Goal: Task Accomplishment & Management: Use online tool/utility

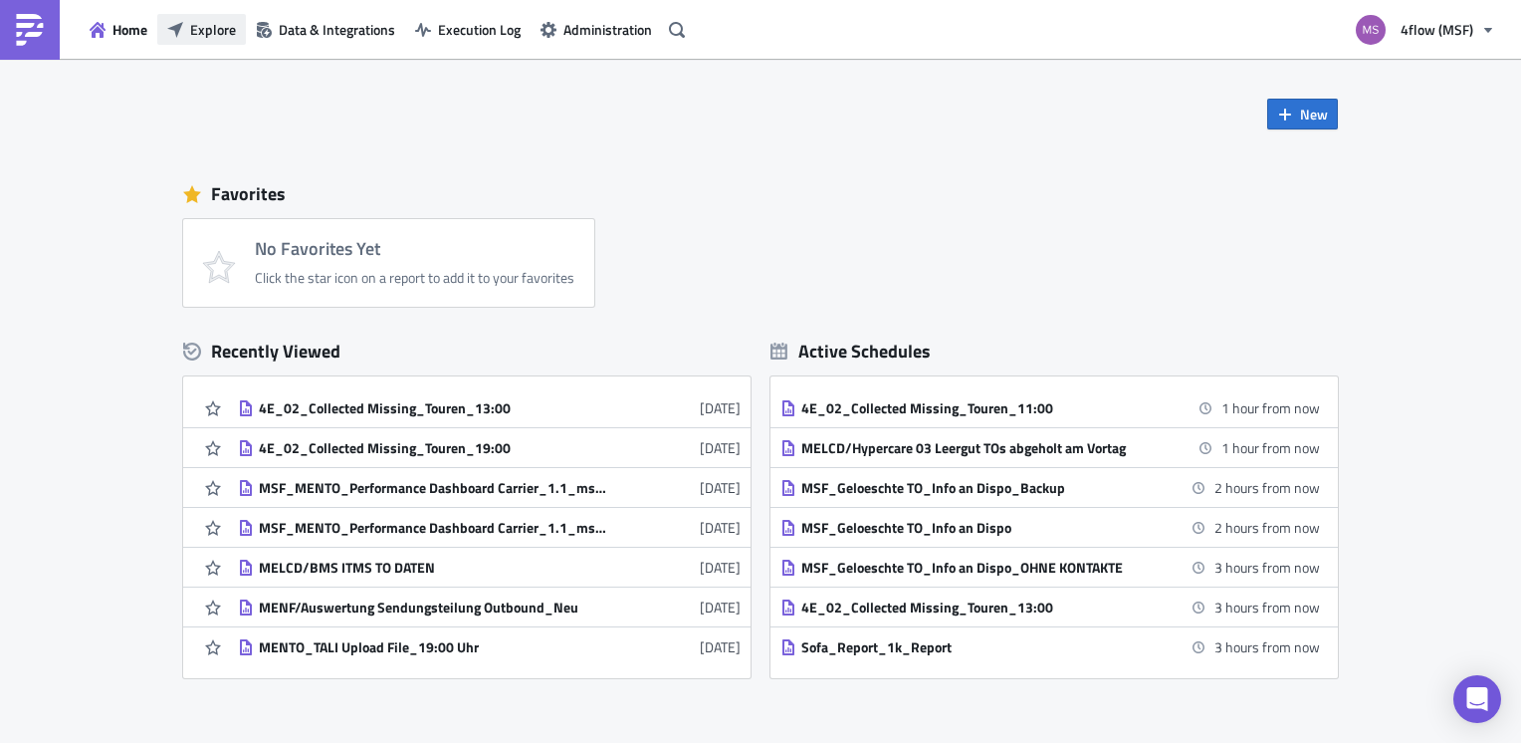
click at [223, 14] on button "Explore" at bounding box center [201, 29] width 89 height 31
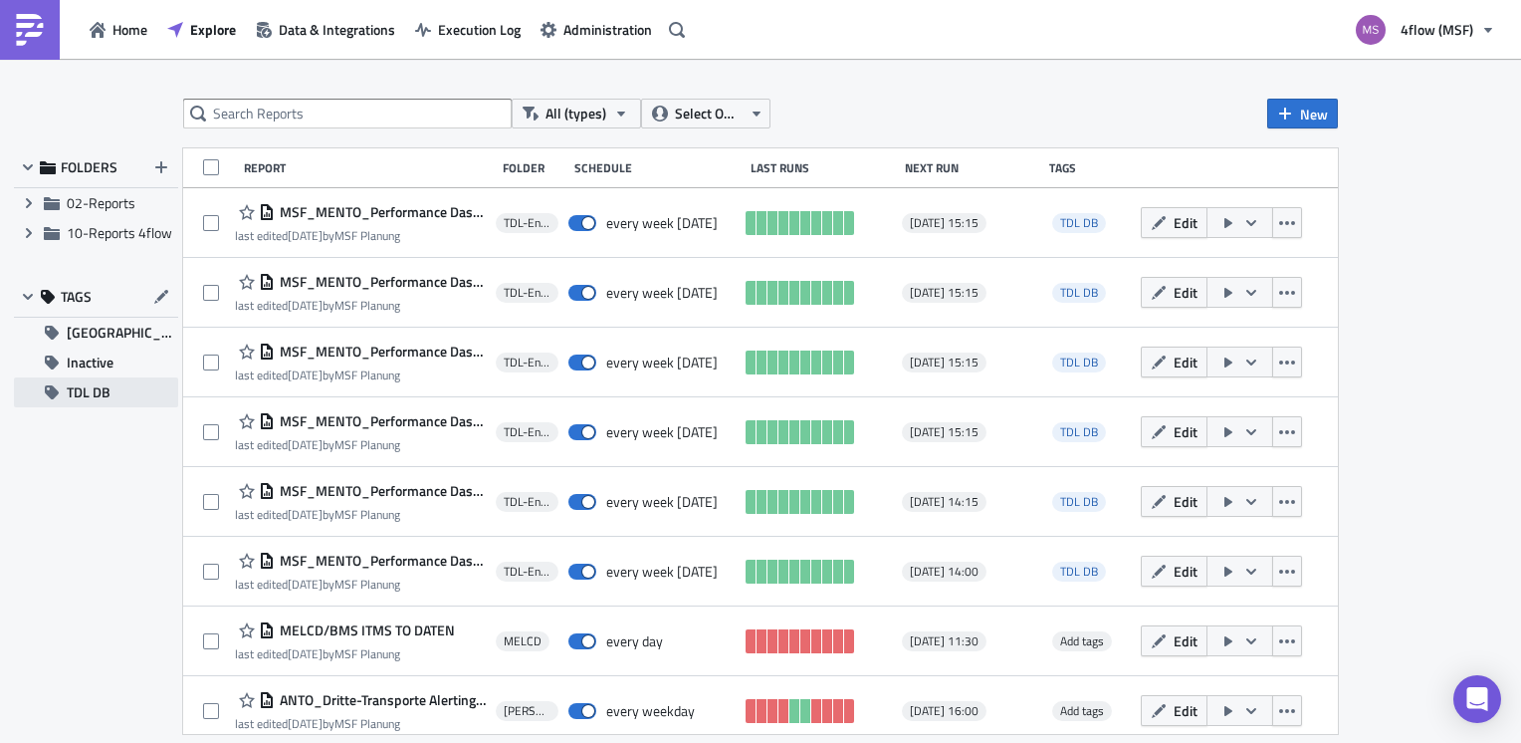
click at [102, 403] on span "TDL DB" at bounding box center [89, 392] width 44 height 30
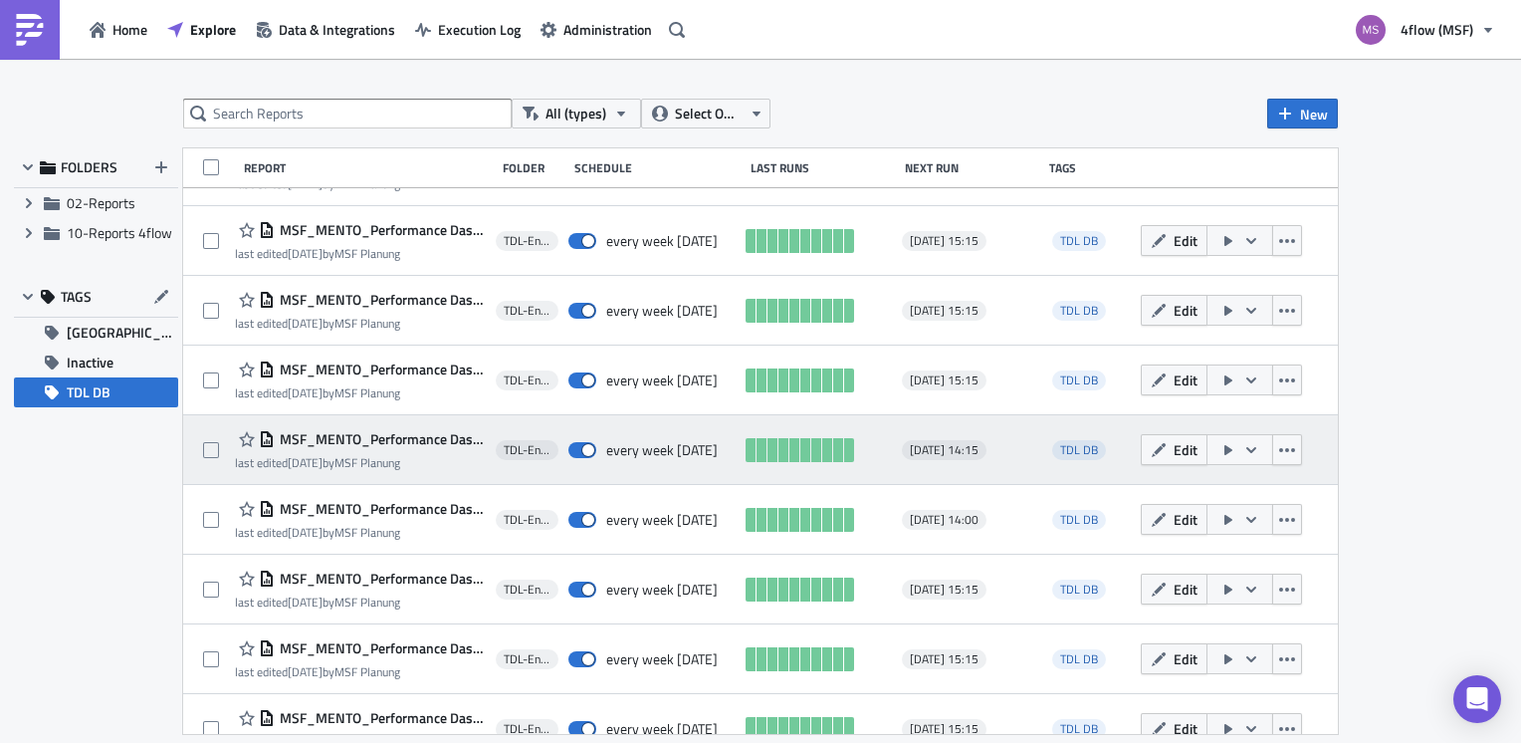
scroll to position [81, 0]
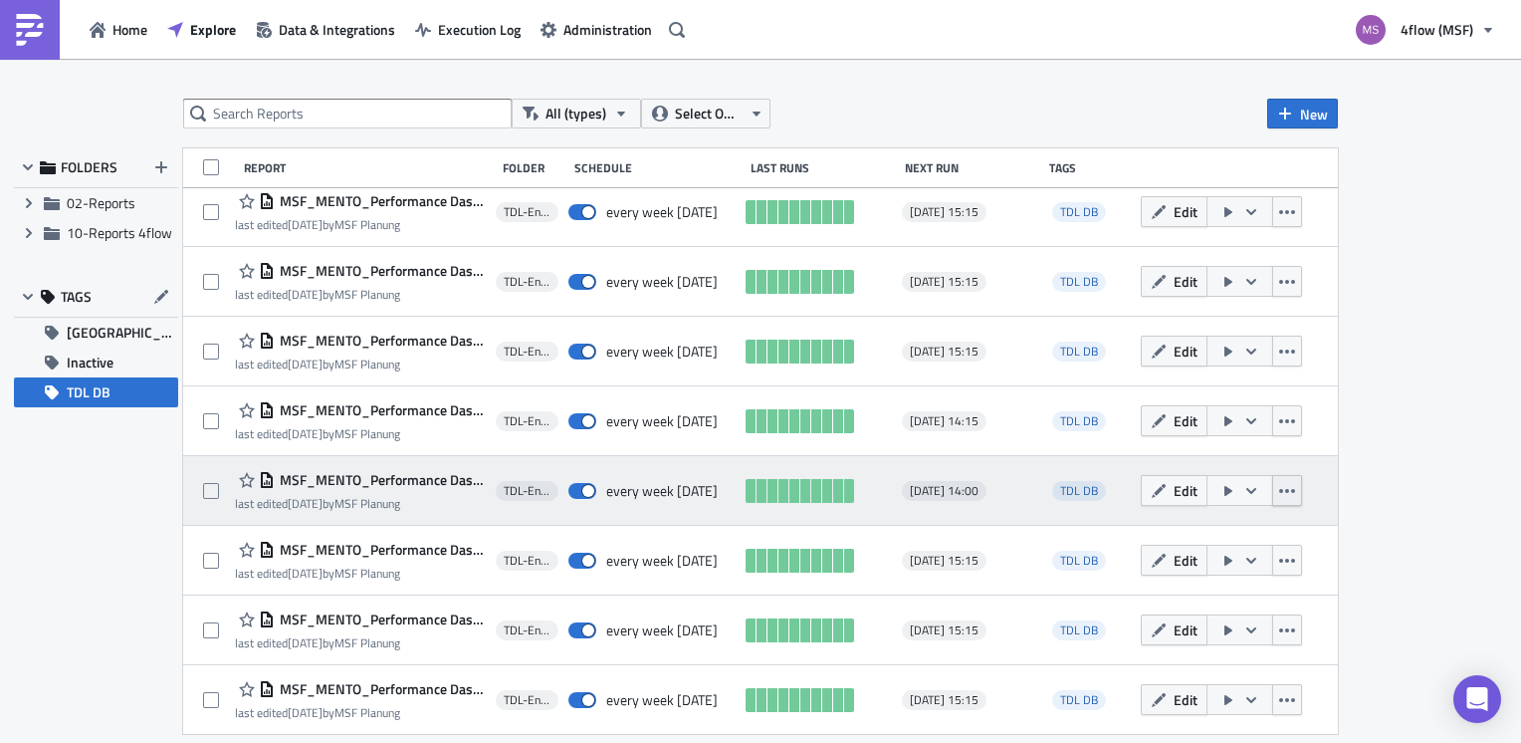
click at [1279, 492] on icon "button" at bounding box center [1287, 491] width 16 height 16
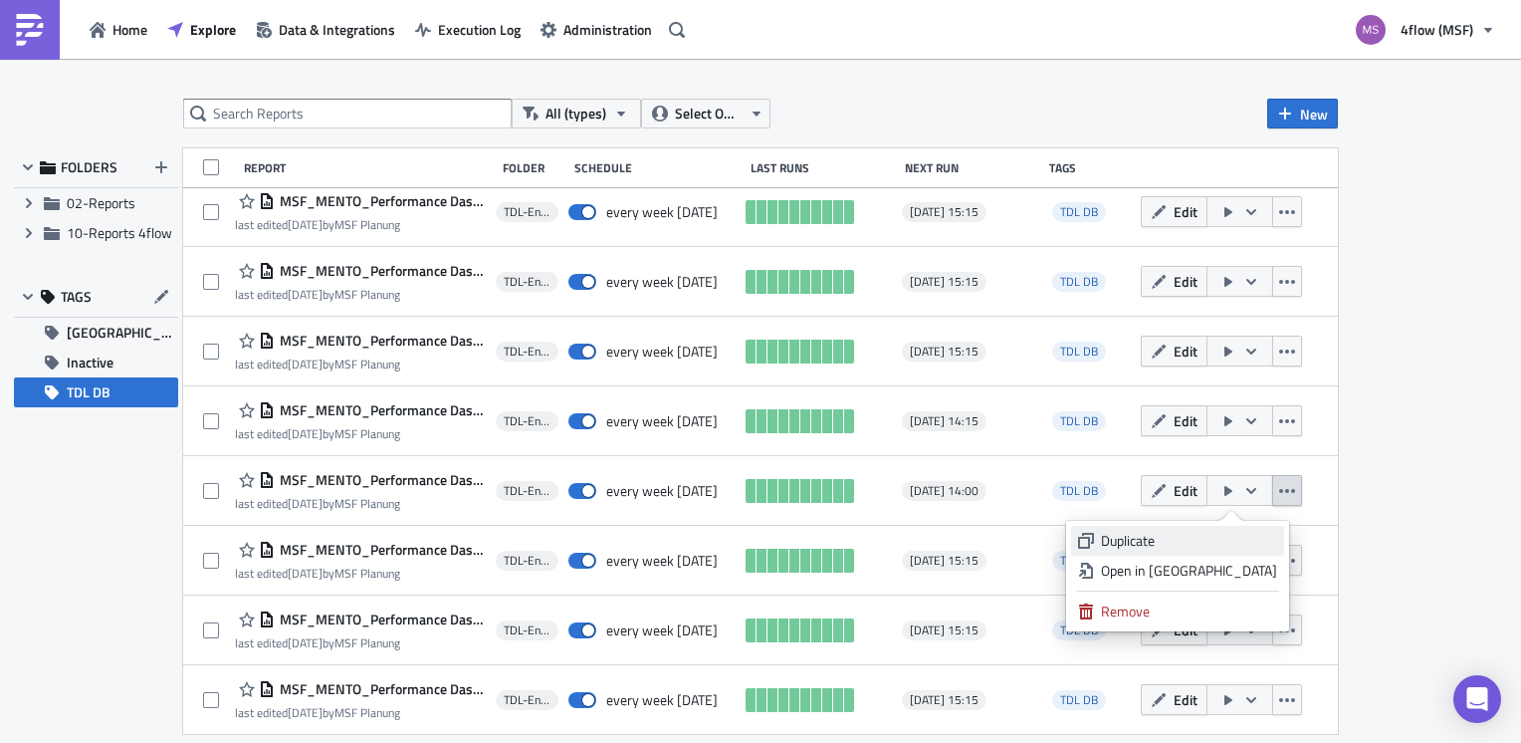
click at [1211, 533] on div "Duplicate" at bounding box center [1189, 541] width 176 height 20
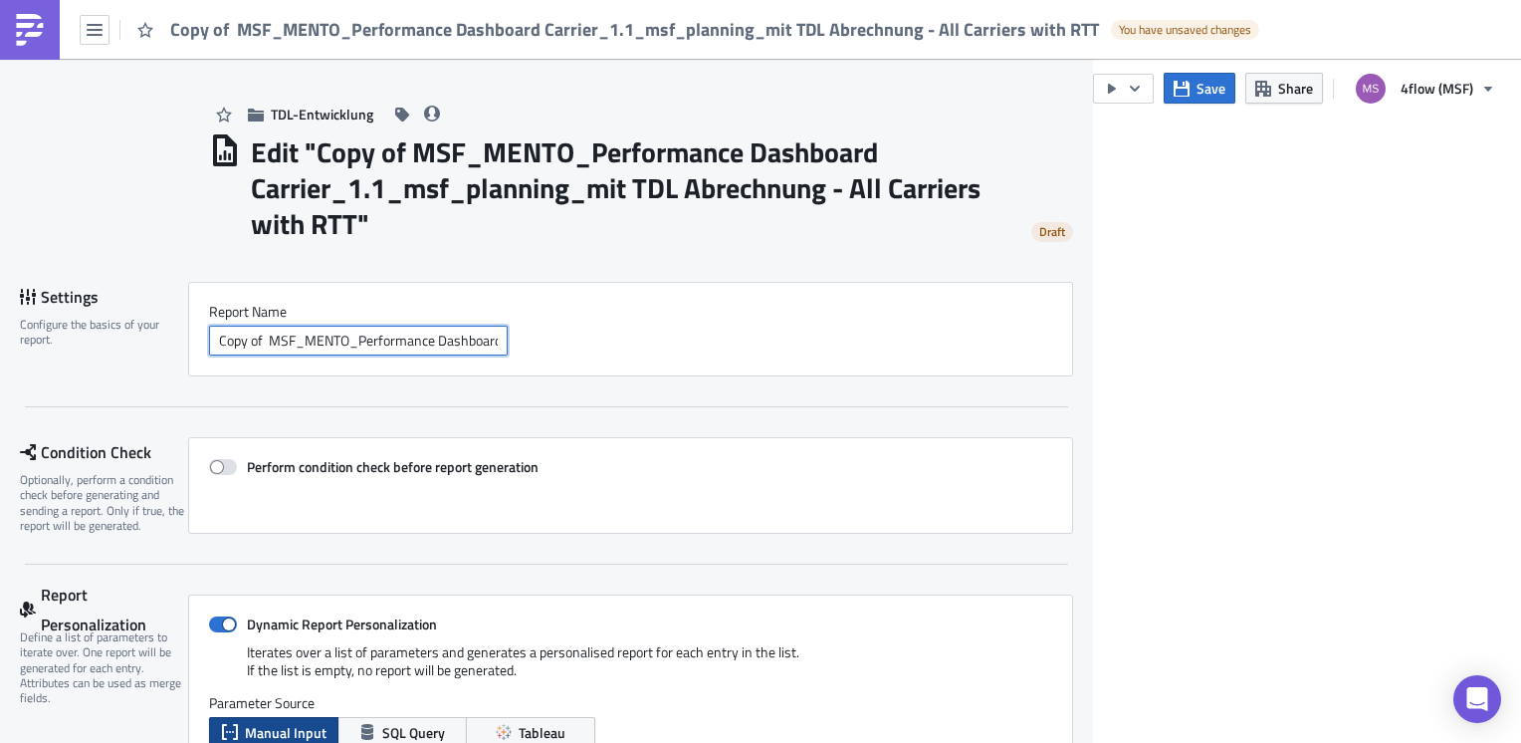
drag, startPoint x: 207, startPoint y: 340, endPoint x: 359, endPoint y: 345, distance: 152.5
click at [359, 345] on input "Copy of MSF_MENTO_Performance Dashboard Carrier_1.1_msf_planning_mit TDL Abrech…" at bounding box center [358, 341] width 299 height 30
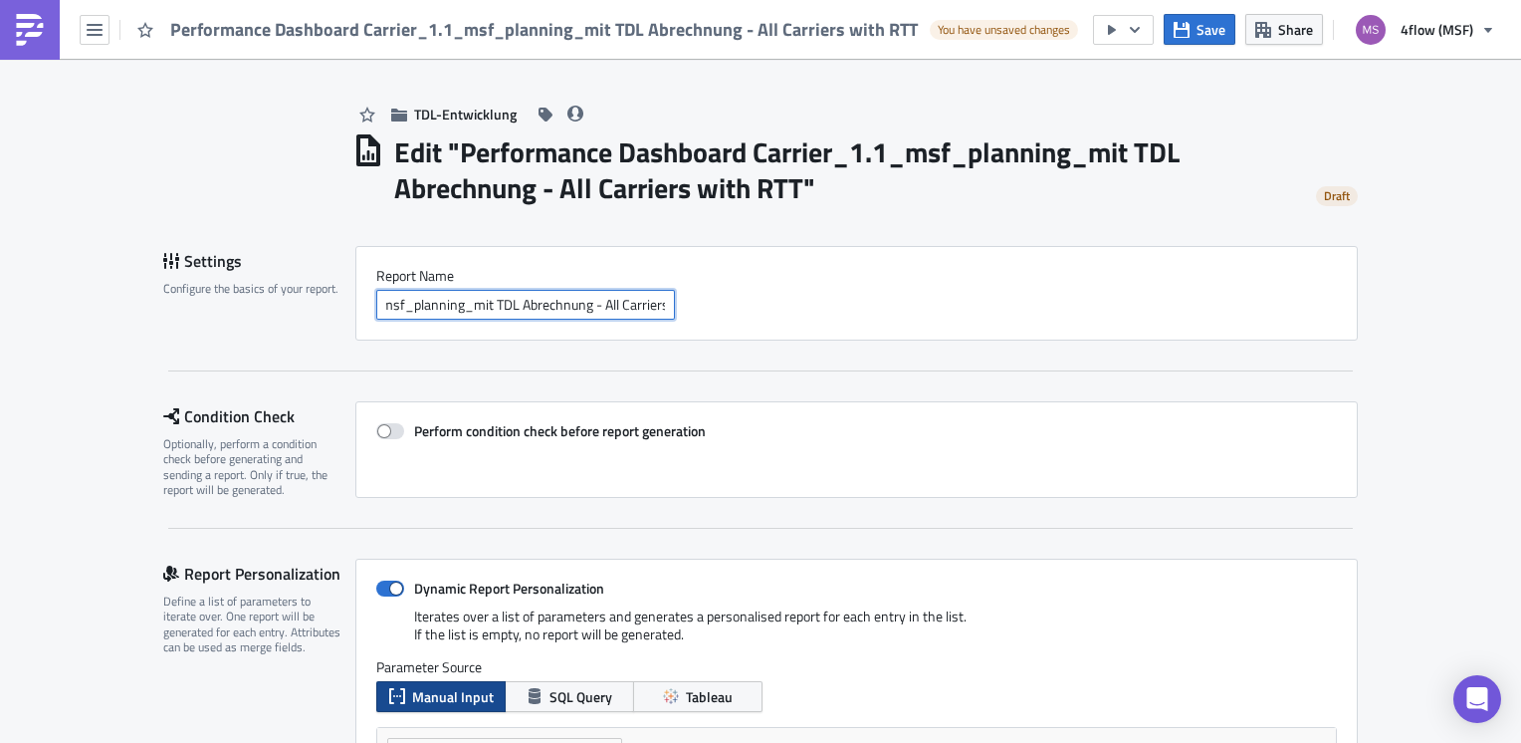
scroll to position [0, 283]
drag, startPoint x: 601, startPoint y: 307, endPoint x: 540, endPoint y: 302, distance: 61.9
click at [540, 302] on input "Performance Dashboard Carrier_1.1_msf_planning_mit TDL Abrechnung - All Carrier…" at bounding box center [525, 305] width 299 height 30
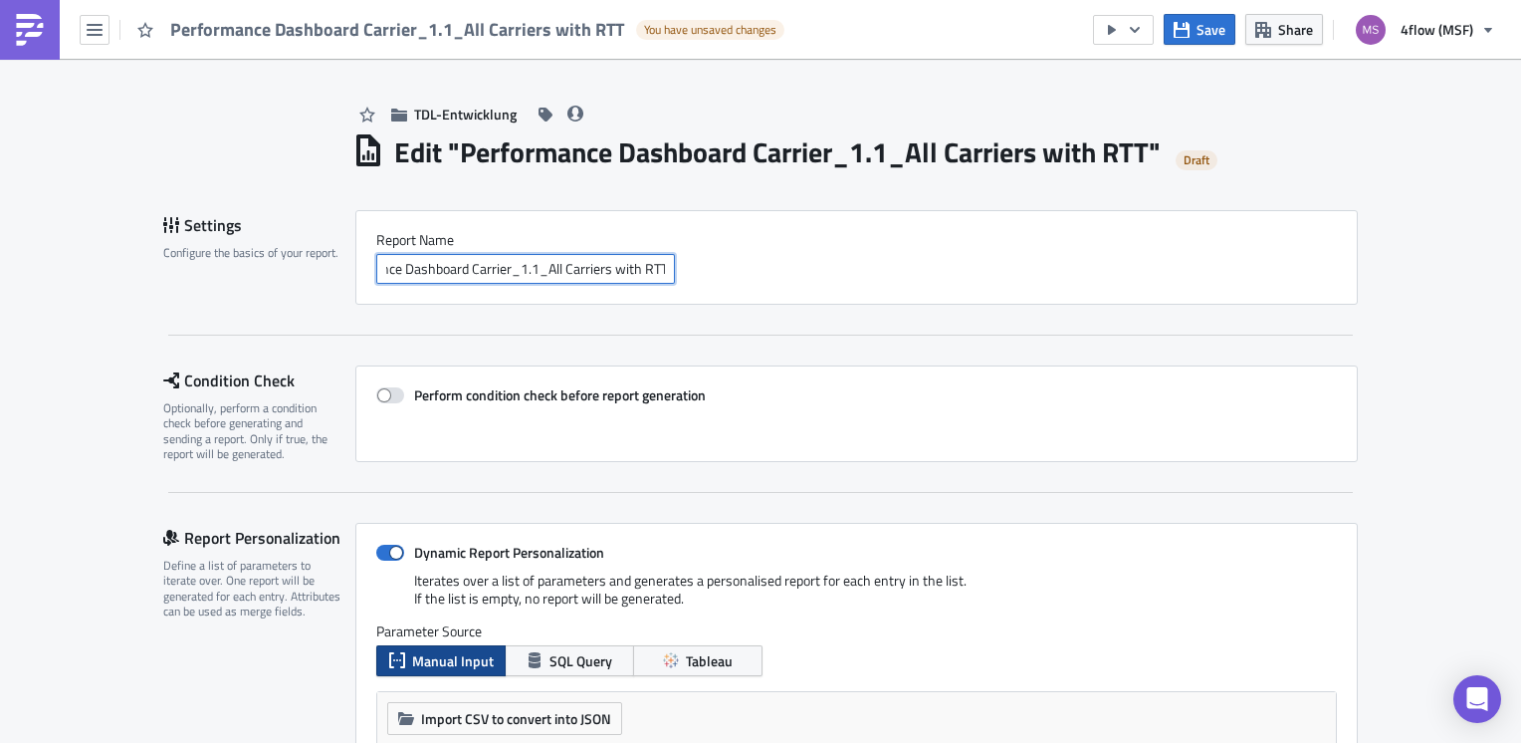
drag, startPoint x: 660, startPoint y: 265, endPoint x: 532, endPoint y: 279, distance: 129.2
click at [532, 279] on input "Performance Dashboard Carrier_1.1_All Carriers with RTT" at bounding box center [525, 269] width 299 height 30
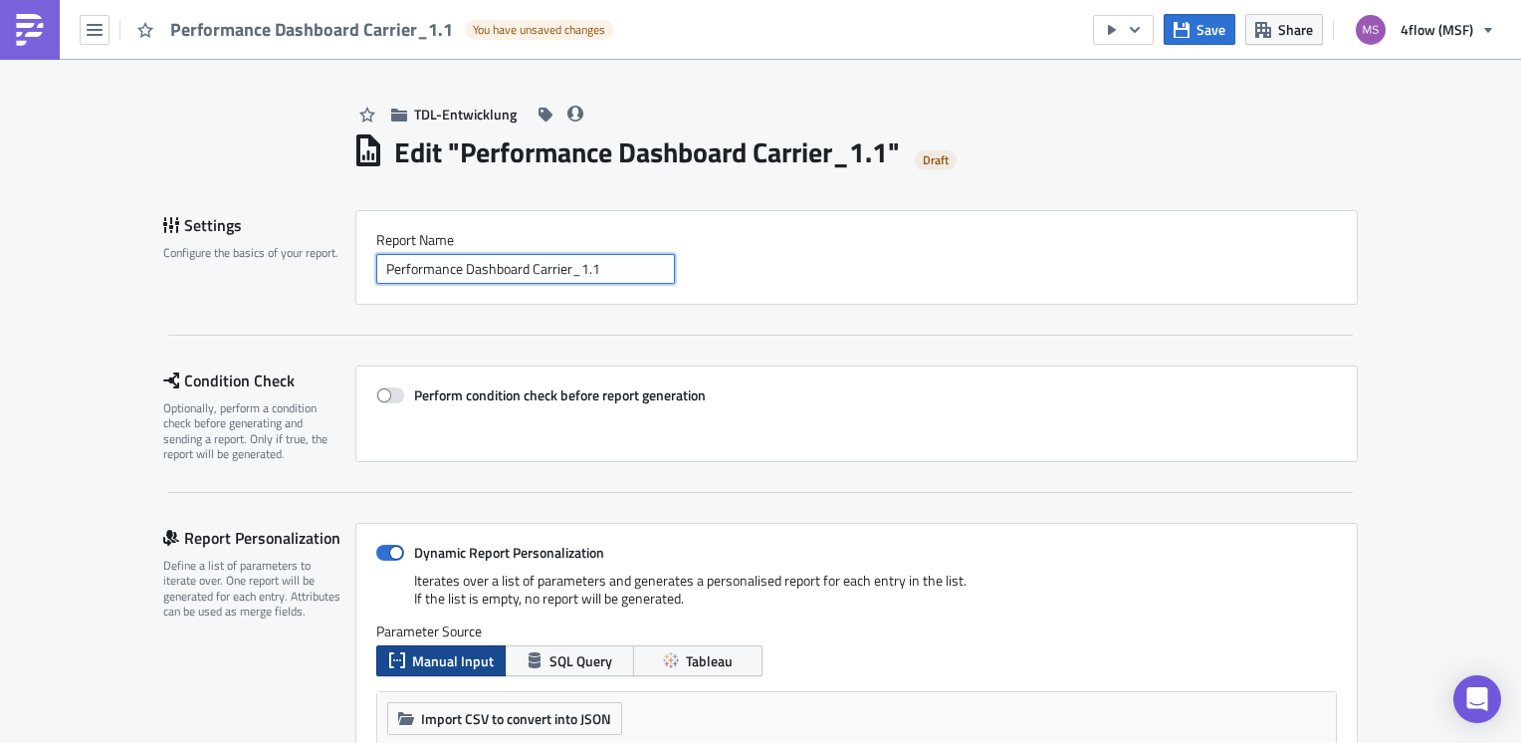
scroll to position [0, 0]
click at [376, 273] on input "Performance Dashboard Carrier_1.1" at bounding box center [525, 269] width 299 height 30
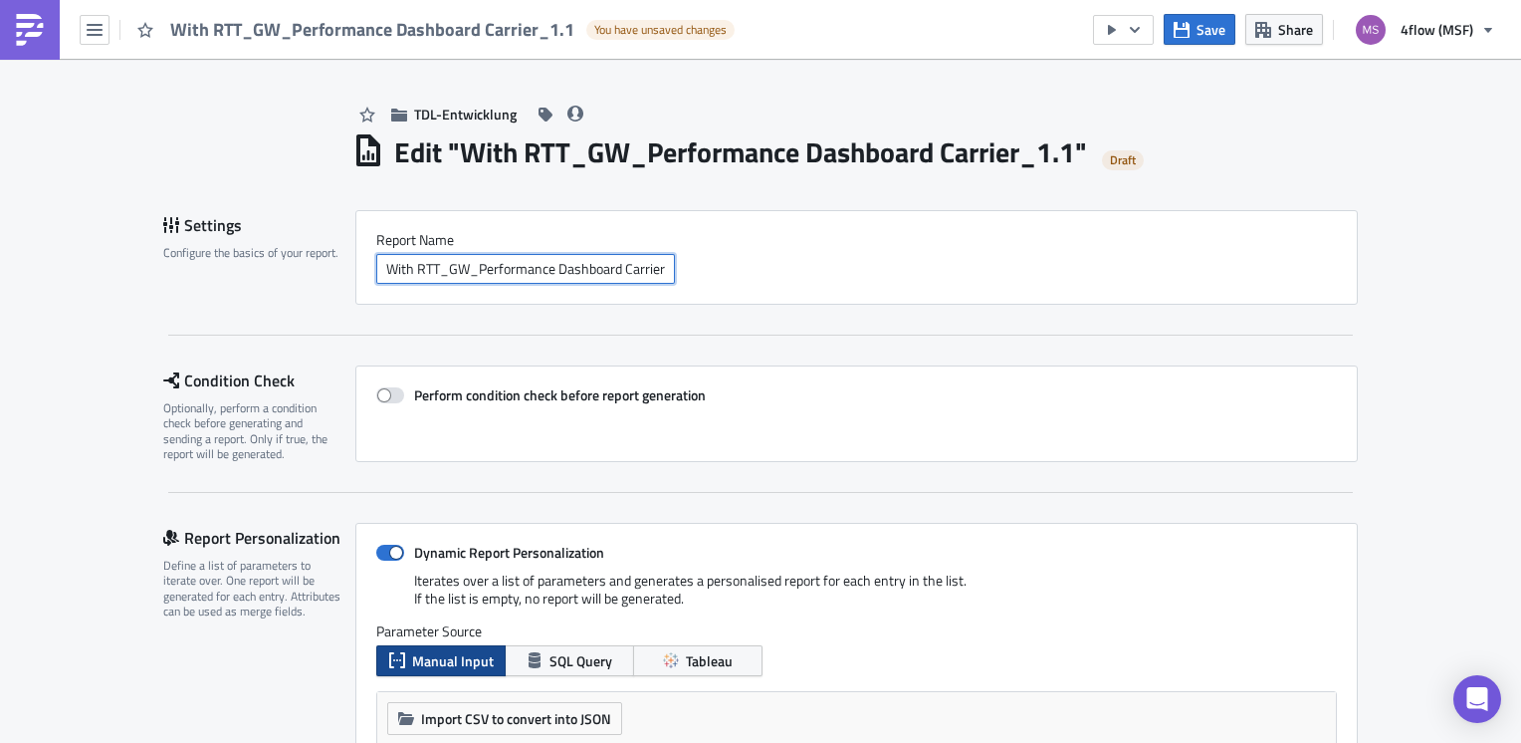
type input "With RTT_GW_Performance Dashboard Carrier_1.1"
click at [933, 256] on div "With RTT_GW_Performance Dashboard Carrier_1.1" at bounding box center [856, 269] width 961 height 30
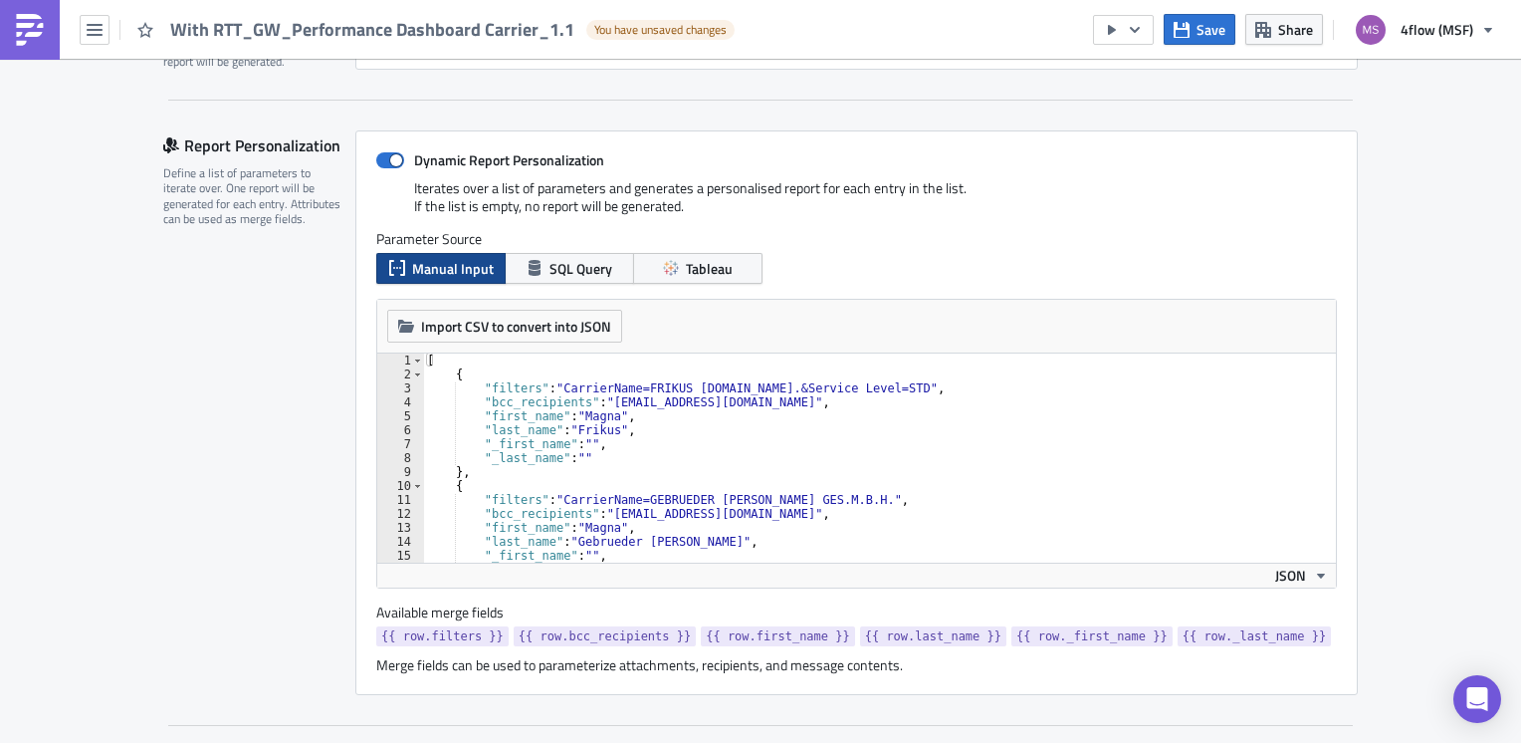
scroll to position [398, 0]
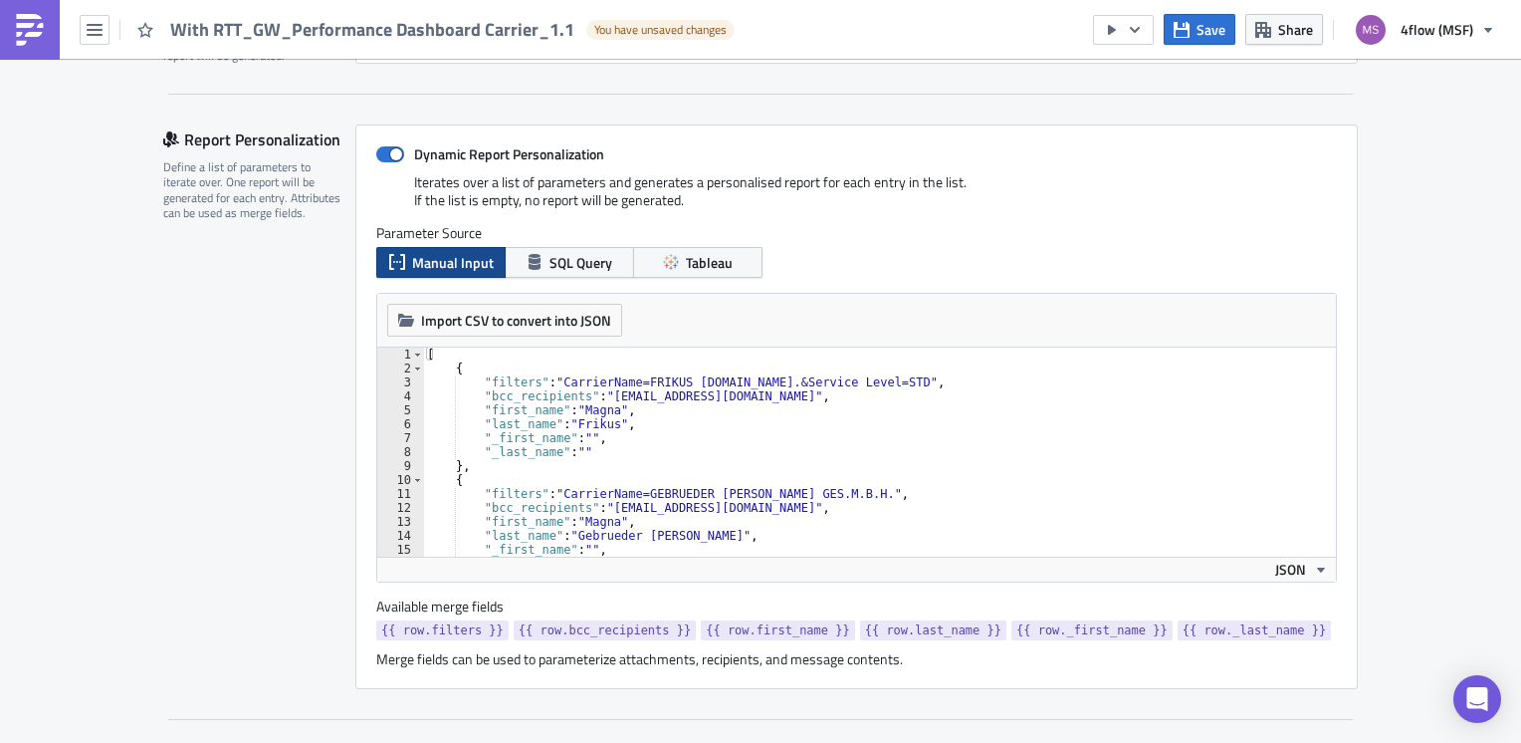
type textarea ""filters": "CarrierName=GEBRUEDER WEISS GES.M.B.H.","
drag, startPoint x: 804, startPoint y: 495, endPoint x: 673, endPoint y: 499, distance: 131.5
click at [673, 499] on div "[ { "filters" : "CarrierName=FRIKUS [DOMAIN_NAME].&Service Level=STD" , "bcc_re…" at bounding box center [872, 465] width 898 height 237
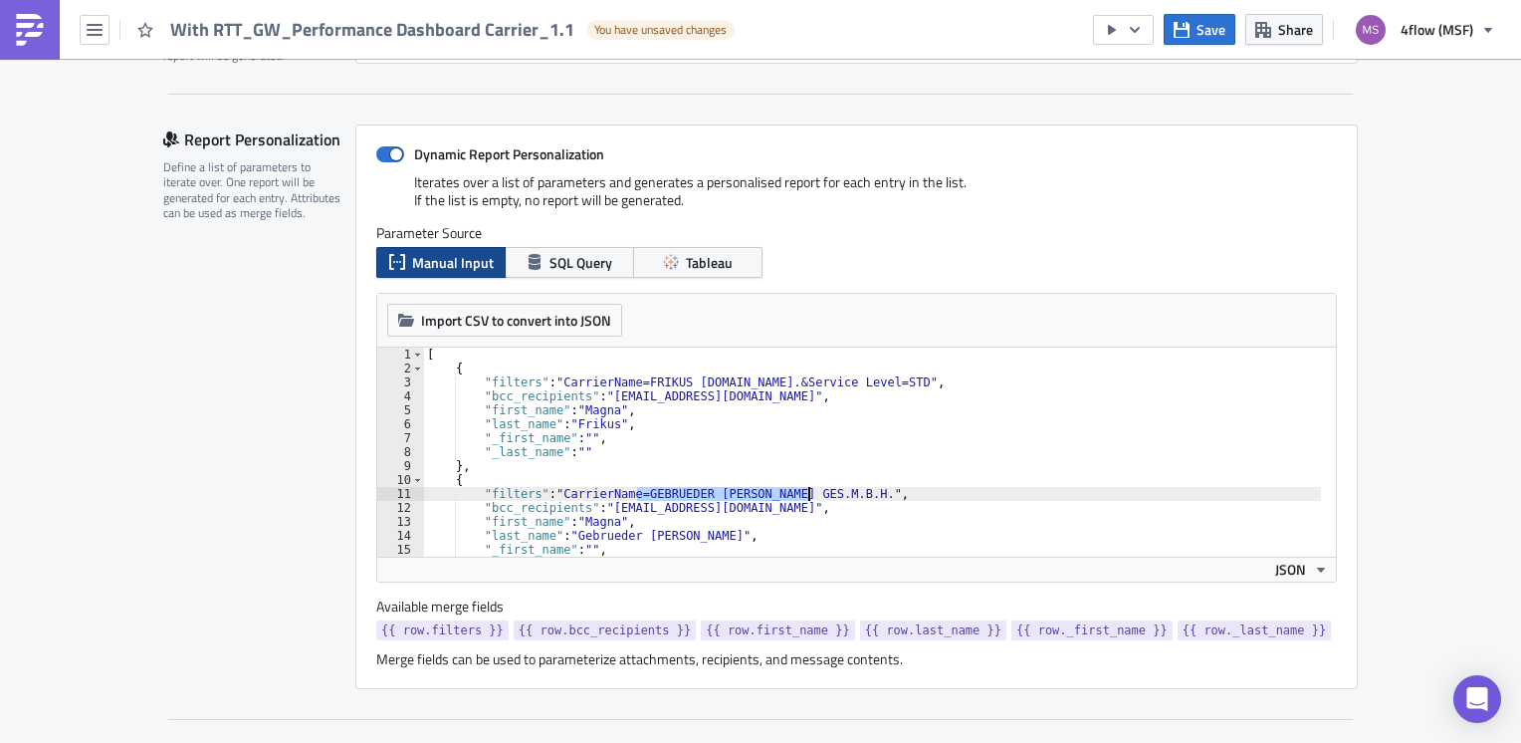
drag, startPoint x: 632, startPoint y: 493, endPoint x: 800, endPoint y: 495, distance: 168.3
click at [800, 495] on div "[ { "filters" : "CarrierName=FRIKUS [DOMAIN_NAME].&Service Level=STD" , "bcc_re…" at bounding box center [872, 465] width 898 height 237
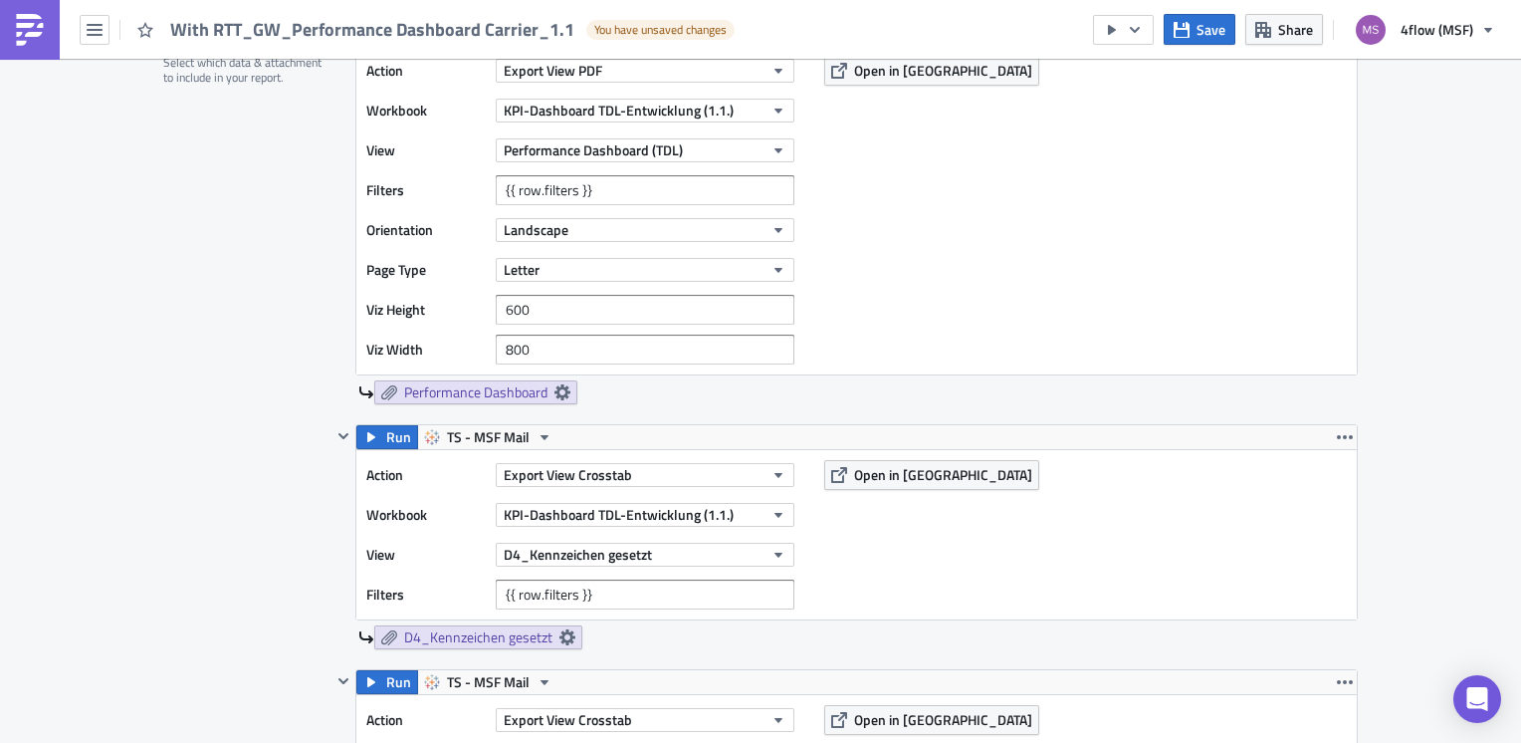
scroll to position [1095, 0]
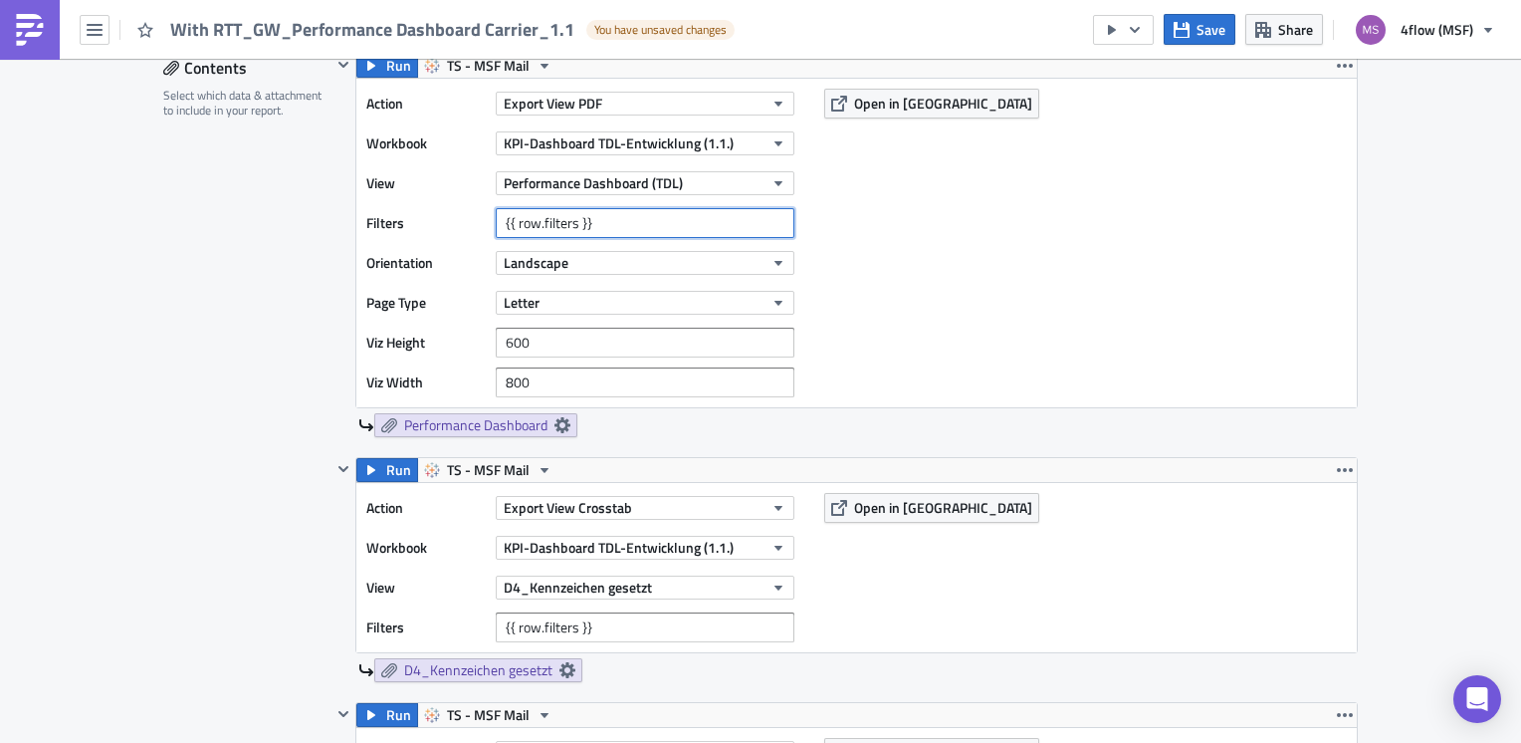
drag, startPoint x: 611, startPoint y: 216, endPoint x: 430, endPoint y: 207, distance: 181.4
click at [430, 208] on div "Filters {{ row.filters }}" at bounding box center [585, 223] width 438 height 30
paste input "GEBRUEDER [PERSON_NAME] GES.M.B.H."
type input "GEBRUEDER [PERSON_NAME] GES.M.B.H."
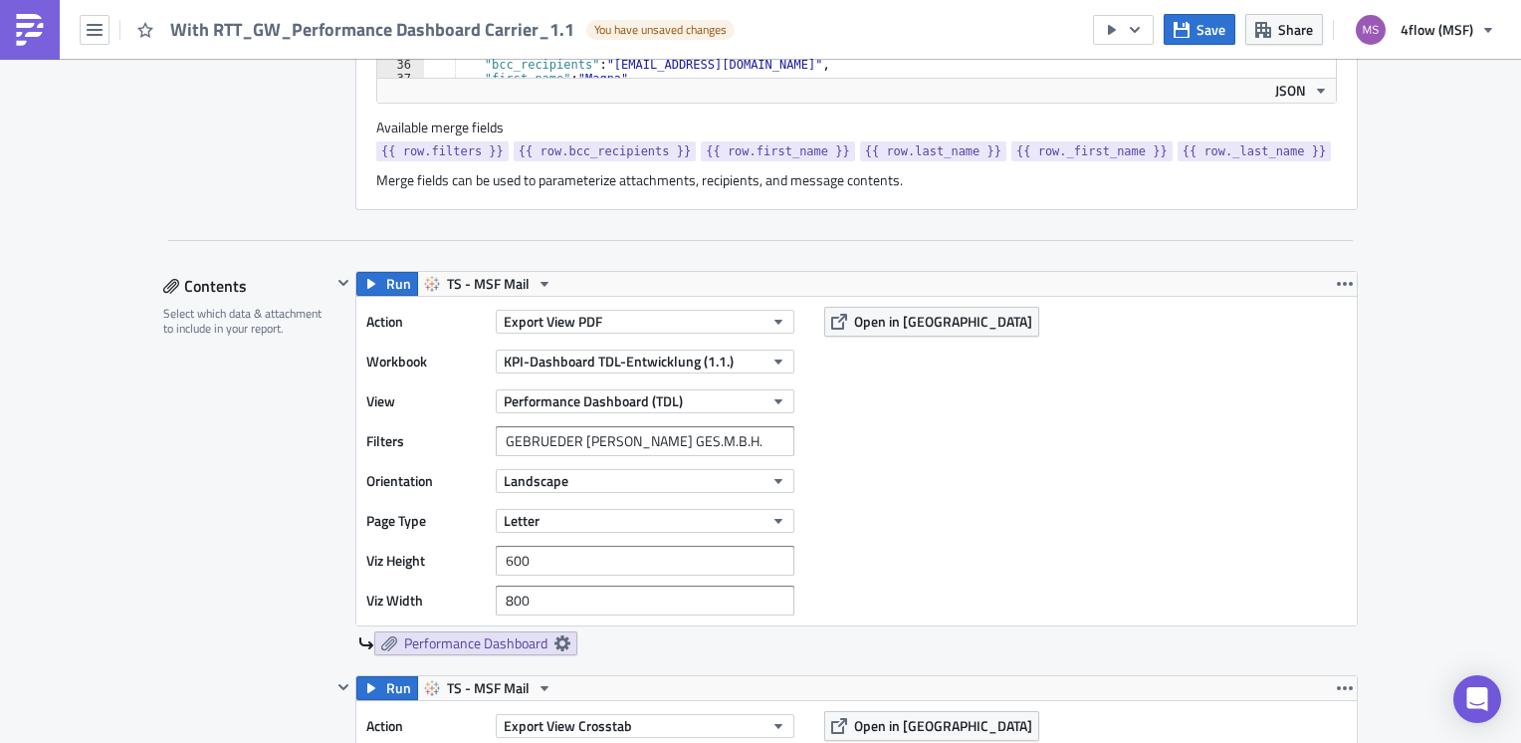
scroll to position [896, 0]
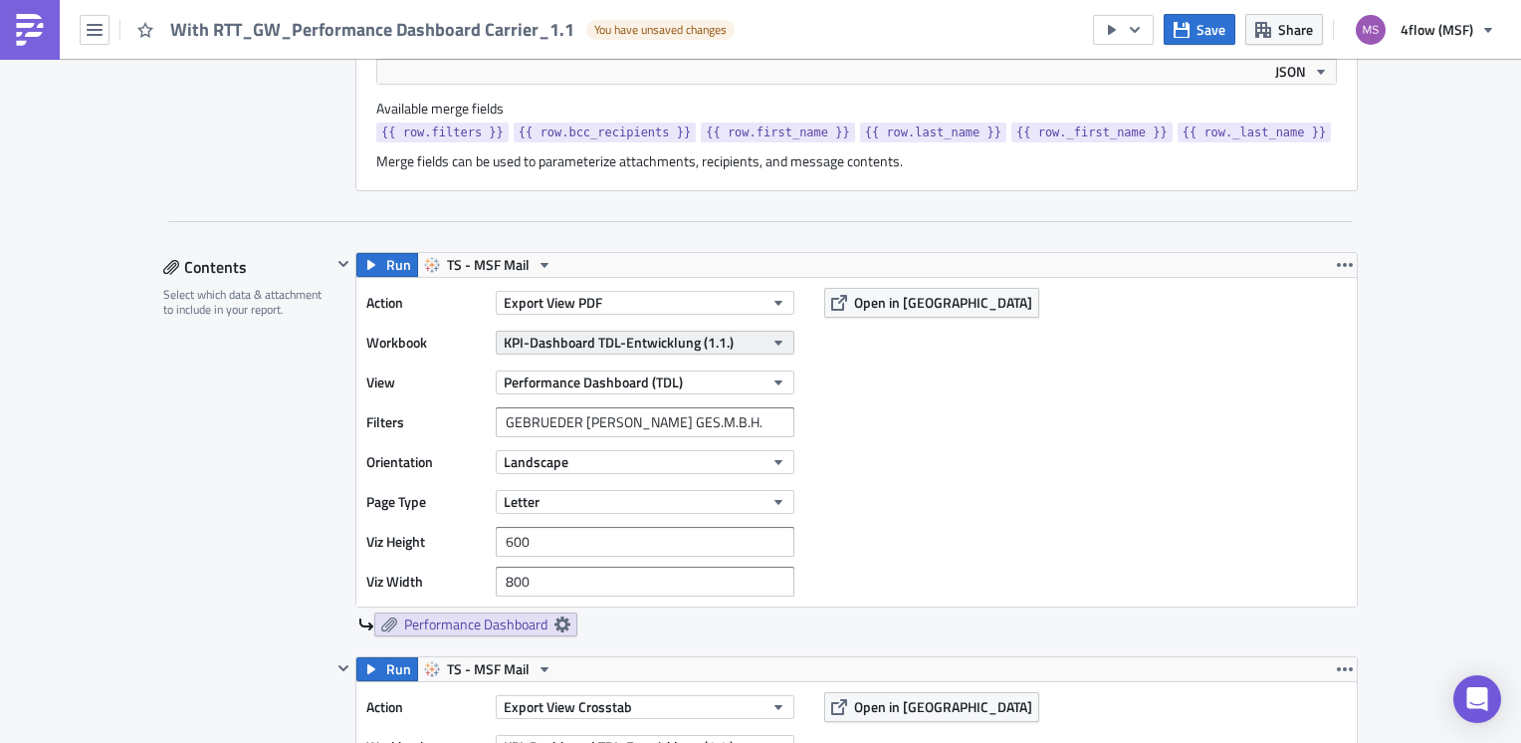
click at [777, 338] on icon "button" at bounding box center [779, 343] width 16 height 16
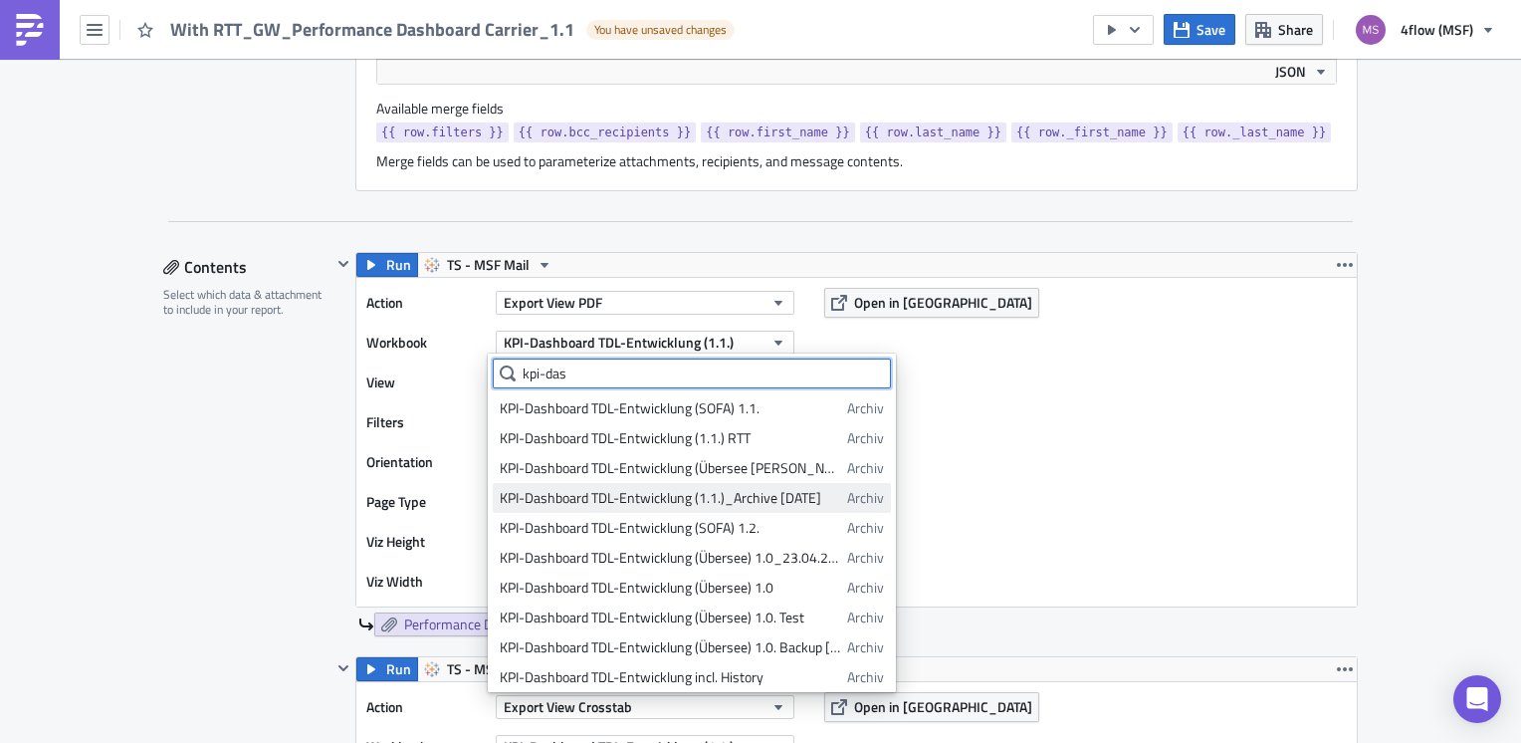
scroll to position [0, 0]
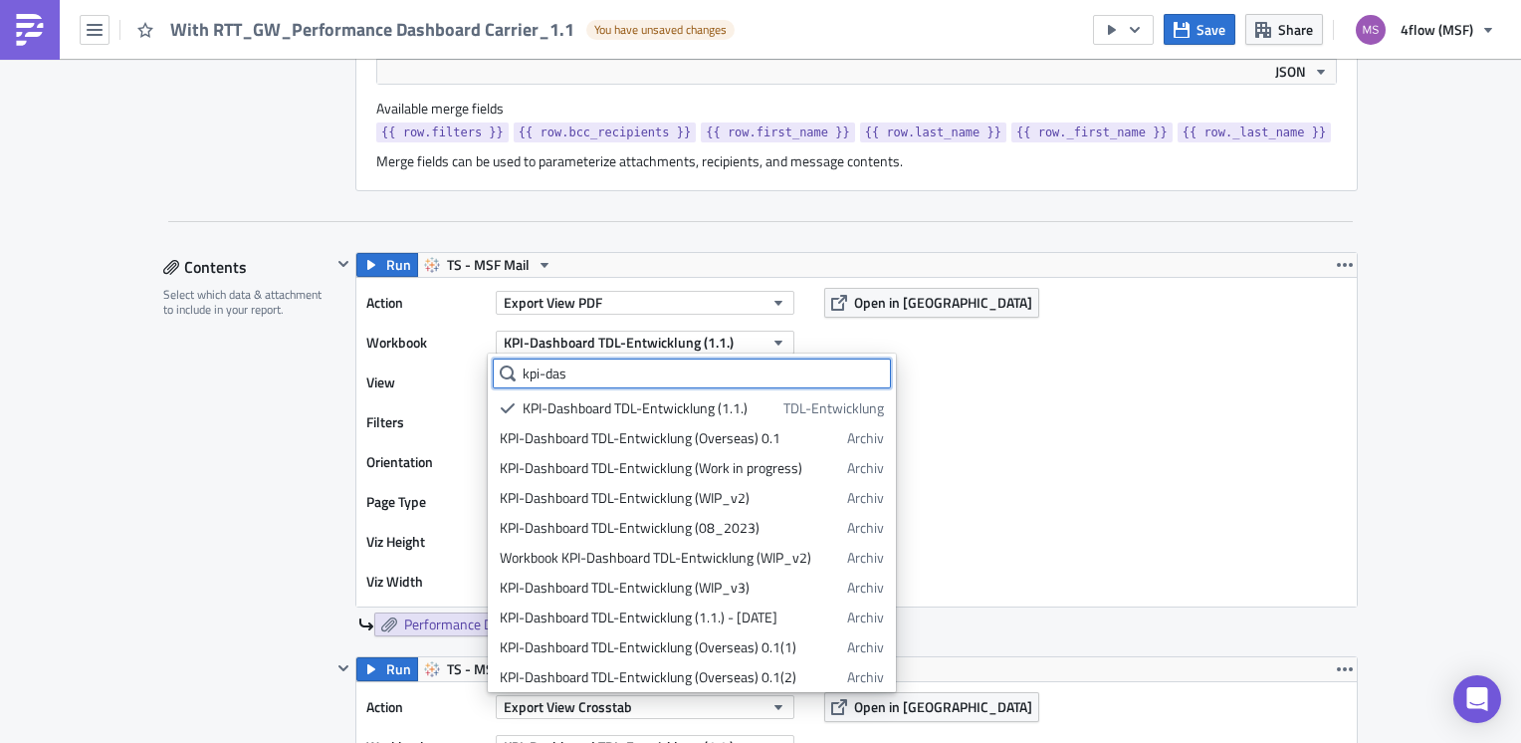
drag, startPoint x: 571, startPoint y: 378, endPoint x: 468, endPoint y: 372, distance: 102.7
click at [468, 372] on body "With RTT_GW_Performance Dashboard Carrier_1.1 You have unsaved changes Save Sha…" at bounding box center [760, 373] width 1521 height 746
type input "k"
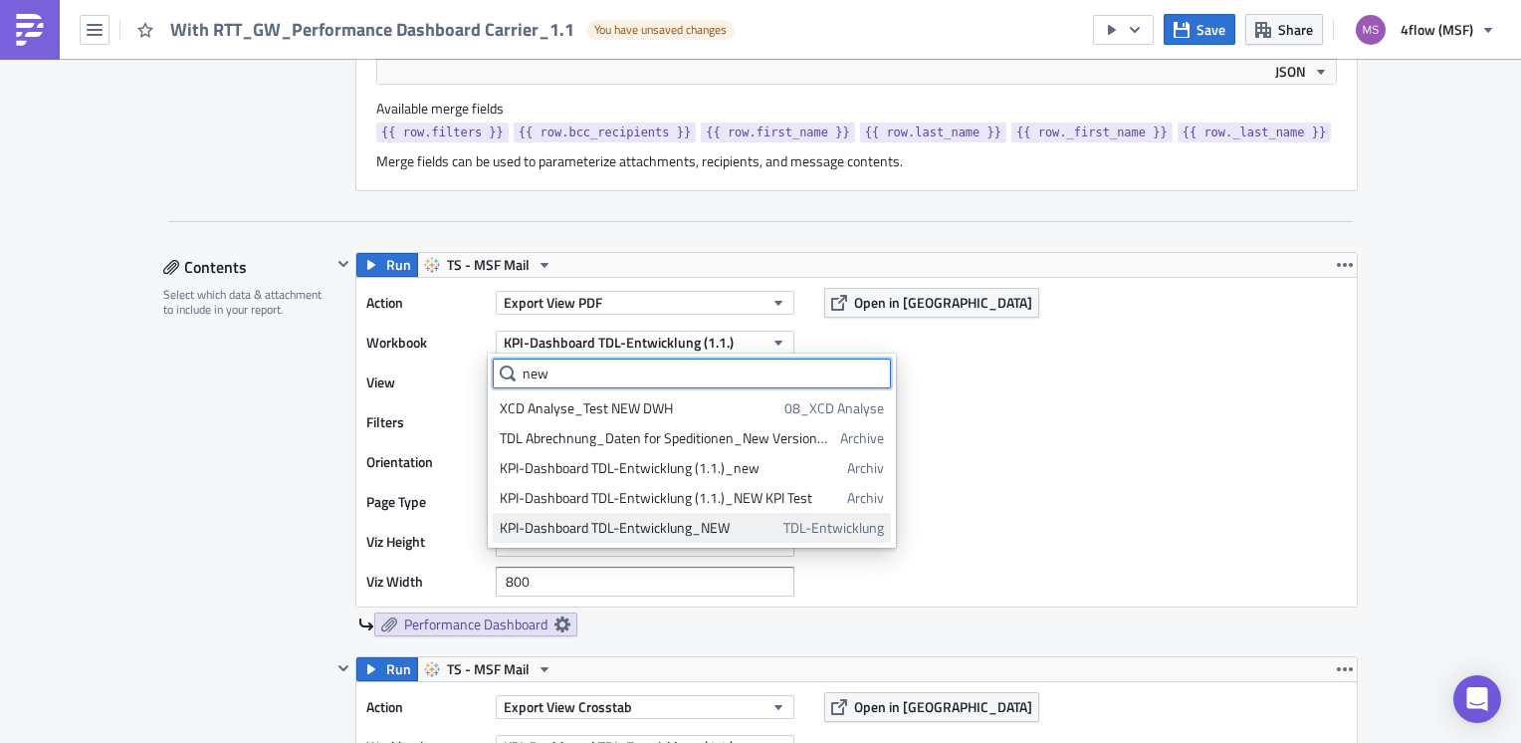
type input "new"
click at [684, 532] on div "KPI-Dashboard TDL-Entwicklung_NEW" at bounding box center [638, 528] width 277 height 20
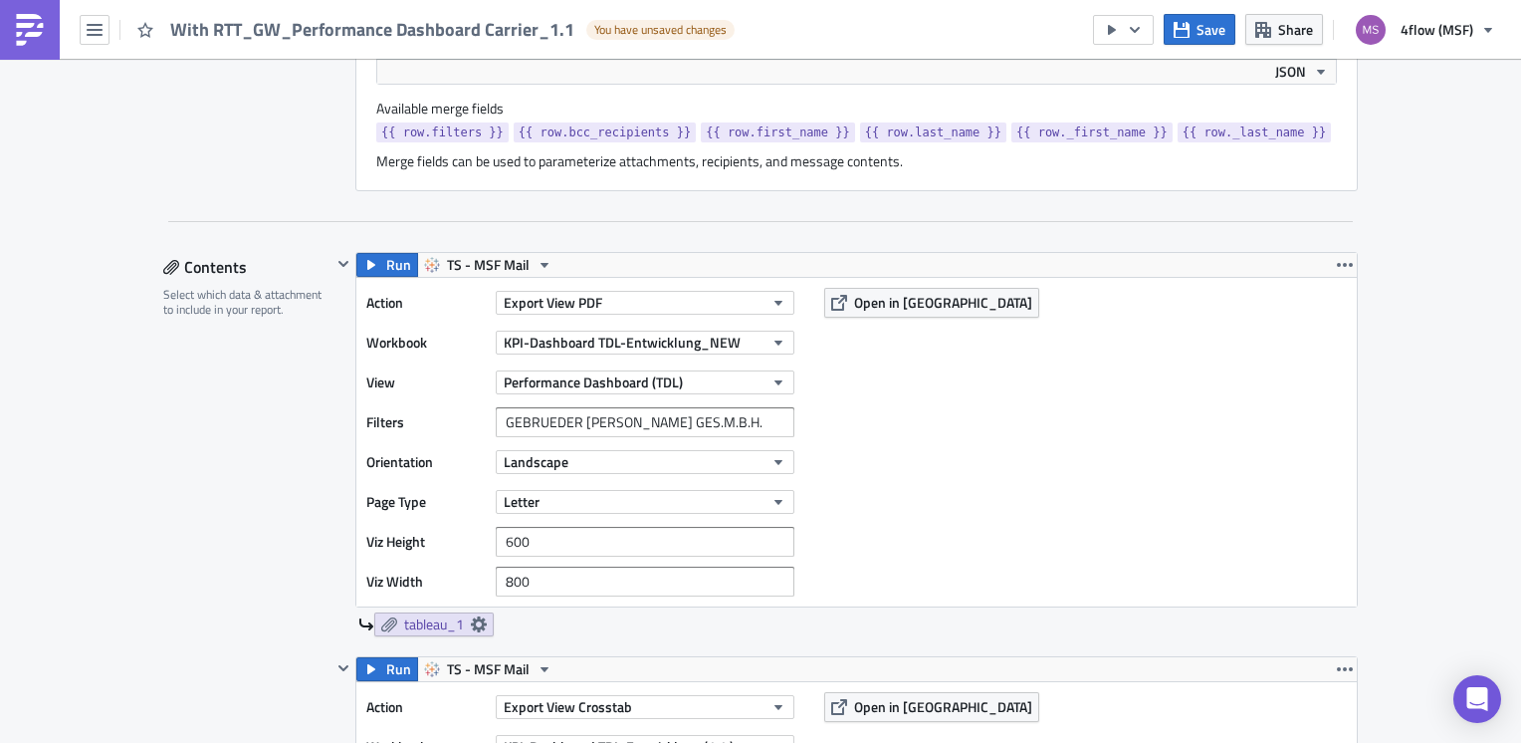
click at [956, 424] on div "Action Export View PDF Workbook KPI-Dashboard TDL-Entwicklung_NEW View Performa…" at bounding box center [856, 442] width 1001 height 329
click at [478, 625] on icon at bounding box center [479, 624] width 16 height 16
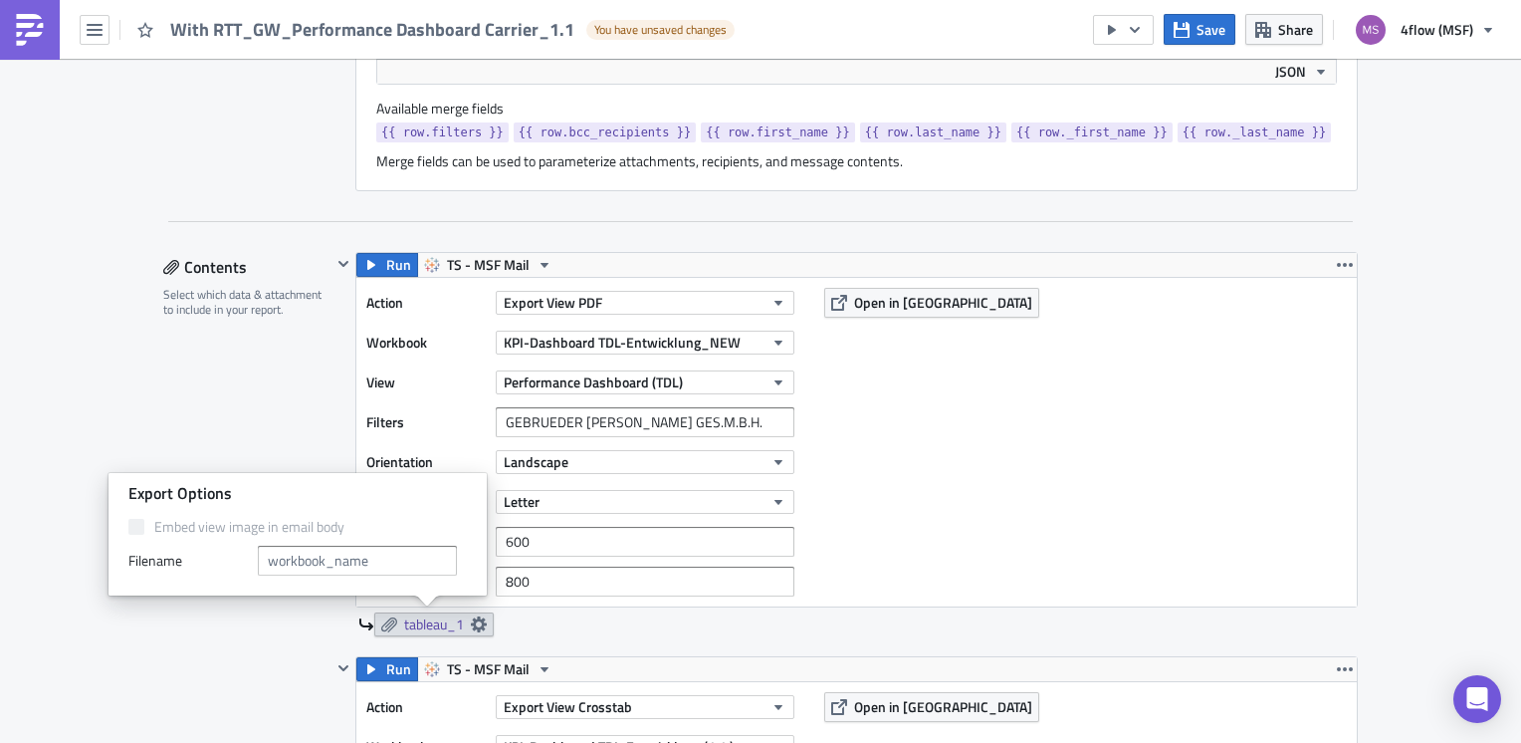
click at [962, 457] on div "Action Export View PDF Workbook KPI-Dashboard TDL-Entwicklung_NEW View Performa…" at bounding box center [856, 442] width 1001 height 329
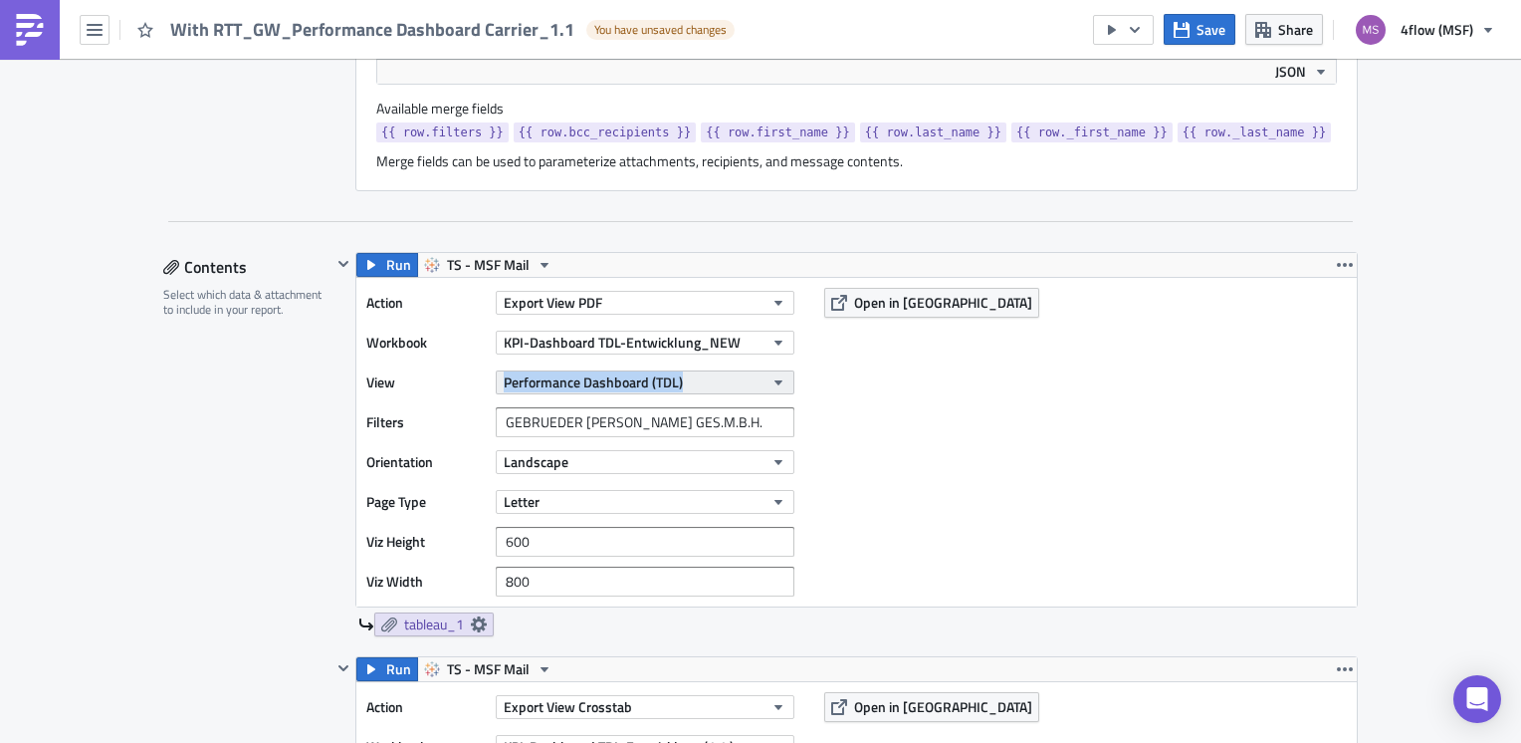
drag, startPoint x: 452, startPoint y: 376, endPoint x: 678, endPoint y: 374, distance: 226.0
click at [678, 374] on div "View Performance Dashboard (TDL)" at bounding box center [585, 382] width 438 height 30
copy div "Performance Dashboard (TDL)"
click at [473, 623] on icon at bounding box center [479, 624] width 16 height 16
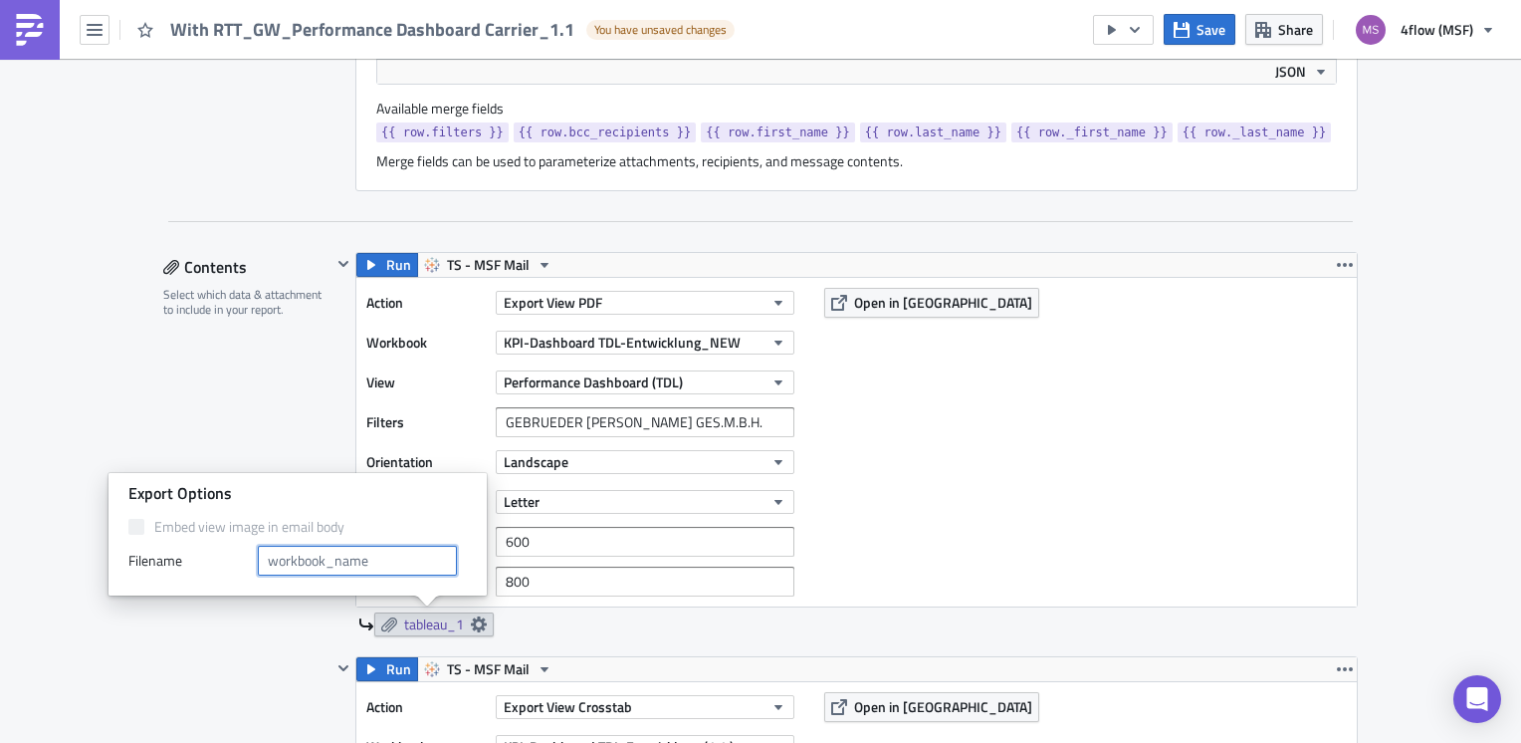
click at [330, 564] on input "text" at bounding box center [357, 561] width 199 height 30
paste input "Performance Dashboard (TDL)"
type input "Performance Dashboard (TDL)"
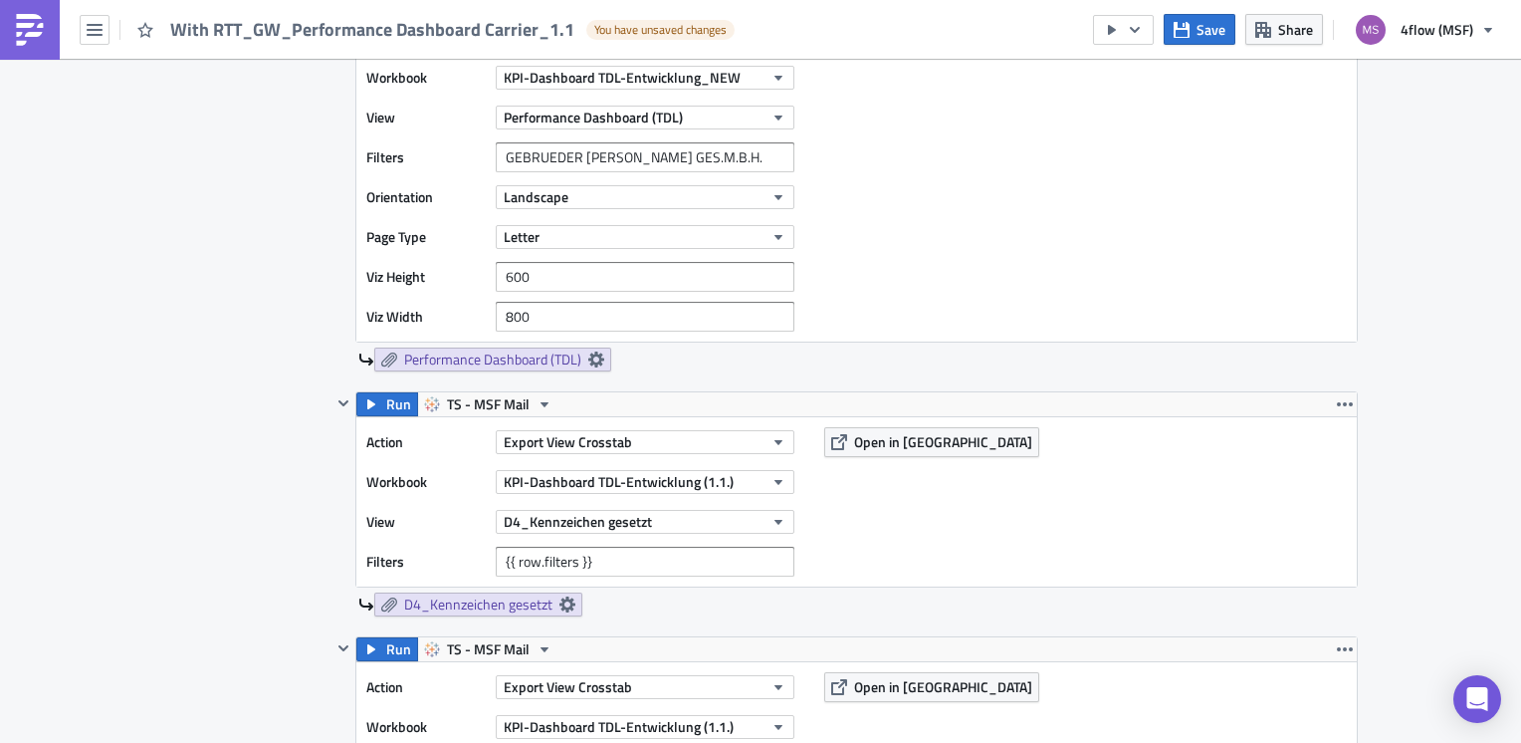
scroll to position [1195, 0]
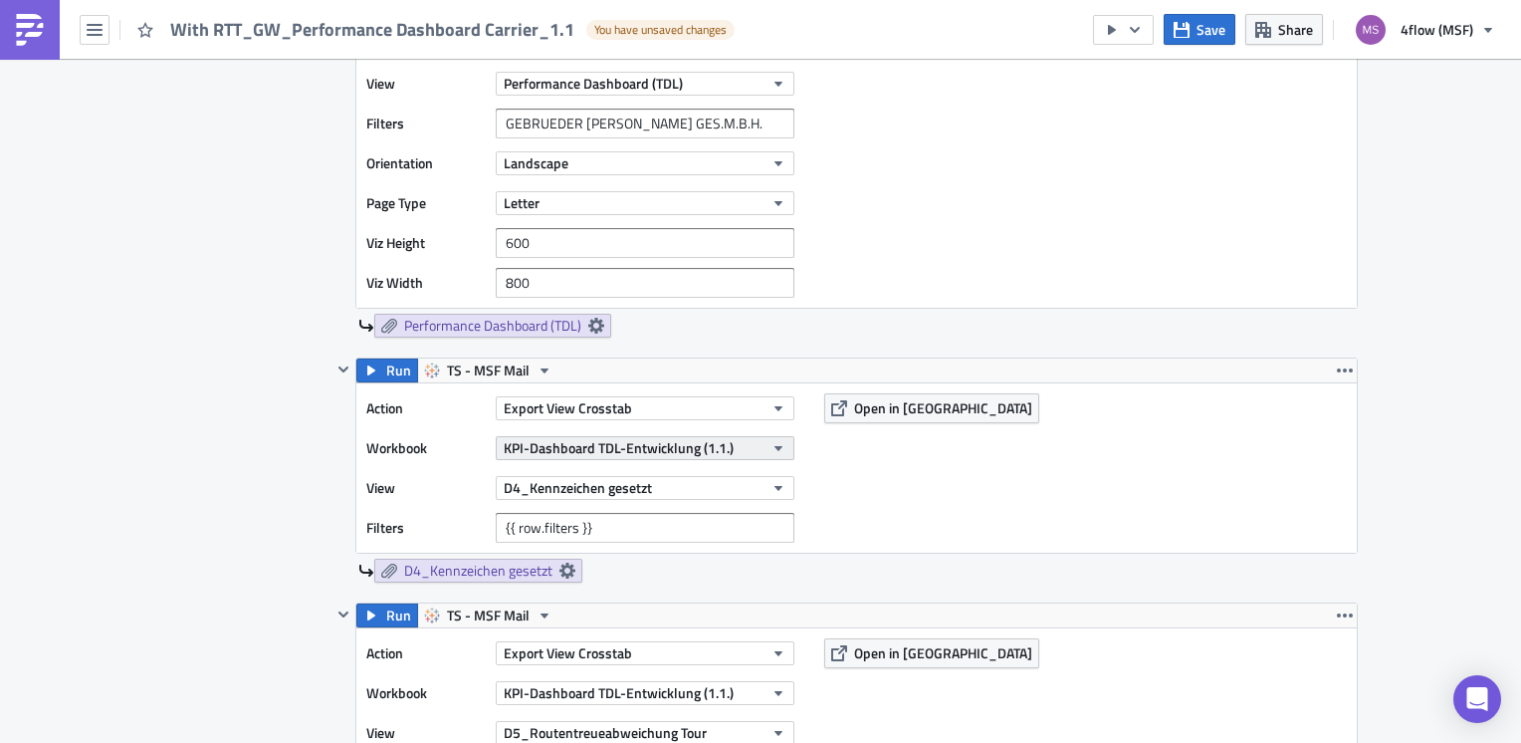
click at [775, 444] on icon "button" at bounding box center [779, 448] width 16 height 16
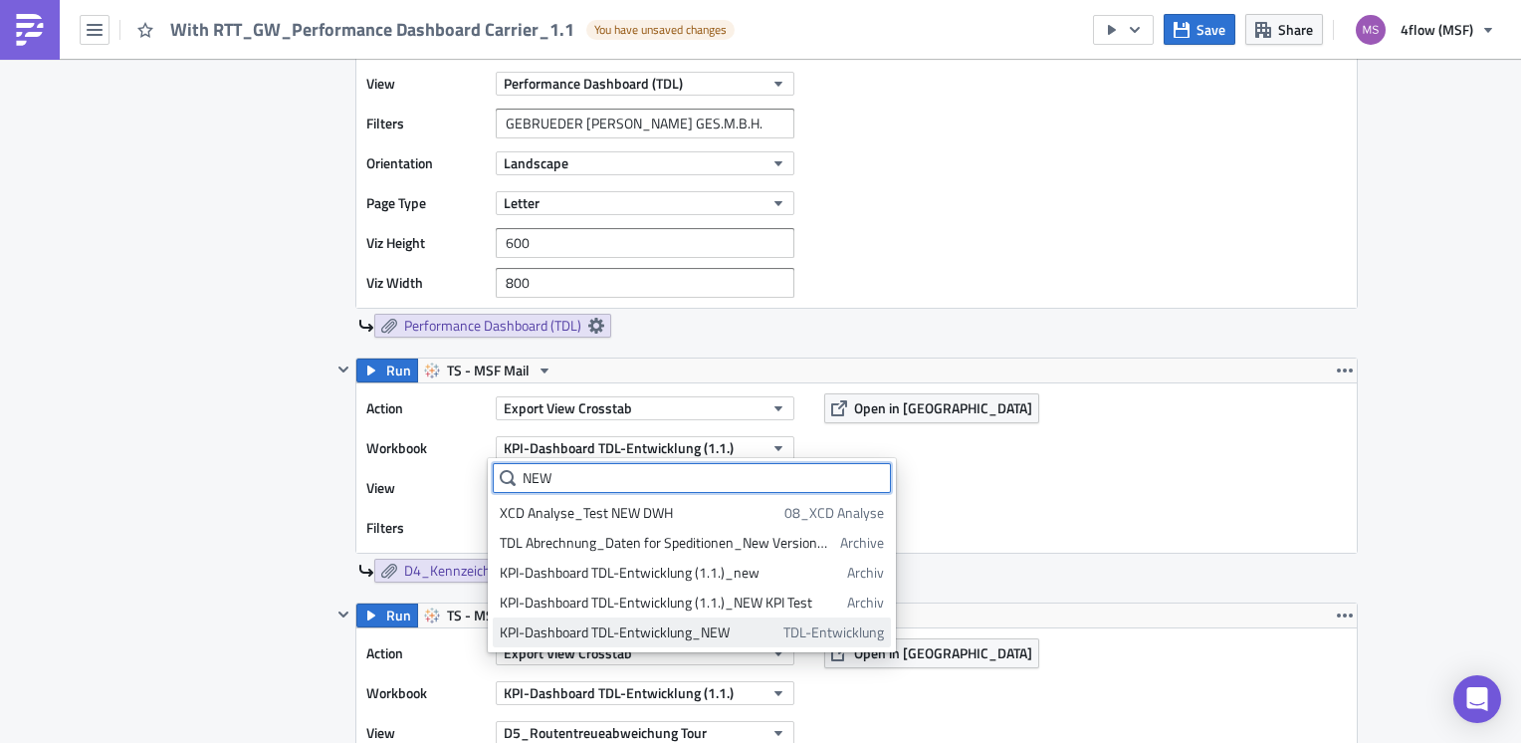
type input "NEW"
click at [709, 628] on div "KPI-Dashboard TDL-Entwicklung_NEW" at bounding box center [638, 632] width 277 height 20
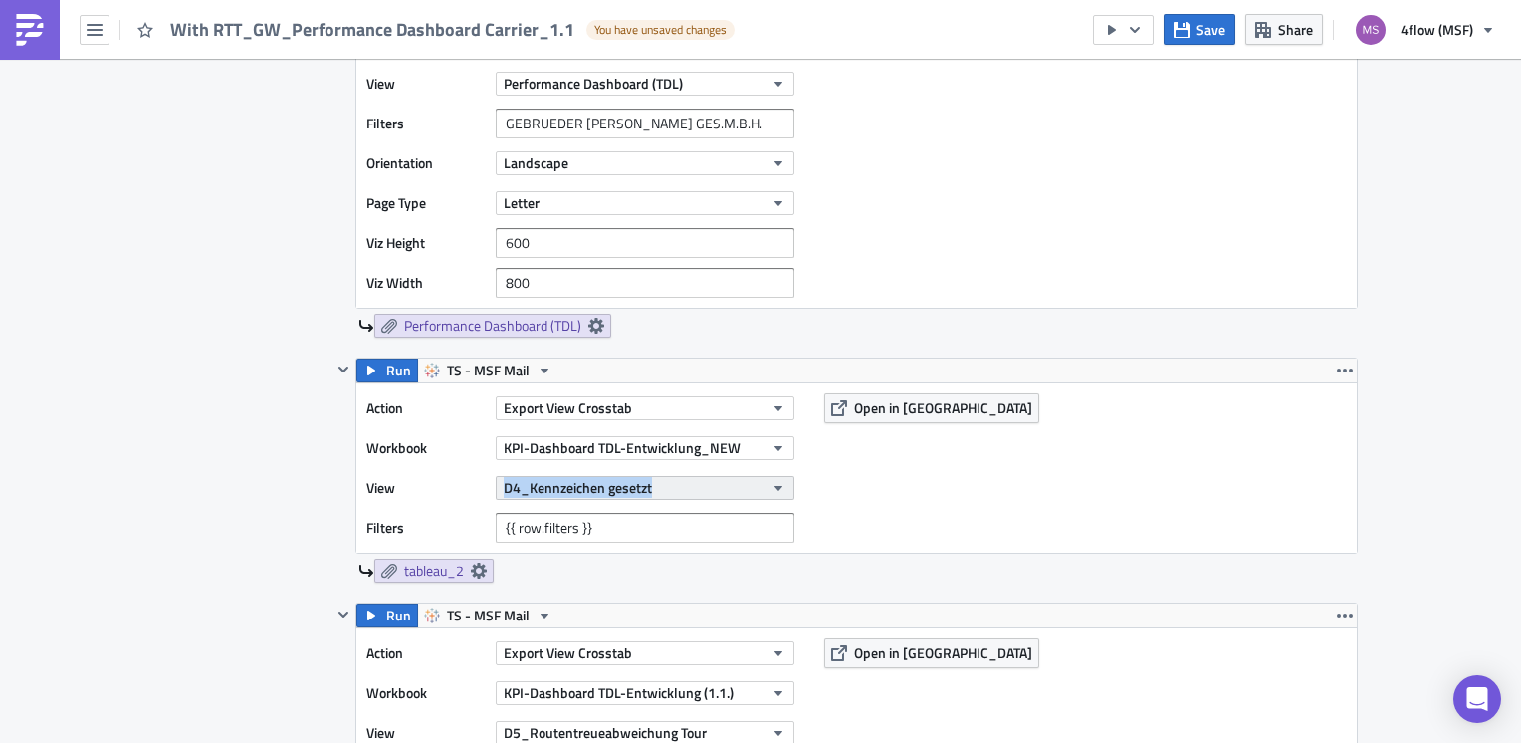
drag, startPoint x: 477, startPoint y: 488, endPoint x: 649, endPoint y: 488, distance: 172.2
click at [649, 488] on div "View D4_Kennzeichen gesetzt" at bounding box center [585, 488] width 438 height 30
copy div "D4_Kennzeichen gesetzt"
click at [477, 569] on icon at bounding box center [479, 571] width 16 height 16
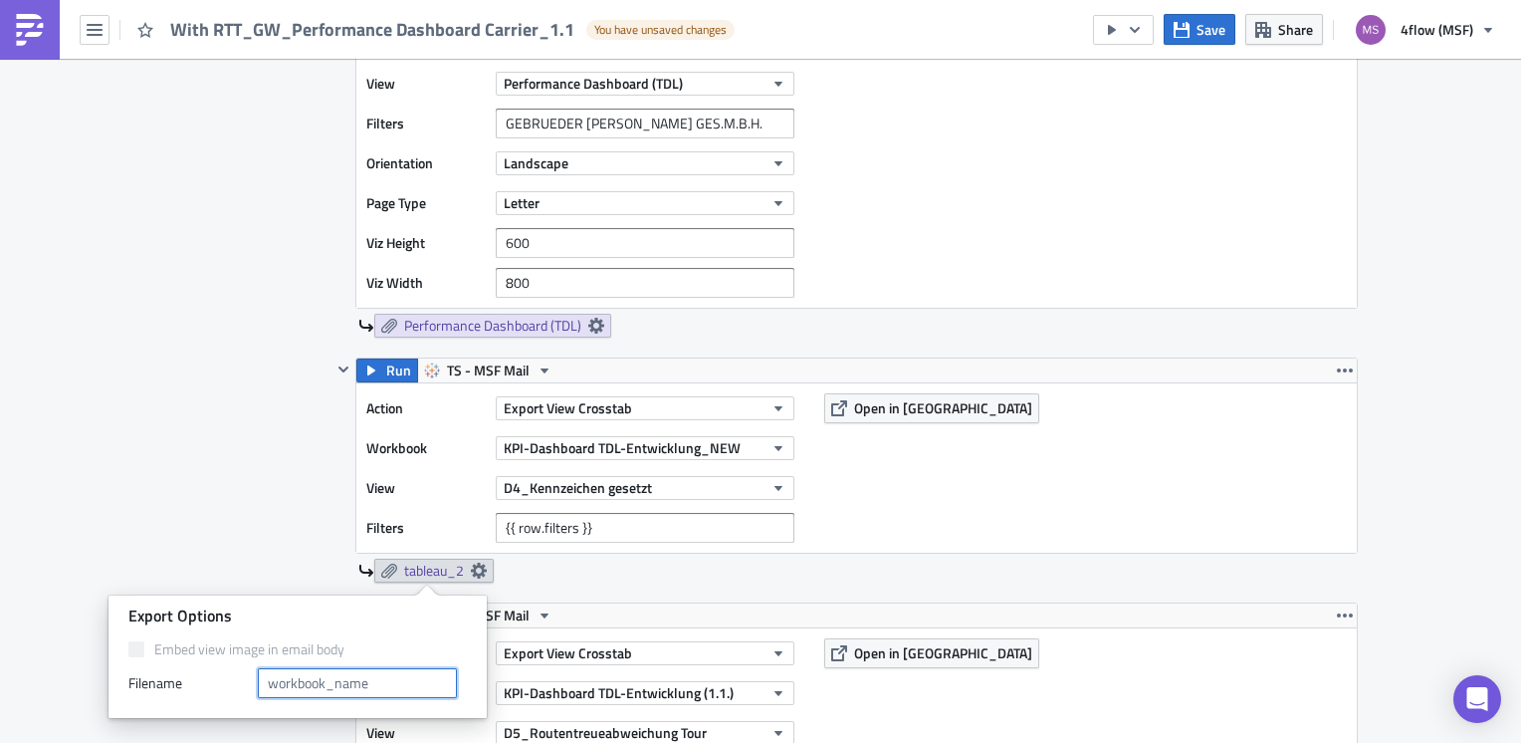
click at [324, 691] on input "text" at bounding box center [357, 683] width 199 height 30
paste input "D4_Kennzeichen gesetzt"
type input "D4_Kennzeichen gesetzt"
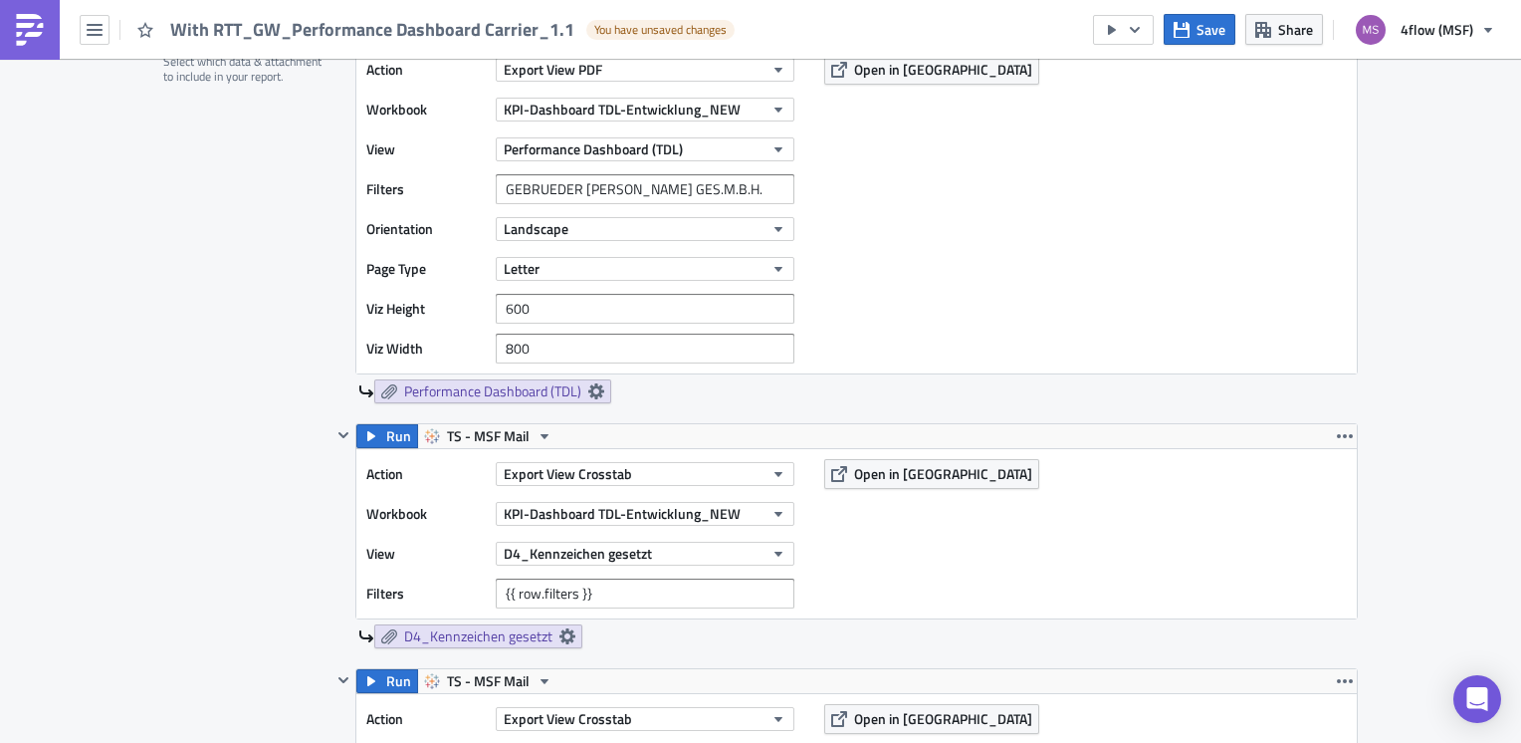
scroll to position [1095, 0]
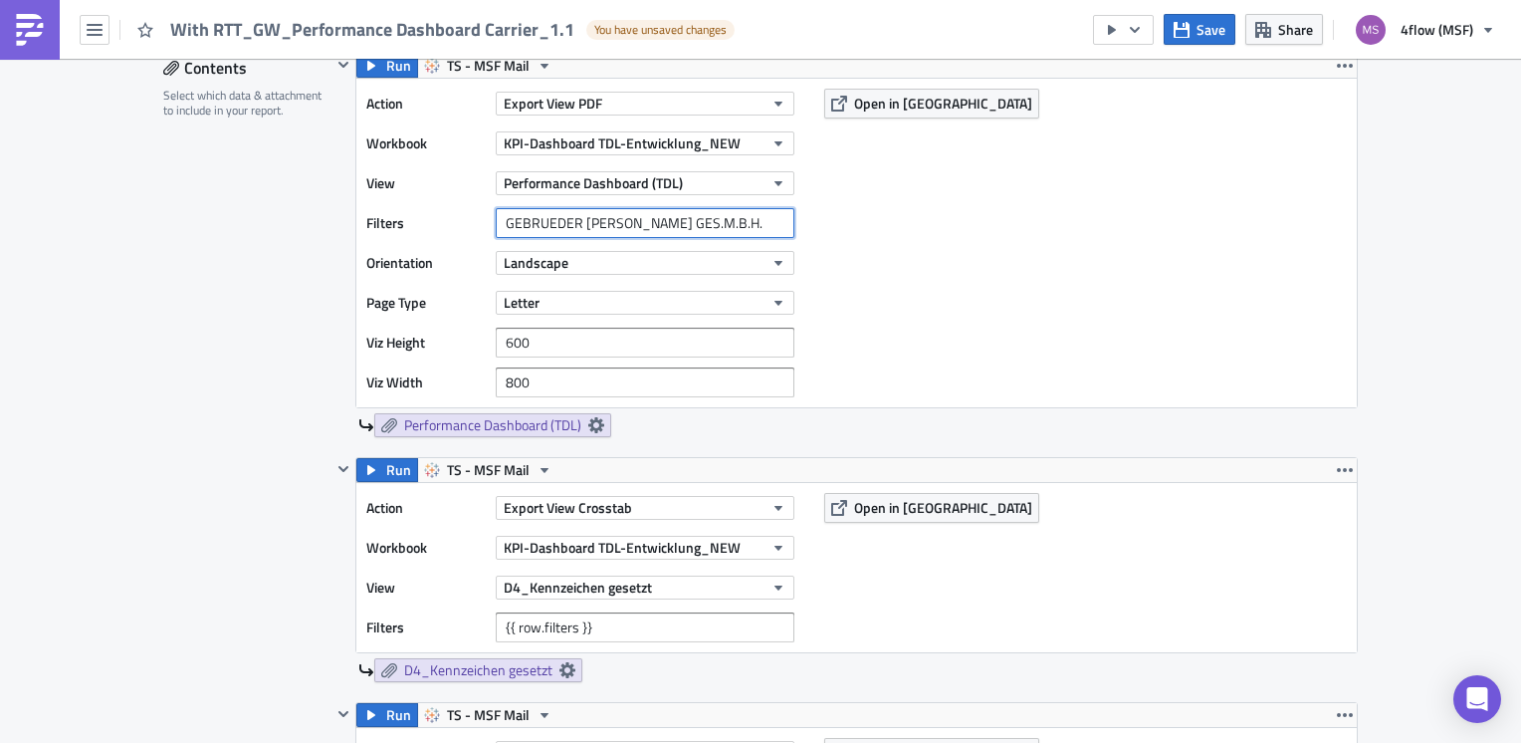
drag, startPoint x: 694, startPoint y: 216, endPoint x: 406, endPoint y: 215, distance: 287.7
click at [406, 215] on div "Filters GEBRUEDER WEISS GES.M.B.H." at bounding box center [585, 223] width 438 height 30
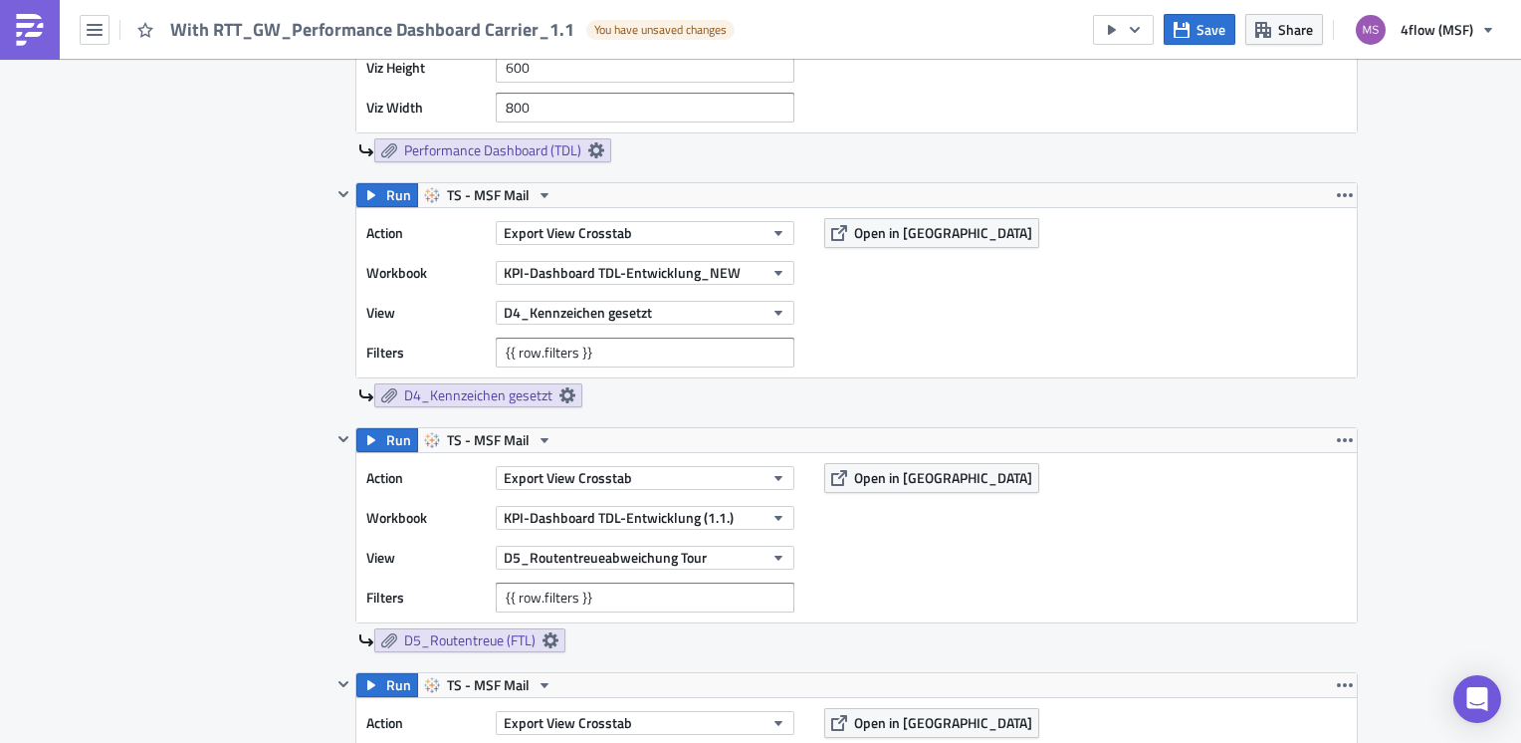
scroll to position [1394, 0]
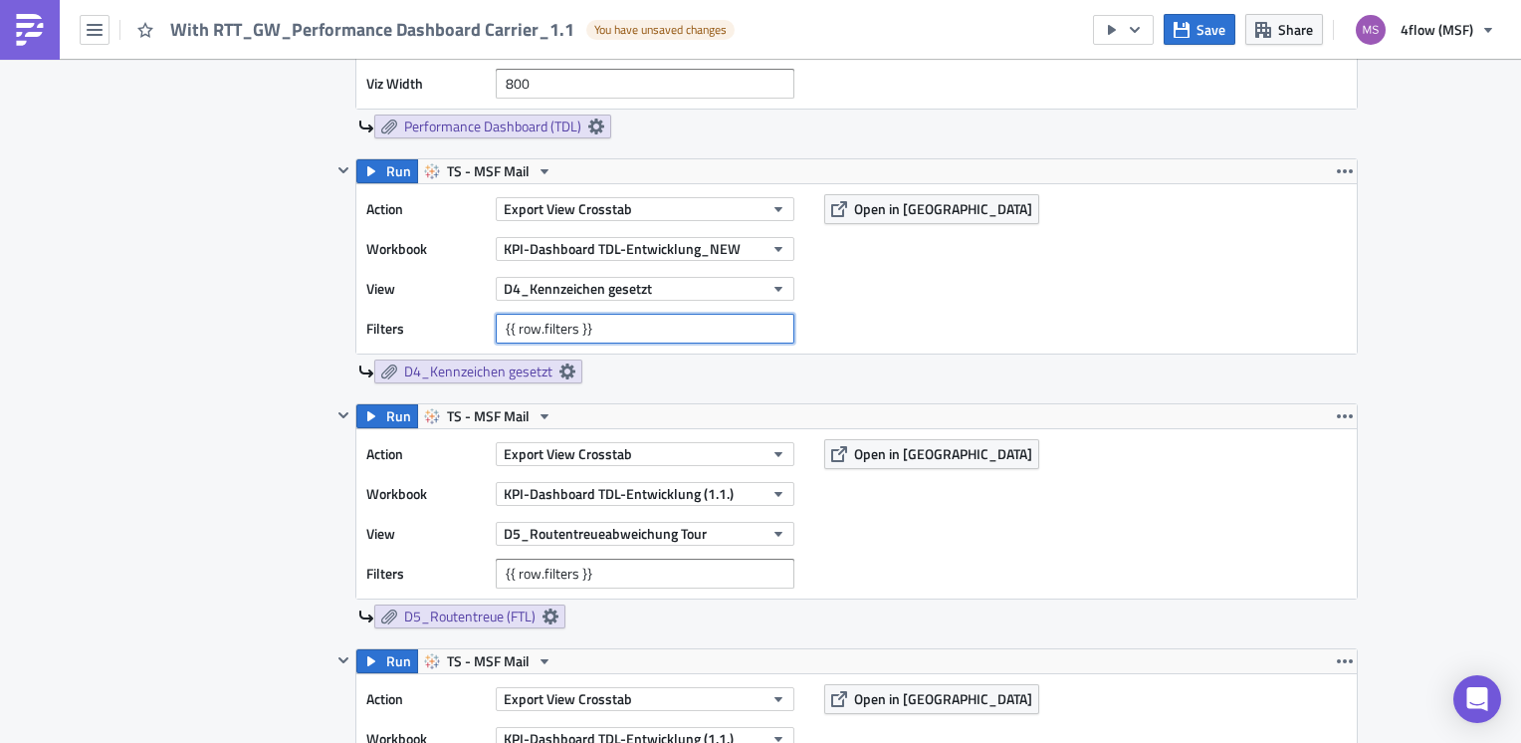
drag, startPoint x: 649, startPoint y: 317, endPoint x: 339, endPoint y: 323, distance: 310.7
click at [339, 323] on div "Run TS - MSF Mail Action Export View Crosstab Workbook KPI-Dashboard TDL-Entwic…" at bounding box center [845, 270] width 1027 height 225
paste input "GEBRUEDER WEISS GES.M.B.H."
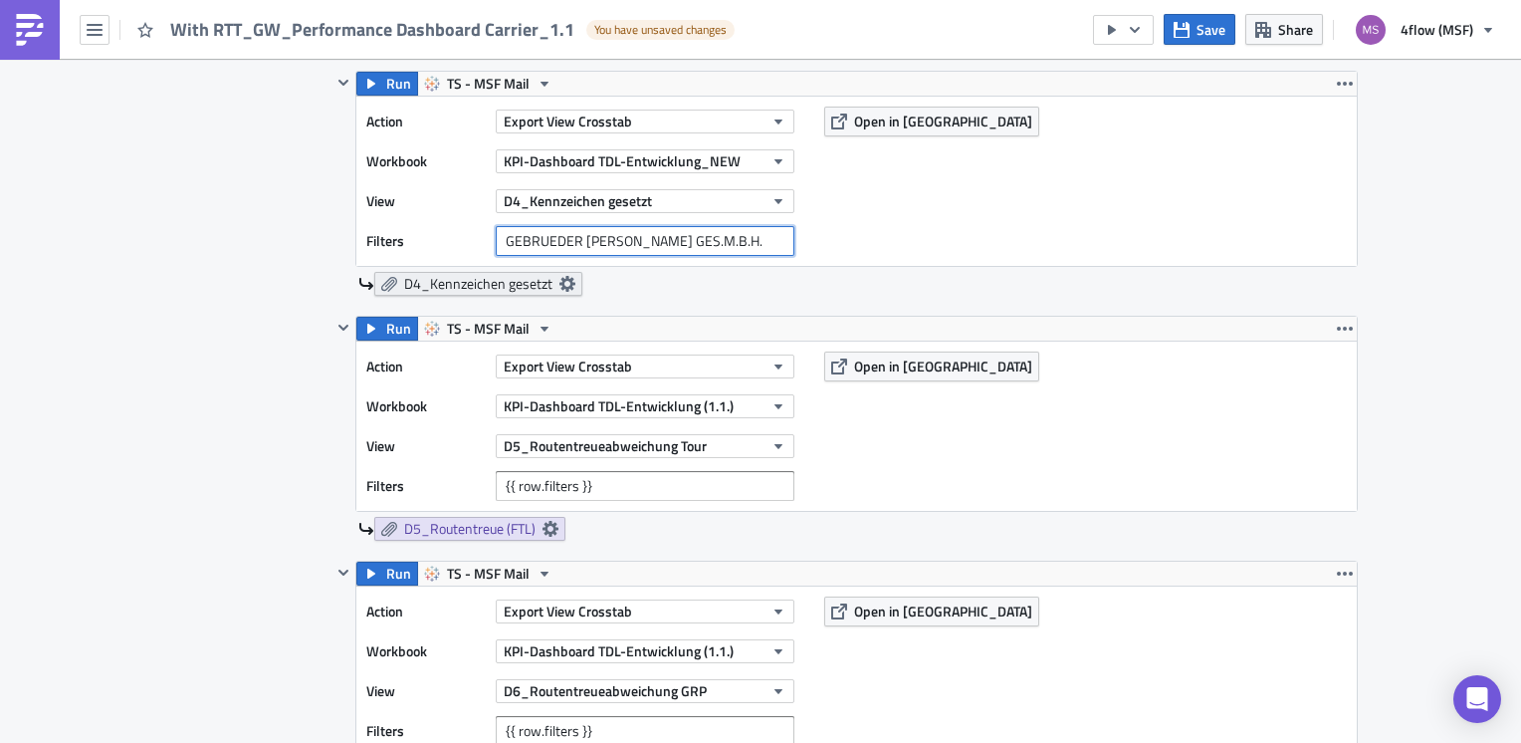
scroll to position [1593, 0]
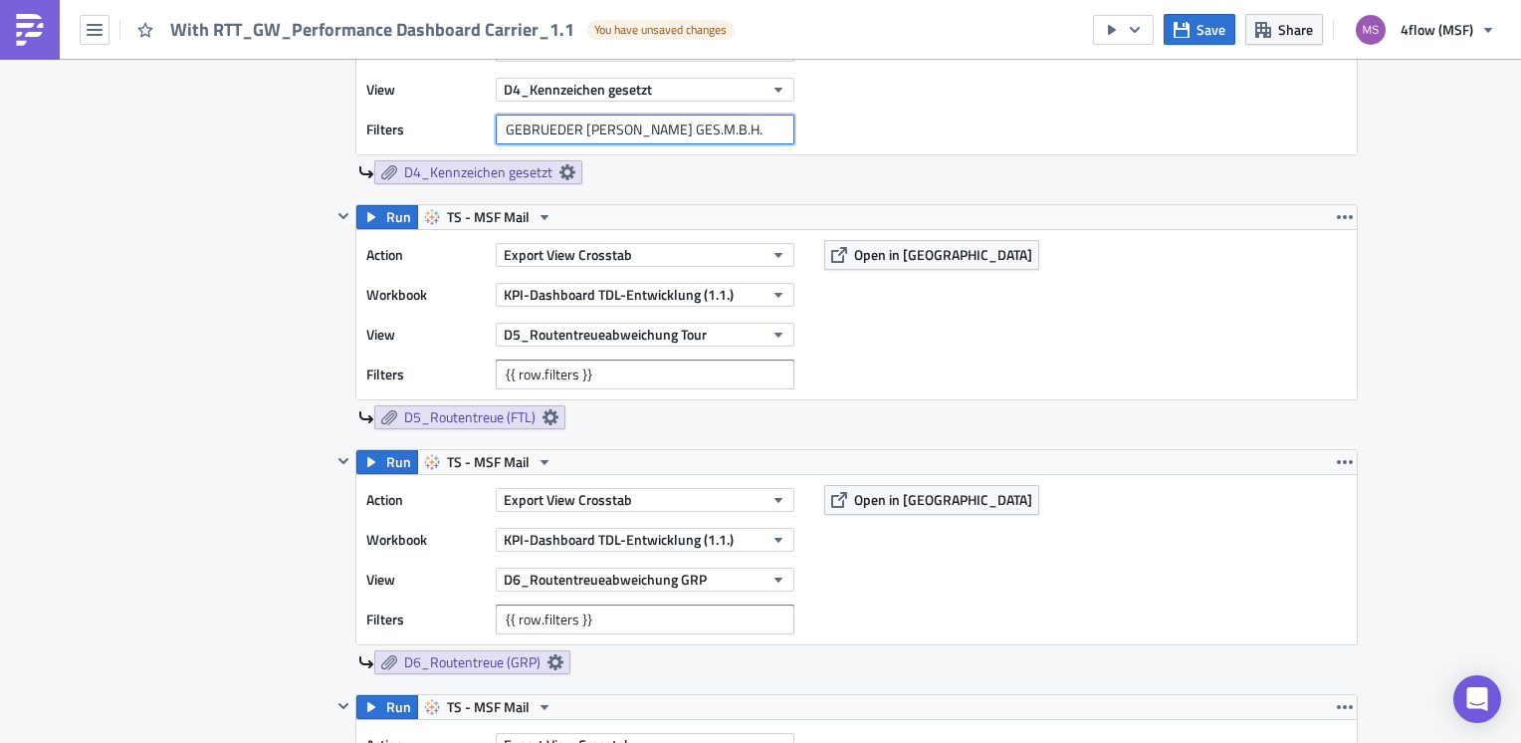
type input "GEBRUEDER WEISS GES.M.B.H."
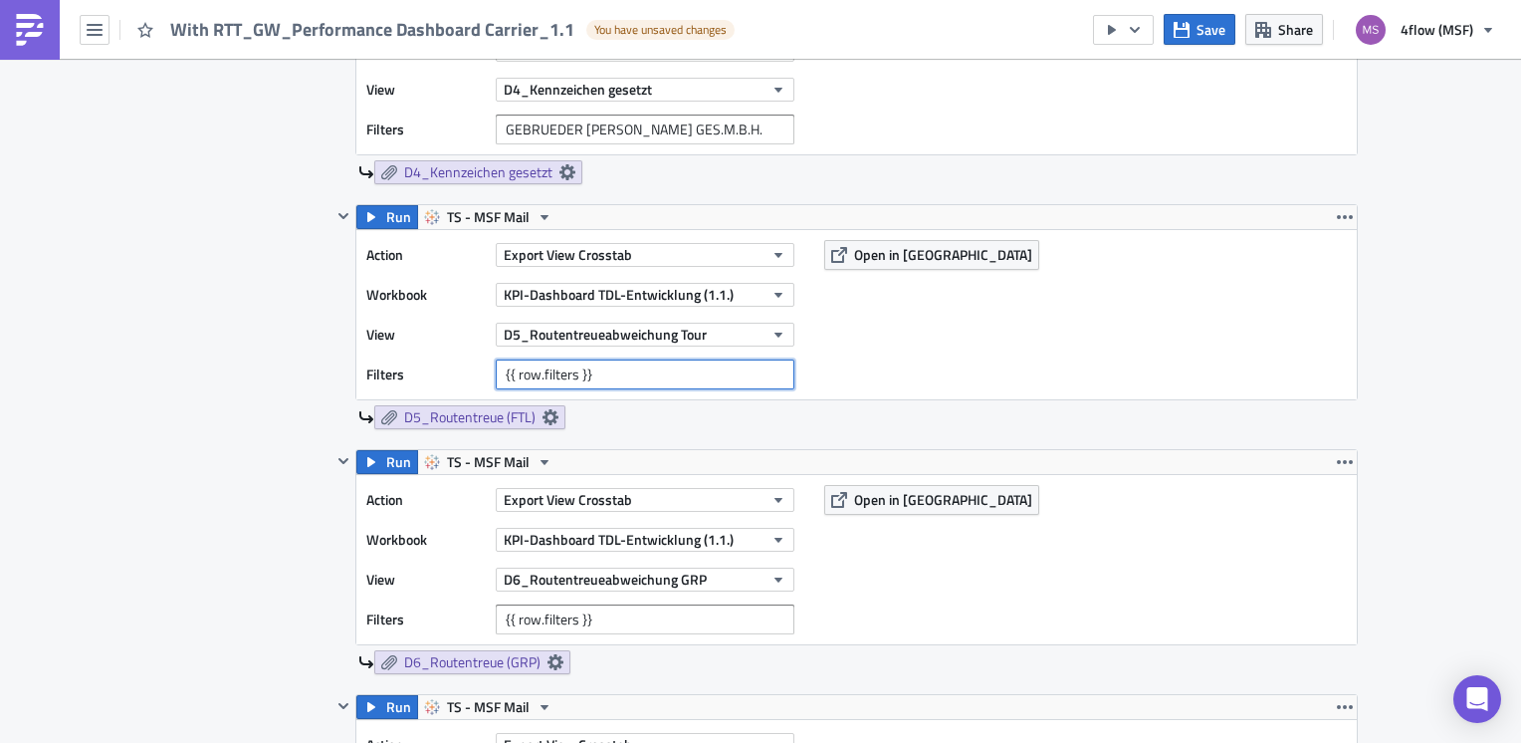
drag, startPoint x: 609, startPoint y: 368, endPoint x: 450, endPoint y: 370, distance: 159.3
click at [450, 370] on div "Filters {{ row.filters }}" at bounding box center [585, 374] width 438 height 30
paste input "GEBRUEDER WEISS GES.M.B.H."
type input "GEBRUEDER WEISS GES.M.B.H."
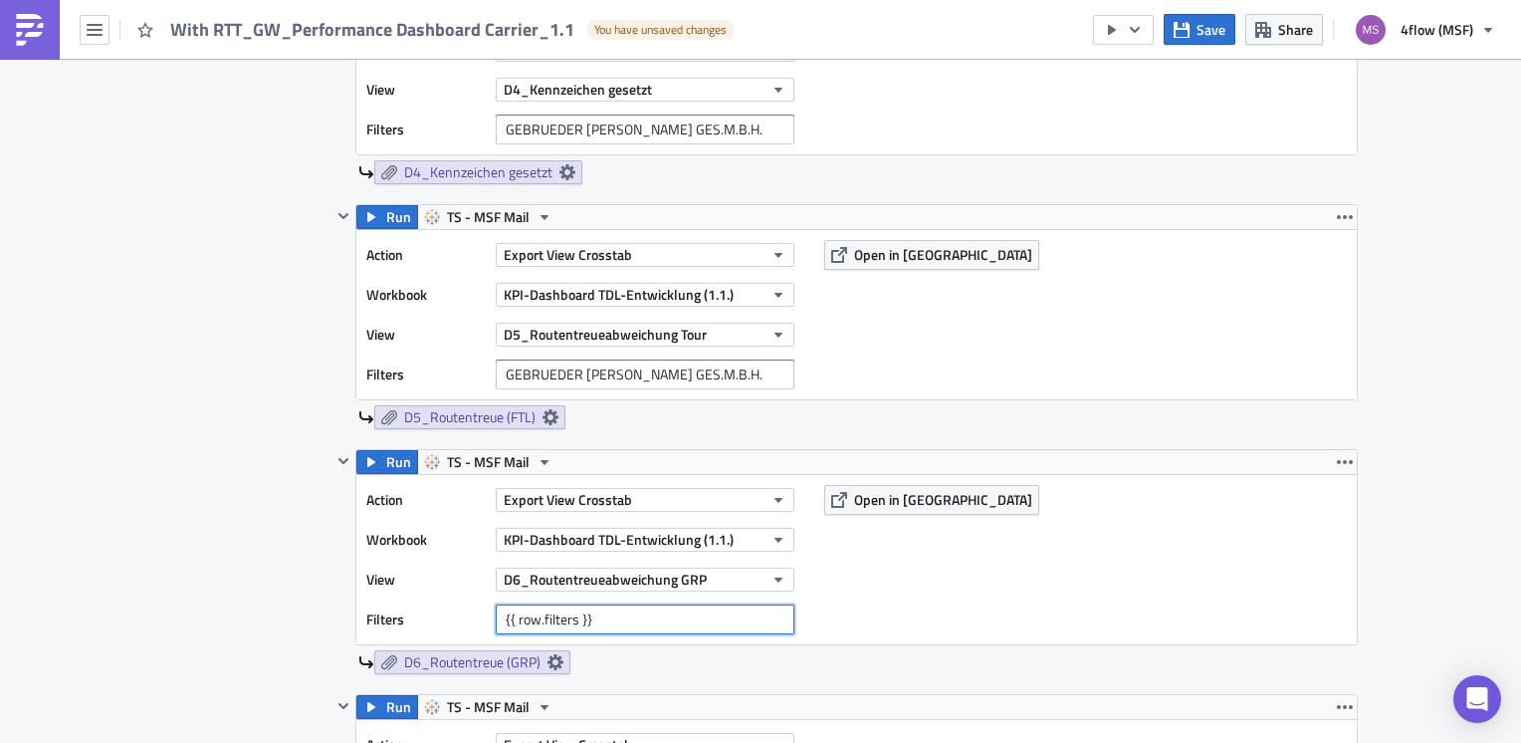
drag, startPoint x: 606, startPoint y: 617, endPoint x: 411, endPoint y: 633, distance: 195.8
click at [411, 633] on div "Action Export View Crosstab Workbook KPI-Dashboard TDL-Entwicklung (1.1.) View …" at bounding box center [856, 559] width 1001 height 169
paste input "GEBRUEDER WEISS GES.M.B.H."
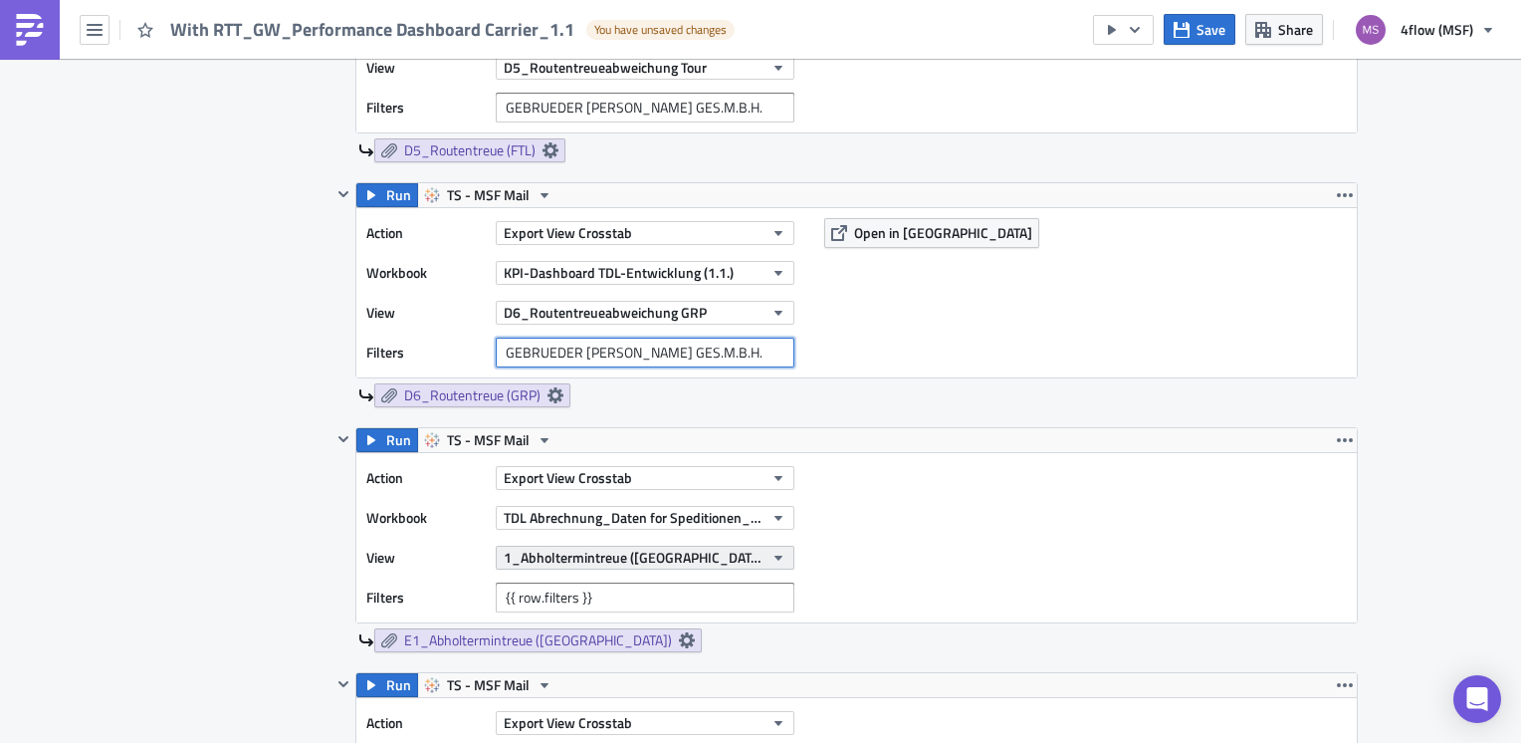
scroll to position [1792, 0]
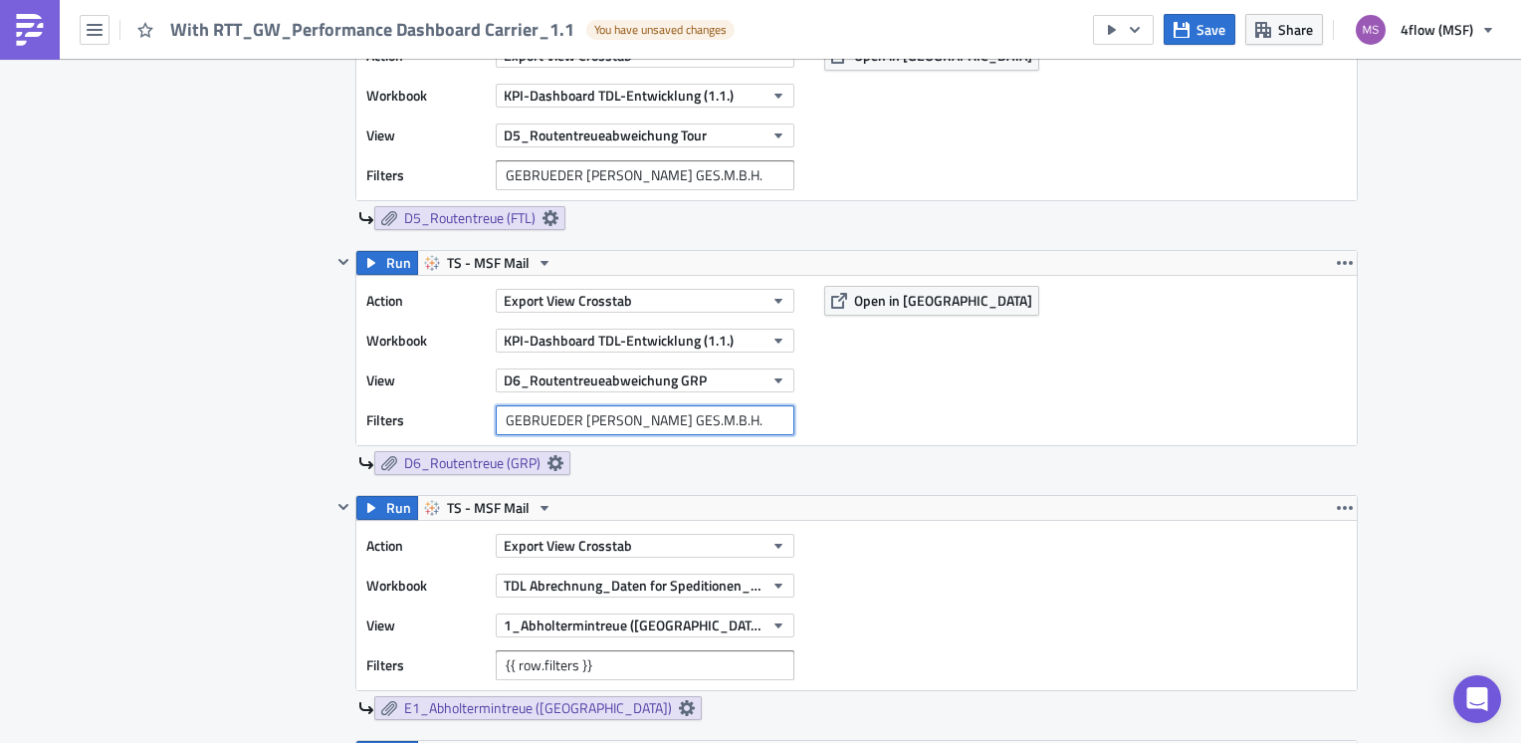
type input "GEBRUEDER WEISS GES.M.B.H."
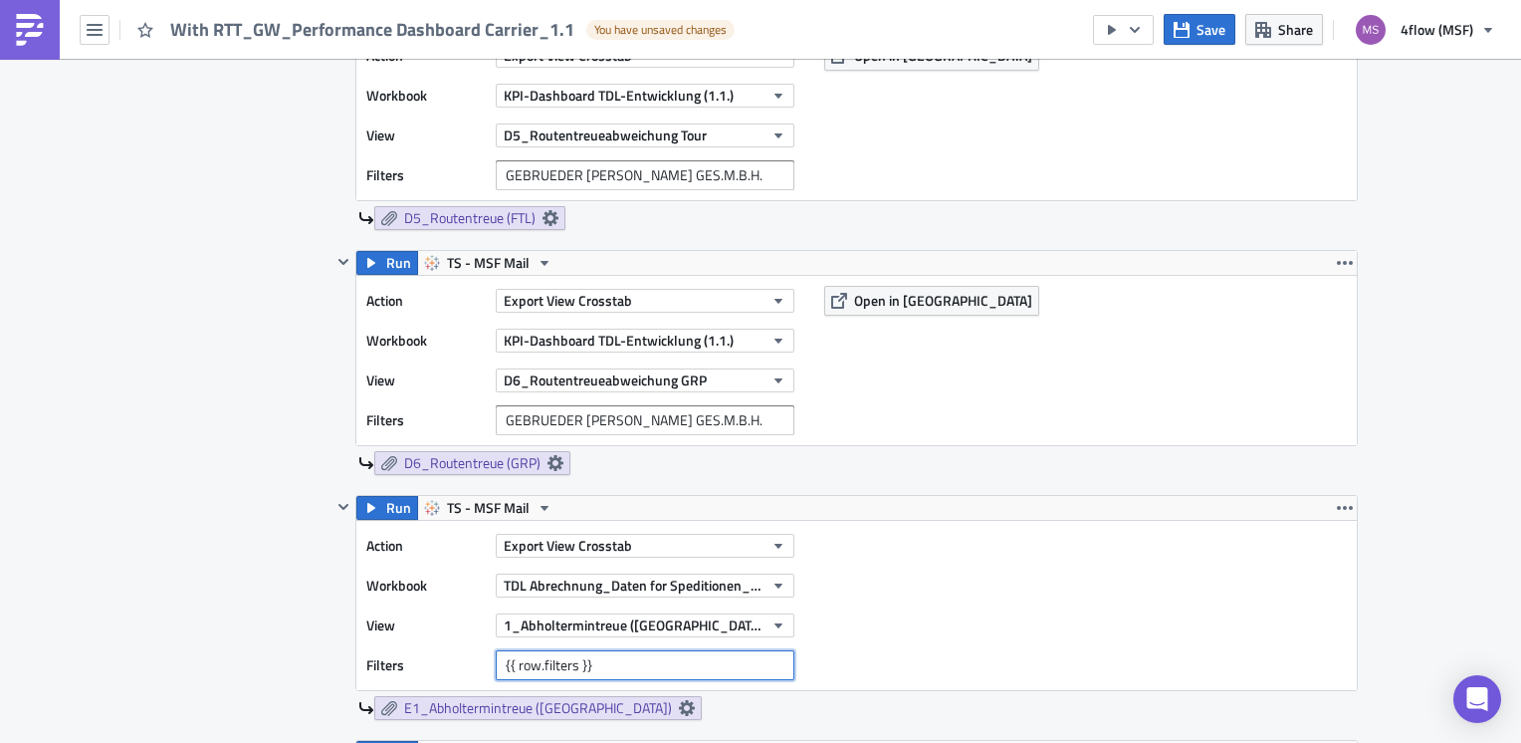
drag, startPoint x: 456, startPoint y: 661, endPoint x: 357, endPoint y: 661, distance: 98.6
click at [357, 661] on div "Action Export View Crosstab Workbook TDL Abrechnung_Daten for Speditionen_Live …" at bounding box center [856, 605] width 1001 height 169
paste input "GEBRUEDER WEISS GES.M.B.H."
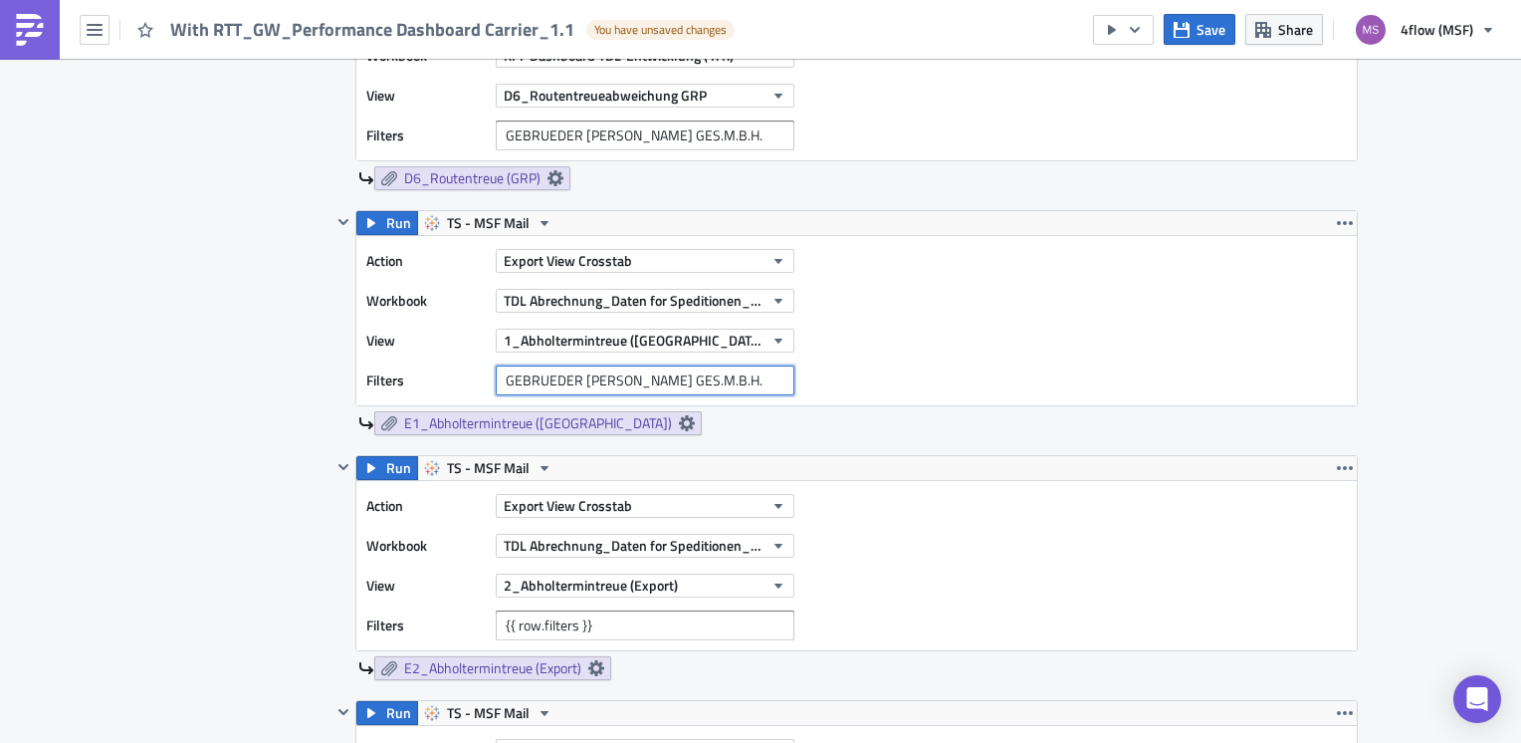
scroll to position [2091, 0]
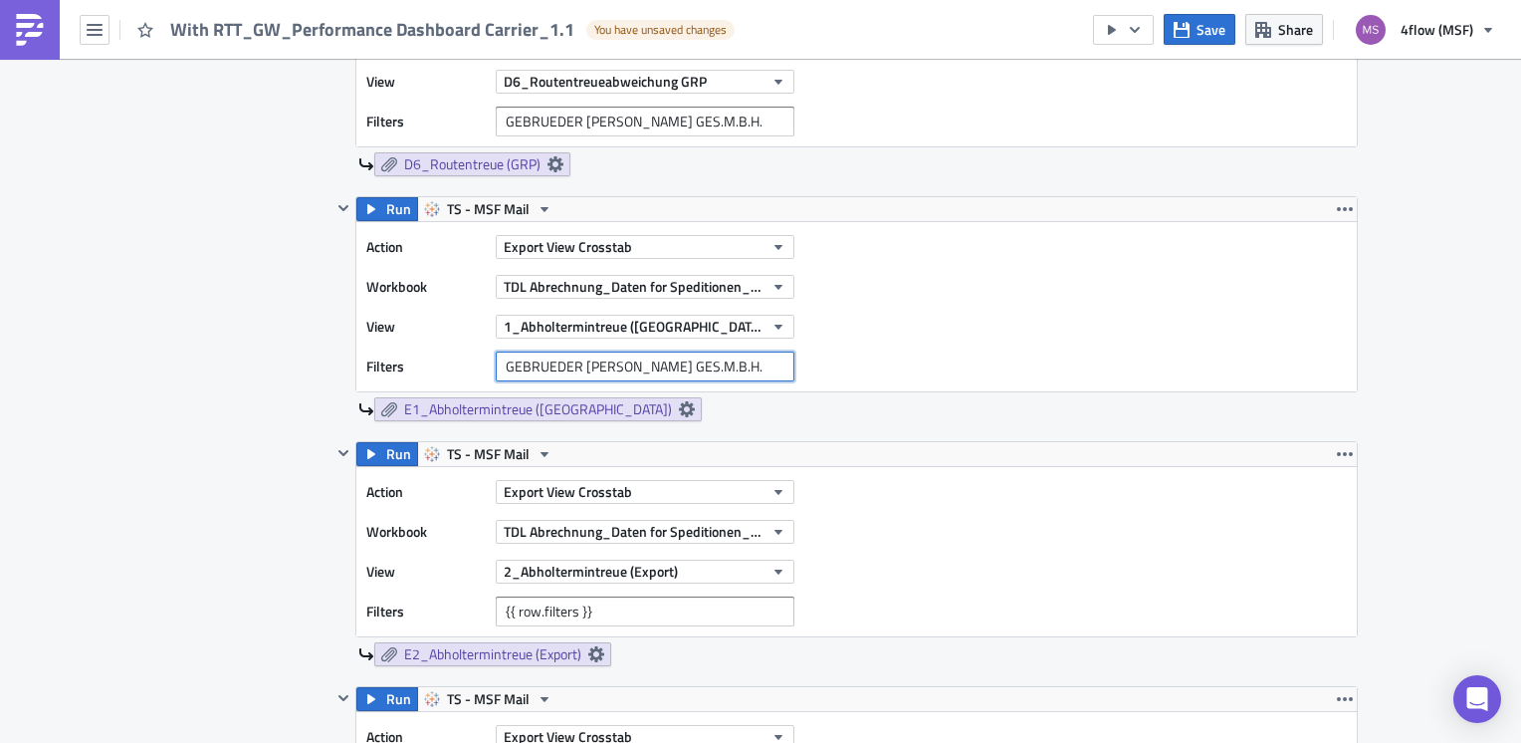
type input "GEBRUEDER WEISS GES.M.B.H."
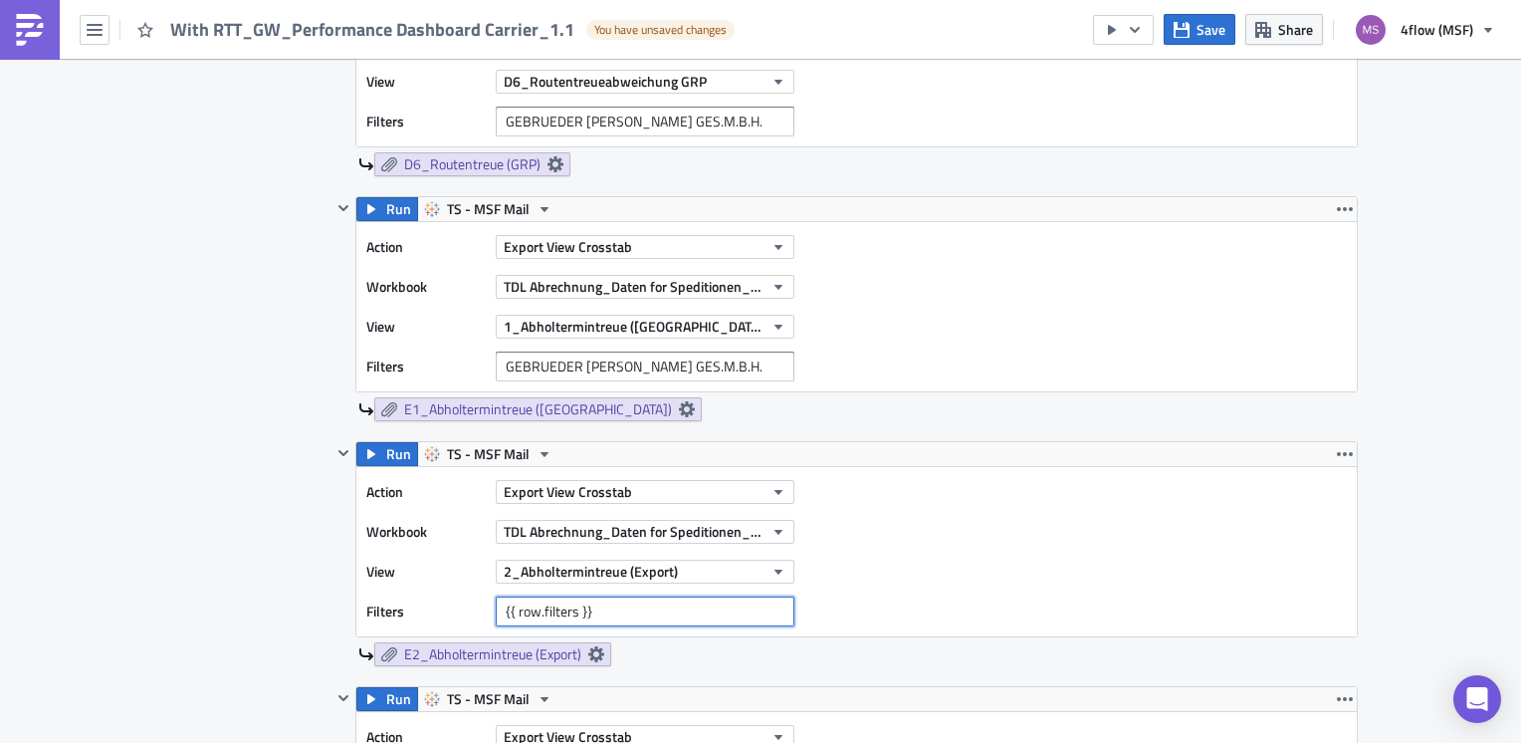
drag, startPoint x: 617, startPoint y: 608, endPoint x: 337, endPoint y: 608, distance: 280.8
click at [337, 608] on div "Run TS - MSF Mail Action Export View Crosstab Workbook TDL Abrechnung_Daten for…" at bounding box center [845, 553] width 1027 height 225
paste input "GEBRUEDER WEISS GES.M.B.H."
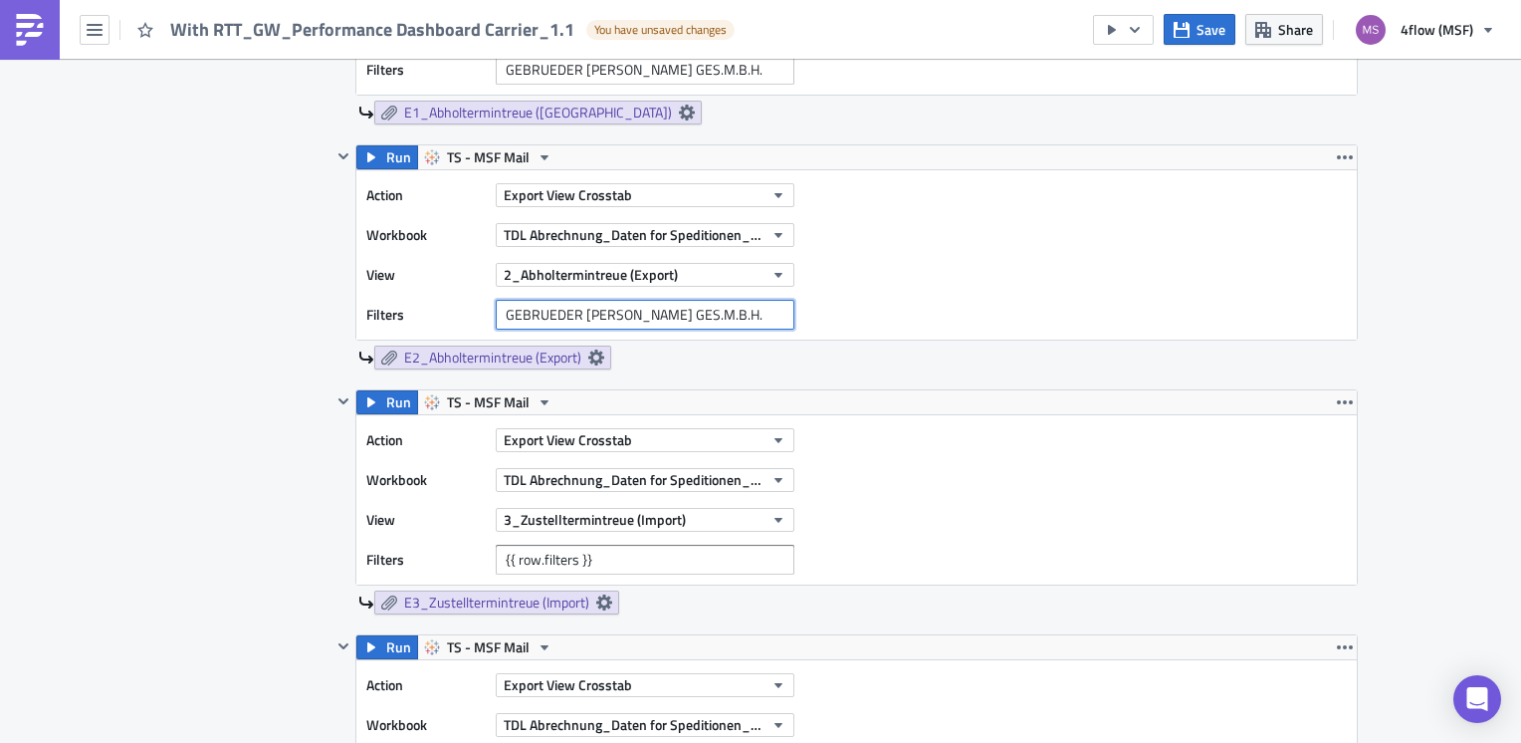
scroll to position [2390, 0]
type input "GEBRUEDER WEISS GES.M.B.H."
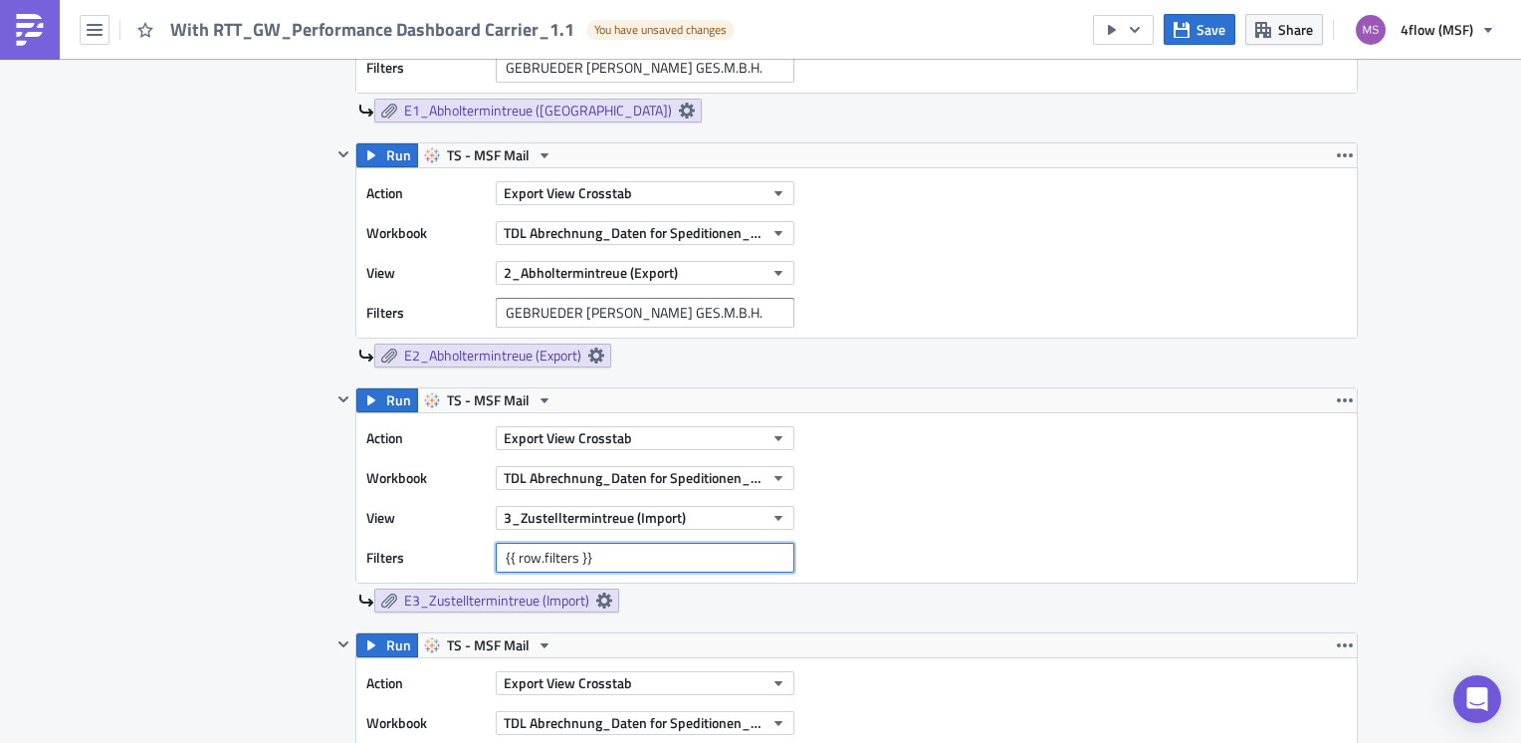
drag, startPoint x: 615, startPoint y: 555, endPoint x: 260, endPoint y: 562, distance: 355.5
click at [260, 562] on div "Contents Select which data & attachment to include in your report. Run TS - MSF…" at bounding box center [760, 62] width 1195 height 2608
paste input "GEBRUEDER WEISS GES.M.B.H."
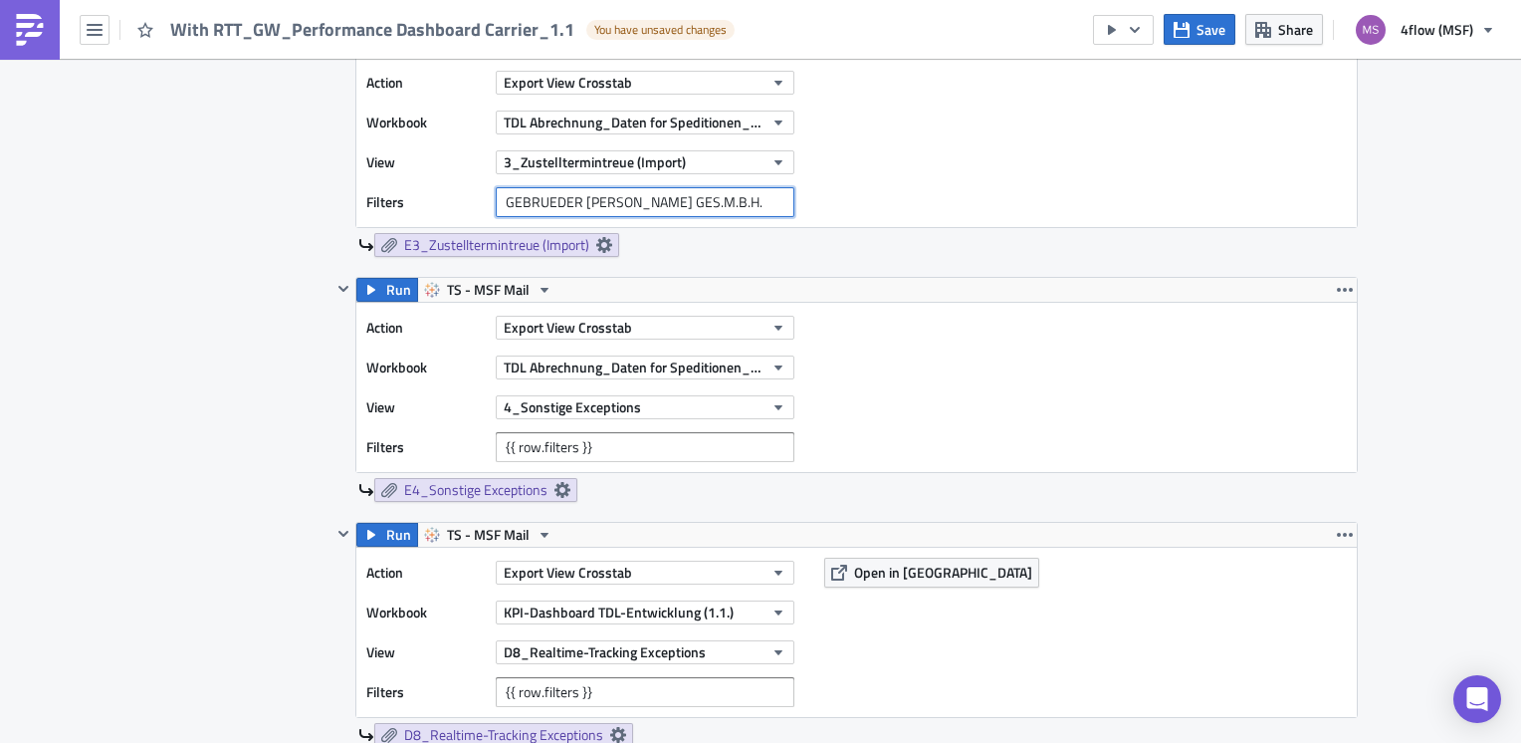
scroll to position [2788, 0]
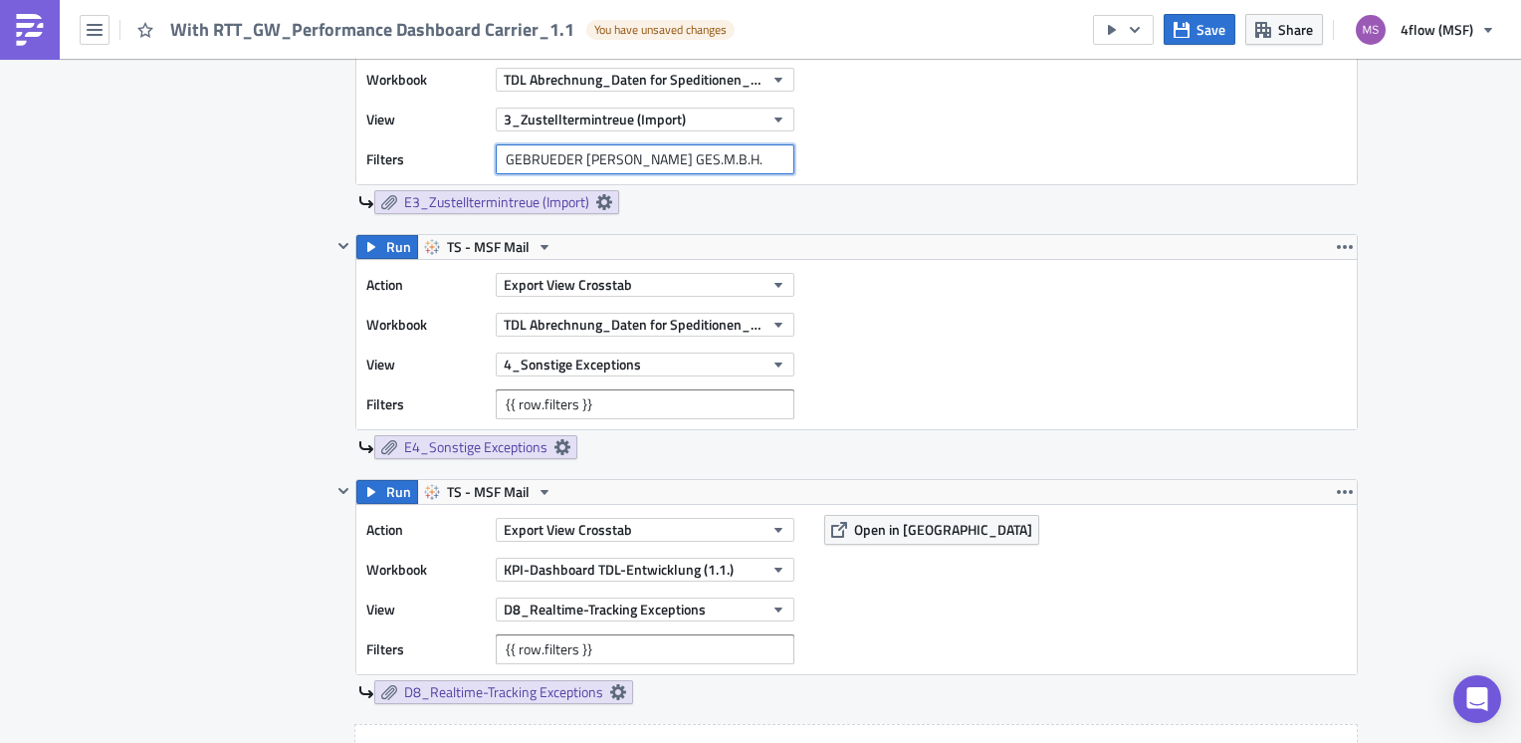
type input "GEBRUEDER WEISS GES.M.B.H."
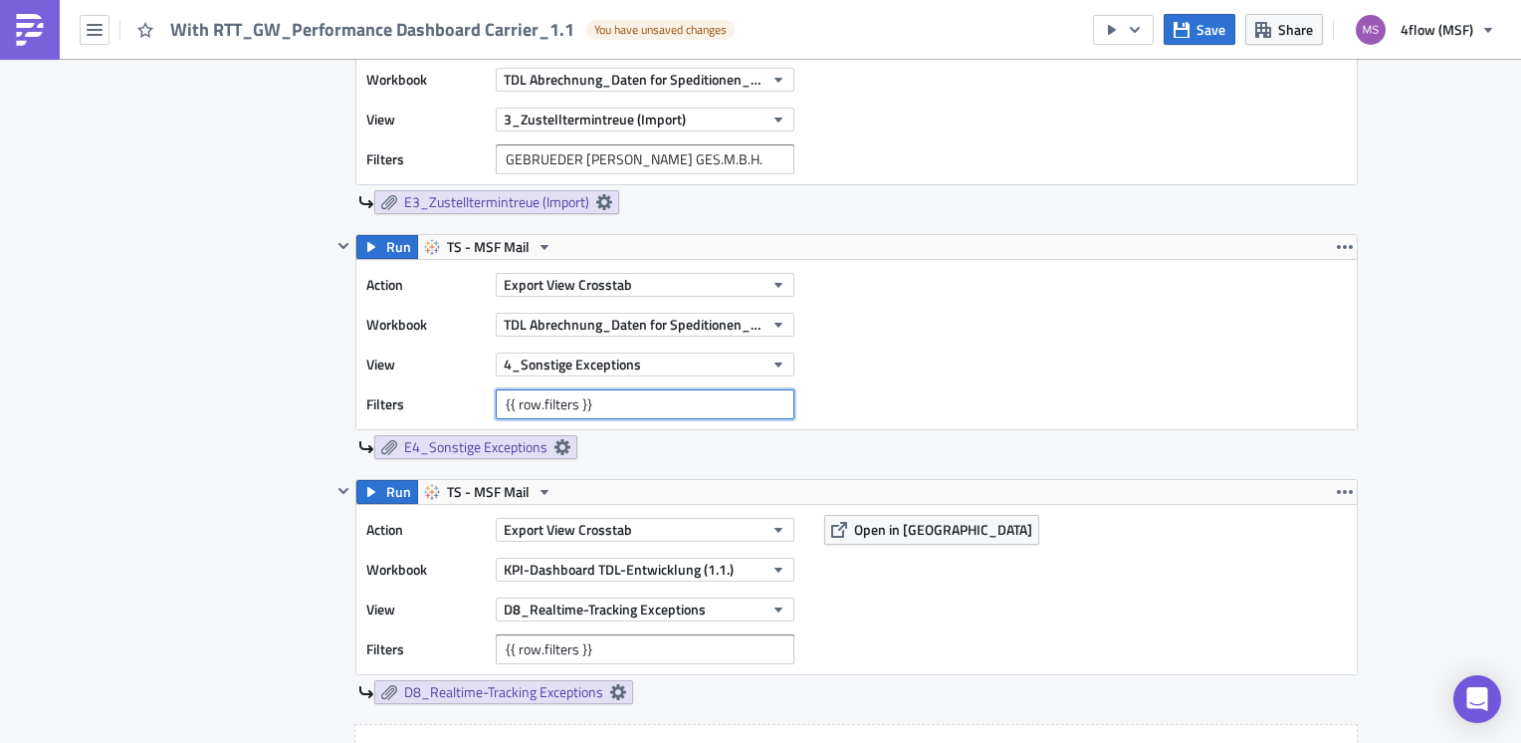
drag, startPoint x: 563, startPoint y: 404, endPoint x: 335, endPoint y: 412, distance: 228.1
click at [335, 412] on div "Run TS - MSF Mail Action Export View Crosstab Workbook TDL Abrechnung_Daten for…" at bounding box center [845, 346] width 1027 height 225
paste input "GEBRUEDER WEISS GES.M.B.H."
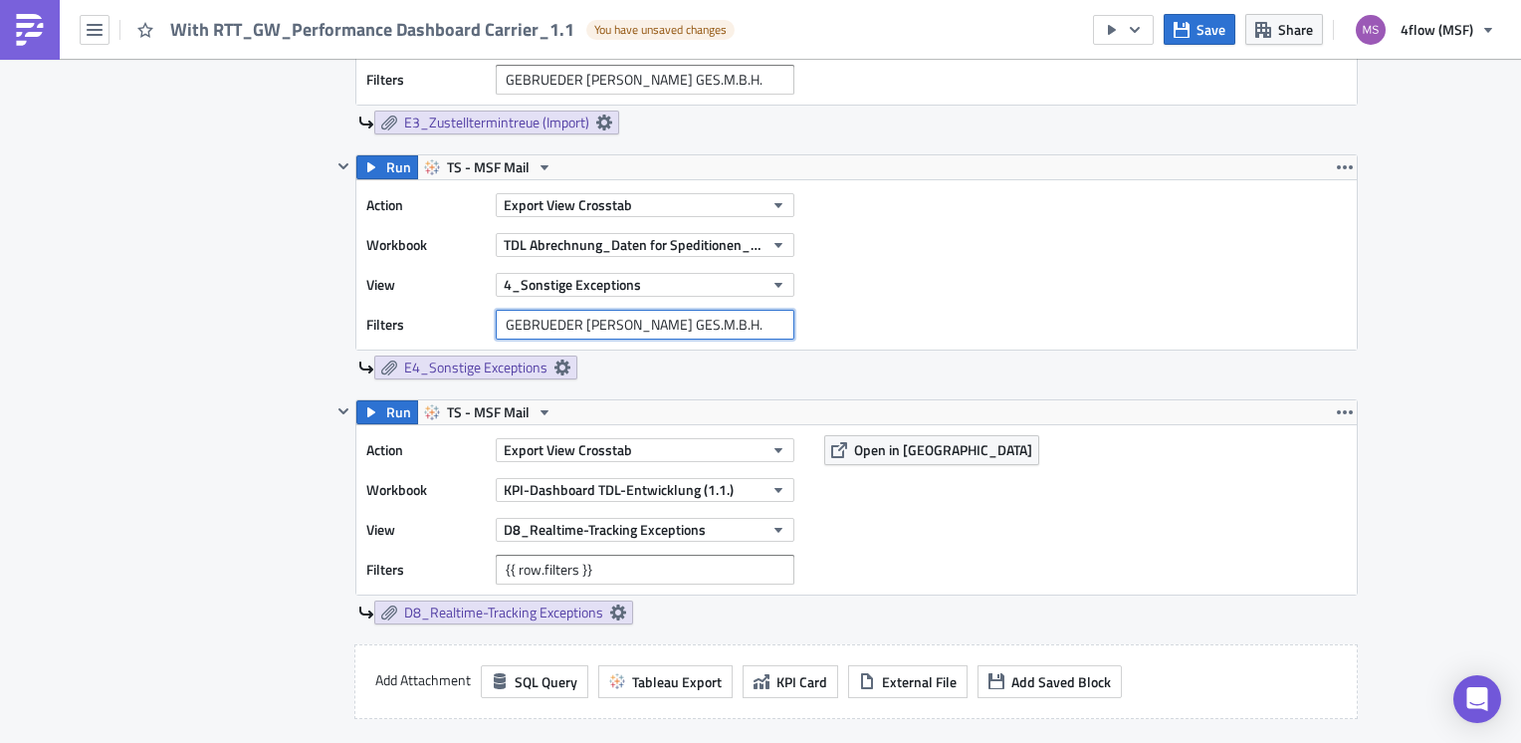
scroll to position [2987, 0]
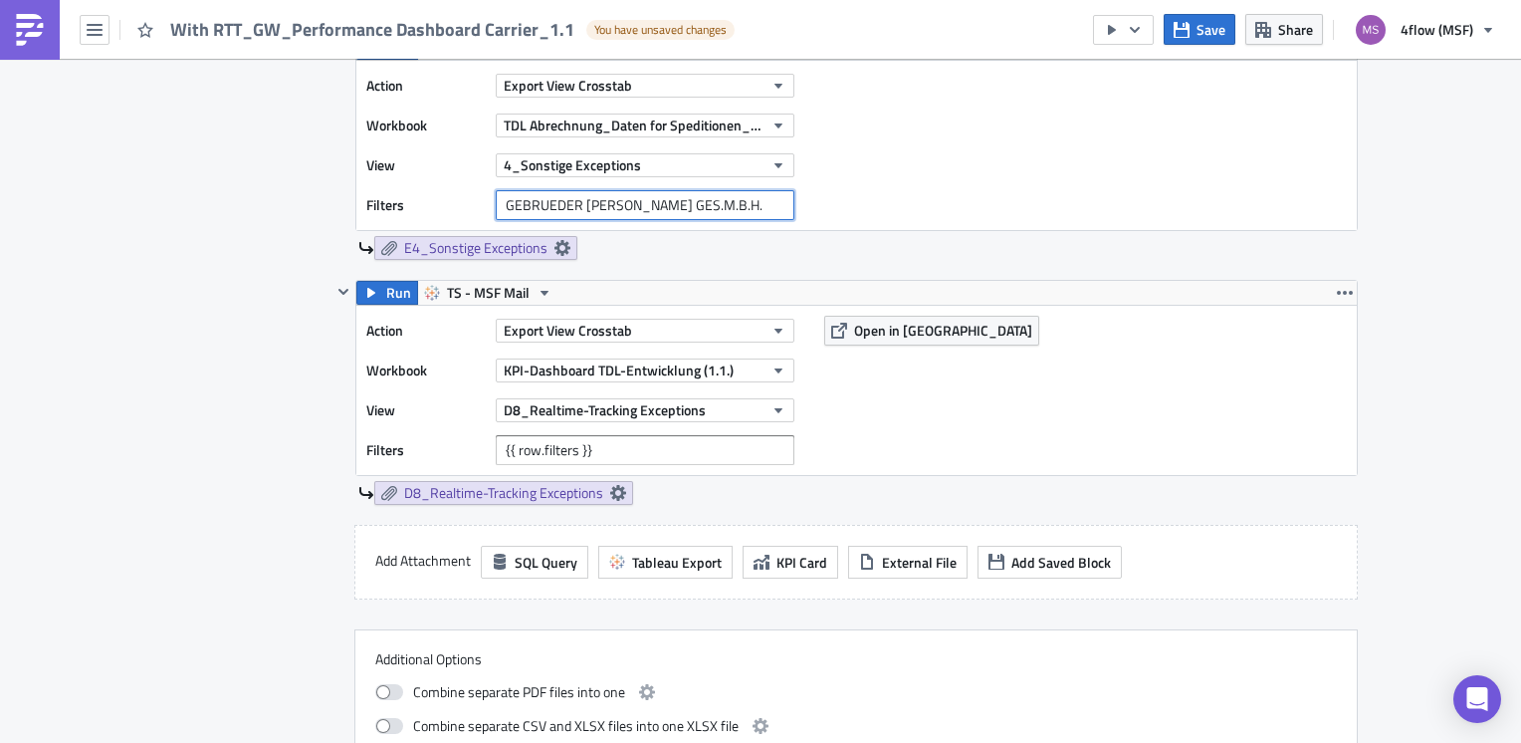
type input "GEBRUEDER WEISS GES.M.B.H."
drag, startPoint x: 618, startPoint y: 440, endPoint x: 396, endPoint y: 440, distance: 222.0
click at [396, 440] on div "Filters {{ row.filters }}" at bounding box center [585, 450] width 438 height 30
paste input "GEBRUEDER WEISS GES.M.B.H."
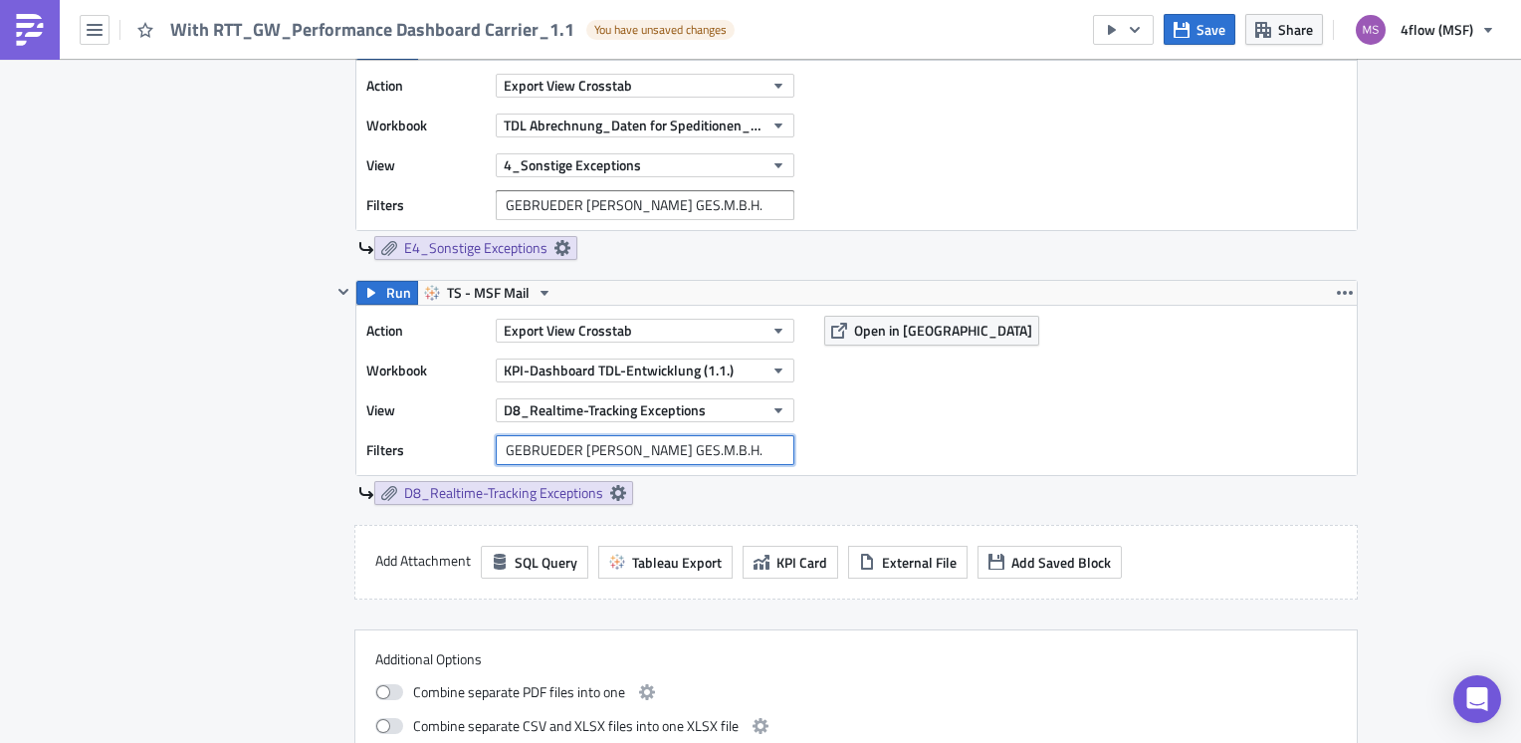
type input "GEBRUEDER WEISS GES.M.B.H."
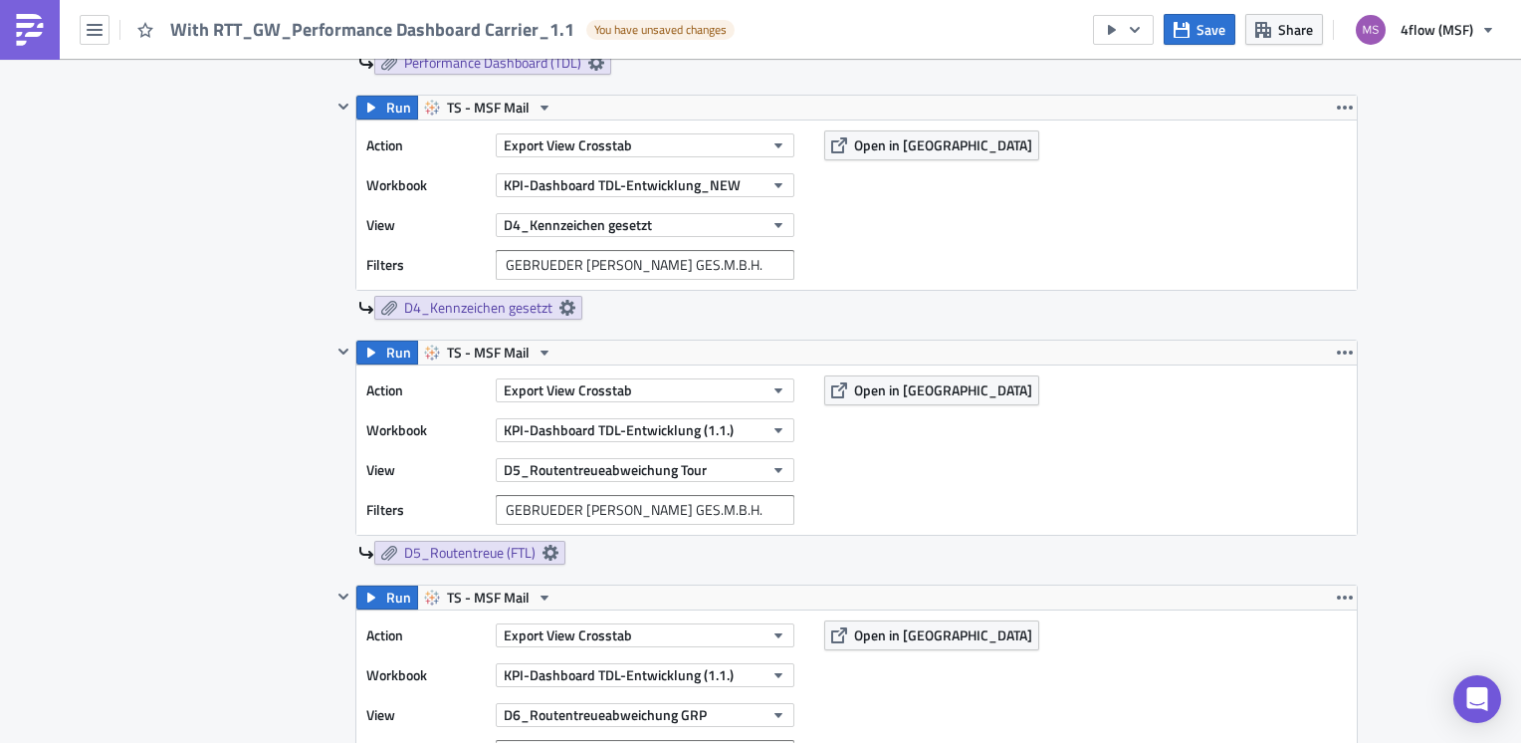
scroll to position [1493, 0]
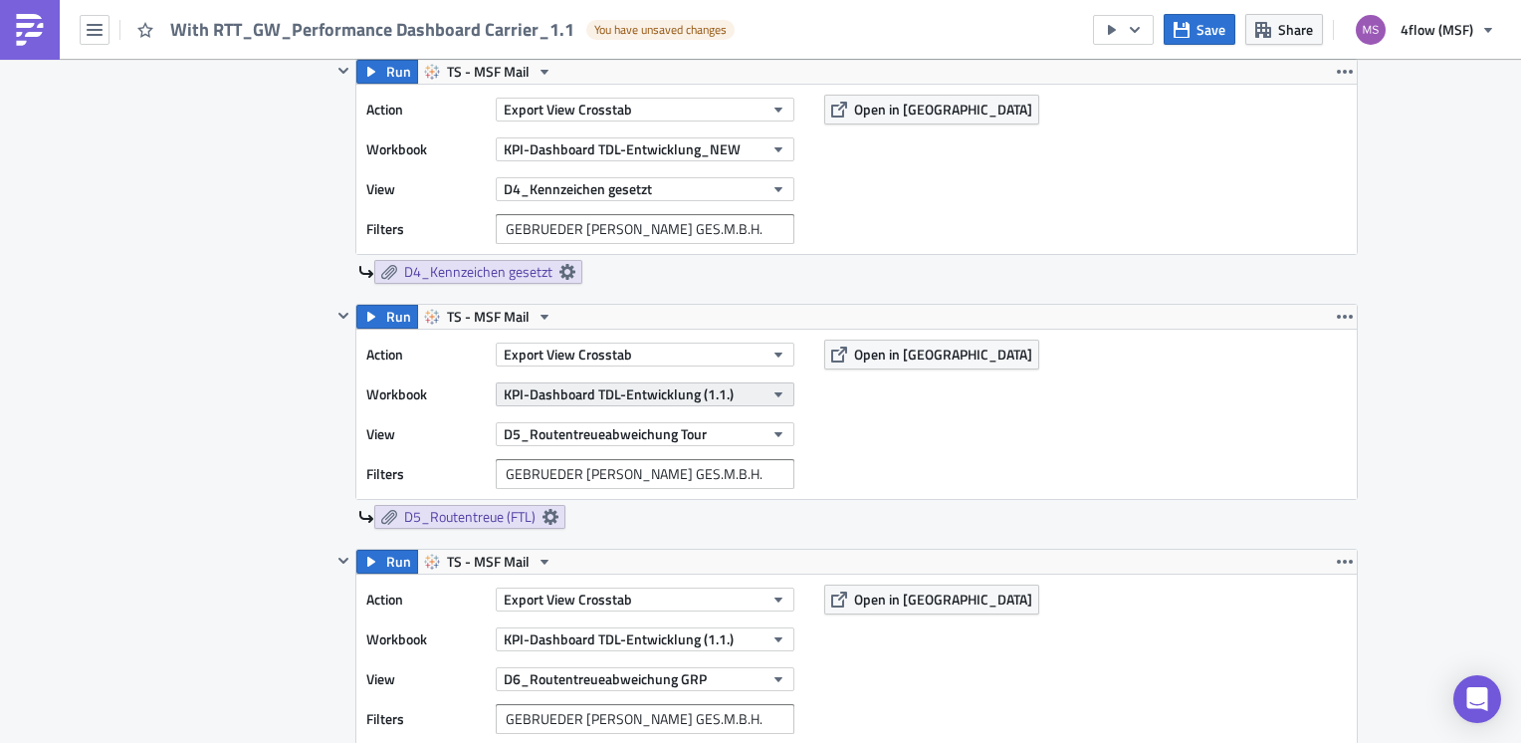
click at [775, 393] on icon "button" at bounding box center [779, 394] width 8 height 5
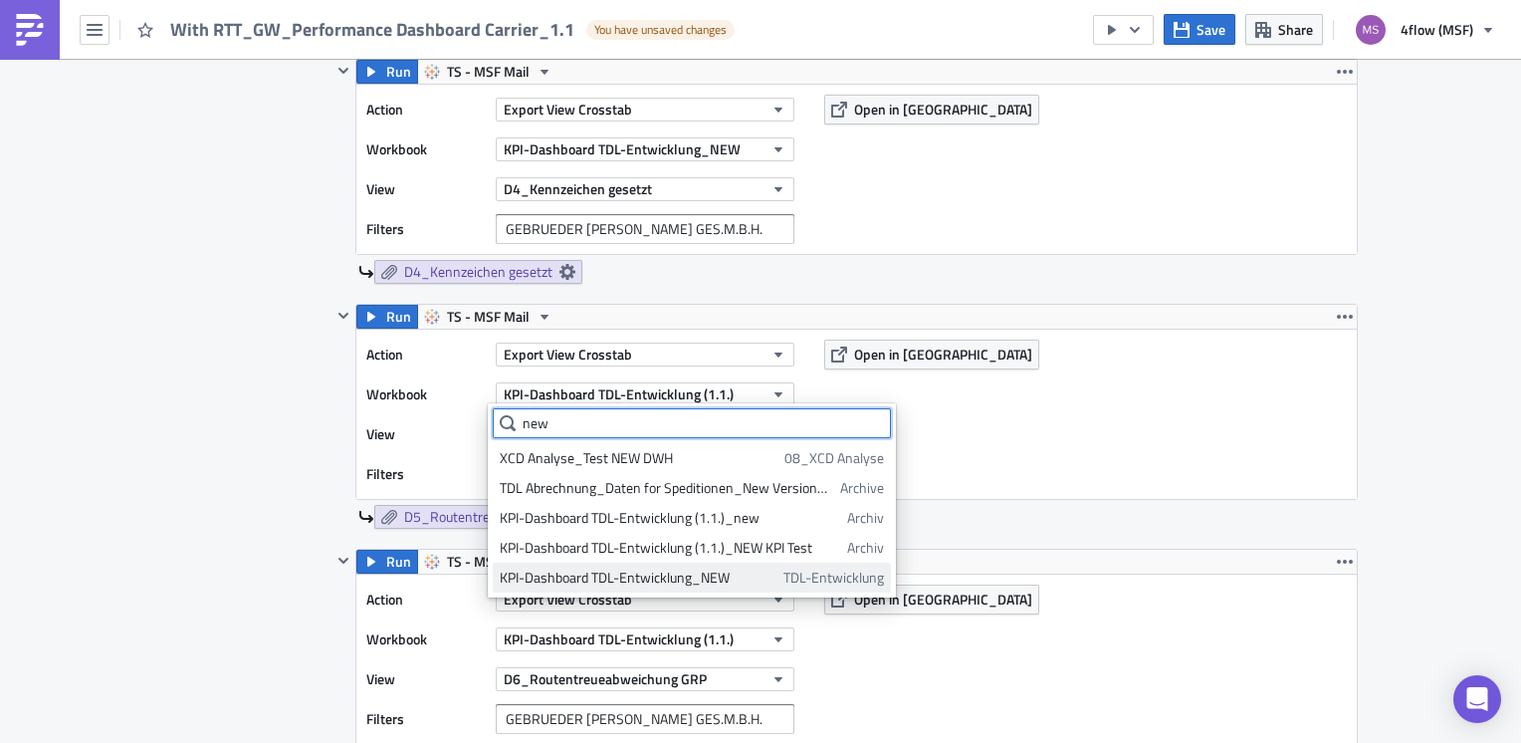
type input "new"
click at [719, 571] on div "KPI-Dashboard TDL-Entwicklung_NEW" at bounding box center [638, 578] width 277 height 20
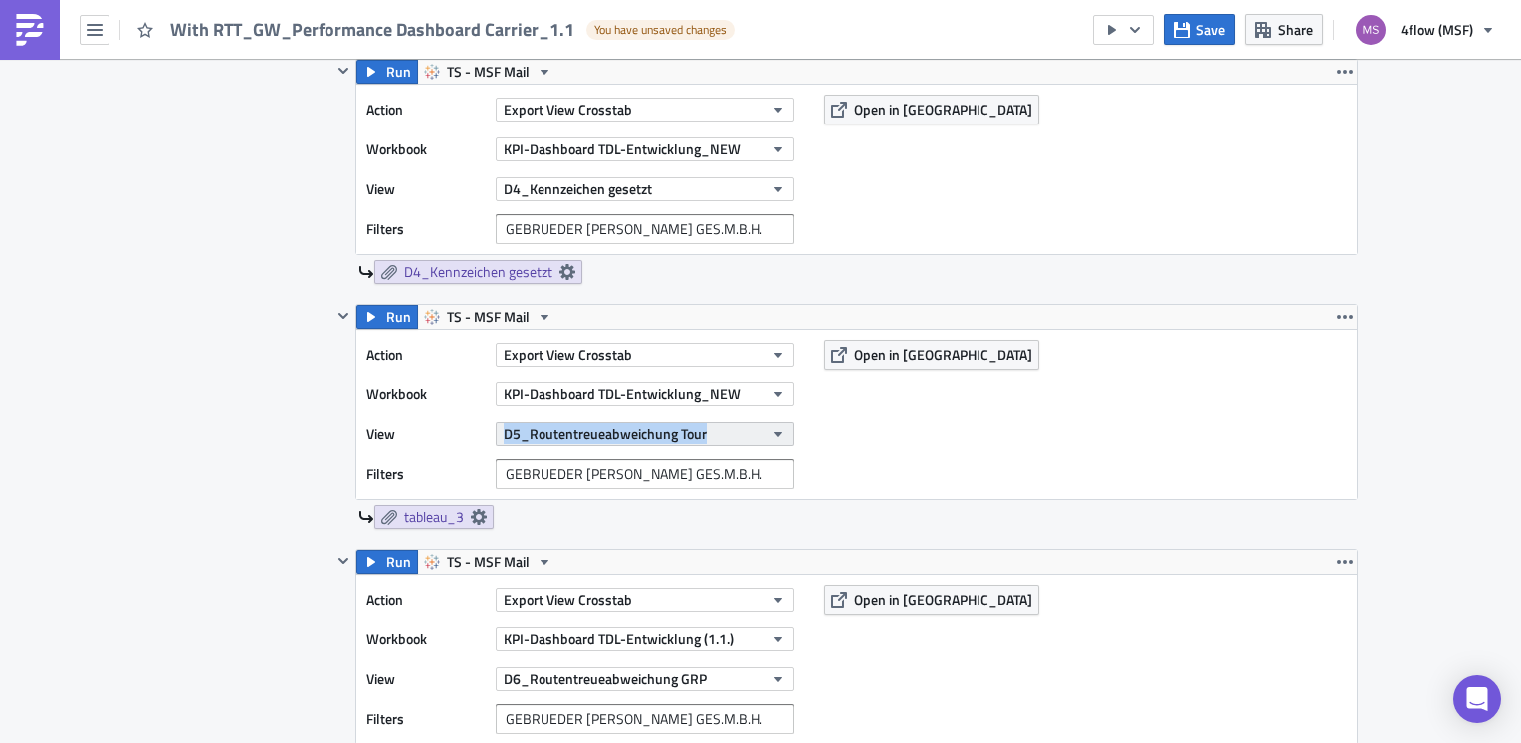
drag, startPoint x: 478, startPoint y: 427, endPoint x: 713, endPoint y: 432, distance: 235.0
click at [713, 432] on div "View D5_Routentreueabweichung Tour" at bounding box center [585, 434] width 438 height 30
copy div "D5_Routentreueabweichung Tour"
click at [476, 512] on icon at bounding box center [479, 517] width 16 height 16
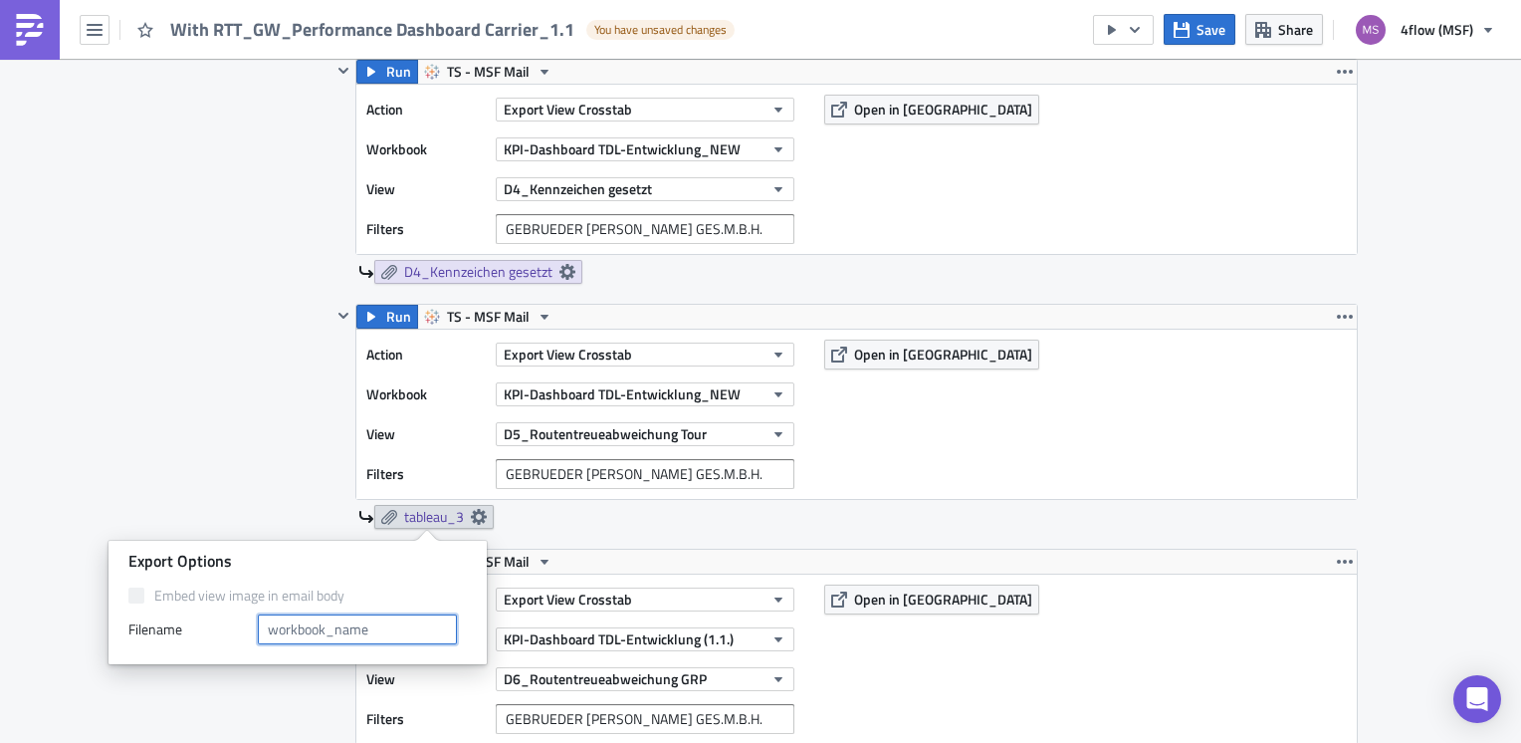
click at [322, 635] on input "text" at bounding box center [357, 629] width 199 height 30
paste input "D5_Routentreueabweichung Tour"
type input "D5_Routentreueabweichung Tour"
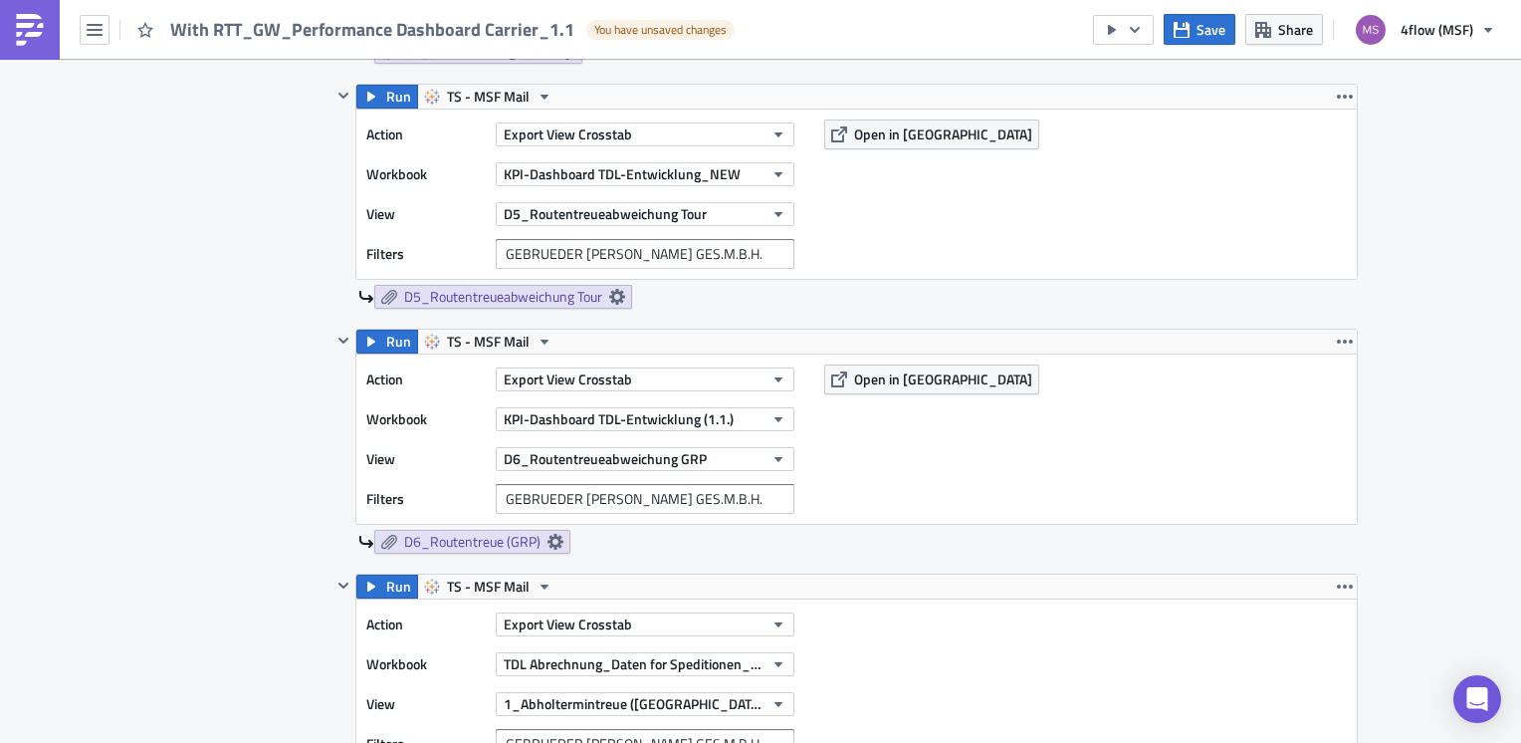
scroll to position [1792, 0]
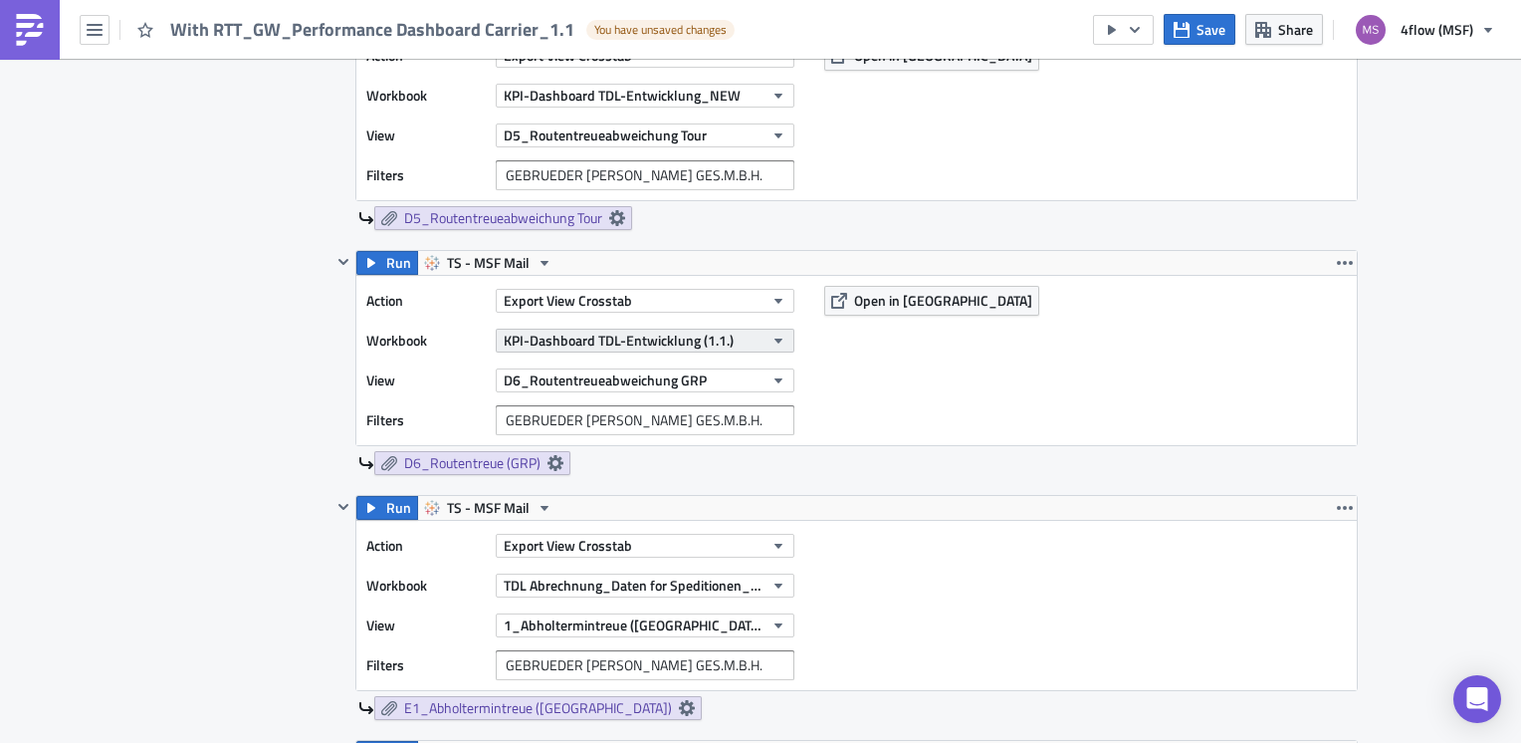
click at [781, 341] on button "KPI-Dashboard TDL-Entwicklung (1.1.)" at bounding box center [645, 341] width 299 height 24
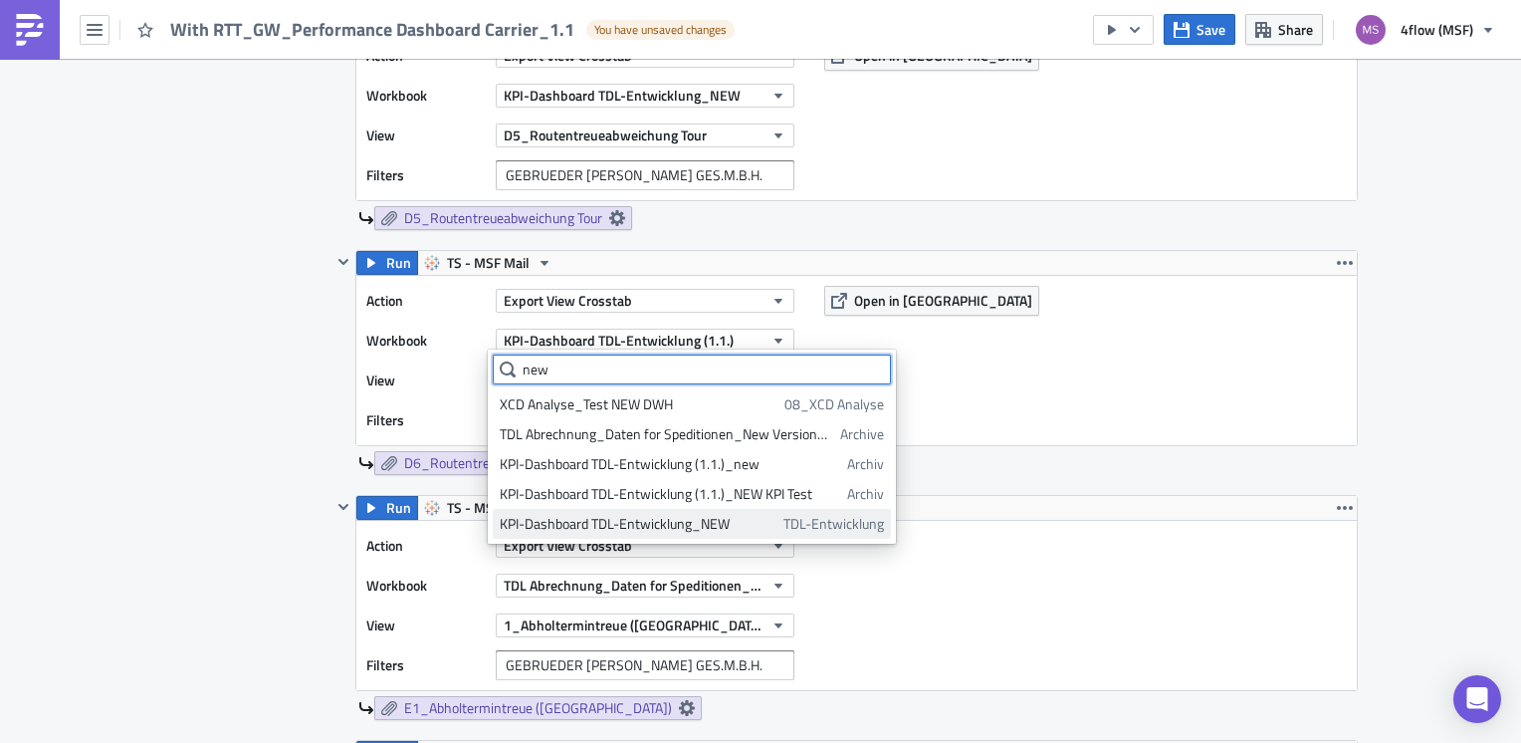
type input "new"
click at [737, 518] on div "KPI-Dashboard TDL-Entwicklung_NEW" at bounding box center [638, 524] width 277 height 20
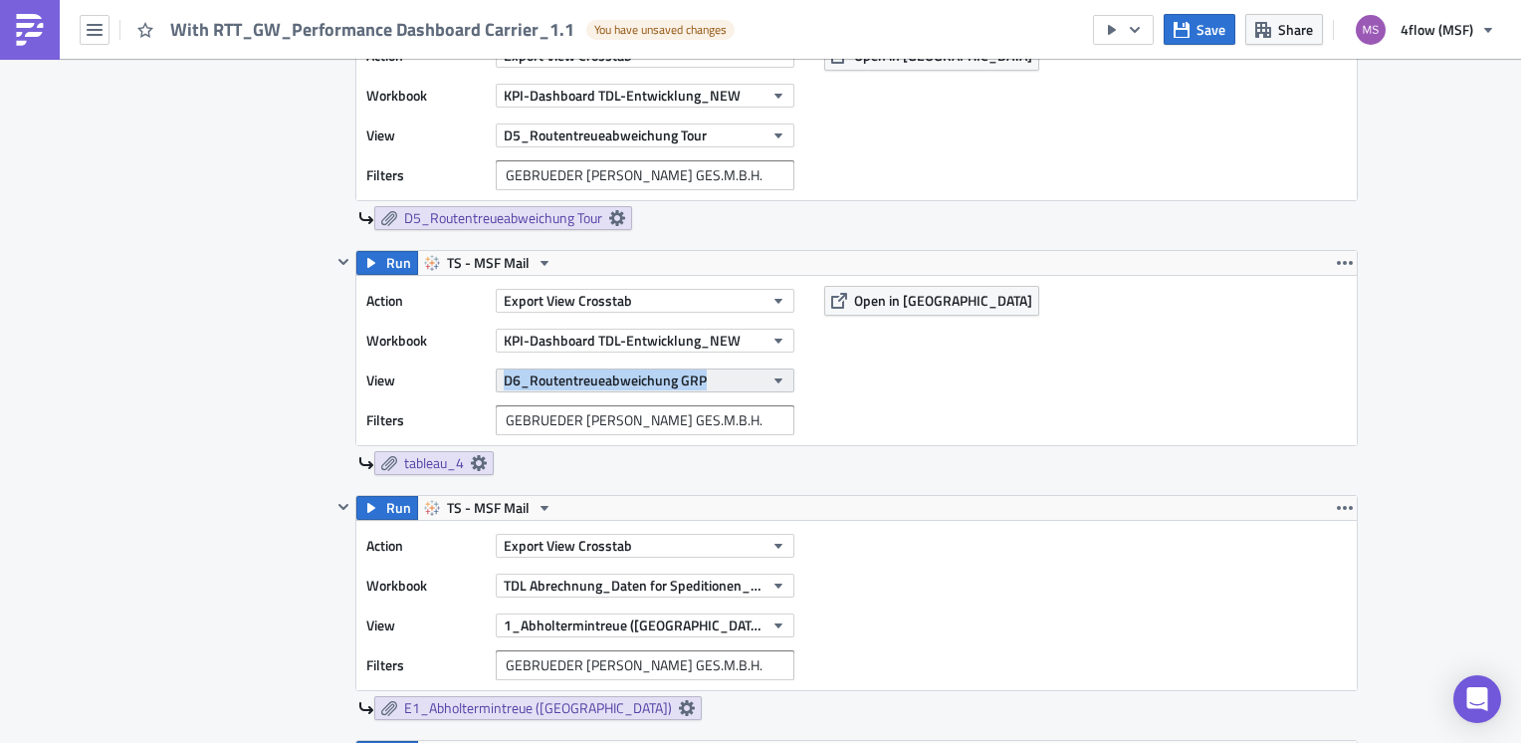
drag, startPoint x: 483, startPoint y: 383, endPoint x: 697, endPoint y: 382, distance: 214.1
click at [697, 382] on div "View D6_Routentreueabweichung GRP" at bounding box center [585, 380] width 438 height 30
copy span "D6_Routentreueabweichung GRP"
click at [473, 455] on icon at bounding box center [479, 463] width 16 height 16
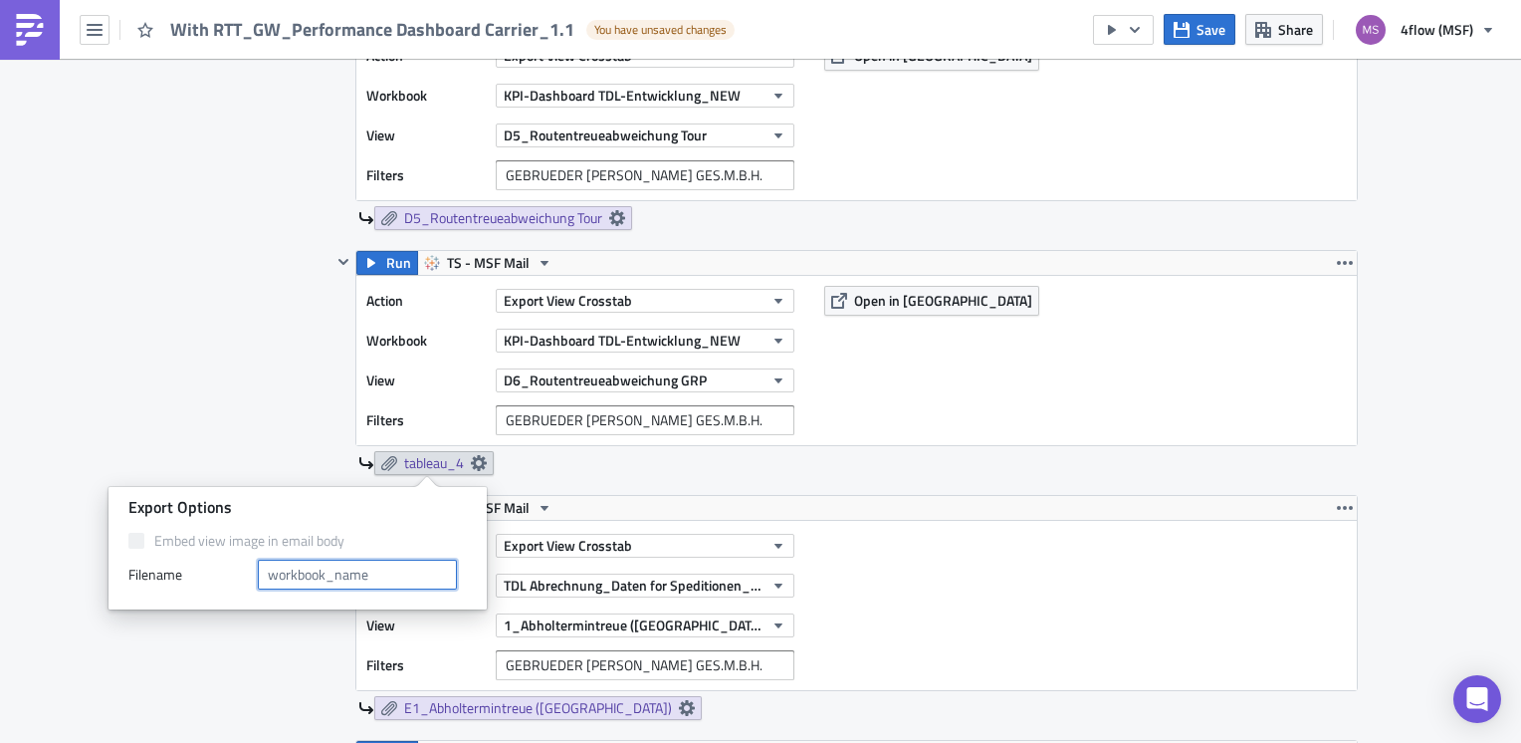
click at [340, 565] on input "text" at bounding box center [357, 575] width 199 height 30
paste input "D6_Routentreueabweichung GRP"
type input "D6_Routentreueabweichung GRP"
click at [231, 366] on div "Contents Select which data & attachment to include in your report." at bounding box center [247, 660] width 168 height 2608
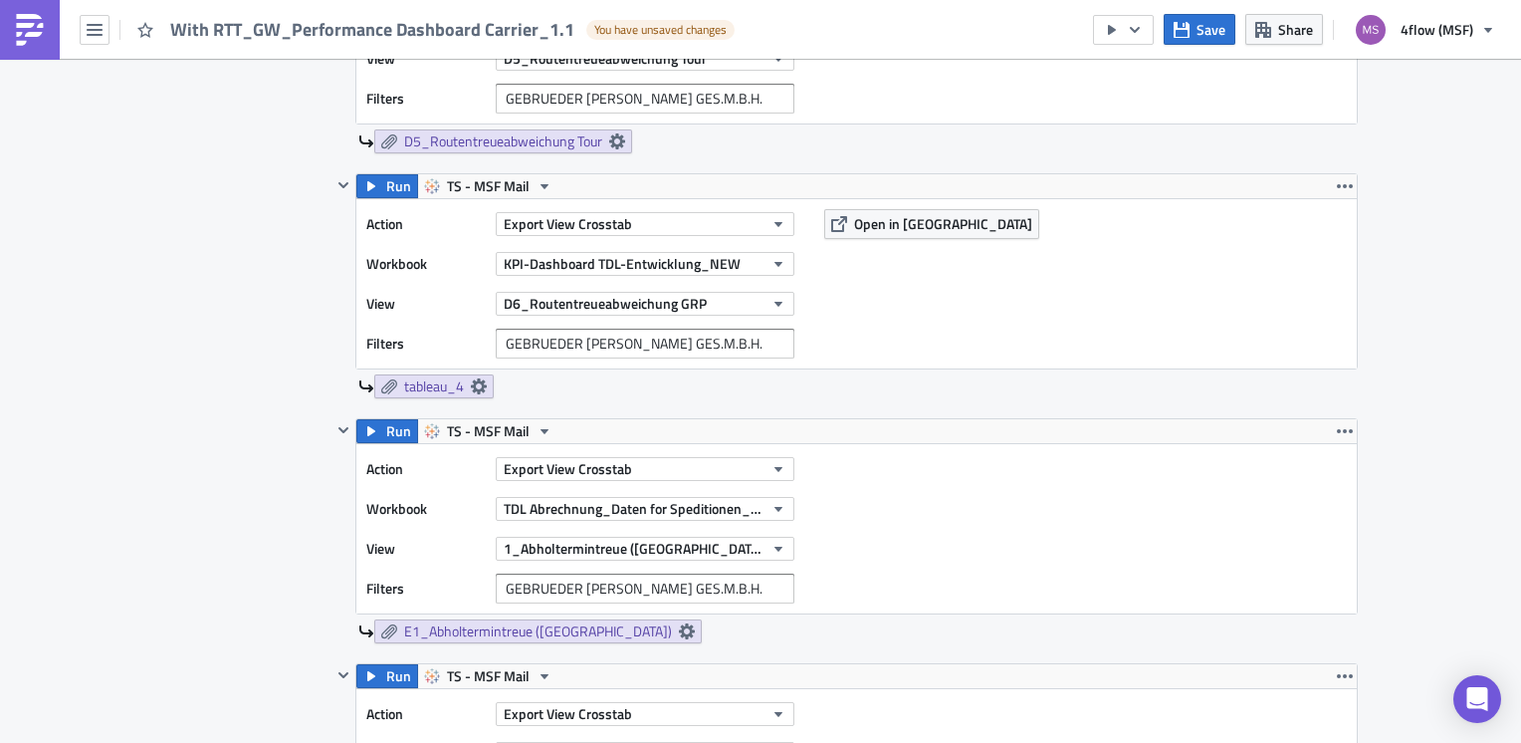
scroll to position [1991, 0]
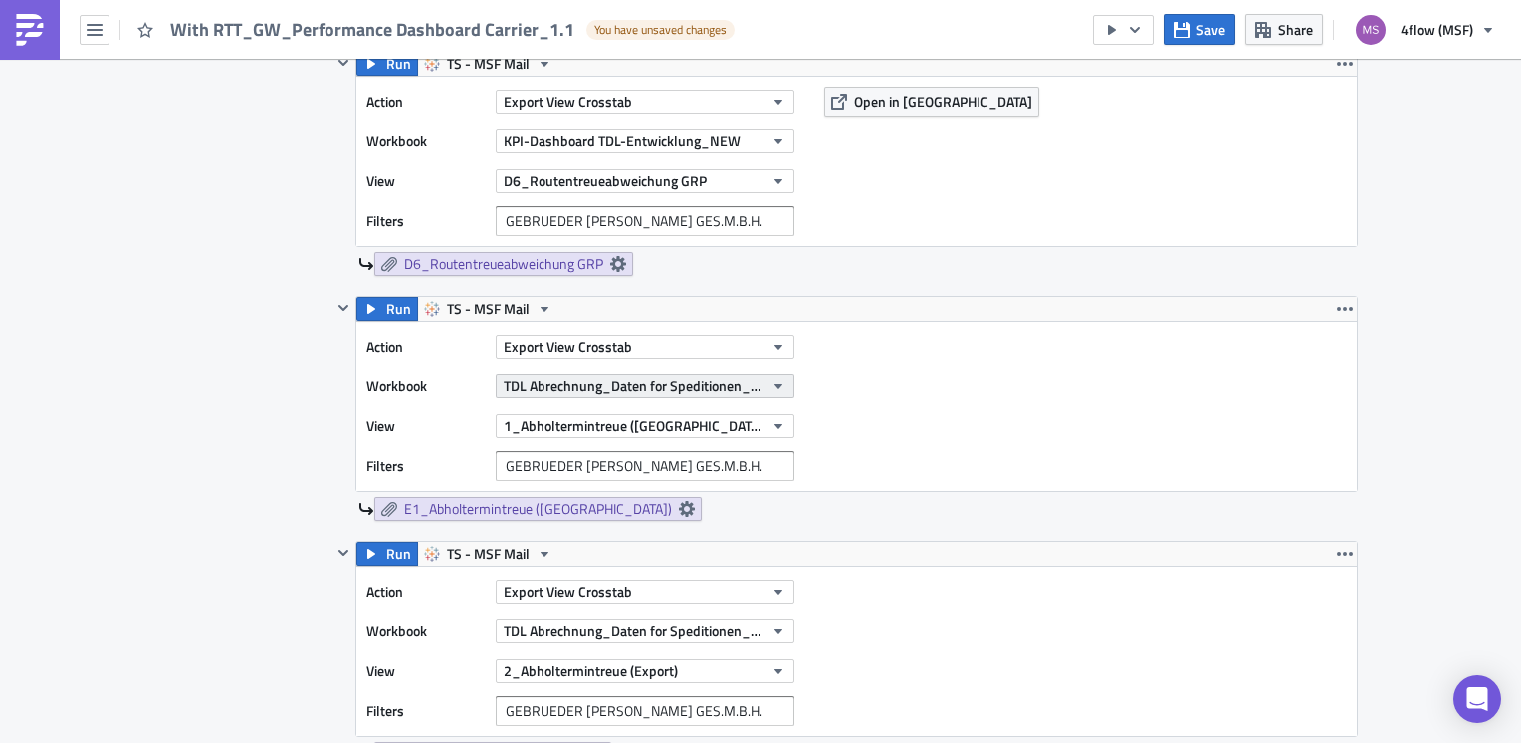
click at [771, 384] on icon "button" at bounding box center [779, 386] width 16 height 16
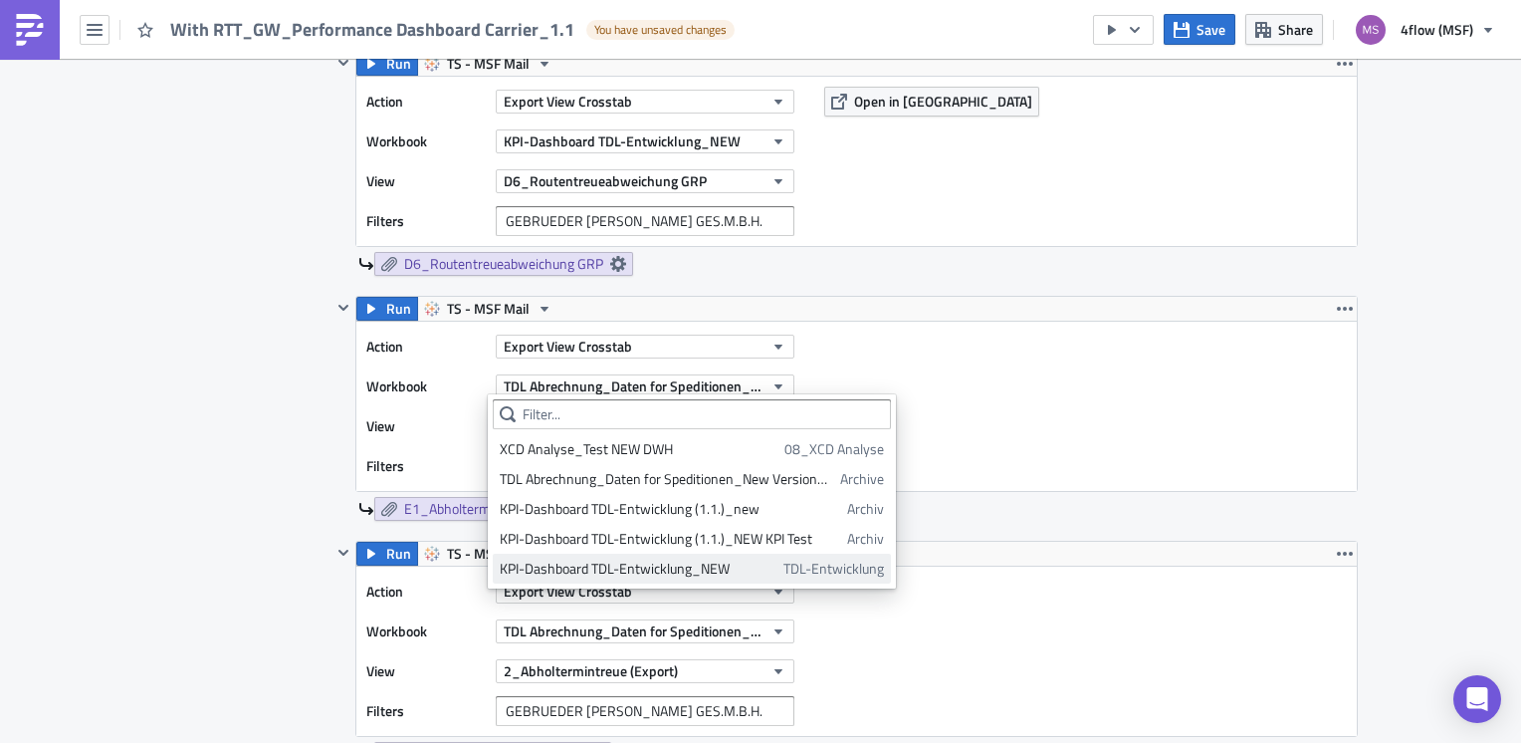
click at [706, 568] on div "KPI-Dashboard TDL-Entwicklung_NEW" at bounding box center [638, 569] width 277 height 20
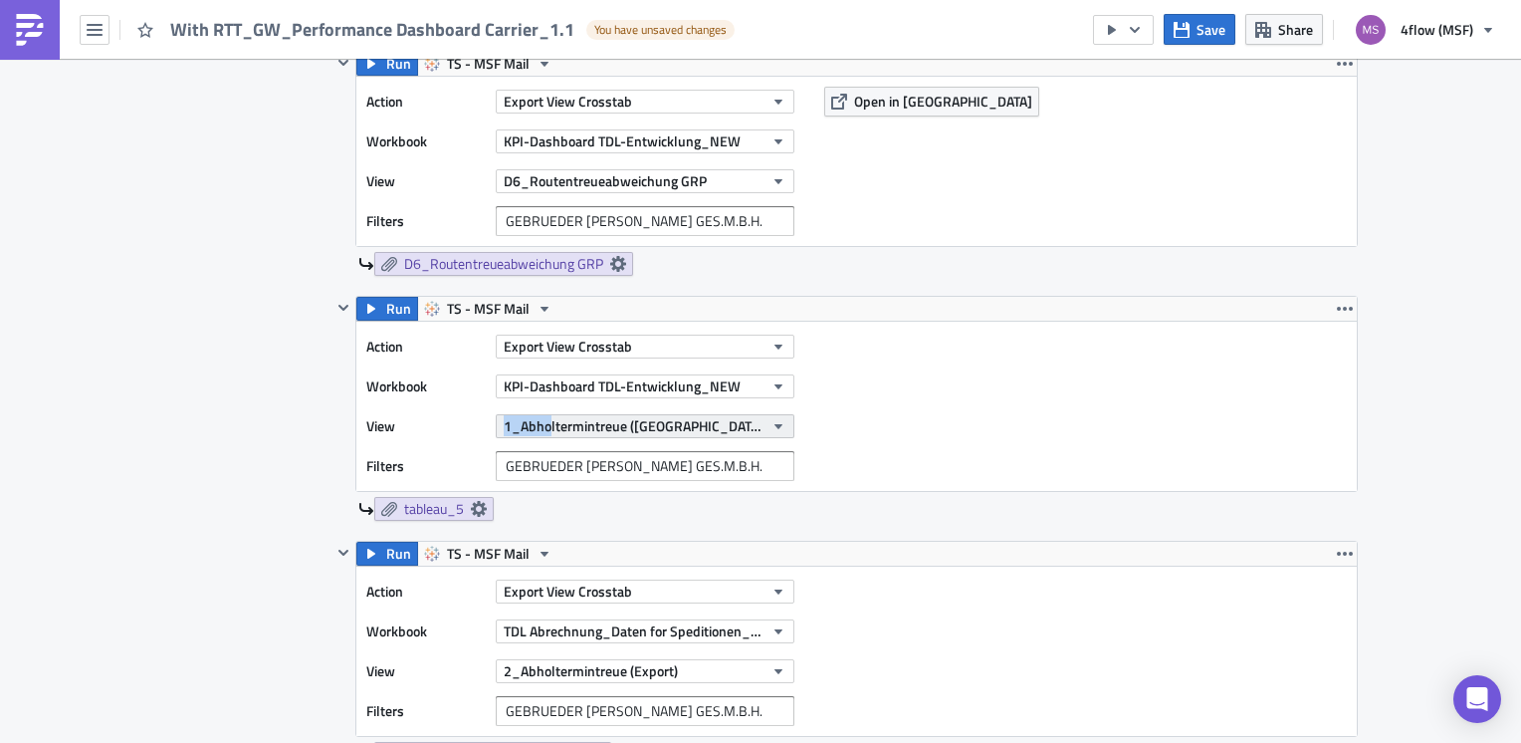
drag, startPoint x: 472, startPoint y: 425, endPoint x: 523, endPoint y: 423, distance: 50.8
click at [534, 424] on div "View 1_Abholtermintreue (Import)" at bounding box center [585, 426] width 438 height 30
drag, startPoint x: 523, startPoint y: 423, endPoint x: 474, endPoint y: 427, distance: 48.9
click at [474, 427] on label "View" at bounding box center [425, 426] width 119 height 30
click at [464, 412] on label "View" at bounding box center [425, 426] width 119 height 30
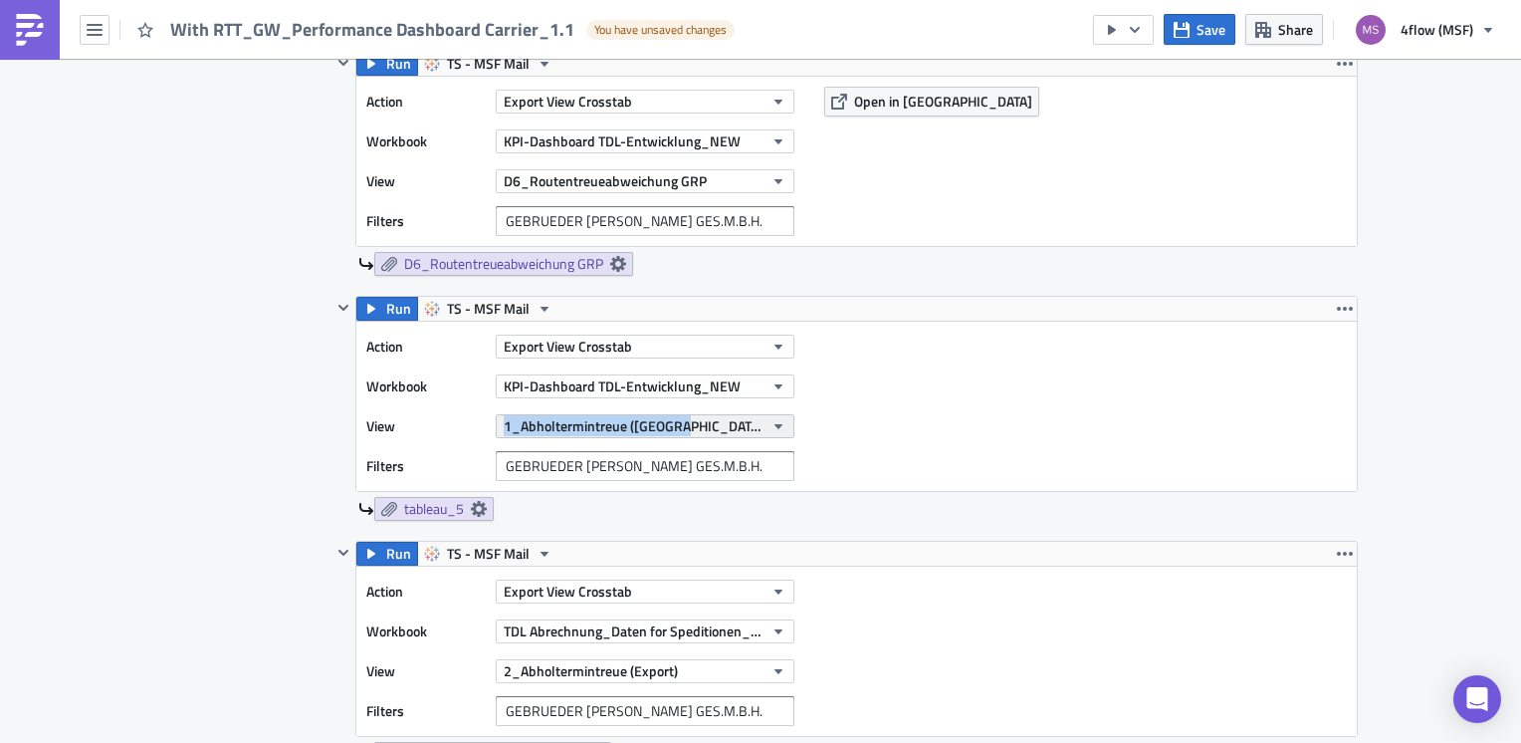
drag, startPoint x: 465, startPoint y: 422, endPoint x: 673, endPoint y: 424, distance: 208.1
click at [673, 424] on div "View 1_Abholtermintreue (Import)" at bounding box center [585, 426] width 438 height 30
copy div "1_Abholtermintreue ([GEOGRAPHIC_DATA])"
click at [477, 512] on icon at bounding box center [479, 509] width 16 height 16
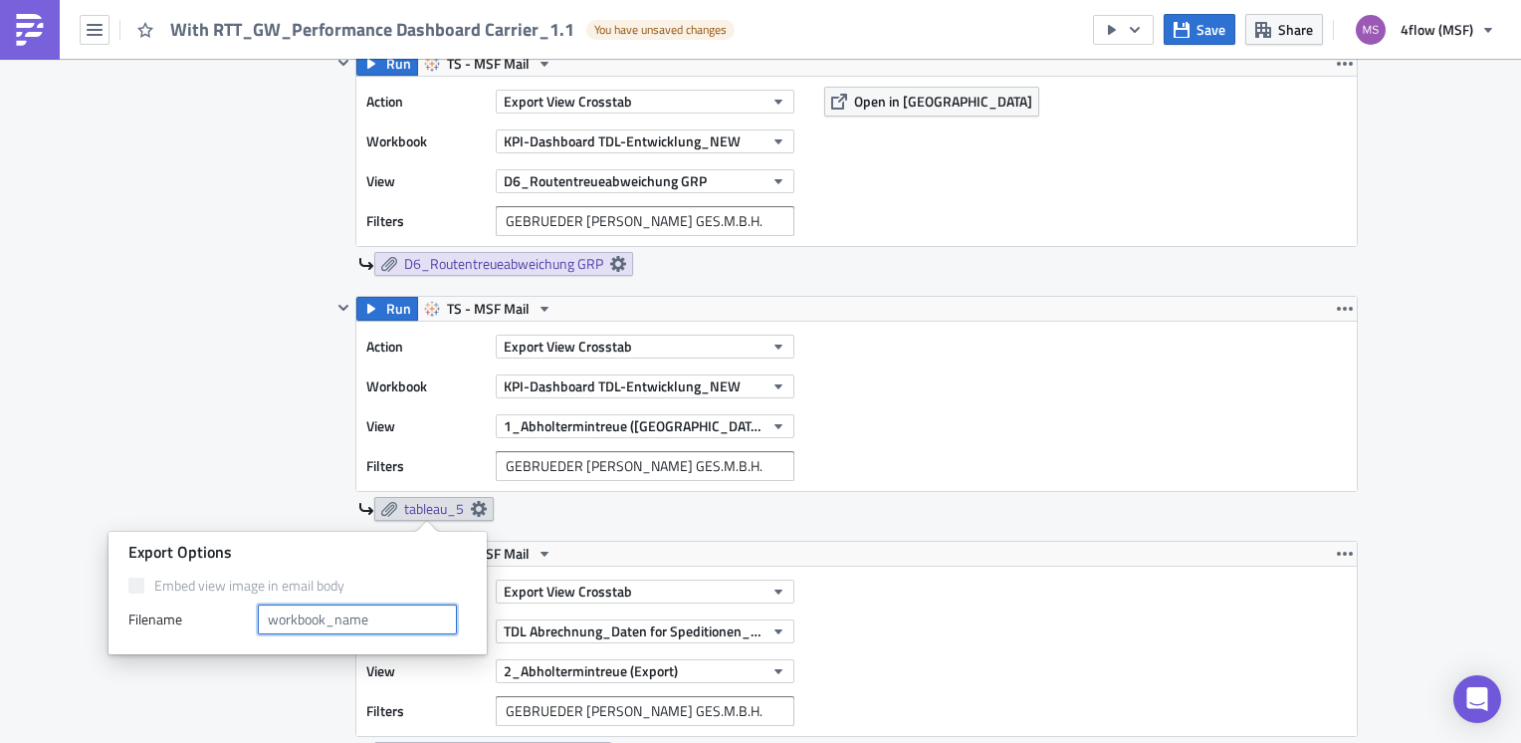
click at [327, 615] on input "text" at bounding box center [357, 619] width 199 height 30
paste input "1_Abholtermintreue ([GEOGRAPHIC_DATA])"
click at [271, 622] on input "1_Abholtermintreue ([GEOGRAPHIC_DATA])" at bounding box center [357, 619] width 199 height 30
type input "E1_Abholtermintreue ([GEOGRAPHIC_DATA])"
click at [254, 435] on div "Contents Select which data & attachment to include in your report." at bounding box center [247, 461] width 168 height 2608
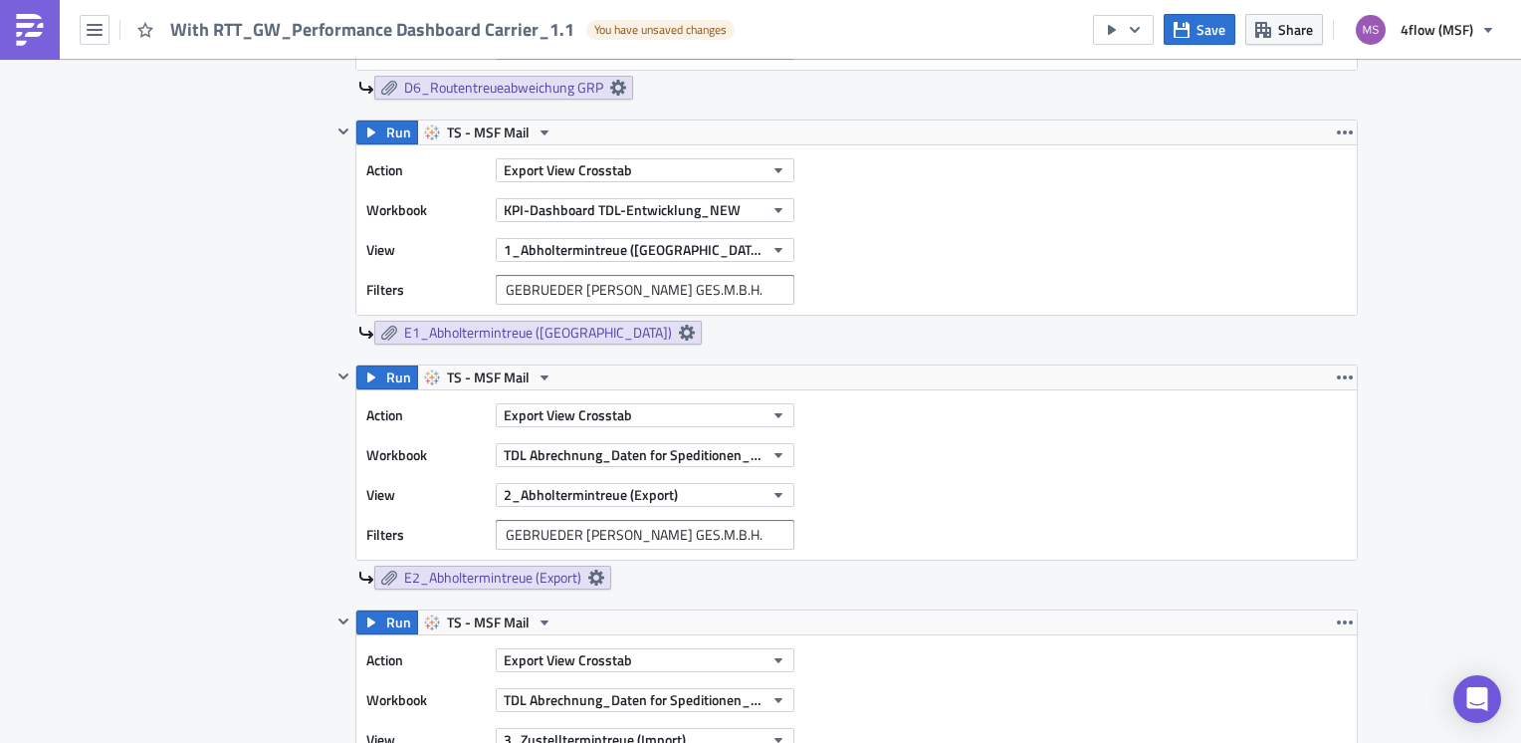
scroll to position [2290, 0]
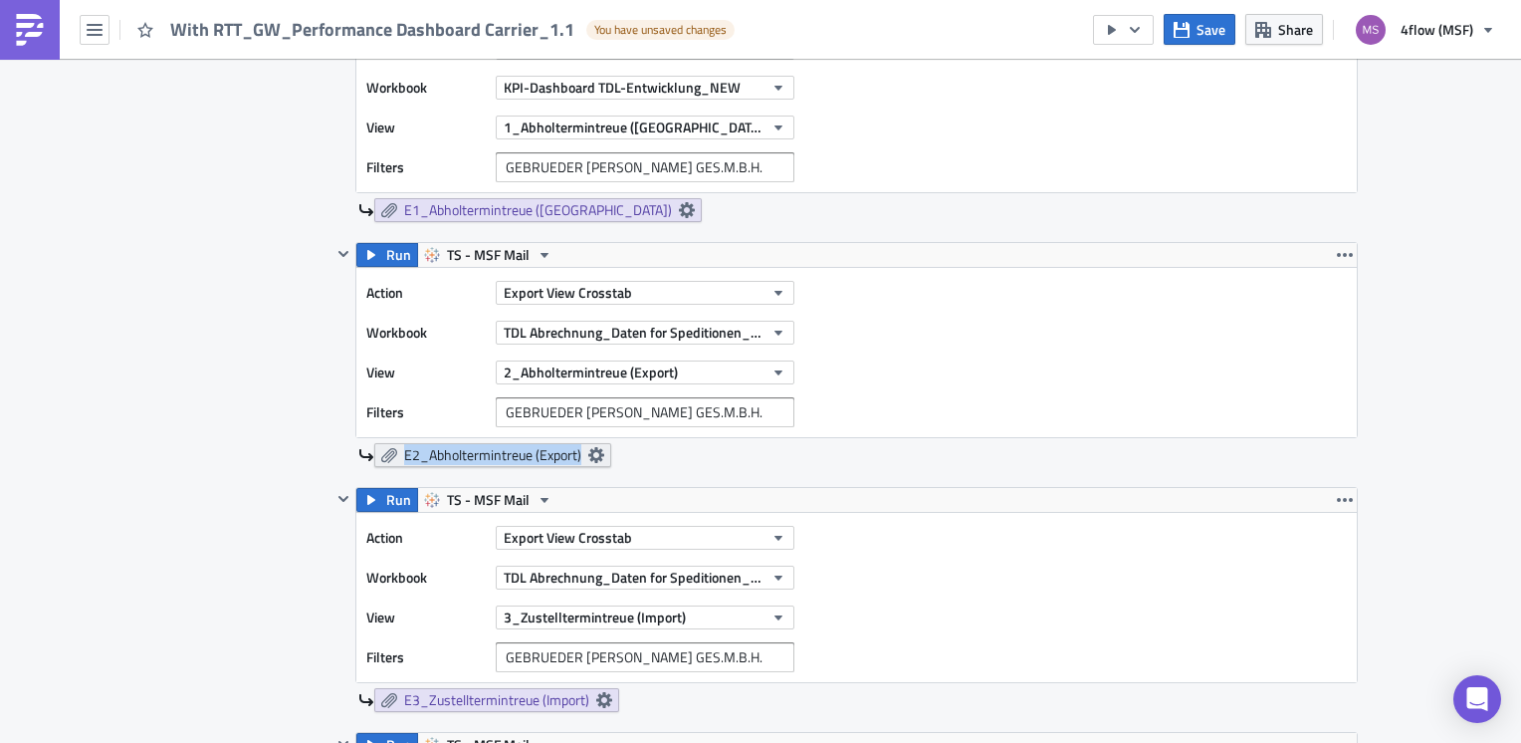
drag, startPoint x: 385, startPoint y: 464, endPoint x: 396, endPoint y: 460, distance: 11.7
click at [396, 460] on div "Run TS - MSF Mail Action Export View Crosstab Workbook TDL Abrechnung_Daten for…" at bounding box center [845, 364] width 1027 height 245
copy span "E2_Abholtermintreue (Export)"
click at [753, 330] on span "TDL Abrechnung_Daten for Speditionen_Live Version" at bounding box center [634, 332] width 260 height 21
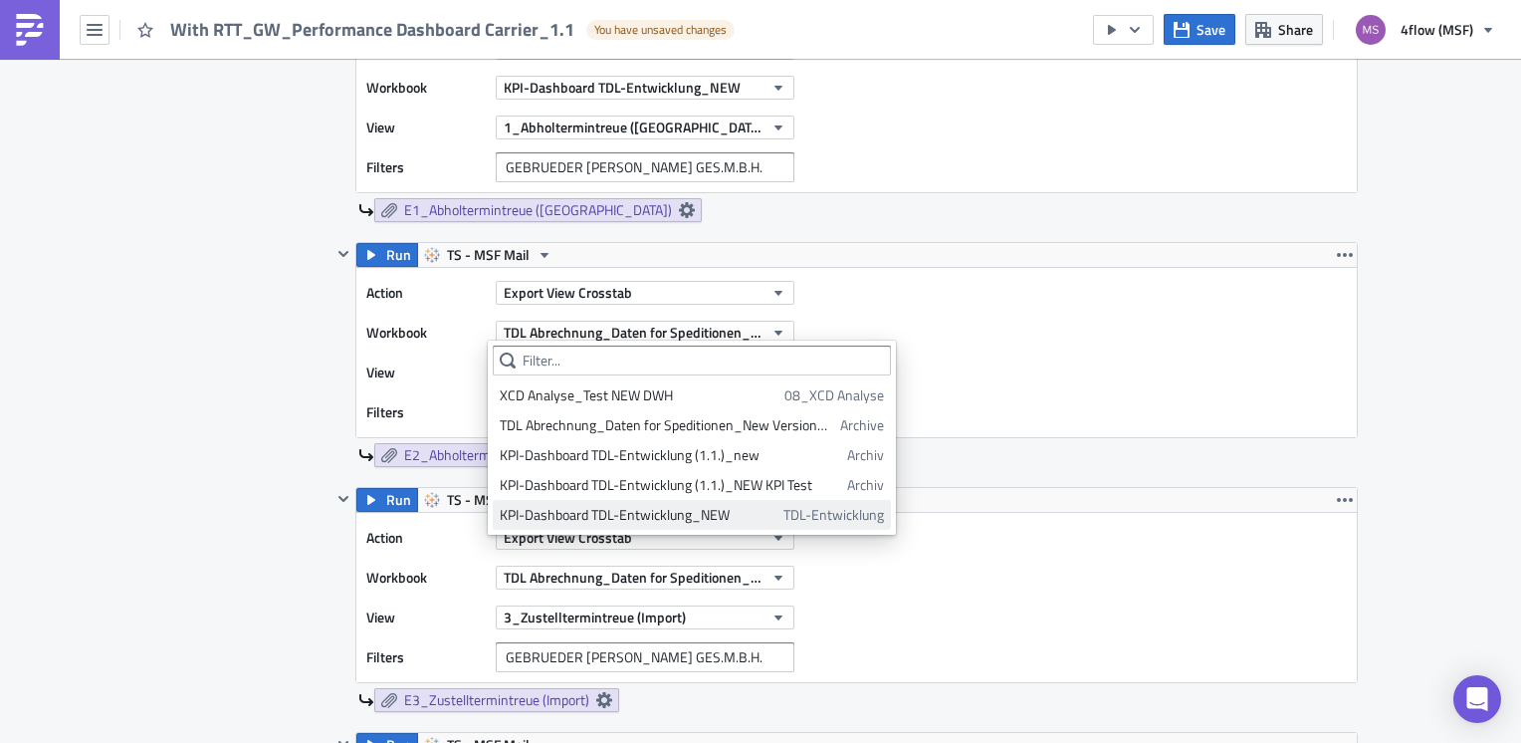
click at [681, 509] on div "KPI-Dashboard TDL-Entwicklung_NEW" at bounding box center [638, 515] width 277 height 20
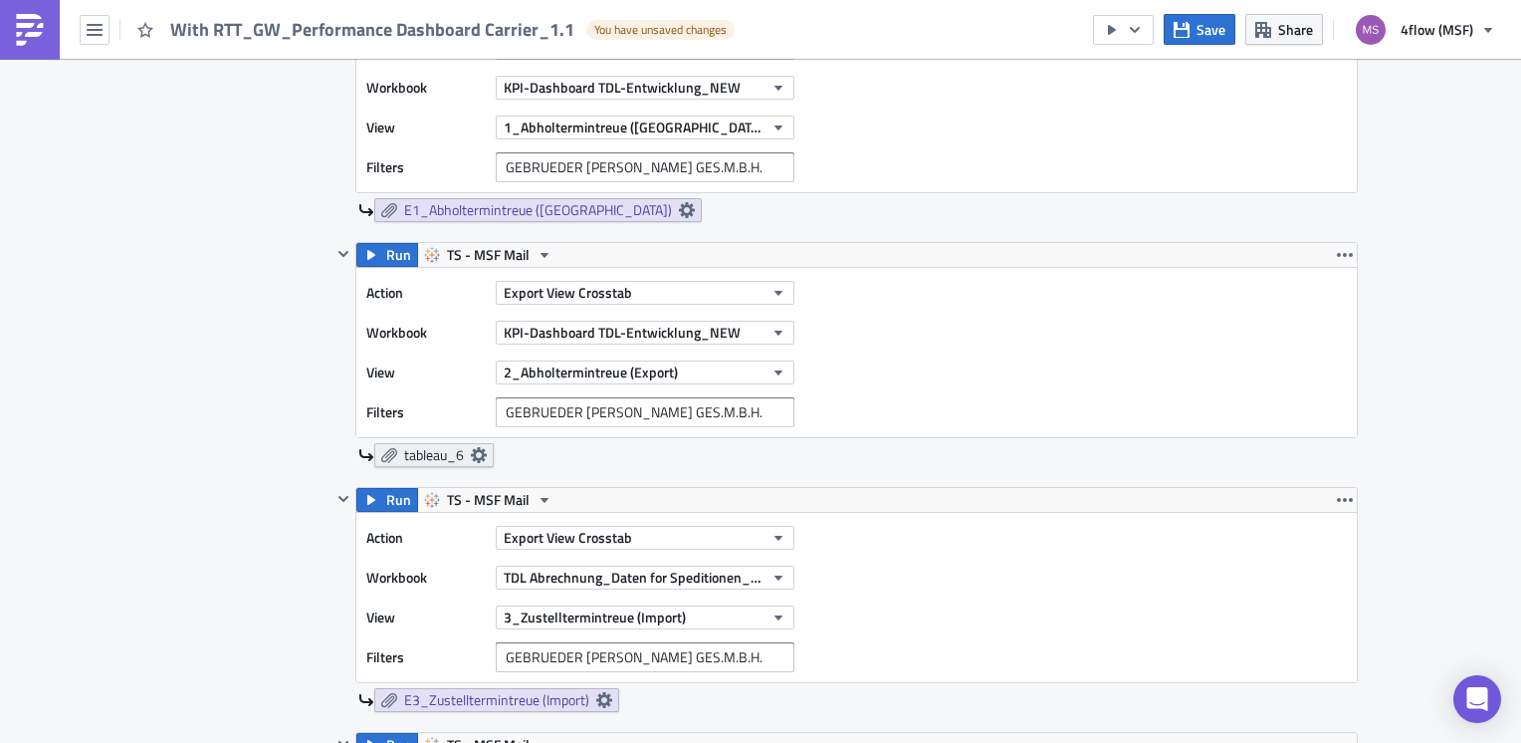
click at [456, 454] on span "tableau_6" at bounding box center [434, 455] width 60 height 18
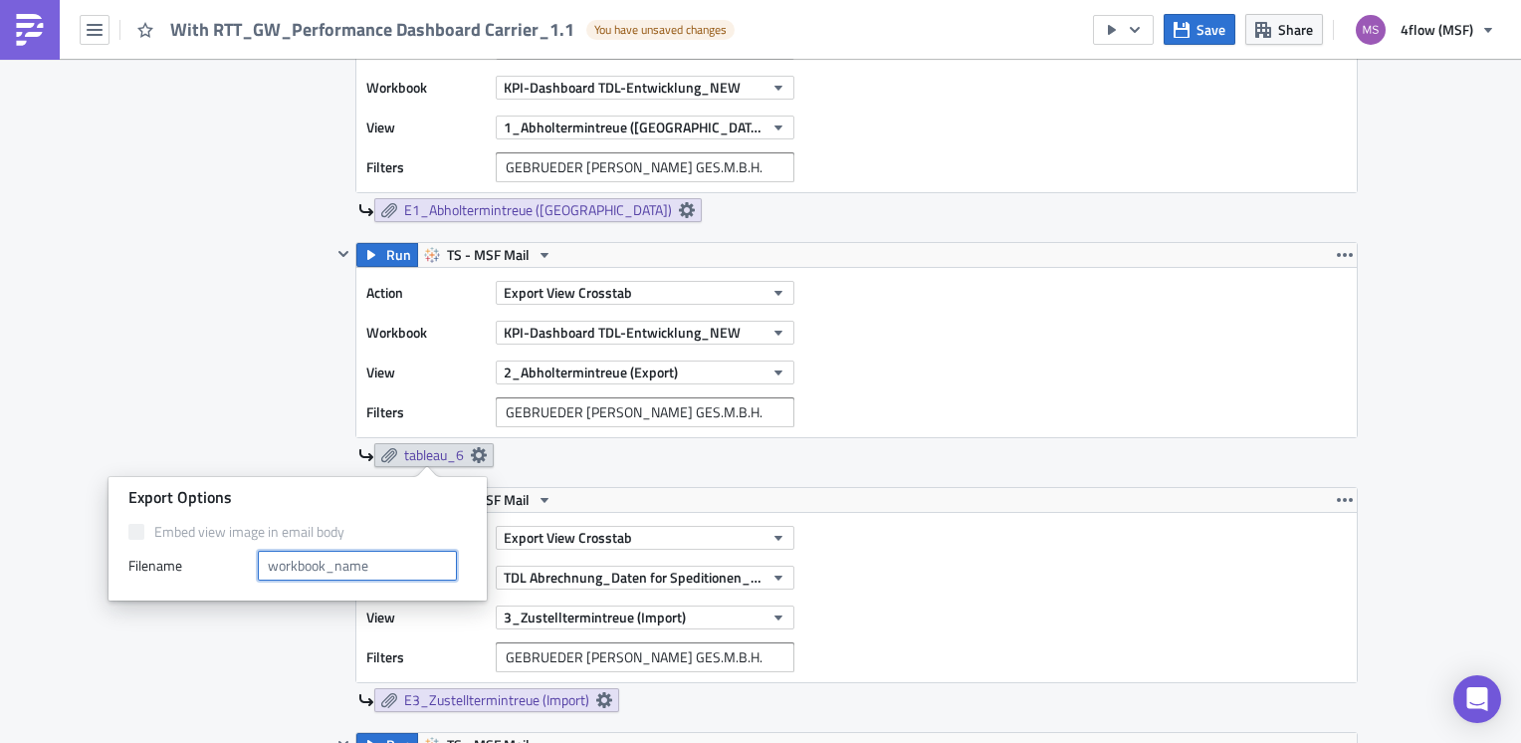
click at [303, 560] on input "text" at bounding box center [357, 566] width 199 height 30
paste input "E2_Abholtermintreue (Export)"
type input "E2_Abholtermintreue (Export)"
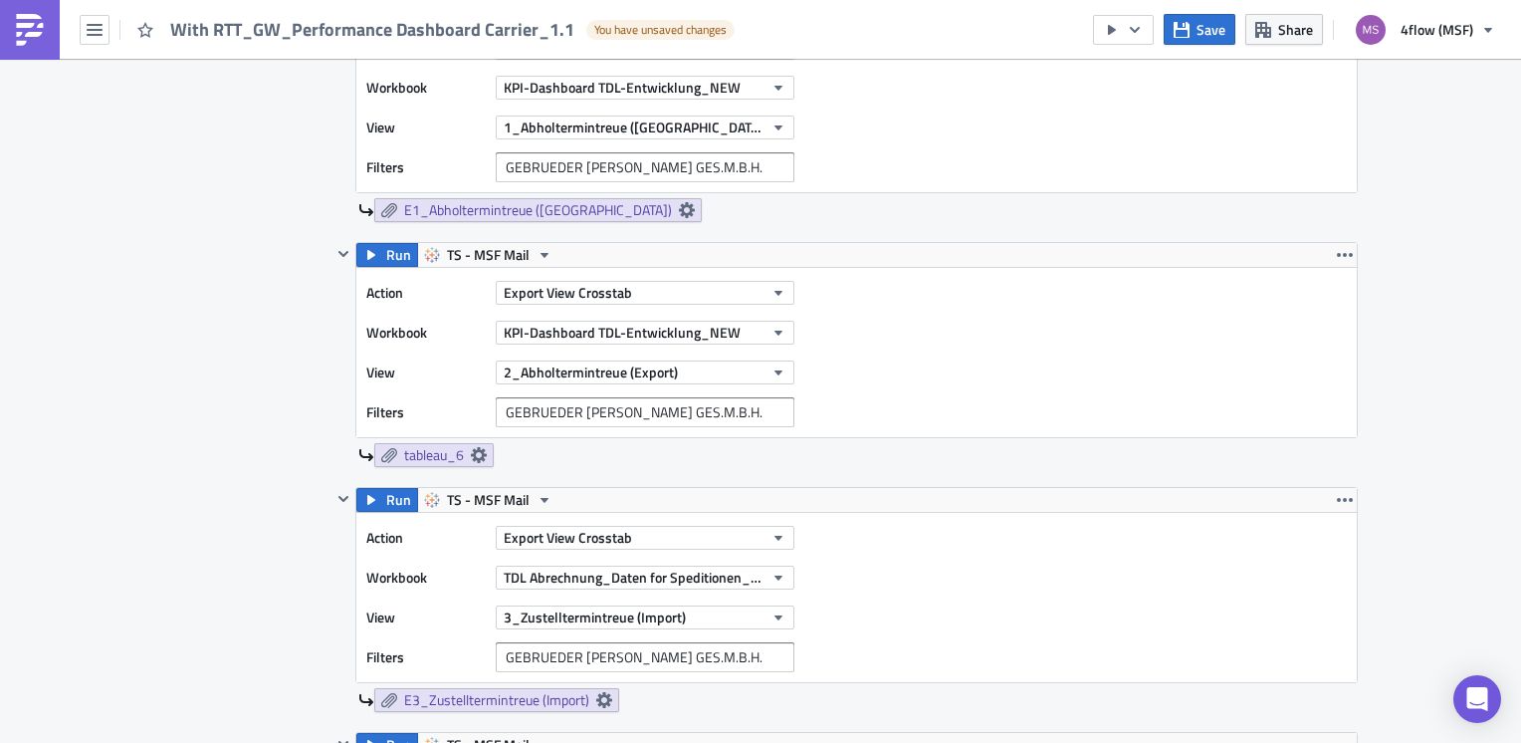
click at [194, 378] on div "Contents Select which data & attachment to include in your report." at bounding box center [247, 162] width 168 height 2608
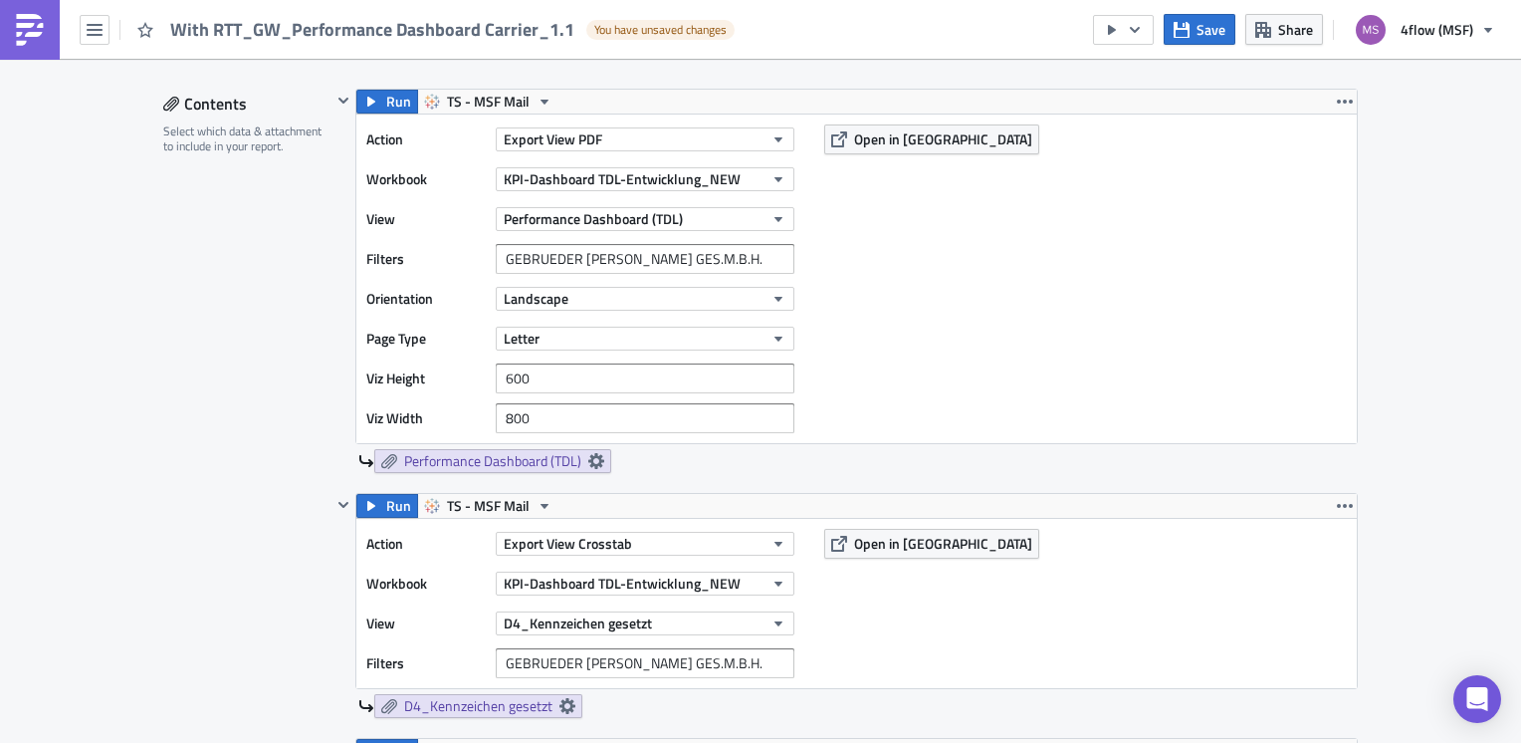
scroll to position [996, 0]
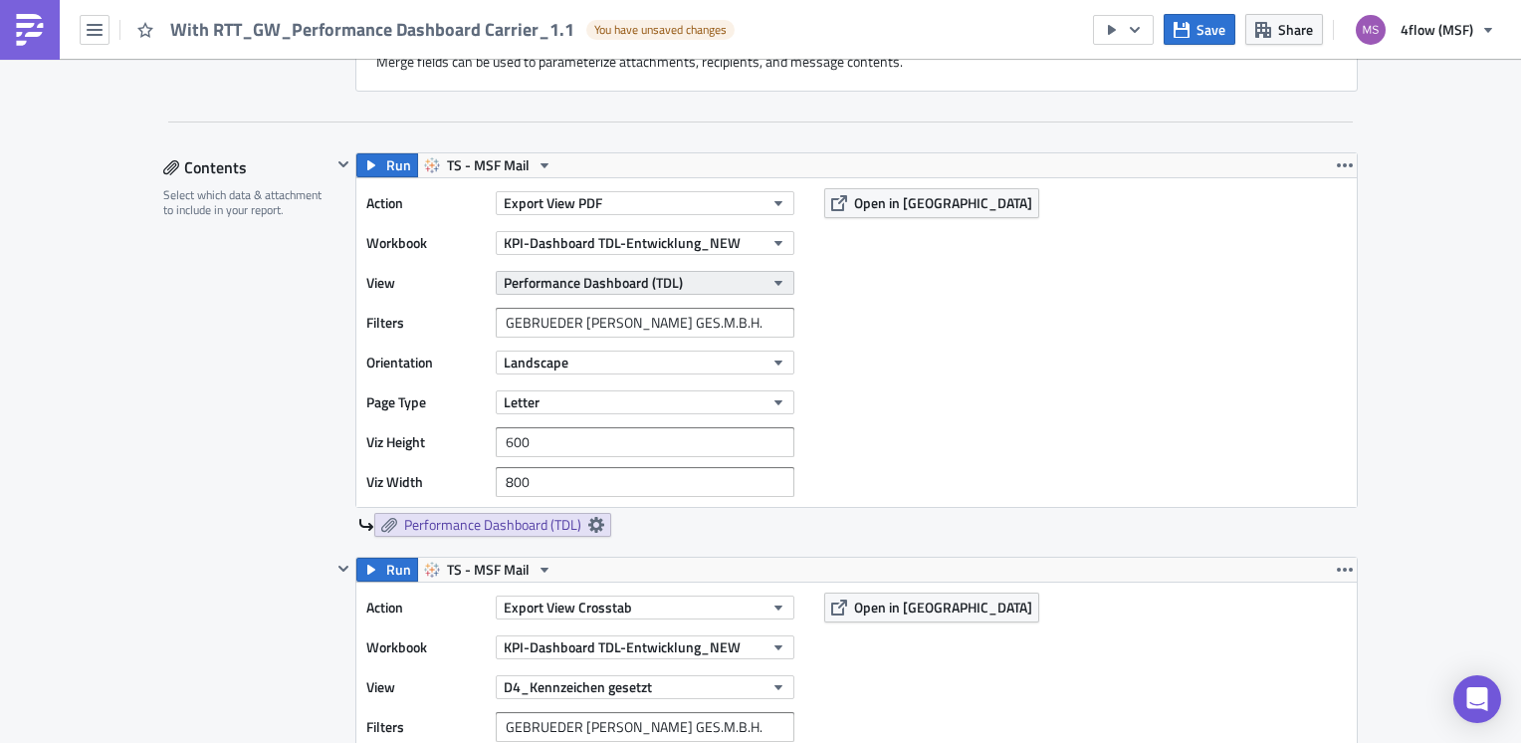
click at [777, 279] on icon "button" at bounding box center [779, 283] width 16 height 16
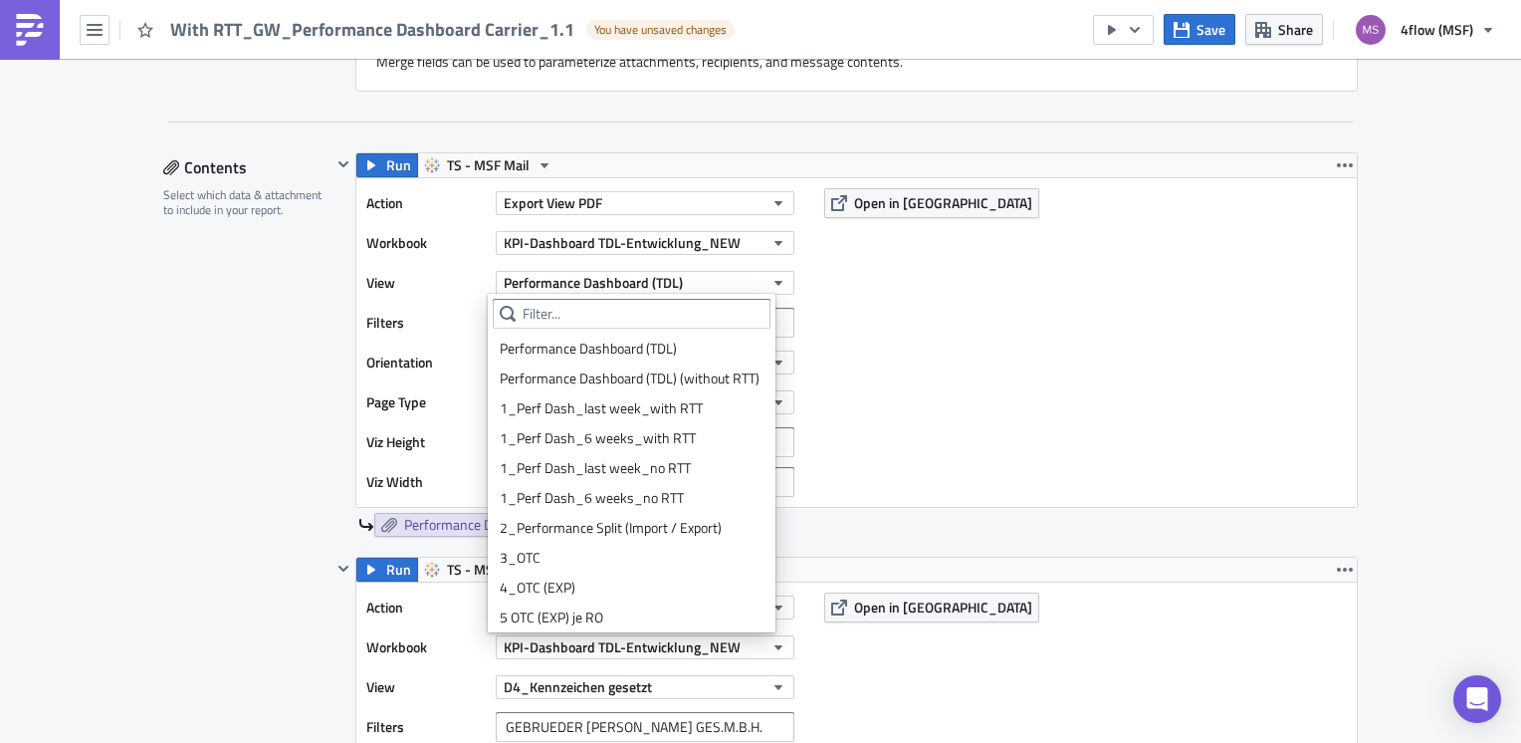
click at [963, 328] on div "Action Export View PDF Workbook KPI-Dashboard TDL-Entwicklung_NEW View Performa…" at bounding box center [856, 342] width 1001 height 329
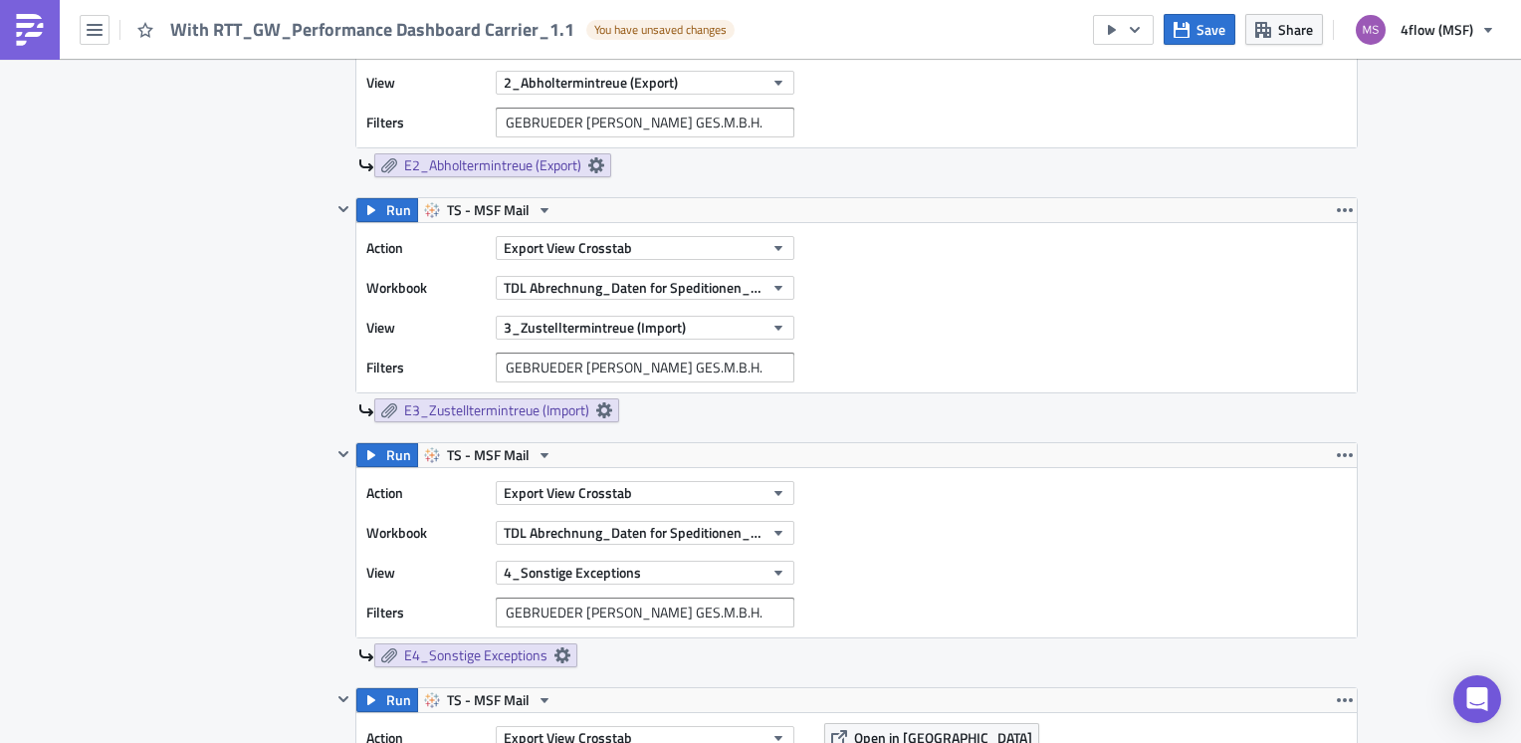
scroll to position [2589, 0]
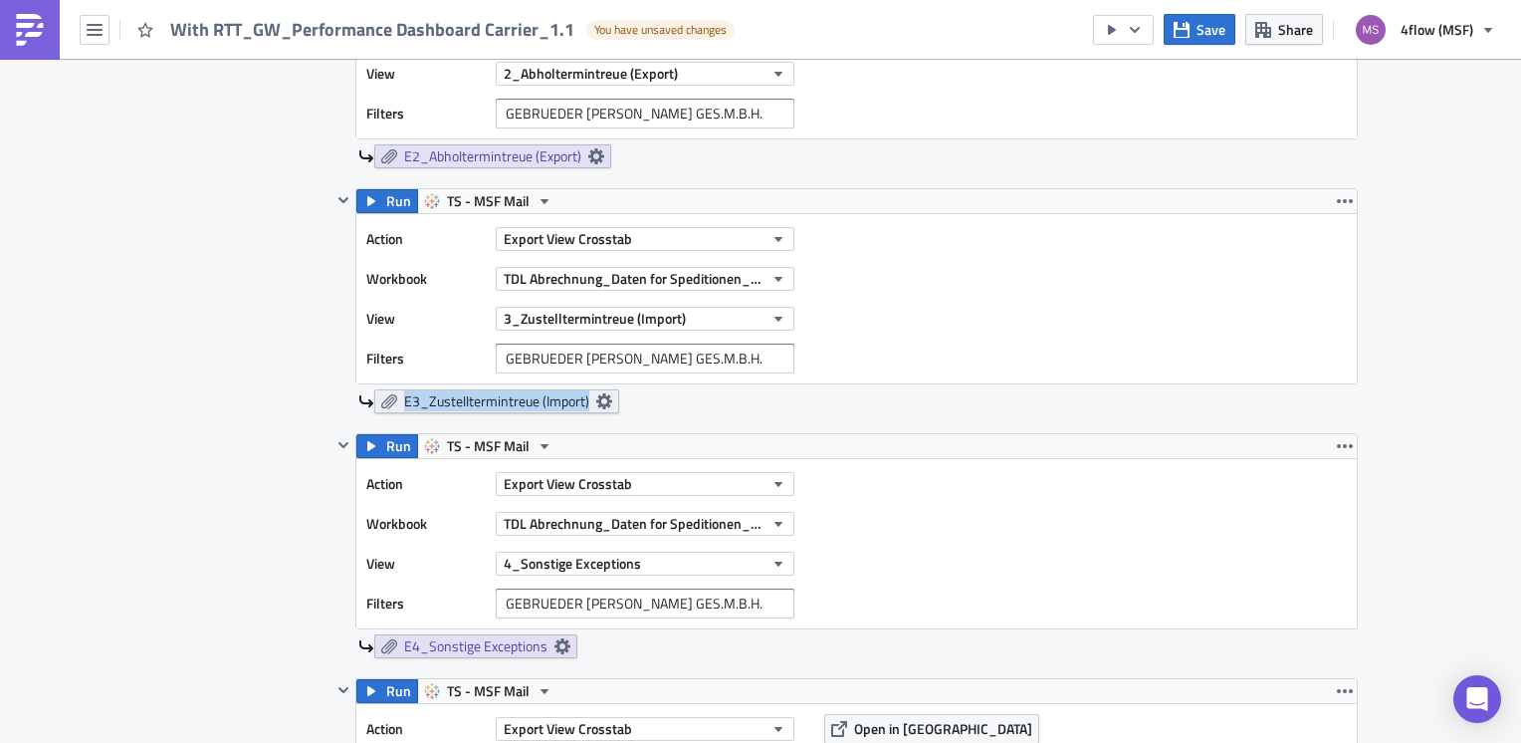
drag, startPoint x: 388, startPoint y: 410, endPoint x: 398, endPoint y: 404, distance: 11.6
click at [398, 404] on div "Run TS - MSF Mail Action Export View Crosstab Workbook TDL Abrechnung_Daten for…" at bounding box center [845, 310] width 1027 height 245
copy span "E3_Zustelltermintreue (Import)"
click at [780, 272] on button "TDL Abrechnung_Daten for Speditionen_Live Version" at bounding box center [645, 279] width 299 height 24
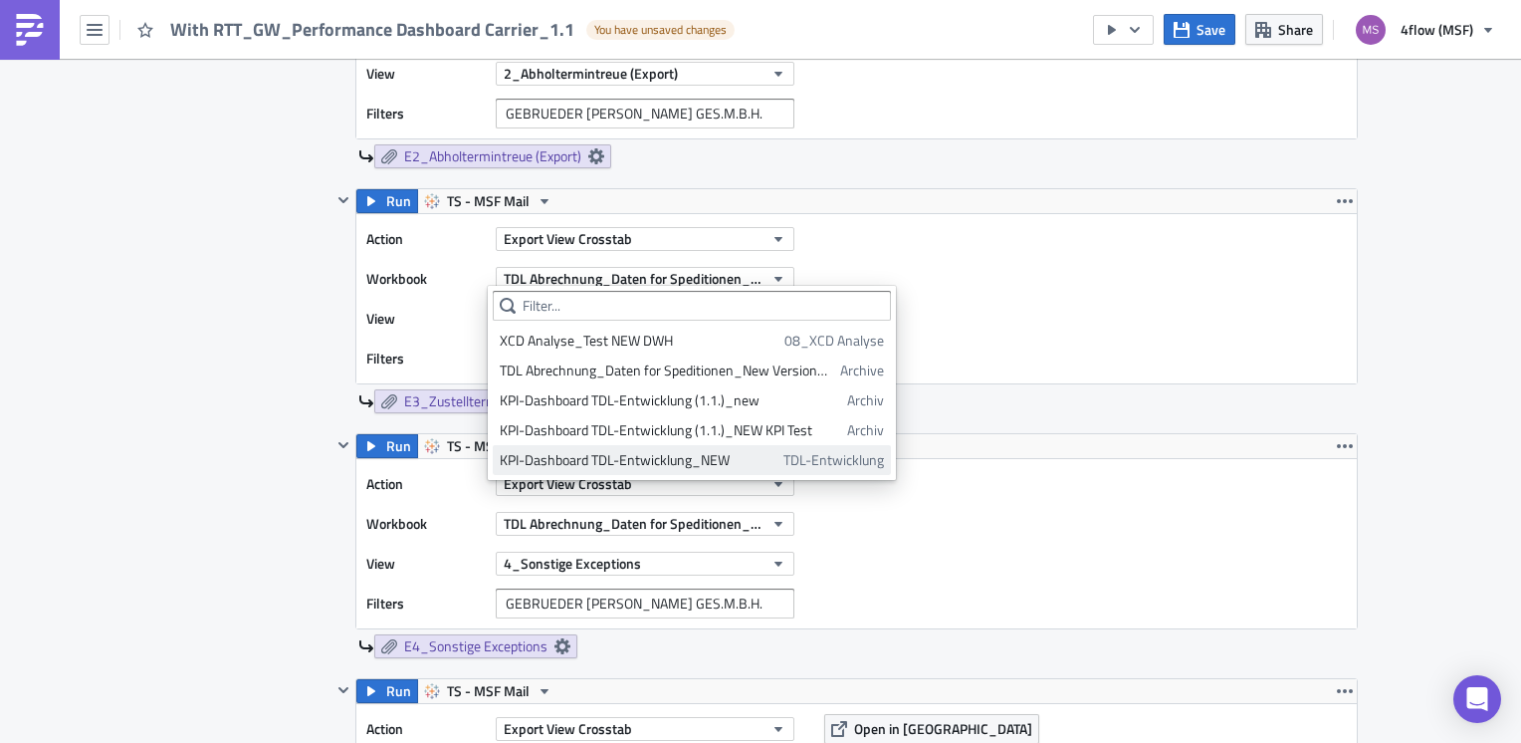
click at [693, 460] on div "KPI-Dashboard TDL-Entwicklung_NEW" at bounding box center [638, 460] width 277 height 20
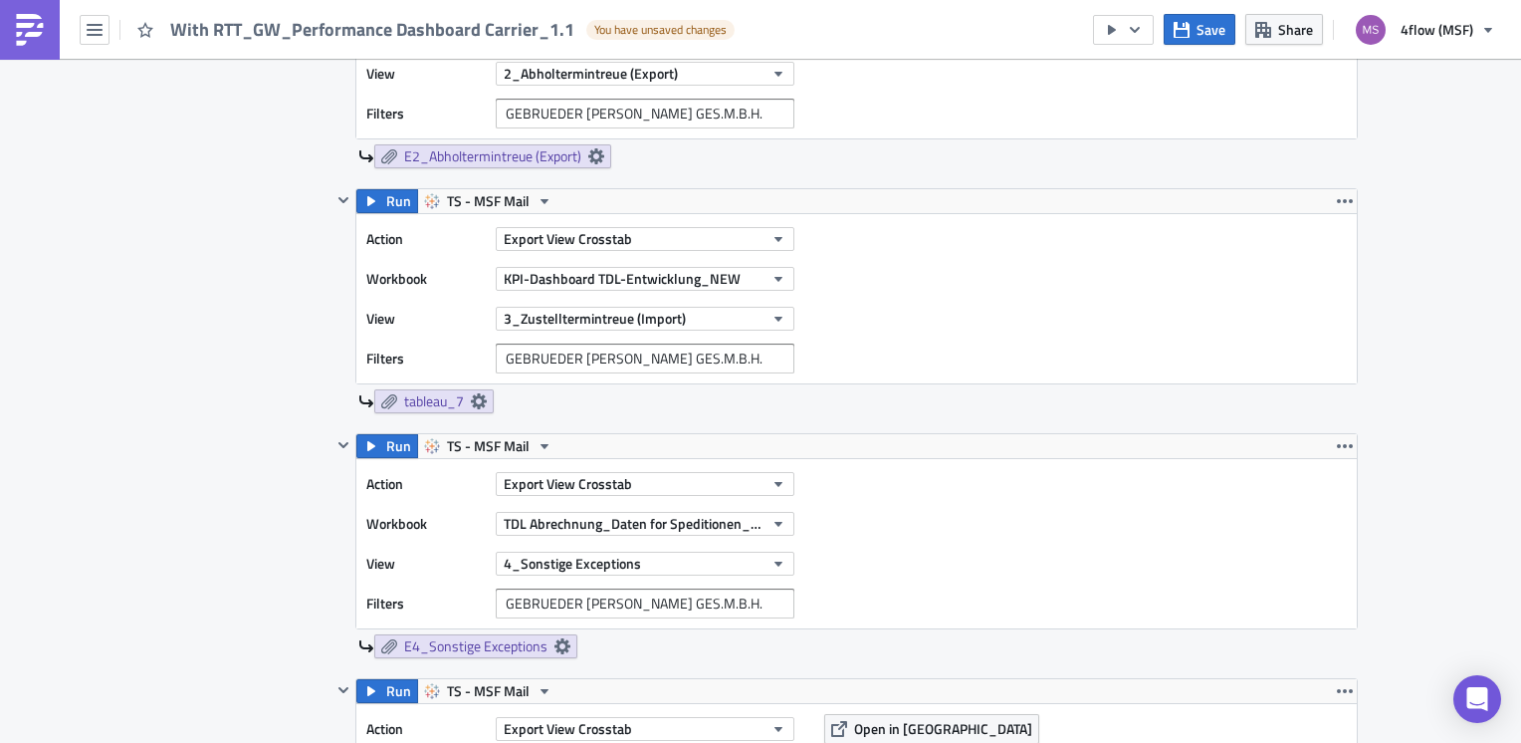
click at [595, 399] on div "tableau_7" at bounding box center [858, 401] width 1000 height 24
click at [486, 402] on link "tableau_7" at bounding box center [433, 401] width 119 height 24
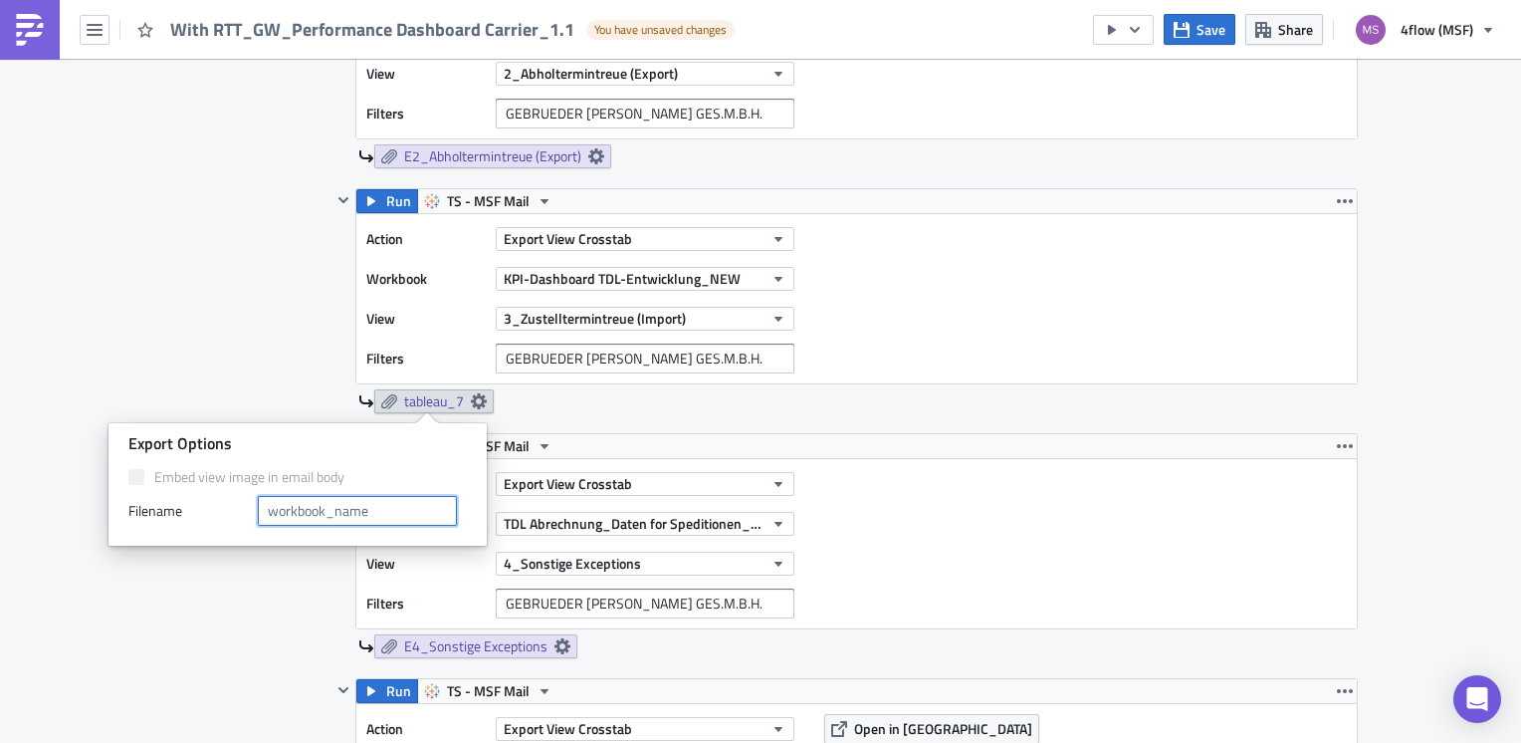
click at [340, 506] on input "text" at bounding box center [357, 511] width 199 height 30
paste input "E3_Zustelltermintreue (Import)"
type input "E3_Zustelltermintreue (Import)"
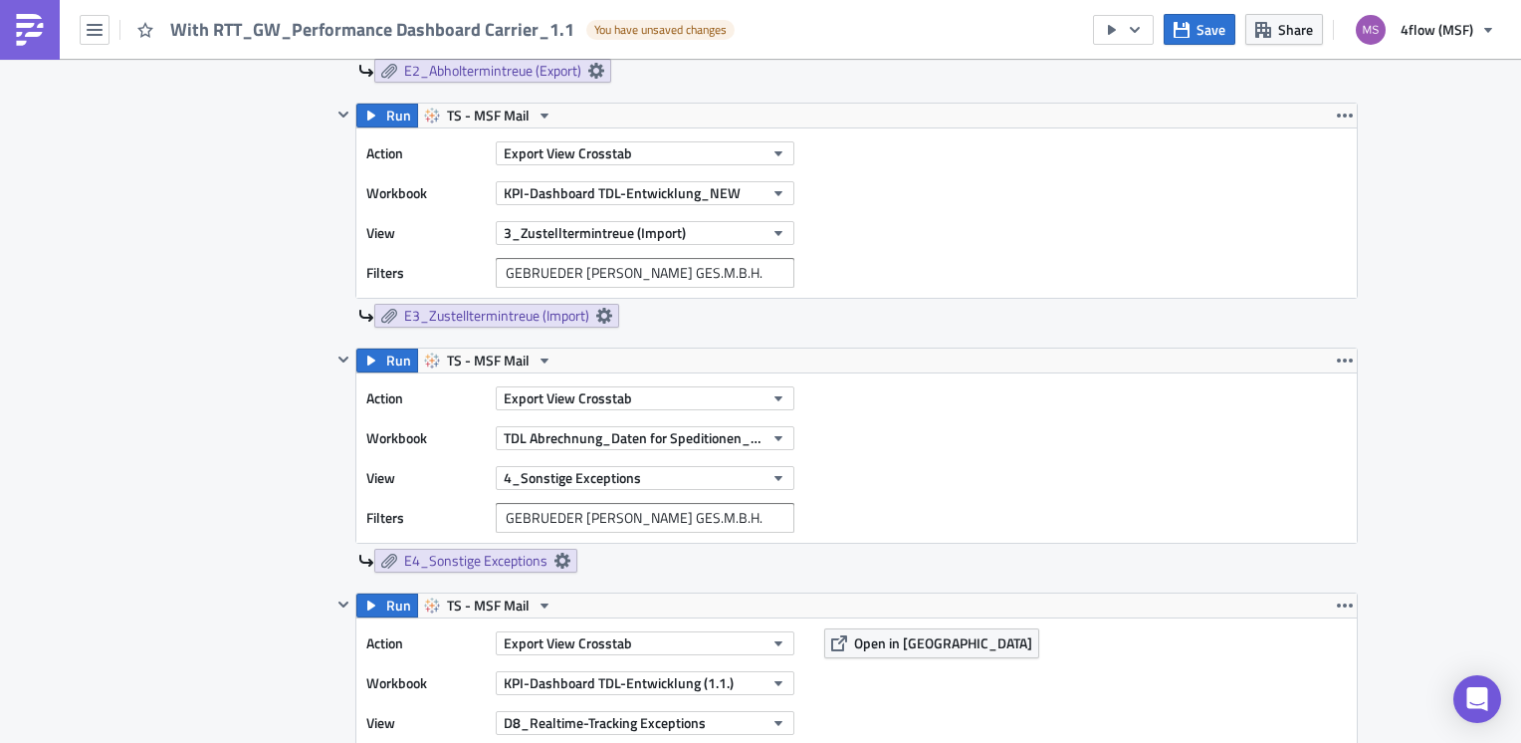
scroll to position [2788, 0]
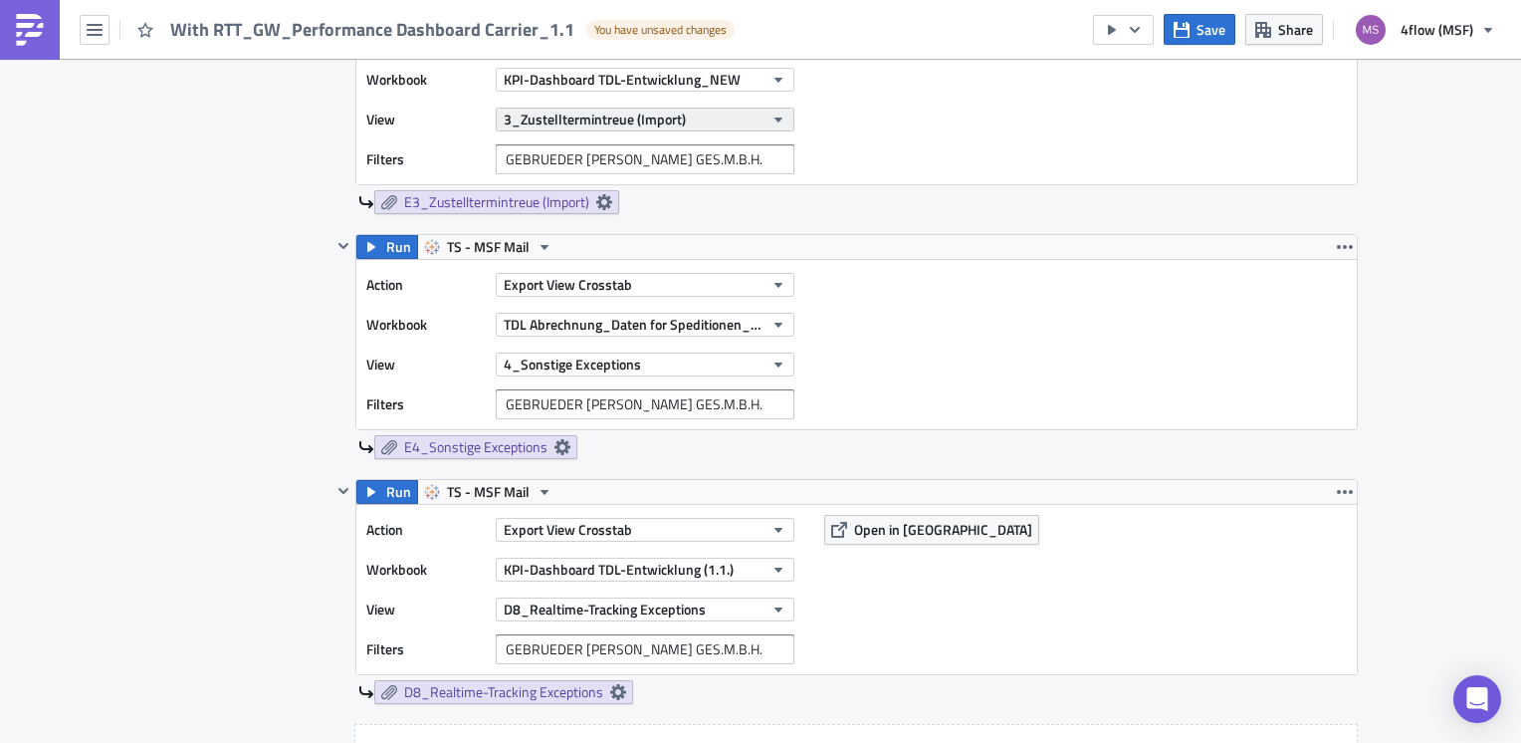
click at [778, 112] on icon "button" at bounding box center [779, 120] width 16 height 16
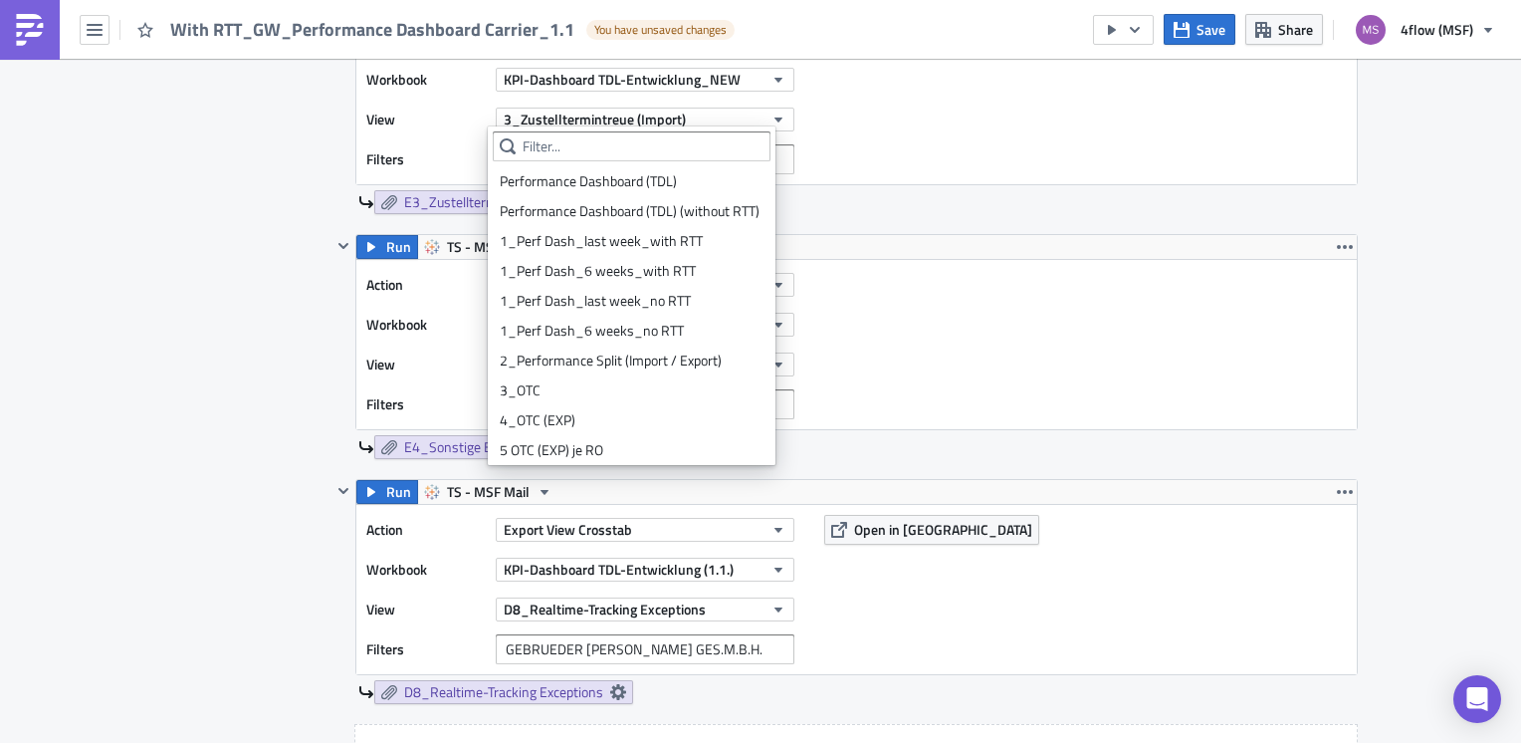
click at [1094, 169] on div "Action Export View Crosstab Workbook KPI-Dashboard TDL-Entwicklung_NEW View 3_Z…" at bounding box center [856, 99] width 1001 height 169
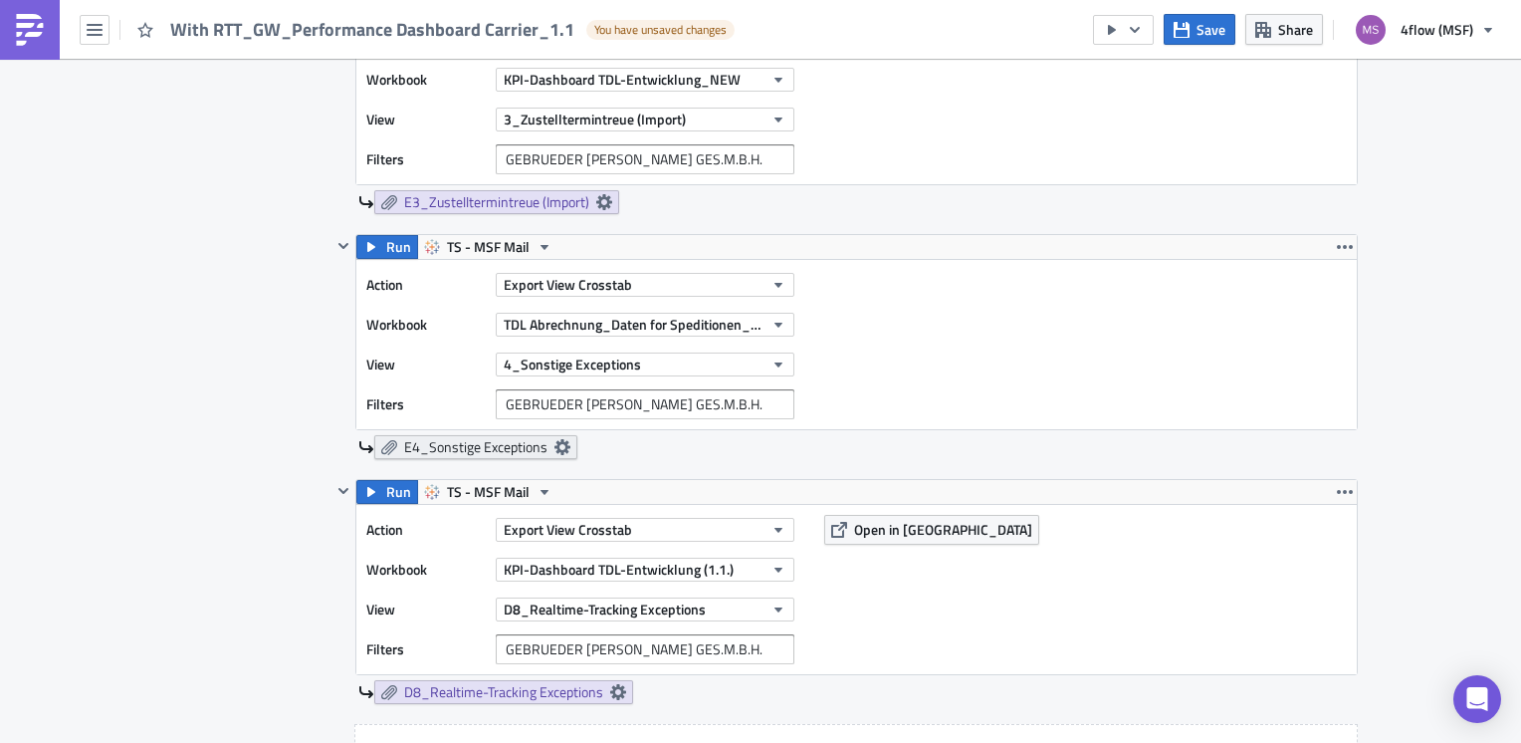
drag, startPoint x: 390, startPoint y: 452, endPoint x: 387, endPoint y: 440, distance: 12.3
click at [387, 440] on link "E4_Sonstige Exceptions" at bounding box center [475, 447] width 203 height 24
drag, startPoint x: 382, startPoint y: 456, endPoint x: 379, endPoint y: 441, distance: 15.2
click at [379, 441] on div "Run TS - MSF Mail Action Export View Crosstab Workbook TDL Abrechnung_Daten for…" at bounding box center [845, 356] width 1027 height 245
copy span "E4_Sonstige Exceptions"
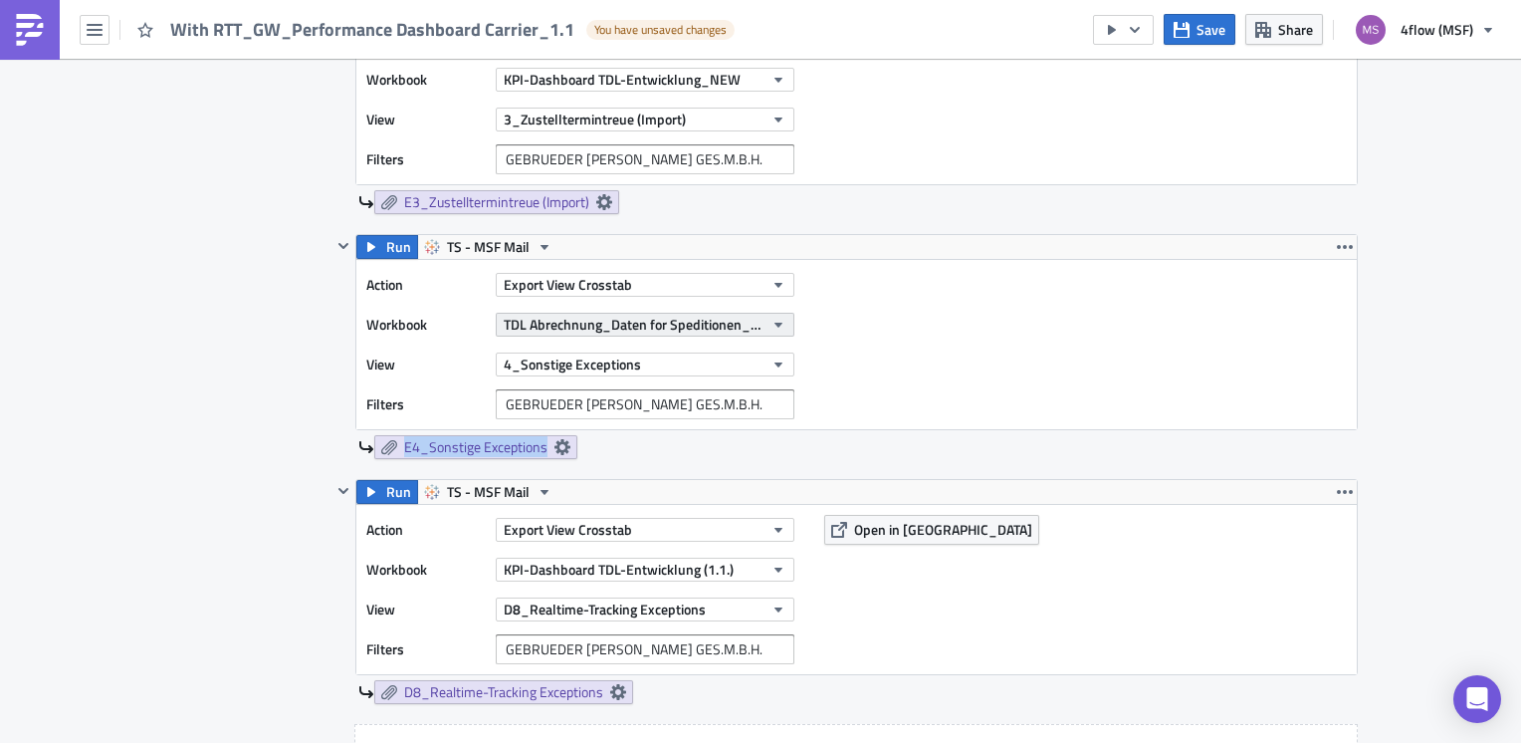
click at [776, 317] on icon "button" at bounding box center [779, 325] width 16 height 16
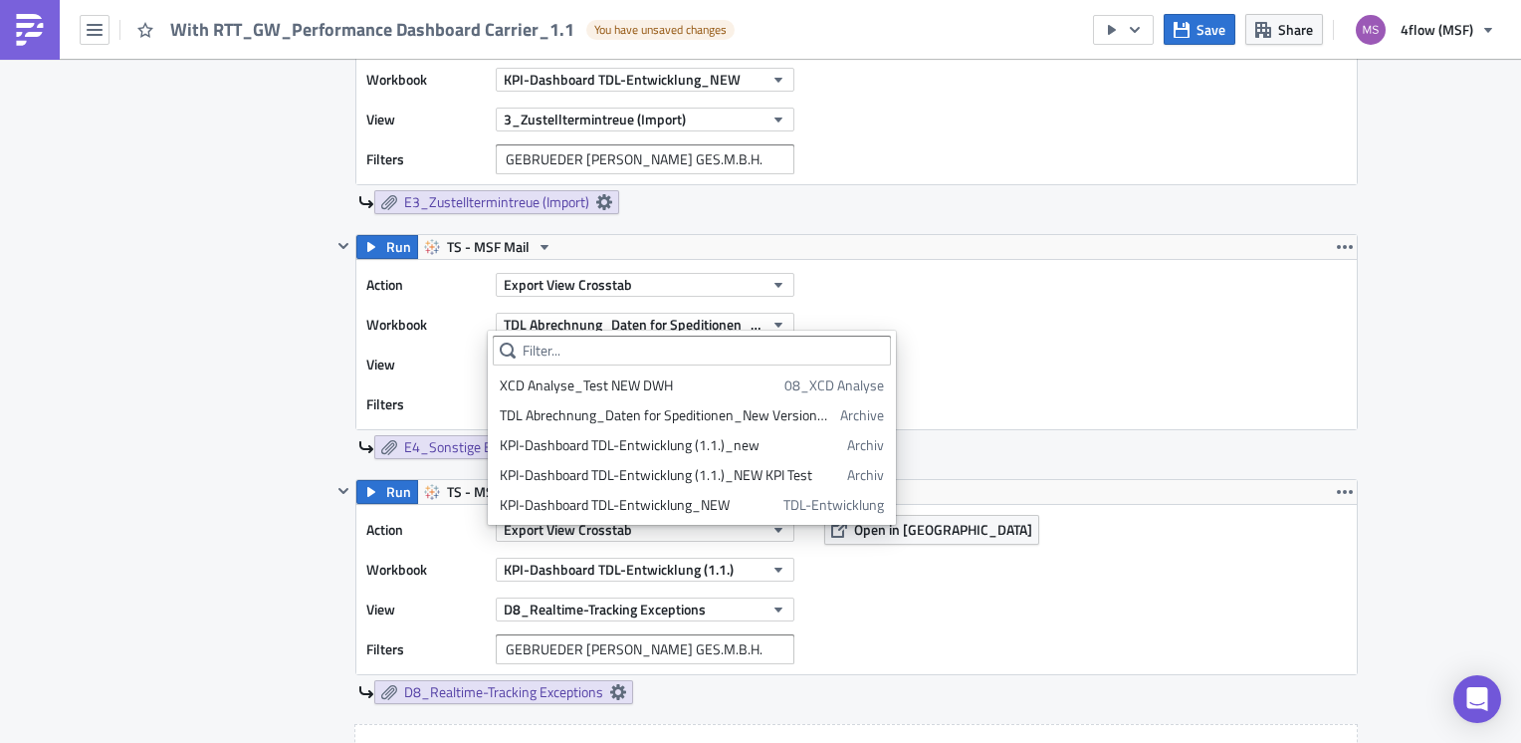
click at [1044, 268] on div "Action Export View Crosstab Workbook TDL Abrechnung_Daten for Speditionen_Live …" at bounding box center [856, 344] width 1001 height 169
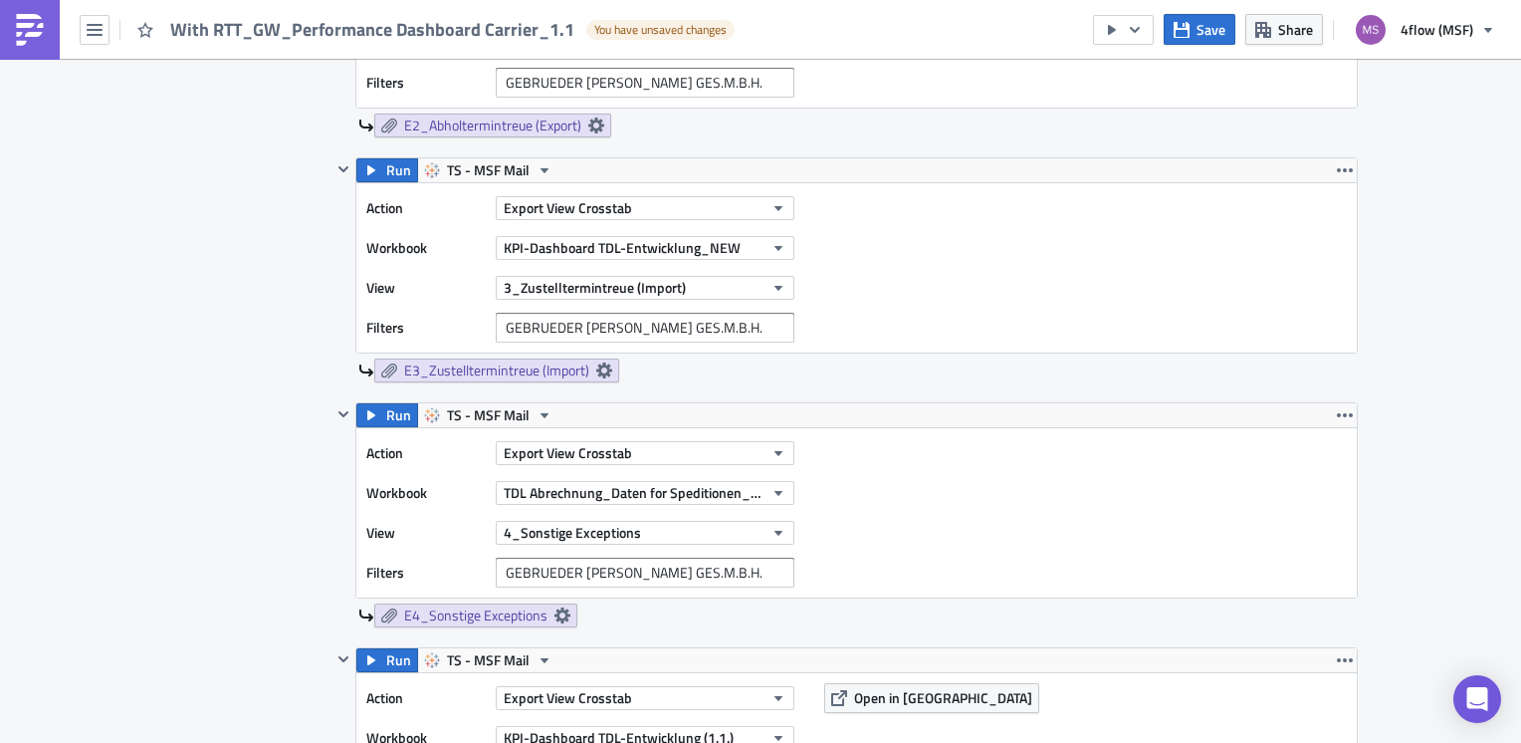
scroll to position [2589, 0]
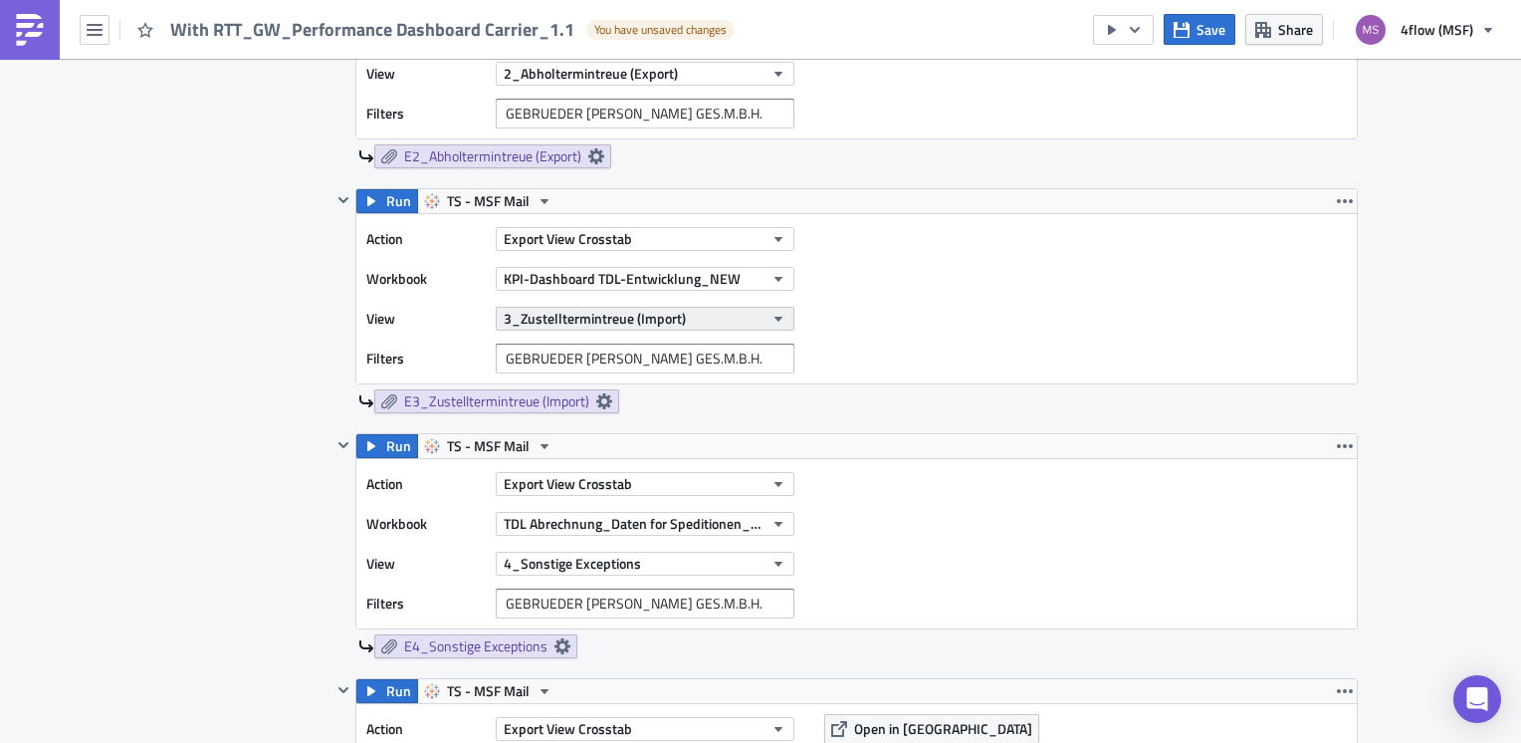
click at [773, 311] on icon "button" at bounding box center [779, 319] width 16 height 16
click at [955, 330] on div "Action Export View Crosstab Workbook KPI-Dashboard TDL-Entwicklung_NEW View 3_Z…" at bounding box center [856, 298] width 1001 height 169
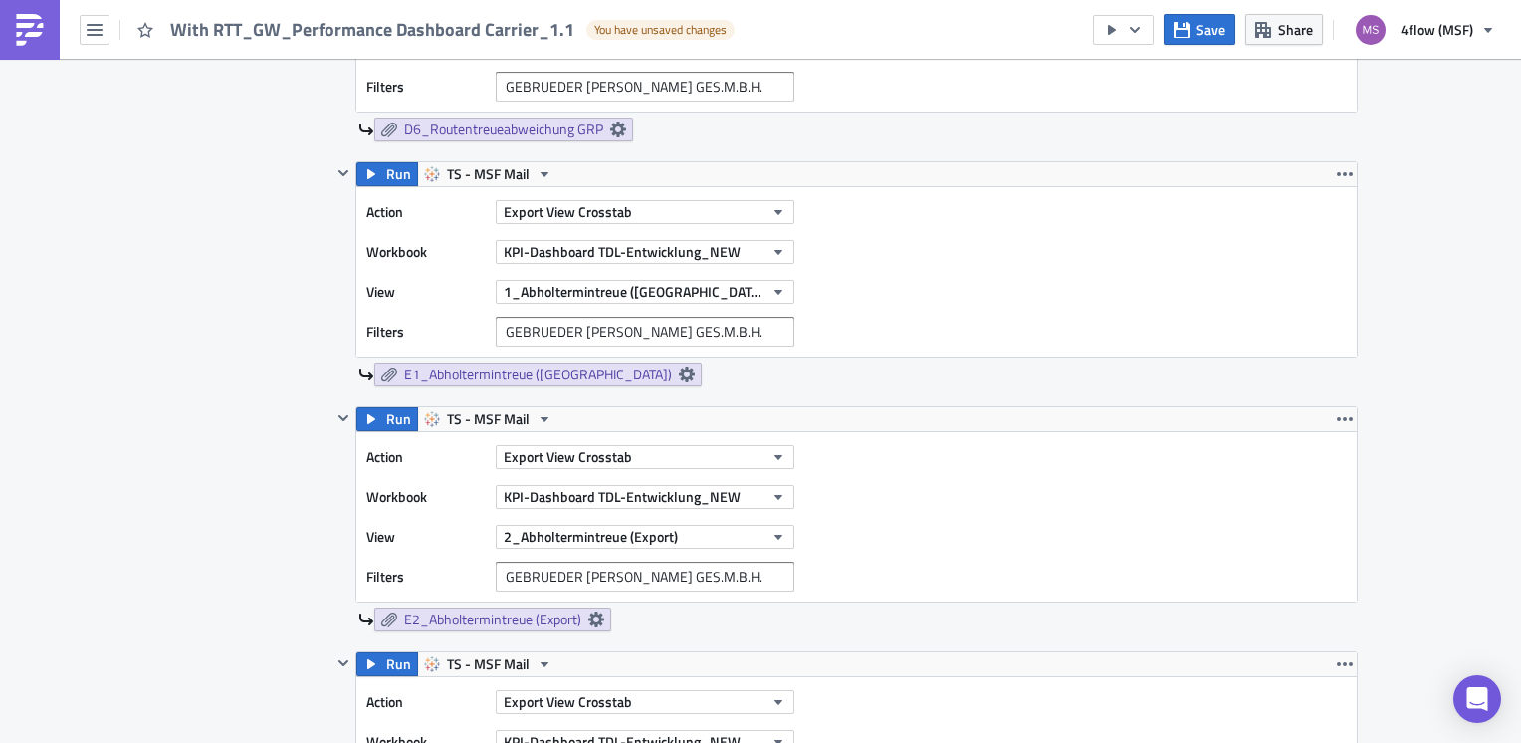
scroll to position [2091, 0]
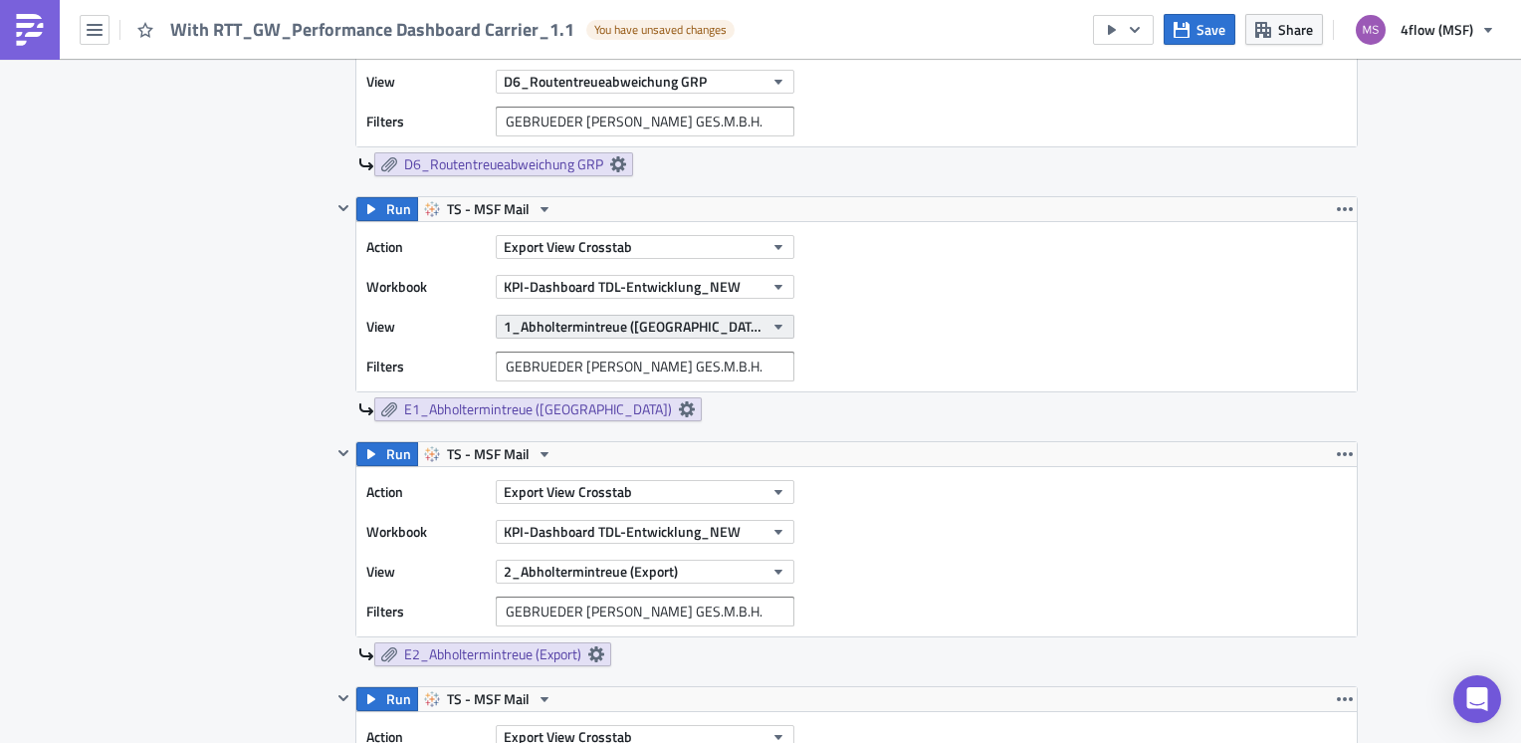
click at [771, 329] on icon "button" at bounding box center [779, 327] width 16 height 16
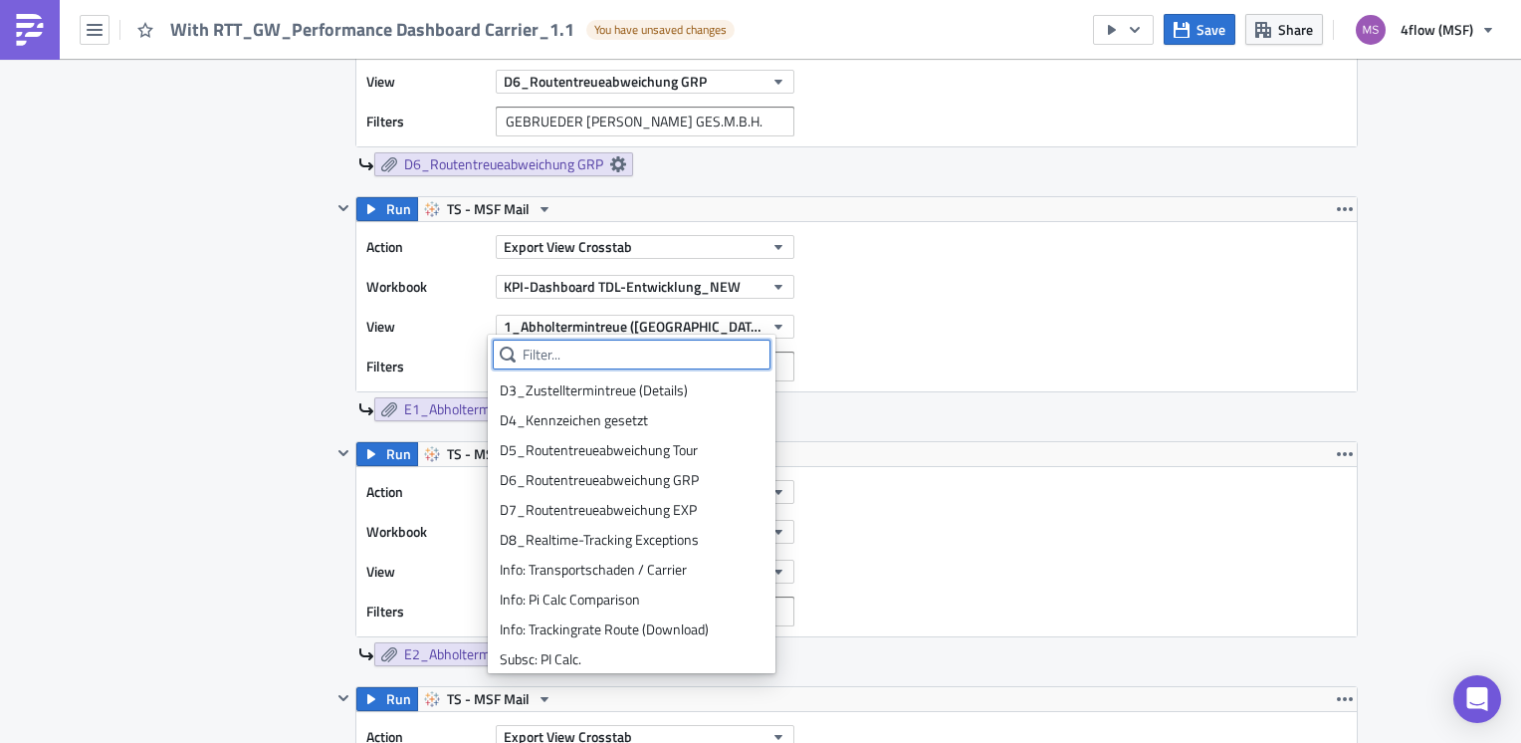
scroll to position [896, 0]
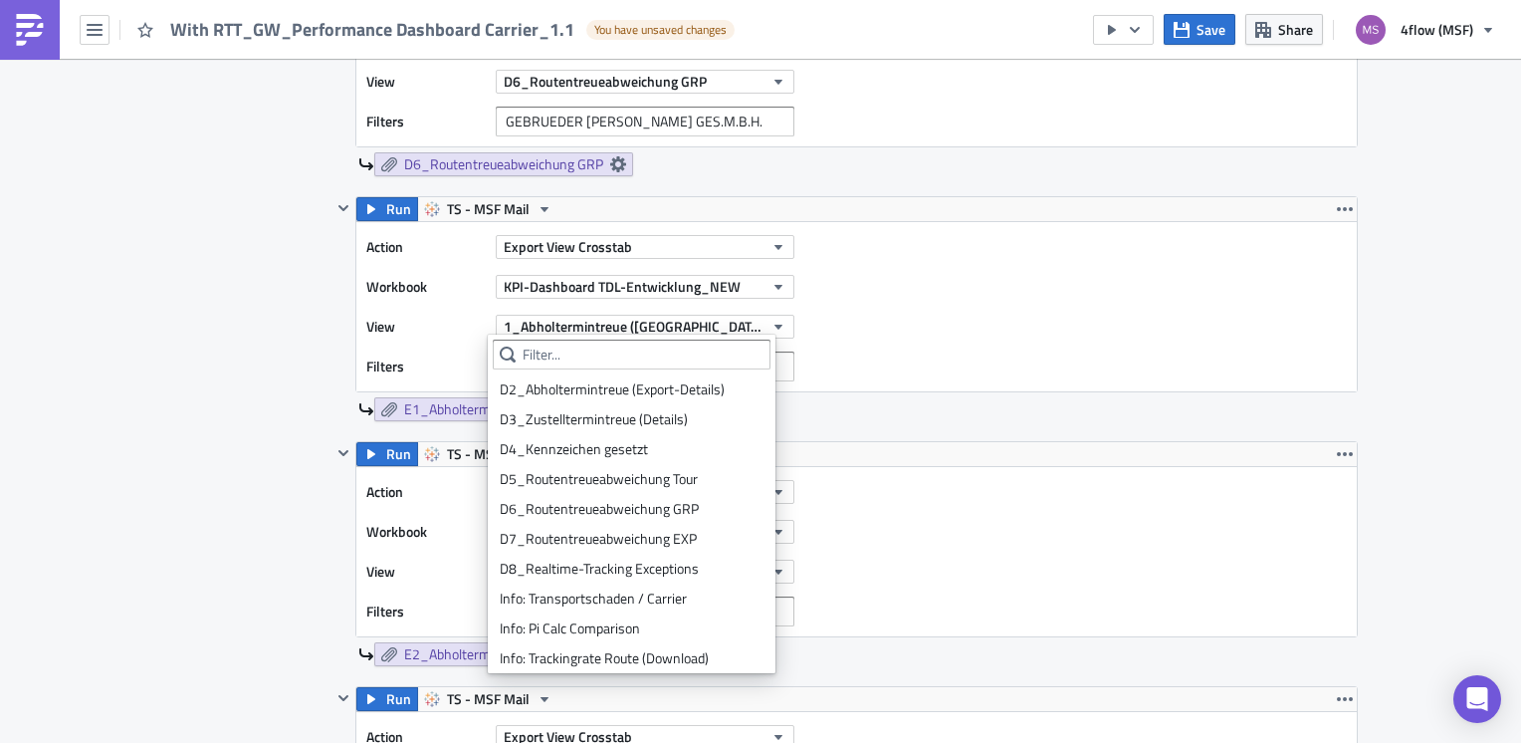
click at [1036, 411] on div "E1_Abholtermintreue ([GEOGRAPHIC_DATA])" at bounding box center [858, 409] width 1000 height 24
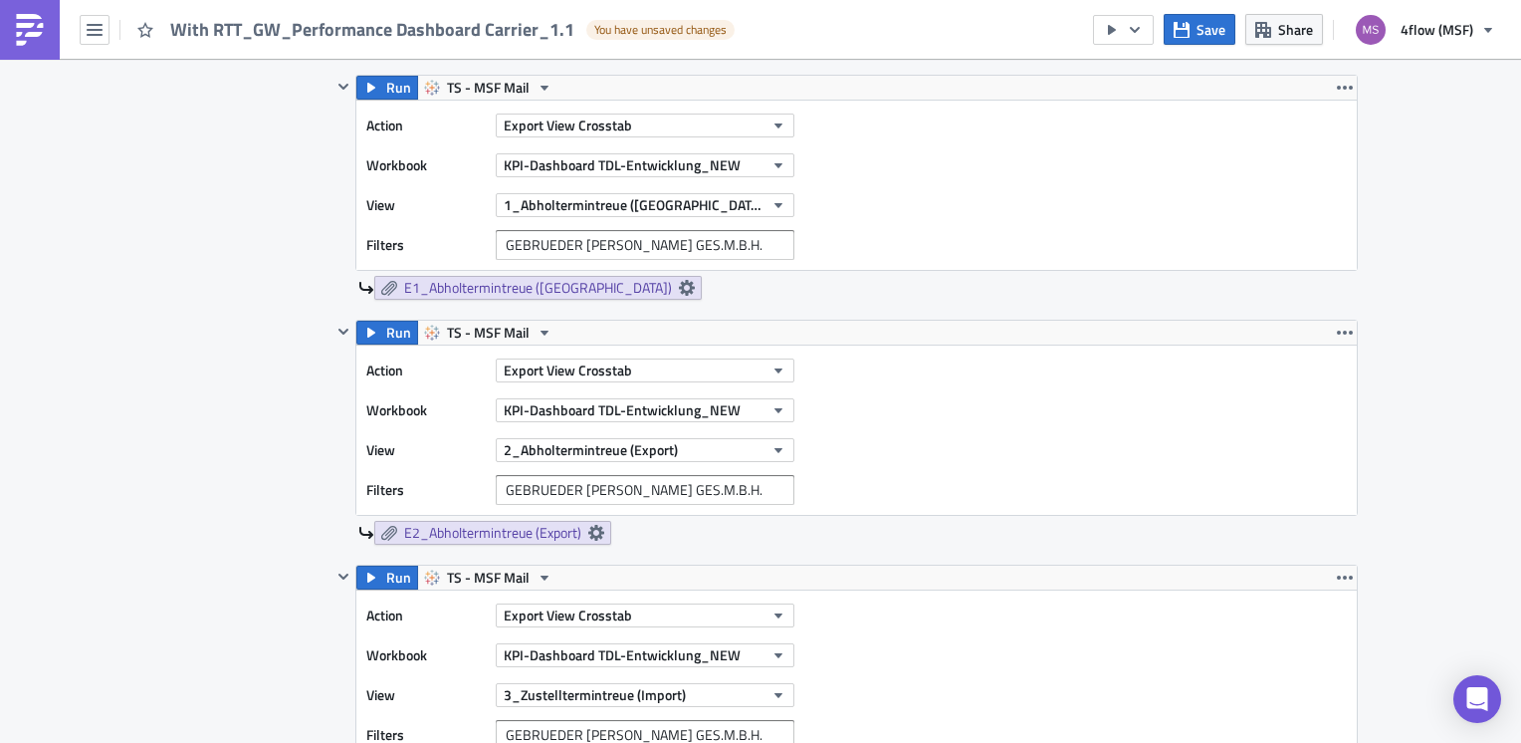
scroll to position [2190, 0]
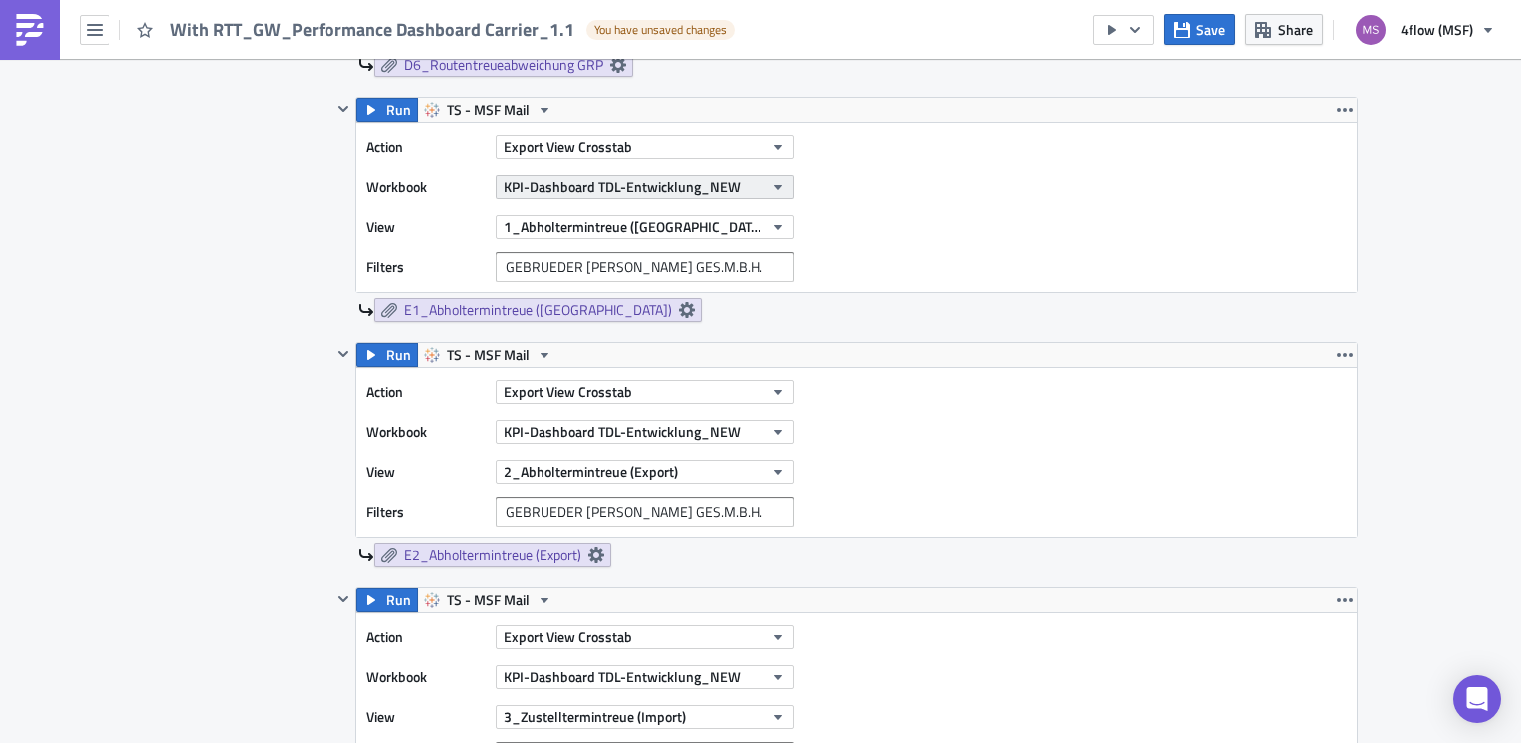
click at [771, 188] on icon "button" at bounding box center [779, 187] width 16 height 16
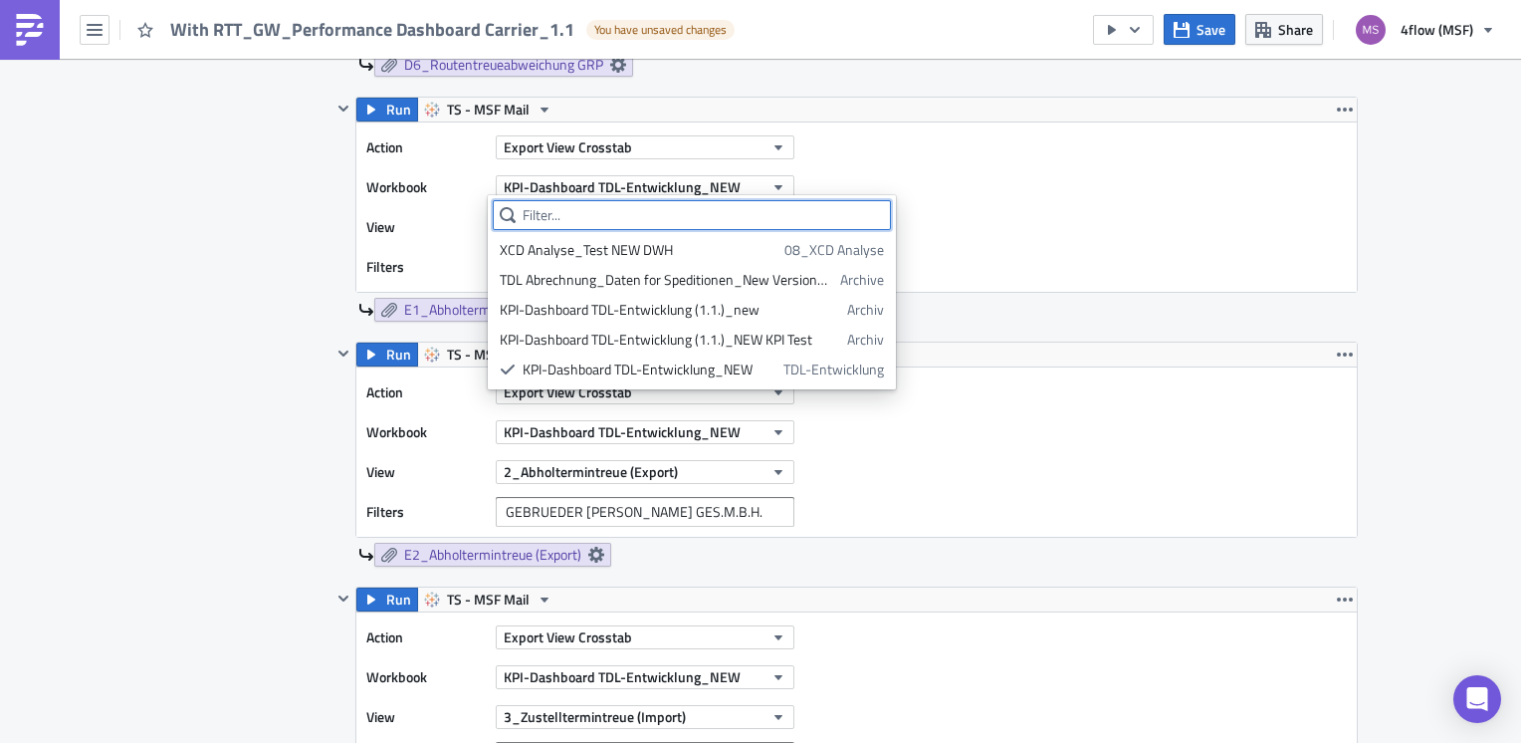
click at [669, 211] on input "text" at bounding box center [692, 215] width 398 height 30
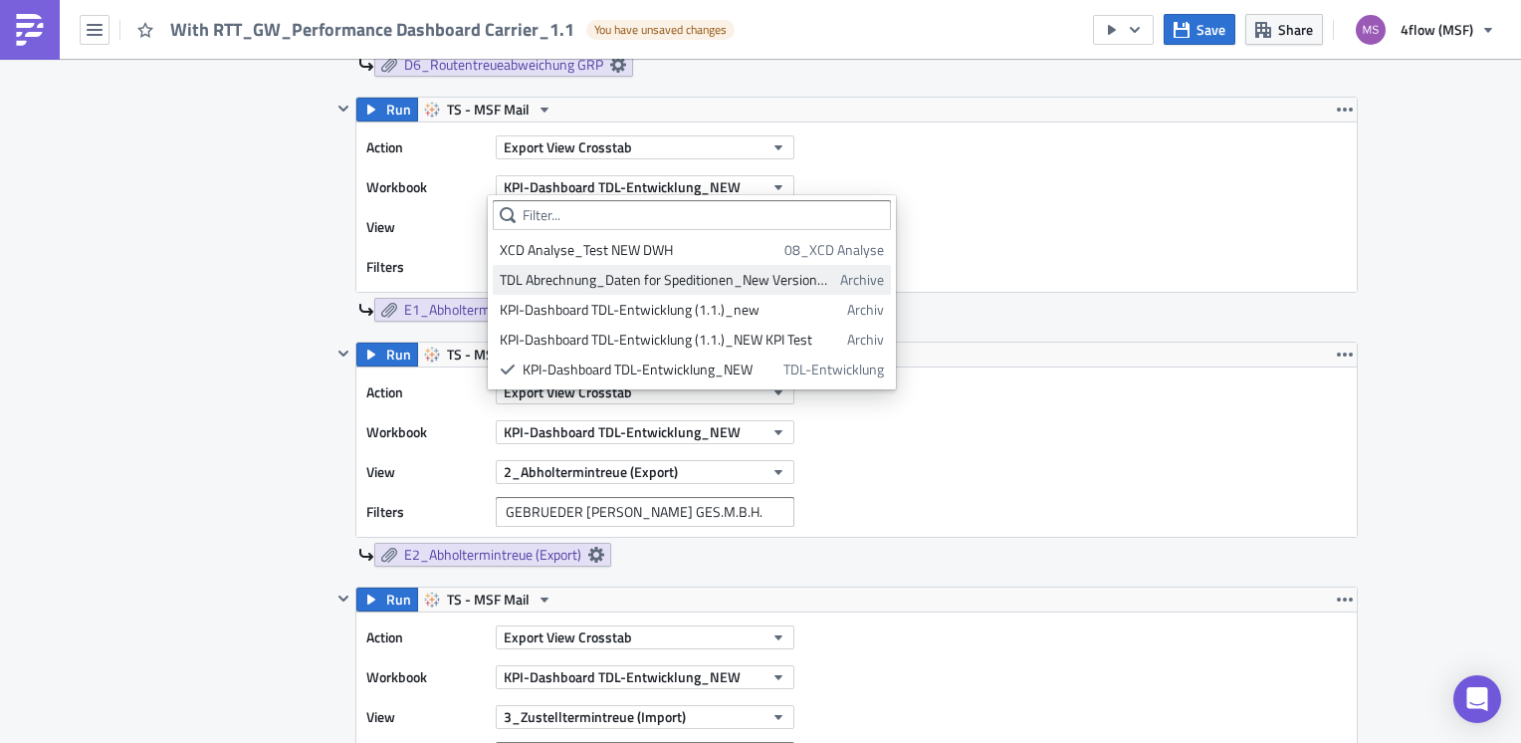
click at [703, 279] on div "TDL Abrechnung_Daten for Speditionen_New Version_05072023" at bounding box center [667, 280] width 334 height 20
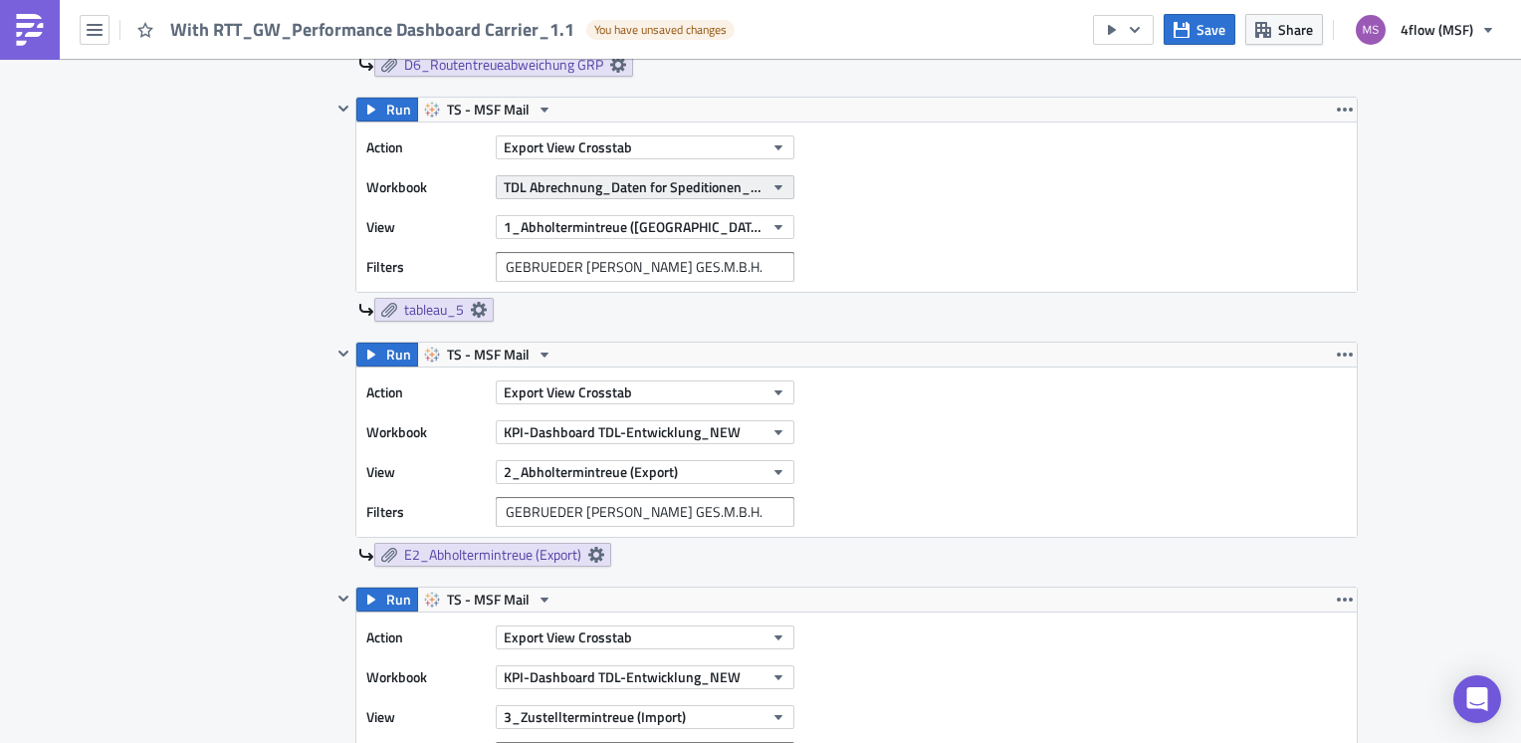
click at [771, 181] on icon "button" at bounding box center [779, 187] width 16 height 16
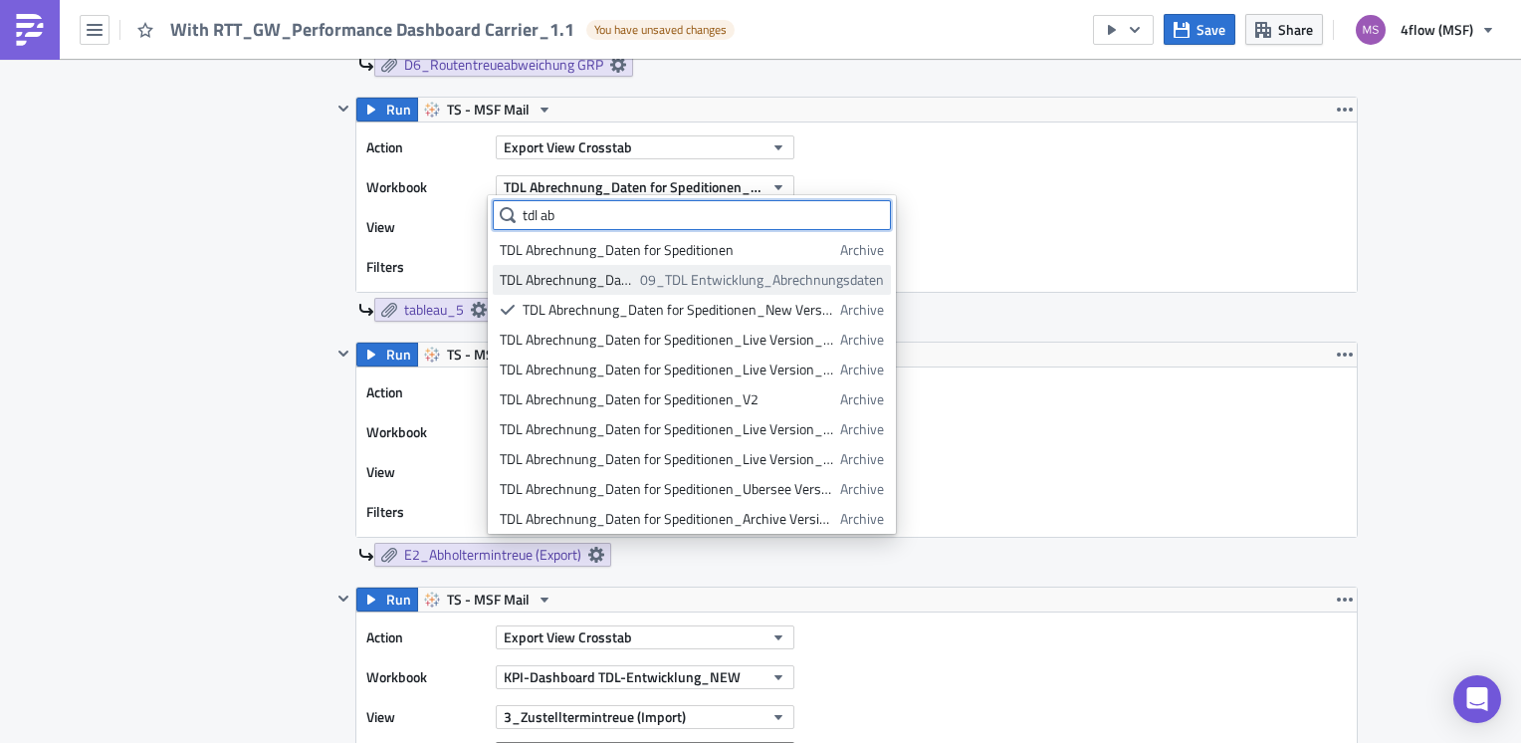
type input "tdl ab"
click at [710, 281] on span "09_TDL Entwicklung_Abrechnungsdaten" at bounding box center [762, 280] width 244 height 20
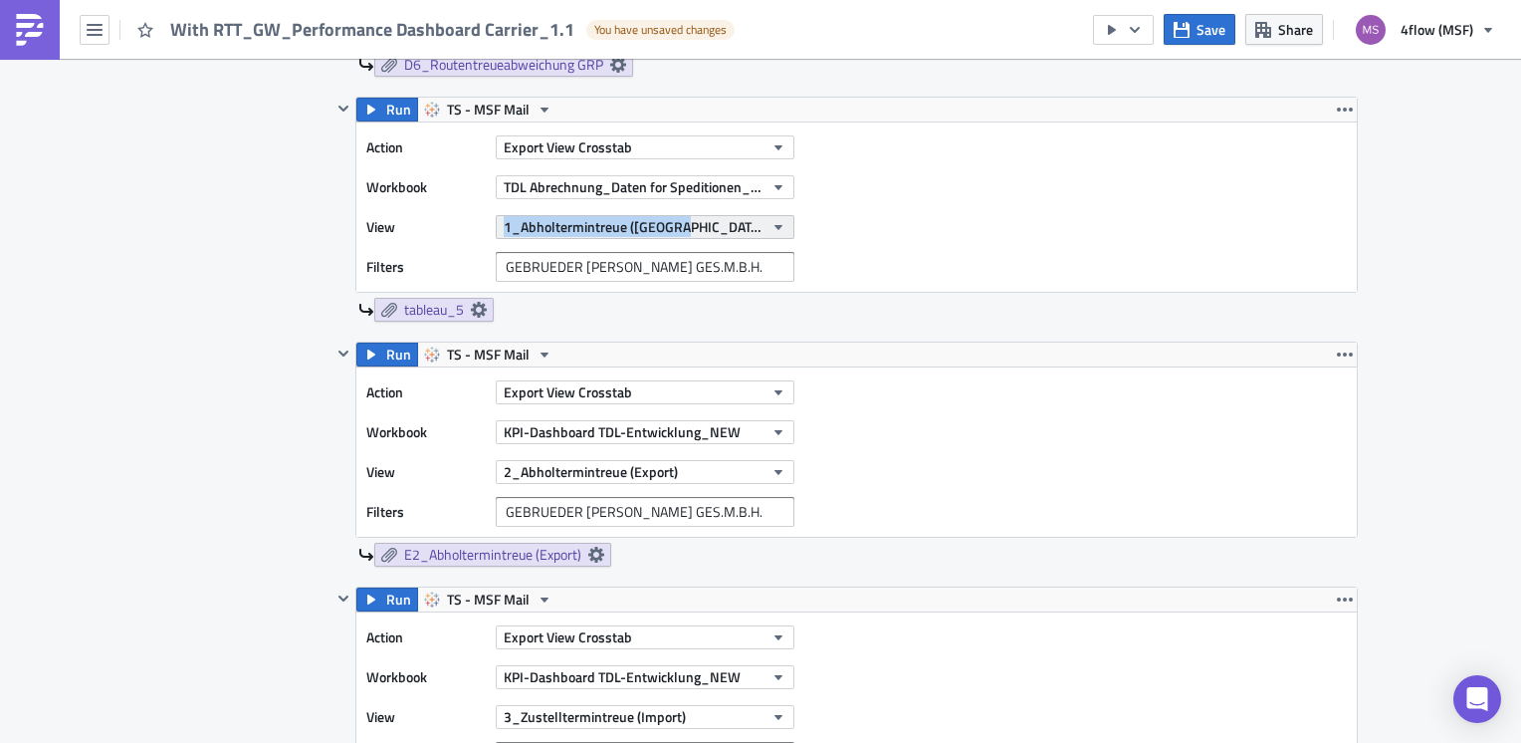
drag, startPoint x: 483, startPoint y: 227, endPoint x: 681, endPoint y: 219, distance: 198.3
click at [681, 219] on div "View 1_Abholtermintreue (Import)" at bounding box center [585, 227] width 438 height 30
copy span "1_Abholtermintreue ([GEOGRAPHIC_DATA])"
click at [471, 302] on icon at bounding box center [479, 310] width 16 height 16
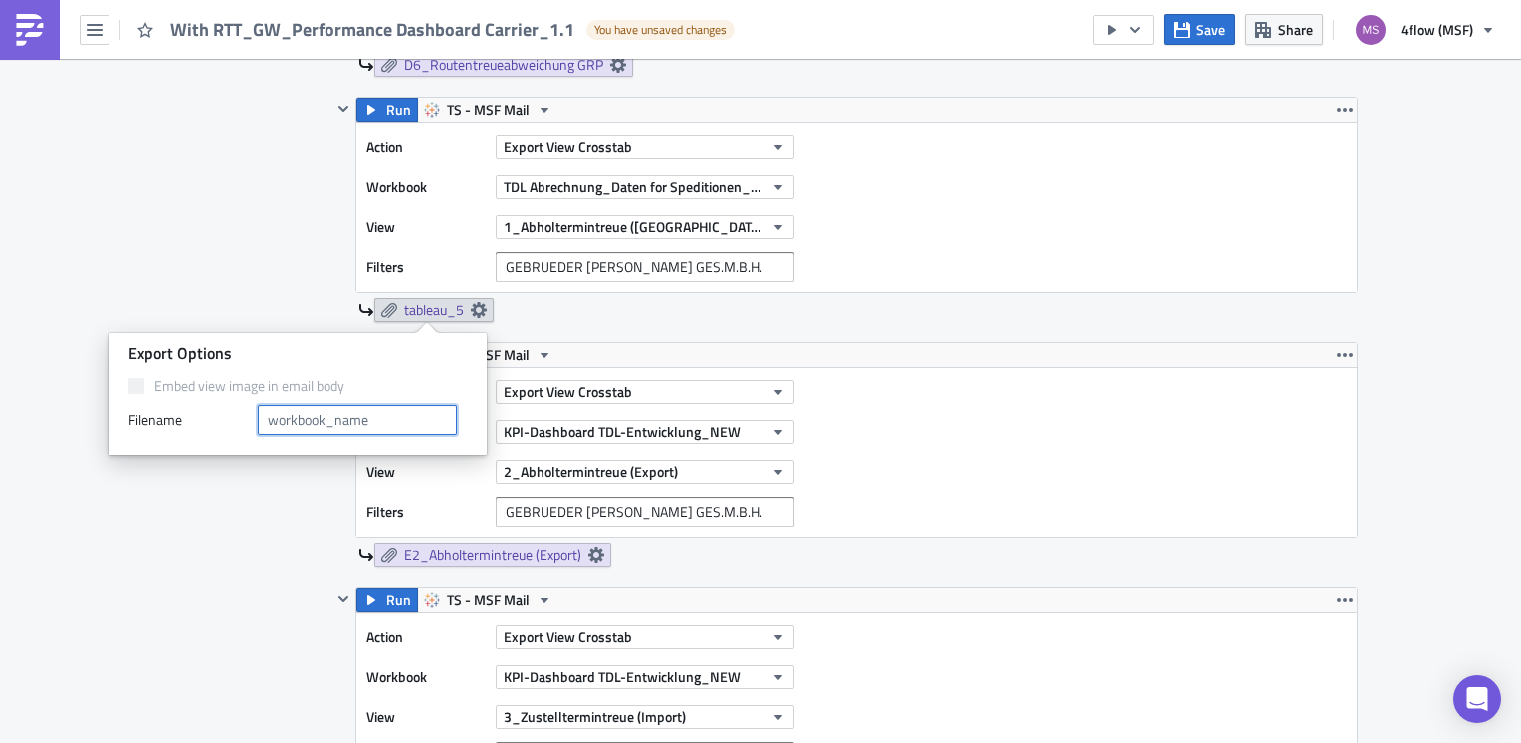
click at [342, 405] on input "text" at bounding box center [357, 420] width 199 height 30
paste input "1_Abholtermintreue ([GEOGRAPHIC_DATA])"
click at [267, 424] on input "1_Abholtermintreue ([GEOGRAPHIC_DATA])" at bounding box center [357, 420] width 199 height 30
type input "E1_Abholtermintreue ([GEOGRAPHIC_DATA])"
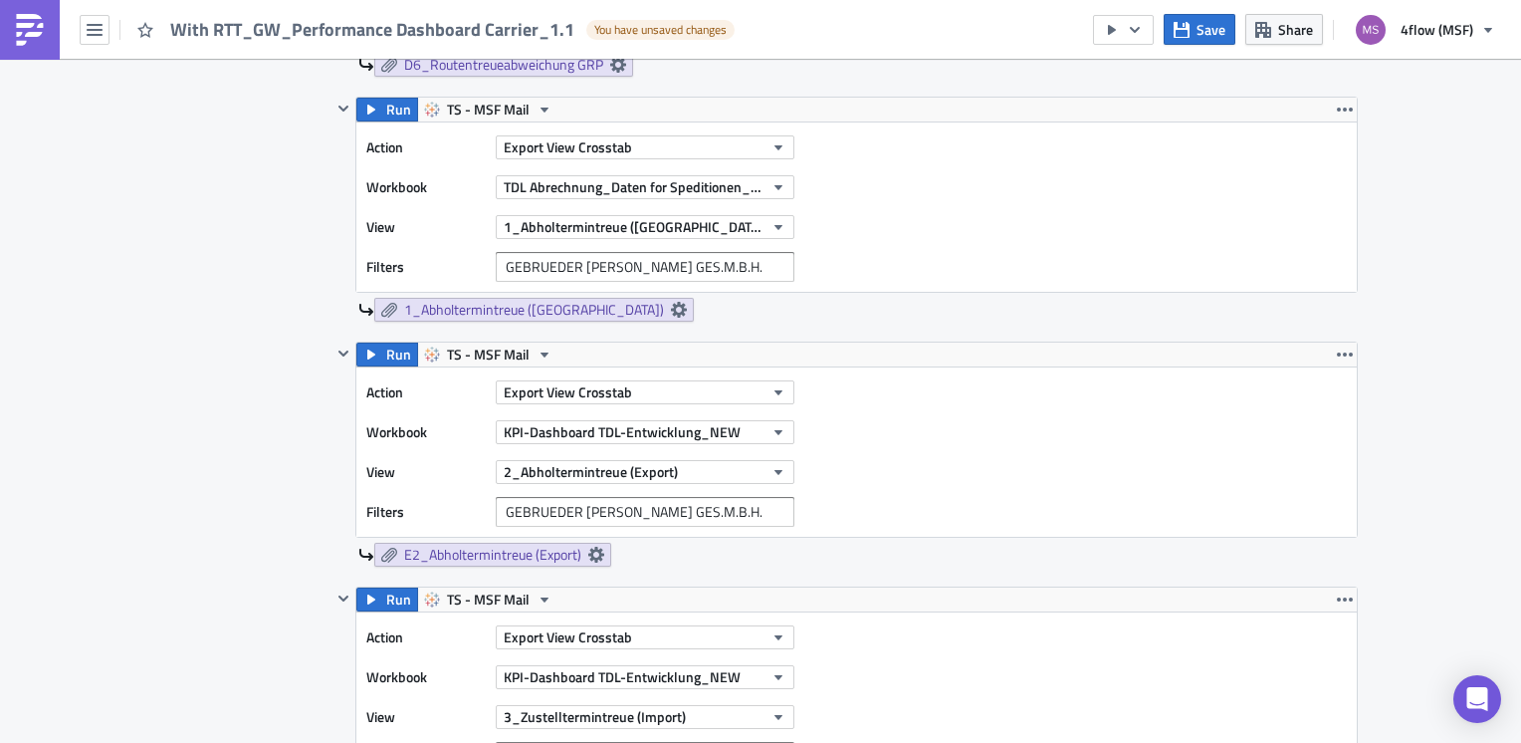
click at [130, 261] on div "TDL-Entwicklung Edit " With RTT_GW_Performance Dashboard Carrier_1.1 " Draft Se…" at bounding box center [760, 369] width 1521 height 5003
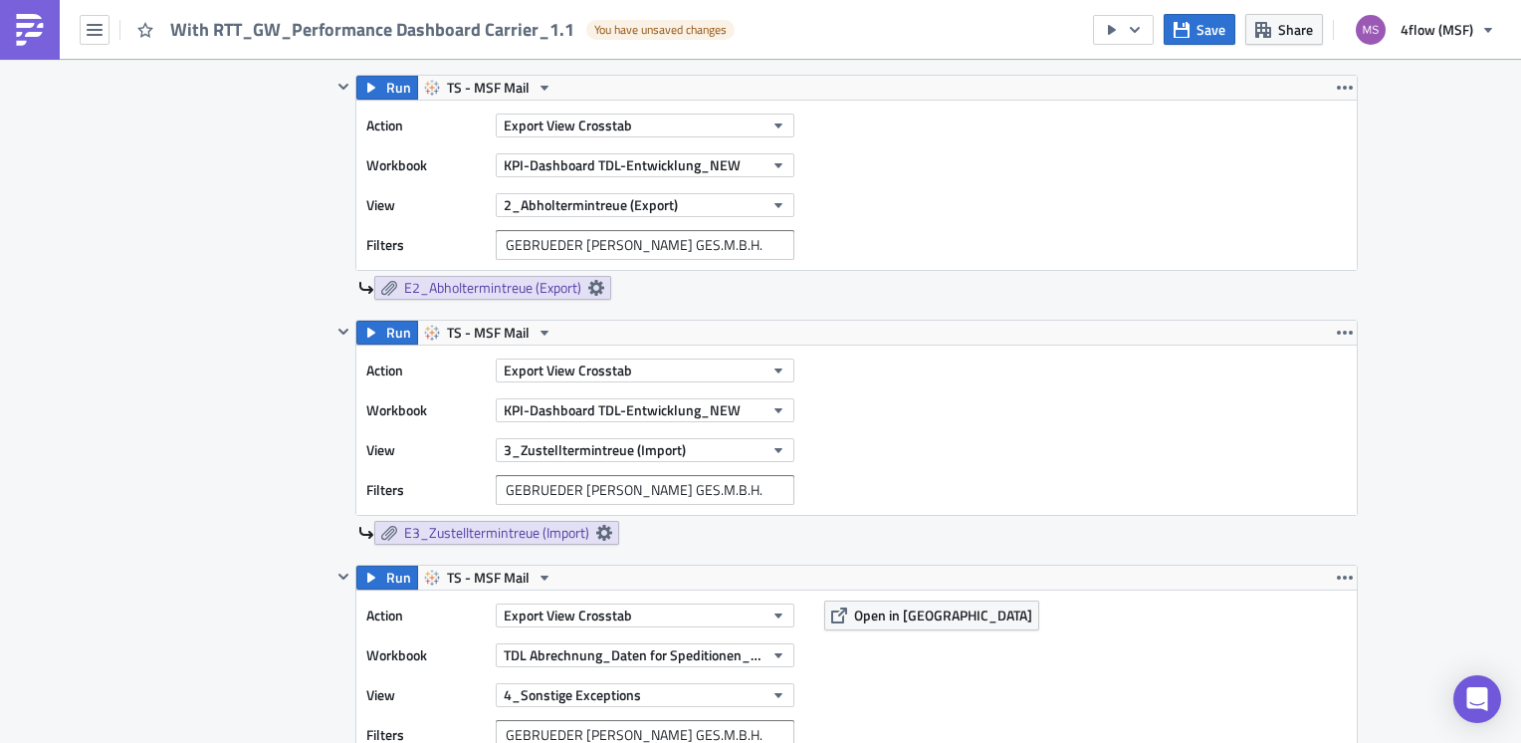
scroll to position [2390, 0]
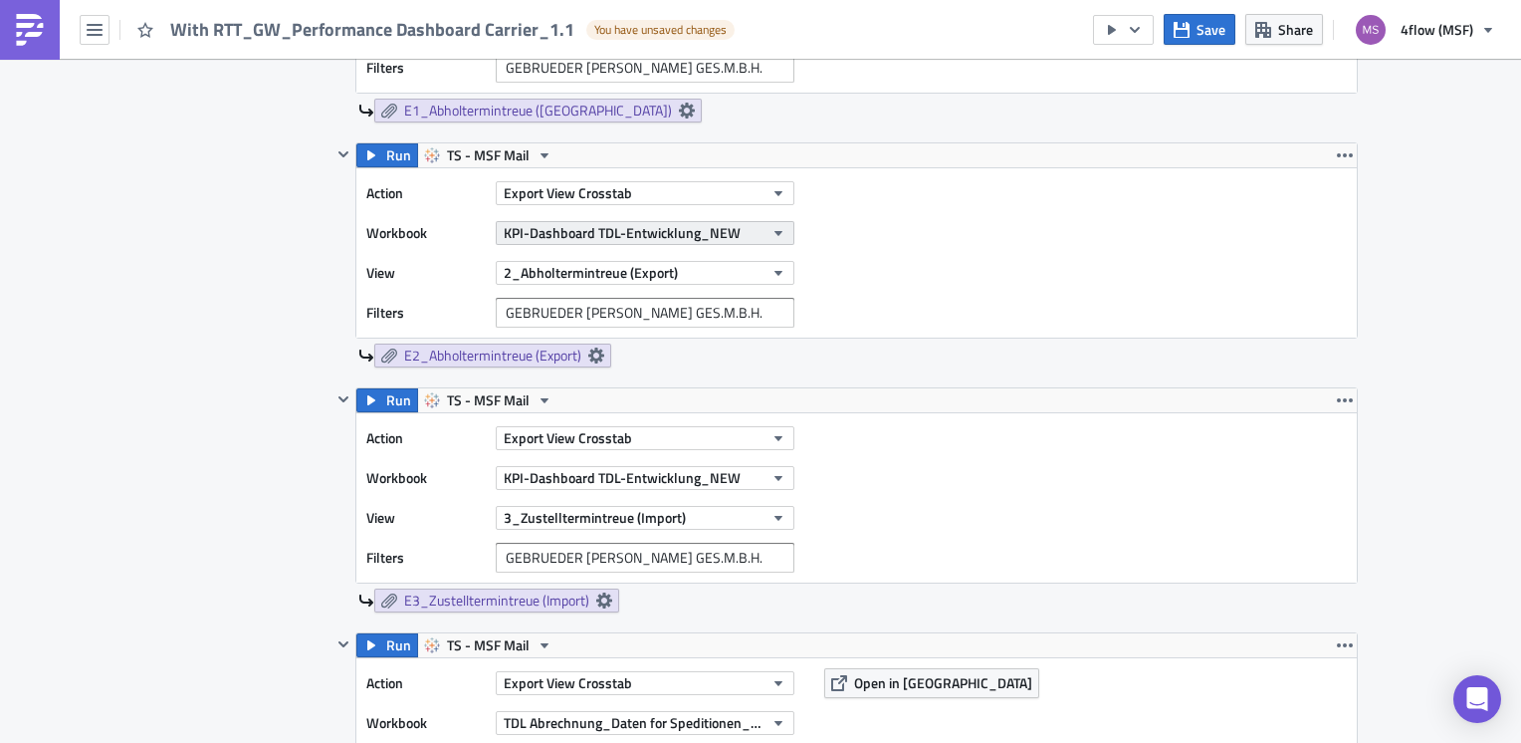
click at [771, 233] on icon "button" at bounding box center [779, 233] width 16 height 16
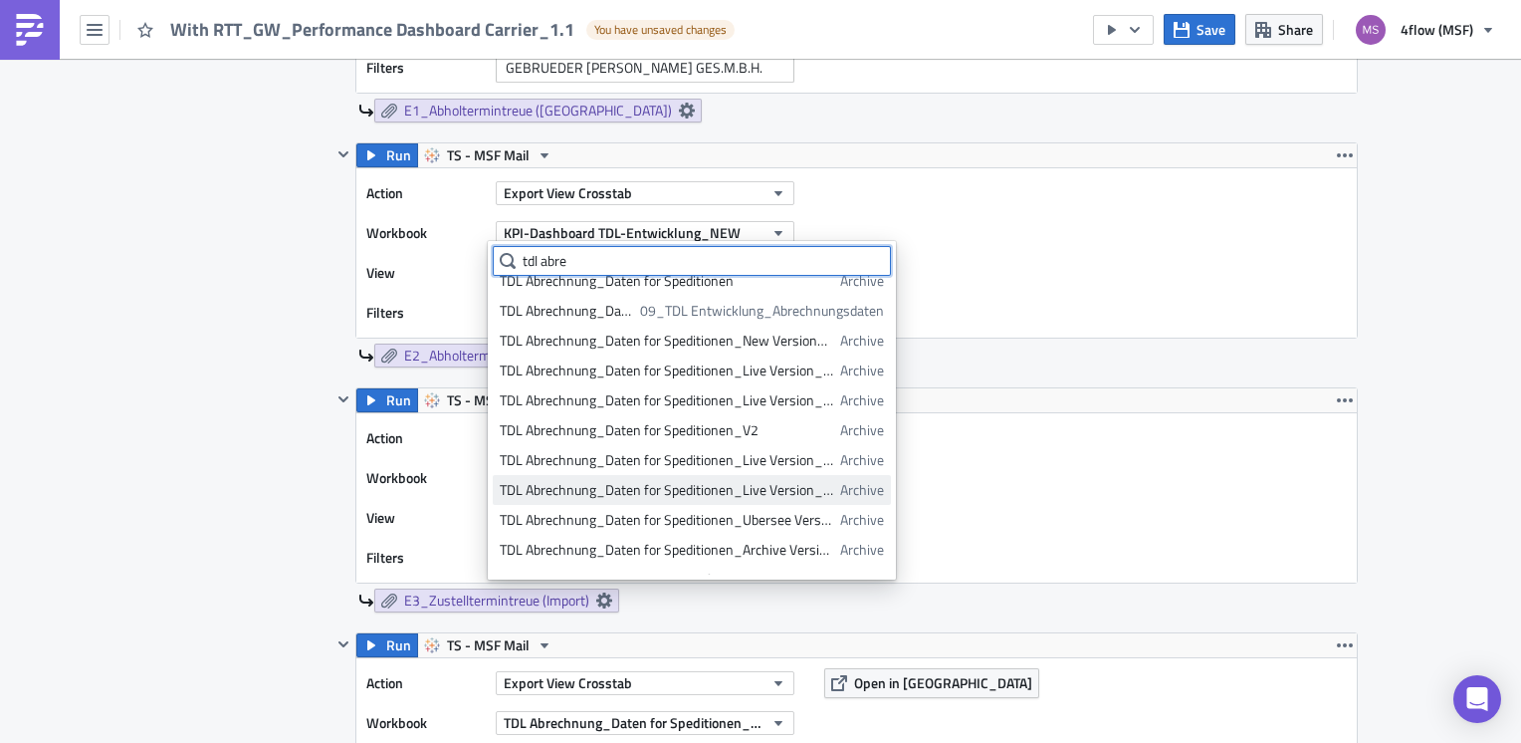
scroll to position [0, 0]
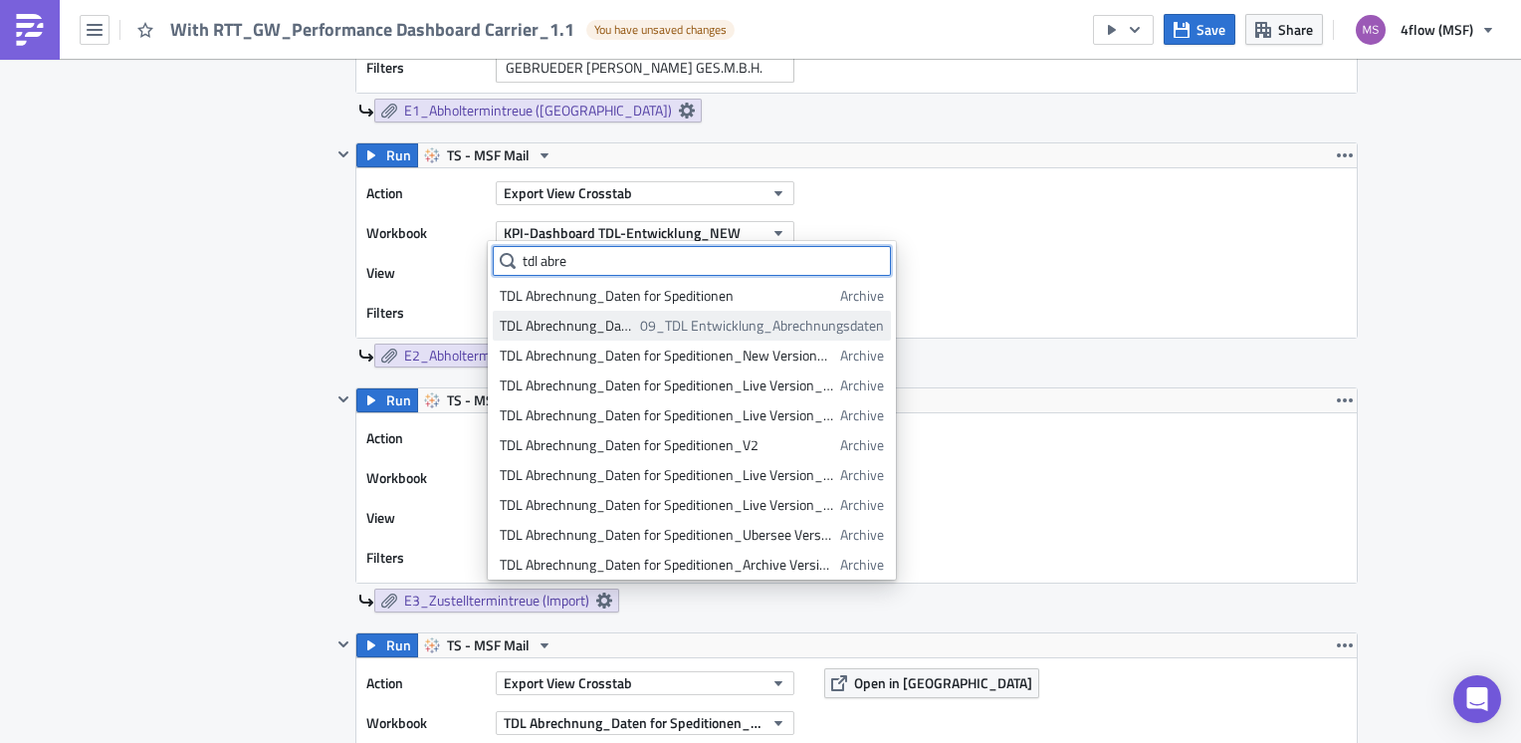
type input "tdl abre"
click at [687, 329] on span "09_TDL Entwicklung_Abrechnungsdaten" at bounding box center [762, 326] width 244 height 20
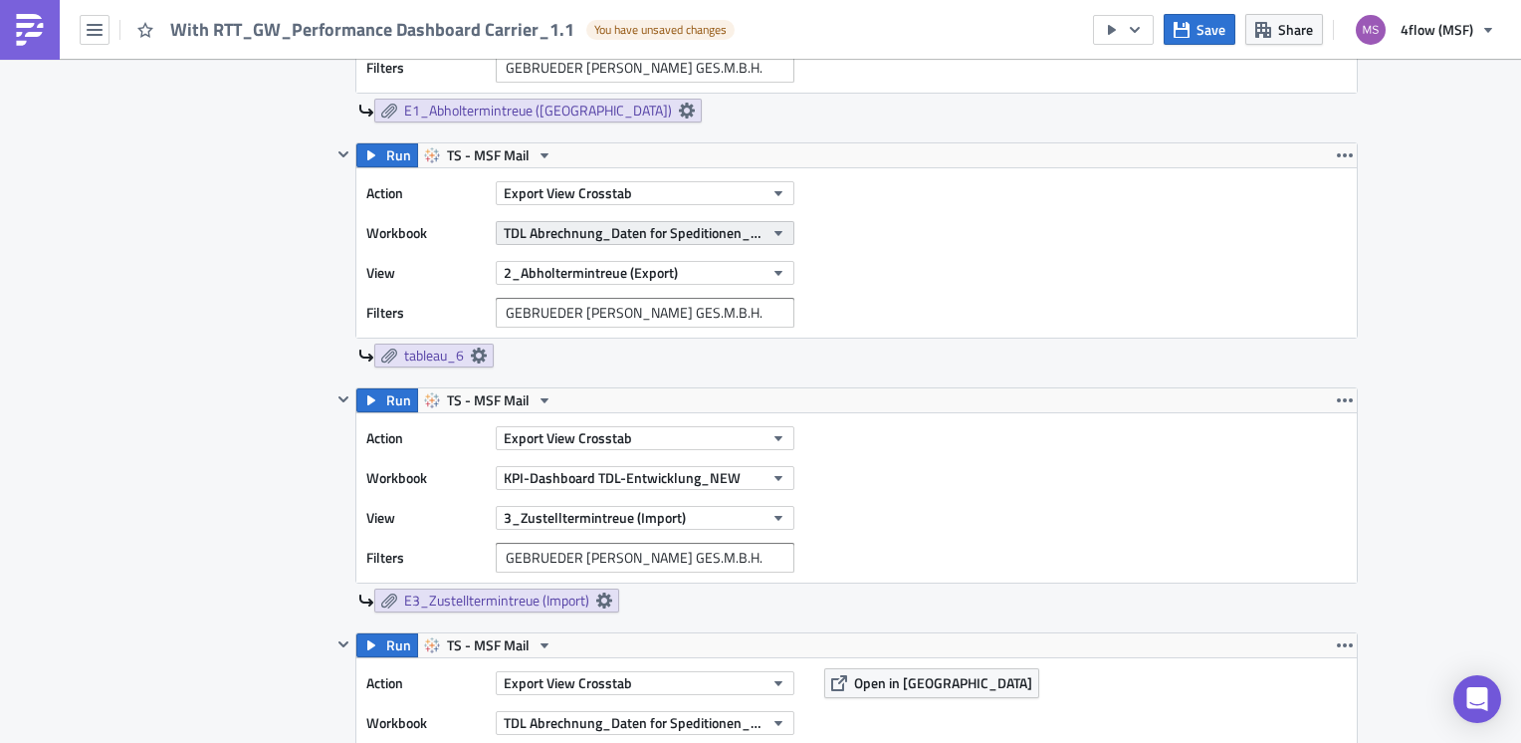
click at [775, 231] on icon "button" at bounding box center [779, 233] width 8 height 5
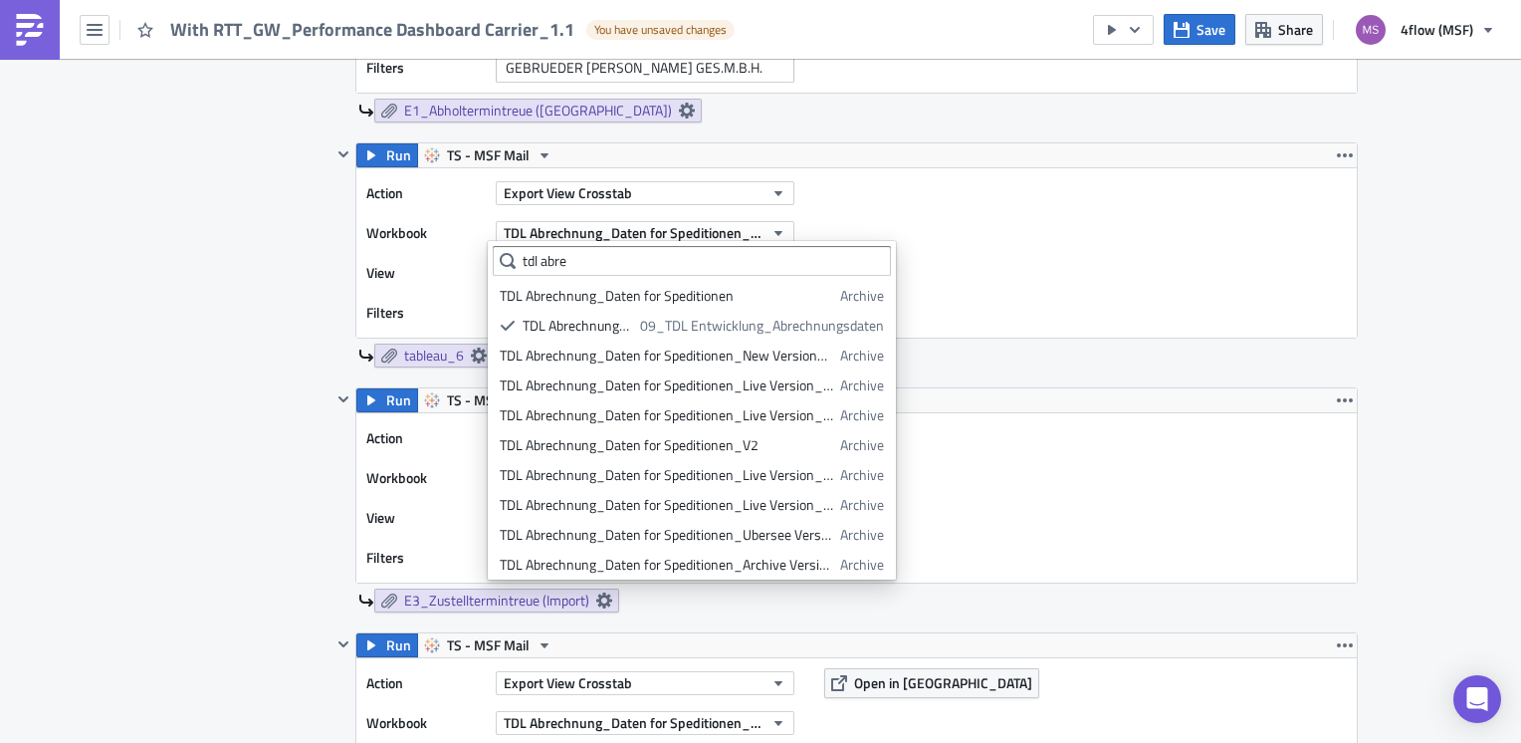
click at [1282, 257] on div "Action Export View Crosstab Workbook TDL Abrechnung_Daten for Speditionen_Live …" at bounding box center [856, 252] width 1001 height 169
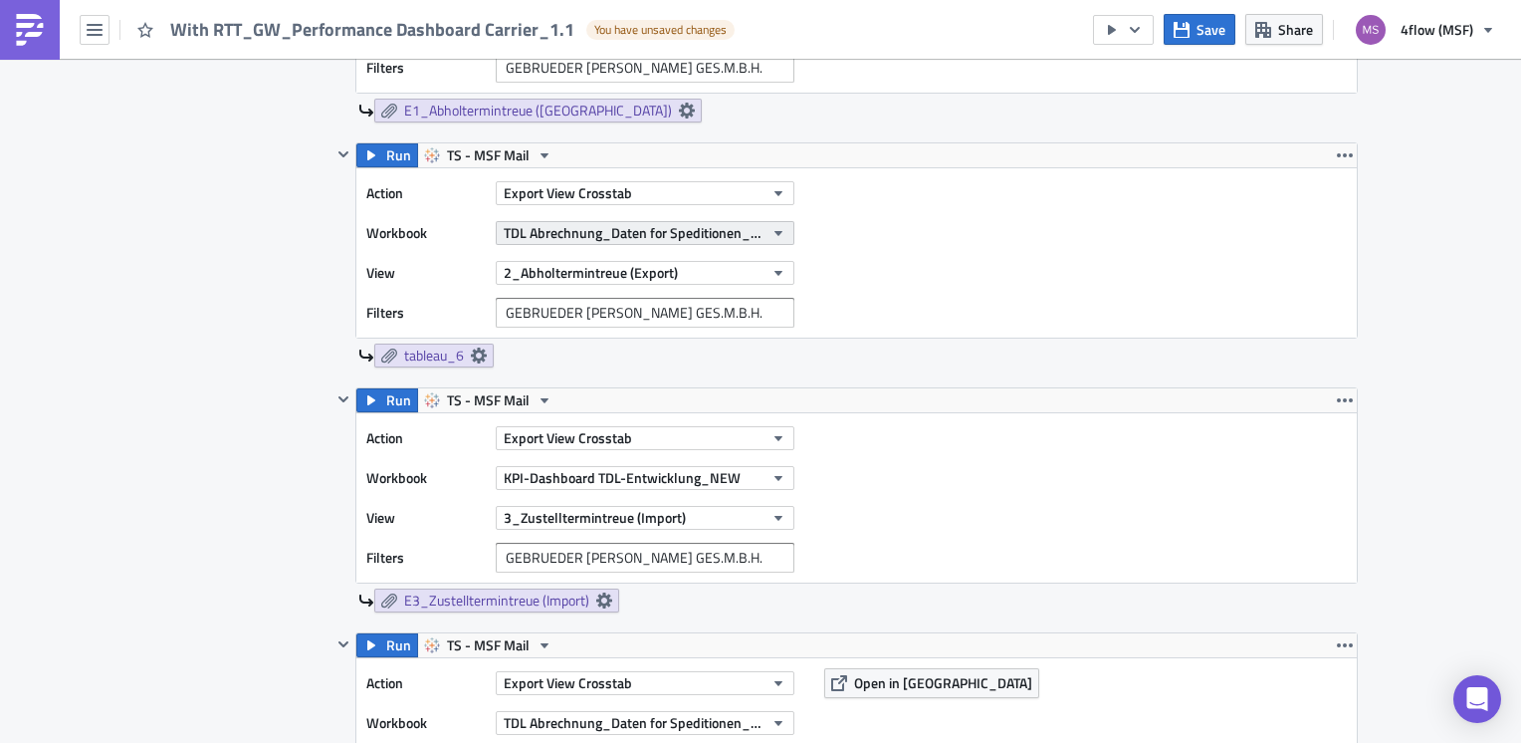
click at [771, 225] on icon "button" at bounding box center [779, 233] width 16 height 16
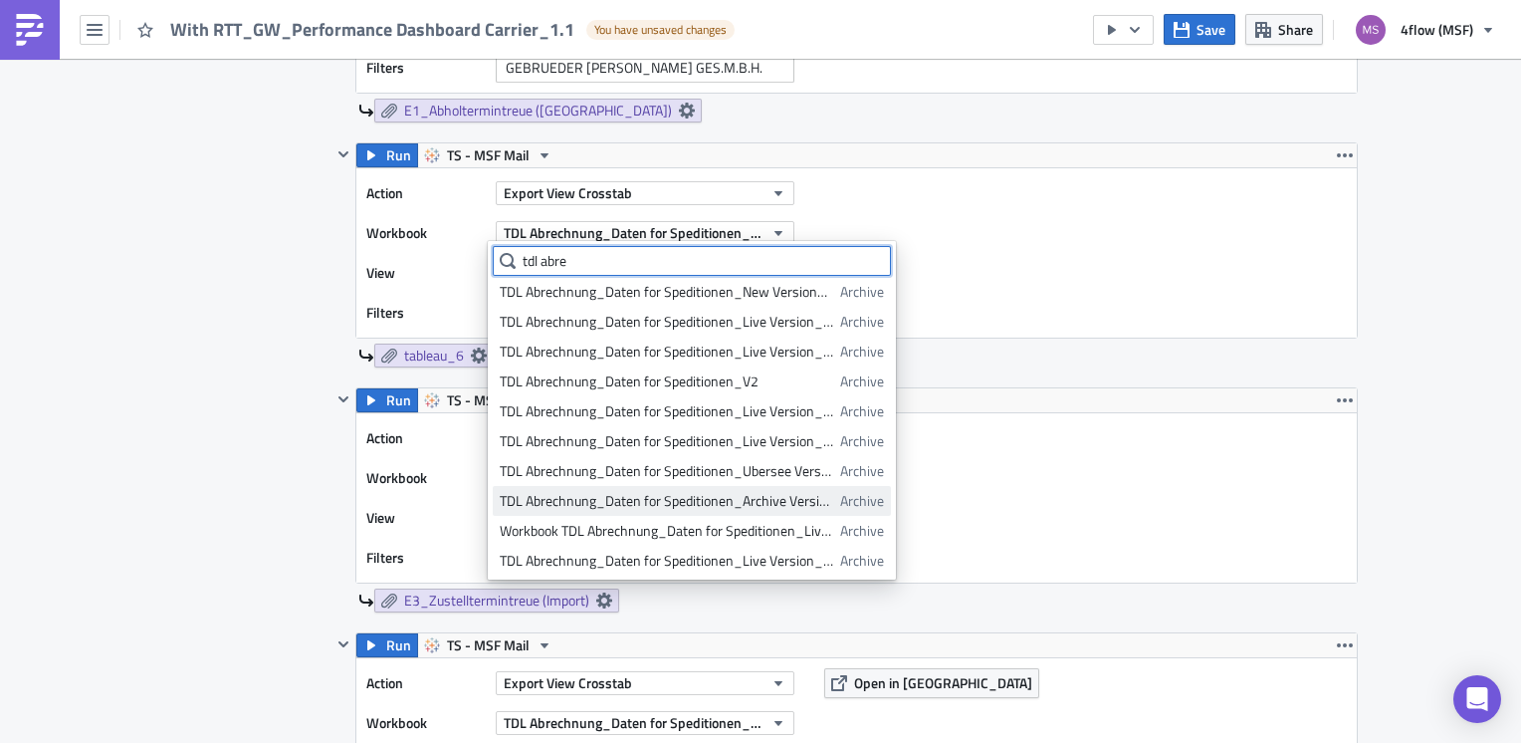
scroll to position [123, 0]
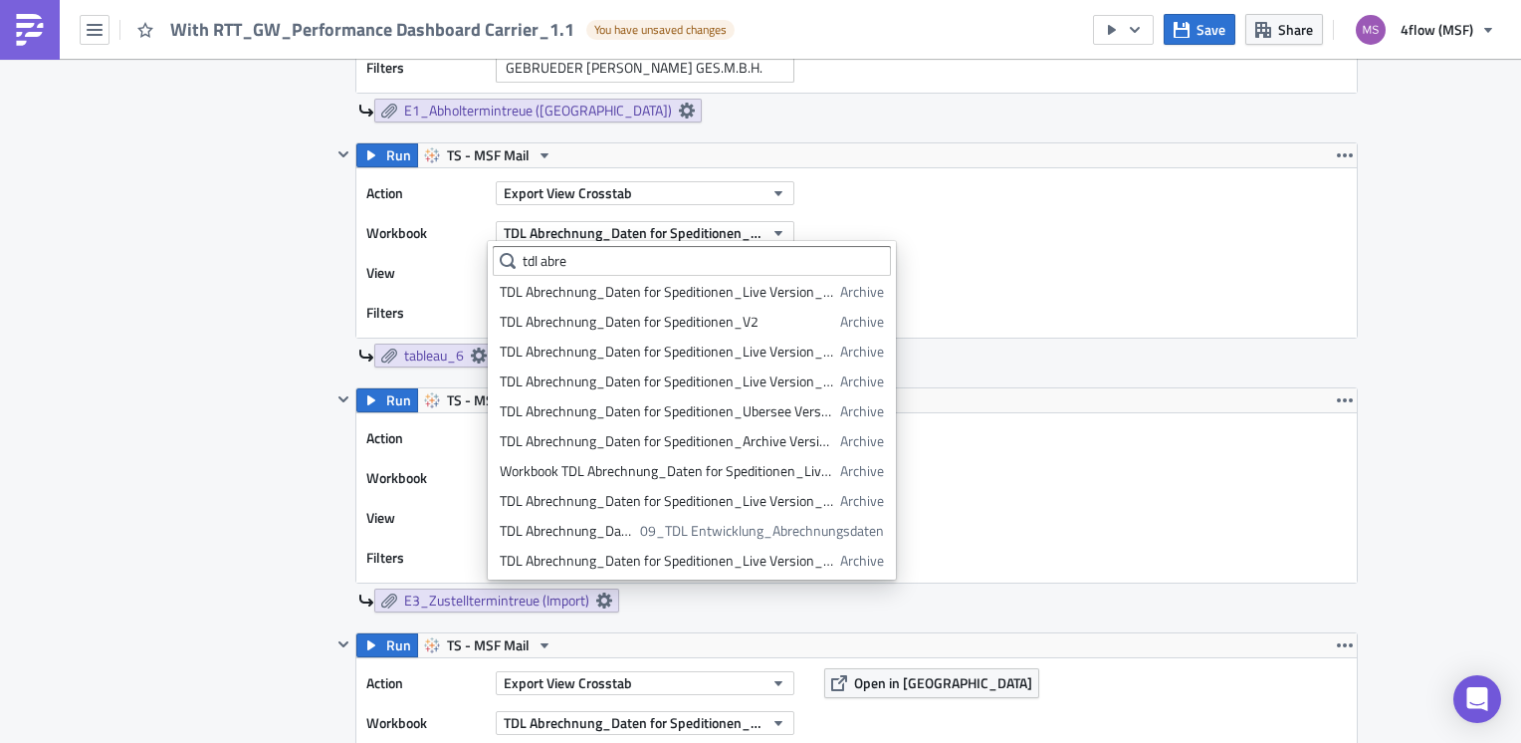
click at [1456, 322] on div "TDL-Entwicklung Edit " With RTT_GW_Performance Dashboard Carrier_1.1 " Draft Se…" at bounding box center [760, 170] width 1521 height 5003
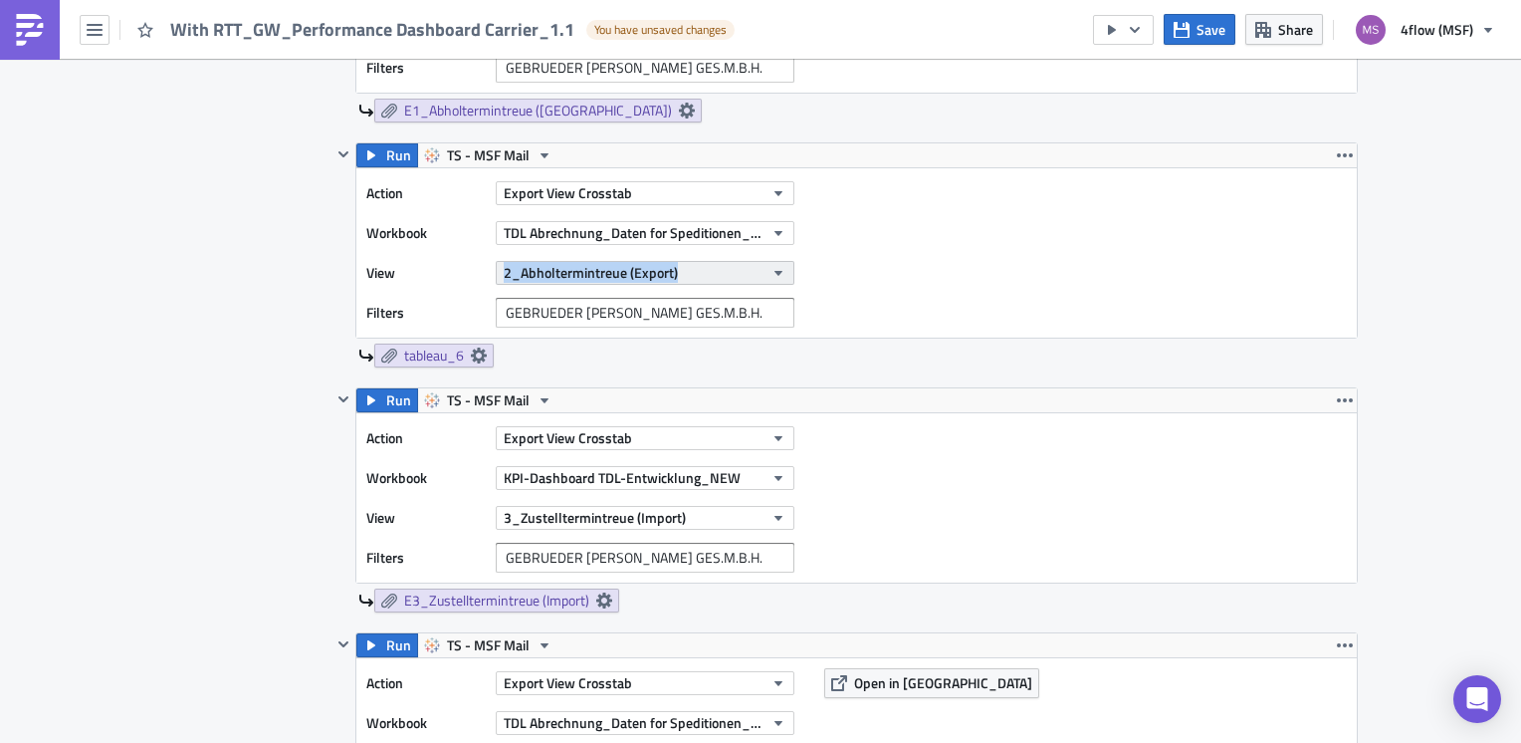
drag, startPoint x: 472, startPoint y: 265, endPoint x: 673, endPoint y: 272, distance: 201.2
click at [673, 272] on div "View 2_Abholtermintreue (Export)" at bounding box center [585, 273] width 438 height 30
copy div "2_Abholtermintreue (Export)"
click at [474, 347] on icon at bounding box center [479, 355] width 16 height 16
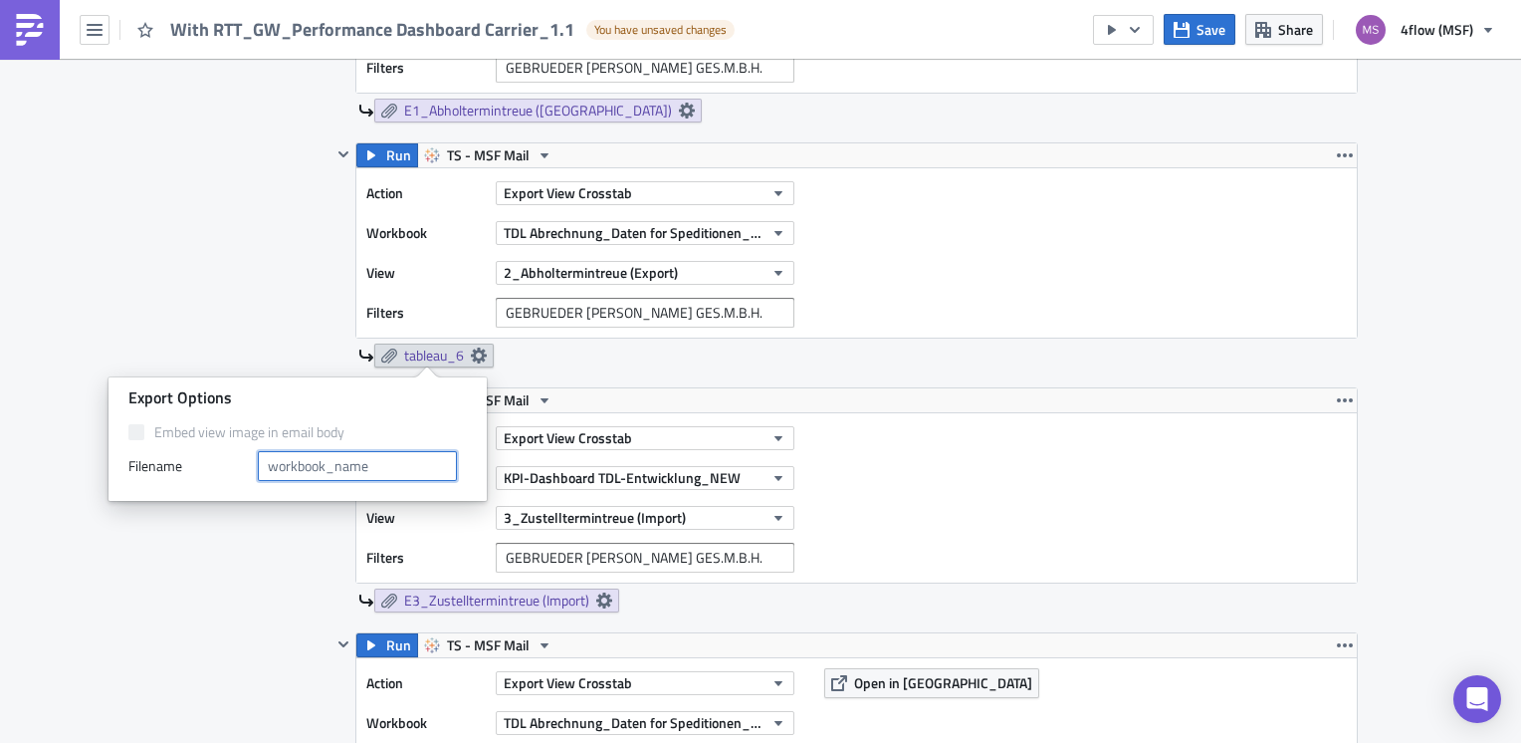
click at [371, 460] on input "text" at bounding box center [357, 466] width 199 height 30
paste input "2_Abholtermintreue (Export)"
click at [275, 457] on input "2_Abholtermintreue (Export)" at bounding box center [357, 466] width 199 height 30
type input "E2_Abholtermintreue (Export)"
click at [198, 263] on div "Contents Select which data & attachment to include in your report." at bounding box center [247, 62] width 168 height 2608
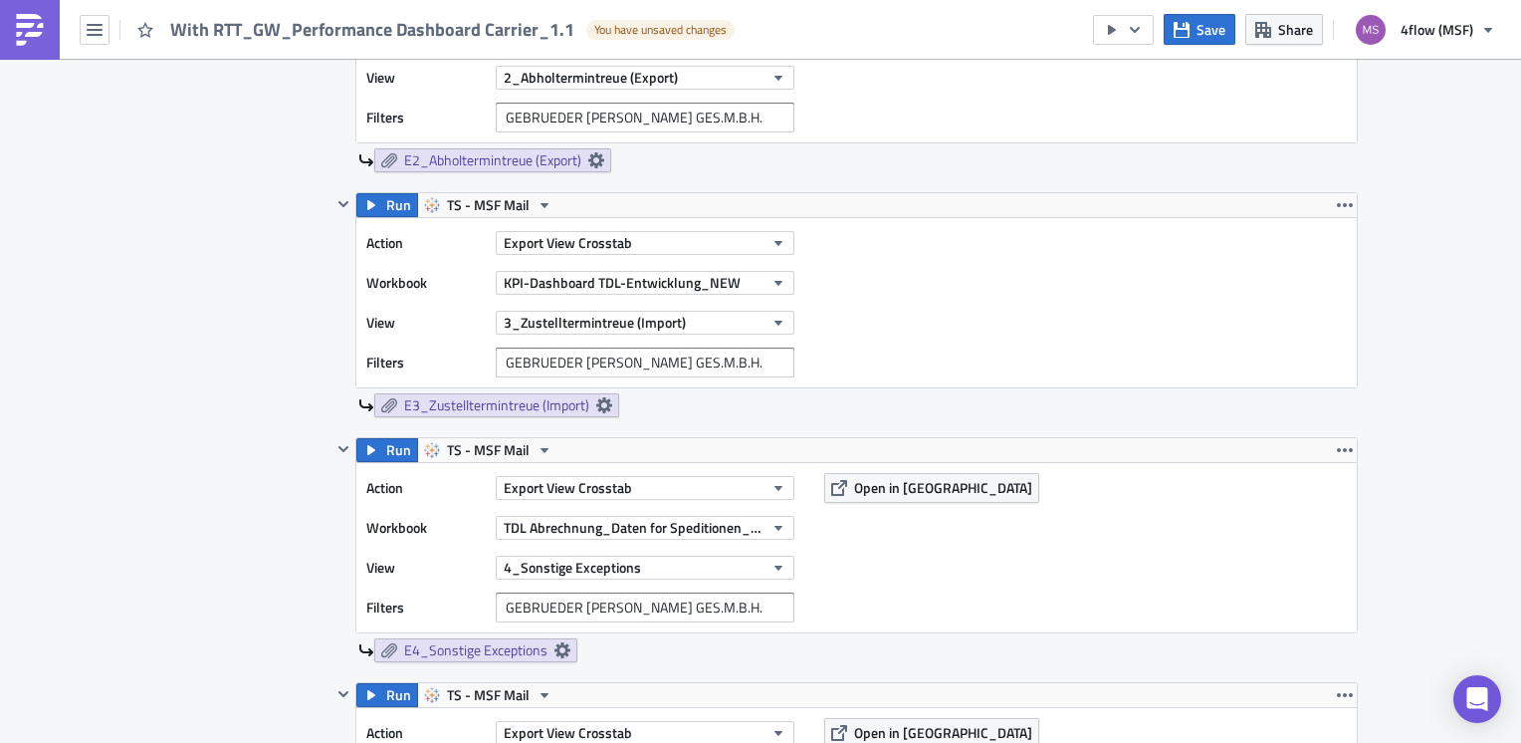
scroll to position [2589, 0]
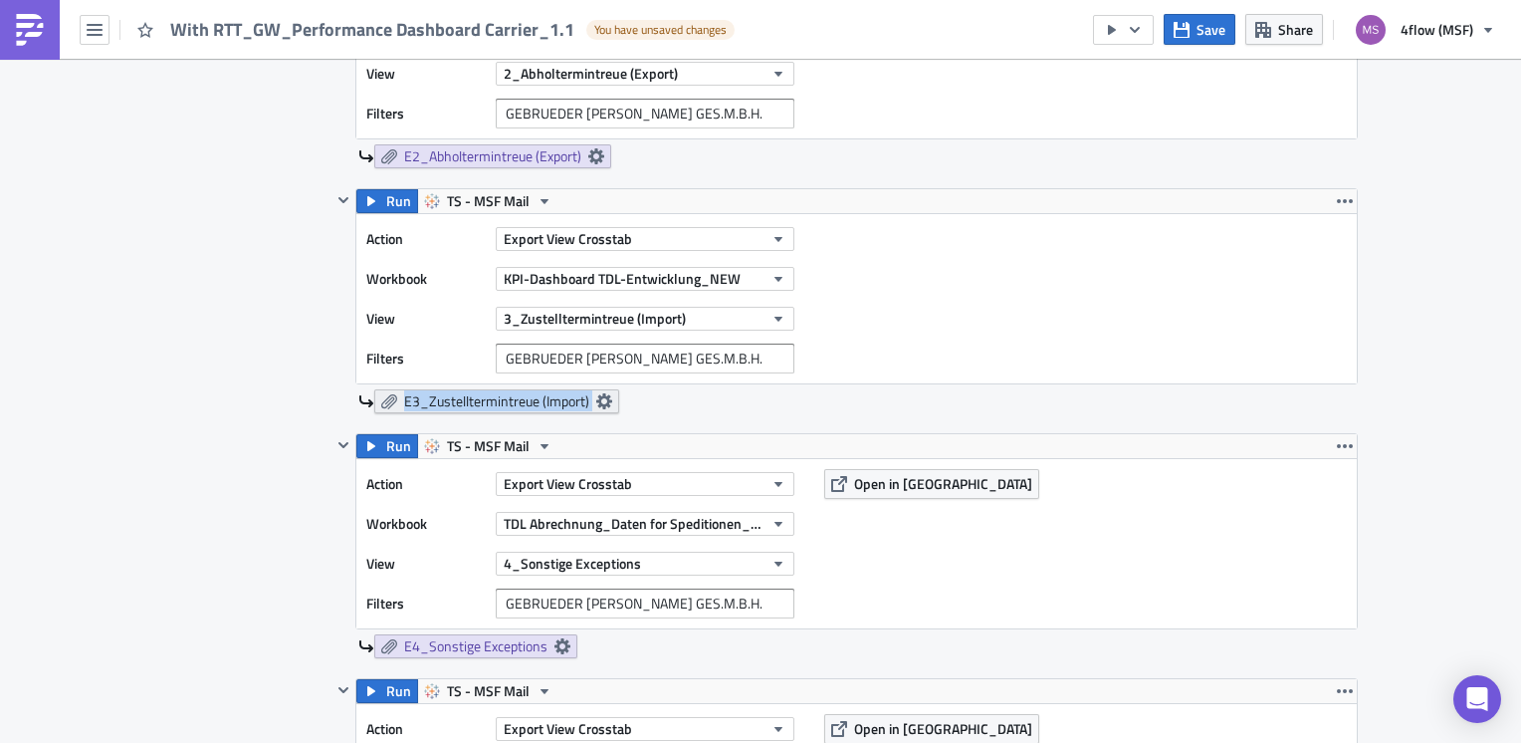
drag, startPoint x: 390, startPoint y: 407, endPoint x: 586, endPoint y: 401, distance: 196.2
click at [586, 401] on link "E3_Zustelltermintreue (Import)" at bounding box center [496, 401] width 245 height 24
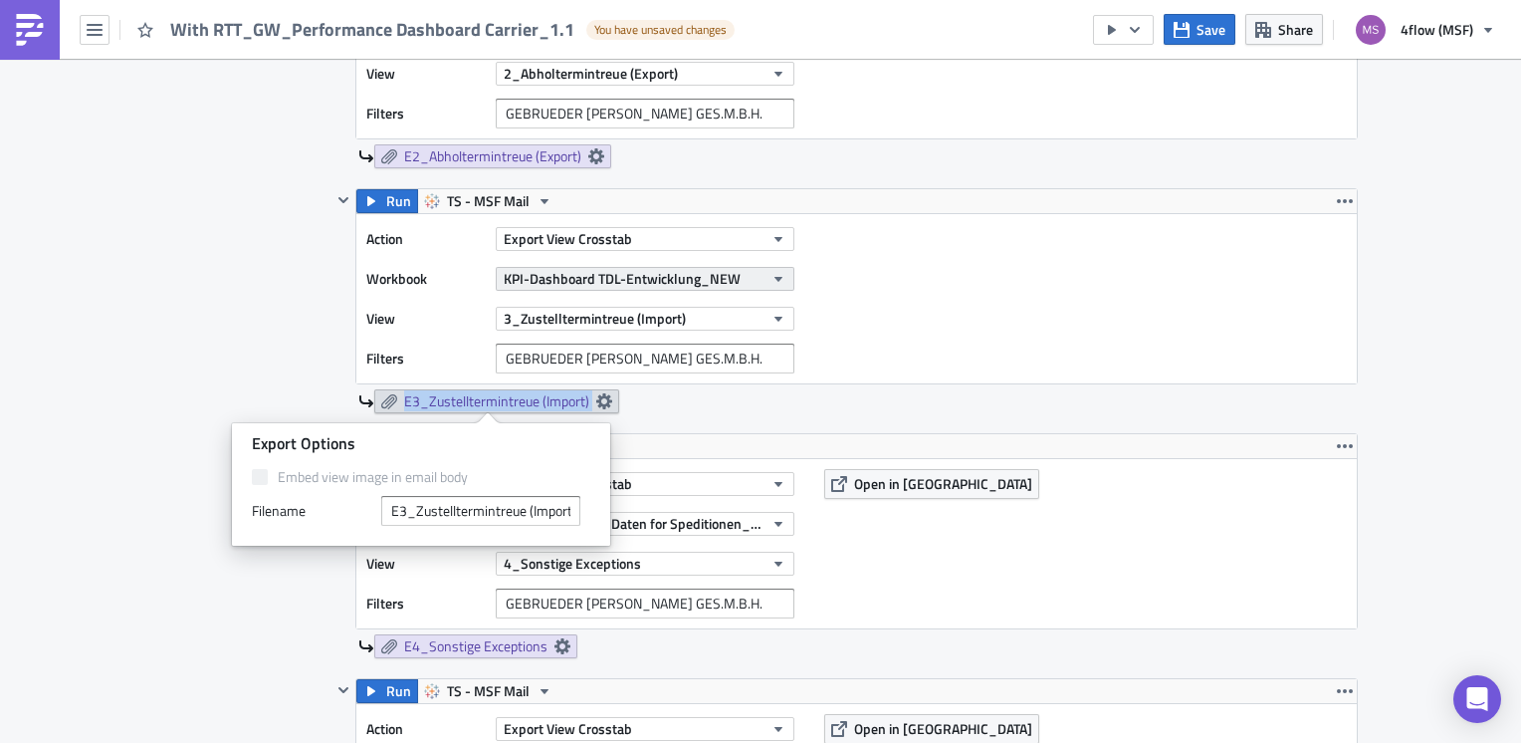
click at [774, 275] on icon "button" at bounding box center [779, 279] width 16 height 16
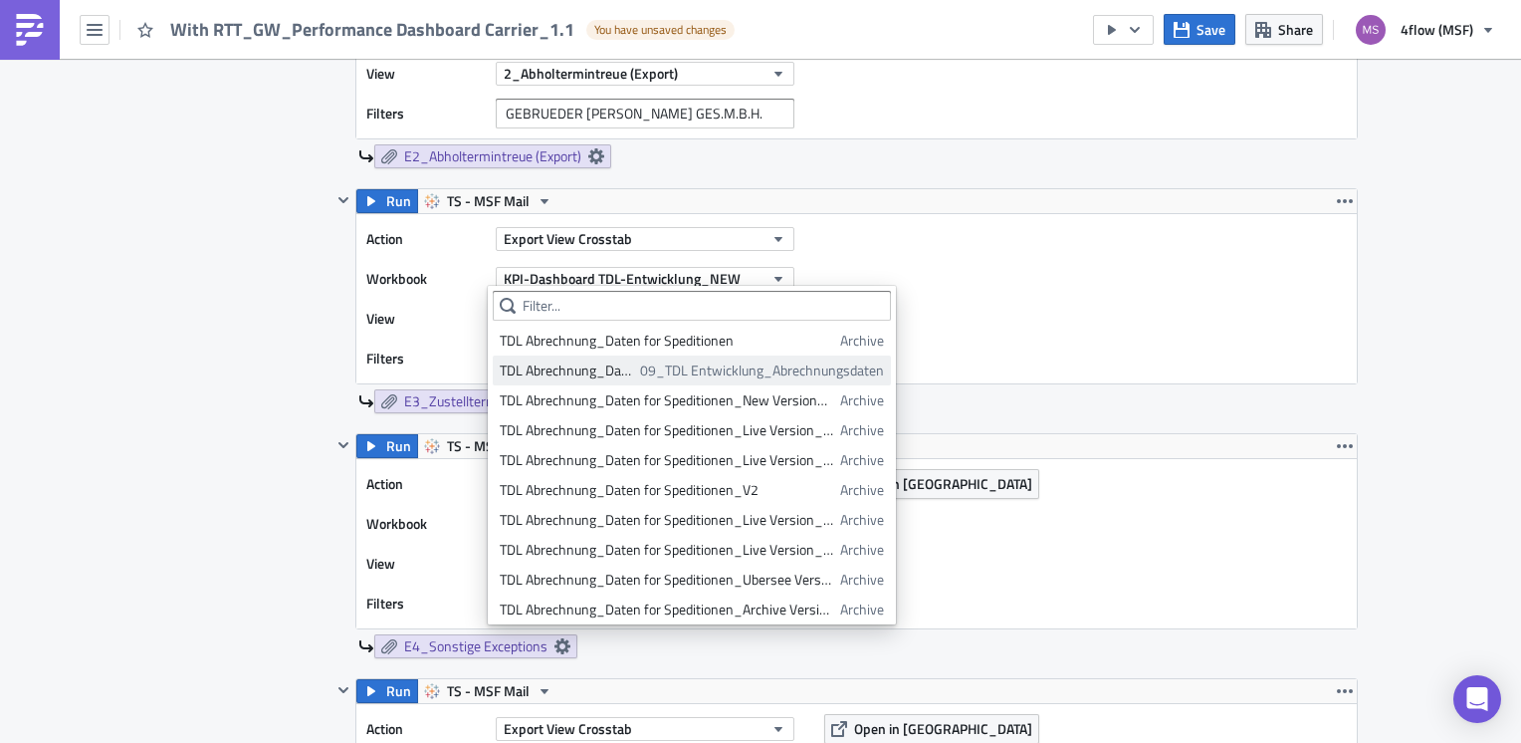
click at [611, 363] on div "TDL Abrechnung_Daten for Speditionen_Live Version" at bounding box center [566, 370] width 133 height 20
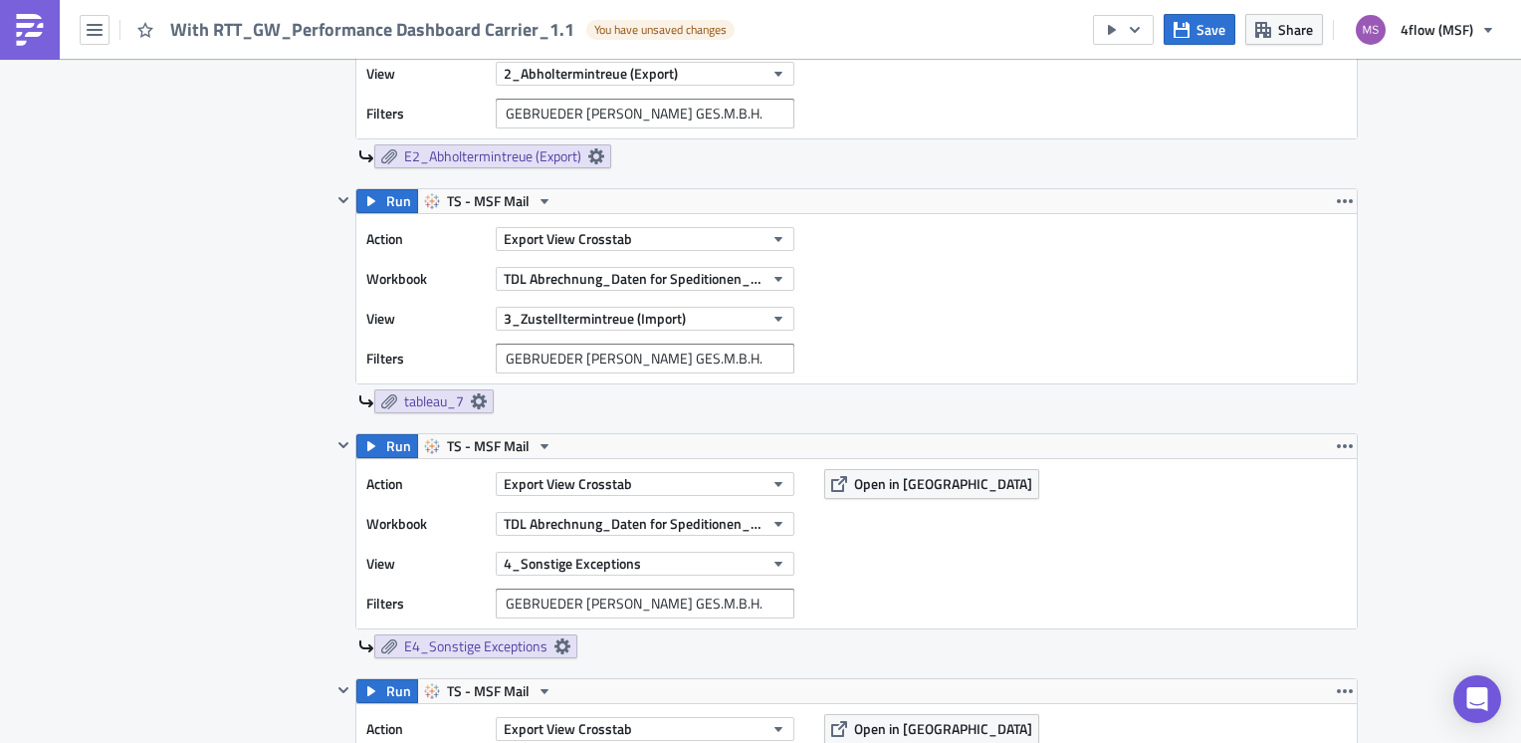
click at [593, 397] on div "tableau_7" at bounding box center [858, 401] width 1000 height 24
click at [472, 397] on icon at bounding box center [479, 401] width 16 height 16
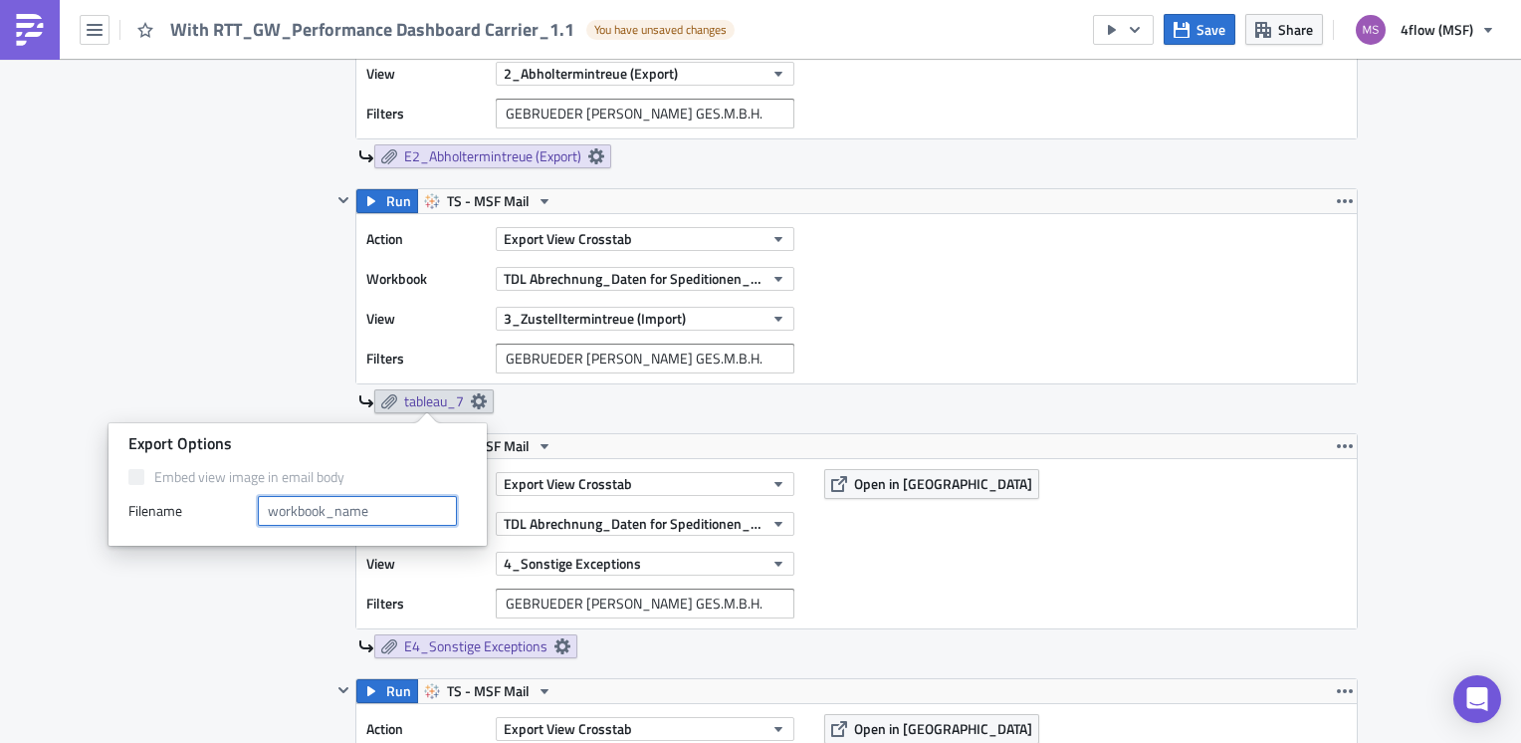
click at [331, 500] on input "text" at bounding box center [357, 511] width 199 height 30
paste input "E3_Zustelltermintreue (Import)"
type input "E3_Zustelltermintreue (Import)"
click at [988, 305] on div "Action Export View Crosstab Workbook TDL Abrechnung_Daten for Speditionen_Live …" at bounding box center [856, 298] width 1001 height 169
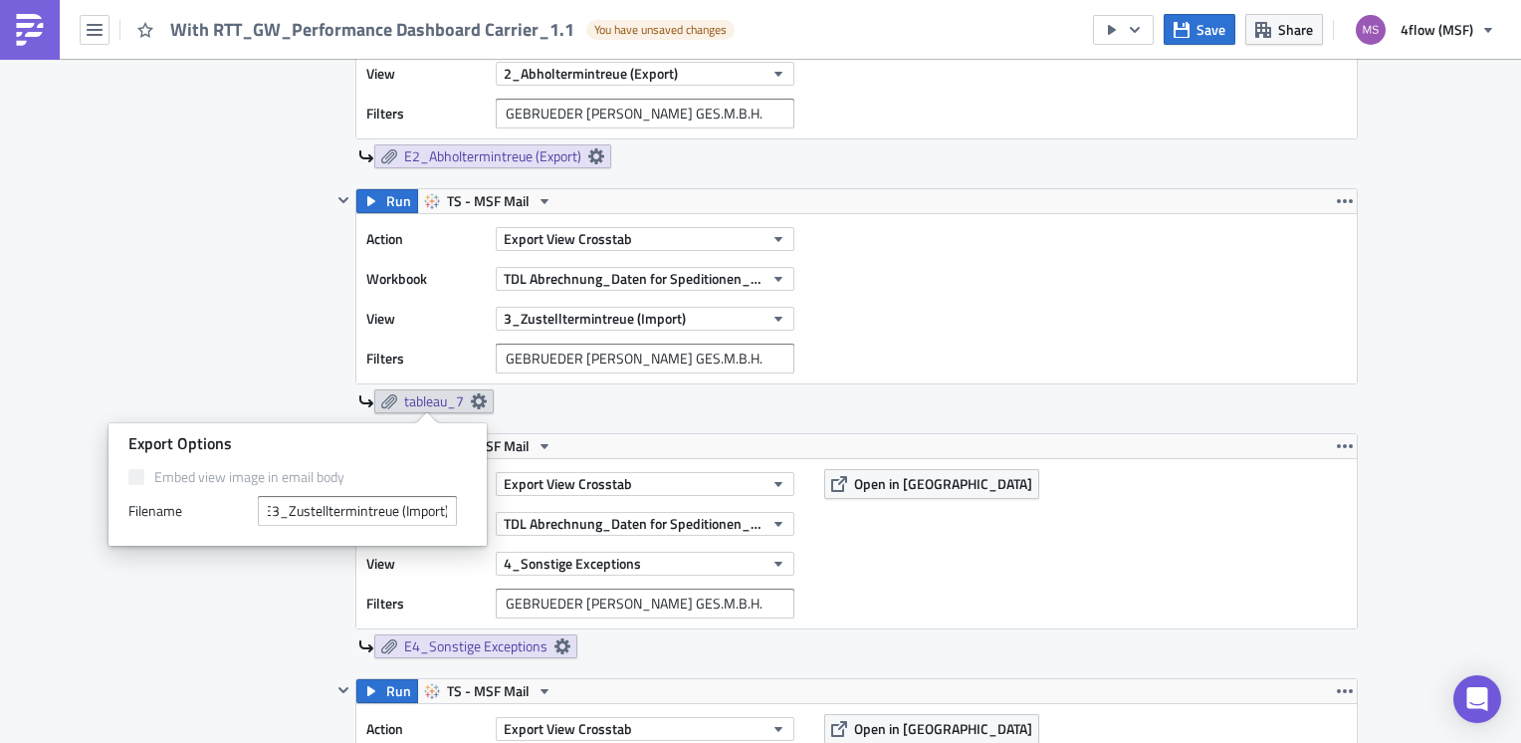
scroll to position [0, 0]
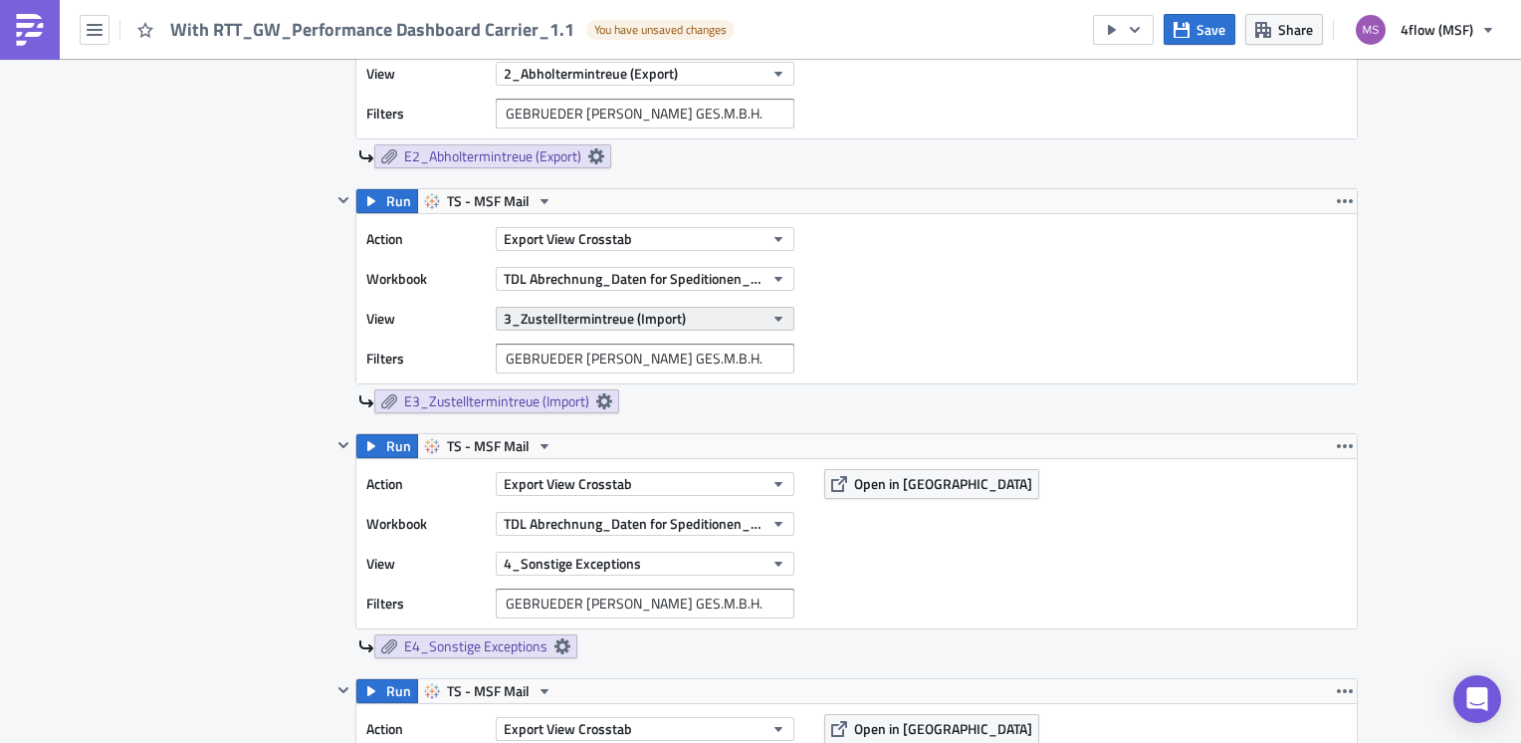
click at [771, 311] on icon "button" at bounding box center [779, 319] width 16 height 16
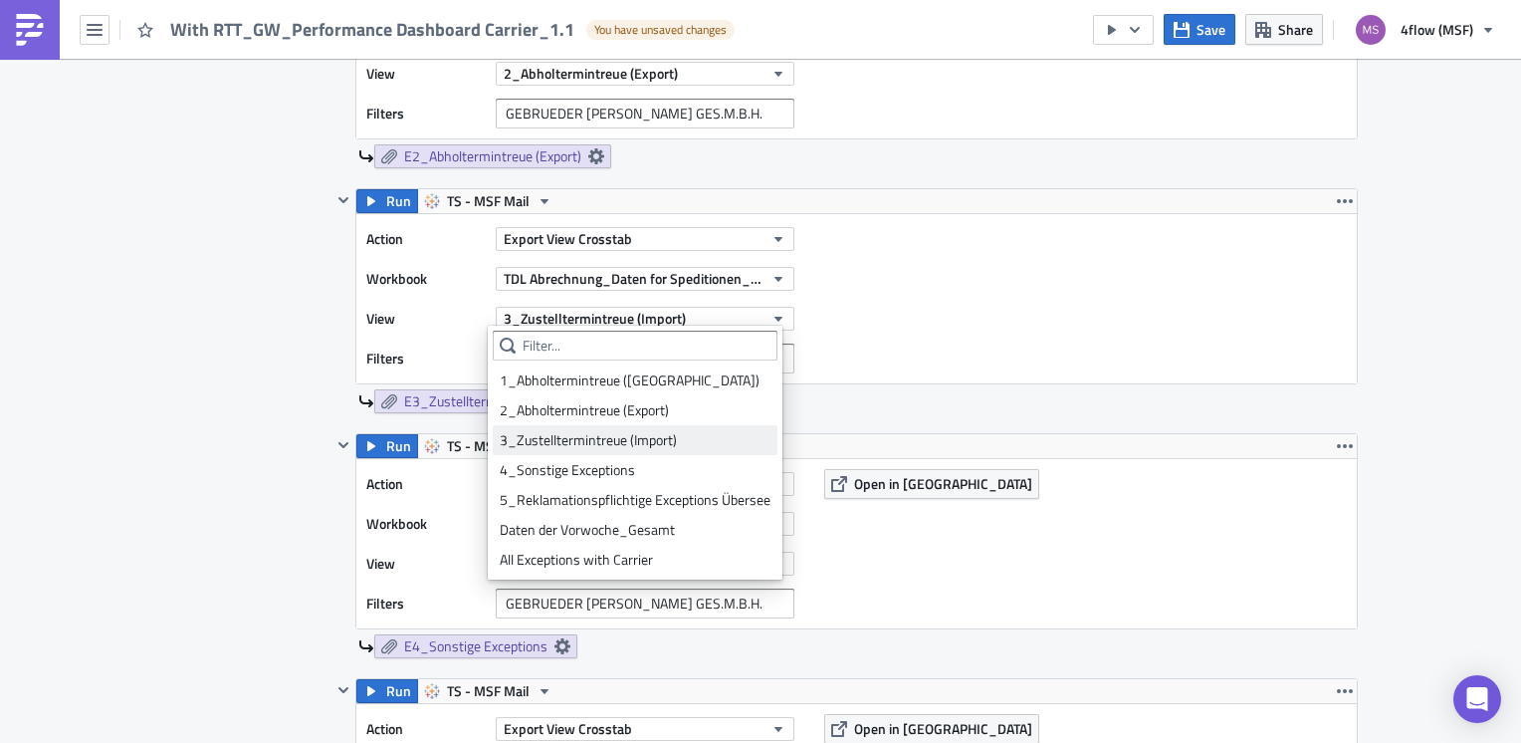
click at [741, 436] on div "3_Zustelltermintreue (Import)" at bounding box center [635, 440] width 271 height 20
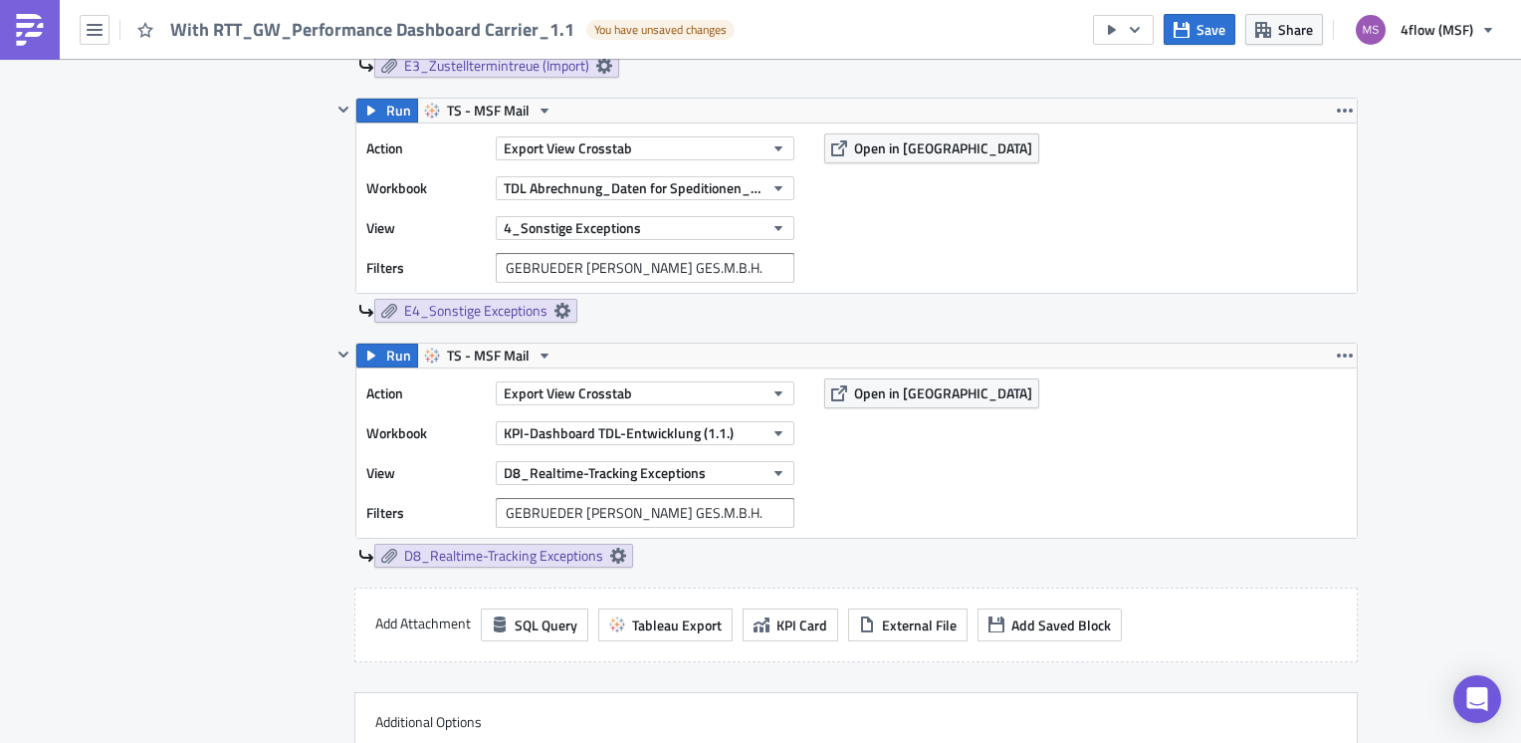
scroll to position [2987, 0]
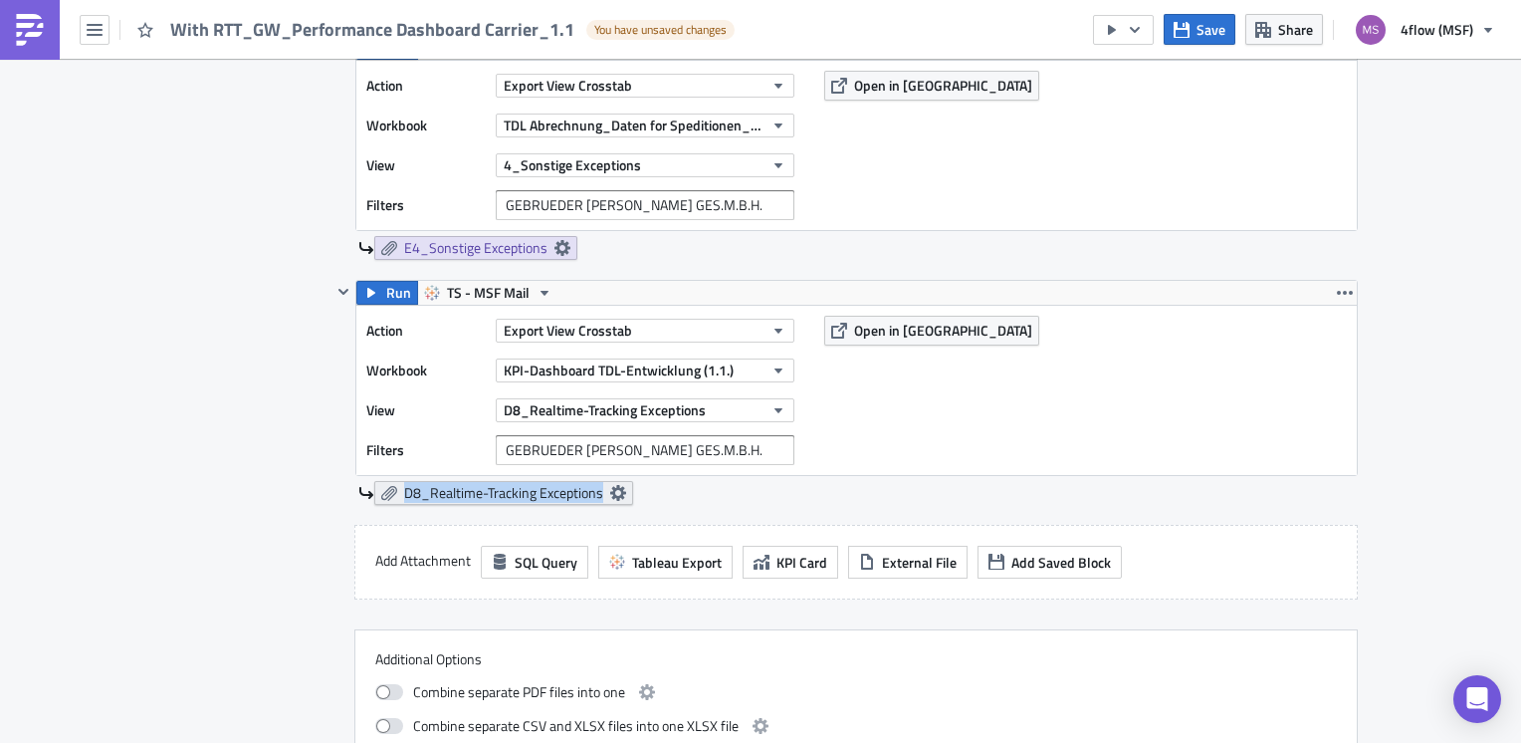
drag, startPoint x: 390, startPoint y: 508, endPoint x: 396, endPoint y: 483, distance: 25.6
click at [396, 483] on div "Run TS - MSF Mail Action Export View Crosstab Workbook KPI-Dashboard TDL-Entwic…" at bounding box center [845, 402] width 1027 height 245
click at [781, 367] on button "KPI-Dashboard TDL-Entwicklung (1.1.)" at bounding box center [645, 370] width 299 height 24
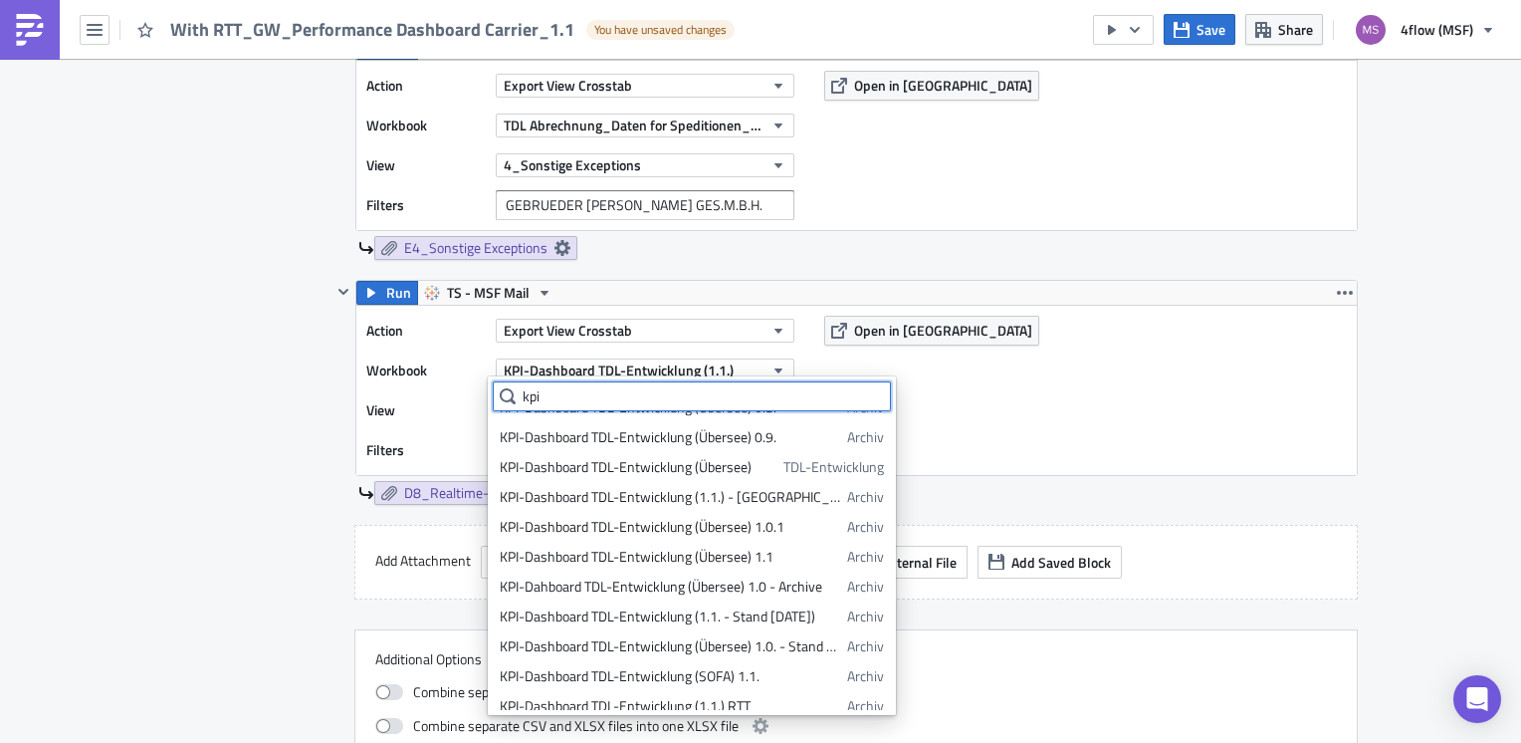
scroll to position [896, 0]
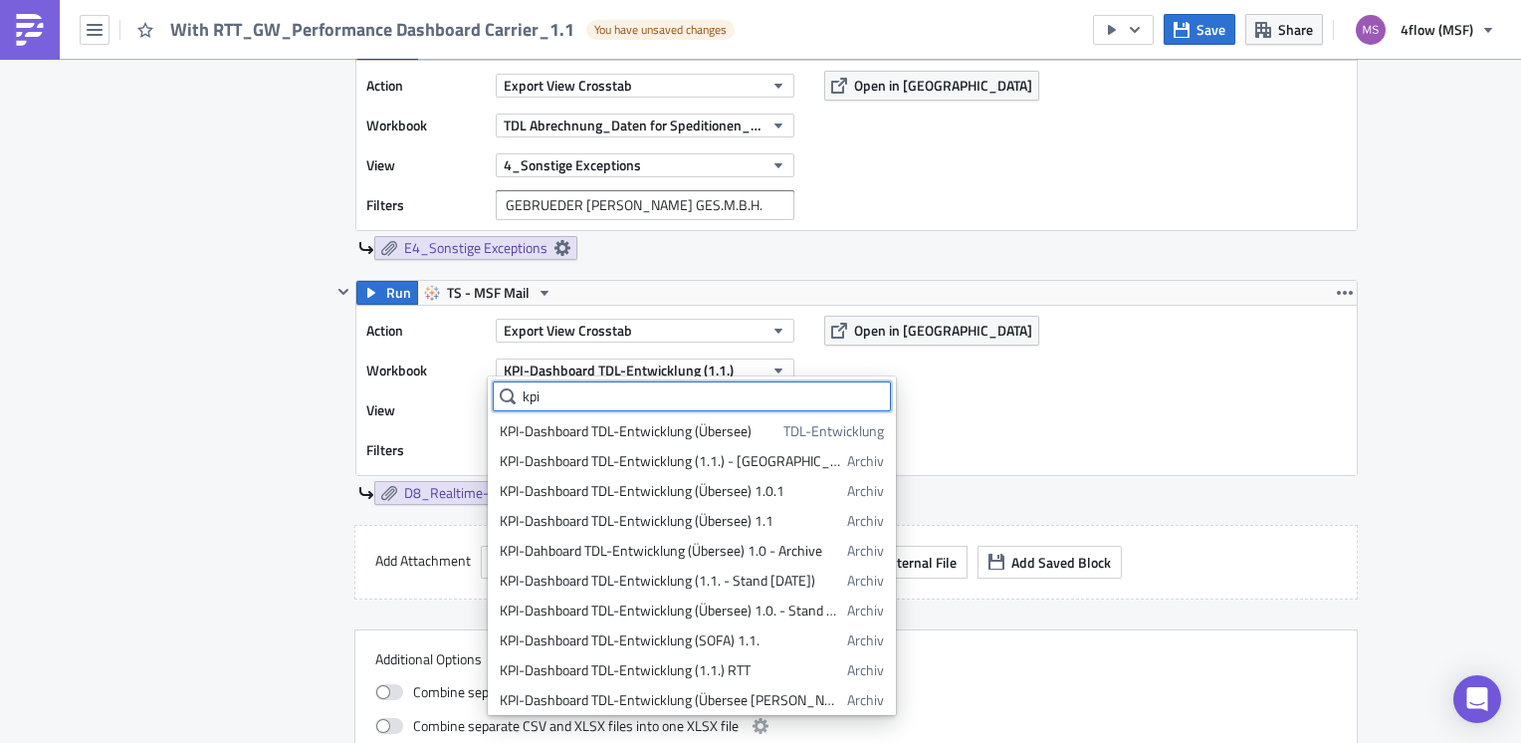
drag, startPoint x: 586, startPoint y: 394, endPoint x: 490, endPoint y: 392, distance: 96.6
click at [490, 392] on div "kpi KPI_01_GRP_1st_legs 03 - KPI KPI_04_Number_of_mails 03 - KPI KPI_05_Number_…" at bounding box center [692, 545] width 408 height 339
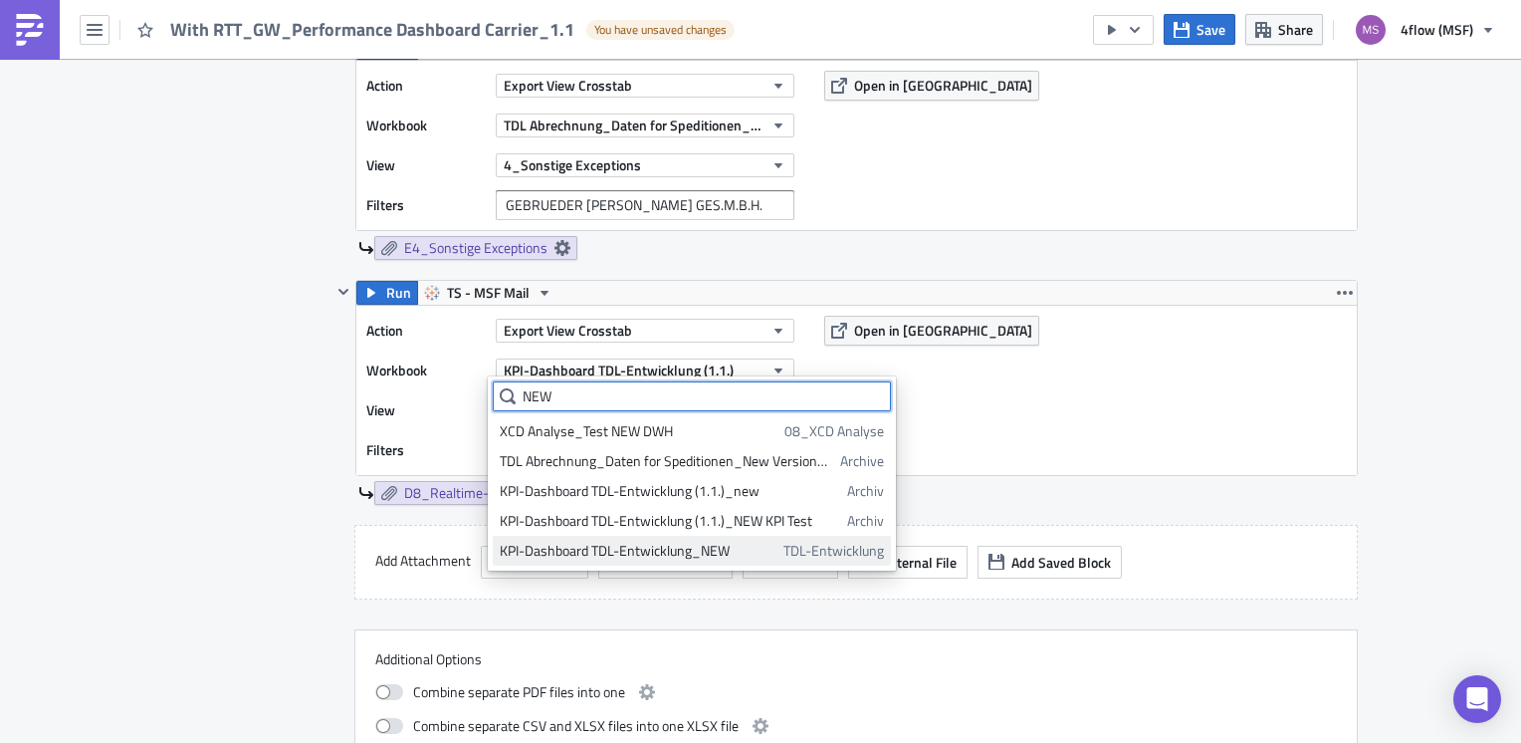
type input "NEW"
click at [706, 553] on div "KPI-Dashboard TDL-Entwicklung_NEW" at bounding box center [638, 551] width 277 height 20
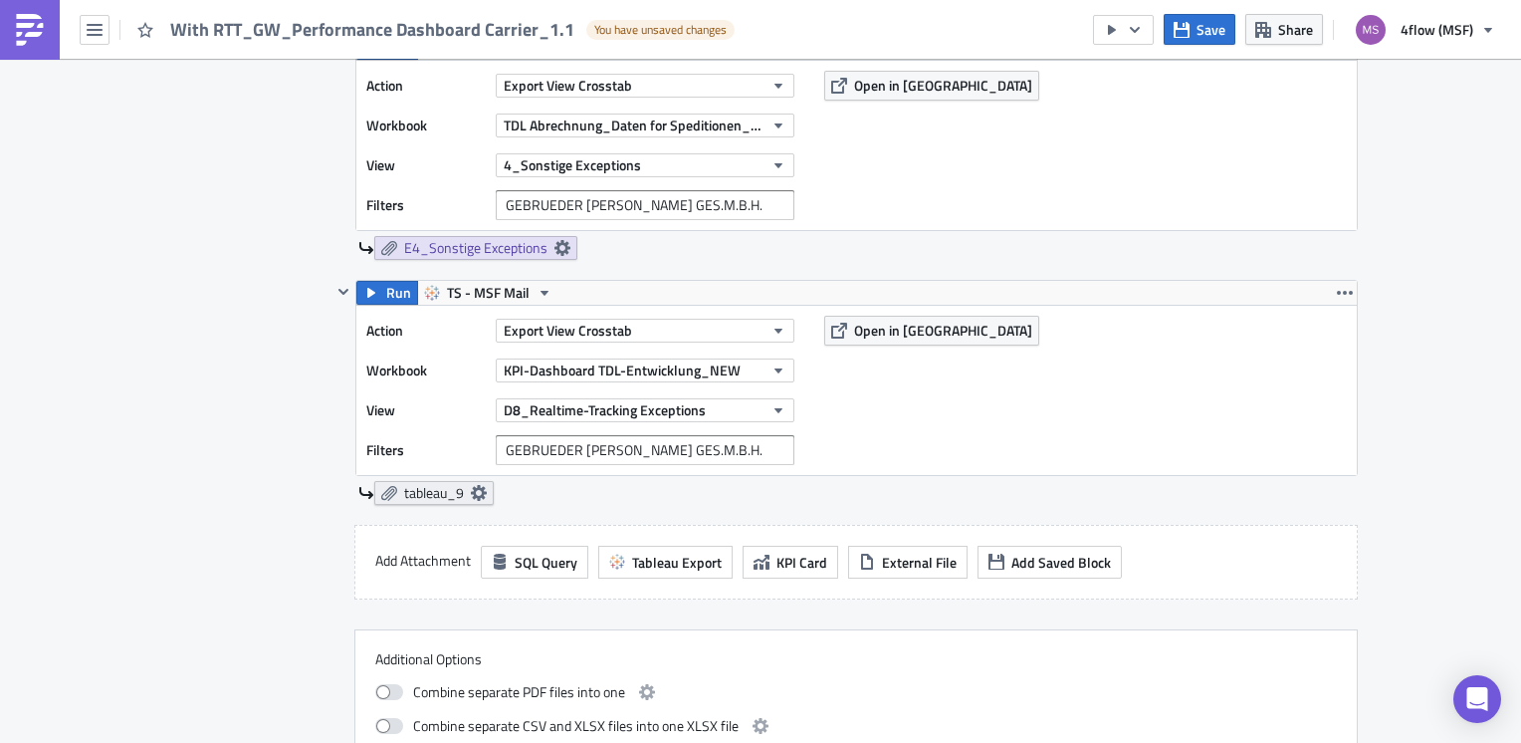
click at [480, 481] on link "tableau_9" at bounding box center [433, 493] width 119 height 24
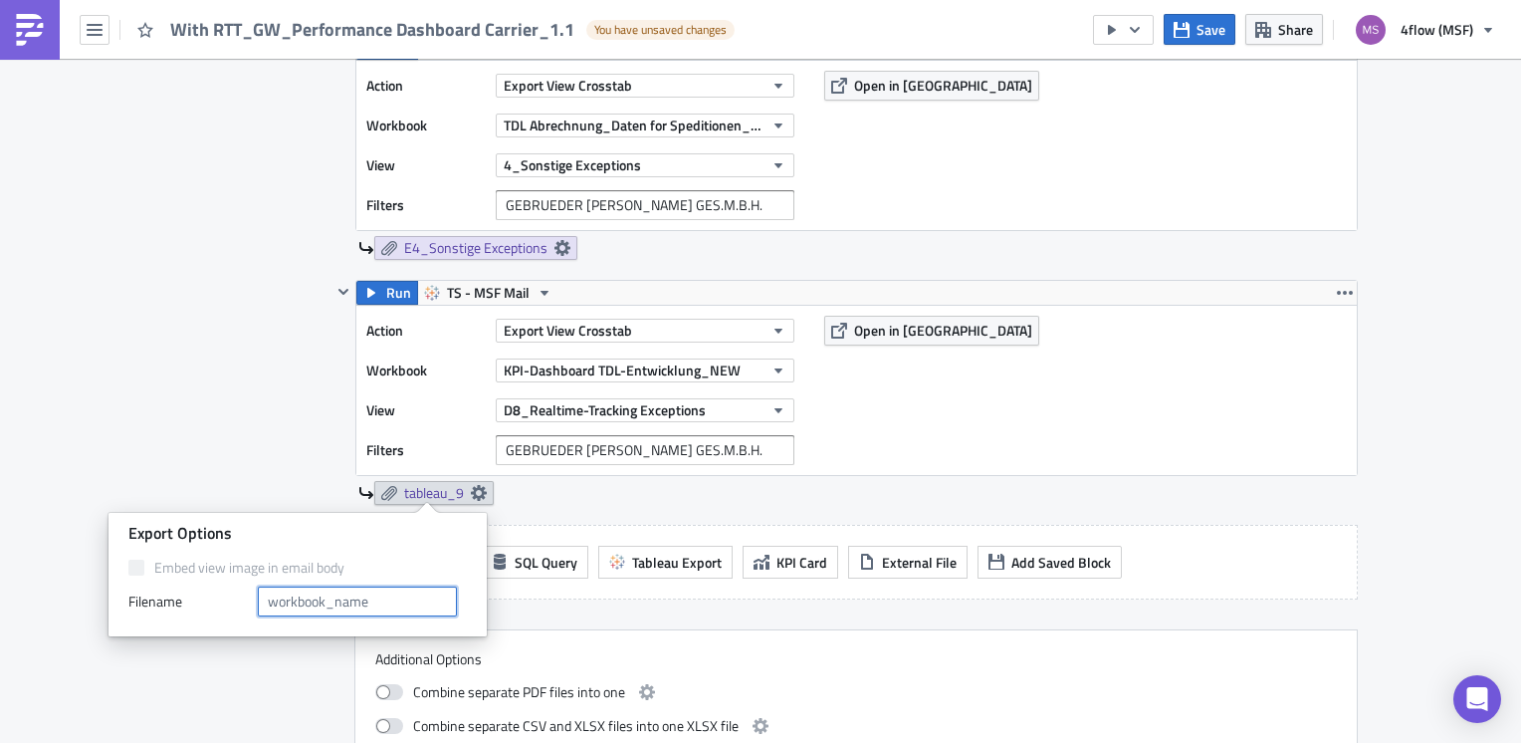
click at [371, 589] on input "text" at bounding box center [357, 601] width 199 height 30
paste input "D8_Realtime-Tracking Exceptions"
type input "D8_Realtime-Tracking Exceptions"
click at [1322, 366] on div "Action Export View Crosstab Workbook KPI-Dashboard TDL-Entwicklung_NEW View D8_…" at bounding box center [856, 390] width 1001 height 169
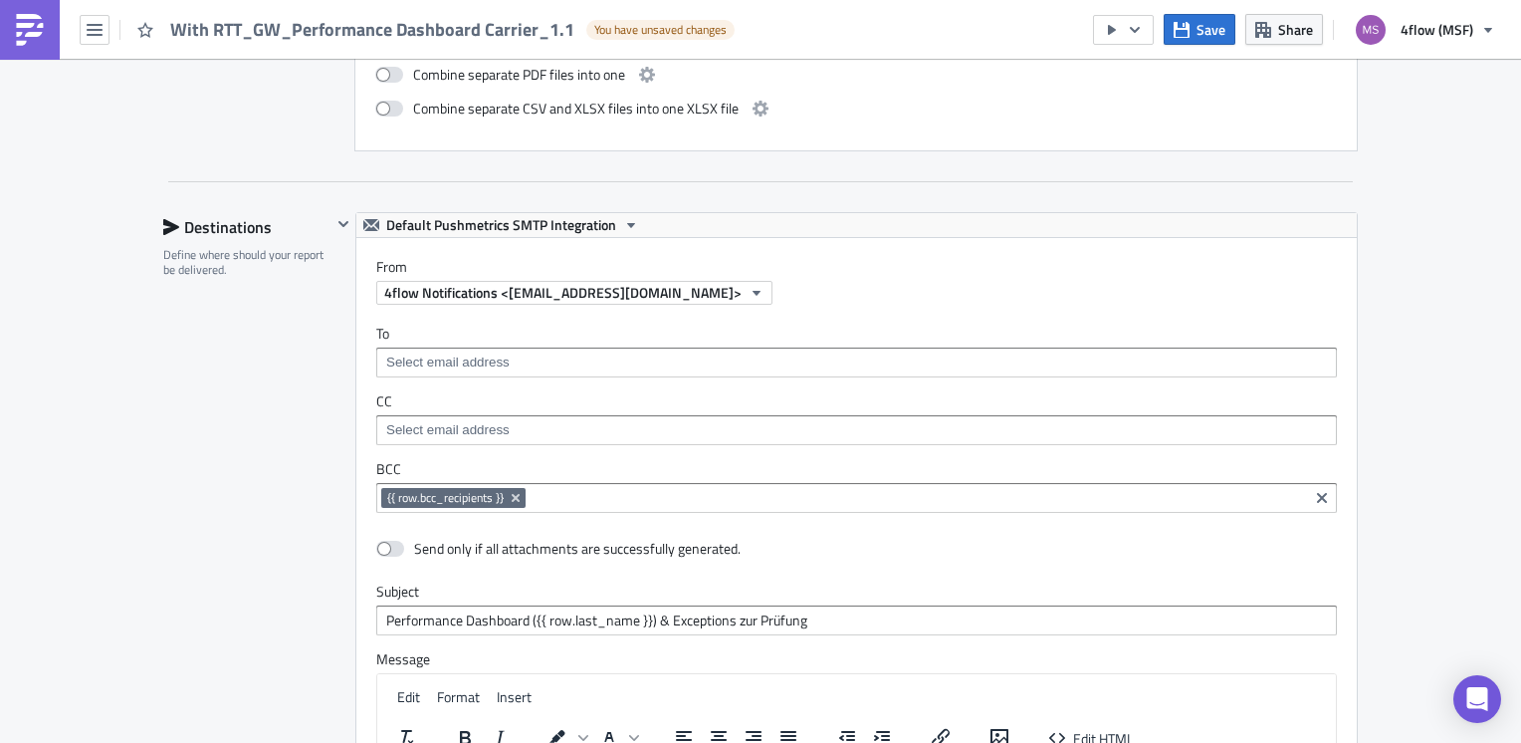
scroll to position [3684, 0]
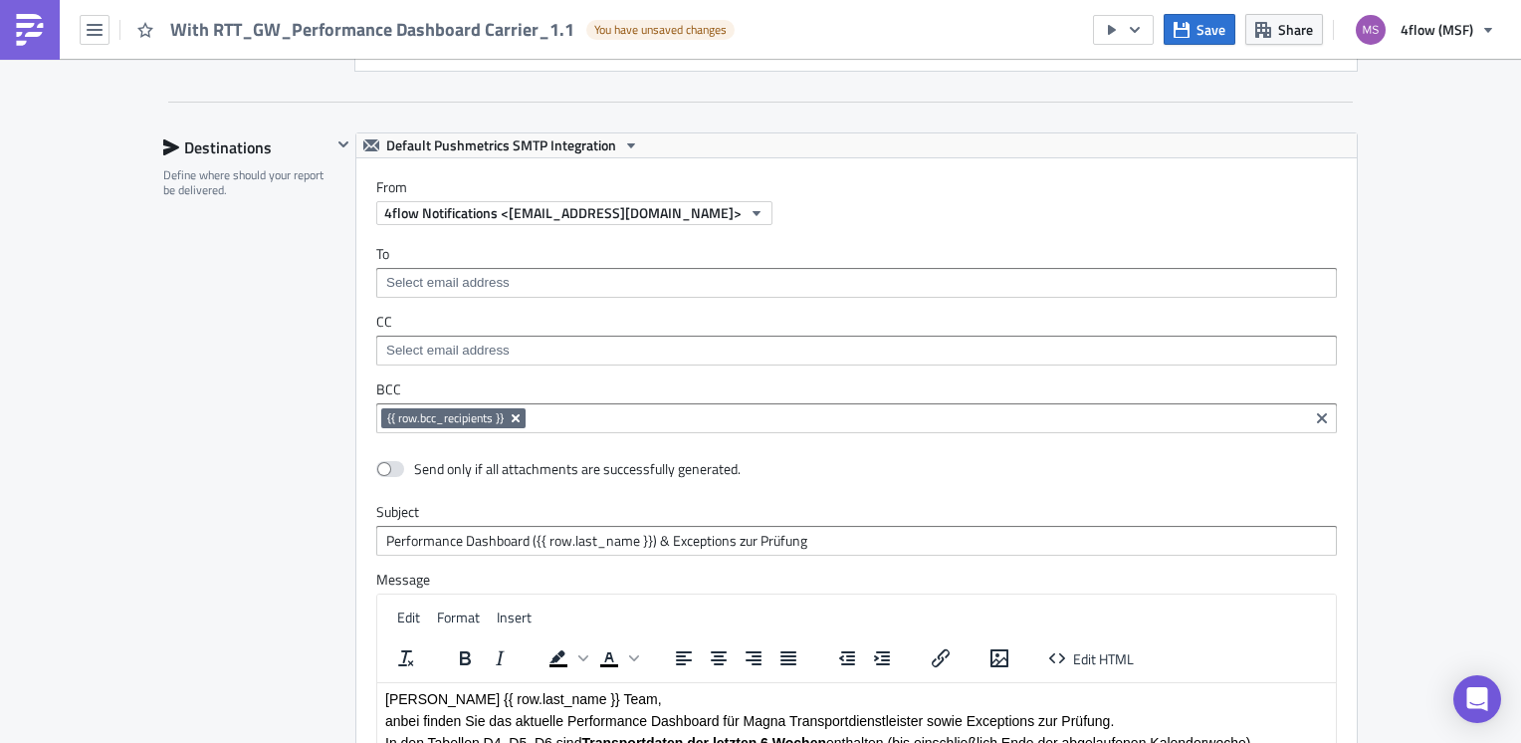
click at [512, 411] on icon "Remove Tag" at bounding box center [516, 418] width 16 height 16
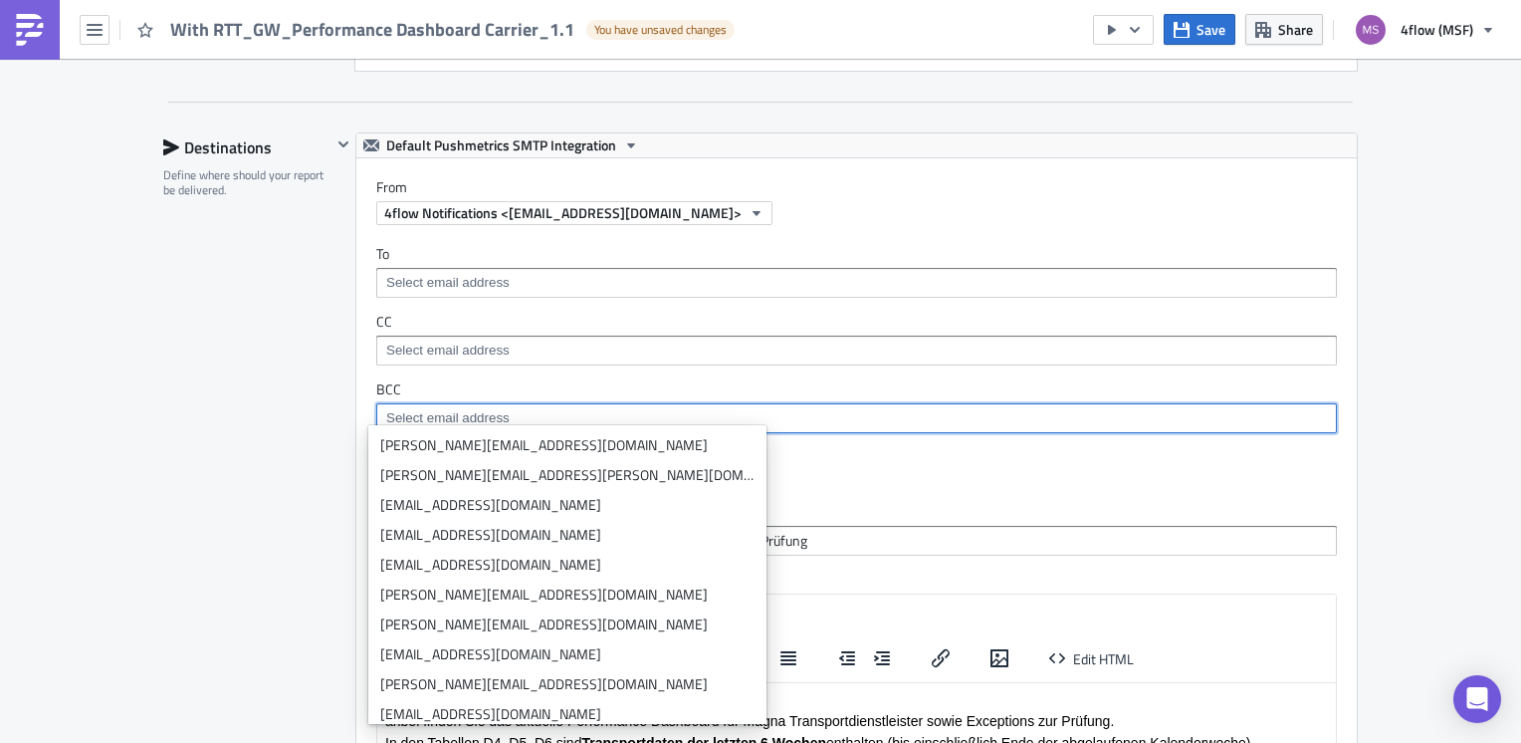
click at [247, 399] on div "Destinations Define where should your report be delivered." at bounding box center [247, 571] width 168 height 878
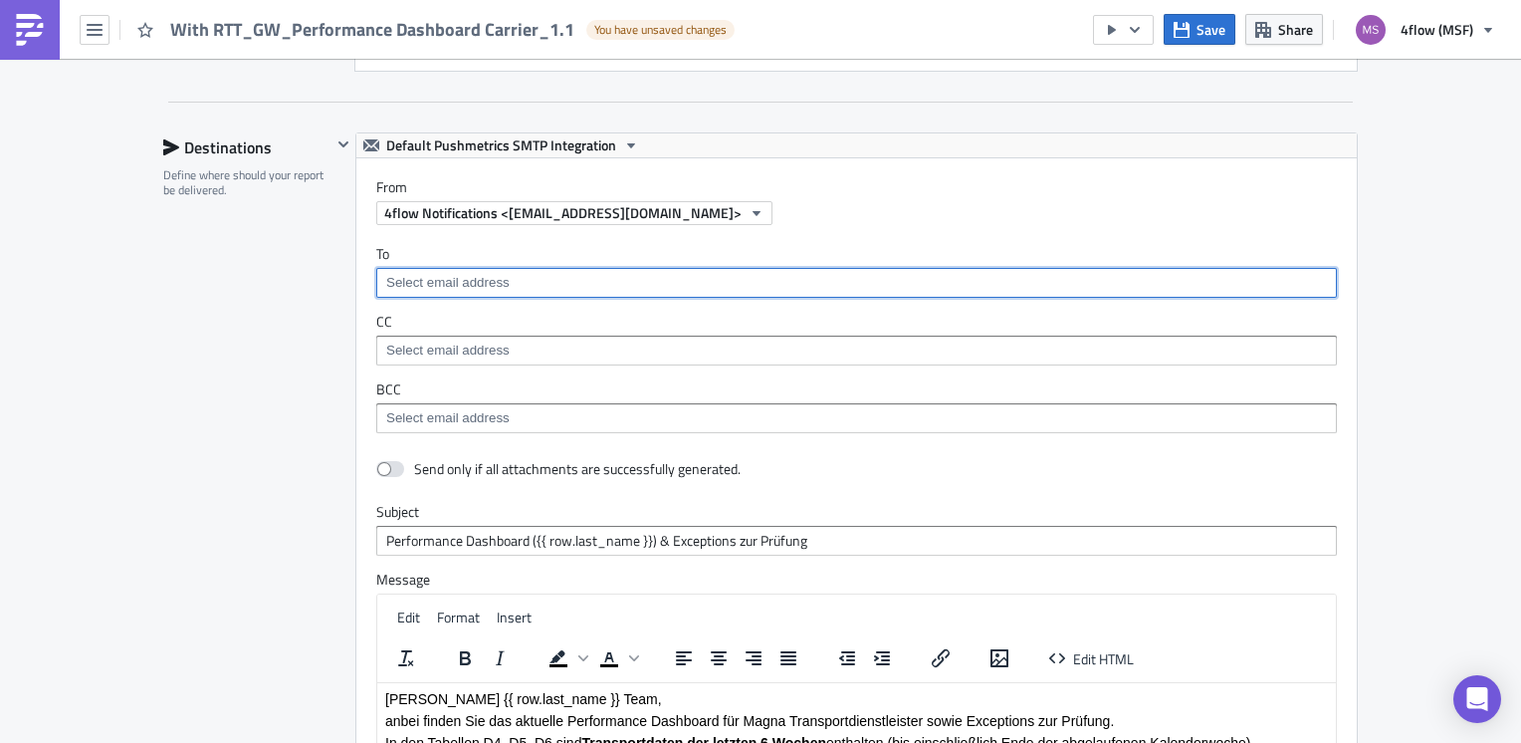
click at [446, 273] on input at bounding box center [855, 283] width 949 height 20
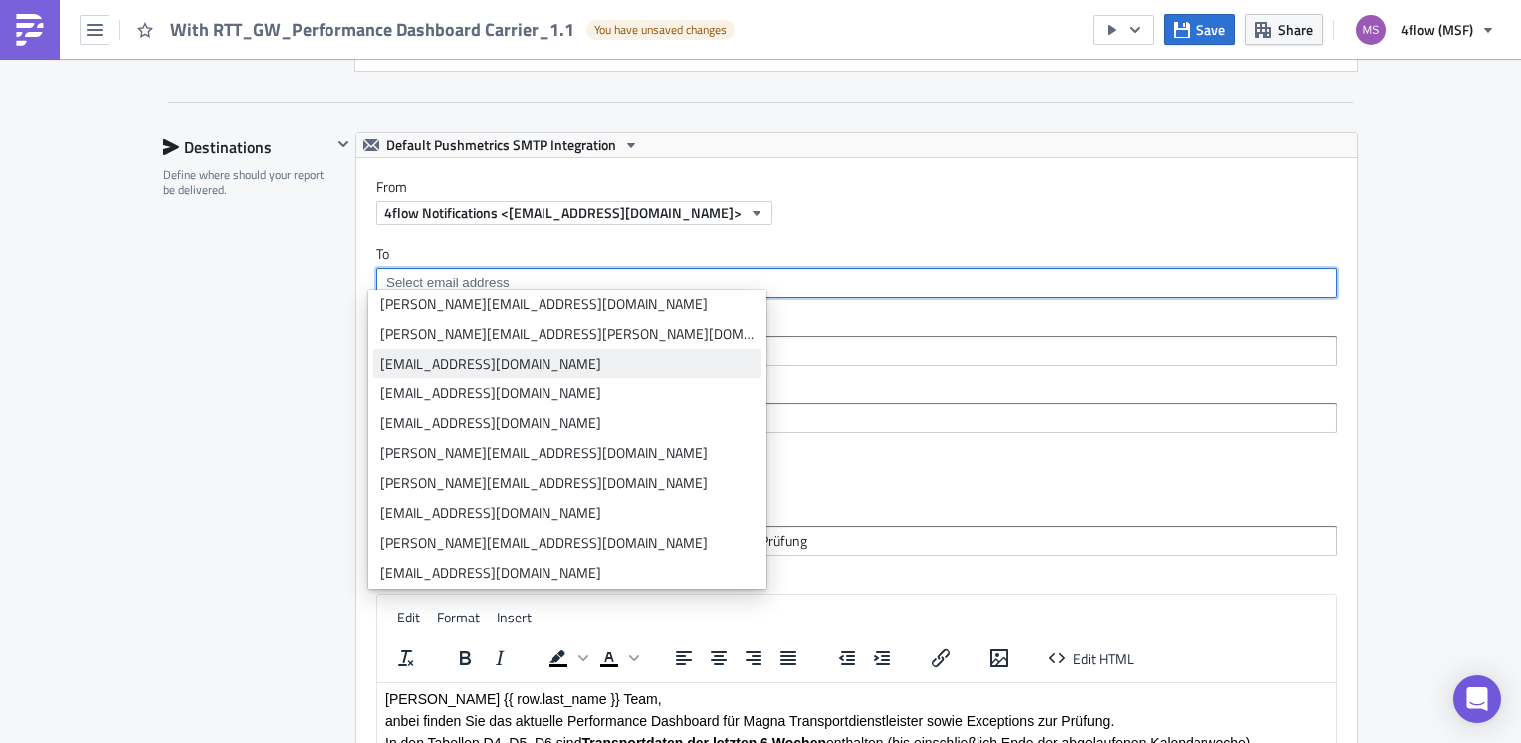
scroll to position [0, 0]
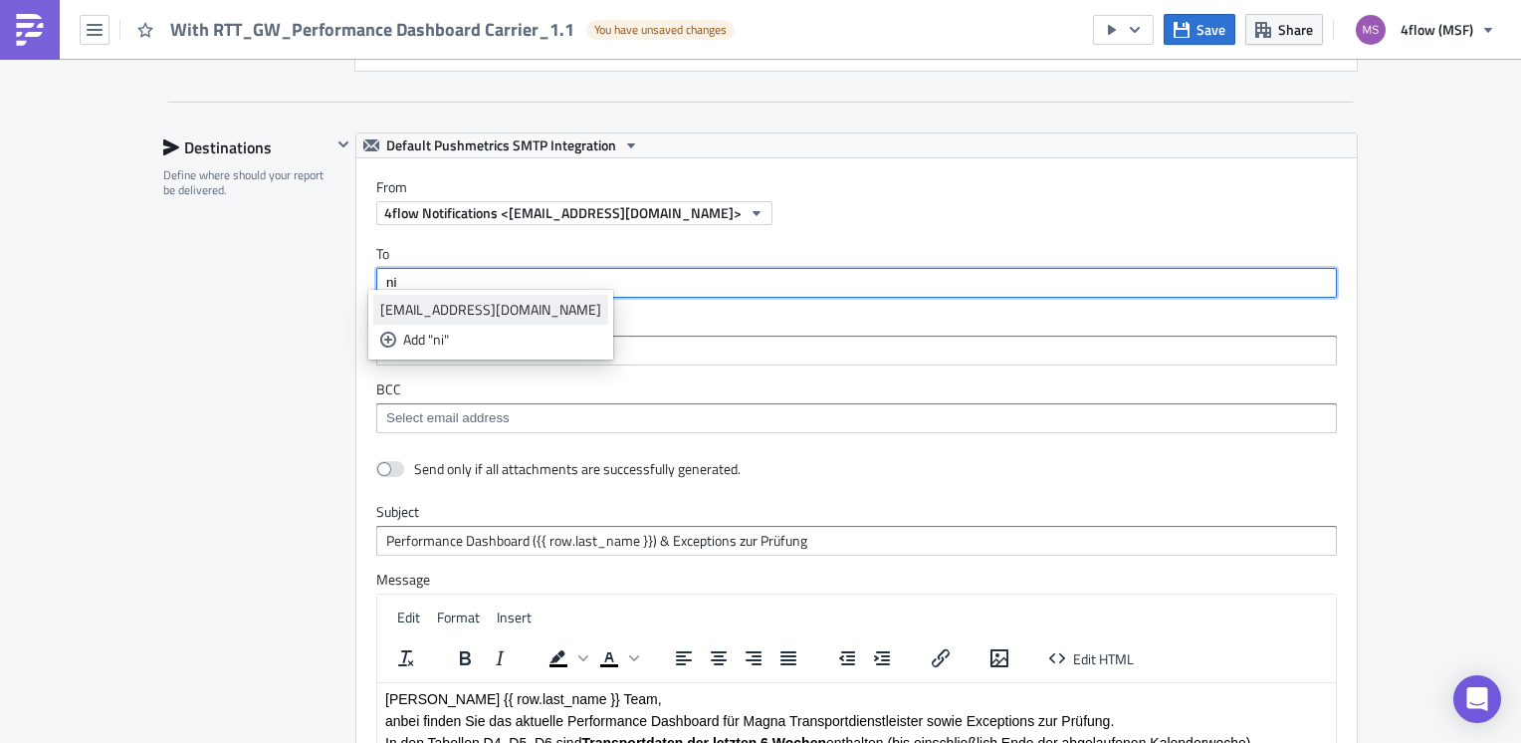
type input "ni"
click at [465, 311] on div "[EMAIL_ADDRESS][DOMAIN_NAME]" at bounding box center [490, 310] width 221 height 20
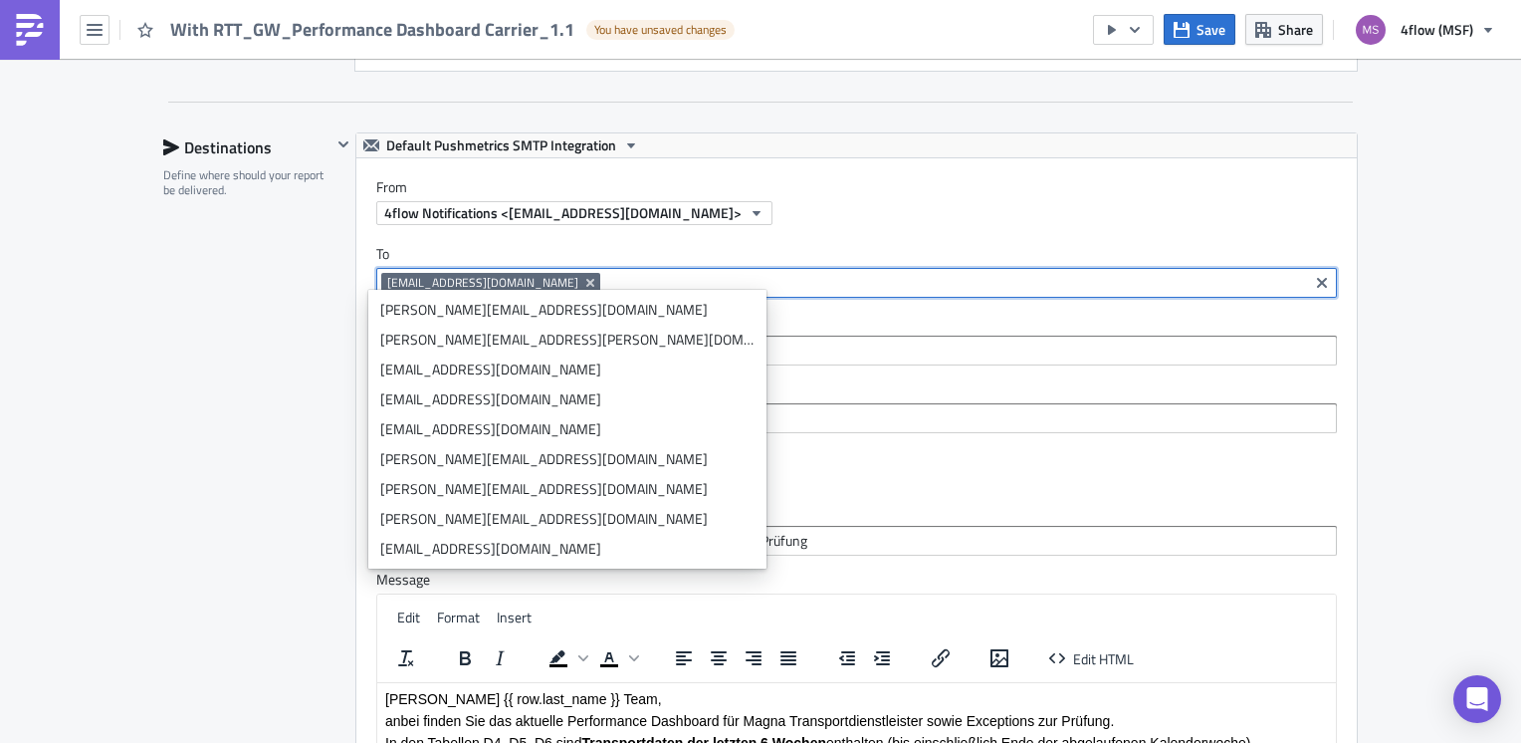
click at [175, 380] on div "Destinations Define where should your report be delivered." at bounding box center [247, 571] width 168 height 878
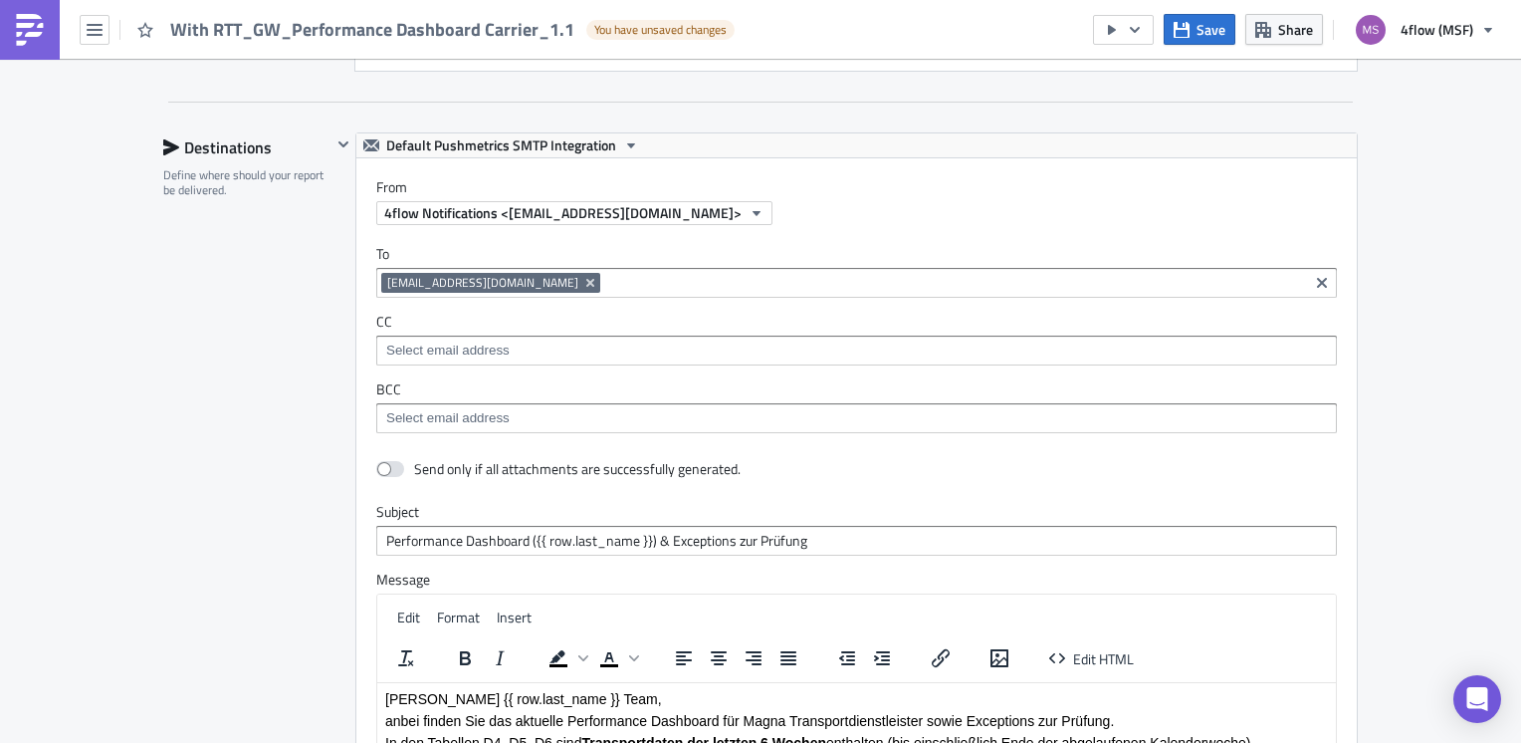
scroll to position [3783, 0]
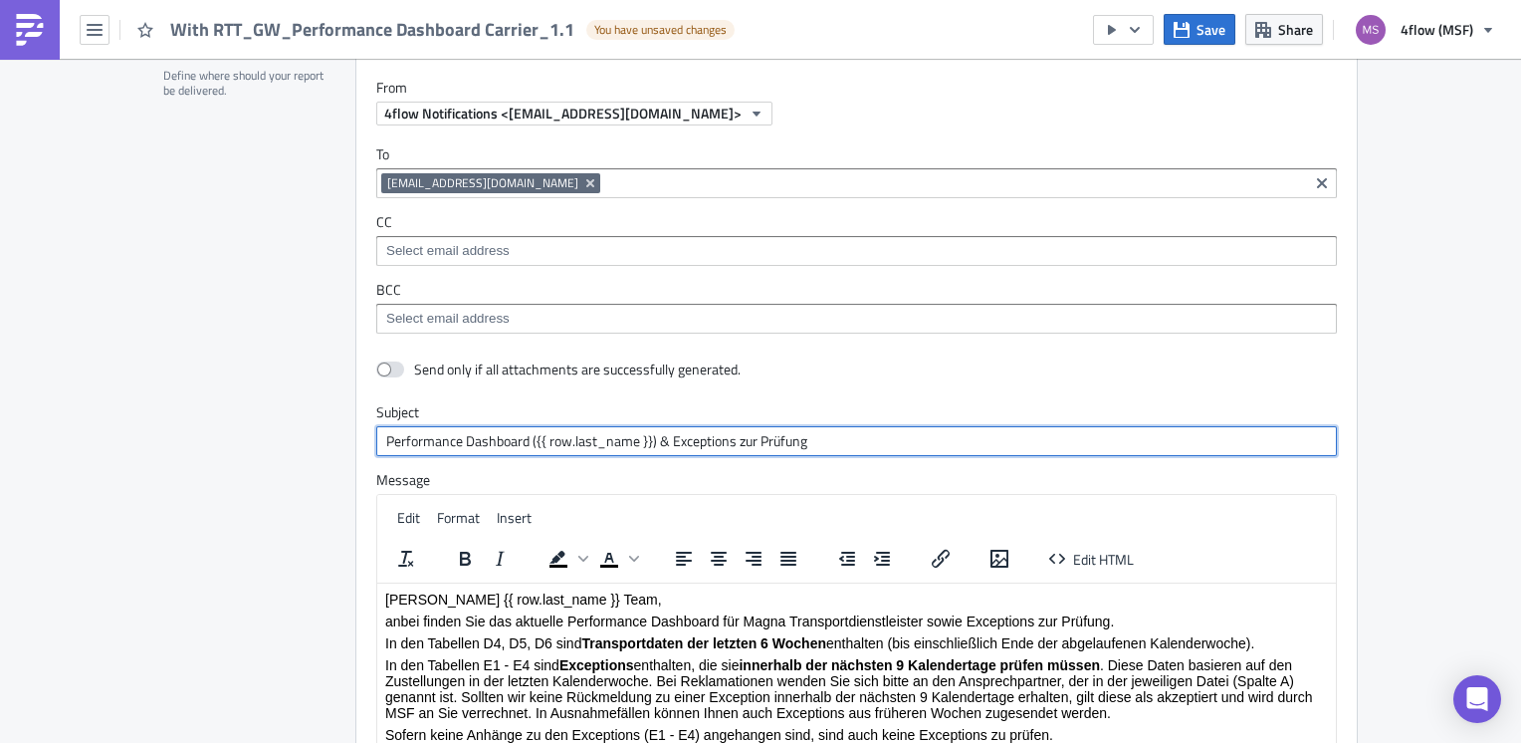
drag, startPoint x: 645, startPoint y: 436, endPoint x: 528, endPoint y: 443, distance: 117.7
click at [528, 443] on input "Performance Dashboard ({{ row.last_name }}) & Exceptions zur Prüfung" at bounding box center [856, 441] width 961 height 30
click at [528, 443] on input "Performance Dashboard (GW Test & Exceptions zur Prüfung" at bounding box center [856, 441] width 961 height 30
type input "Performance Dashboard GW Test & Exceptions zur Prüfung"
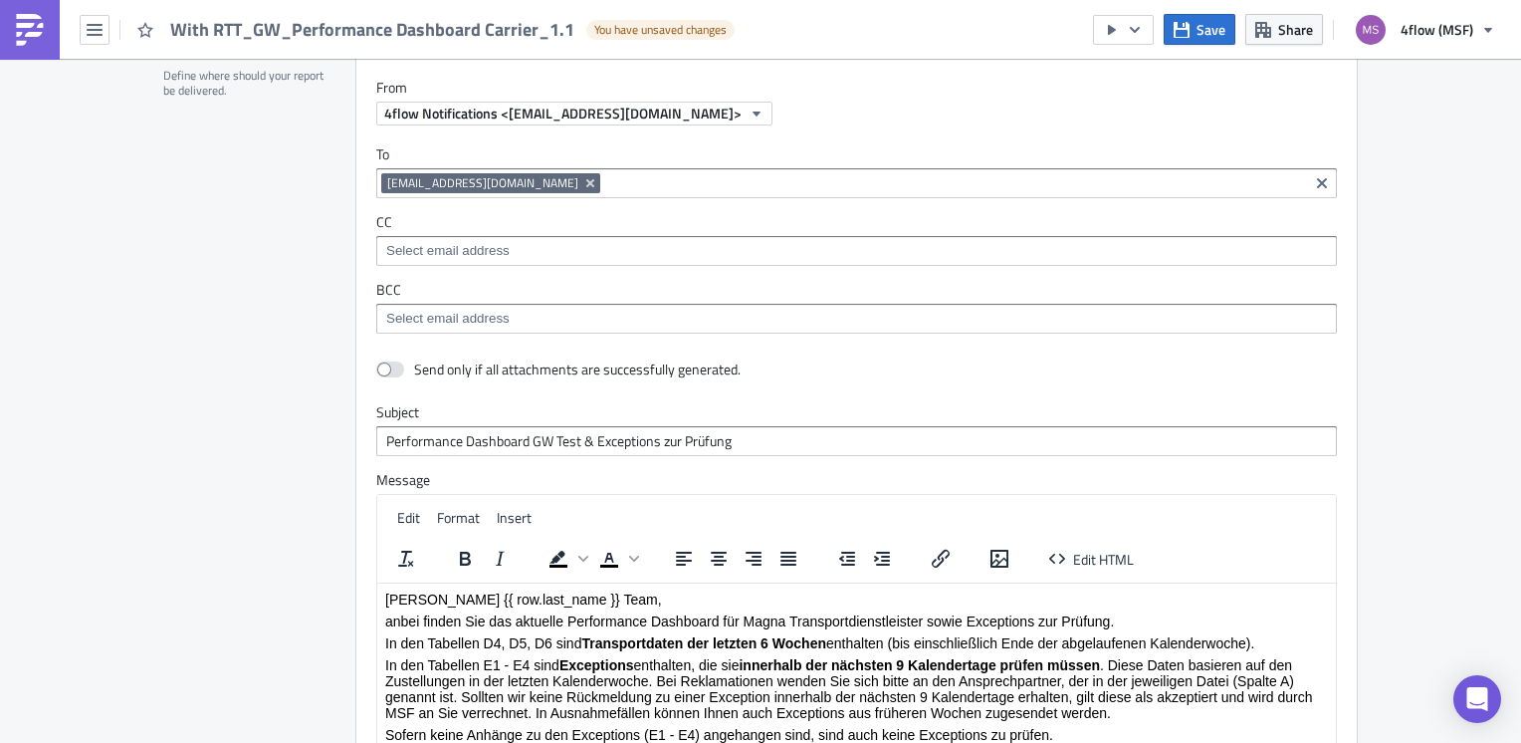
click at [279, 409] on div "Destinations Define where should your report be delivered." at bounding box center [247, 472] width 168 height 878
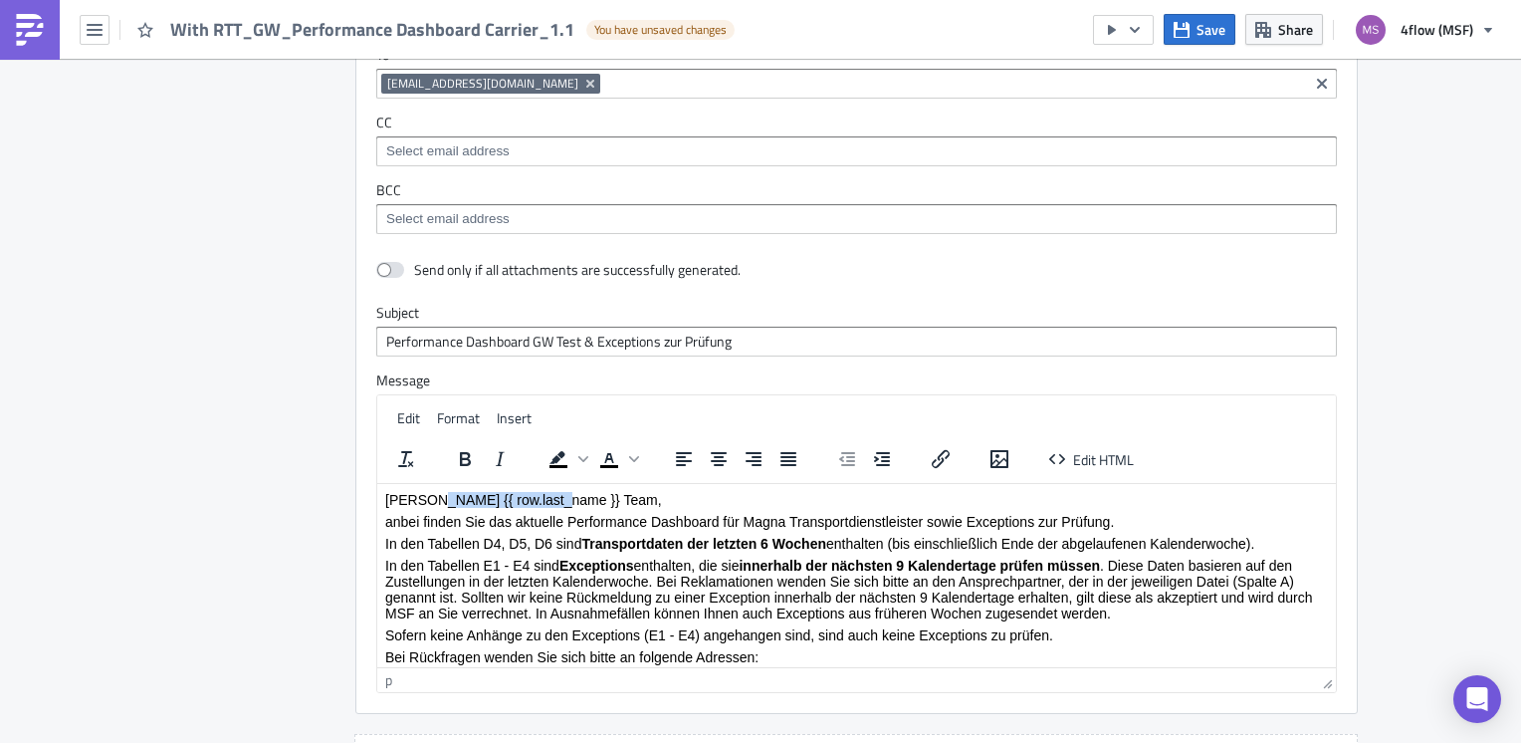
drag, startPoint x: 548, startPoint y: 500, endPoint x: 430, endPoint y: 504, distance: 117.6
click at [430, 504] on p "Liebes {{ row.last_name }} Team," at bounding box center [856, 499] width 943 height 16
click at [221, 414] on div "Destinations Define where should your report be delivered." at bounding box center [247, 372] width 168 height 878
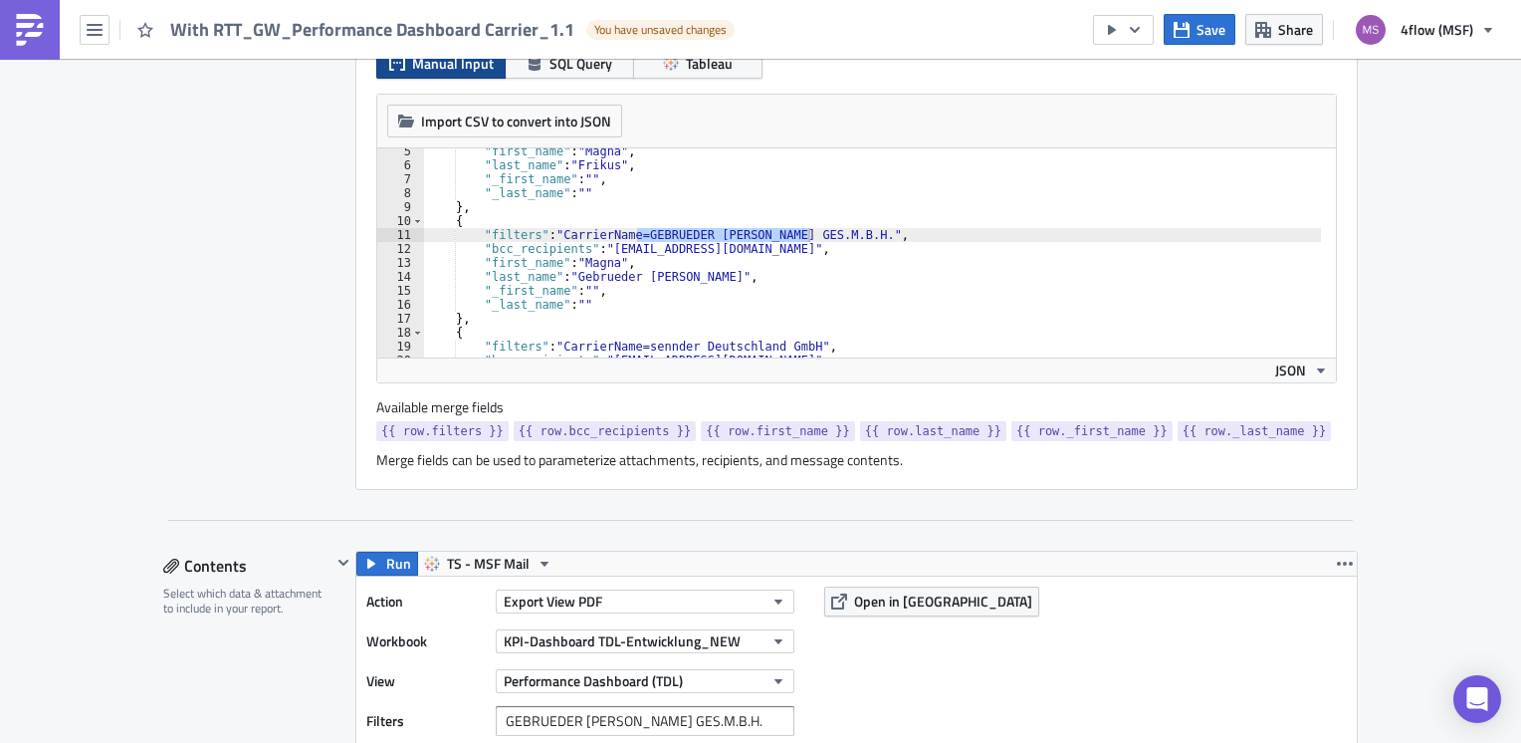
scroll to position [398, 0]
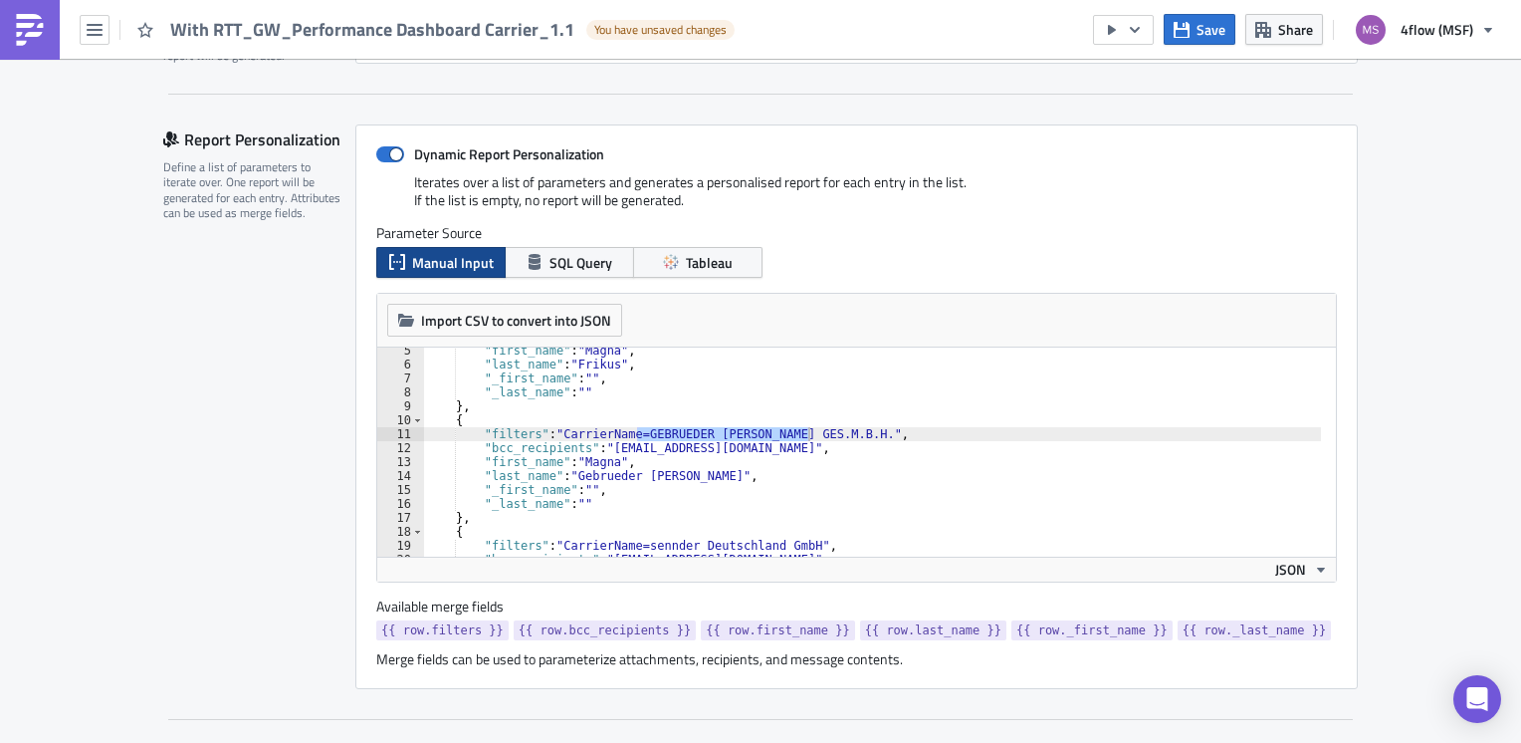
click at [384, 179] on div "Iterates over a list of parameters and generates a personalised report for each…" at bounding box center [856, 198] width 961 height 51
click at [382, 157] on span at bounding box center [390, 154] width 28 height 16
click at [382, 157] on input "Dynamic Report Personalization" at bounding box center [386, 154] width 13 height 13
checkbox input "false"
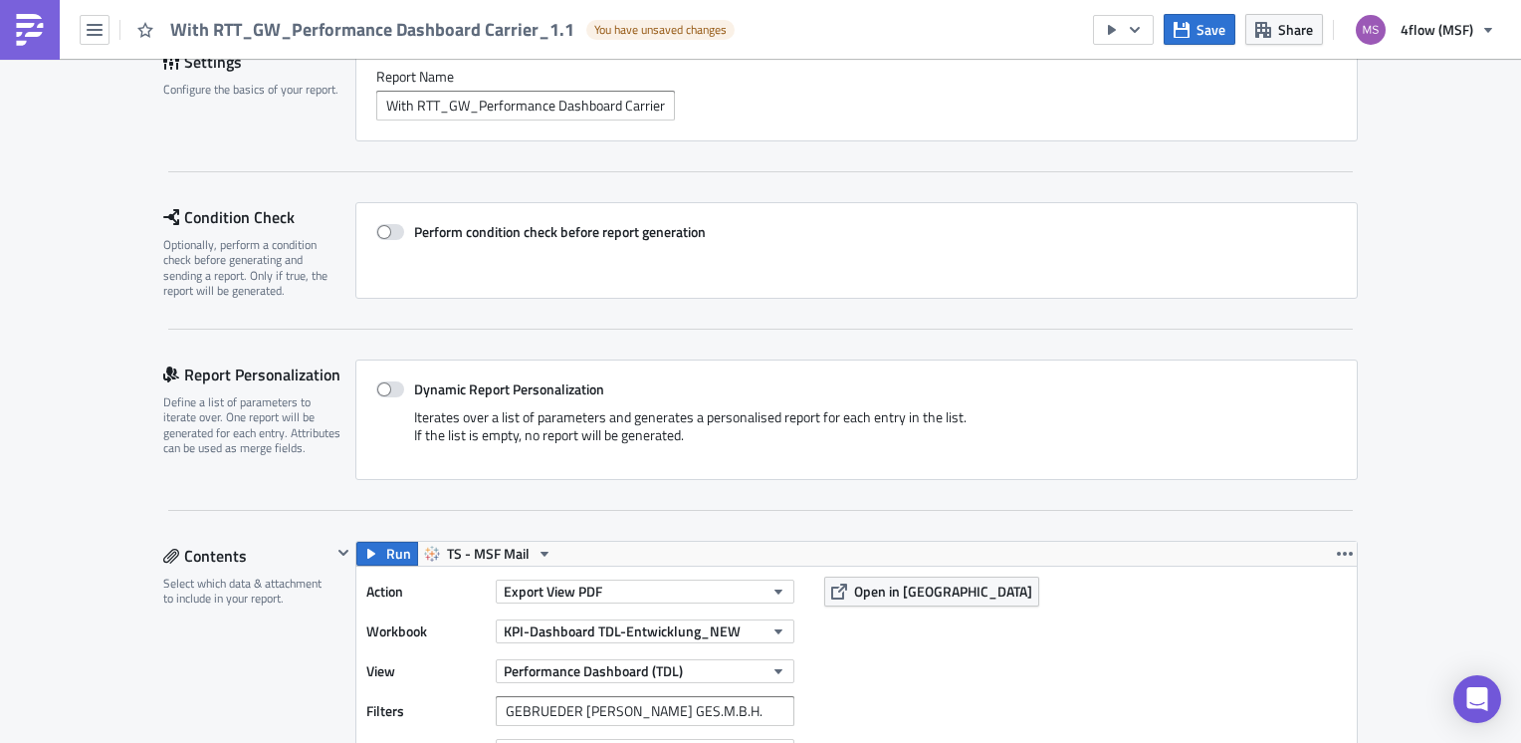
scroll to position [0, 0]
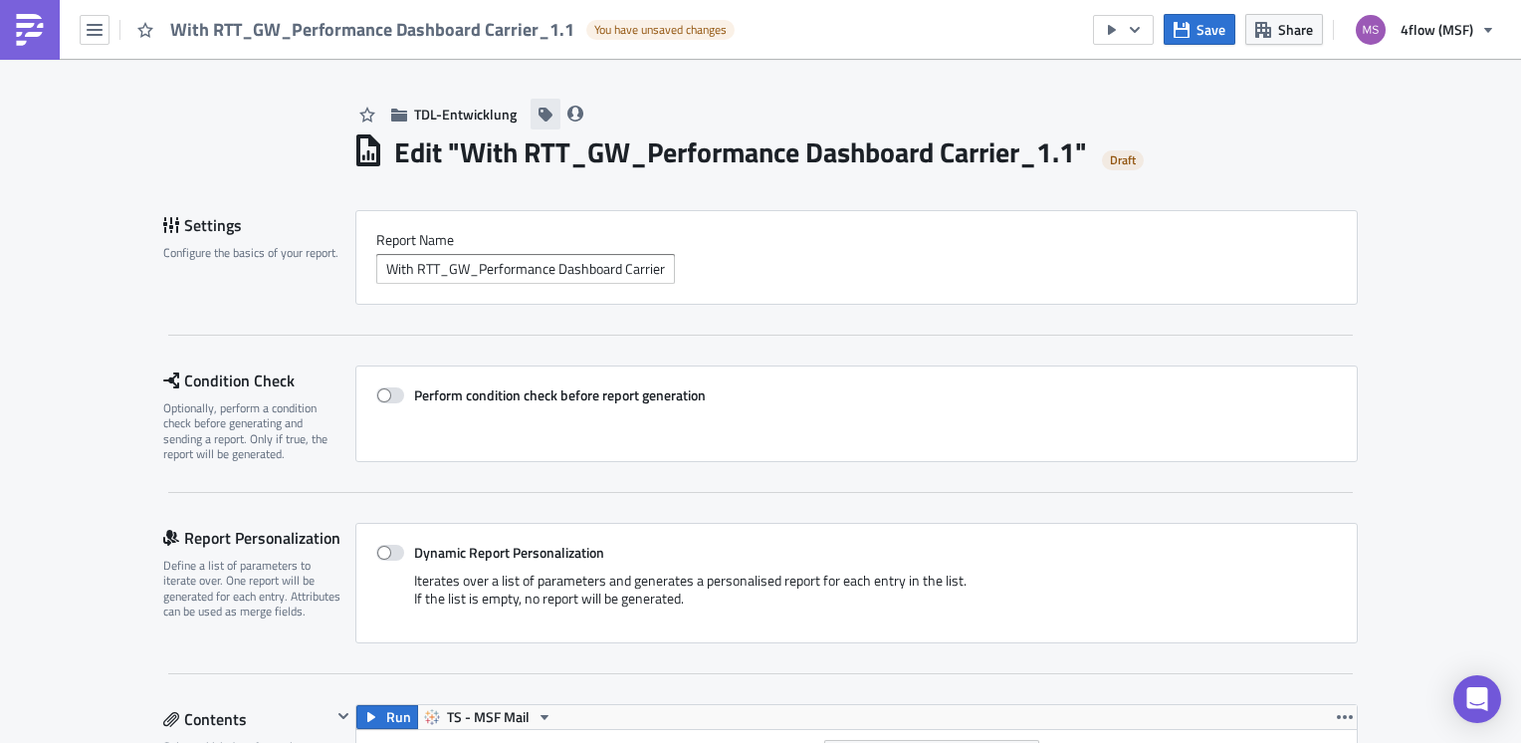
click at [539, 116] on icon "button" at bounding box center [546, 115] width 14 height 14
click at [461, 119] on input at bounding box center [320, 115] width 342 height 20
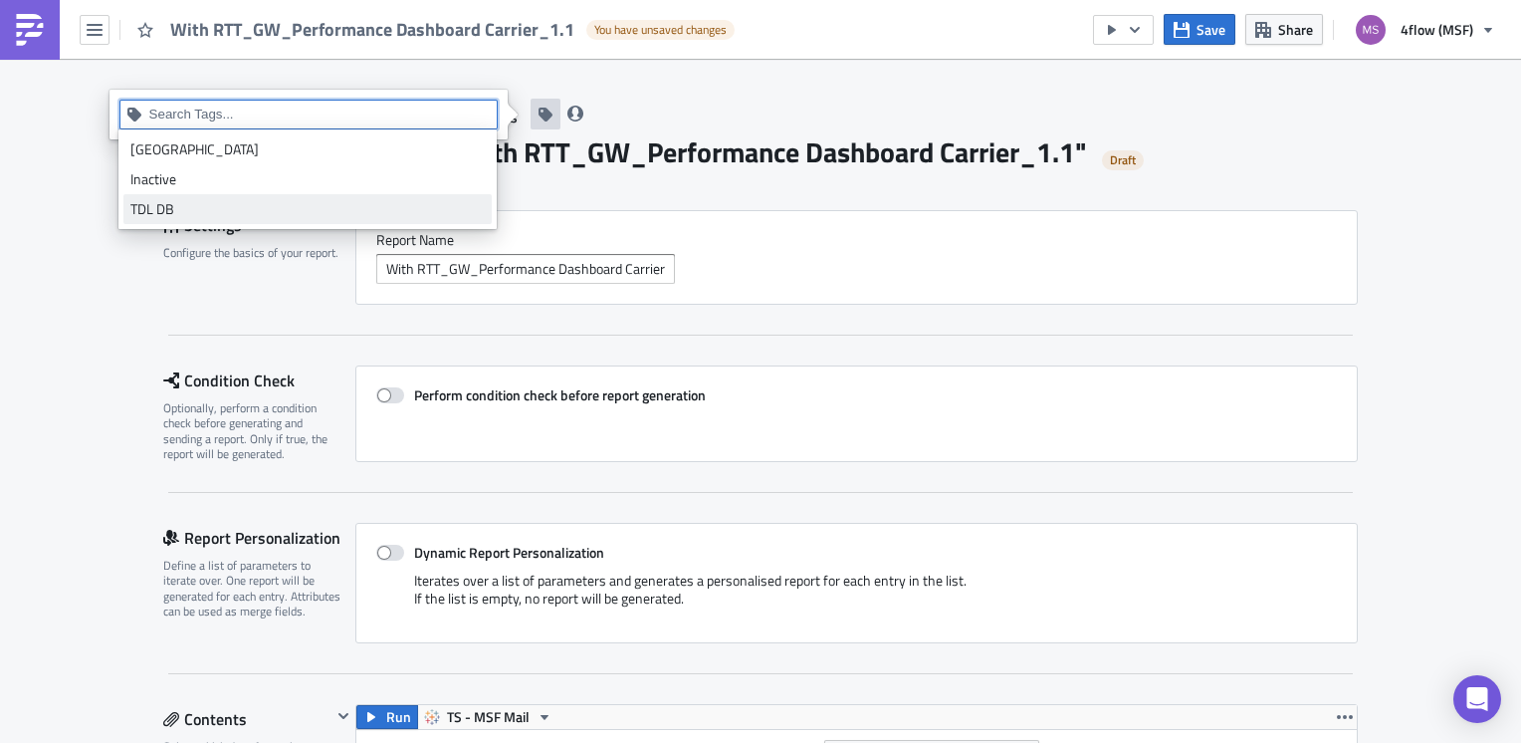
click at [247, 202] on div "TDL DB" at bounding box center [307, 209] width 354 height 20
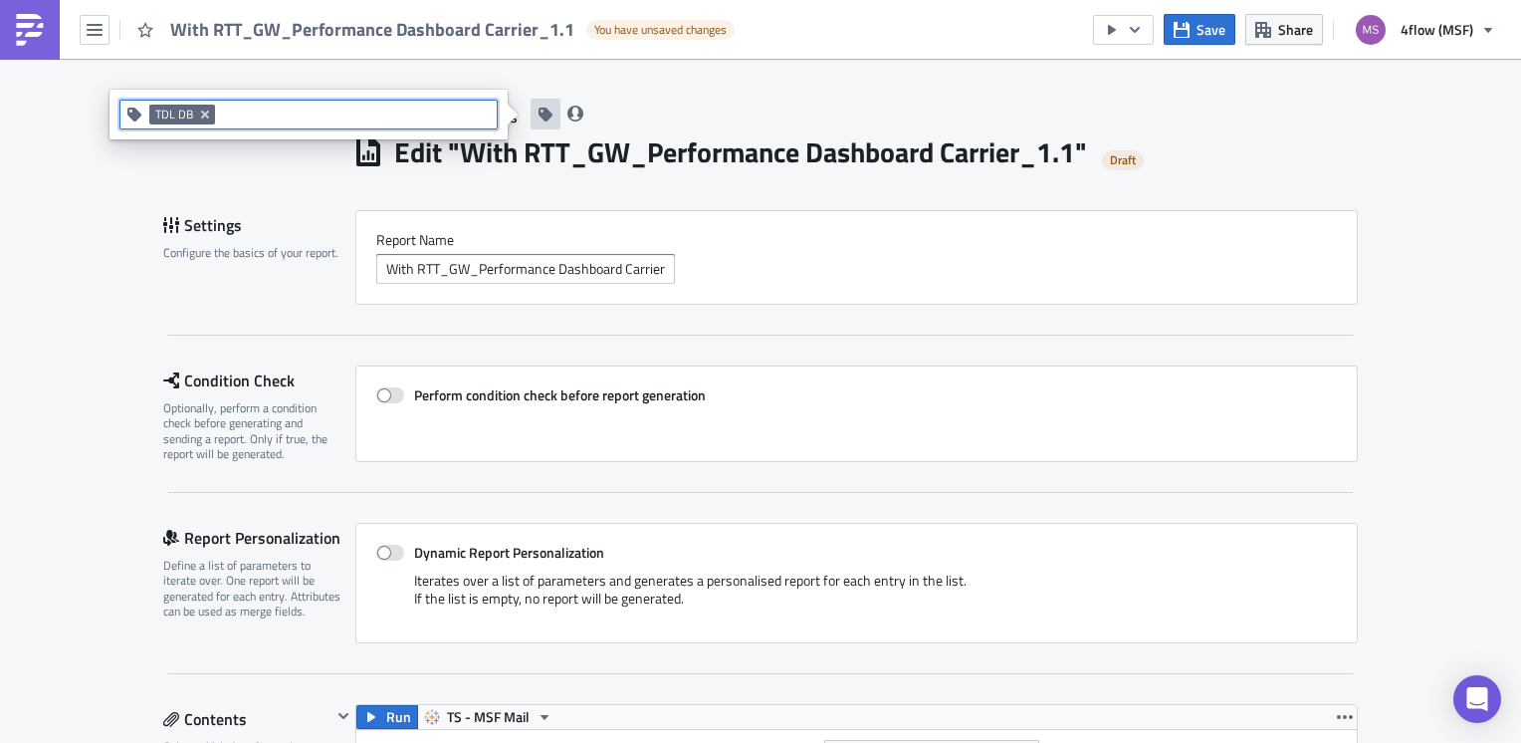
click at [766, 145] on h1 "Edit " With RTT_GW_Performance Dashboard Carrier_1.1 "" at bounding box center [740, 152] width 693 height 36
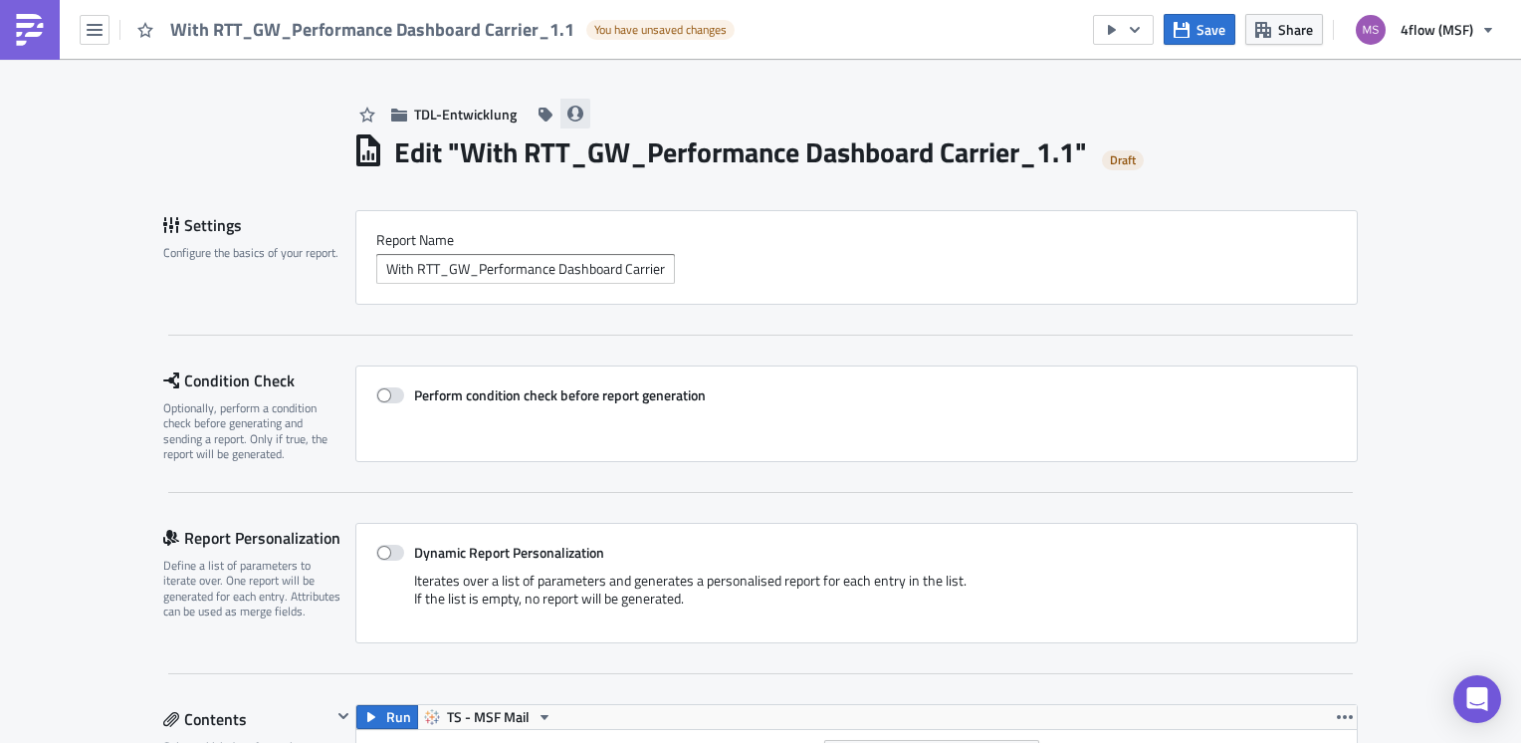
click at [577, 117] on button "button" at bounding box center [576, 114] width 30 height 30
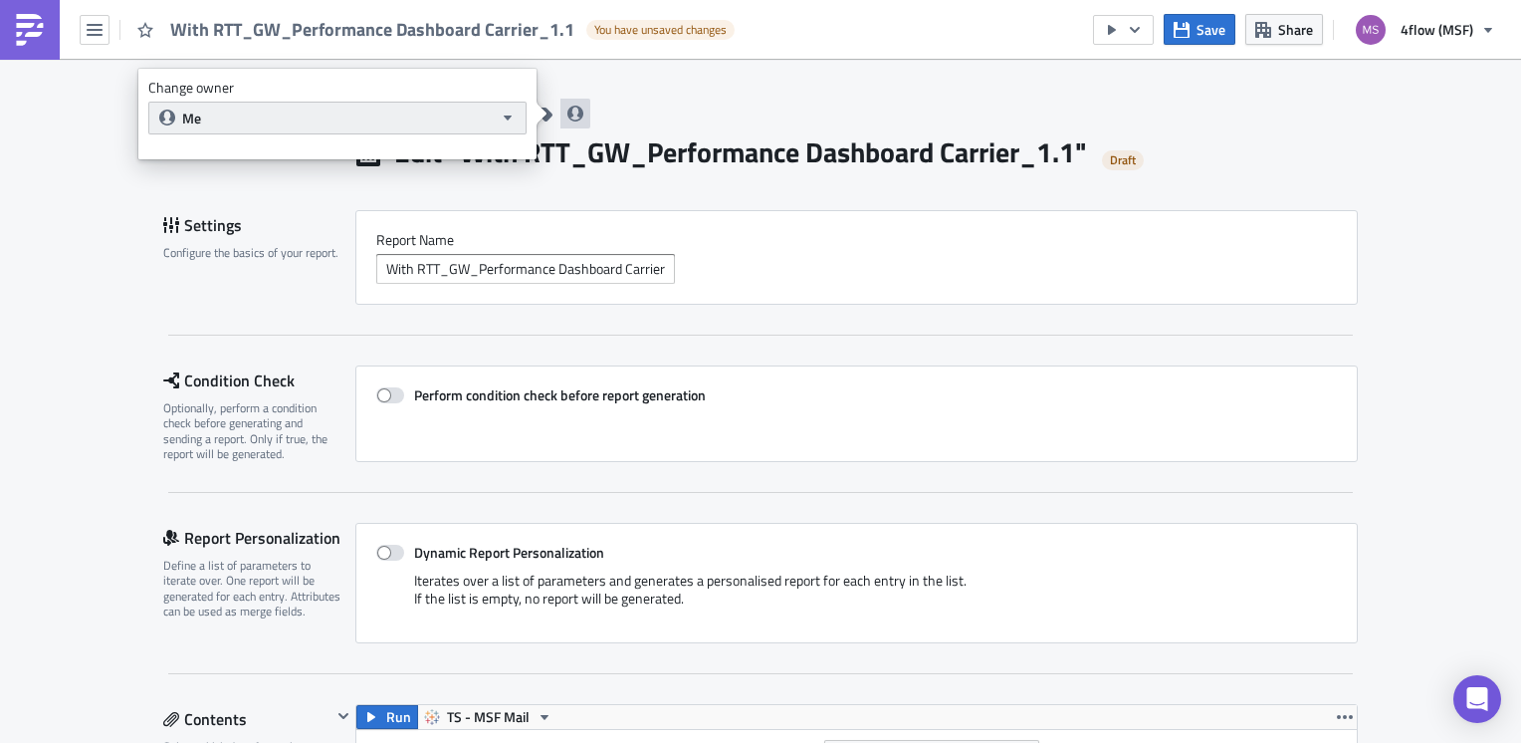
click at [398, 114] on span "Me" at bounding box center [337, 118] width 311 height 21
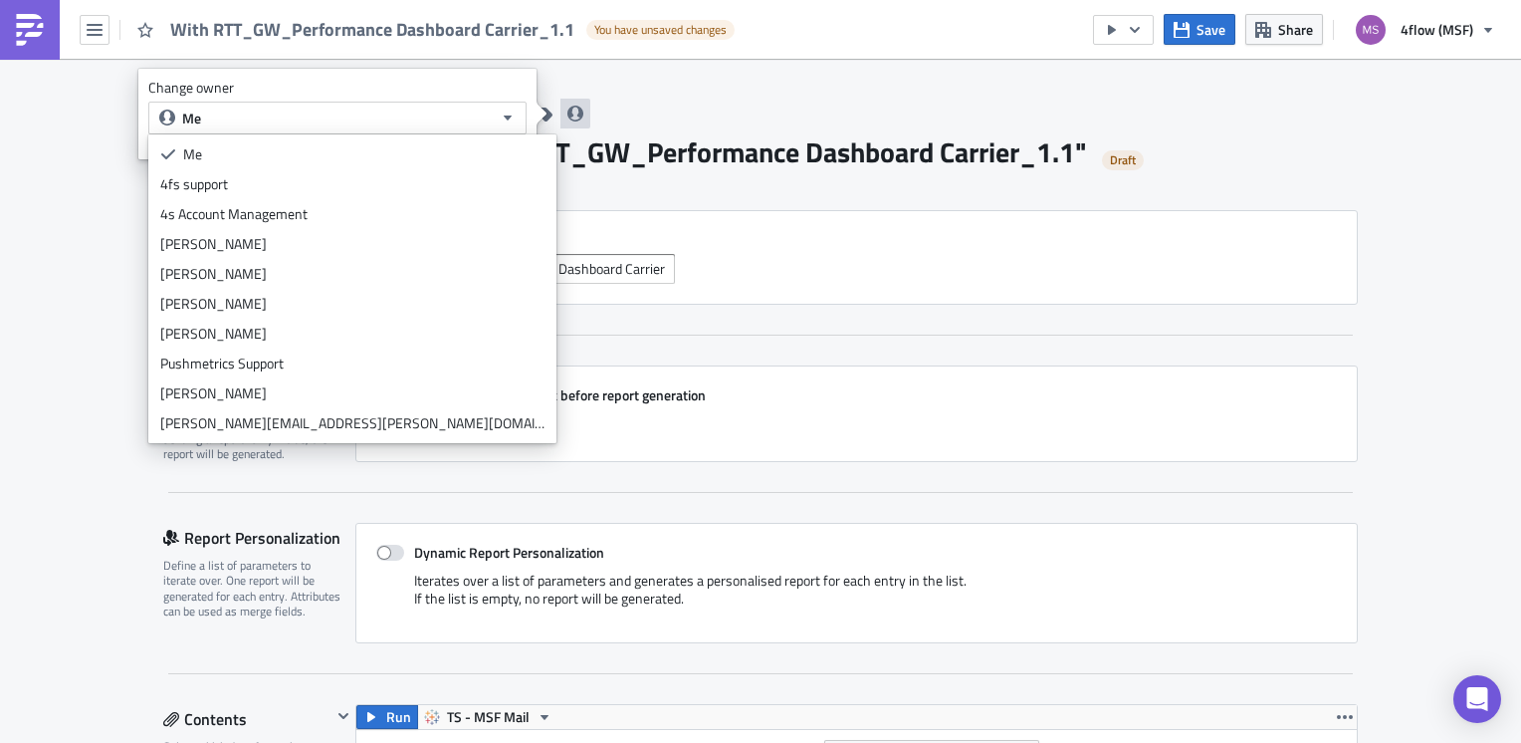
click at [857, 106] on div "TDL-Entwicklung" at bounding box center [855, 94] width 1006 height 71
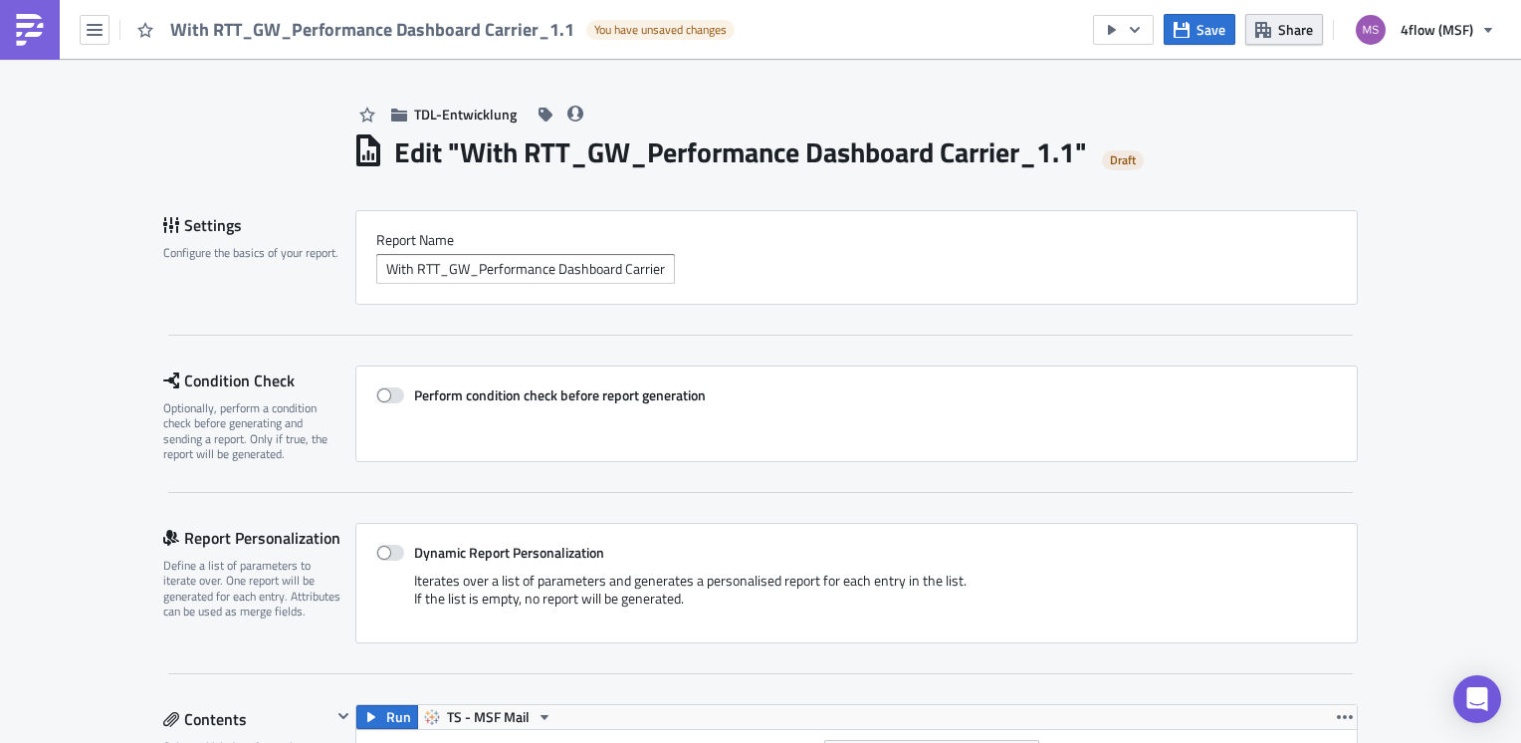
click at [1276, 38] on button "Share" at bounding box center [1285, 29] width 78 height 31
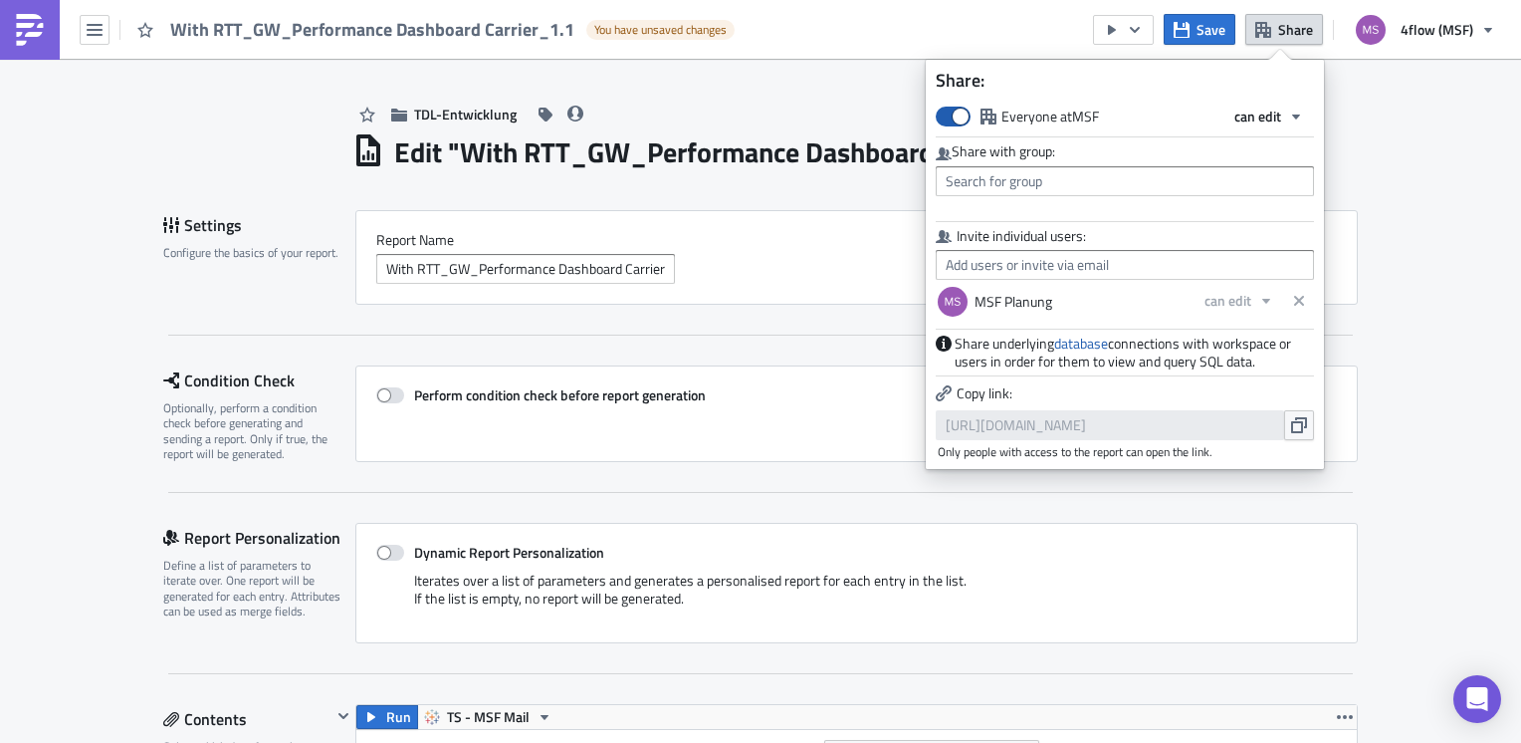
click at [958, 119] on span at bounding box center [953, 117] width 35 height 20
click at [953, 119] on input "Everyone at MSF" at bounding box center [946, 115] width 13 height 13
checkbox input "false"
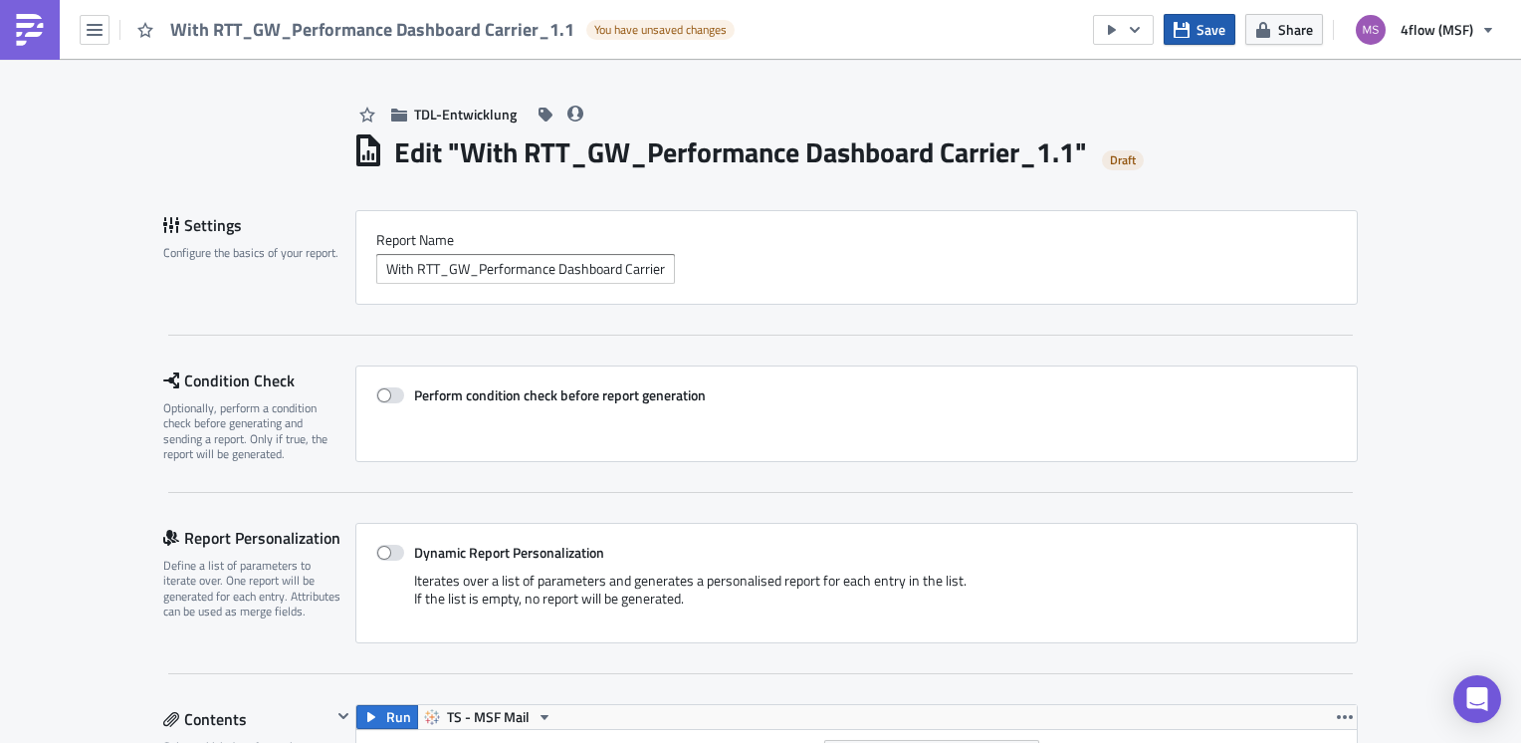
click at [1207, 29] on span "Save" at bounding box center [1211, 29] width 29 height 21
click at [95, 38] on button "button" at bounding box center [95, 30] width 30 height 30
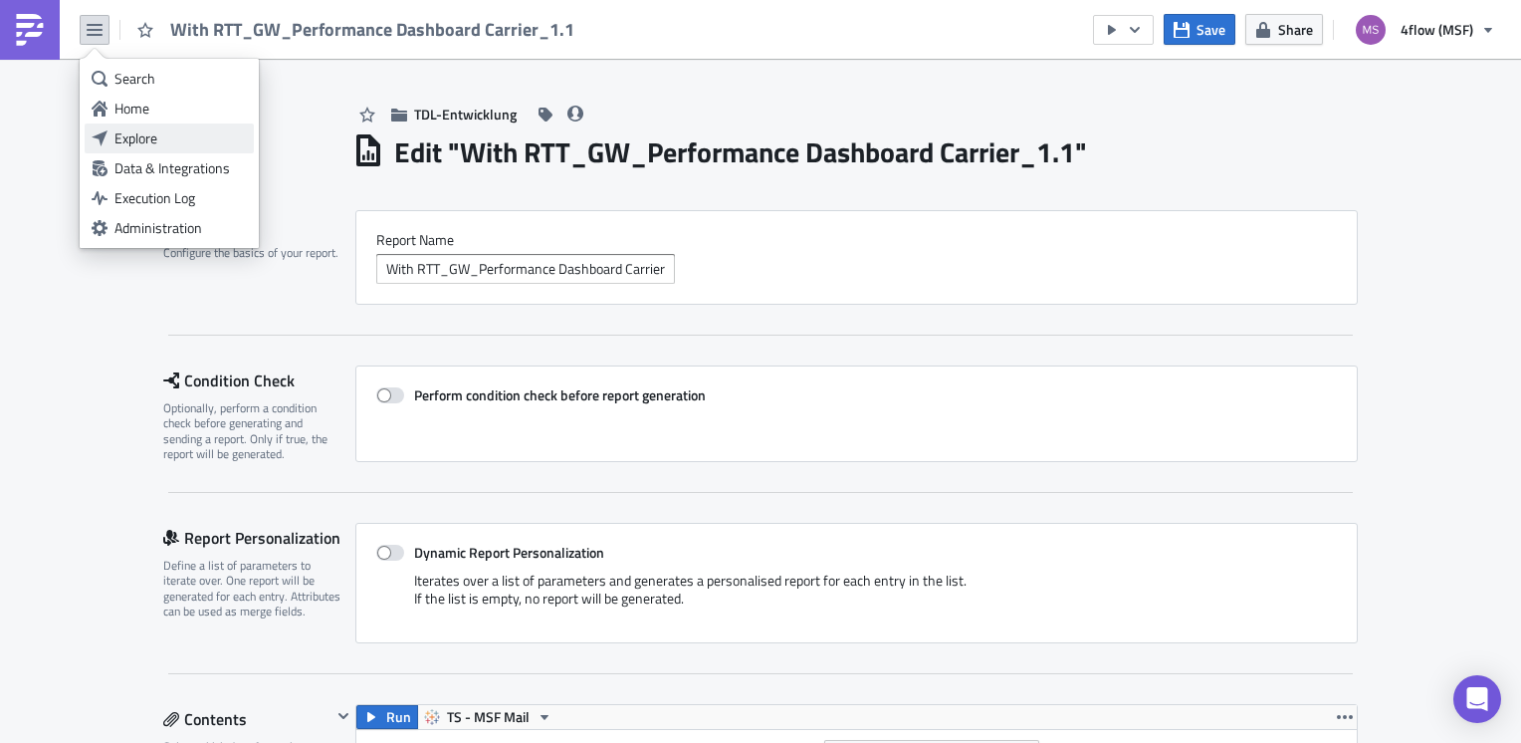
click at [143, 137] on div "Explore" at bounding box center [180, 138] width 132 height 20
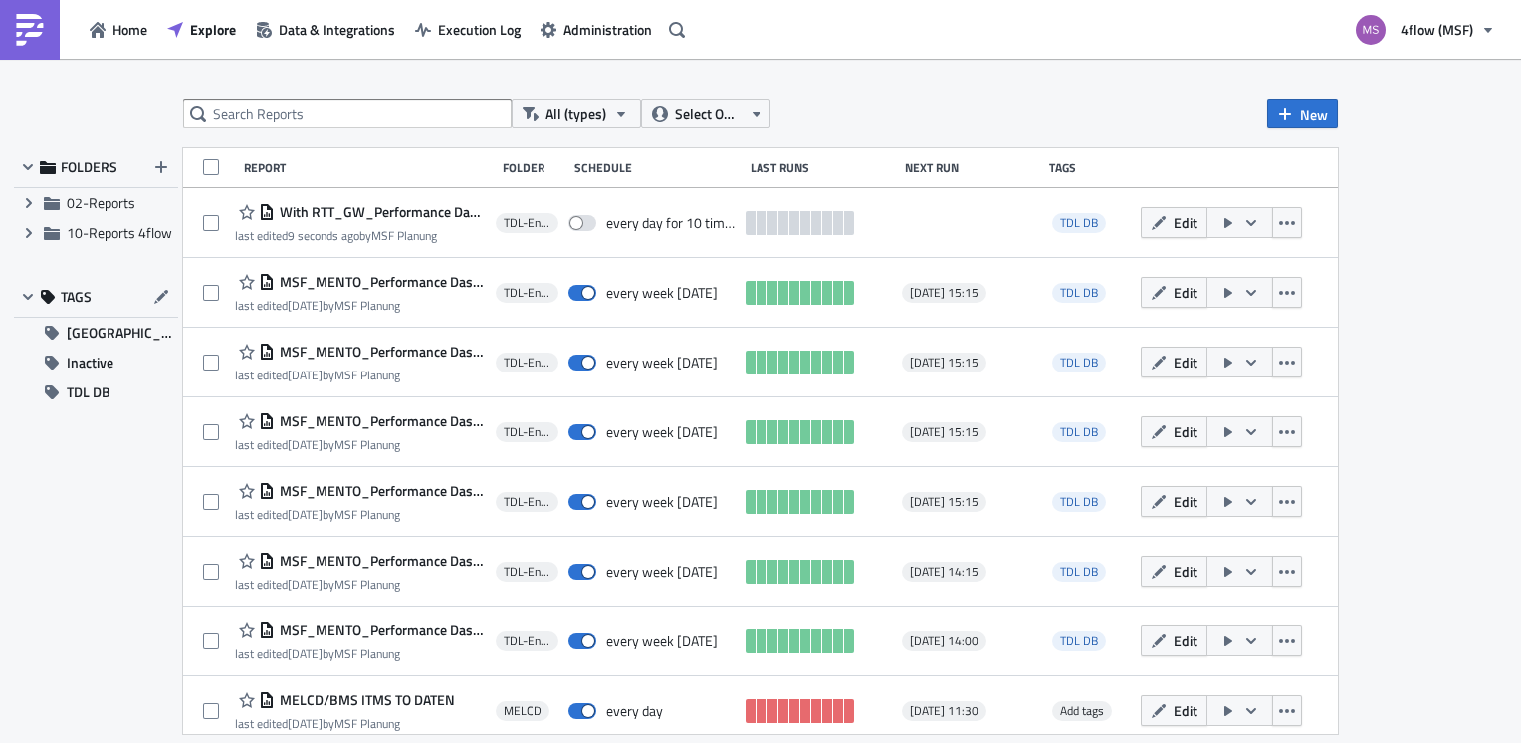
click at [119, 388] on button "TDL DB" at bounding box center [96, 392] width 164 height 30
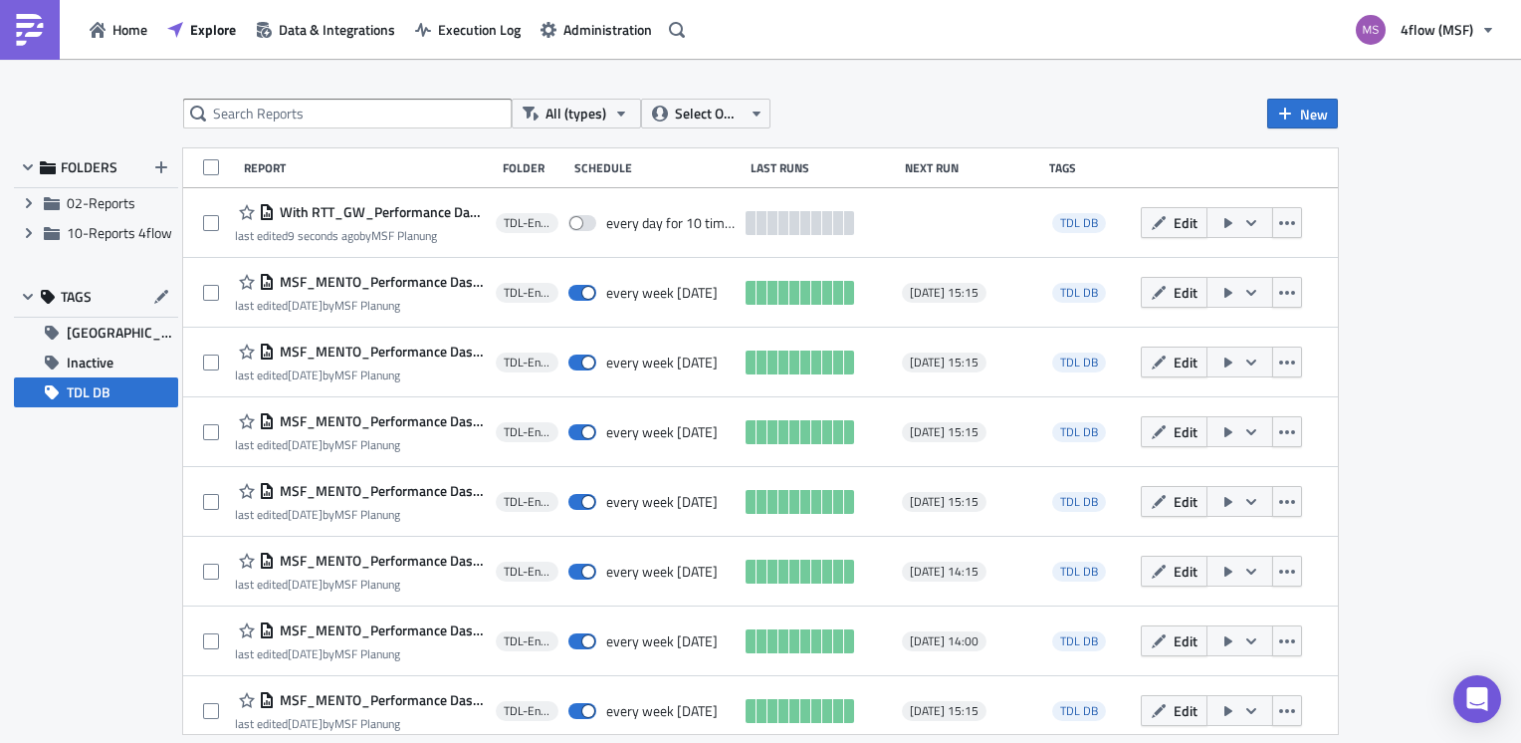
click at [1151, 225] on icon "button" at bounding box center [1159, 223] width 16 height 16
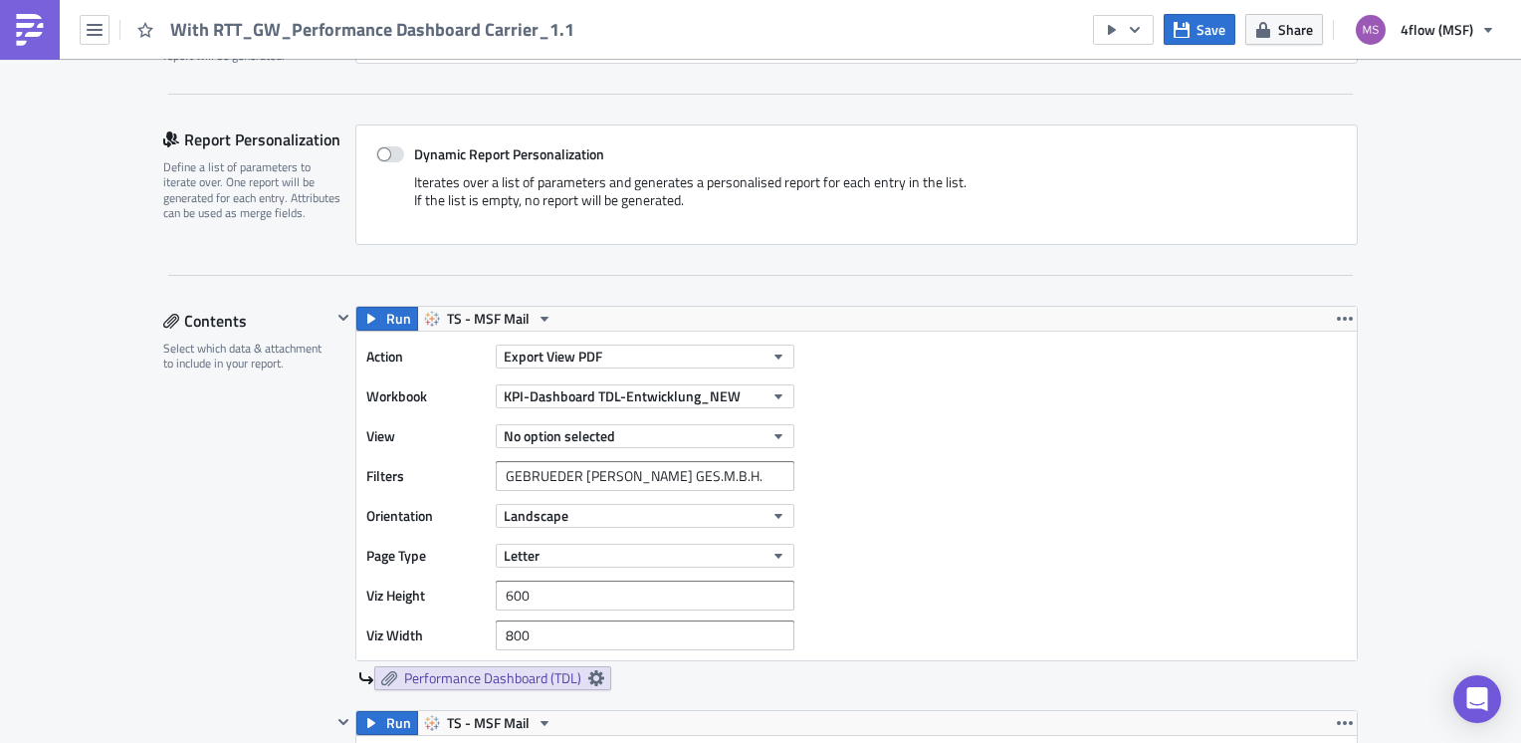
scroll to position [597, 0]
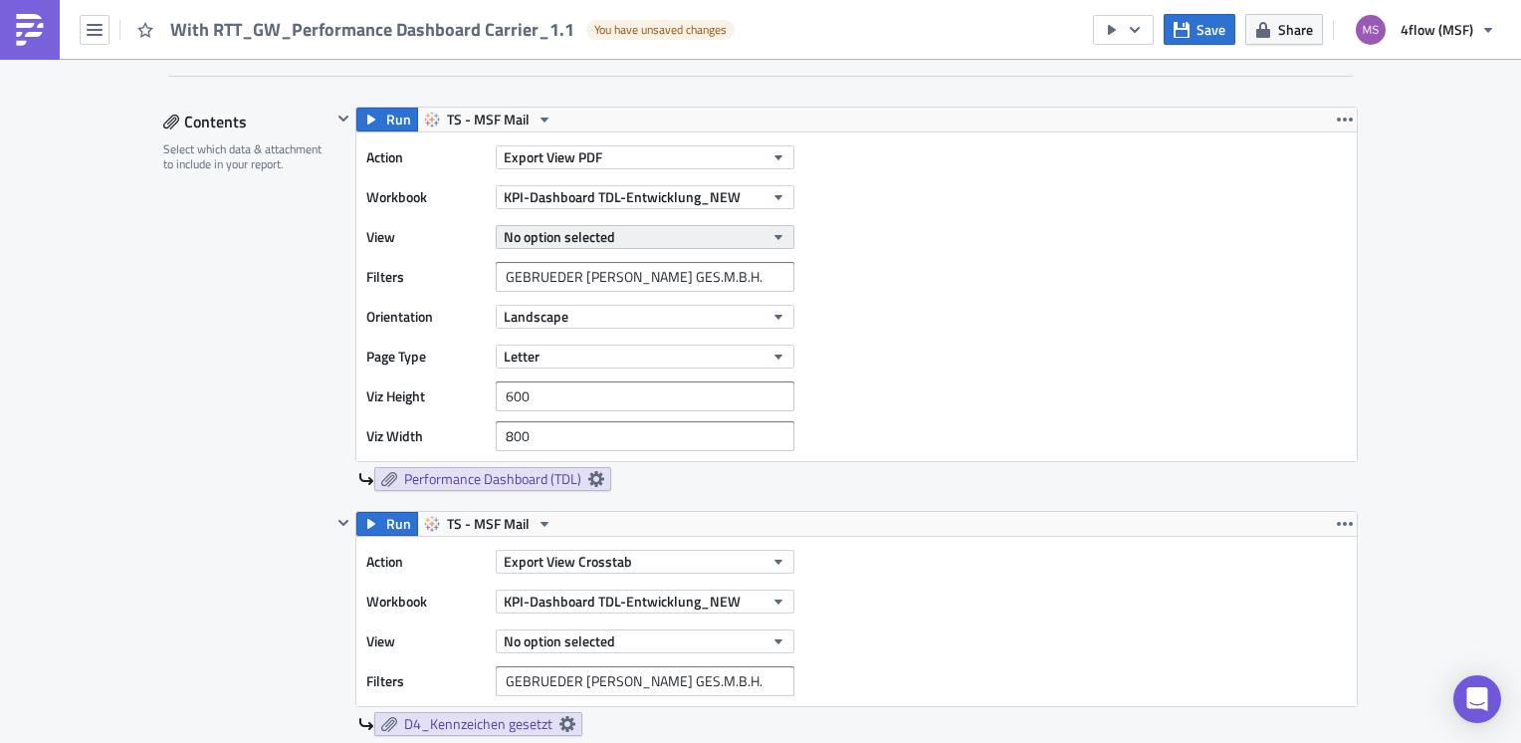
click at [772, 242] on icon "button" at bounding box center [779, 237] width 16 height 16
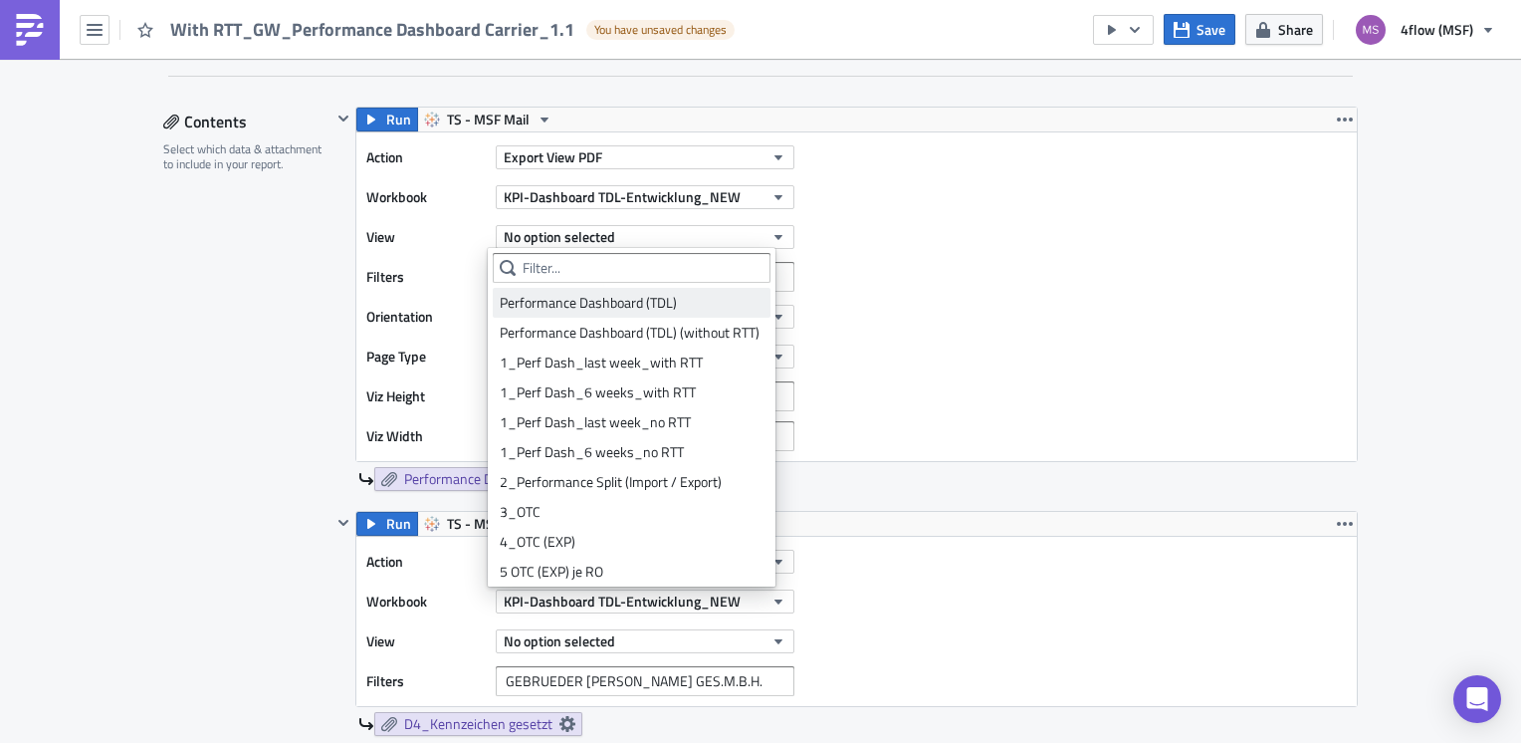
click at [659, 305] on div "Performance Dashboard (TDL)" at bounding box center [632, 303] width 264 height 20
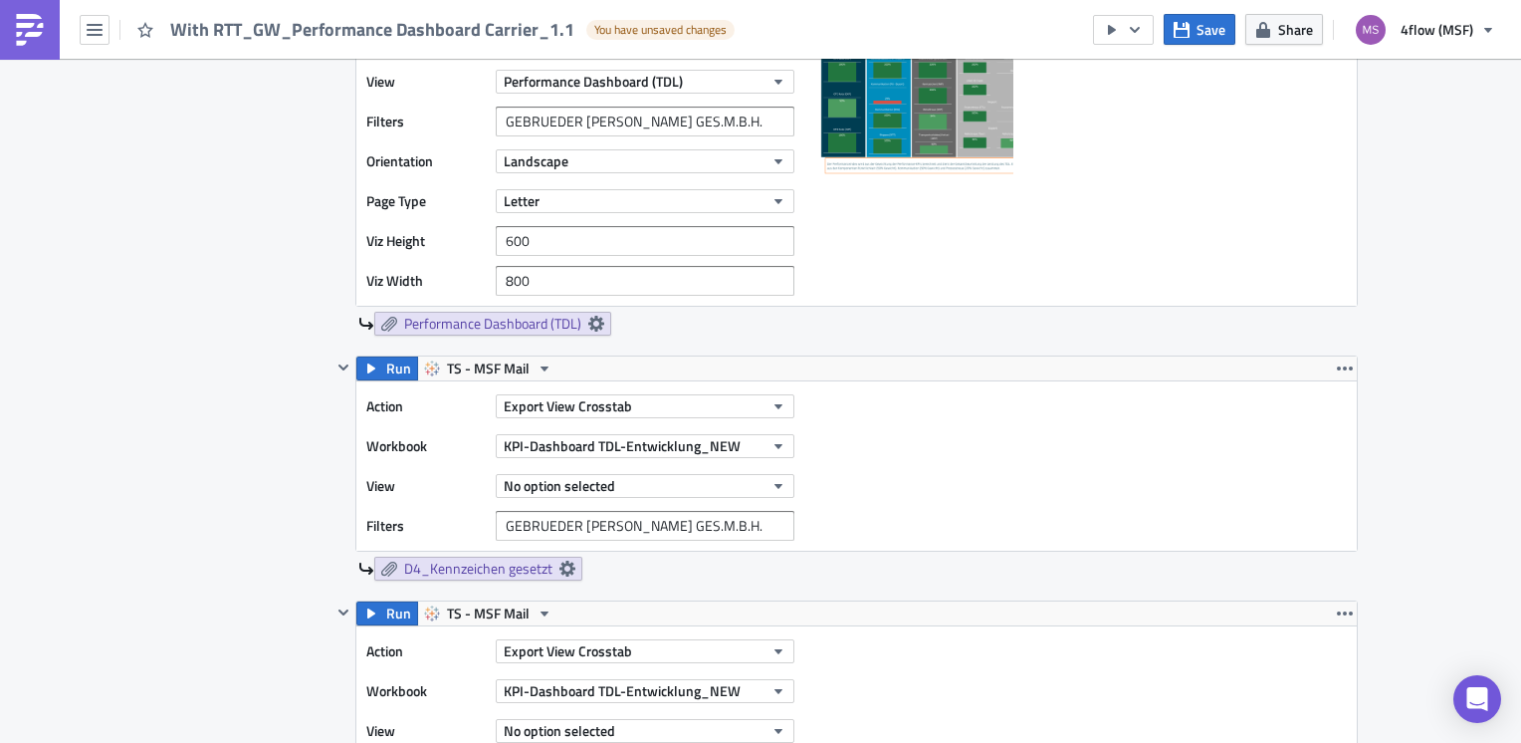
scroll to position [797, 0]
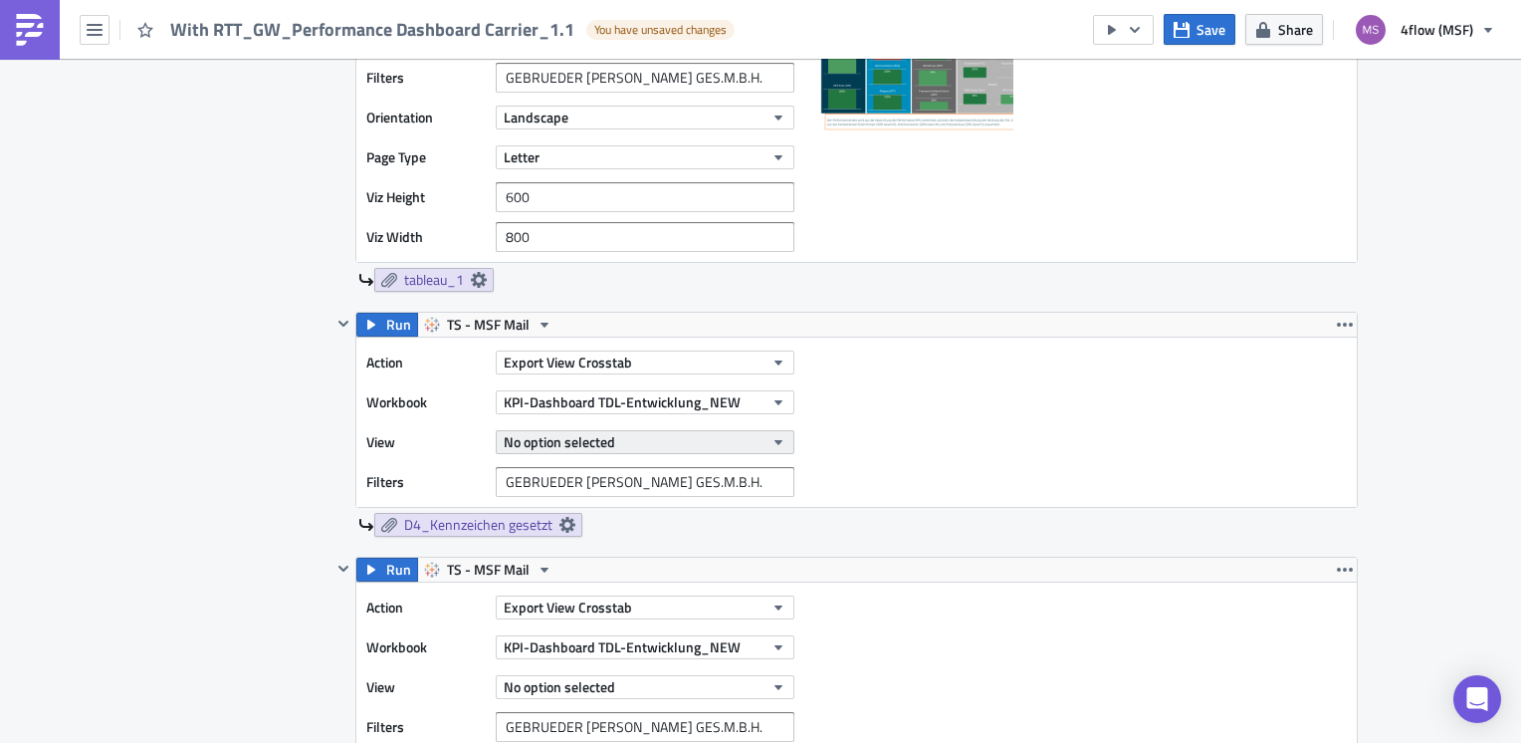
click at [784, 440] on button "No option selected" at bounding box center [645, 442] width 299 height 24
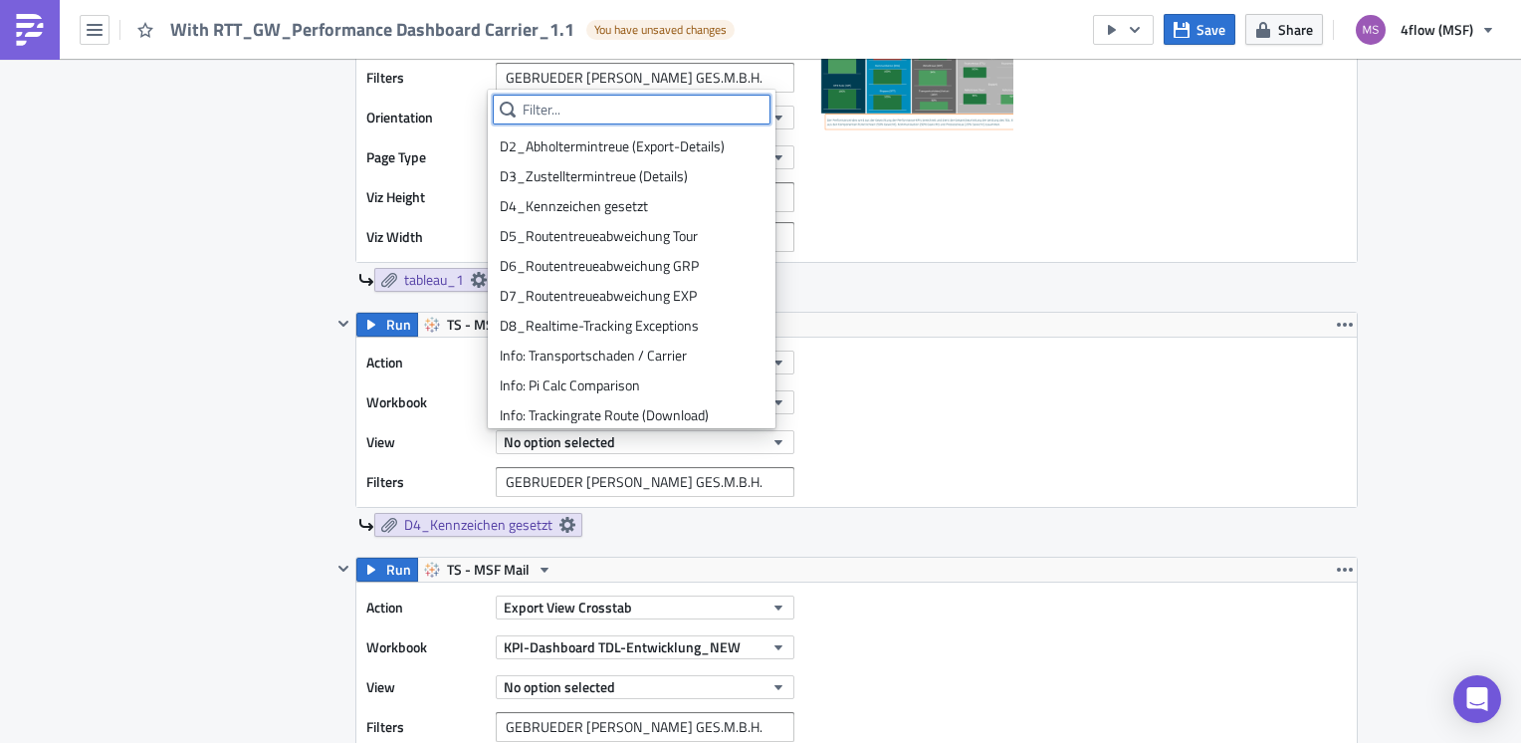
scroll to position [896, 0]
click at [584, 207] on div "D4_Kennzeichen gesetzt" at bounding box center [632, 204] width 264 height 20
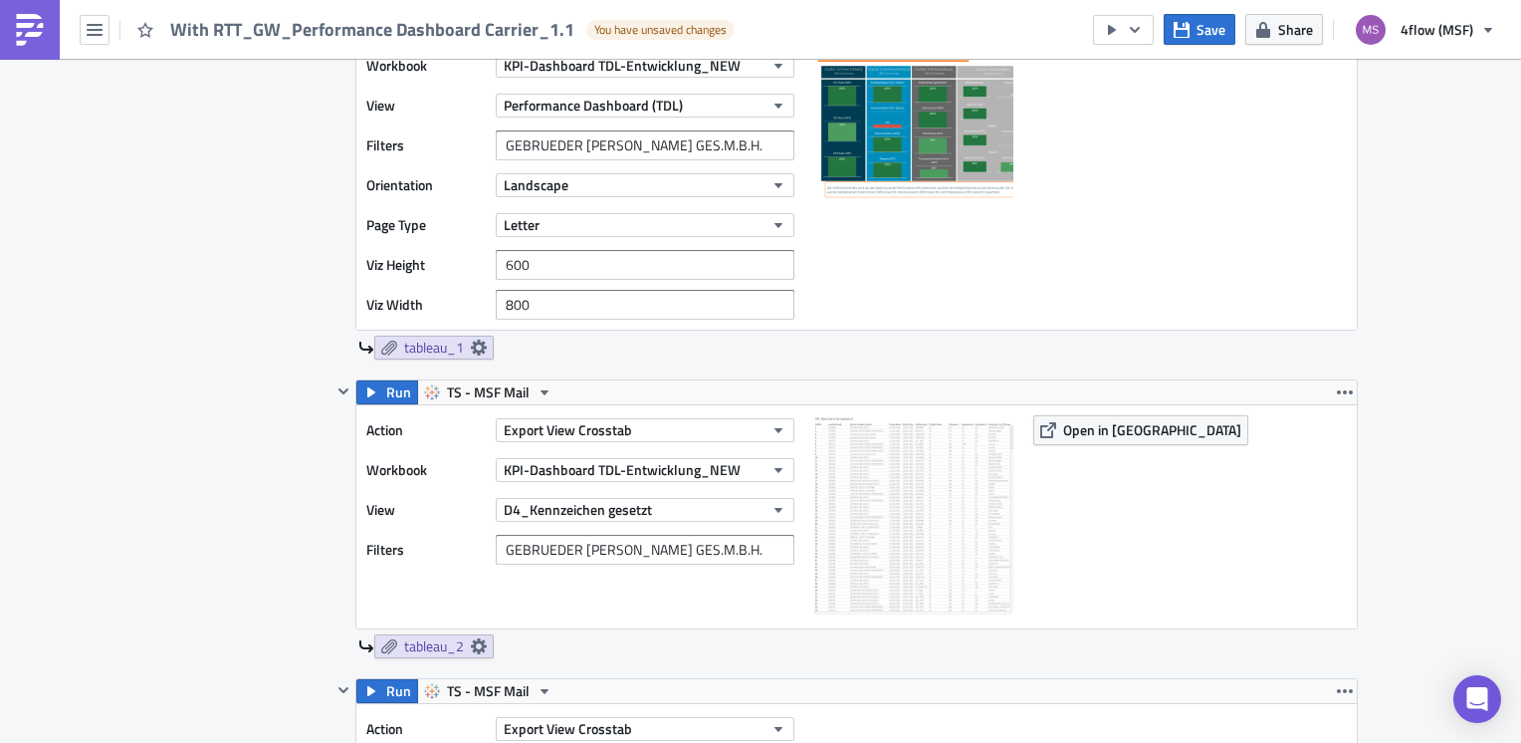
scroll to position [697, 0]
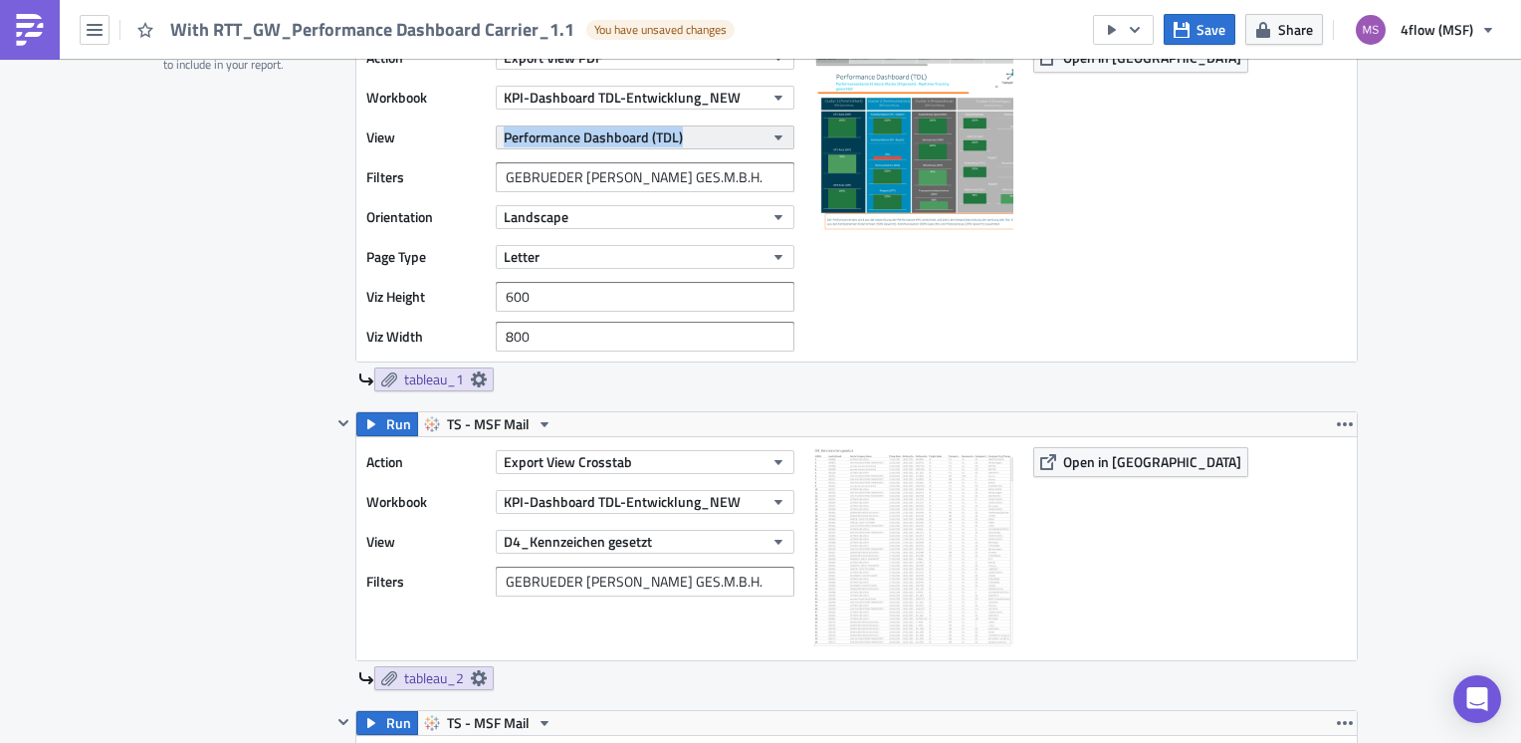
drag, startPoint x: 482, startPoint y: 146, endPoint x: 676, endPoint y: 137, distance: 194.4
click at [676, 137] on div "View Performance Dashboard (TDL)" at bounding box center [585, 137] width 438 height 30
copy div "Performance Dashboard (TDL)"
click at [474, 377] on icon at bounding box center [479, 379] width 16 height 16
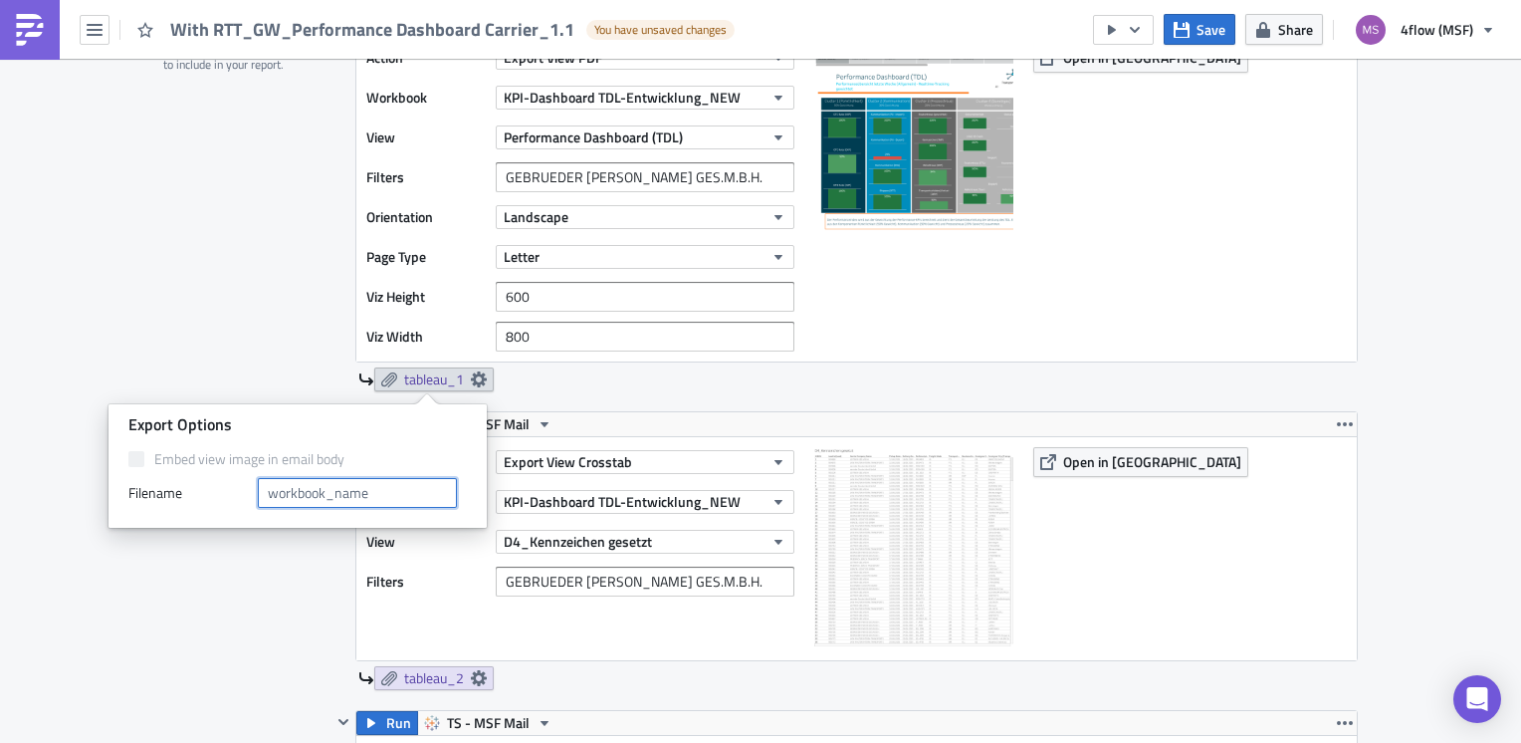
click at [335, 482] on input "text" at bounding box center [357, 493] width 199 height 30
paste input "Performance Dashboard (TDL)"
type input "Performance Dashboard (TDL)"
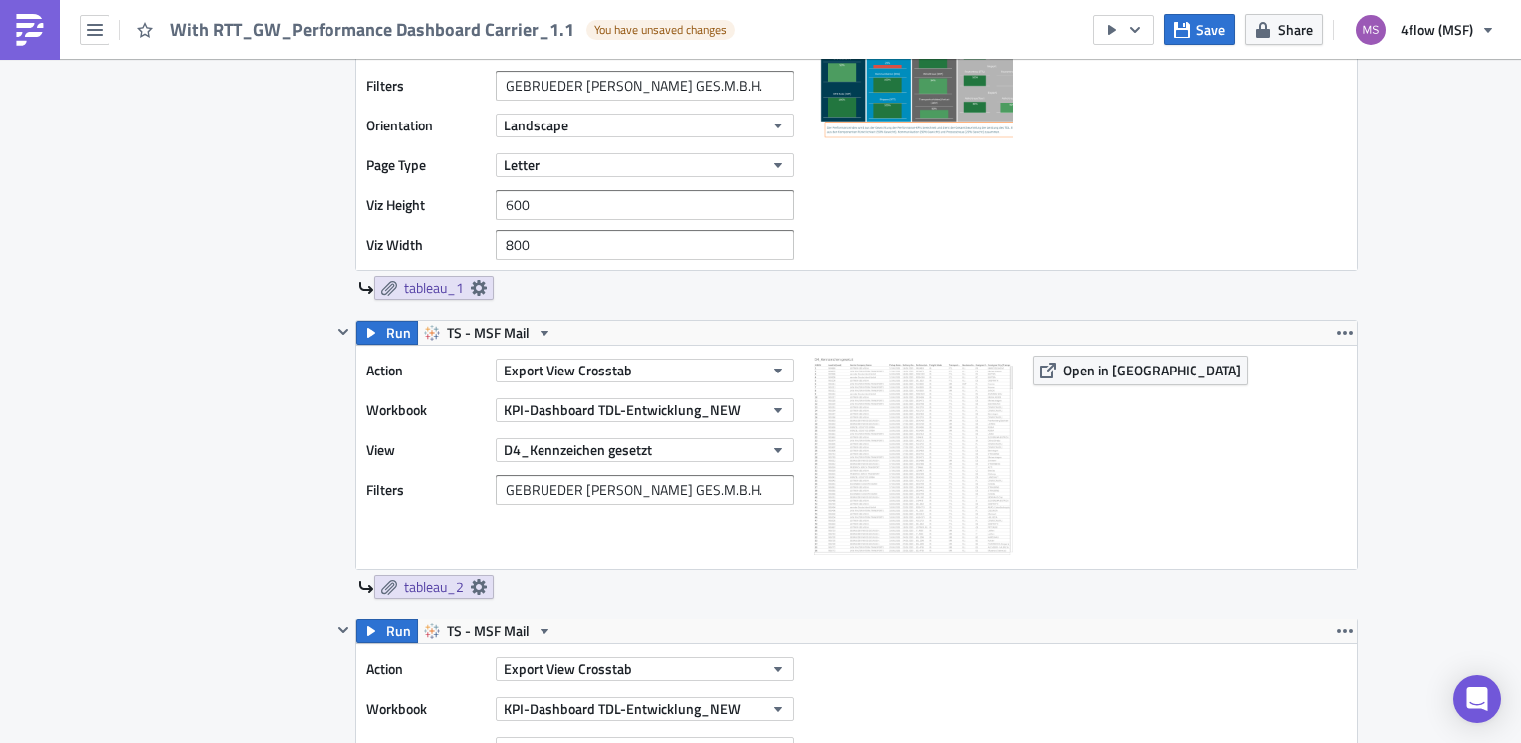
scroll to position [896, 0]
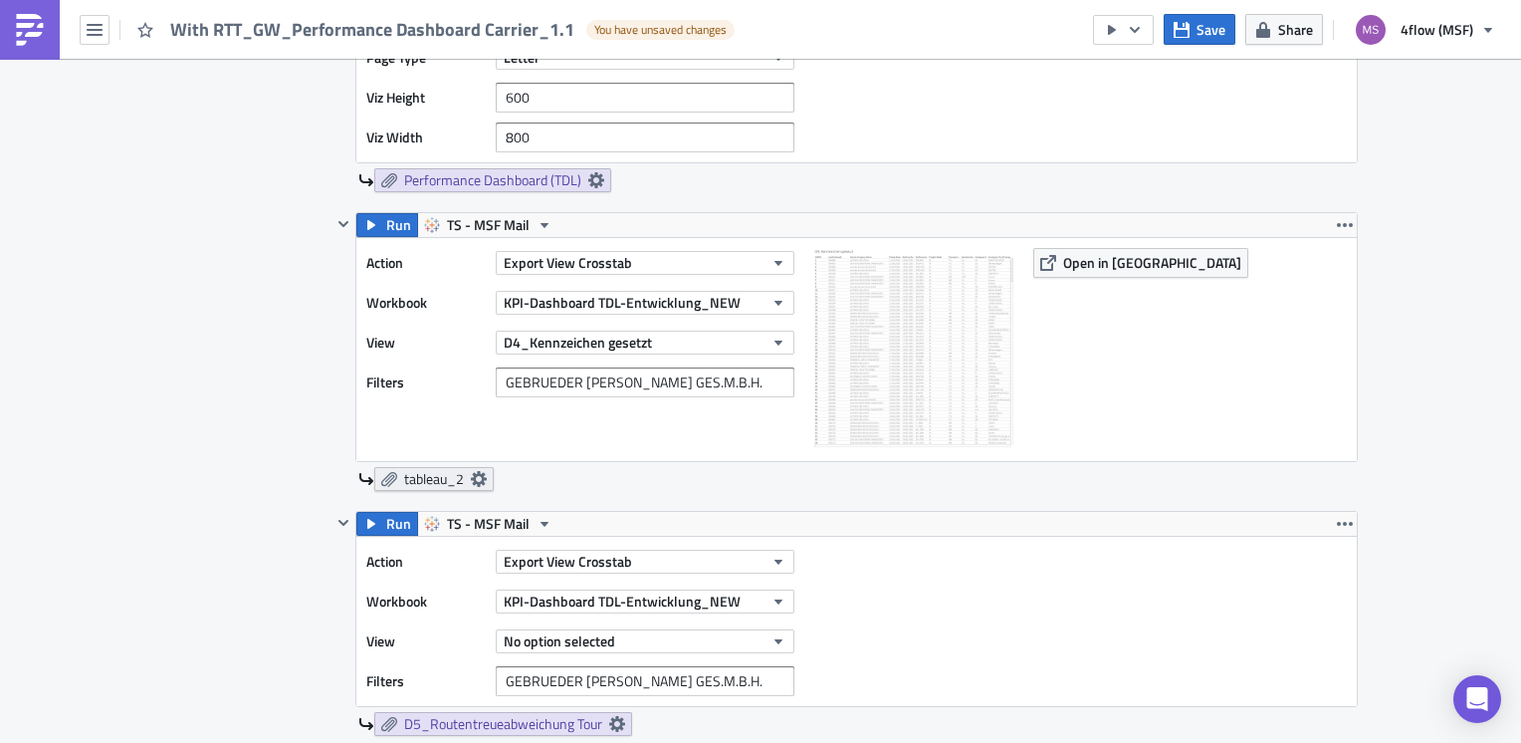
click at [474, 479] on icon at bounding box center [479, 479] width 16 height 16
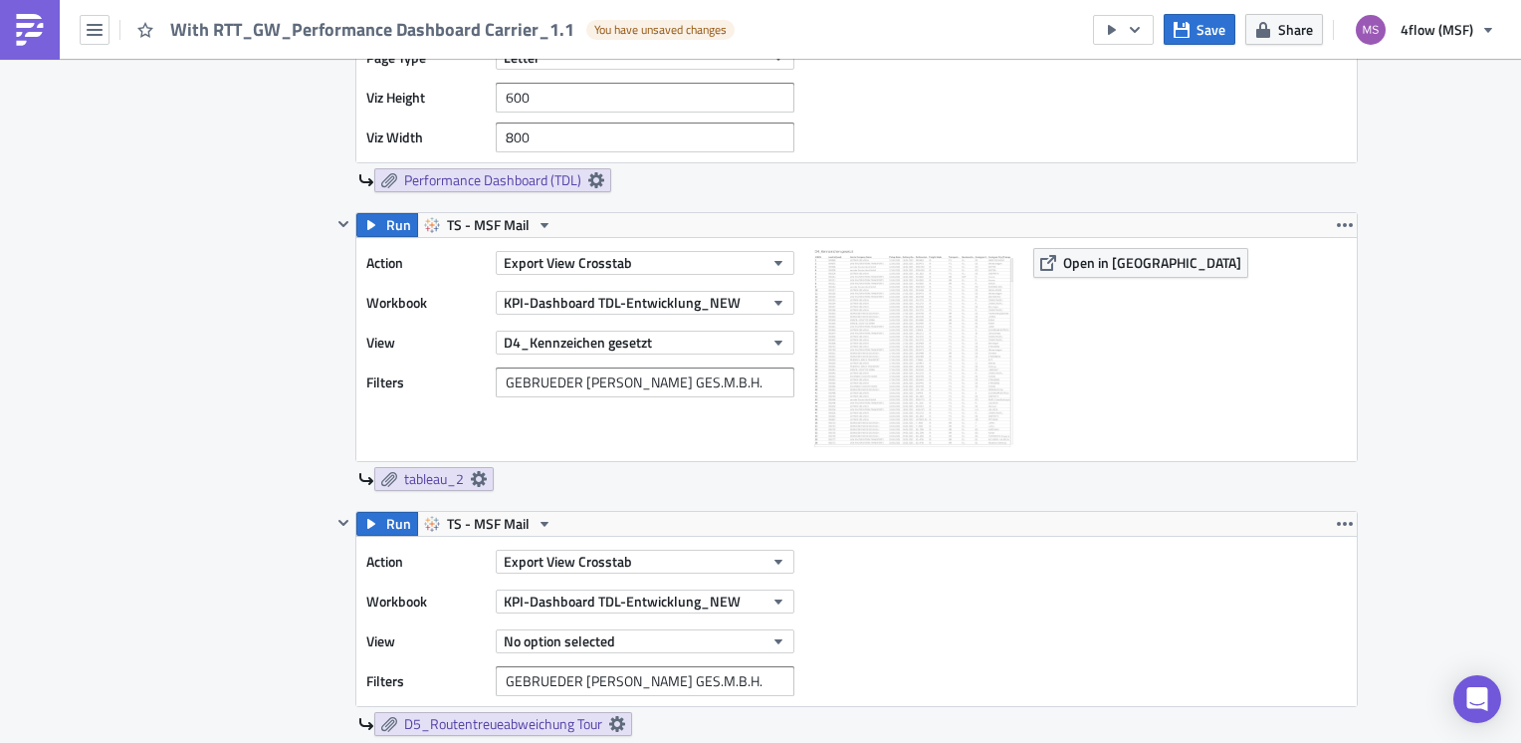
click at [486, 346] on div "View D4_Kennzeichen gesetzt" at bounding box center [585, 343] width 438 height 30
drag, startPoint x: 481, startPoint y: 344, endPoint x: 654, endPoint y: 341, distance: 173.3
click at [654, 341] on div "View D4_Kennzeichen gesetzt" at bounding box center [585, 343] width 438 height 30
copy div "D4_Kennzeichen gesetzt"
click at [472, 472] on icon at bounding box center [479, 479] width 16 height 16
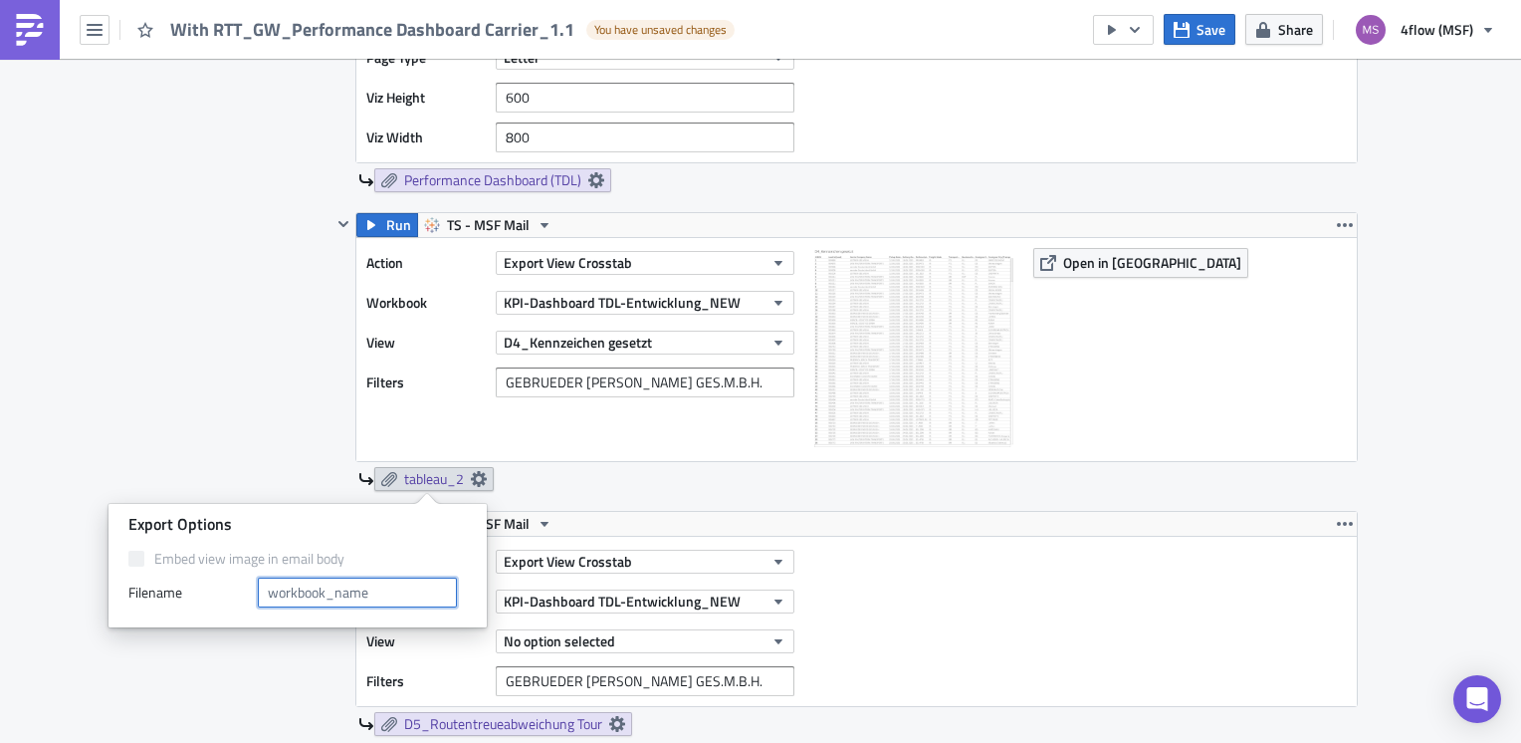
click at [326, 595] on input "text" at bounding box center [357, 592] width 199 height 30
paste input "D4_Kennzeichen gesetzt"
type input "D4_Kennzeichen gesetzt"
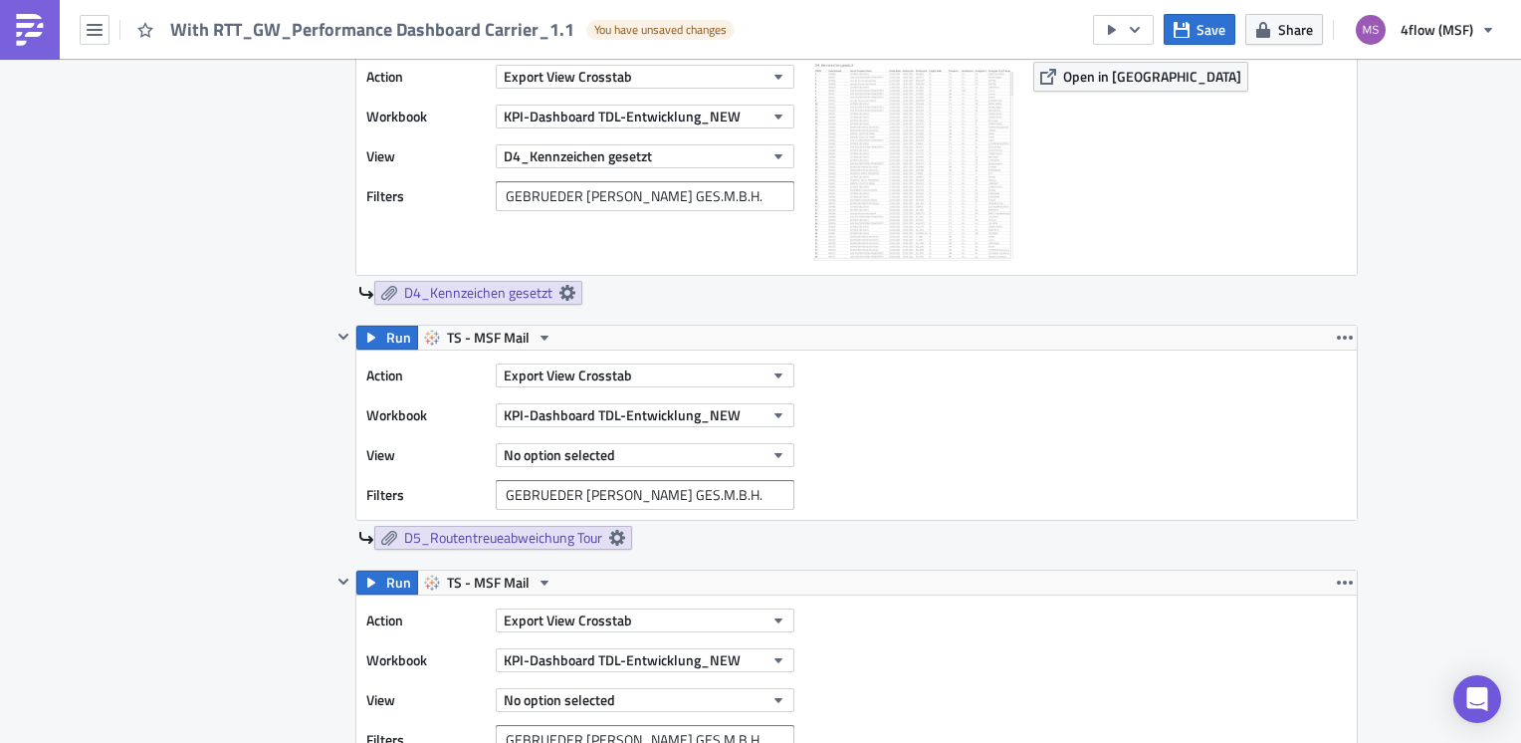
scroll to position [1095, 0]
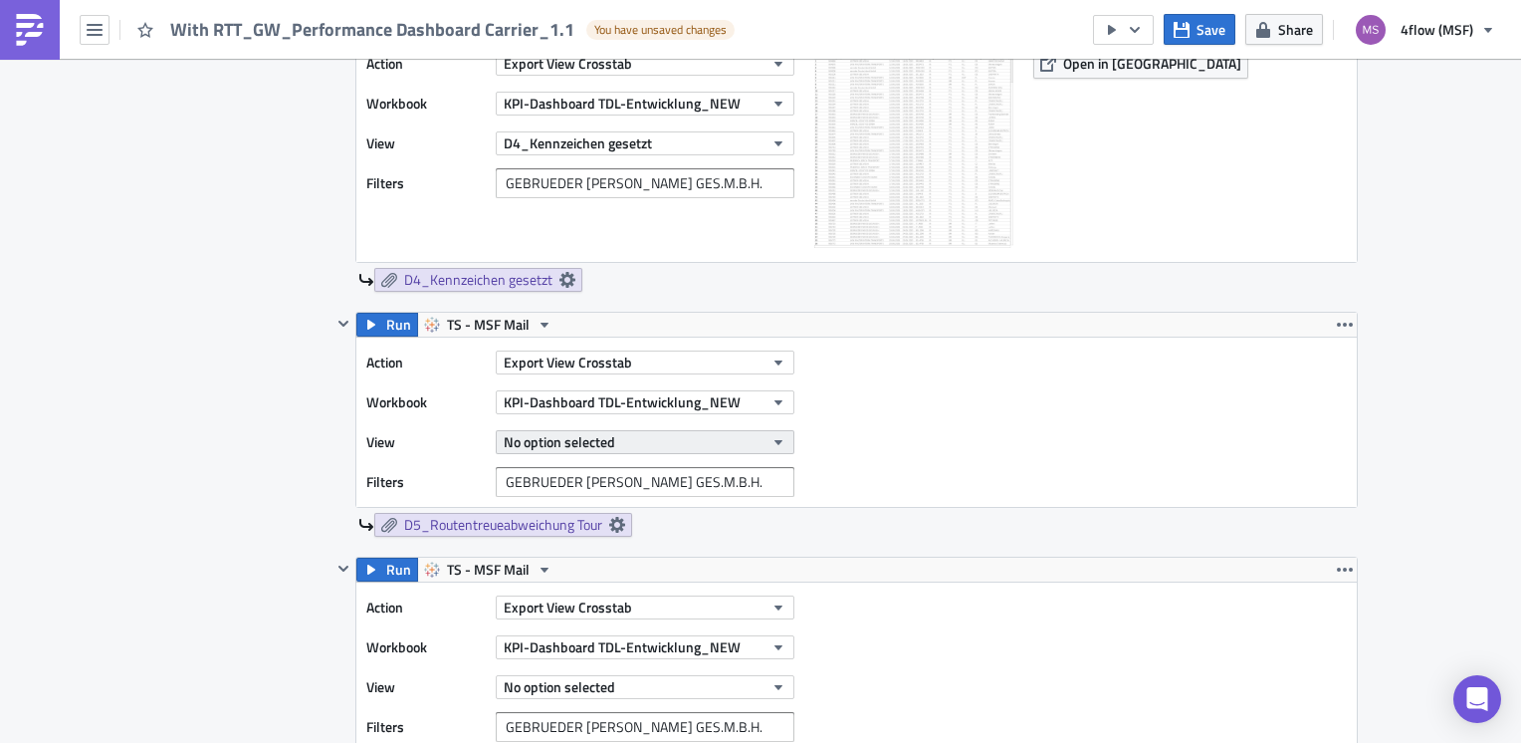
click at [771, 436] on icon "button" at bounding box center [779, 442] width 16 height 16
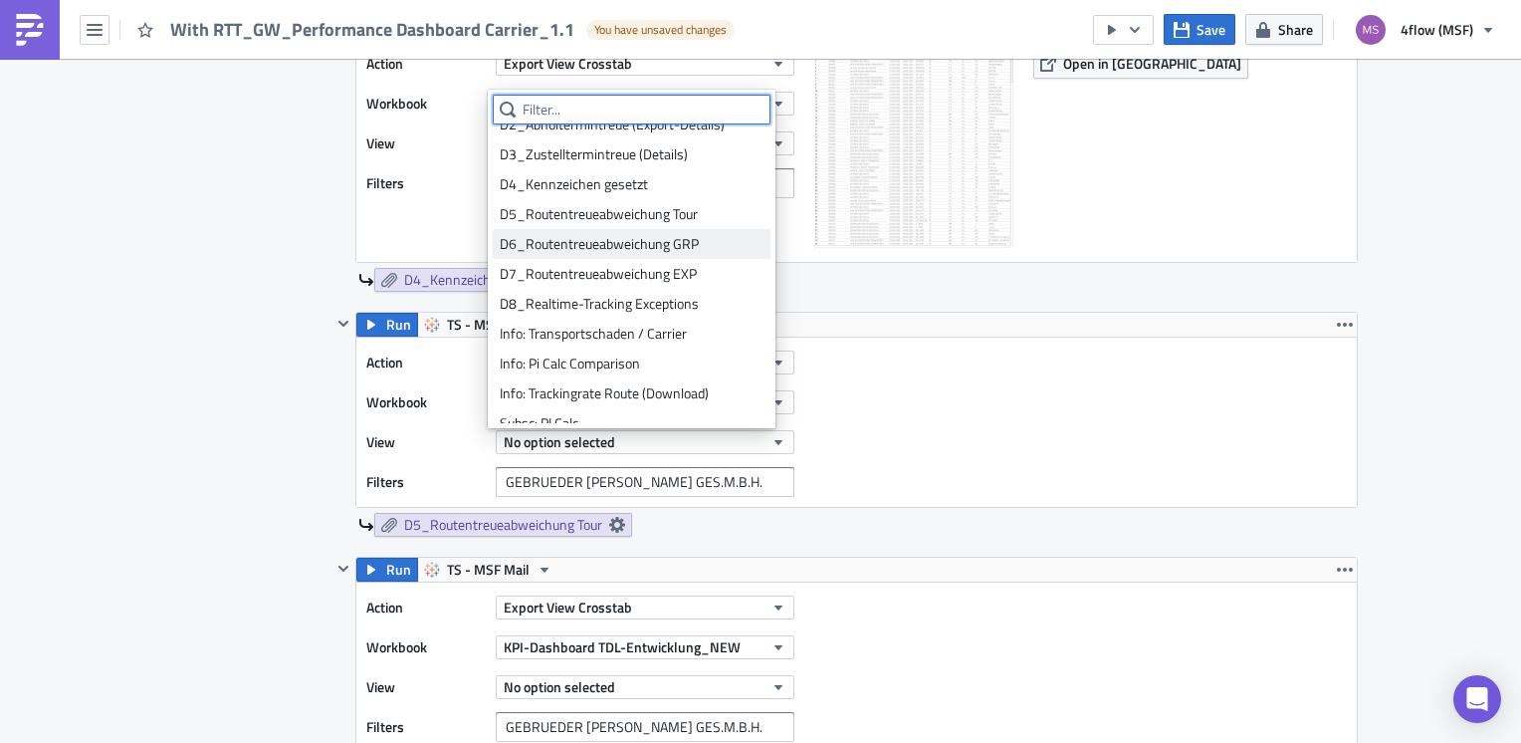
scroll to position [880, 0]
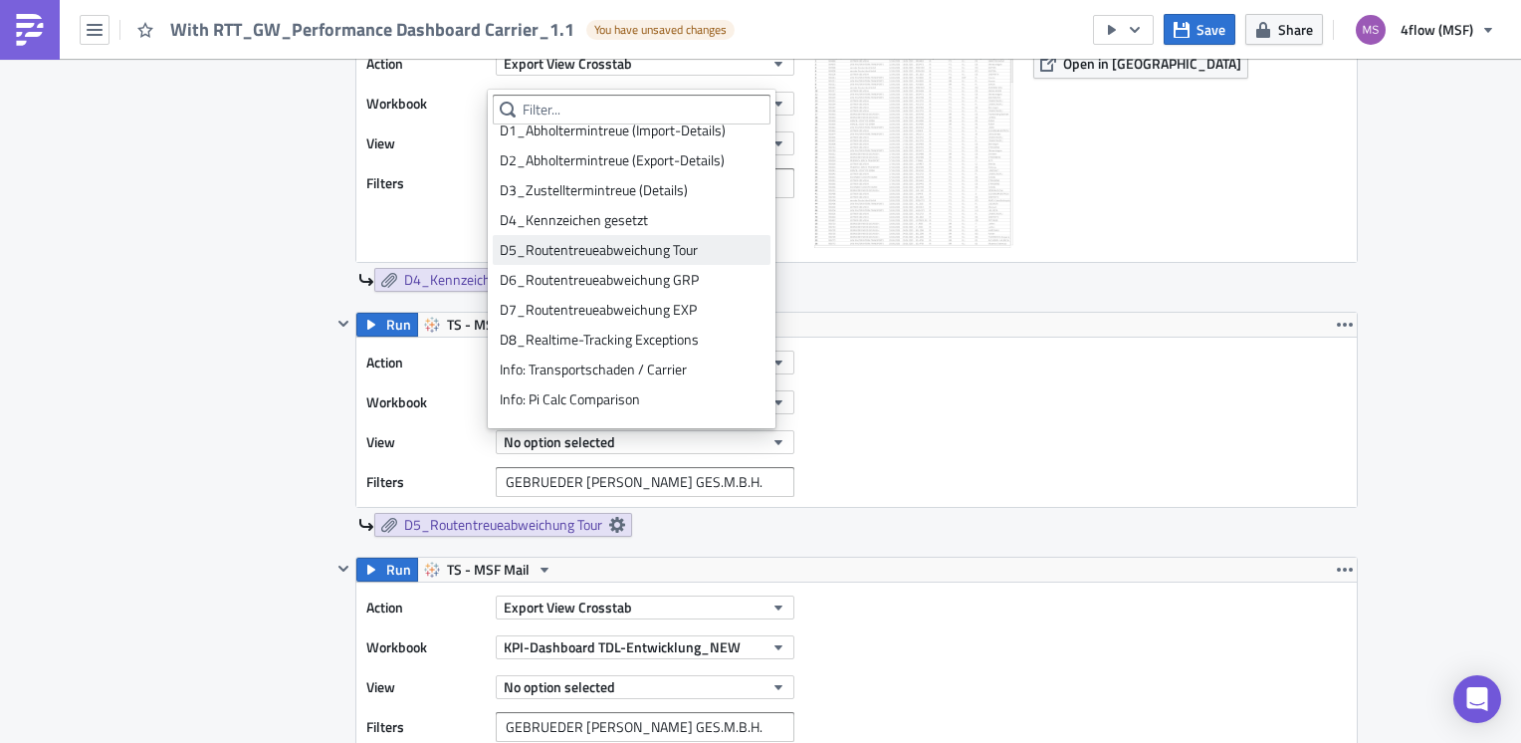
click at [571, 251] on div "D5_Routentreueabweichung Tour" at bounding box center [632, 250] width 264 height 20
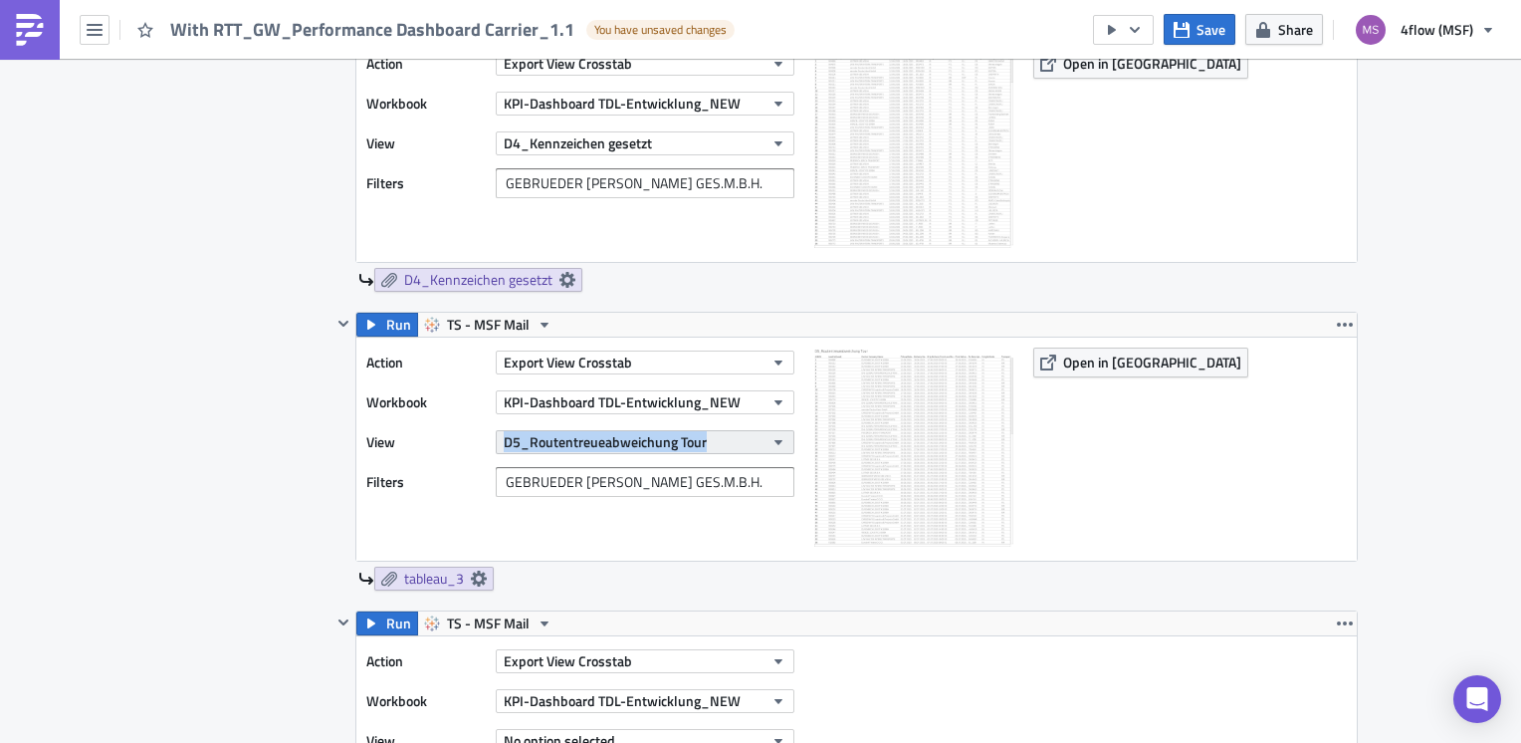
drag, startPoint x: 478, startPoint y: 441, endPoint x: 718, endPoint y: 444, distance: 240.0
click at [718, 444] on div "View D5_Routentreueabweichung Tour" at bounding box center [585, 442] width 438 height 30
copy div "D5_Routentreueabweichung Tour"
click at [474, 575] on icon at bounding box center [479, 579] width 16 height 16
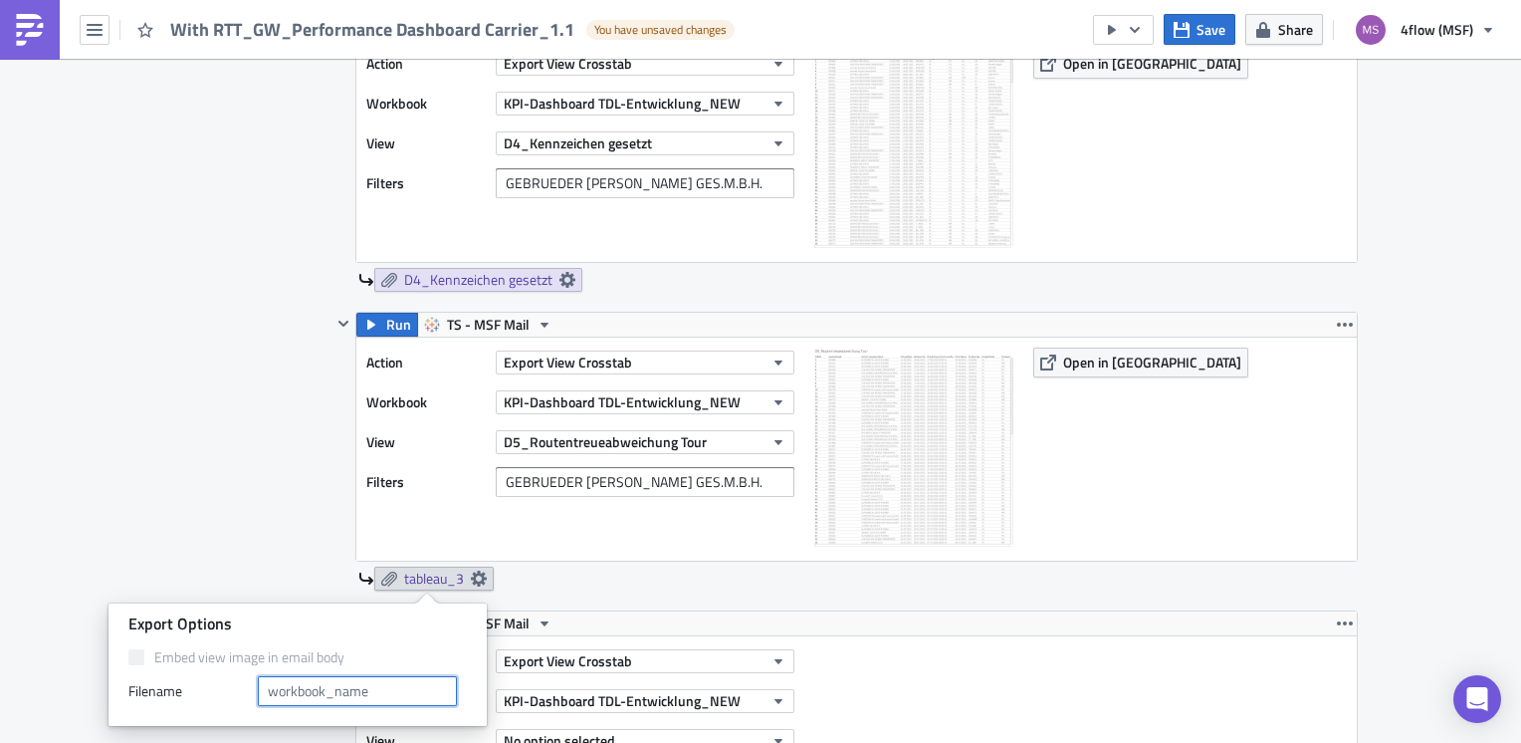
click at [346, 679] on input "text" at bounding box center [357, 691] width 199 height 30
paste input "D5_Routentreueabweichung Tour"
type input "D5_Routentreueabweichung Tour"
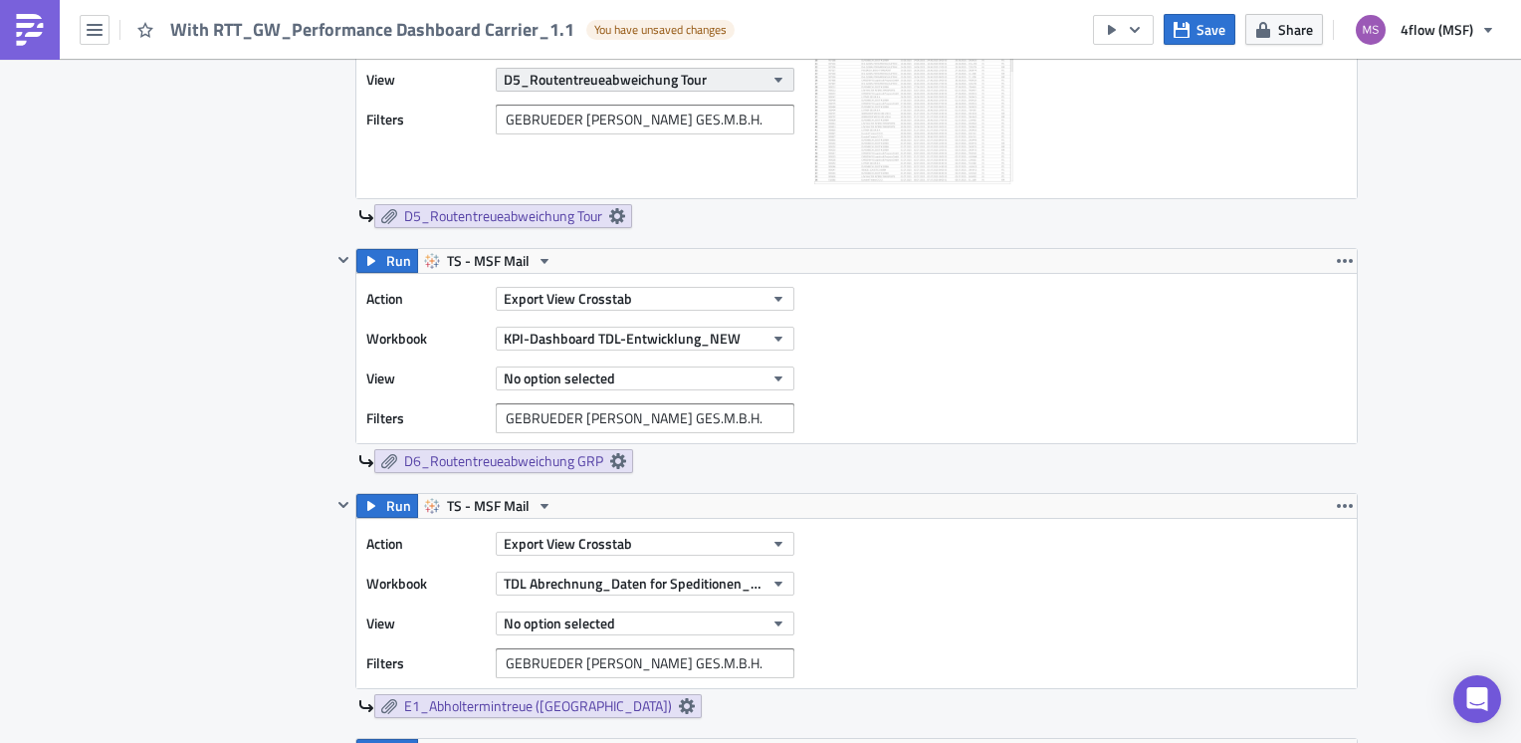
scroll to position [1493, 0]
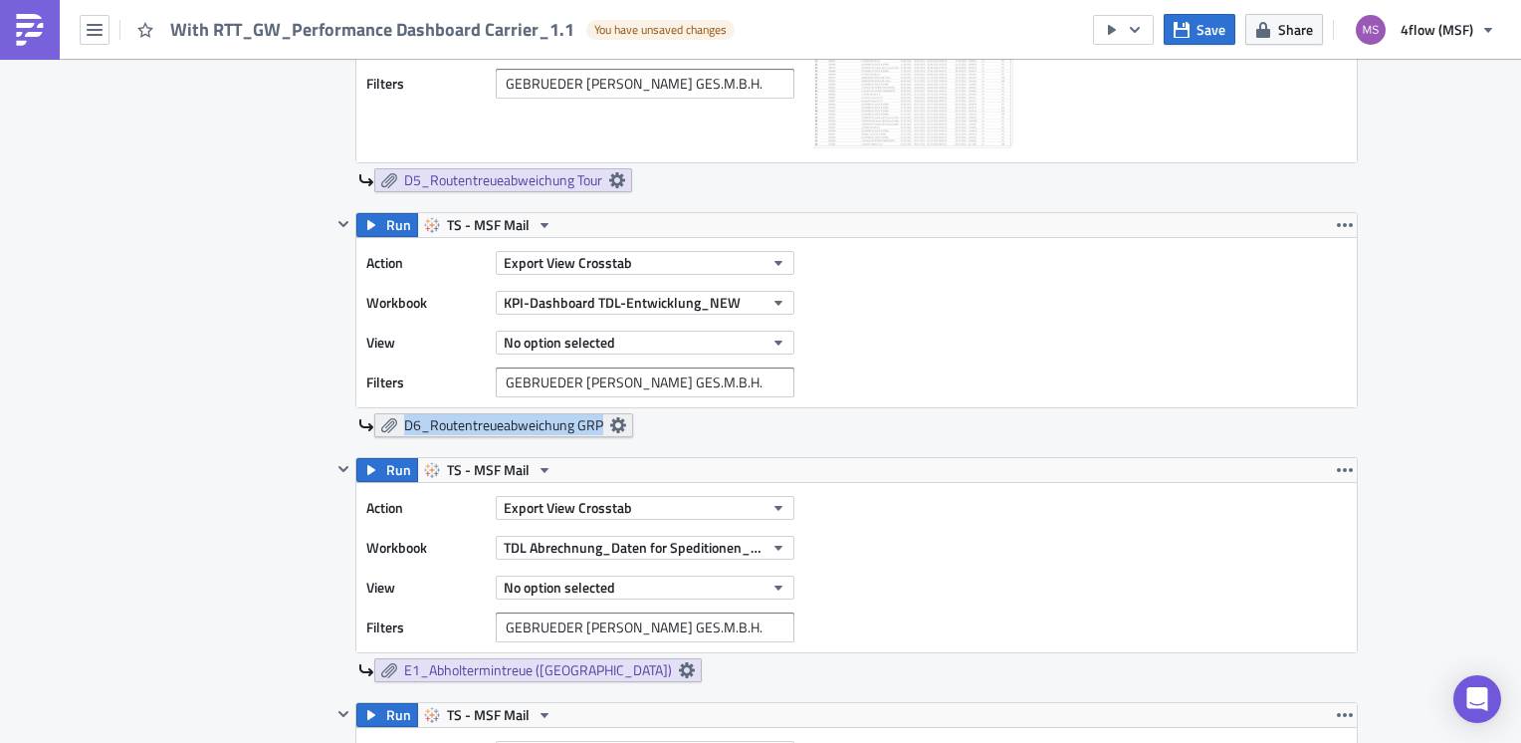
drag, startPoint x: 384, startPoint y: 438, endPoint x: 394, endPoint y: 431, distance: 12.2
click at [394, 431] on div "Run TS - MSF Mail Action Export View Crosstab Workbook KPI-Dashboard TDL-Entwic…" at bounding box center [845, 334] width 1027 height 245
copy span "D6_Routentreueabweichung GRP"
click at [749, 343] on button "No option selected" at bounding box center [645, 343] width 299 height 24
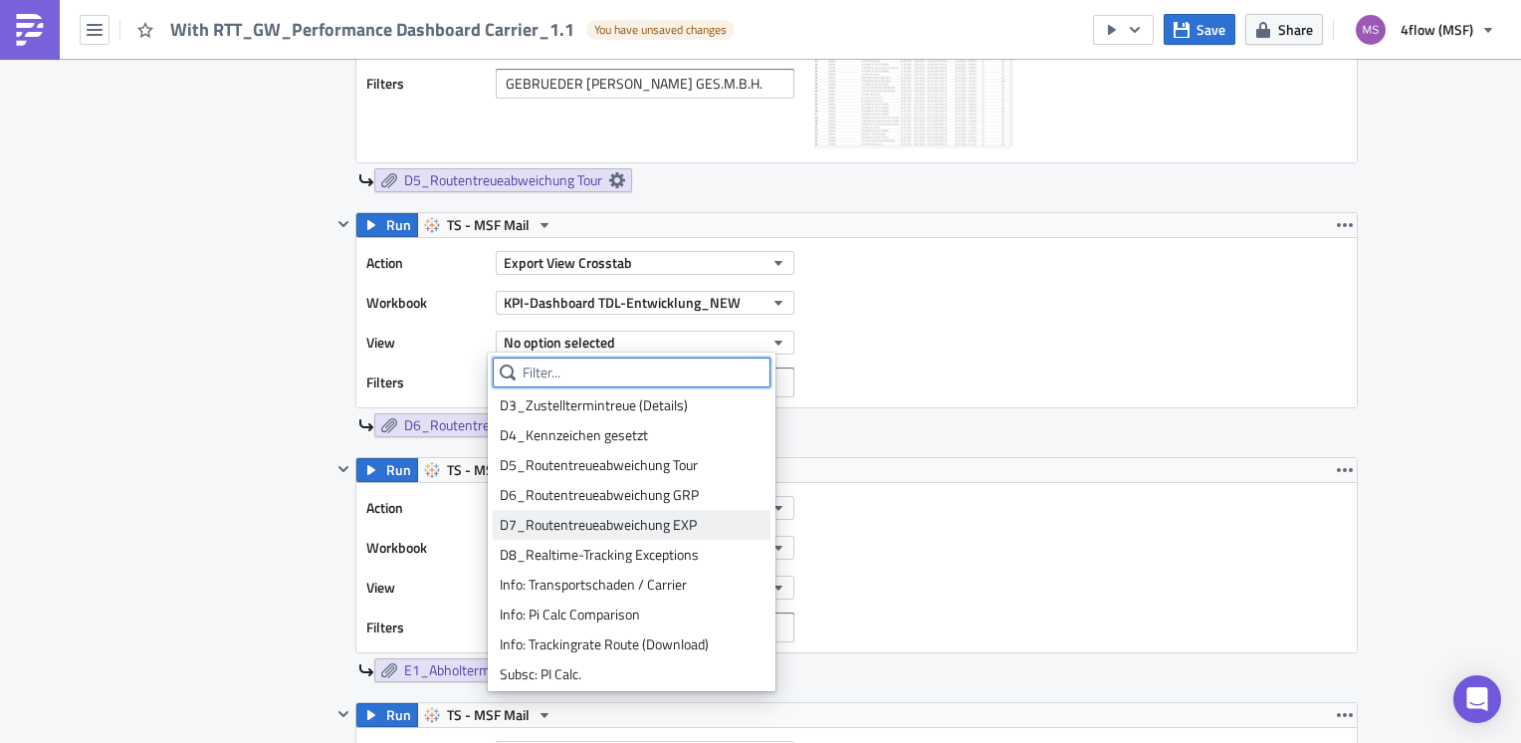
scroll to position [896, 0]
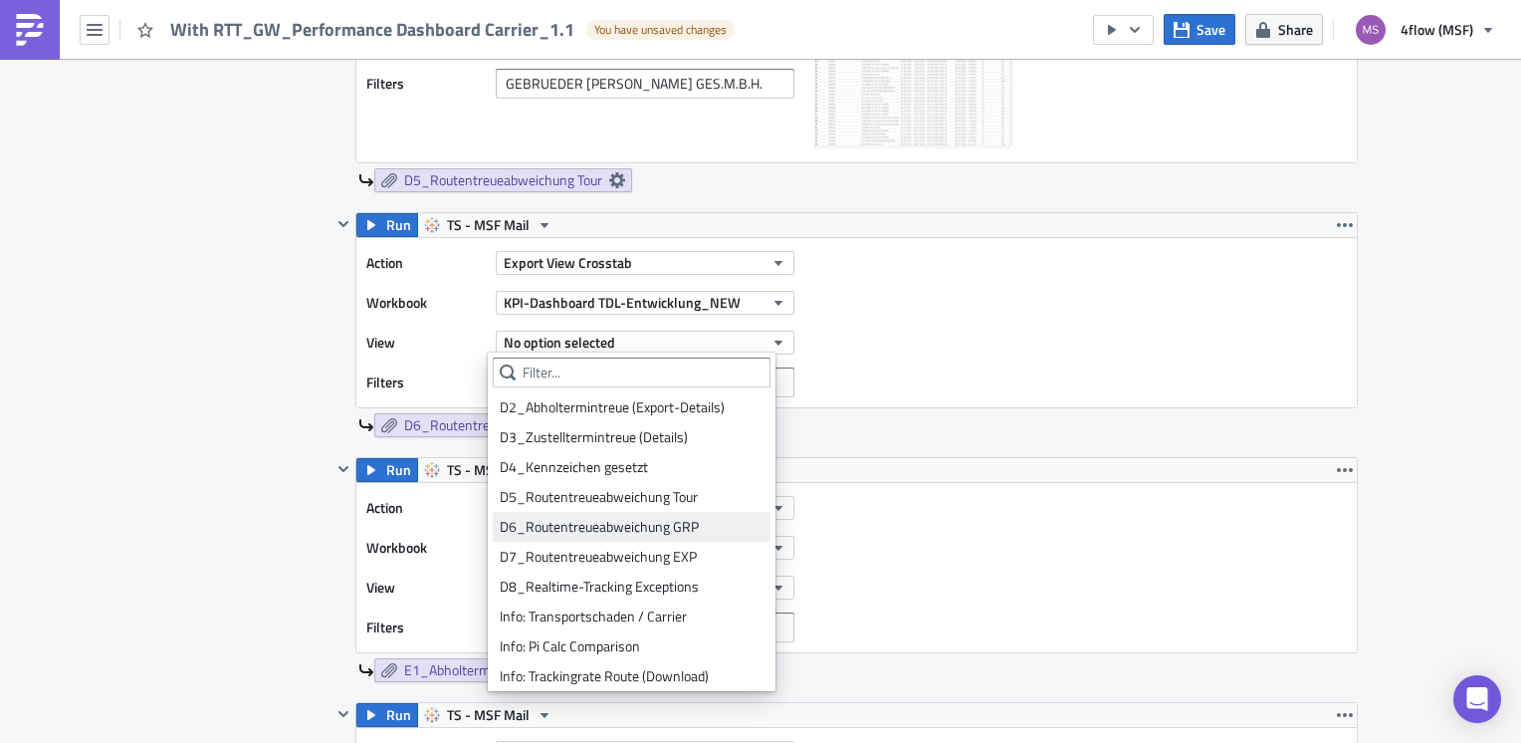
click at [591, 523] on div "D6_Routentreueabweichung GRP" at bounding box center [632, 527] width 264 height 20
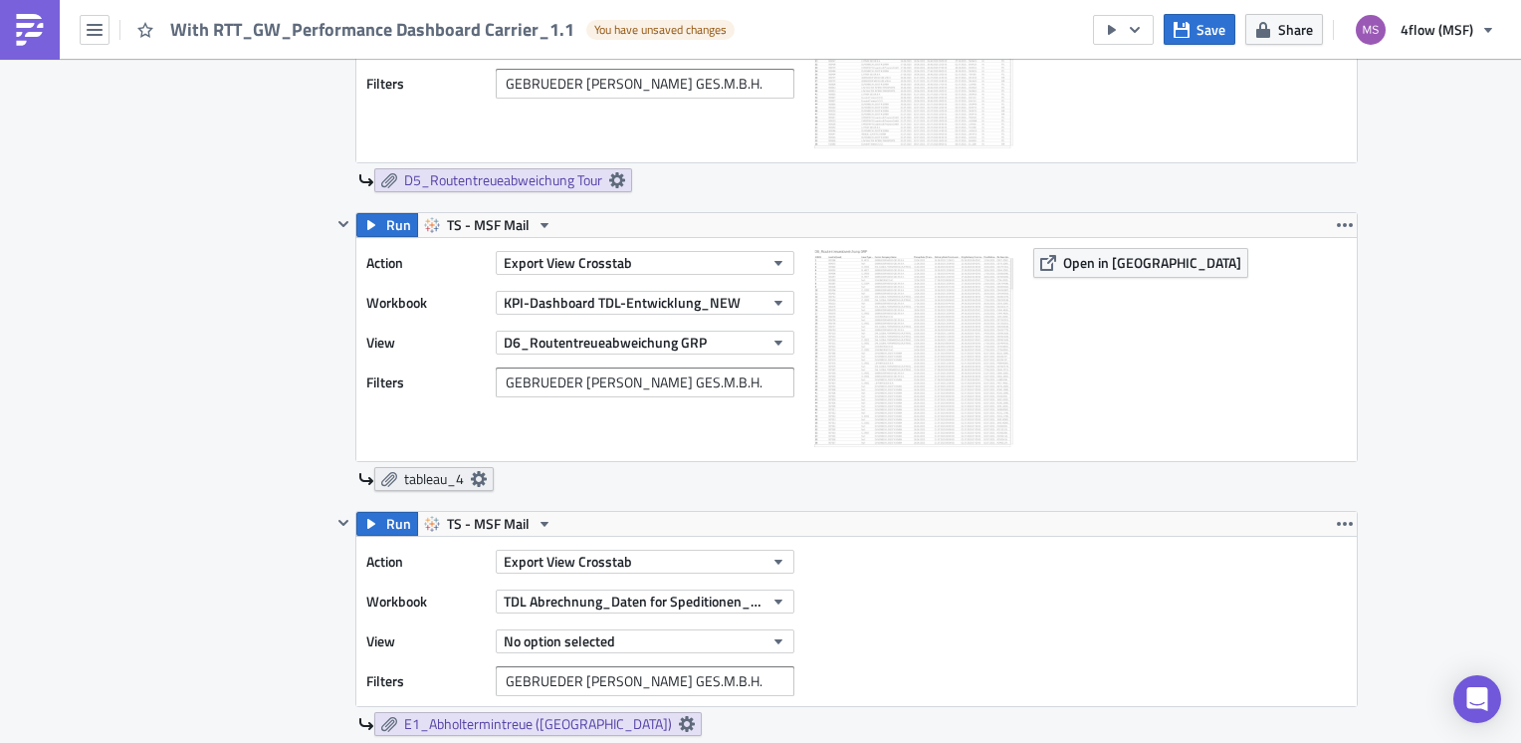
click at [475, 476] on icon at bounding box center [479, 479] width 16 height 16
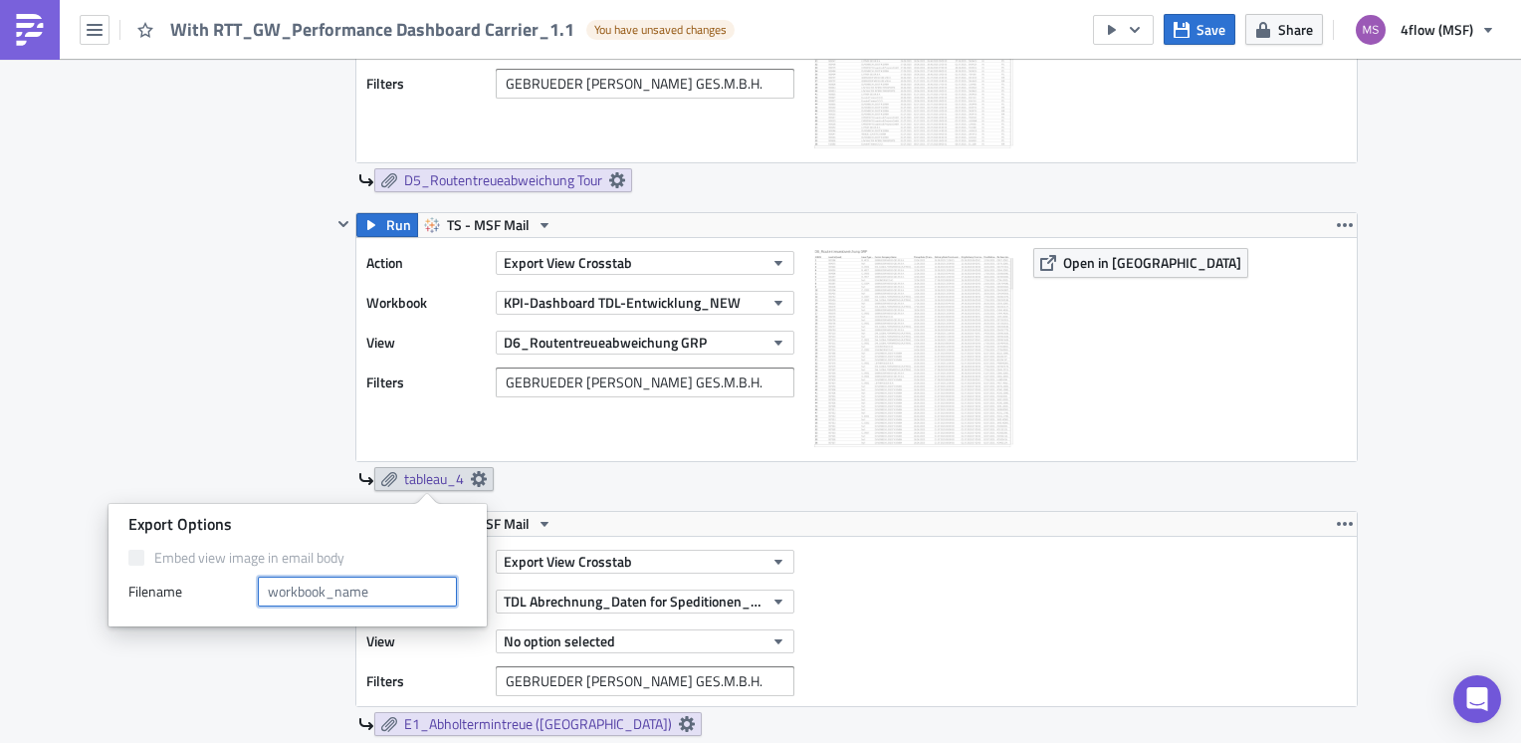
click at [325, 602] on input "text" at bounding box center [357, 591] width 199 height 30
paste input "D6_Routentreueabweichung GRP"
type input "D6_Routentreueabweichung GRP"
click at [186, 358] on div "Contents Select which data & attachment to include in your report." at bounding box center [247, 594] width 168 height 2769
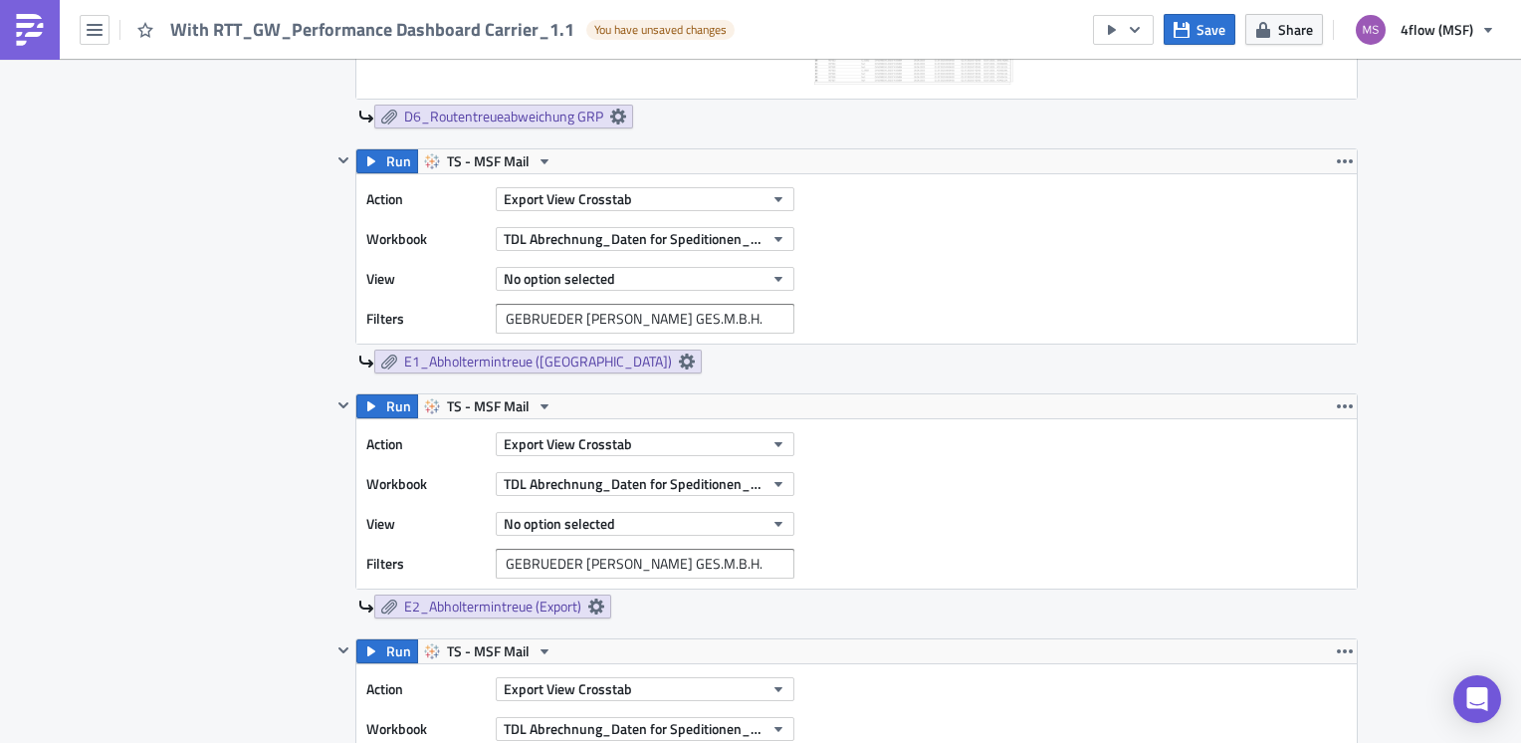
scroll to position [1892, 0]
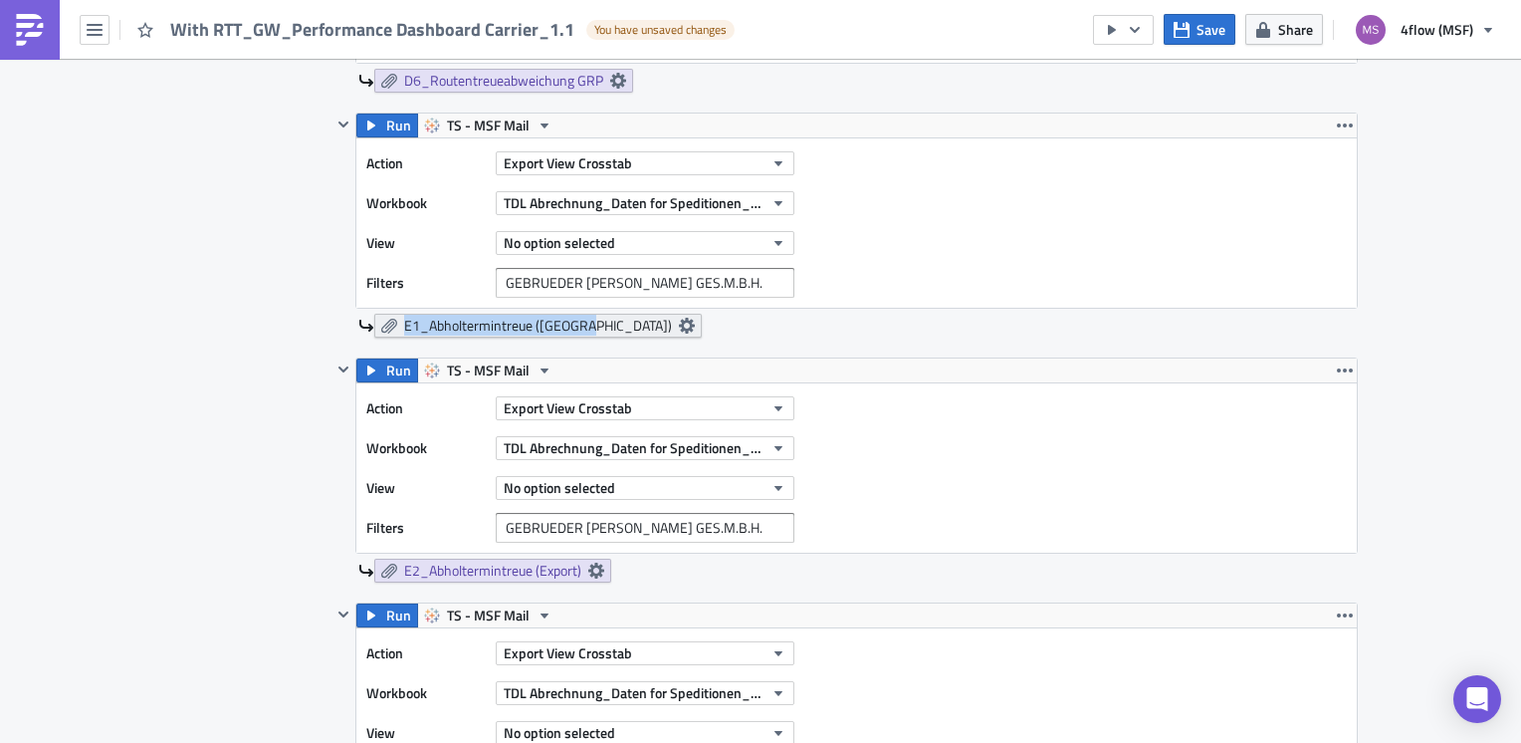
drag, startPoint x: 382, startPoint y: 337, endPoint x: 389, endPoint y: 329, distance: 10.6
click at [389, 329] on div "Run TS - MSF Mail Action Export View Crosstab Workbook TDL Abrechnung_Daten for…" at bounding box center [845, 235] width 1027 height 245
copy span "E1_Abholtermintreue ([GEOGRAPHIC_DATA])"
click at [775, 241] on icon "button" at bounding box center [779, 243] width 8 height 5
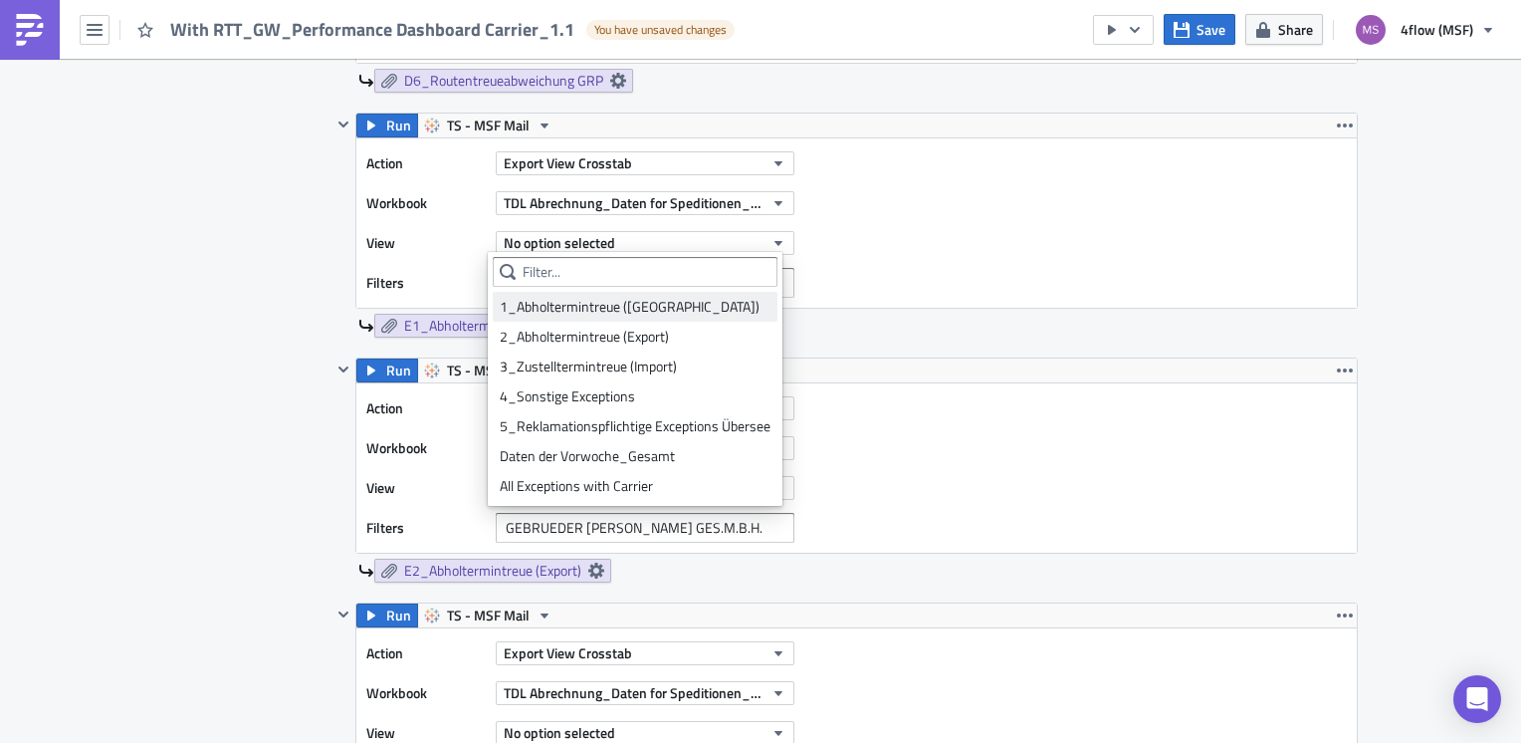
click at [589, 314] on div "1_Abholtermintreue ([GEOGRAPHIC_DATA])" at bounding box center [635, 307] width 271 height 20
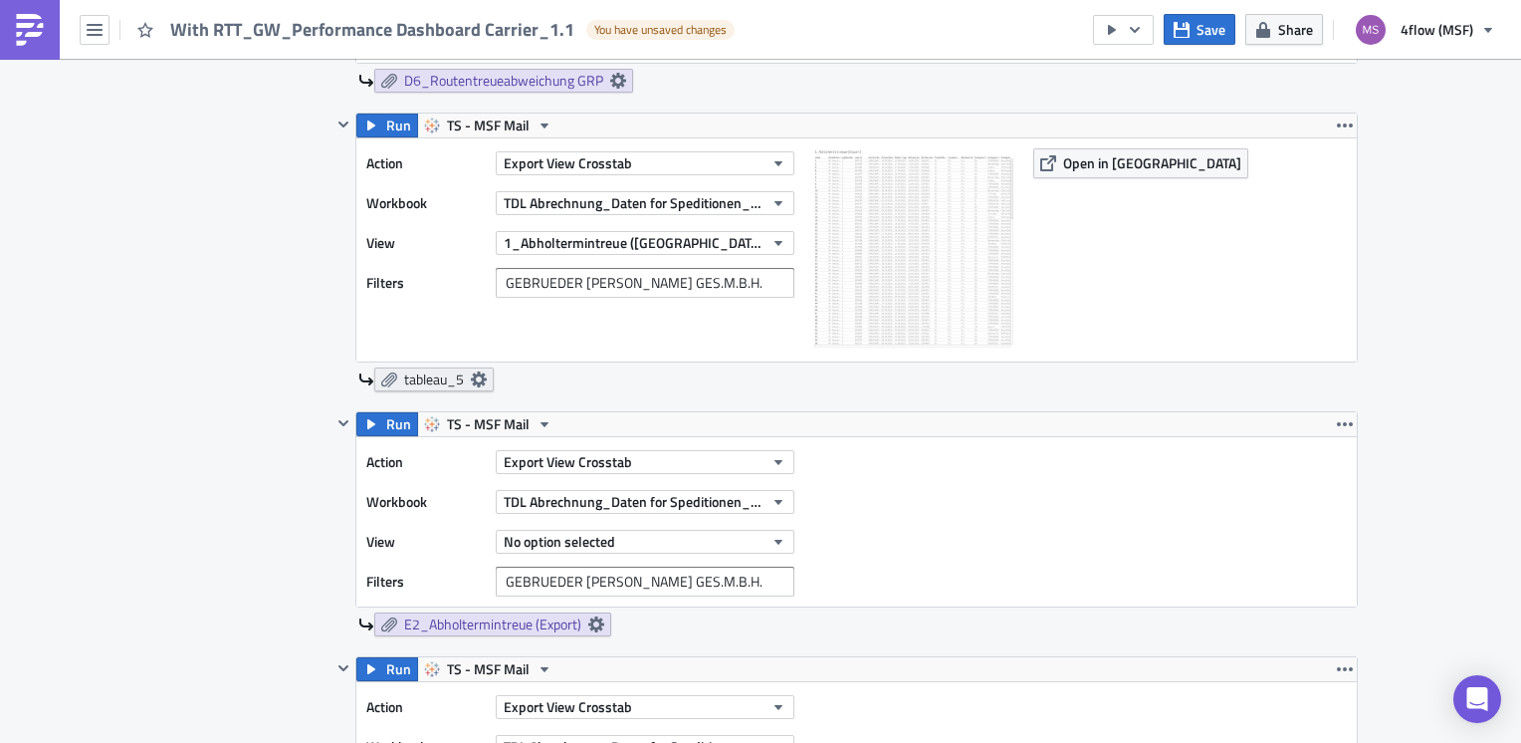
click at [482, 372] on link "tableau_5" at bounding box center [433, 379] width 119 height 24
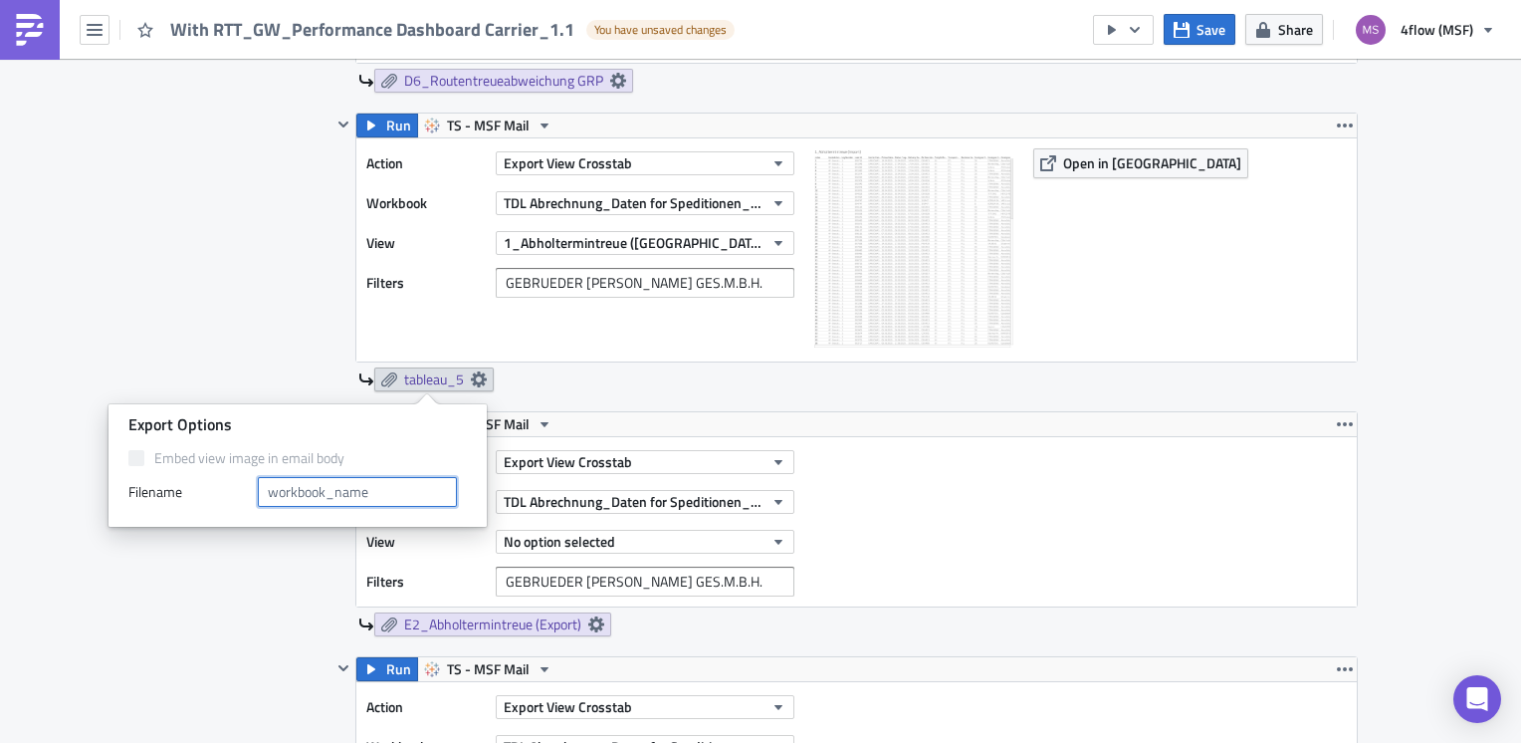
click at [386, 487] on input "text" at bounding box center [357, 492] width 199 height 30
paste input "E1_Abholtermintreue ([GEOGRAPHIC_DATA])"
type input "E1_Abholtermintreue ([GEOGRAPHIC_DATA])"
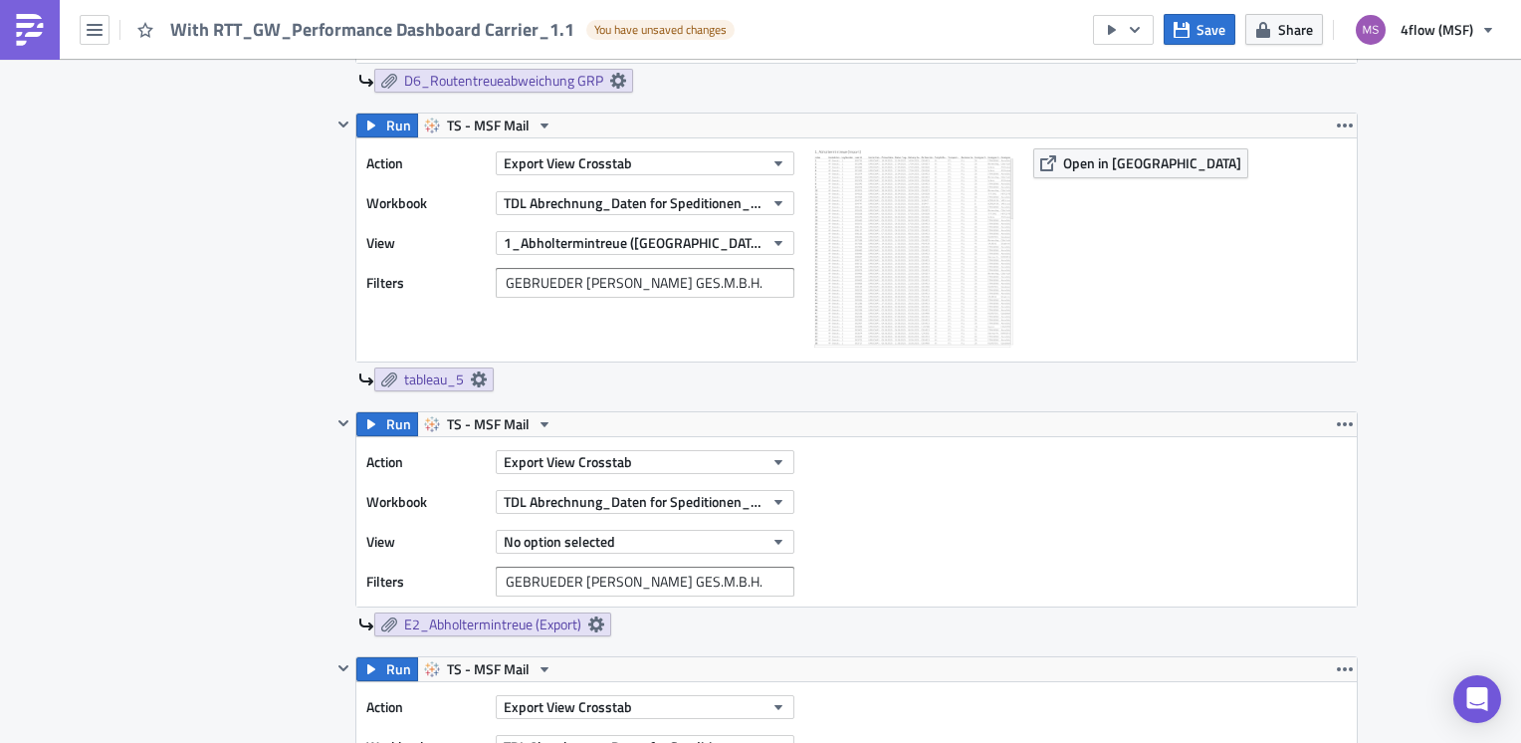
click at [272, 292] on div "Contents Select which data & attachment to include in your report." at bounding box center [247, 223] width 168 height 2823
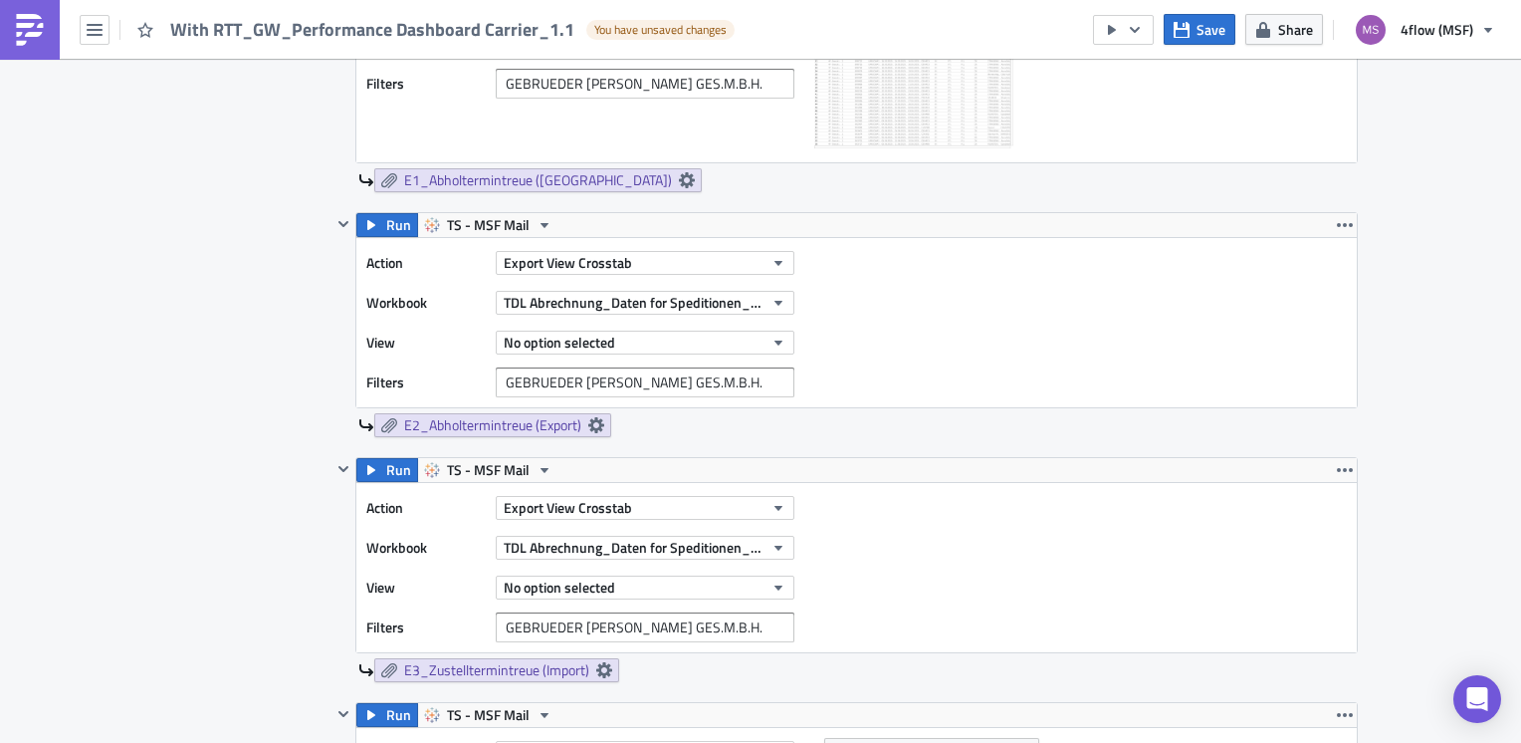
scroll to position [2190, 0]
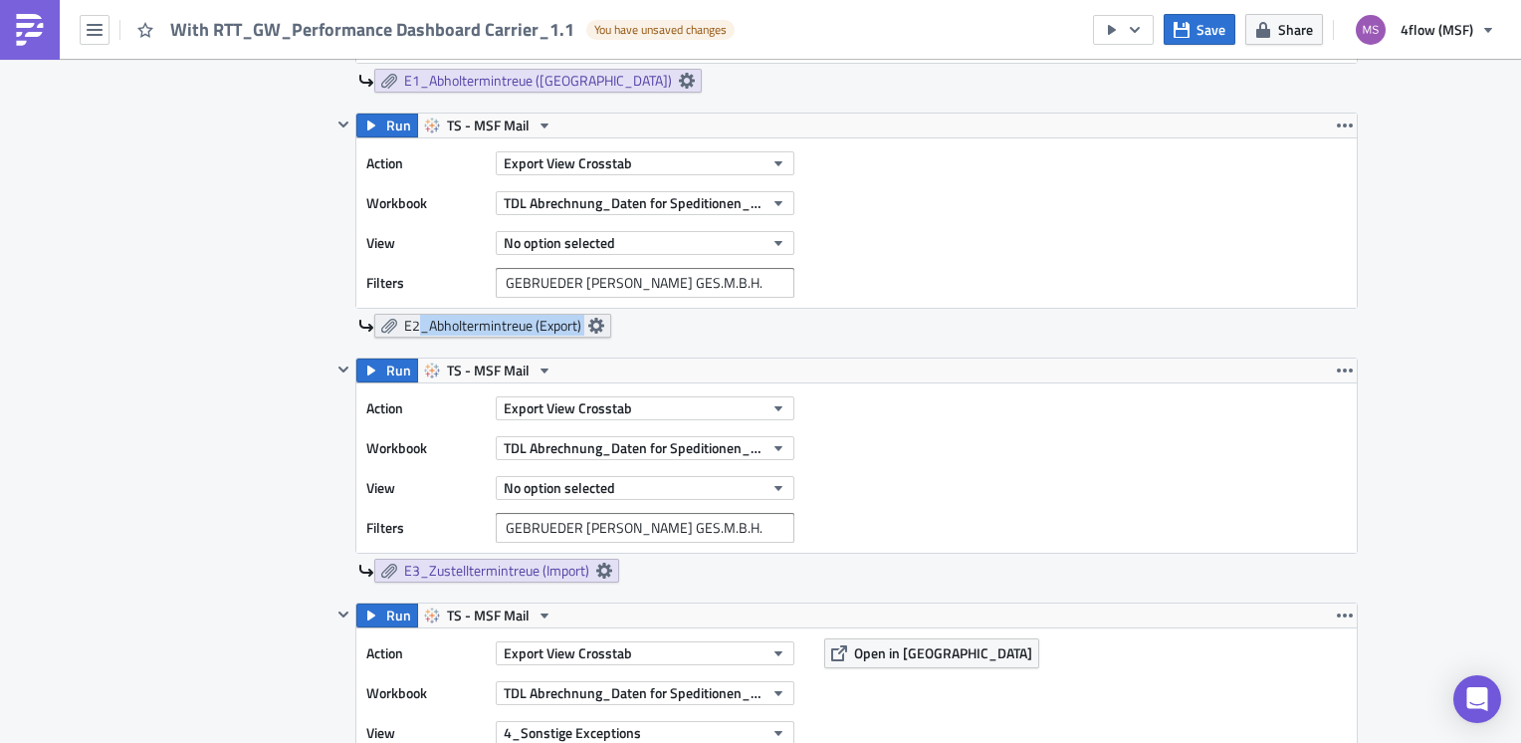
drag, startPoint x: 381, startPoint y: 334, endPoint x: 587, endPoint y: 329, distance: 206.2
click at [587, 329] on link "E2_Abholtermintreue (Export)" at bounding box center [492, 326] width 237 height 24
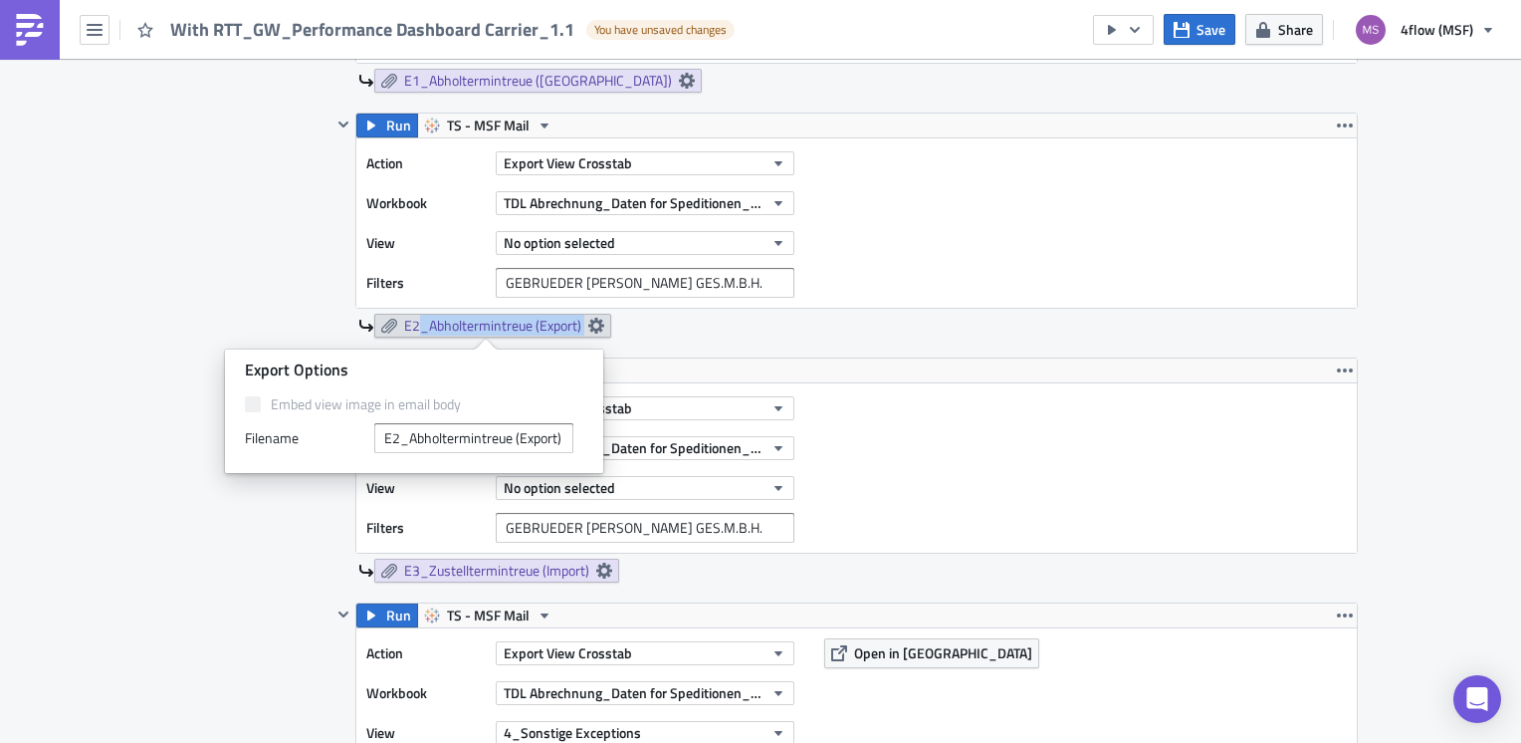
copy div "E2_Abholtermintreue (Export)"
click at [789, 237] on div "View No option selected" at bounding box center [585, 243] width 438 height 30
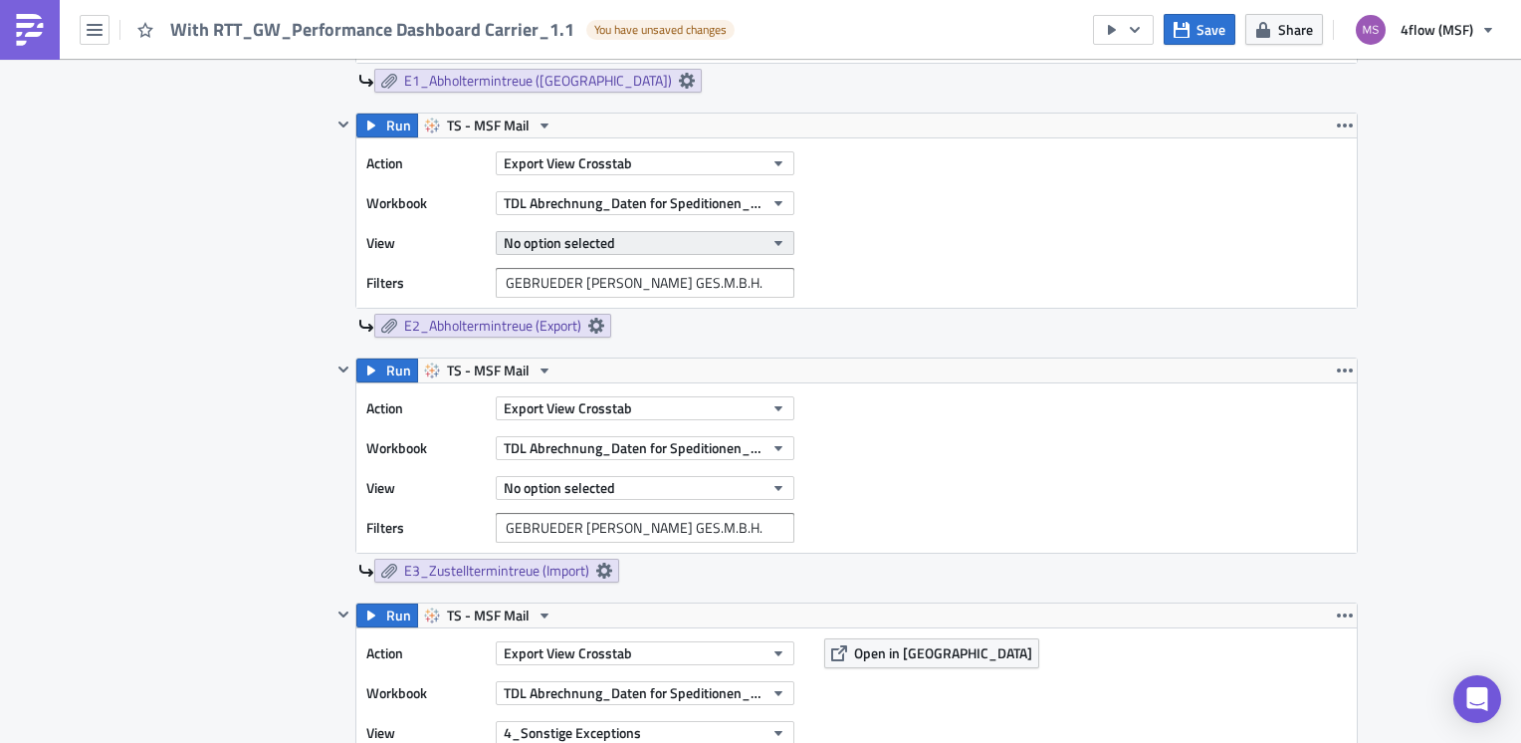
click at [778, 240] on icon "button" at bounding box center [779, 243] width 16 height 16
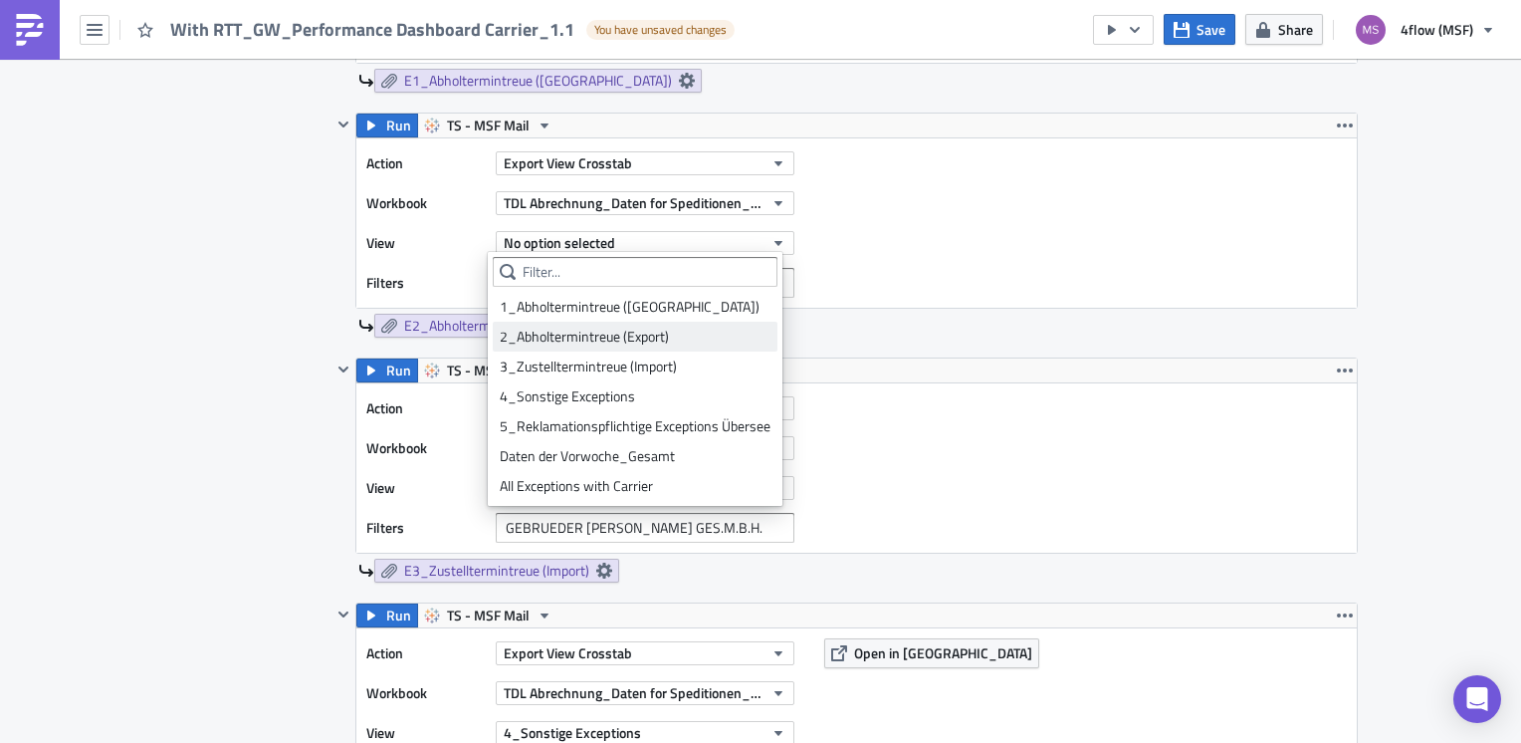
click at [602, 331] on div "2_Abholtermintreue (Export)" at bounding box center [635, 337] width 271 height 20
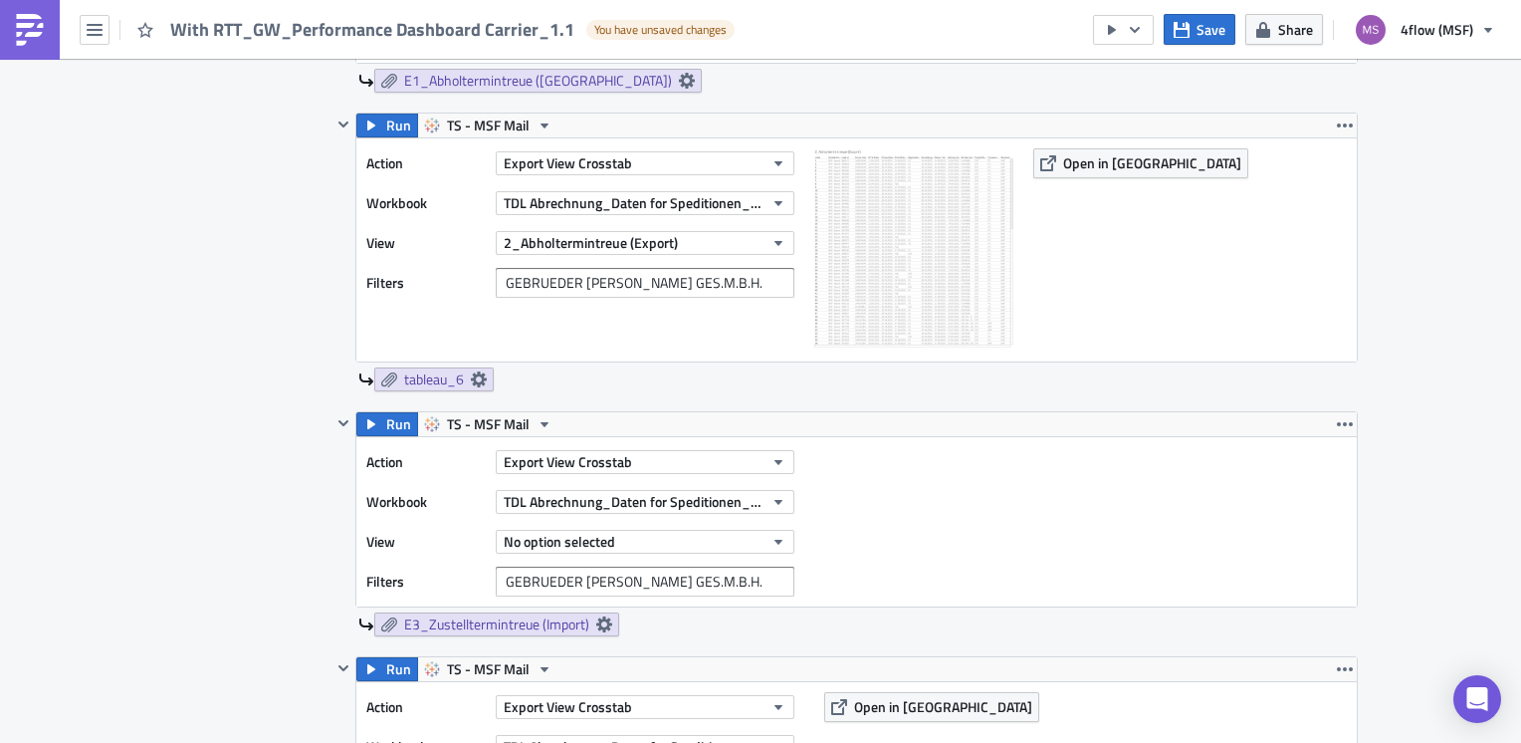
click at [591, 372] on div "tableau_6" at bounding box center [858, 379] width 1000 height 24
click at [481, 377] on link "tableau_6" at bounding box center [433, 379] width 119 height 24
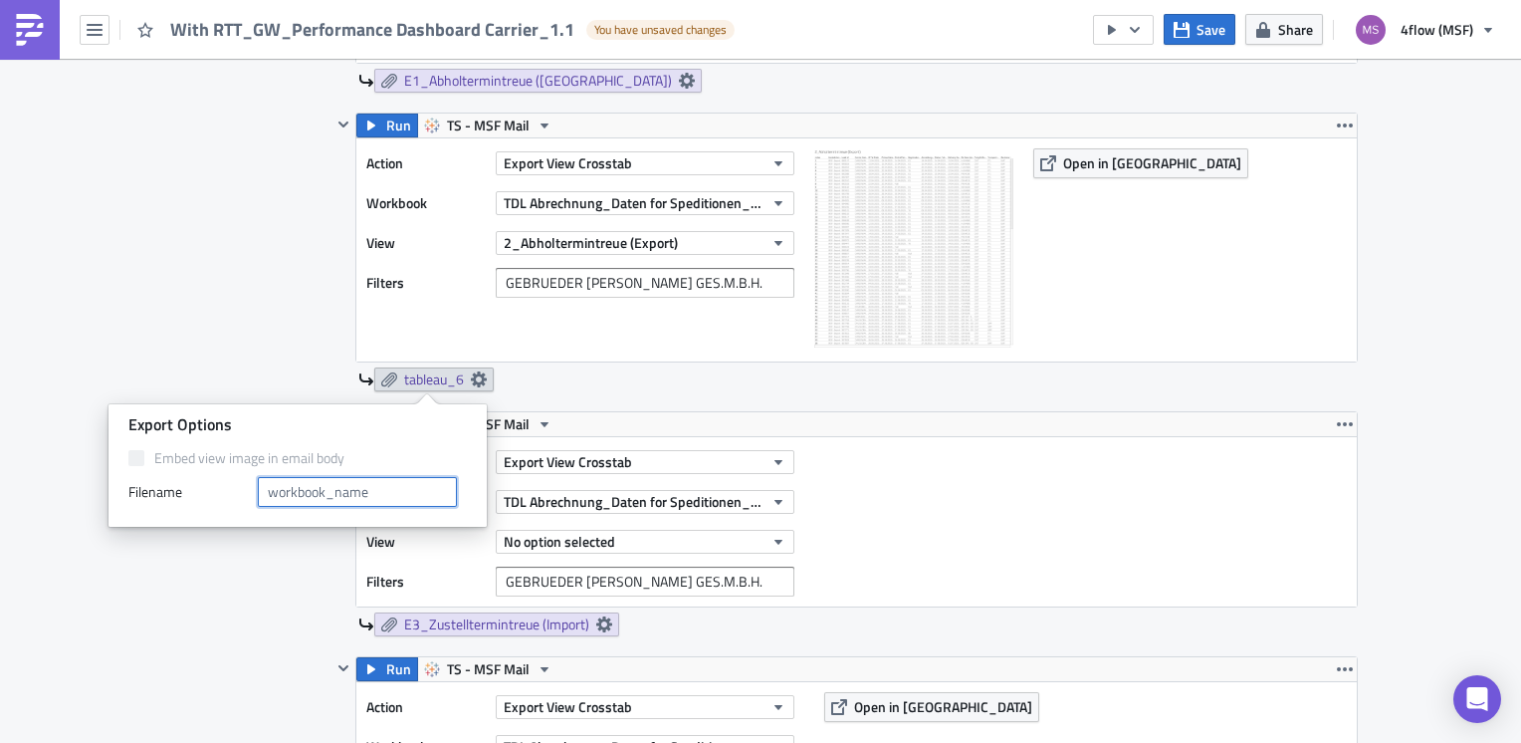
click at [345, 483] on input "text" at bounding box center [357, 492] width 199 height 30
paste input "E2_Abholtermintreue (Export)"
type input "E2_Abholtermintreue (Export)"
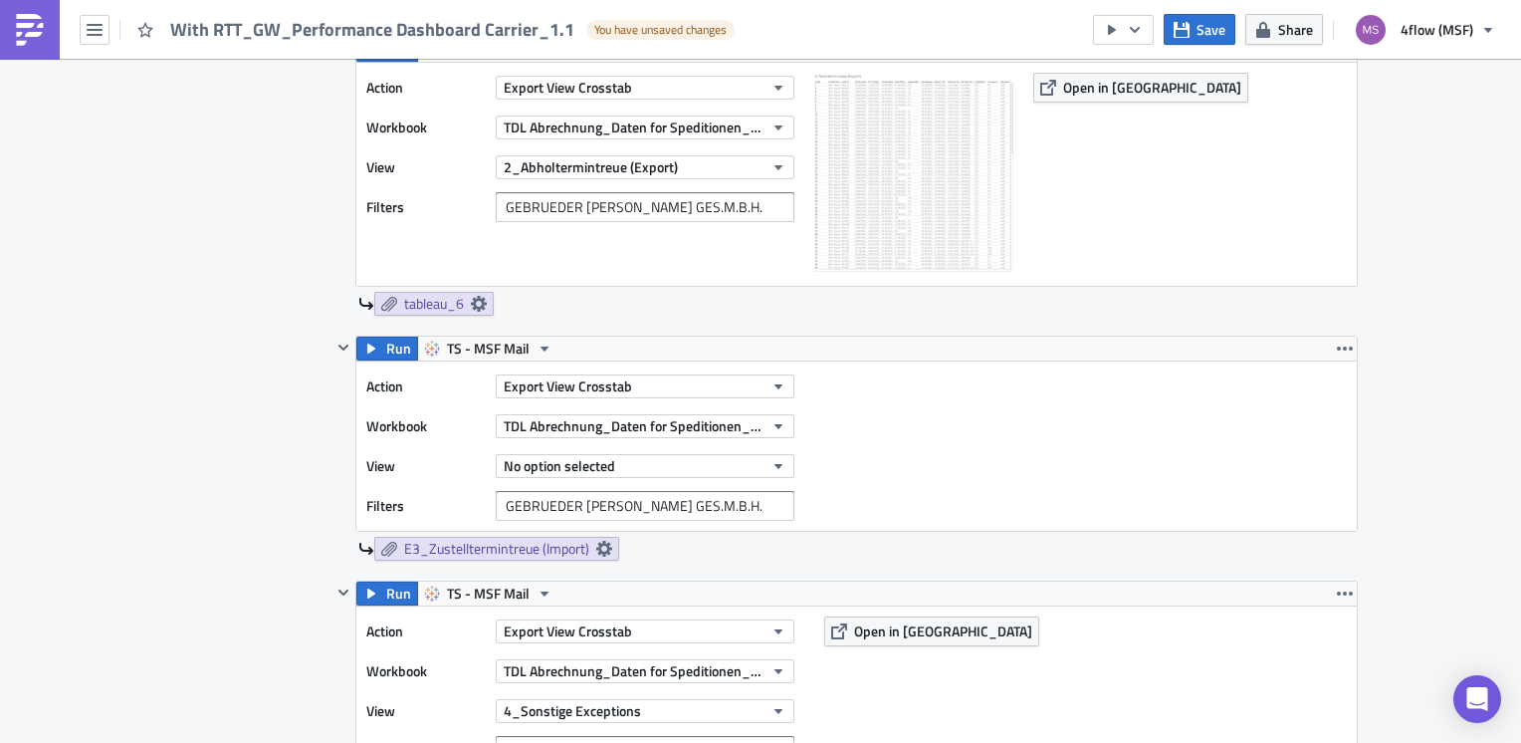
scroll to position [2390, 0]
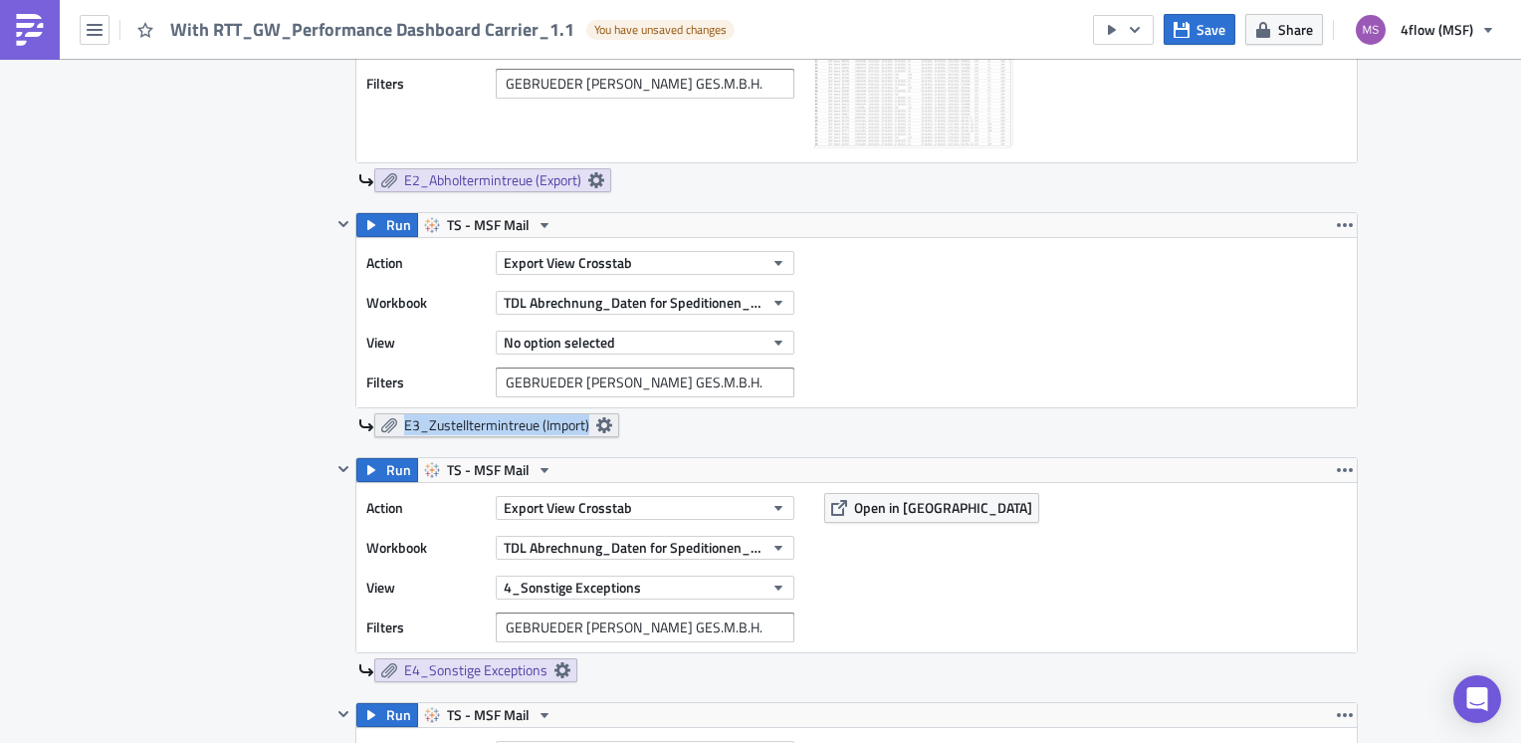
drag, startPoint x: 570, startPoint y: 440, endPoint x: 381, endPoint y: 431, distance: 188.4
click at [381, 431] on div "Run TS - MSF Mail Action Export View Crosstab Workbook TDL Abrechnung_Daten for…" at bounding box center [845, 334] width 1027 height 245
copy span "E3_Zustelltermintreue (Import)"
click at [760, 340] on button "No option selected" at bounding box center [645, 343] width 299 height 24
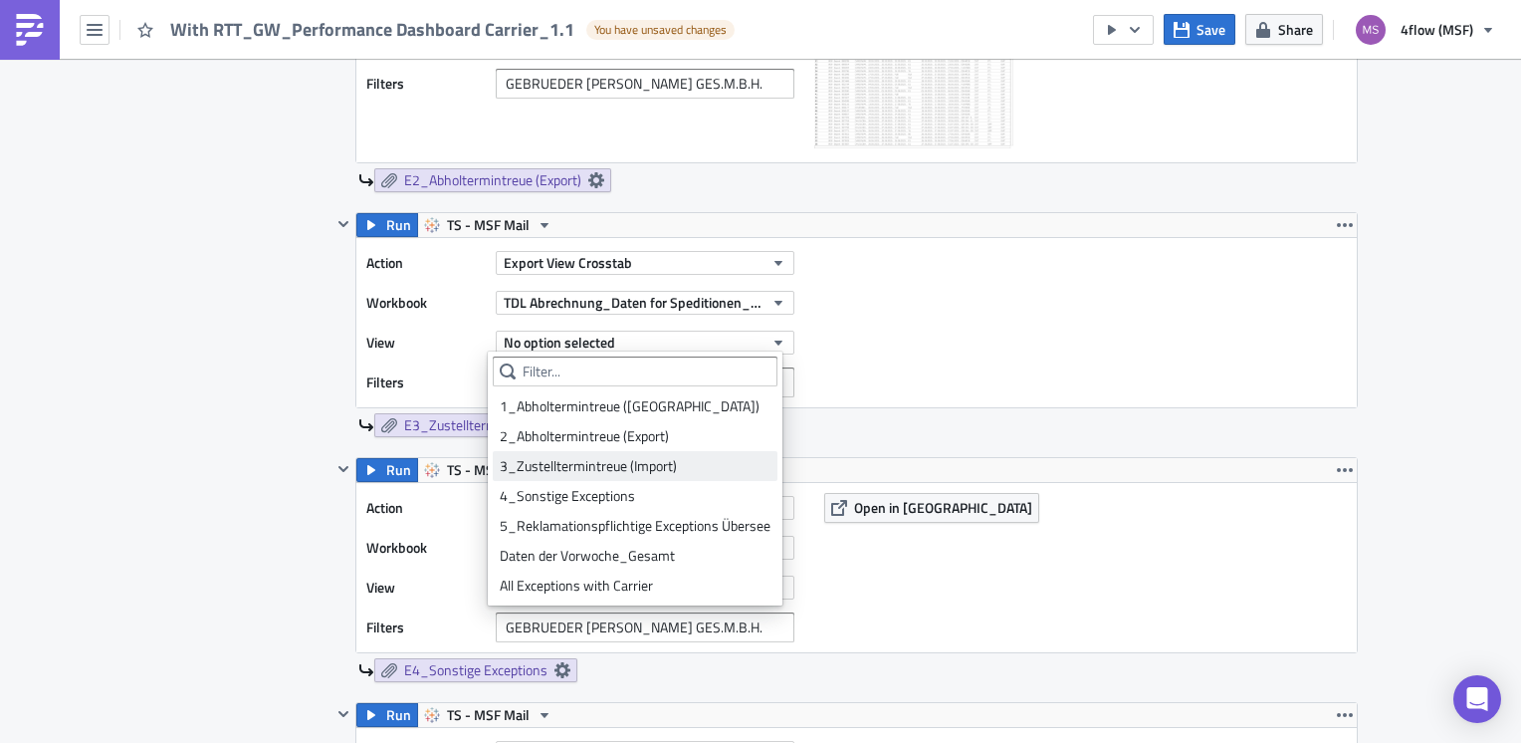
click at [611, 456] on div "3_Zustelltermintreue (Import)" at bounding box center [635, 466] width 271 height 20
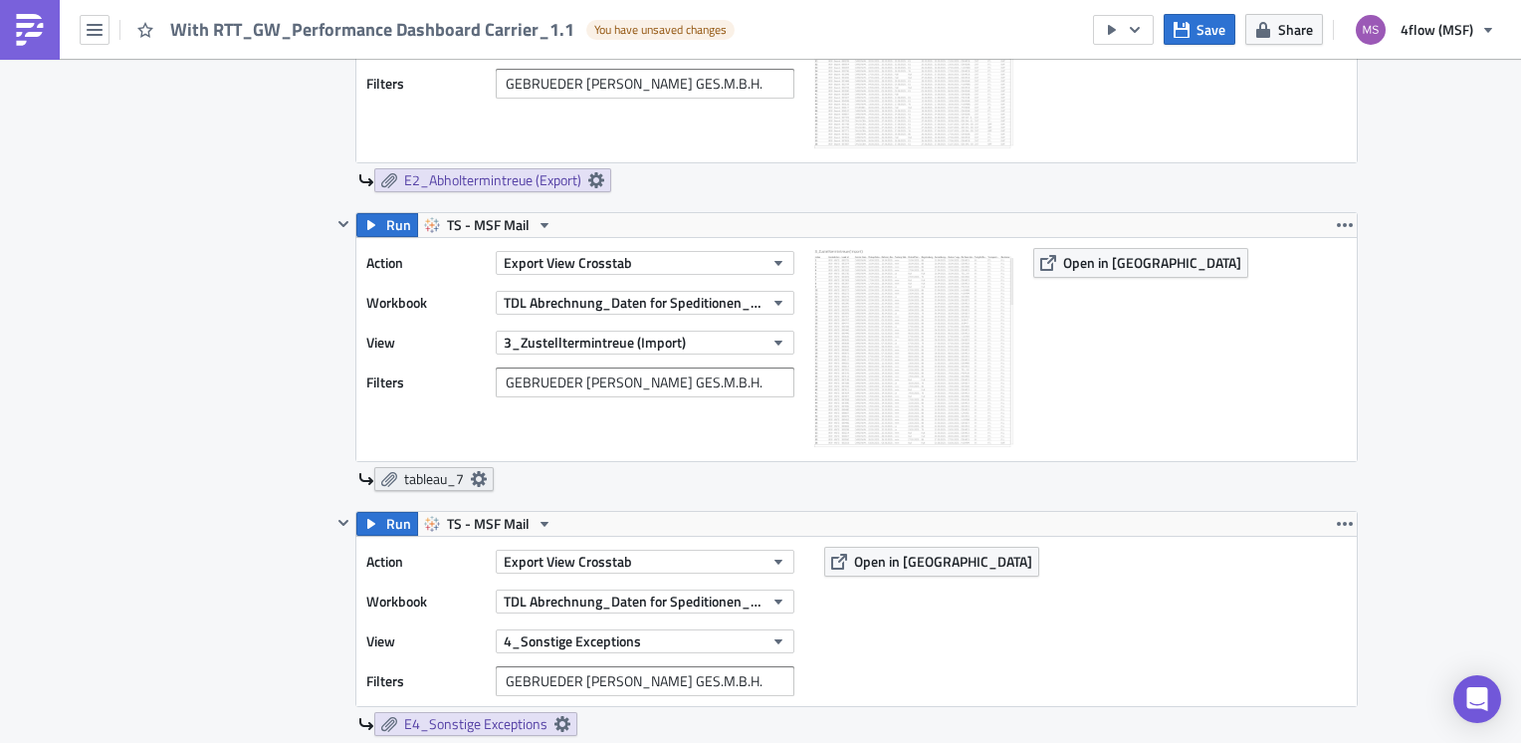
click at [471, 474] on icon at bounding box center [479, 479] width 16 height 16
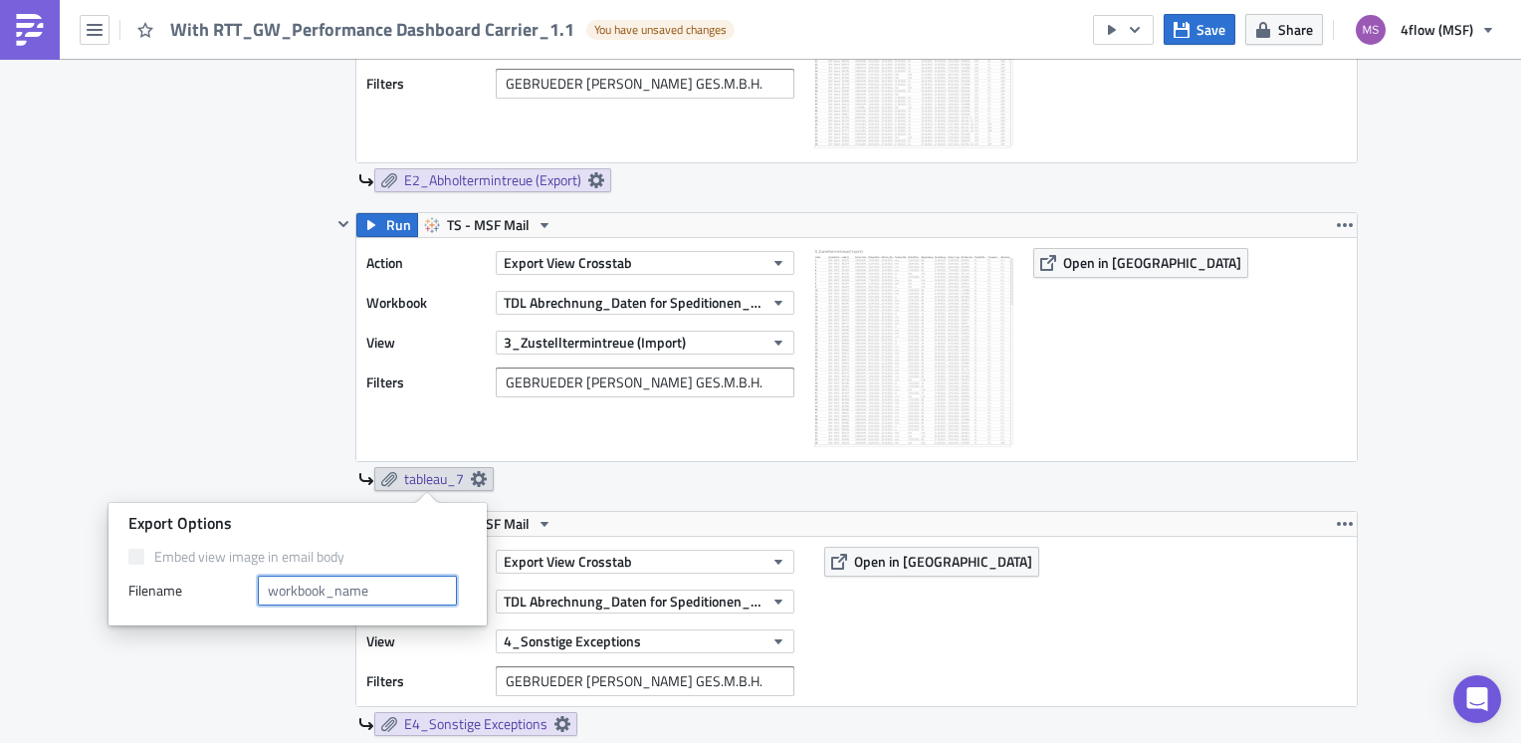
click at [313, 583] on input "text" at bounding box center [357, 590] width 199 height 30
paste input "E3_Zustelltermintreue (Import)"
type input "E3_Zustelltermintreue (Import)"
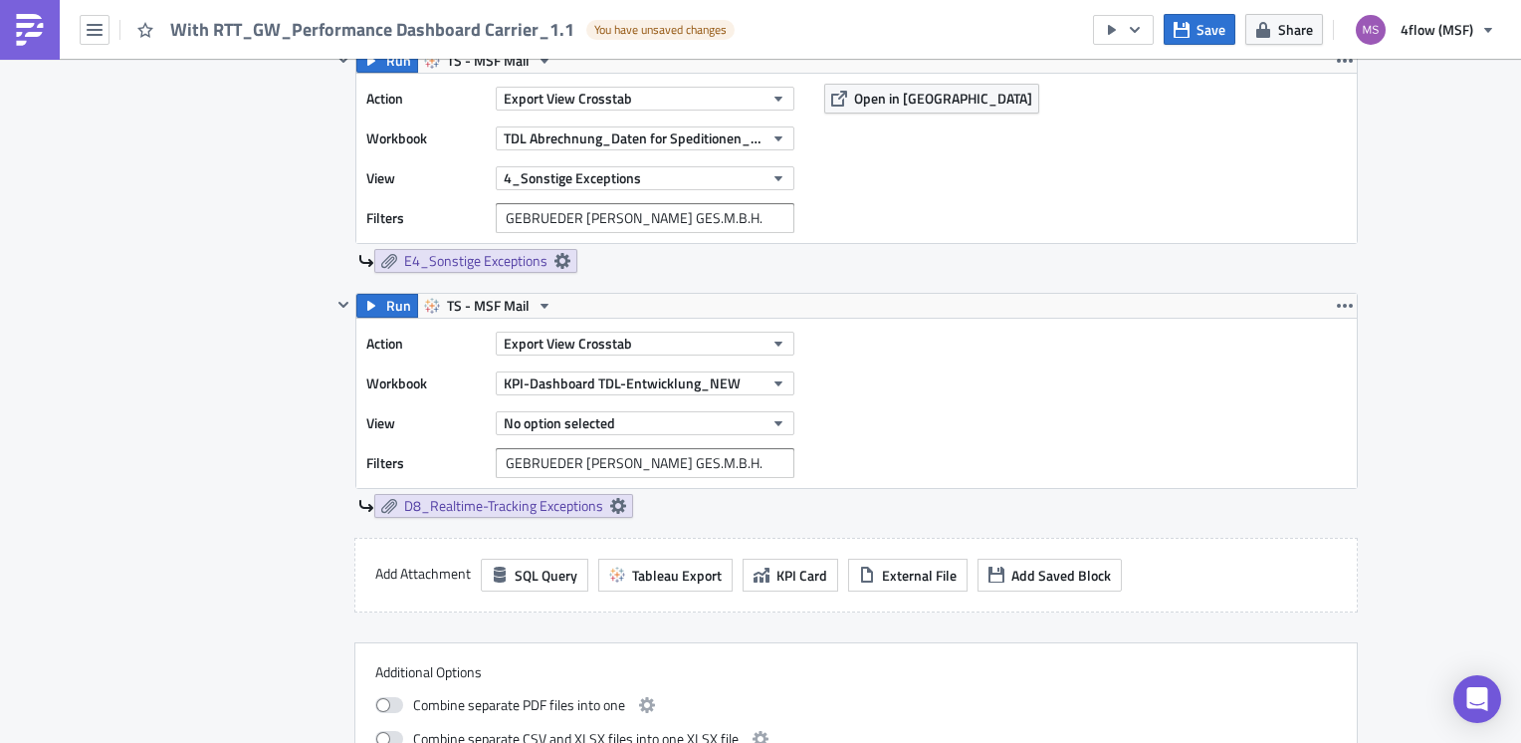
scroll to position [2887, 0]
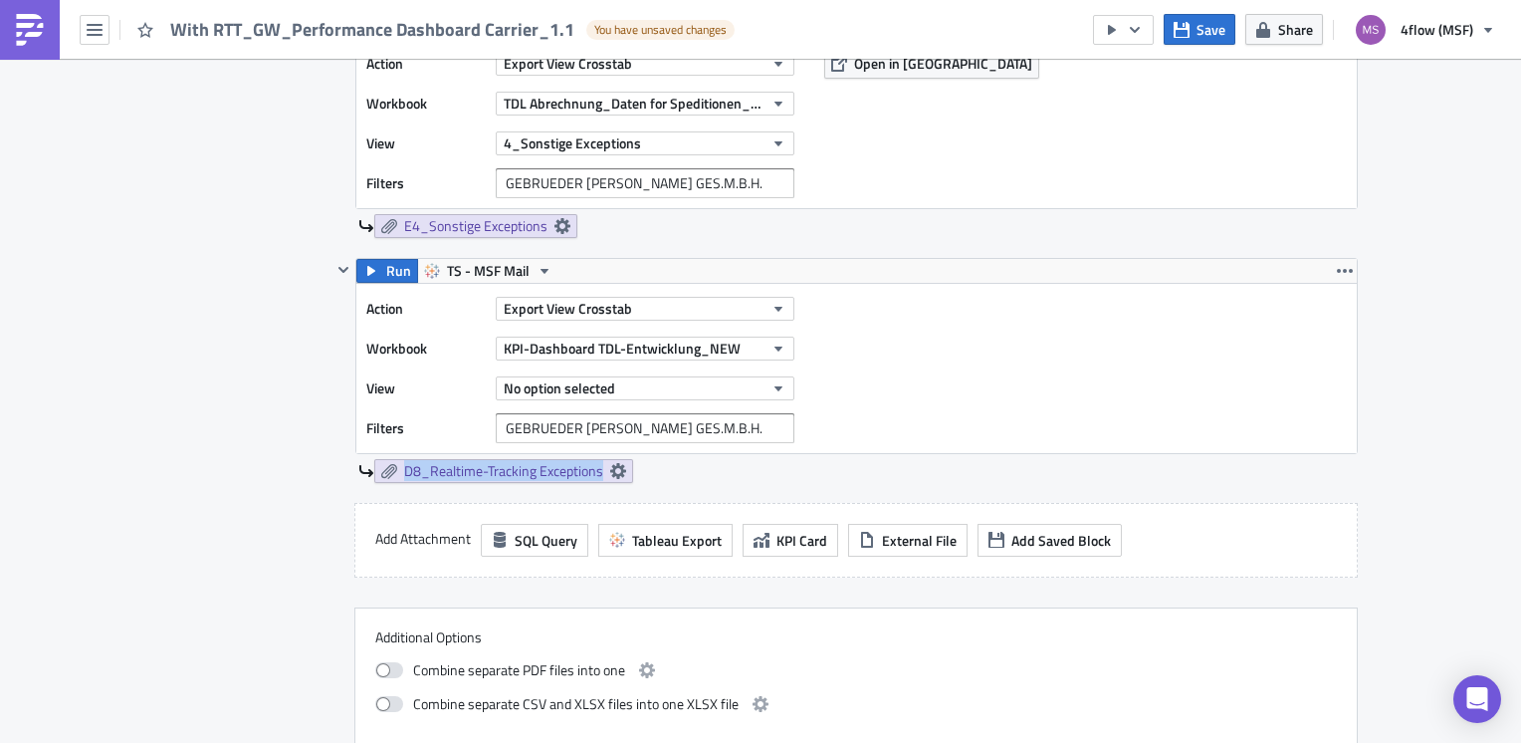
drag, startPoint x: 380, startPoint y: 478, endPoint x: 608, endPoint y: 483, distance: 228.1
click at [608, 483] on div "Run TS - MSF Mail Action Export View Crosstab Workbook KPI-Dashboard TDL-Entwic…" at bounding box center [845, 380] width 1027 height 245
copy span "D8_Realtime-Tracking Exceptions"
click at [717, 382] on button "No option selected" at bounding box center [645, 388] width 299 height 24
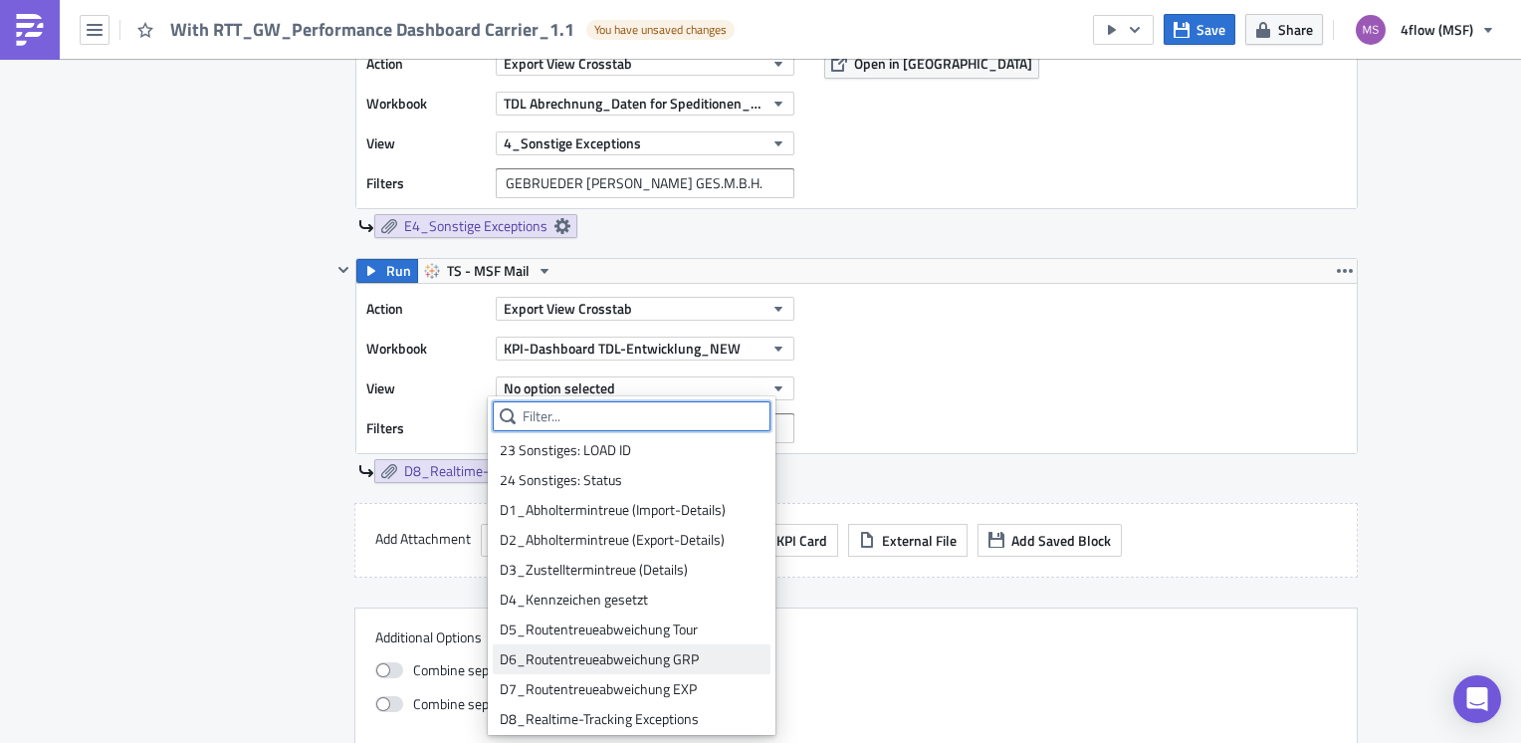
scroll to position [896, 0]
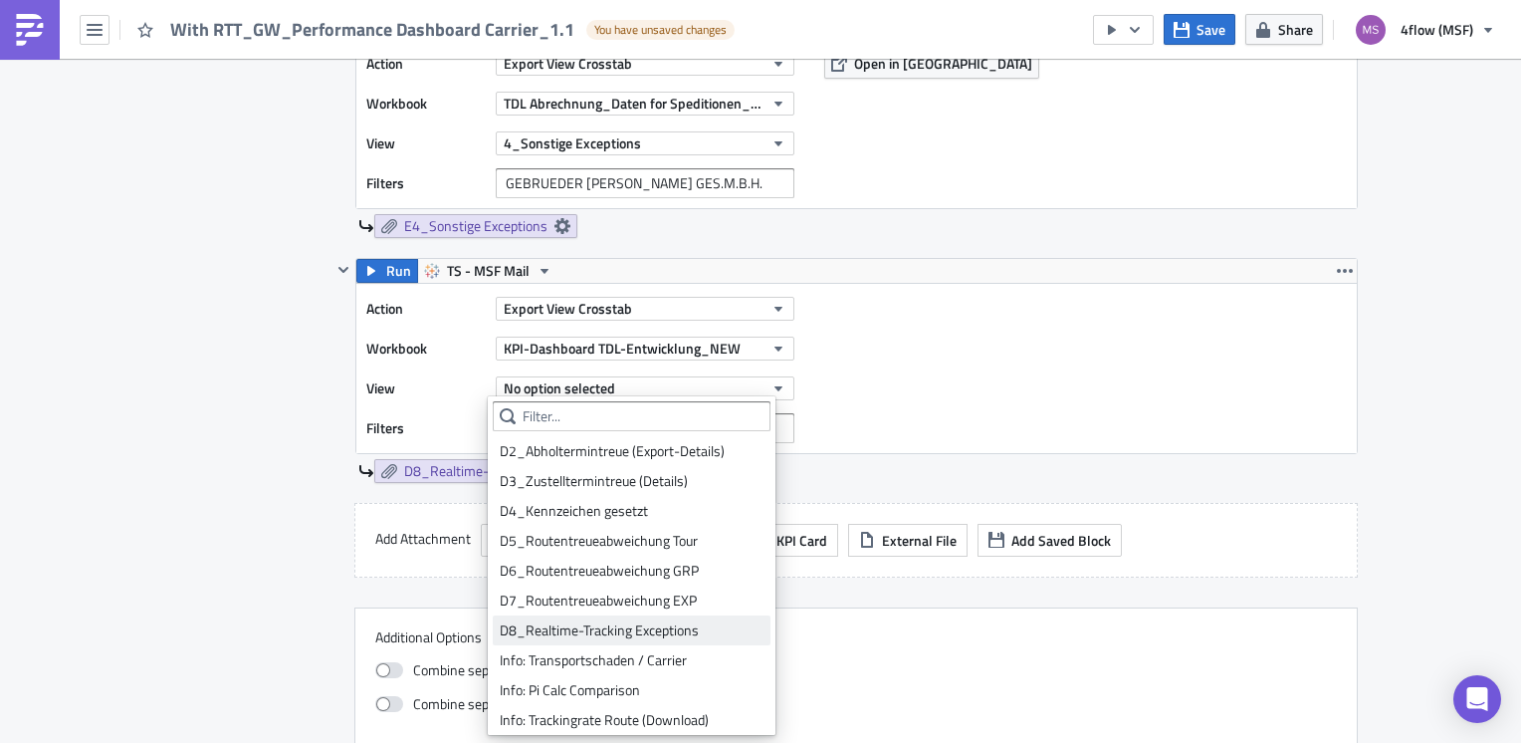
click at [592, 624] on div "D8_Realtime-Tracking Exceptions" at bounding box center [632, 630] width 264 height 20
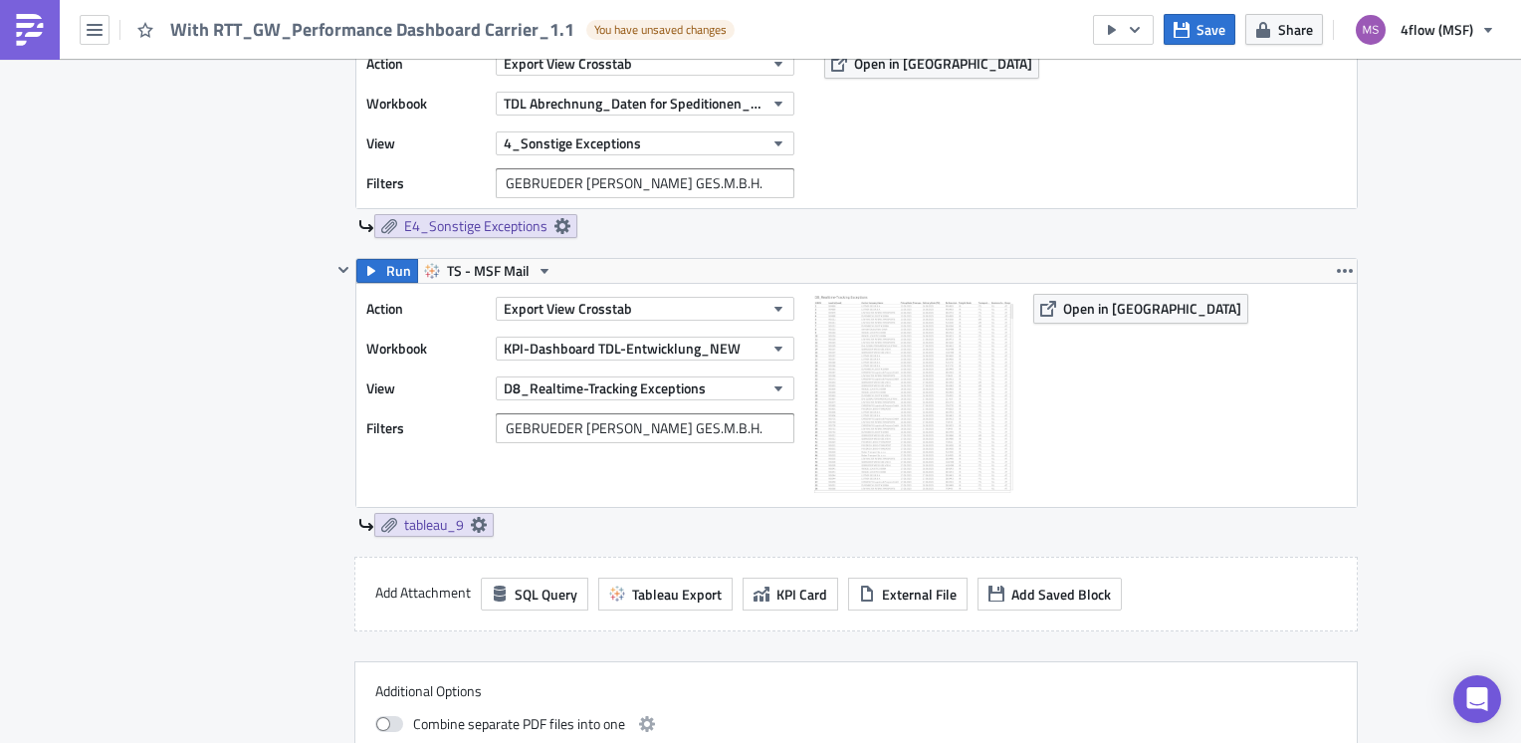
click at [613, 524] on div "tableau_9" at bounding box center [858, 525] width 1000 height 24
click at [482, 524] on link "tableau_9" at bounding box center [433, 525] width 119 height 24
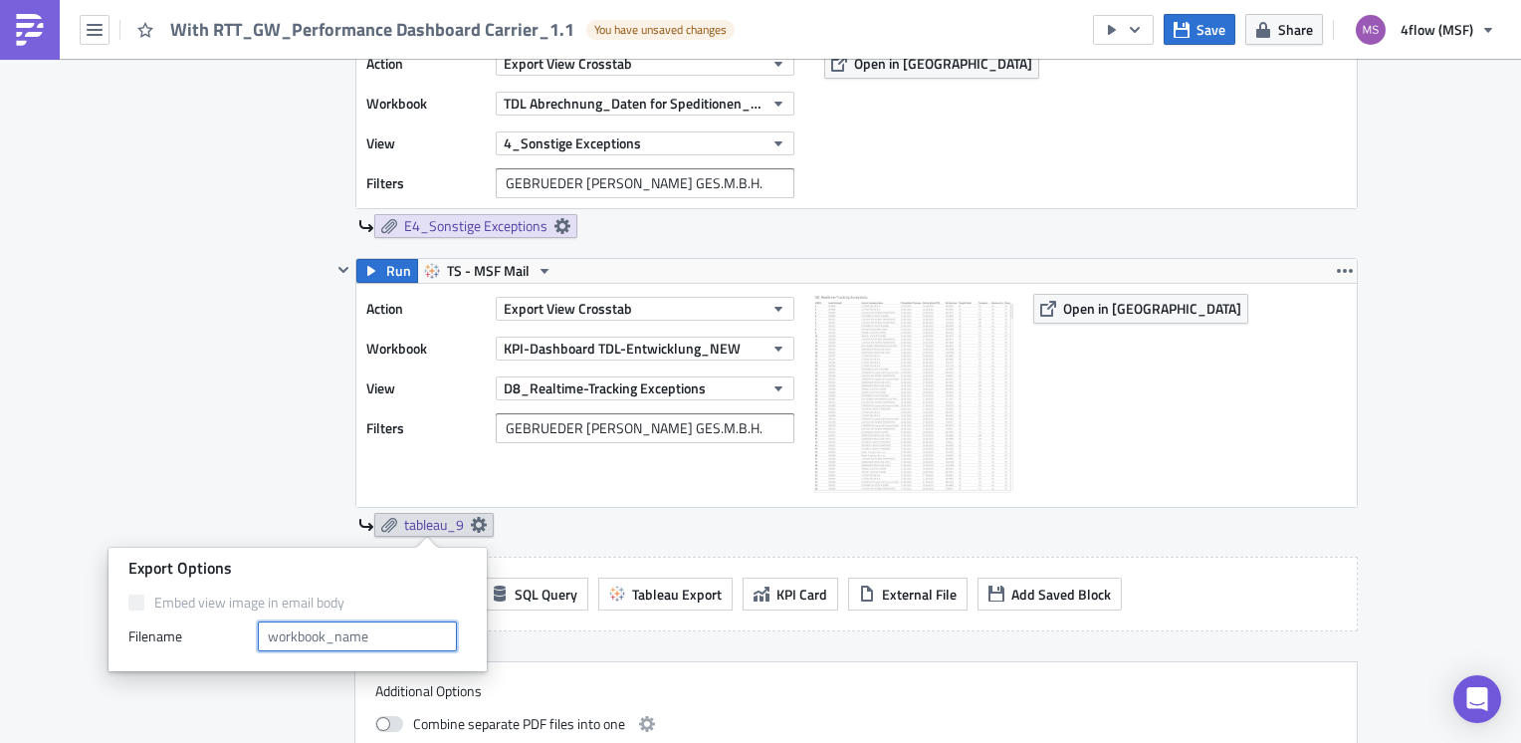
click at [347, 621] on input "text" at bounding box center [357, 636] width 199 height 30
paste input "D8_Realtime-Tracking Exceptions"
type input "D8_Realtime-Tracking Exceptions"
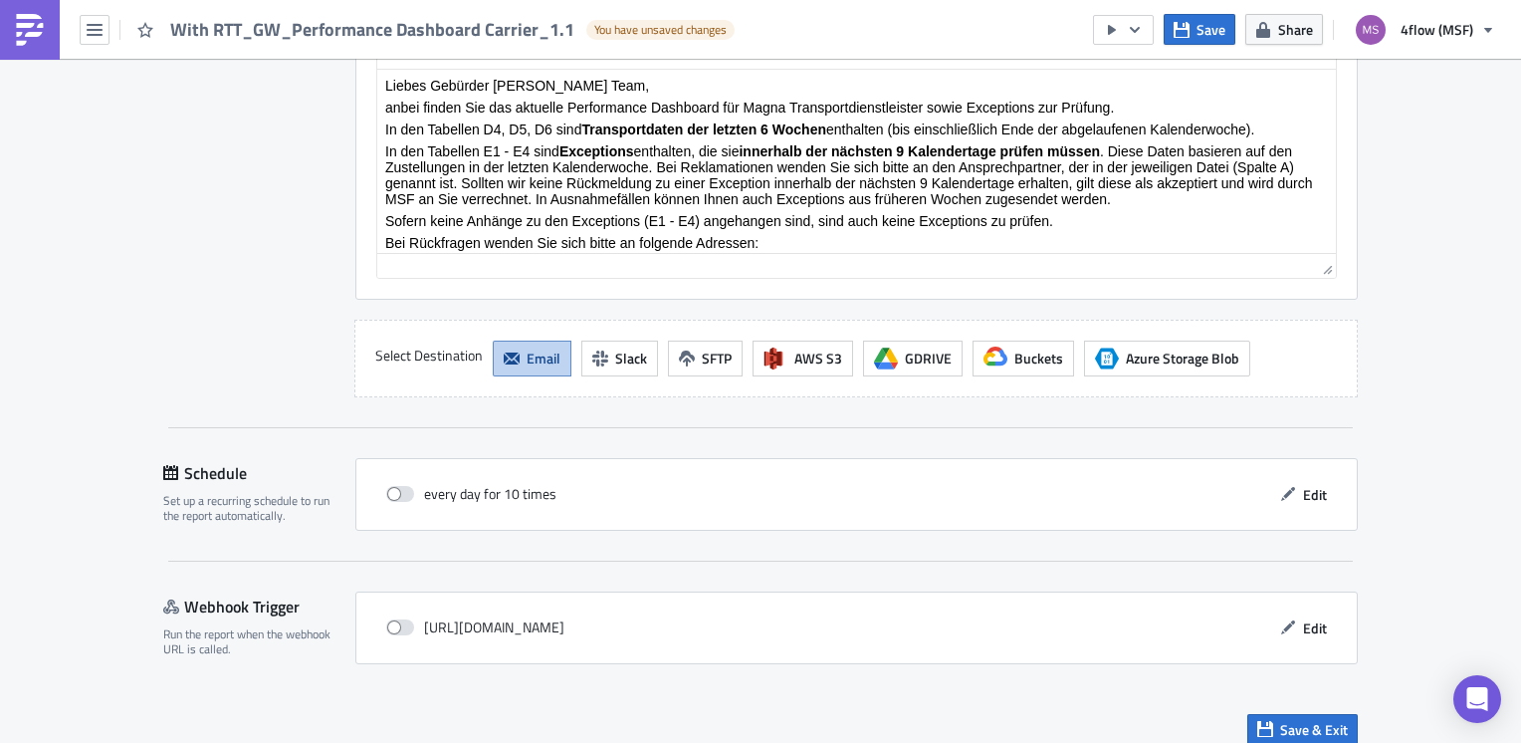
scroll to position [4241, 0]
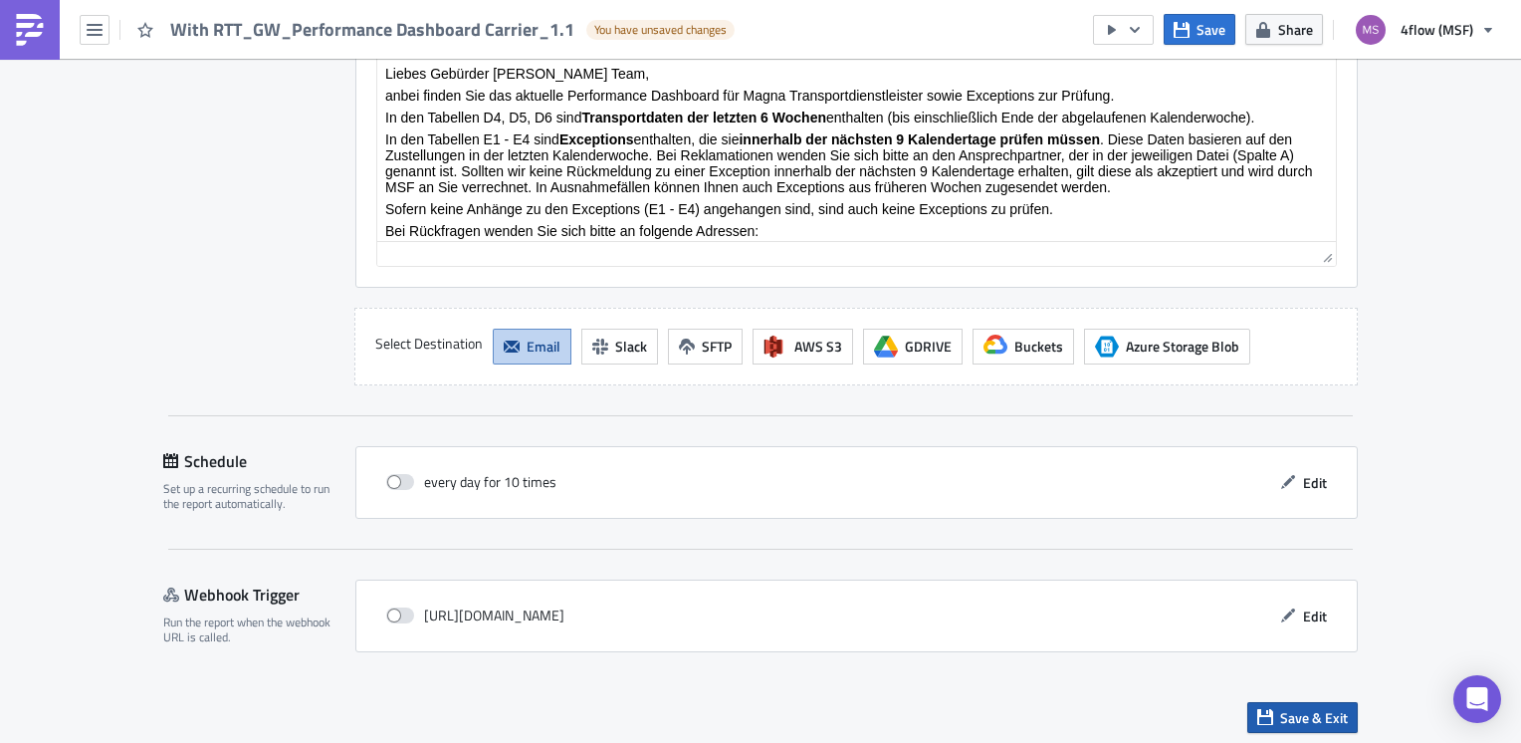
click at [1265, 715] on icon "button" at bounding box center [1265, 717] width 16 height 16
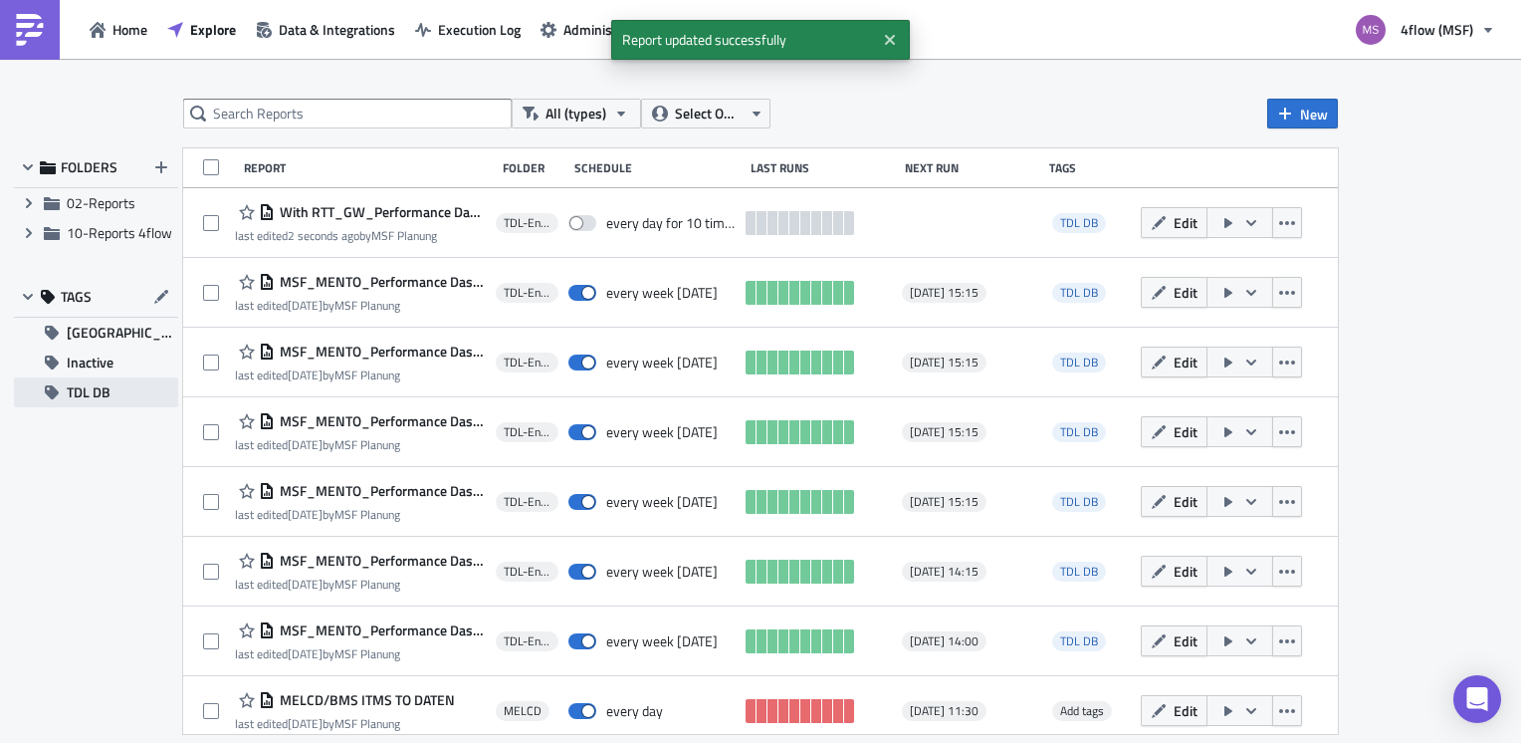
click at [108, 380] on span "TDL DB" at bounding box center [89, 392] width 44 height 30
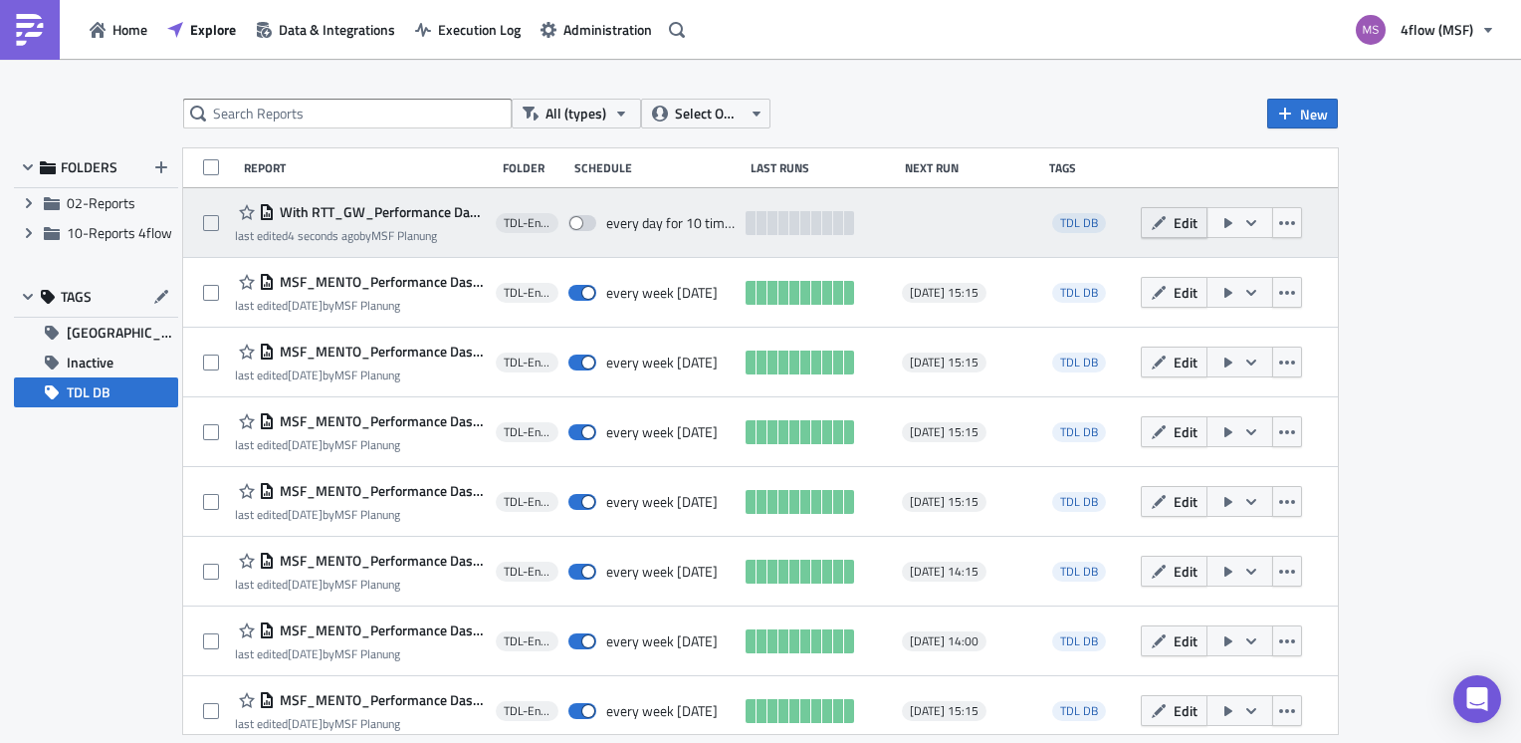
click at [1174, 229] on span "Edit" at bounding box center [1186, 222] width 24 height 21
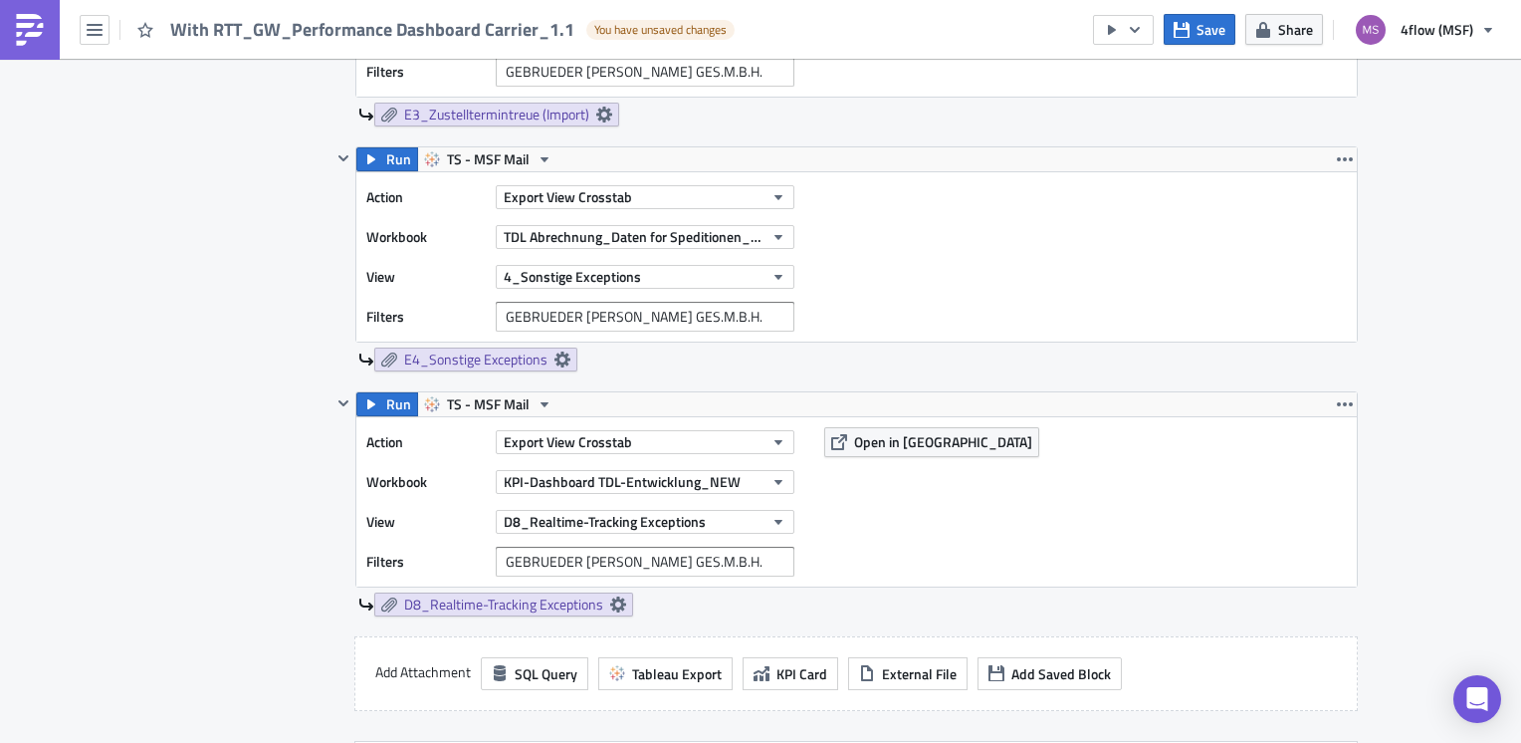
scroll to position [2091, 0]
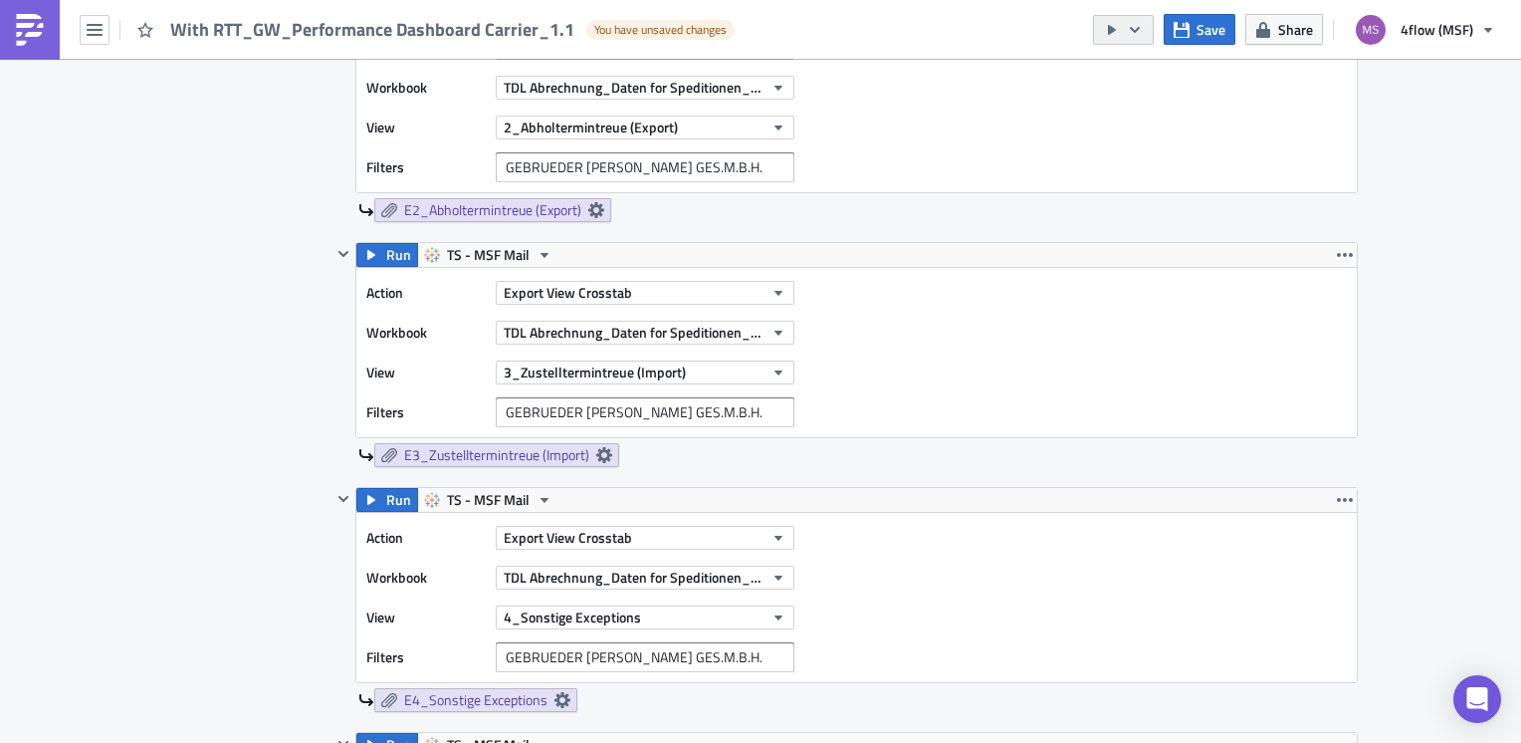
click at [1143, 19] on button "button" at bounding box center [1123, 30] width 61 height 30
click at [1132, 85] on div "Send Just to Me" at bounding box center [1184, 79] width 155 height 20
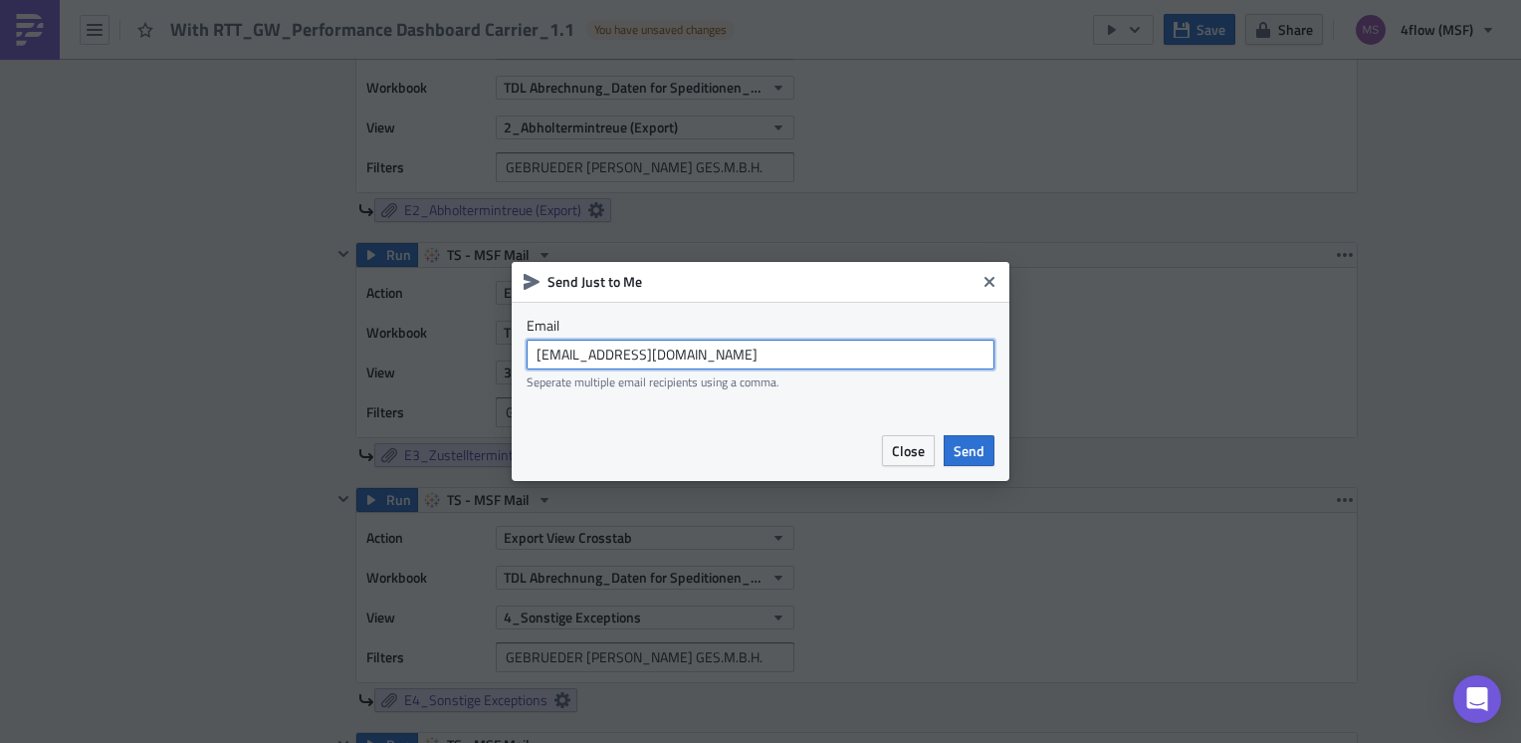
drag, startPoint x: 701, startPoint y: 348, endPoint x: 502, endPoint y: 360, distance: 199.5
click at [502, 360] on div "Send Just to Me Email msf_planning@4flow.com Seperate multiple email recipients…" at bounding box center [760, 371] width 1521 height 743
type input "n.michael@4flow.com"
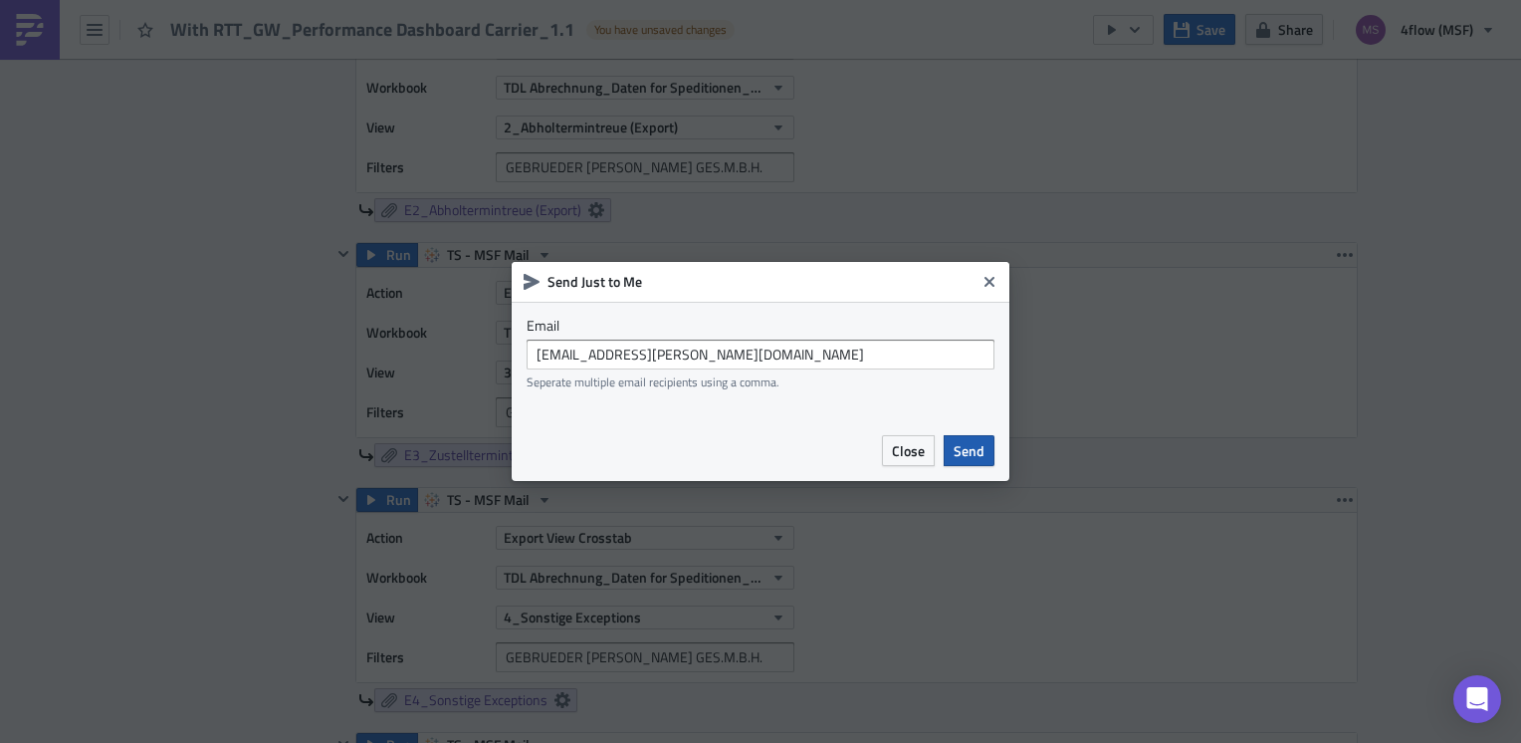
click at [972, 455] on span "Send" at bounding box center [969, 450] width 31 height 21
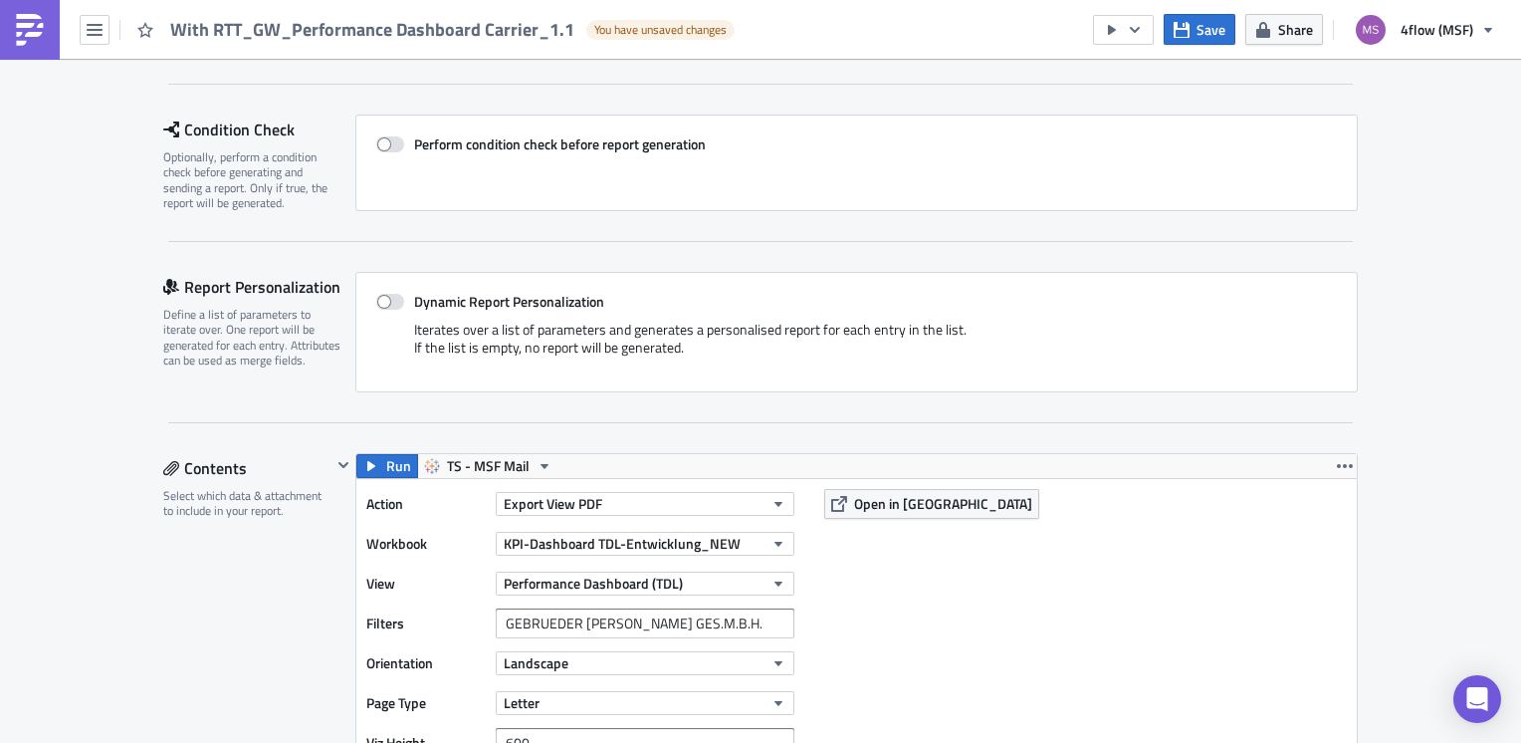
scroll to position [0, 0]
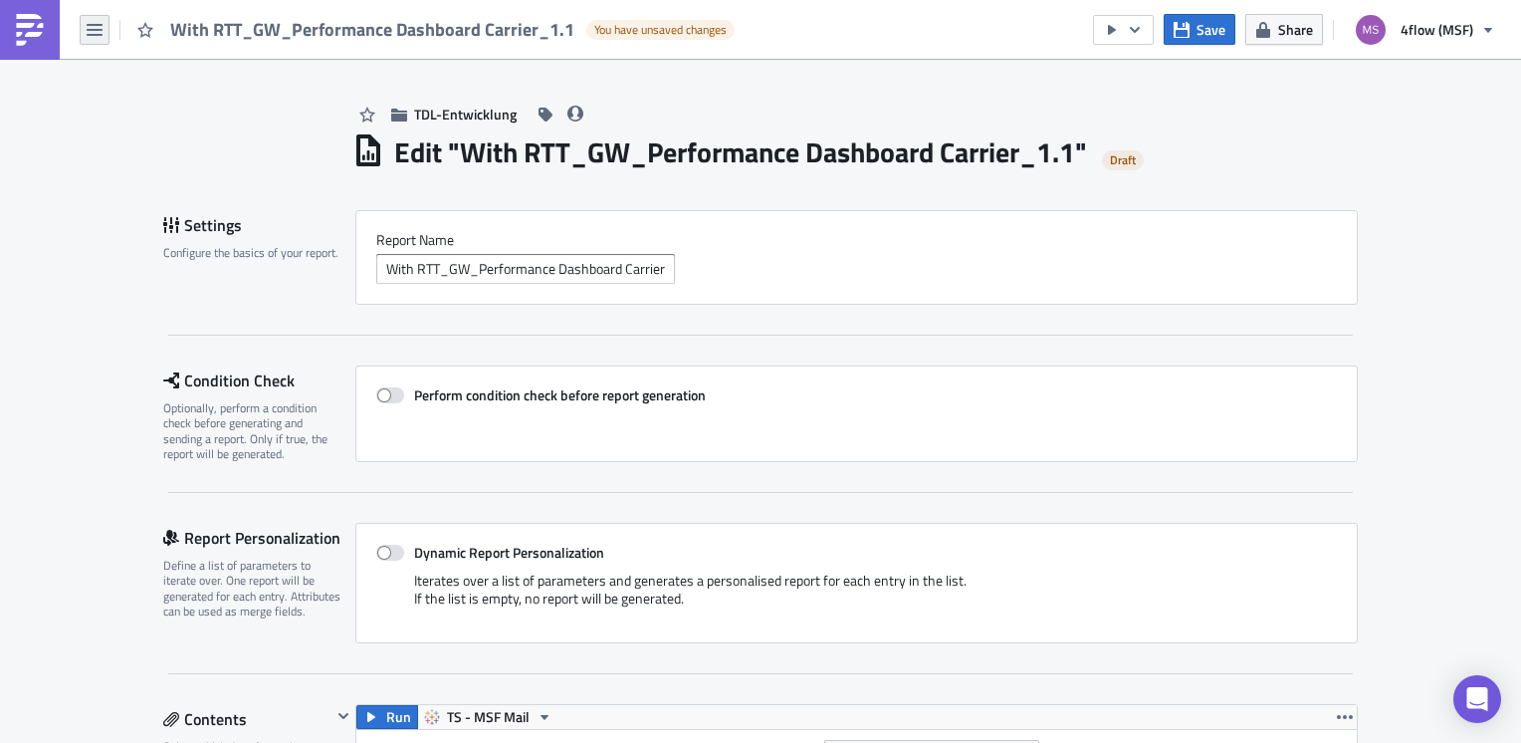
click at [100, 36] on icon "button" at bounding box center [95, 30] width 16 height 16
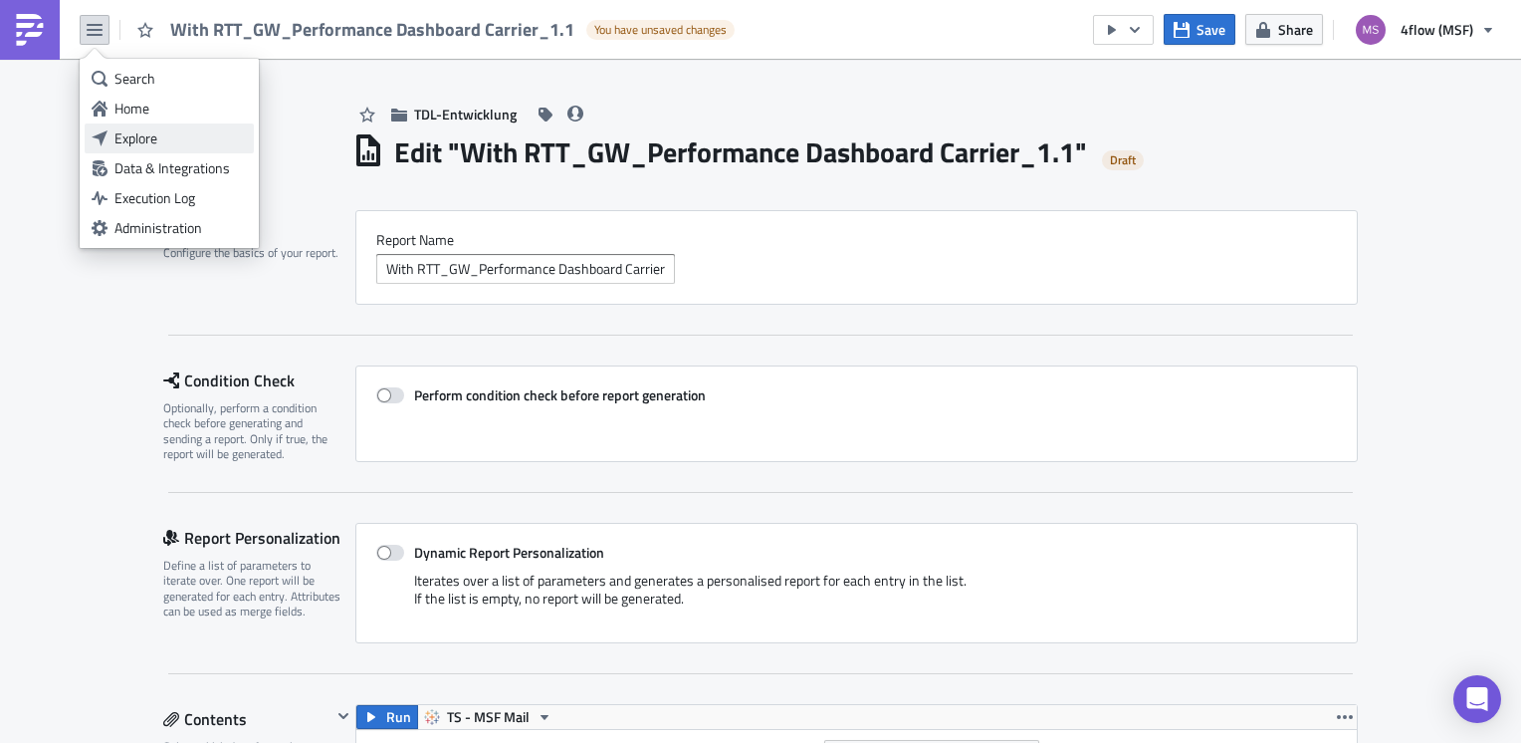
click at [138, 133] on div "Explore" at bounding box center [180, 138] width 132 height 20
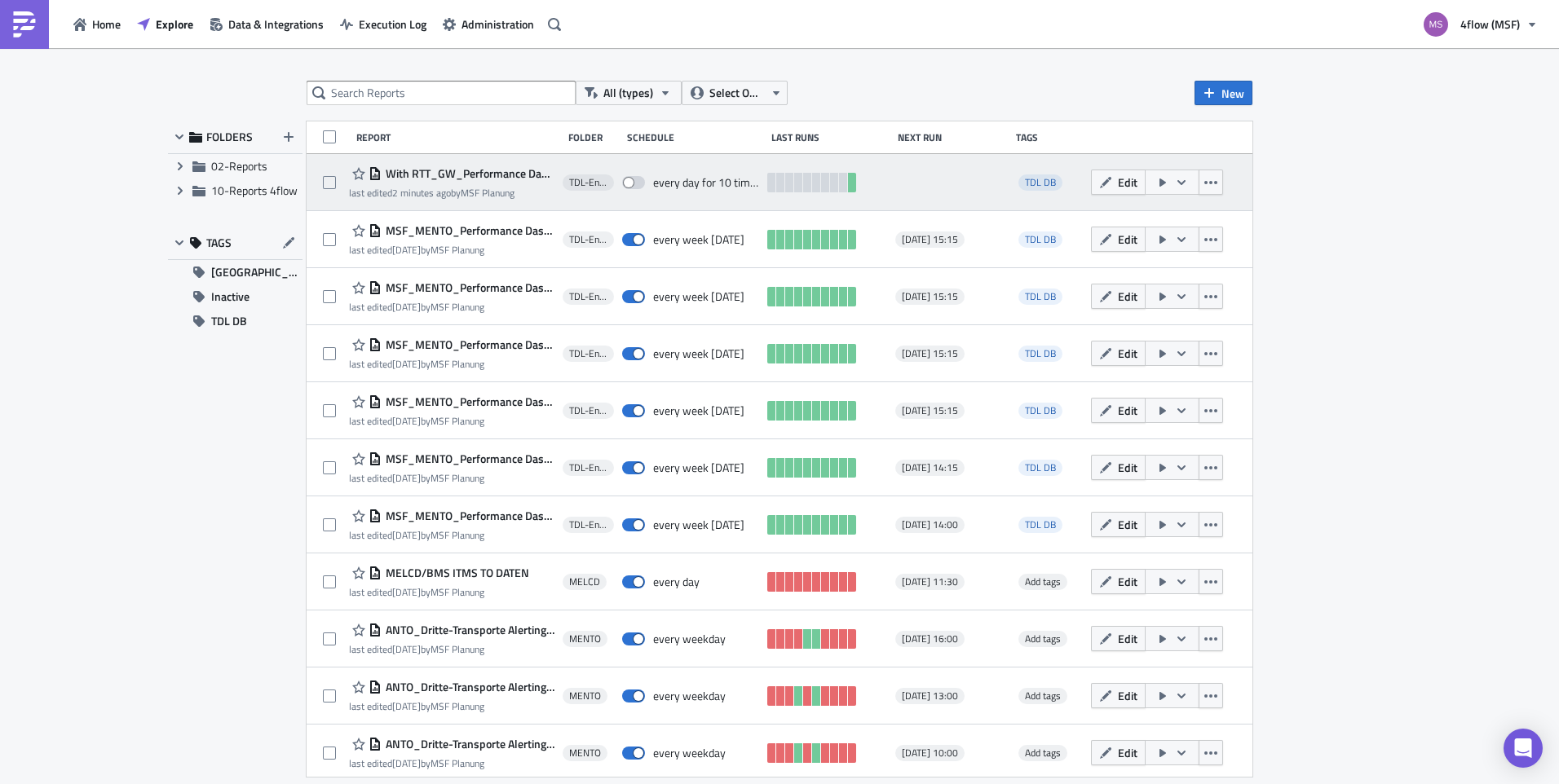
click at [423, 170] on span "With RTT_GW_Performance Dashboard Carrier_1.1" at bounding box center [468, 173] width 173 height 15
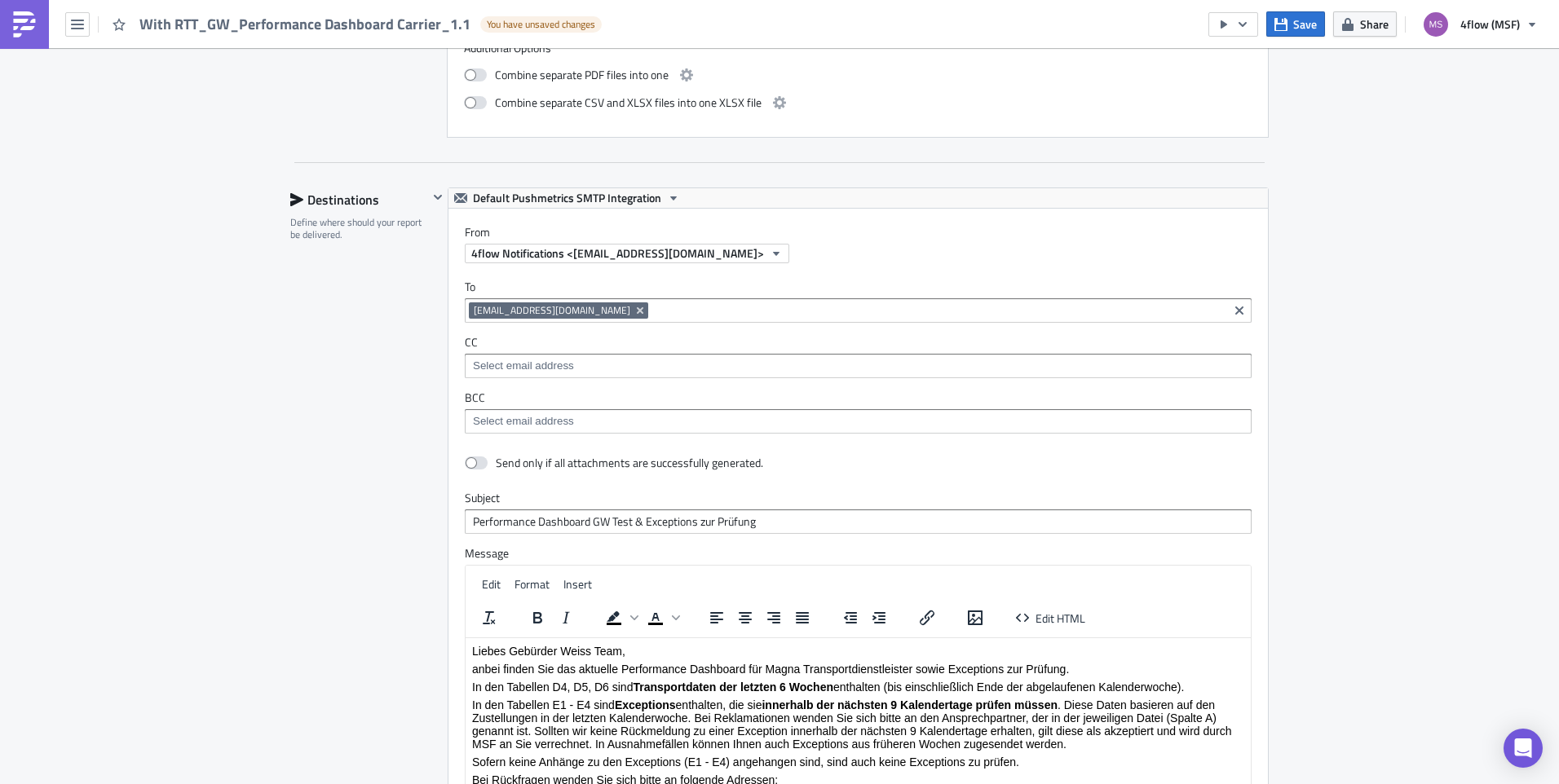
click at [531, 607] on p "Liebes Gebürder Weiss Team," at bounding box center [857, 651] width 772 height 13
click at [346, 605] on div "Destinations Define where should your report be delivered." at bounding box center [359, 547] width 138 height 719
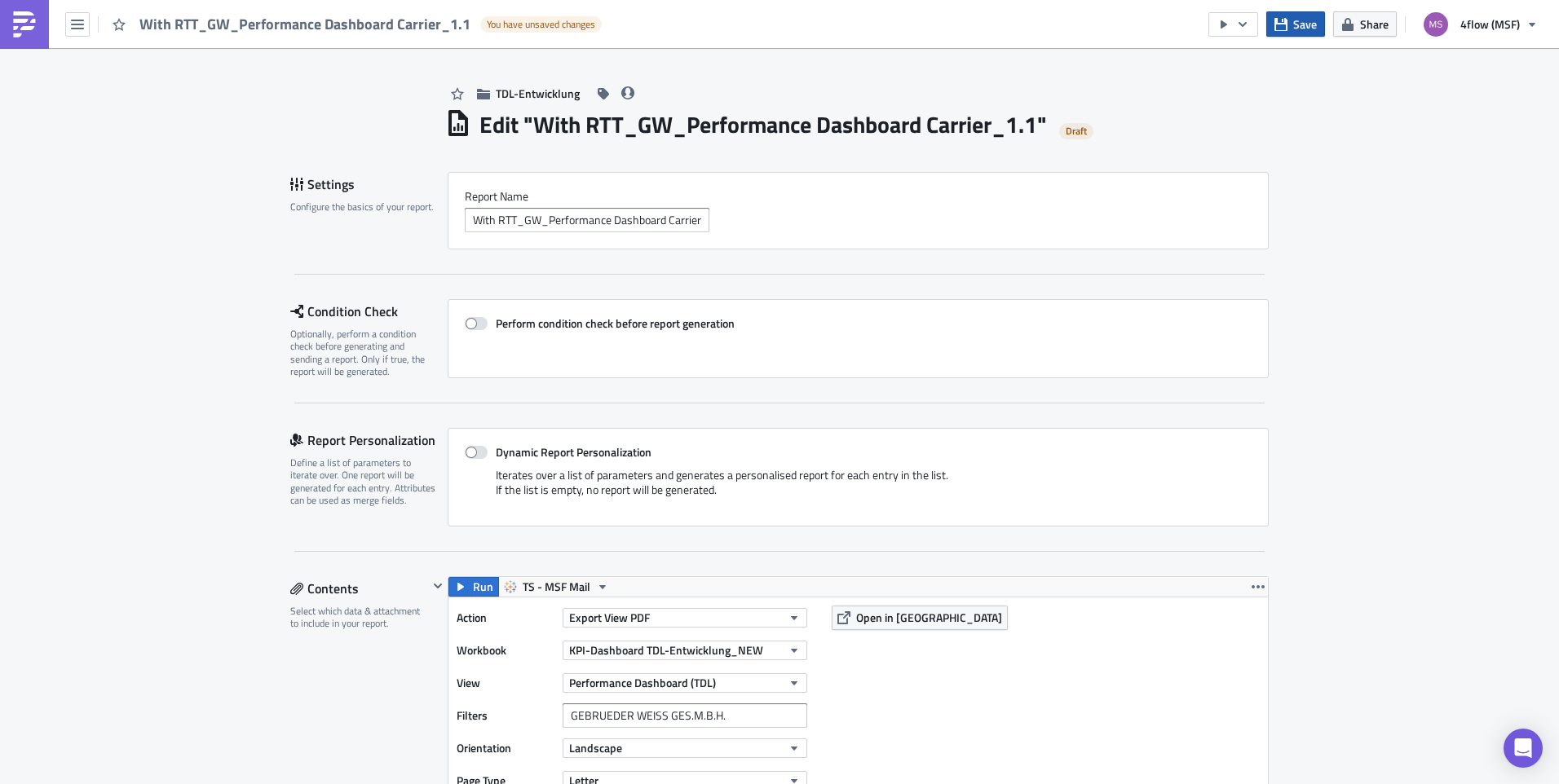
click at [1245, 34] on button "Save" at bounding box center [1295, 24] width 59 height 25
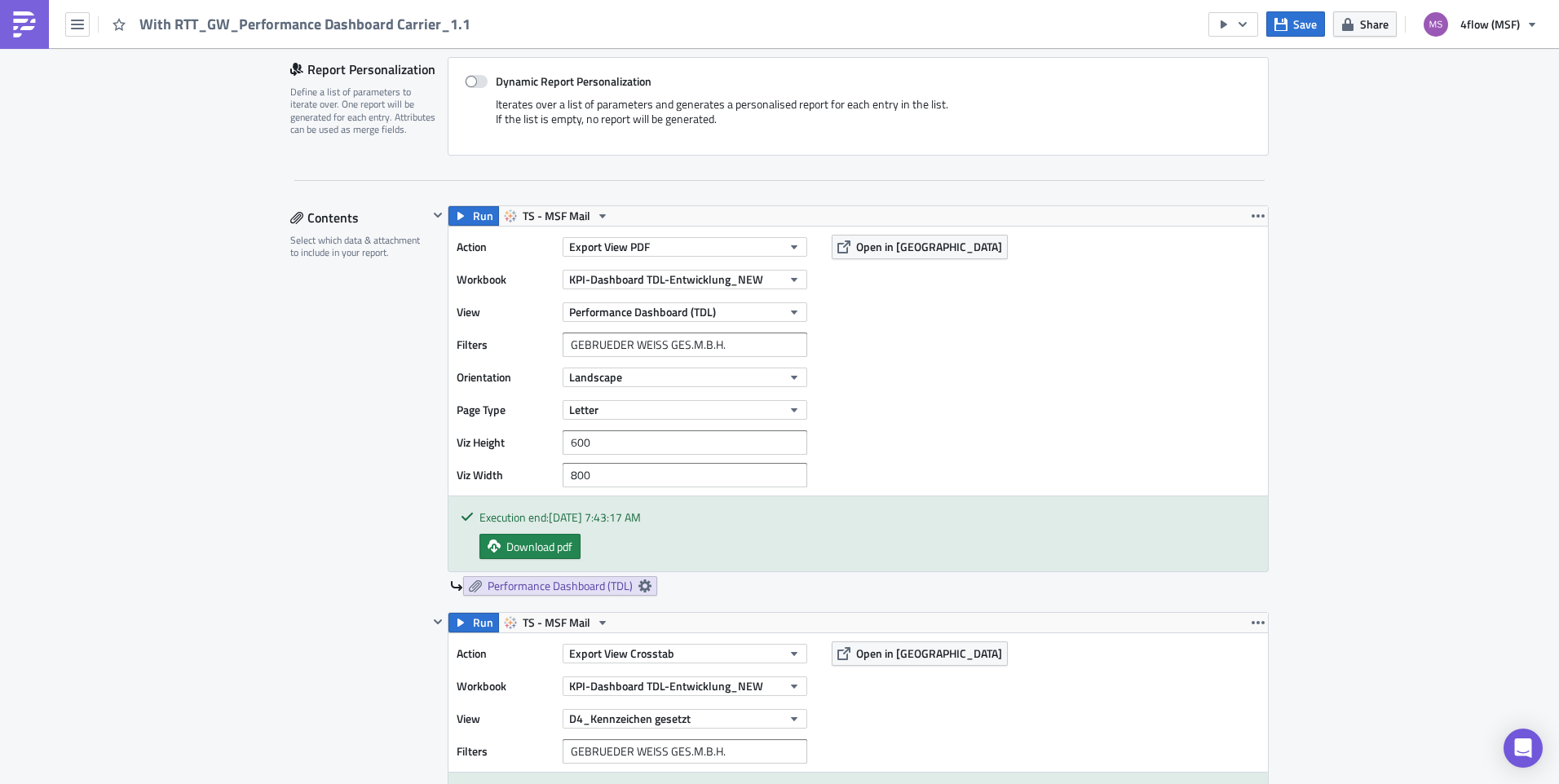
scroll to position [408, 0]
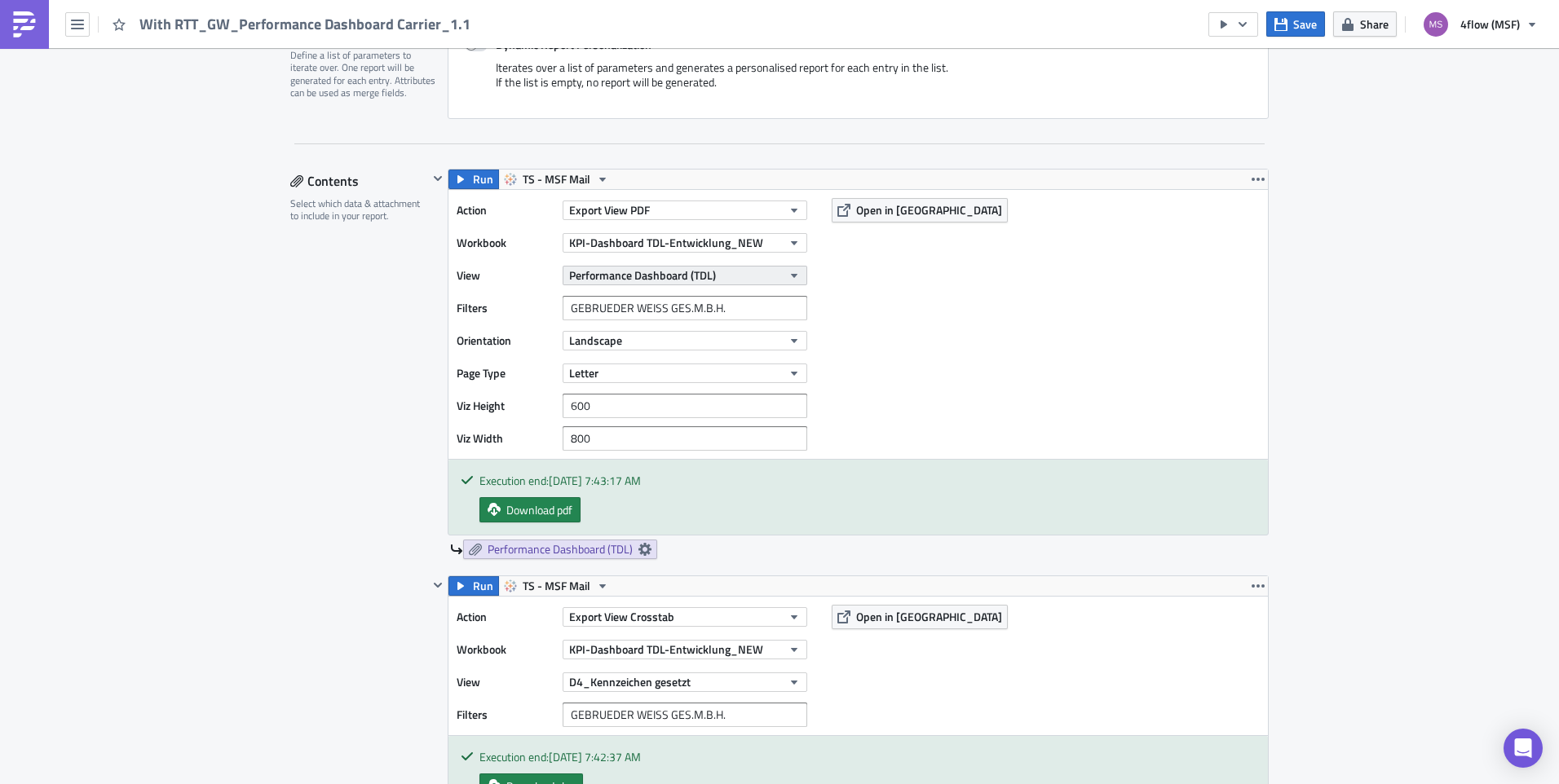
click at [792, 273] on icon "button" at bounding box center [794, 276] width 13 height 13
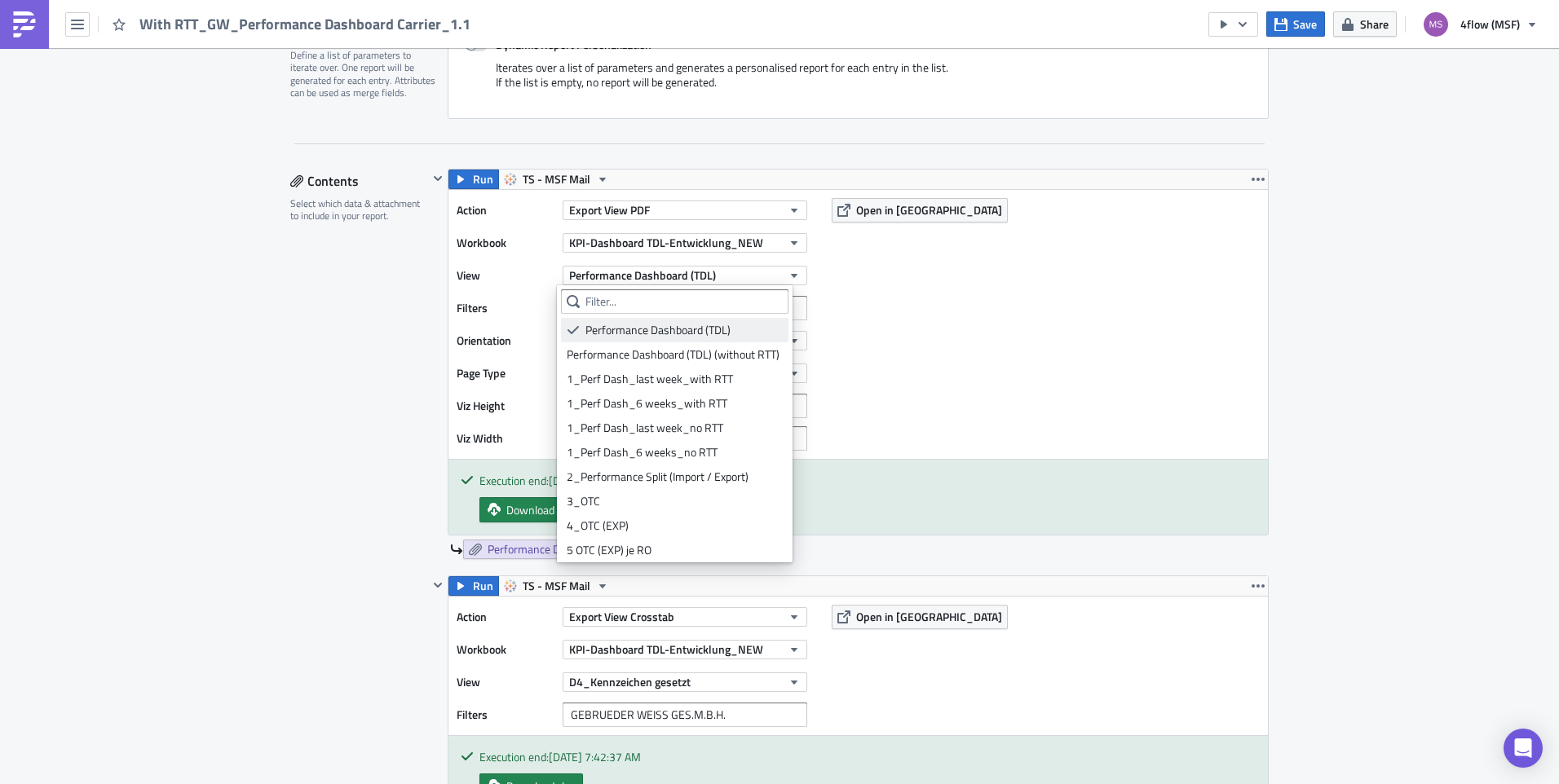
click at [666, 334] on div "Performance Dashboard (TDL)" at bounding box center [684, 330] width 197 height 16
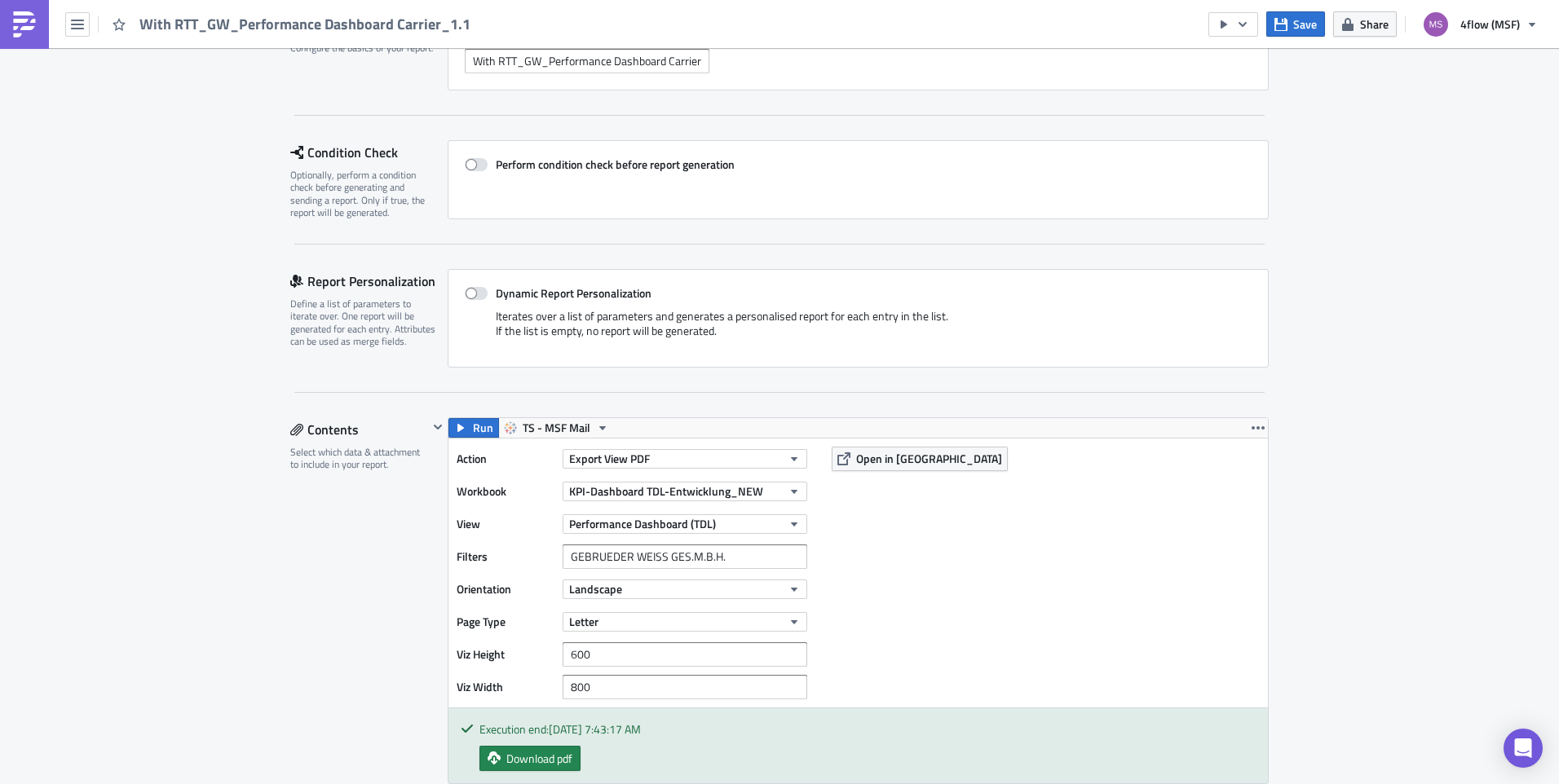
scroll to position [0, 0]
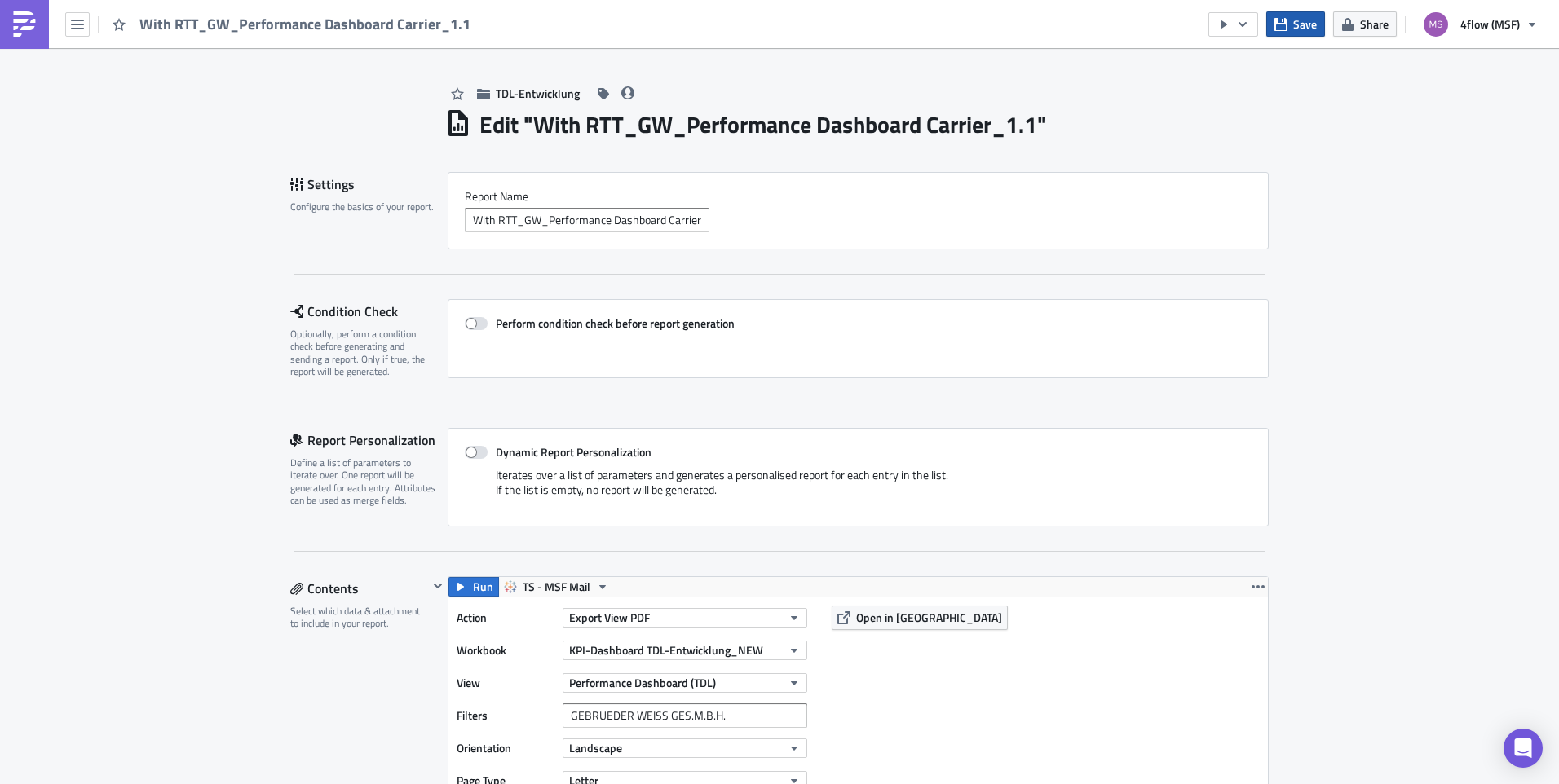
click at [1245, 24] on span "Save" at bounding box center [1304, 24] width 24 height 17
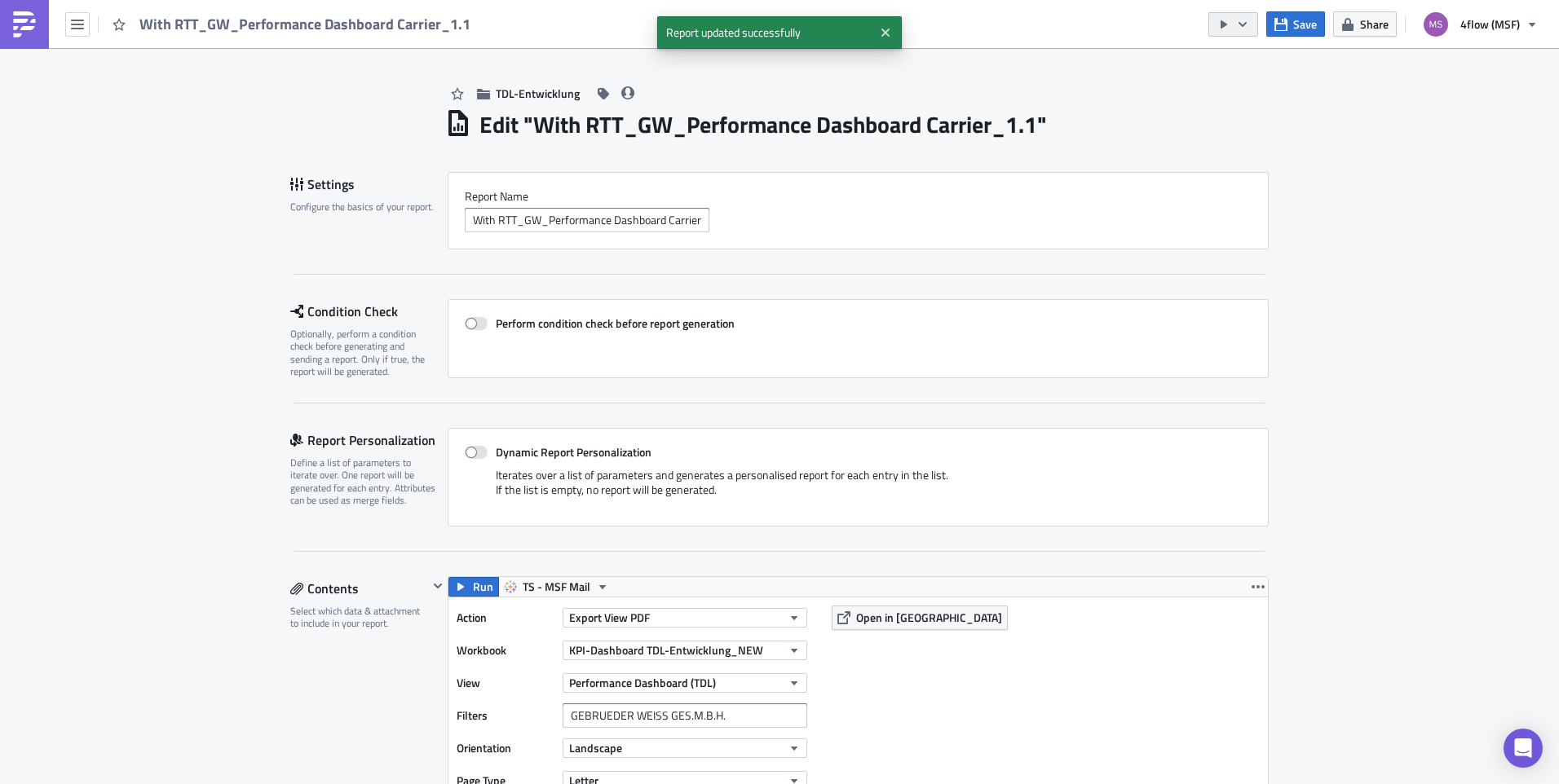
click at [1245, 20] on button "button" at bounding box center [1233, 25] width 50 height 25
click at [1245, 61] on div "Send Just to Me" at bounding box center [1282, 65] width 127 height 16
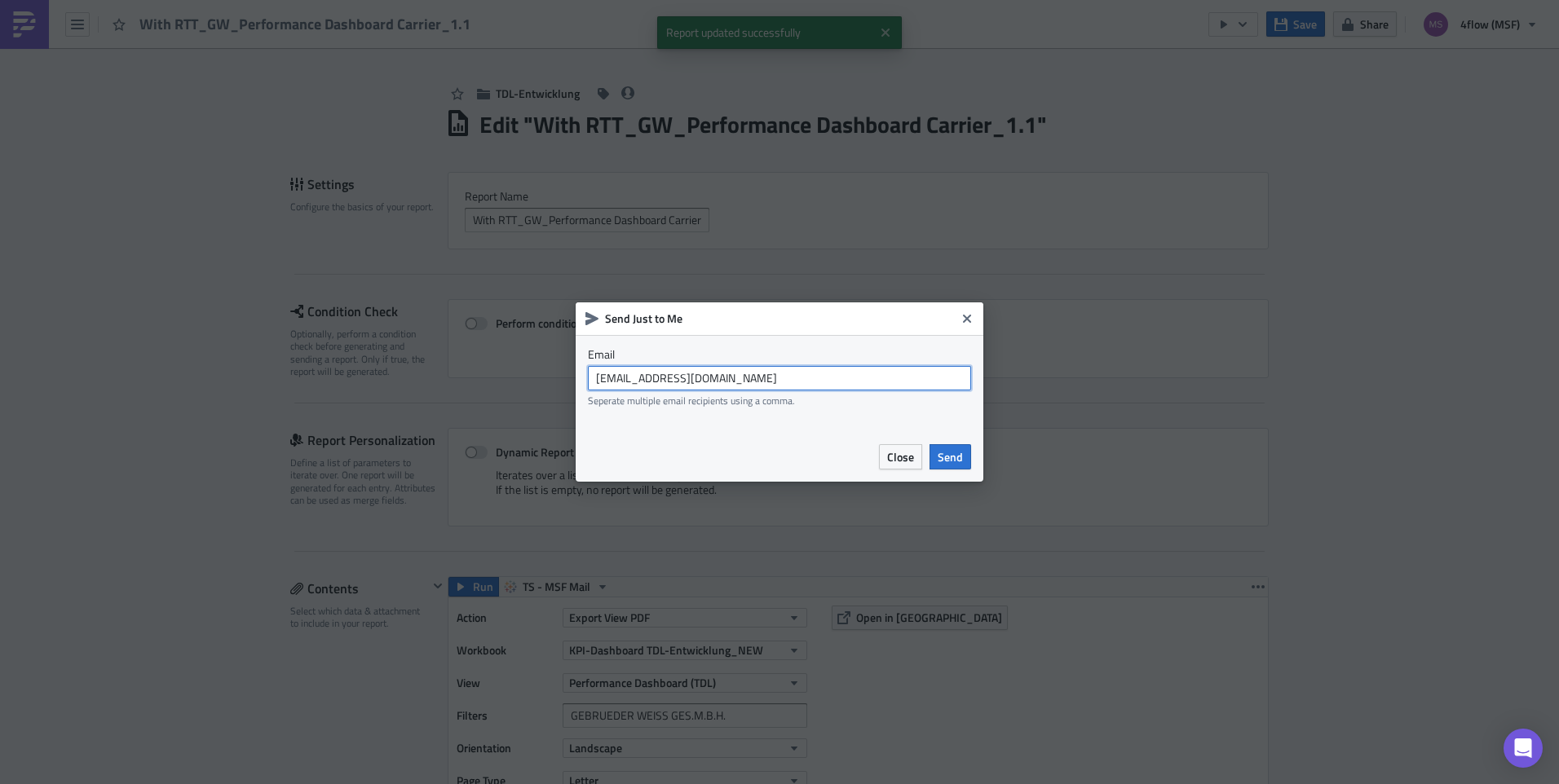
drag, startPoint x: 825, startPoint y: 374, endPoint x: 395, endPoint y: 363, distance: 430.1
click at [396, 366] on div "Send Just to Me Email [EMAIL_ADDRESS][DOMAIN_NAME] Seperate multiple email reci…" at bounding box center [780, 392] width 1559 height 784
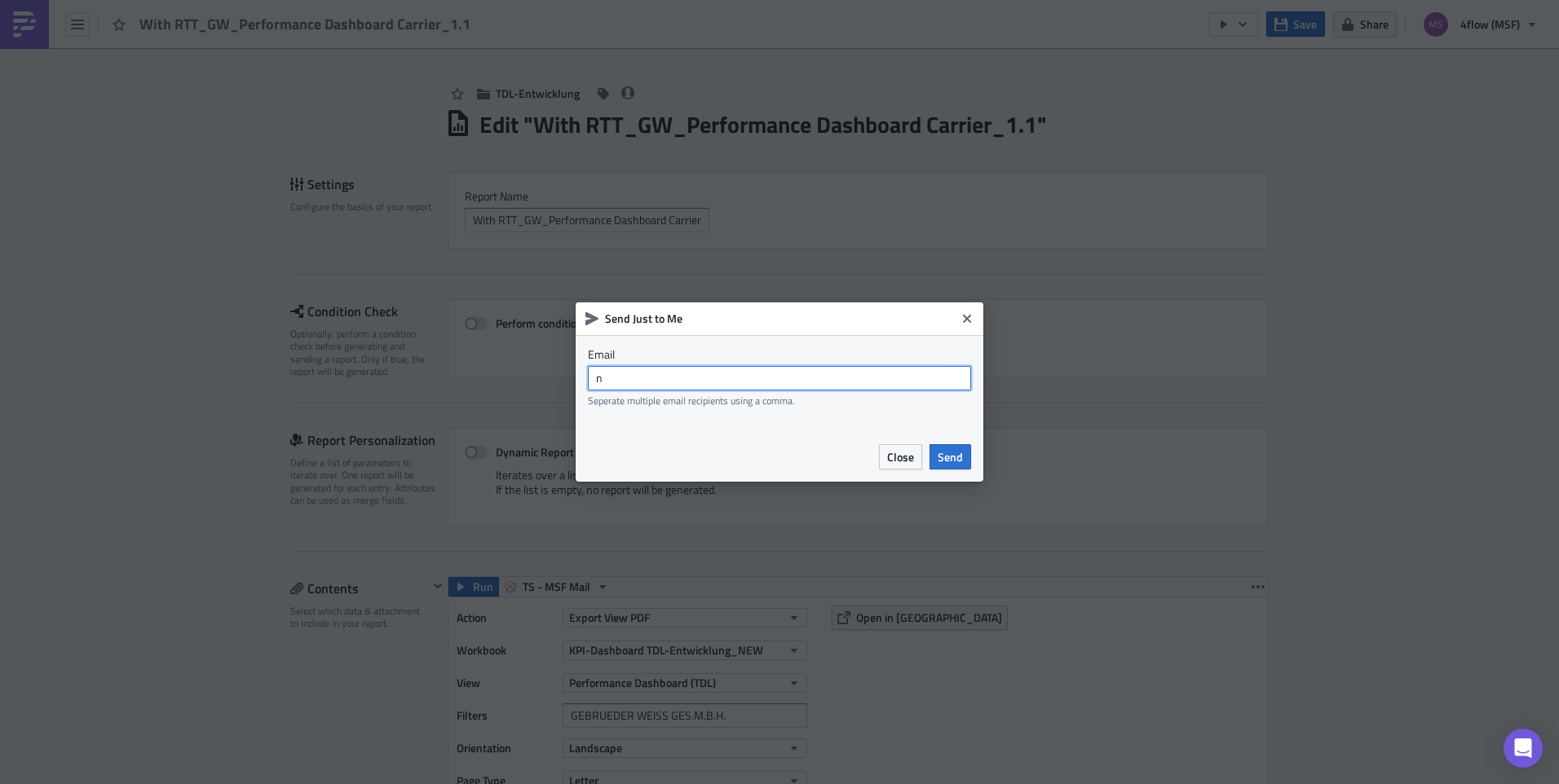
type input "[EMAIL_ADDRESS][PERSON_NAME][DOMAIN_NAME]"
click at [959, 448] on span "Send" at bounding box center [950, 457] width 25 height 17
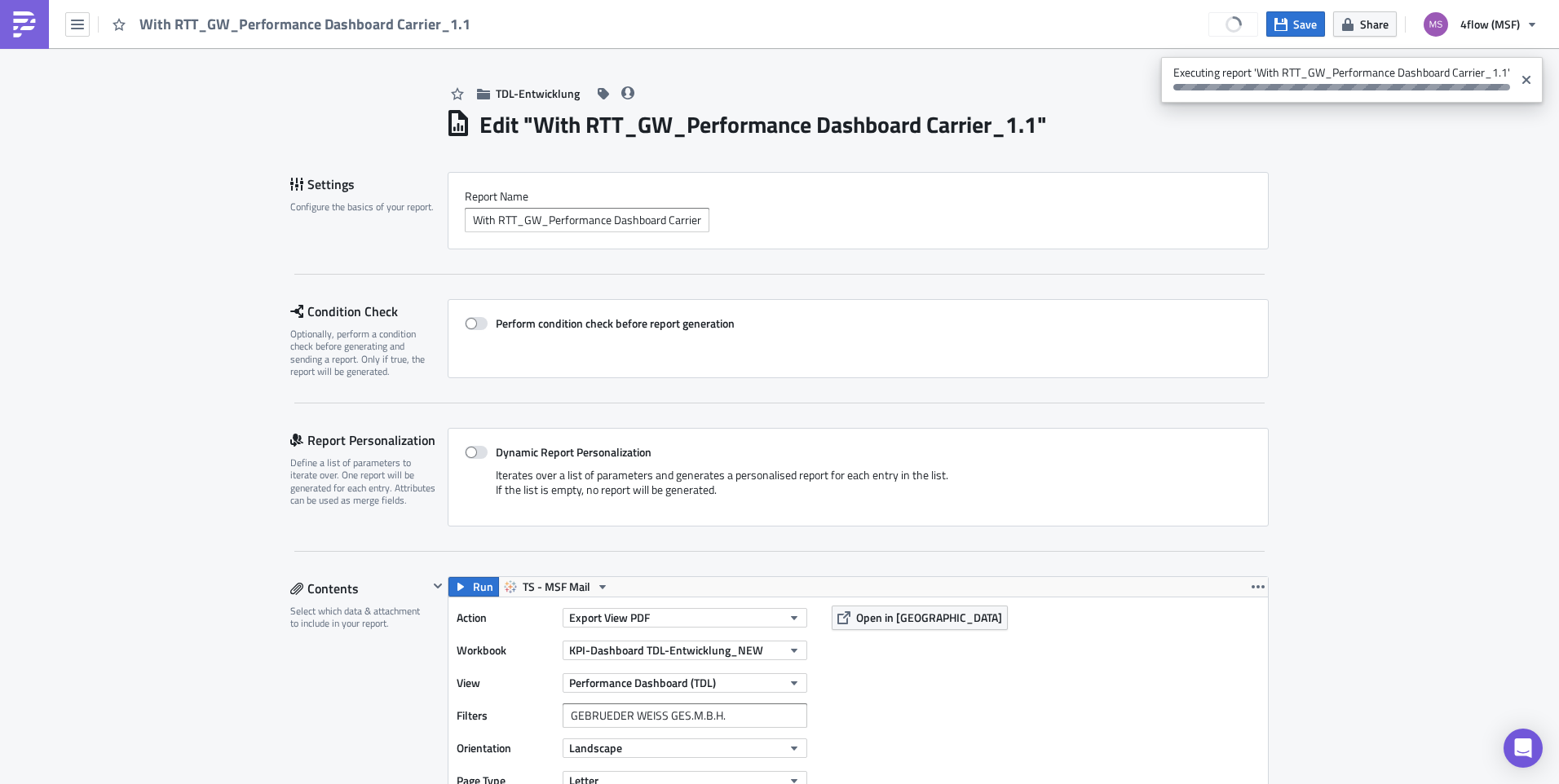
type input "nilsmichael@gmx.de"
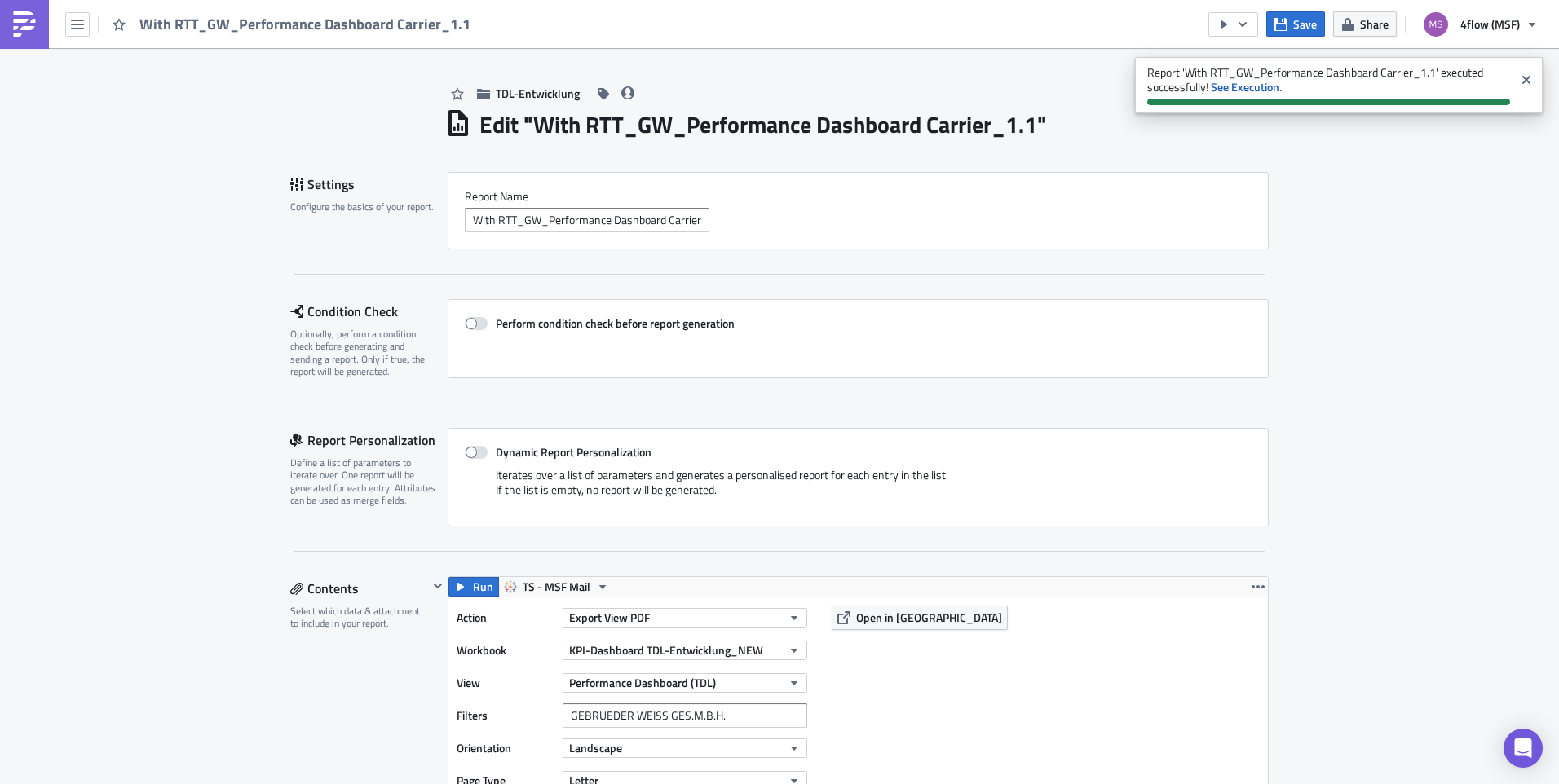
click at [75, 24] on icon "button" at bounding box center [78, 25] width 13 height 13
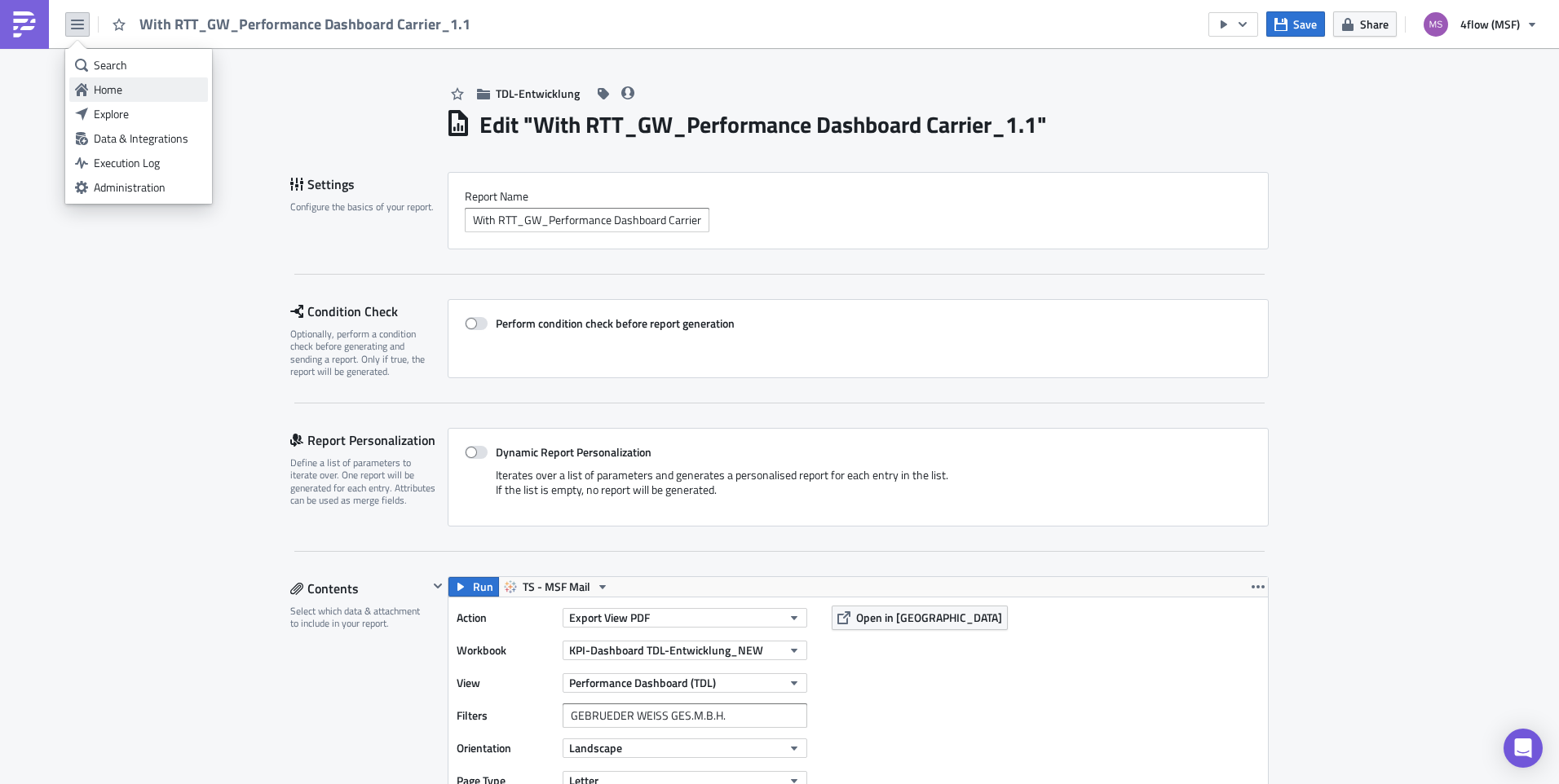
click at [107, 91] on div "Home" at bounding box center [147, 90] width 108 height 16
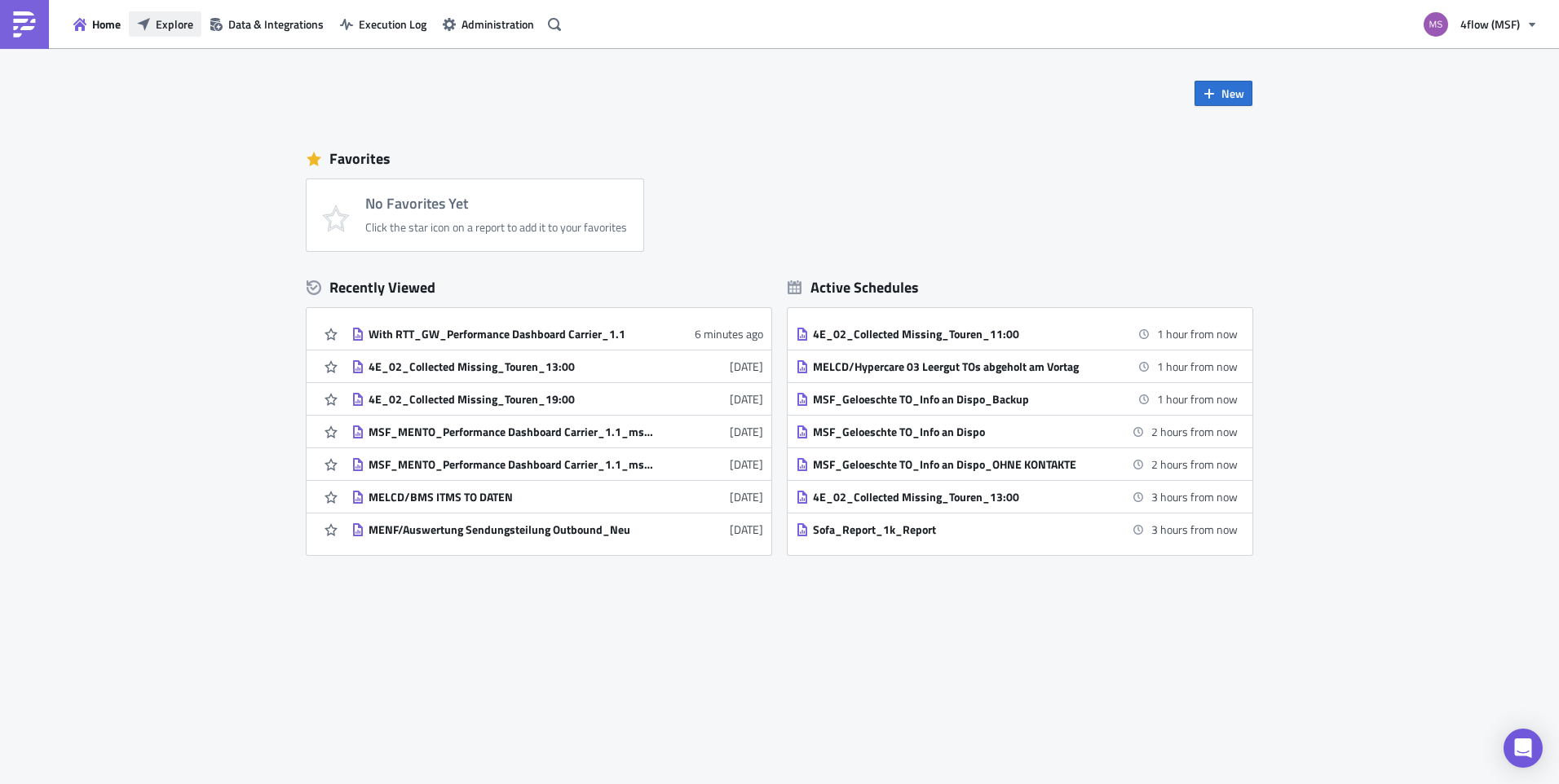
click at [178, 23] on span "Explore" at bounding box center [174, 24] width 38 height 17
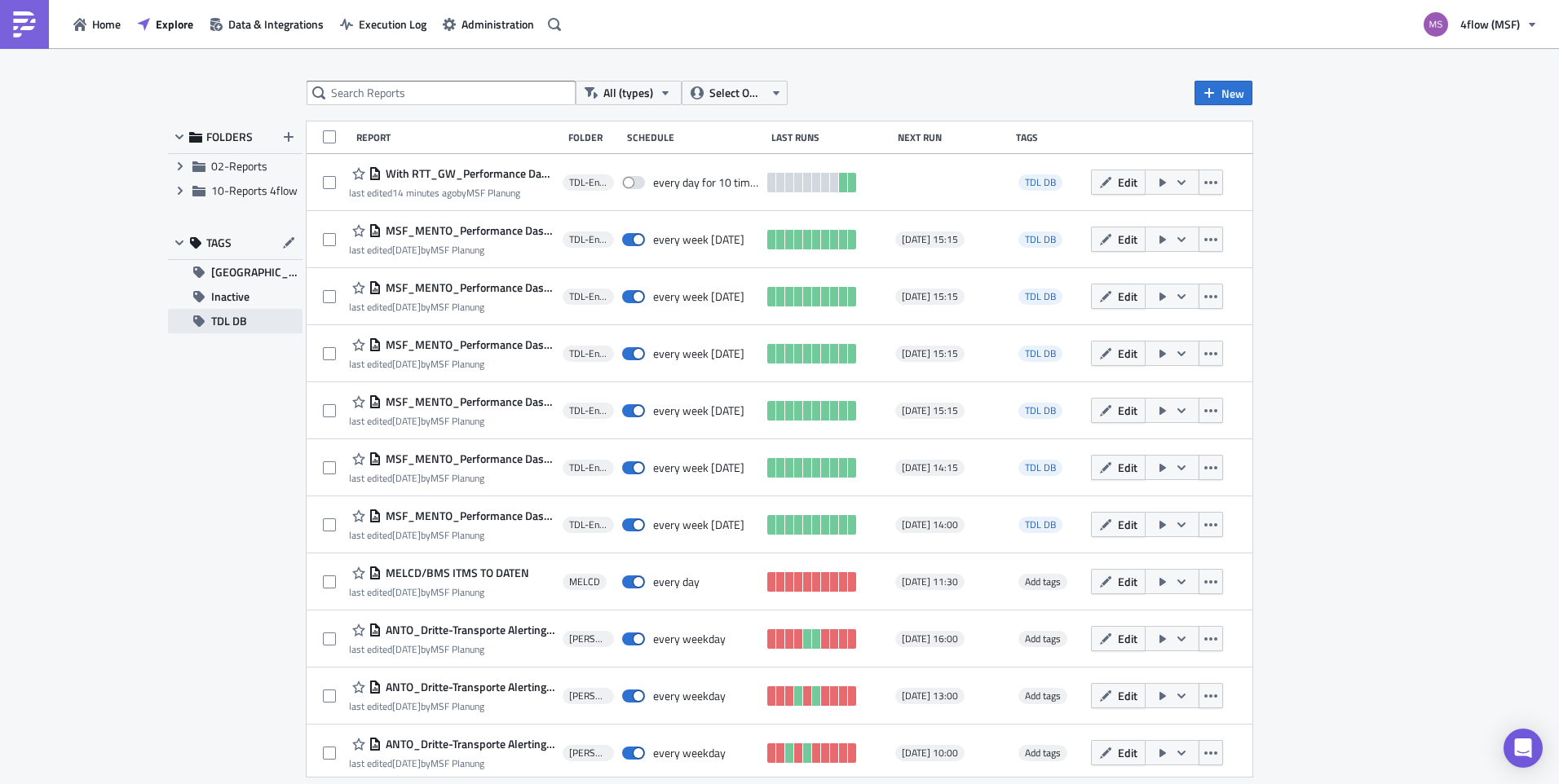
click at [250, 313] on button "TDL DB" at bounding box center [235, 321] width 134 height 25
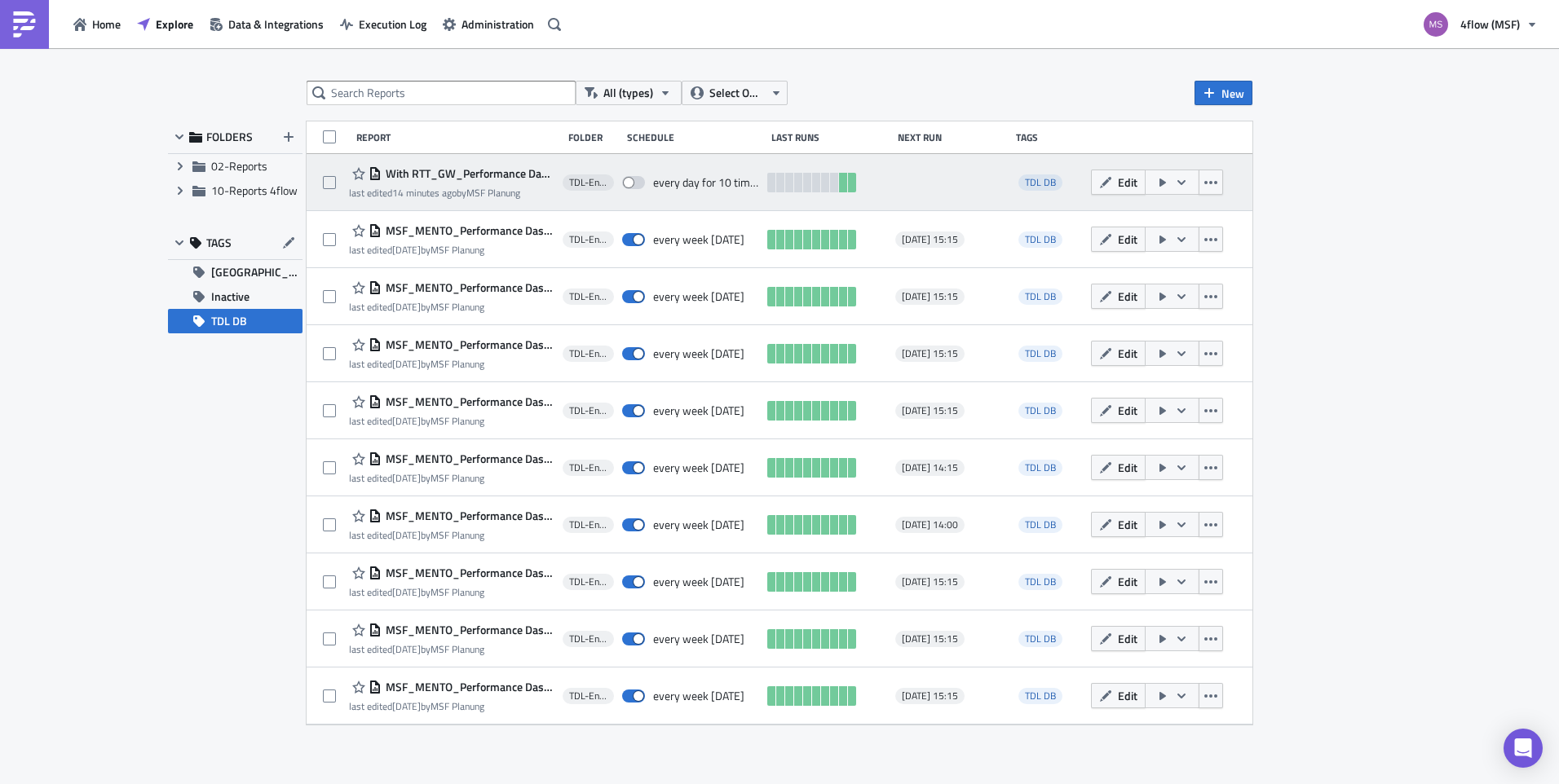
click at [475, 175] on span "With RTT_GW_Performance Dashboard Carrier_1.1" at bounding box center [468, 173] width 173 height 15
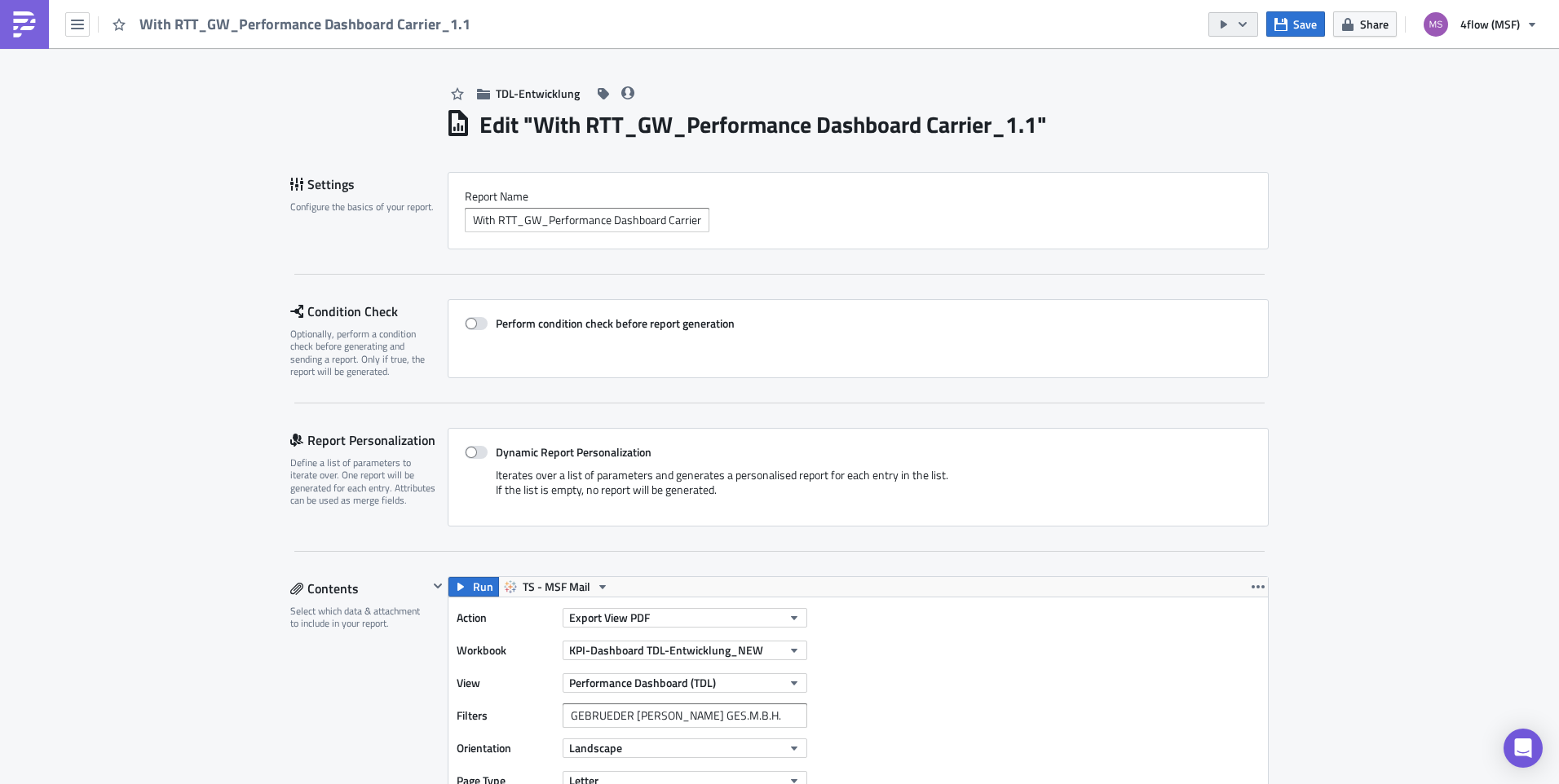
click at [1253, 29] on button "button" at bounding box center [1233, 25] width 50 height 25
click at [1273, 65] on div "Send Just to Me" at bounding box center [1282, 65] width 127 height 16
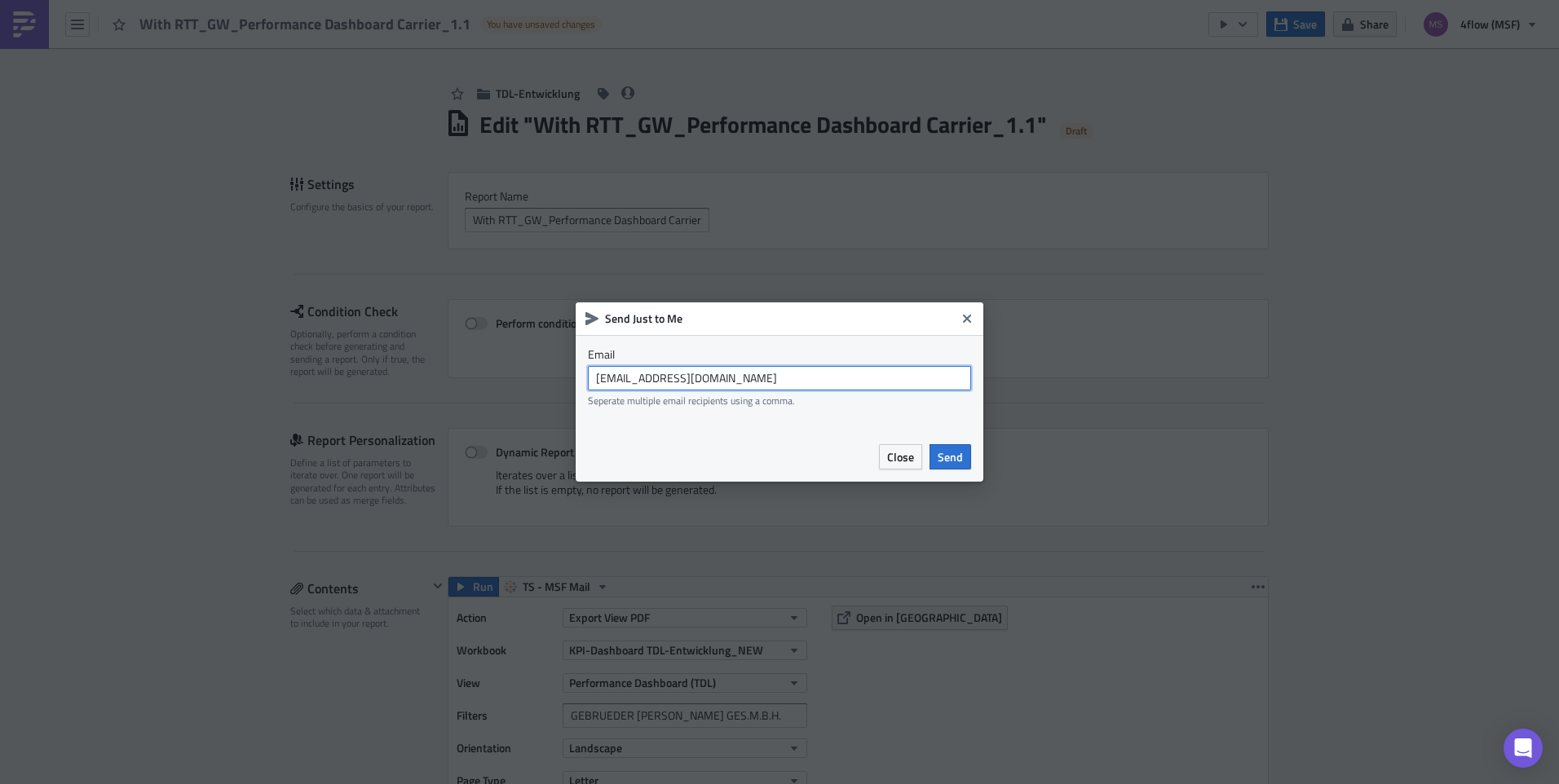
drag, startPoint x: 734, startPoint y: 371, endPoint x: 481, endPoint y: 401, distance: 254.8
click at [481, 401] on div "Send Just to Me Email [EMAIL_ADDRESS][DOMAIN_NAME] Seperate multiple email reci…" at bounding box center [780, 392] width 1559 height 784
type input "[EMAIL_ADDRESS][PERSON_NAME][DOMAIN_NAME]"
click at [958, 455] on span "Send" at bounding box center [950, 457] width 25 height 17
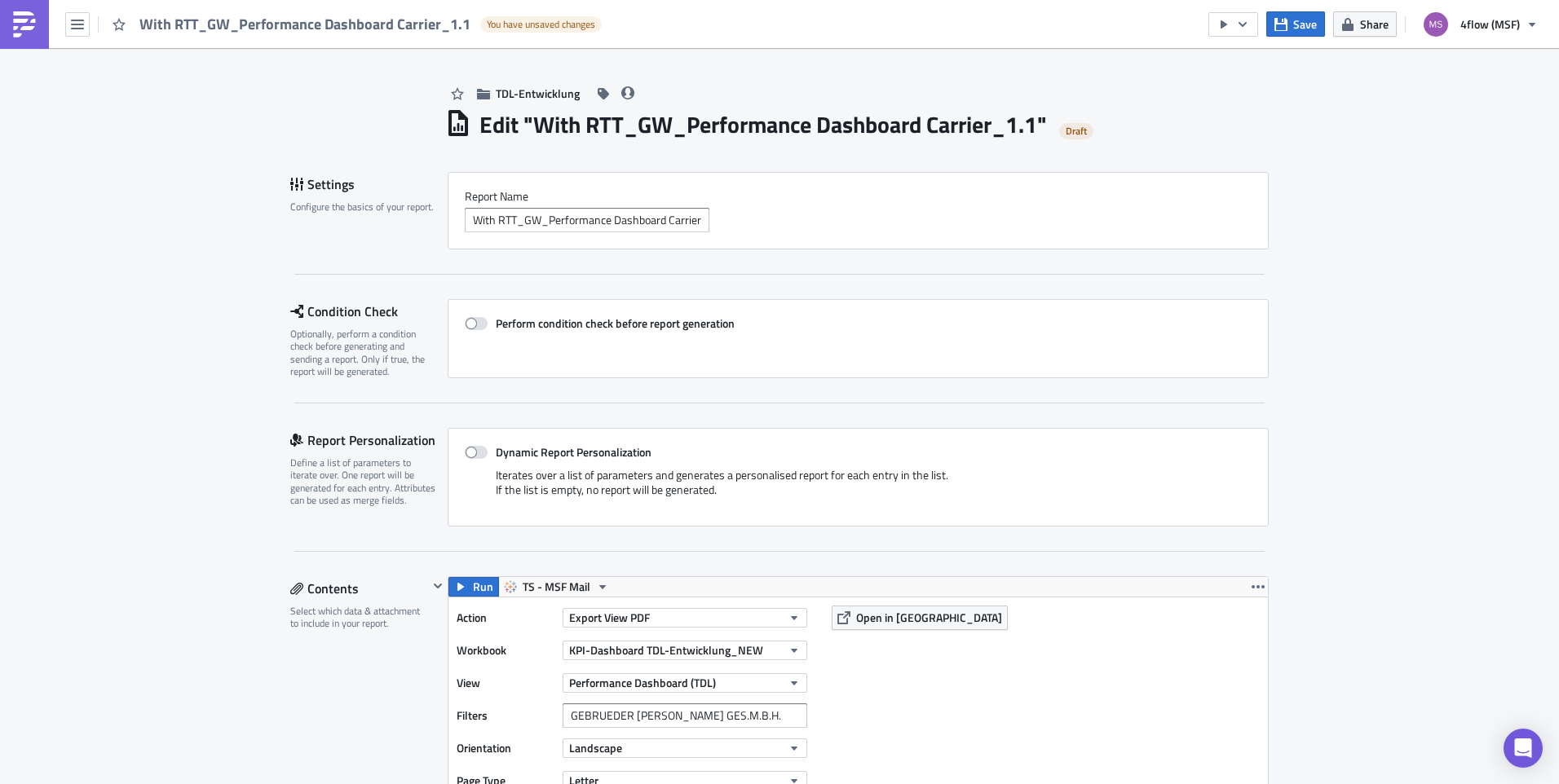
click at [1257, 250] on div "Settings Configure the basics of your report. Report Nam﻿e With RTT_GW_Performa…" at bounding box center [779, 223] width 978 height 102
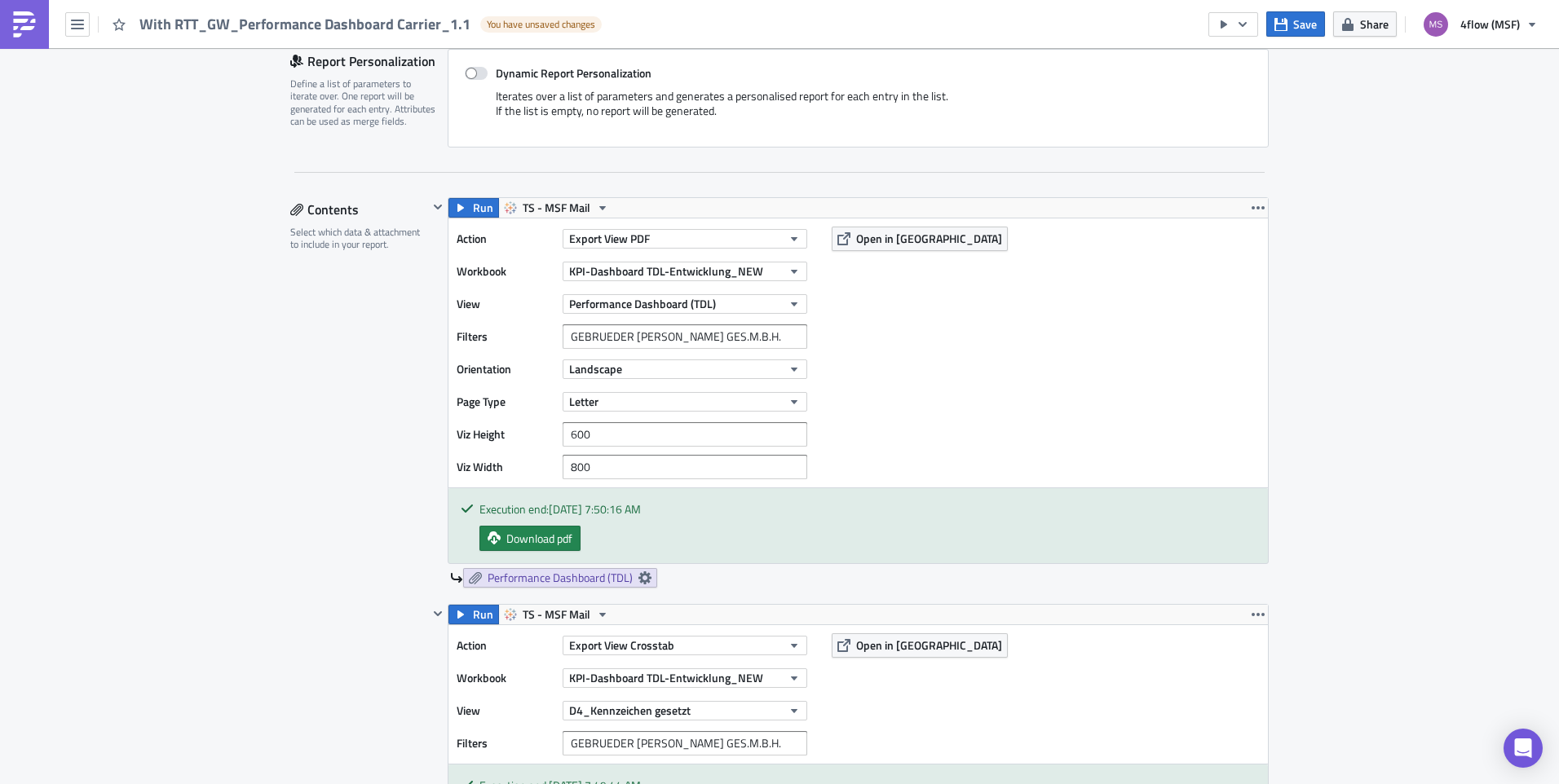
scroll to position [408, 0]
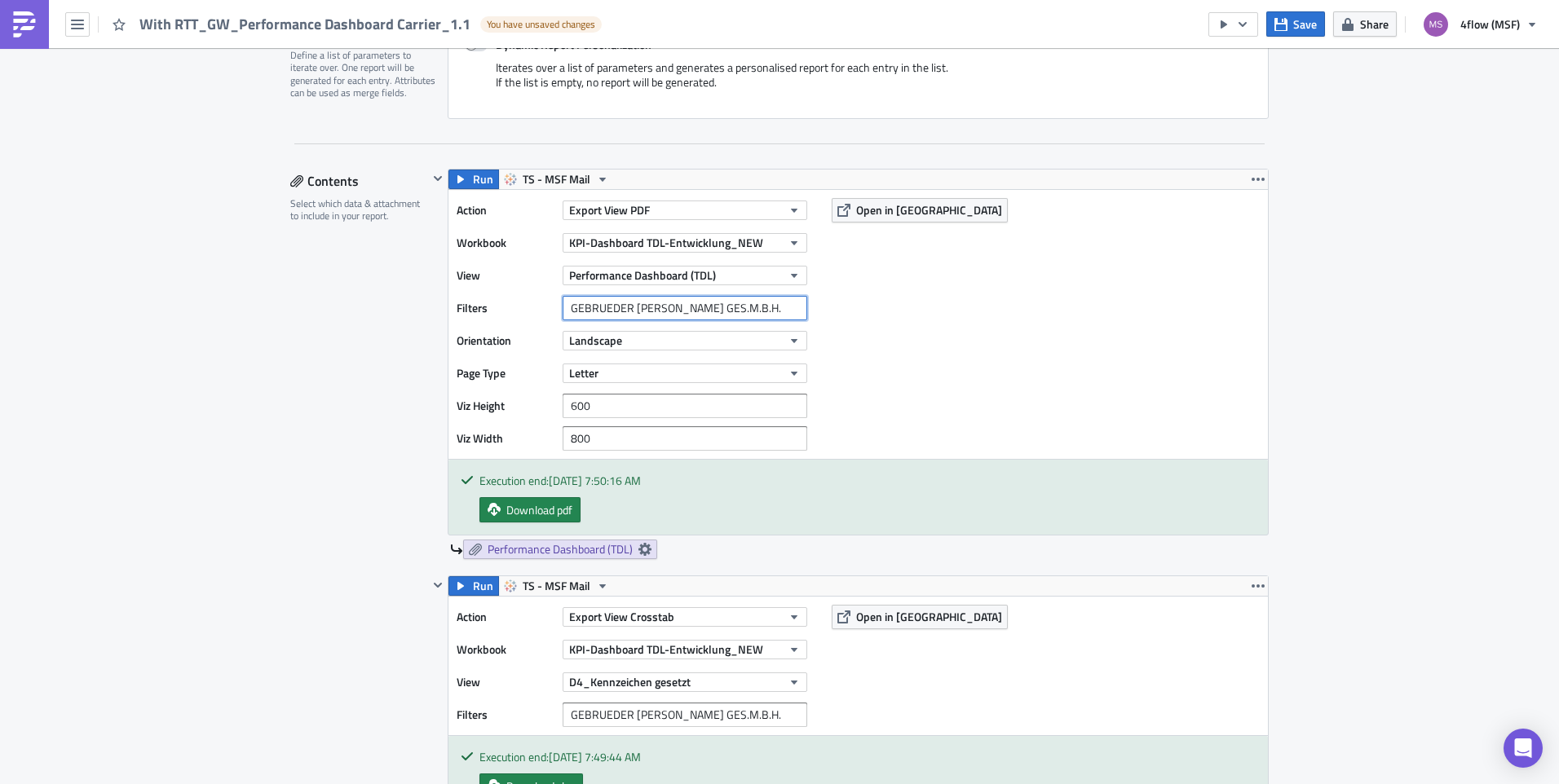
click at [734, 303] on input "GEBRUEDER WEISS GES.M.B.H." at bounding box center [685, 308] width 245 height 25
click at [563, 304] on input "GEBRUEDER WEISS GES.M.B.H." at bounding box center [685, 308] width 245 height 25
click at [1223, 318] on div "Action Export View PDF Workbook KPI-Dashboard TDL-Entwicklung_NEW View Performa…" at bounding box center [858, 324] width 820 height 269
click at [735, 313] on input "GEBRUEDER WEISS GES.M.B.H." at bounding box center [685, 308] width 245 height 25
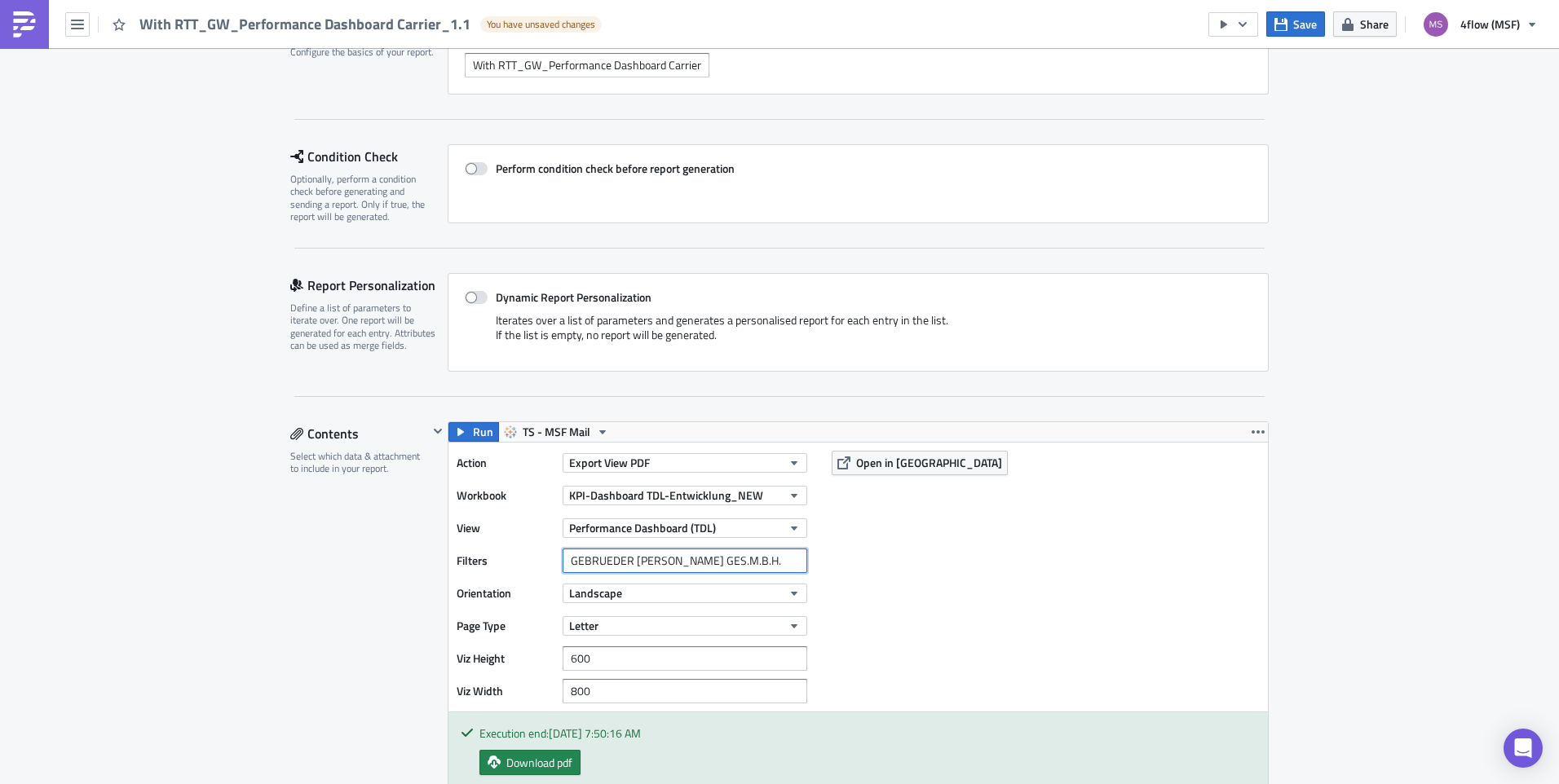
scroll to position [0, 0]
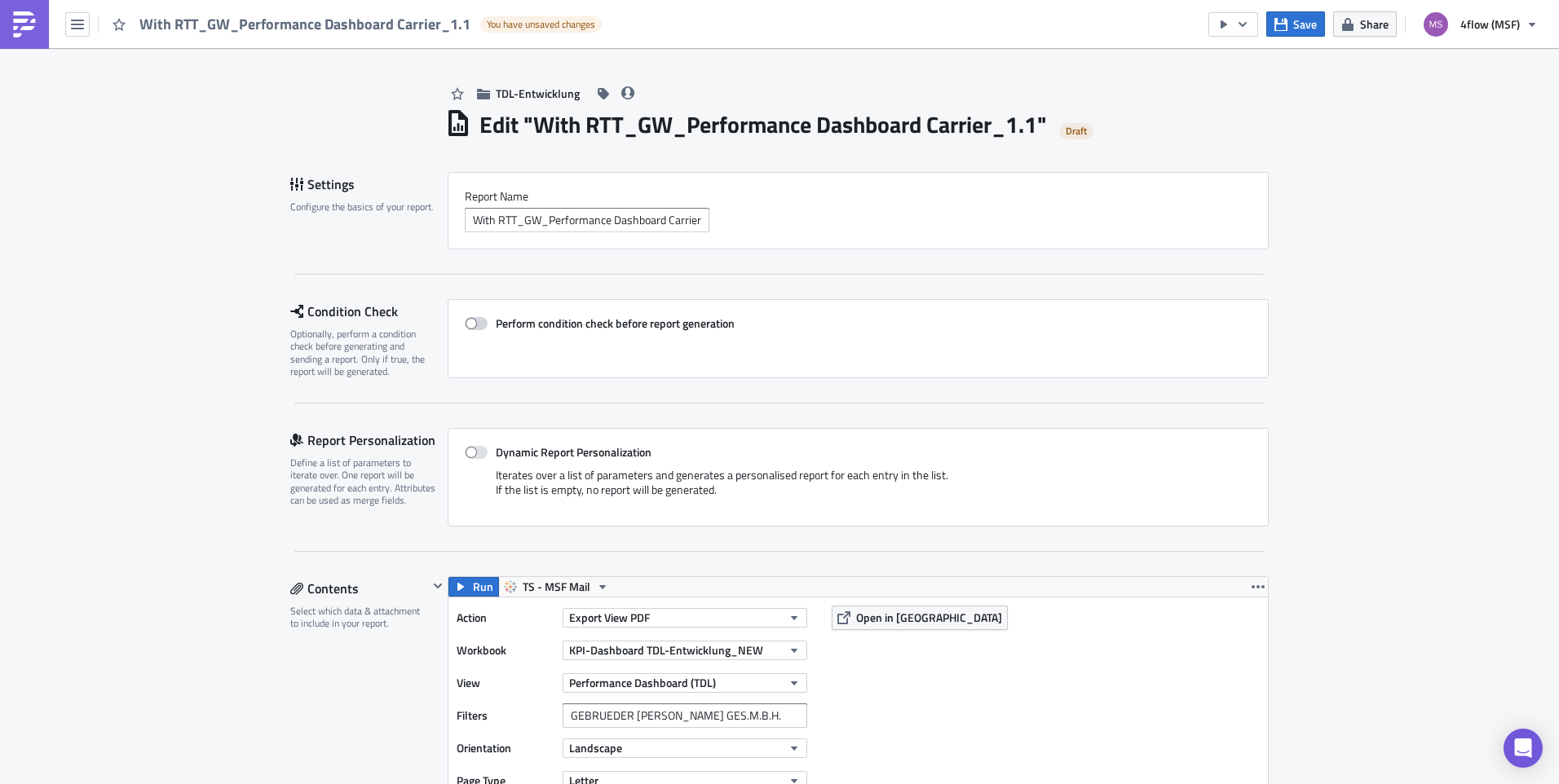
click at [465, 327] on span at bounding box center [477, 323] width 23 height 13
click at [468, 327] on input "Perform condition check before report generation" at bounding box center [472, 323] width 11 height 11
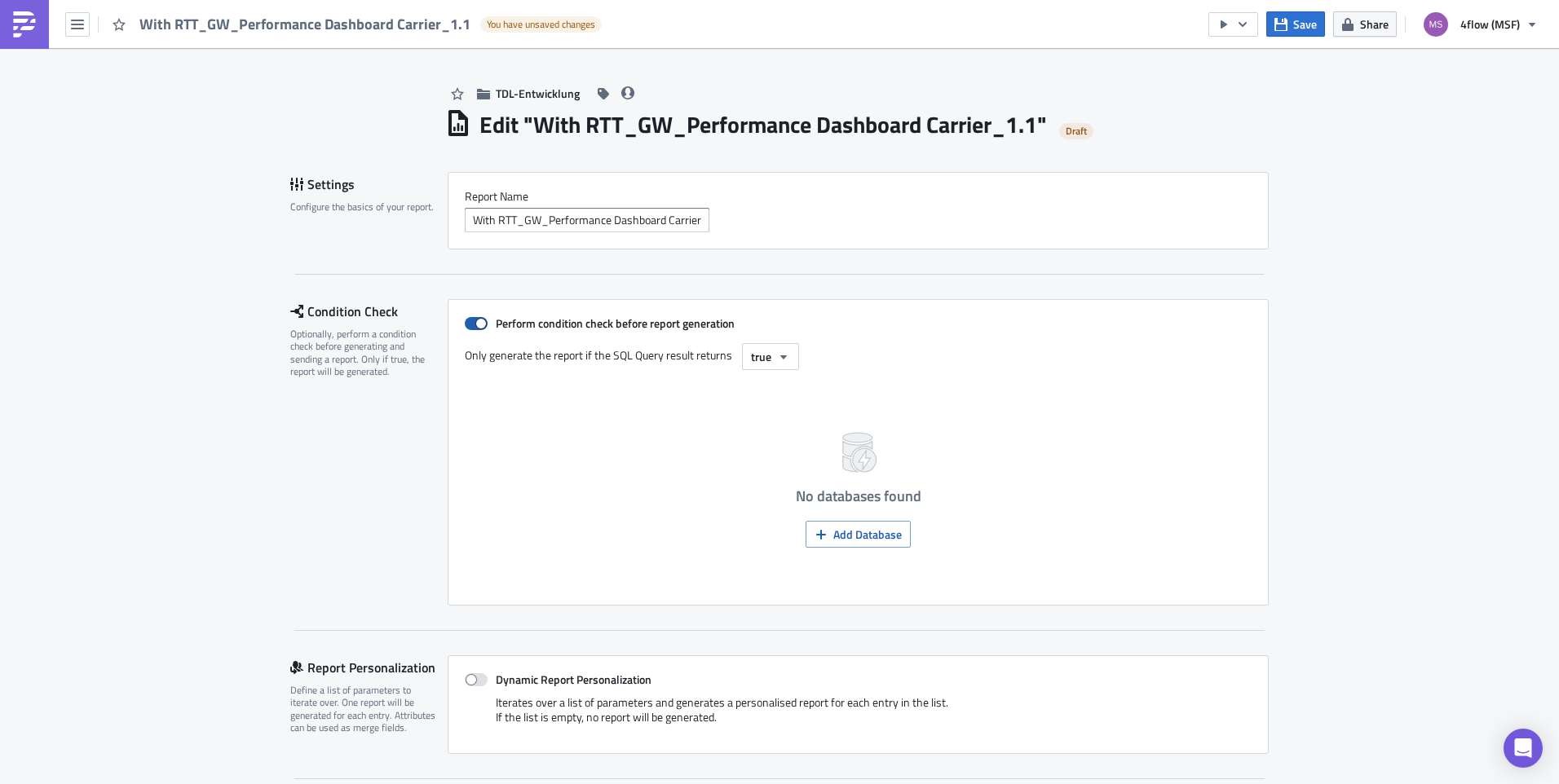
click at [466, 325] on span at bounding box center [477, 323] width 23 height 13
click at [468, 325] on input "Perform condition check before report generation" at bounding box center [472, 323] width 11 height 11
checkbox input "false"
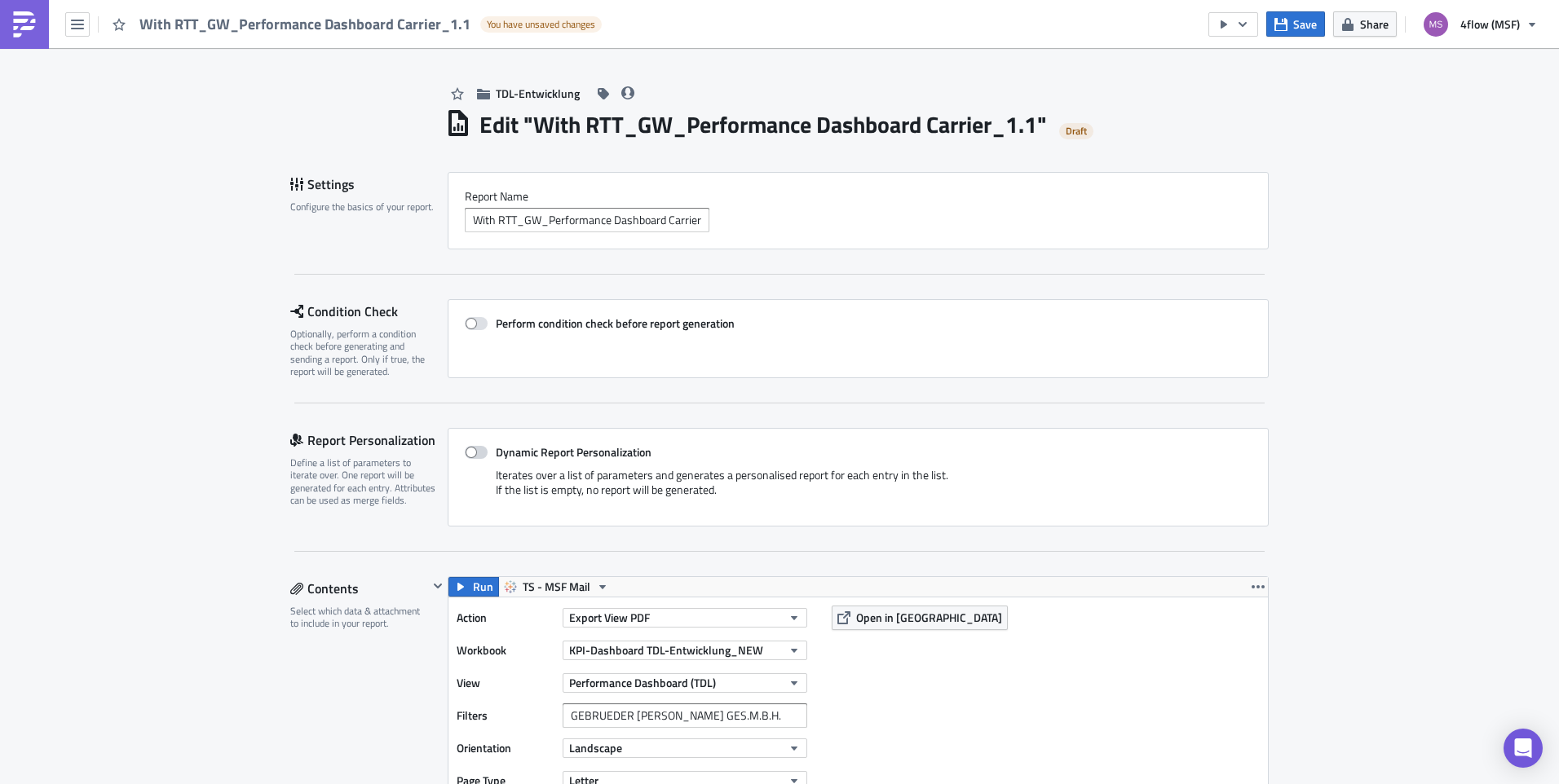
drag, startPoint x: 467, startPoint y: 449, endPoint x: 546, endPoint y: 455, distance: 79.2
click at [467, 450] on span at bounding box center [477, 453] width 23 height 13
click at [468, 450] on input "Dynamic Report Personalization" at bounding box center [472, 453] width 11 height 11
checkbox input "true"
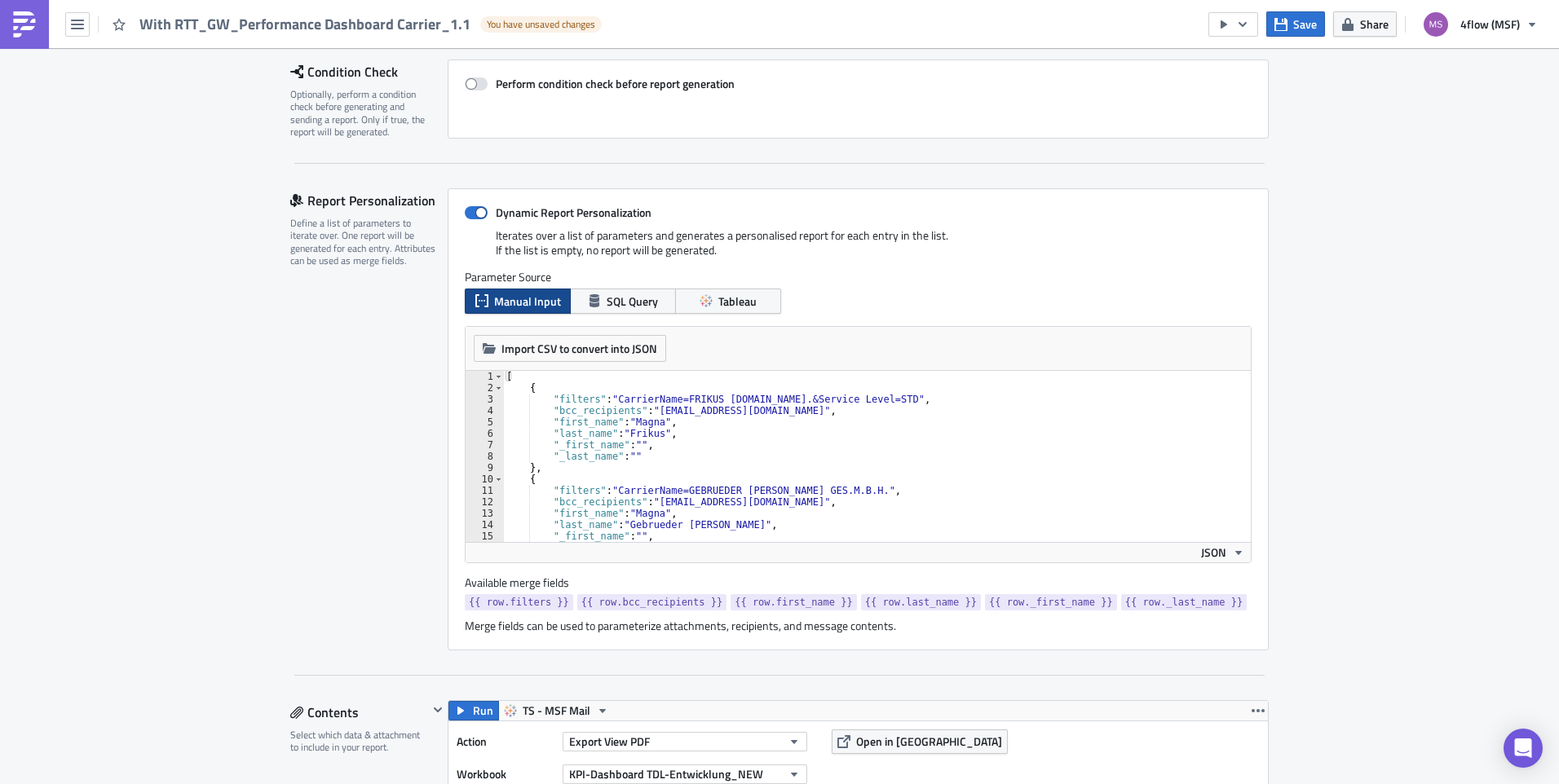
scroll to position [245, 0]
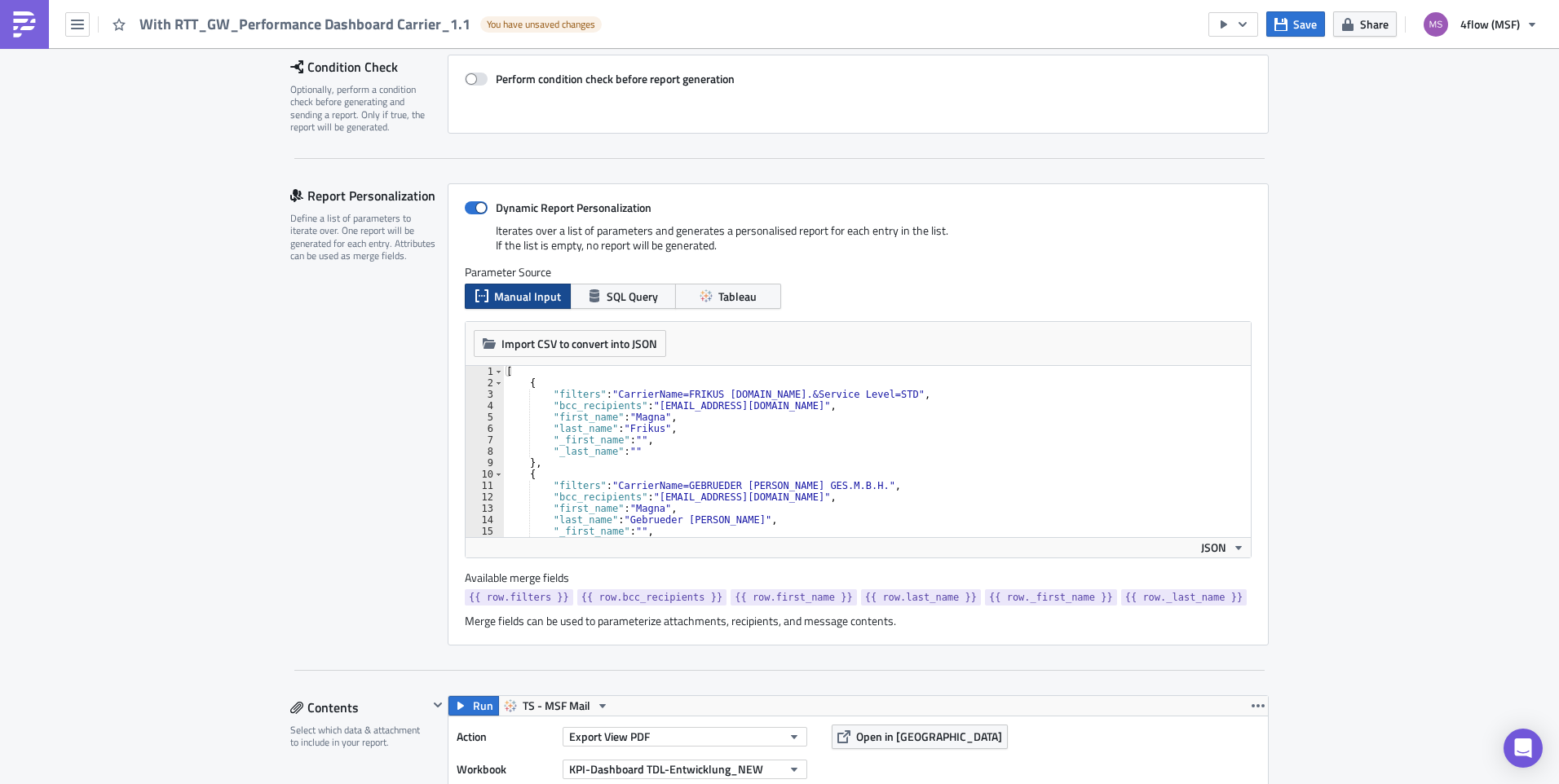
type textarea ""filters": "CarrierName=FRIKUS TRANSP.U.SPED.GMBH.&Service Level=STD","
drag, startPoint x: 608, startPoint y: 394, endPoint x: 675, endPoint y: 397, distance: 67.1
click at [675, 397] on div "[ { "filters" : "CarrierName=FRIKUS TRANSP.U.SPED.GMBH.&Service Level=STD" , "b…" at bounding box center [870, 462] width 735 height 194
click at [479, 210] on span at bounding box center [477, 208] width 23 height 13
click at [478, 210] on input "Dynamic Report Personalization" at bounding box center [472, 208] width 11 height 11
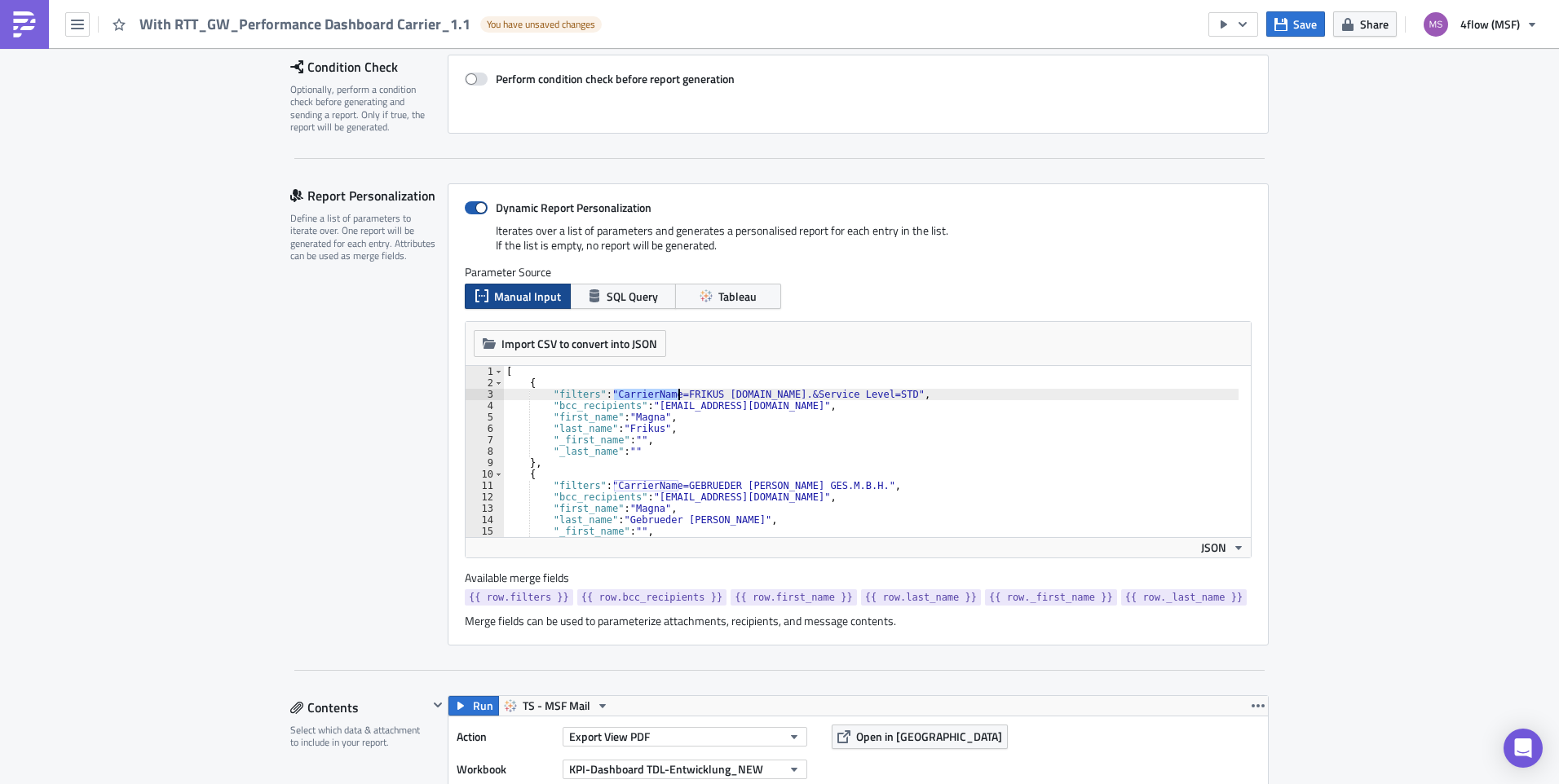
checkbox input "false"
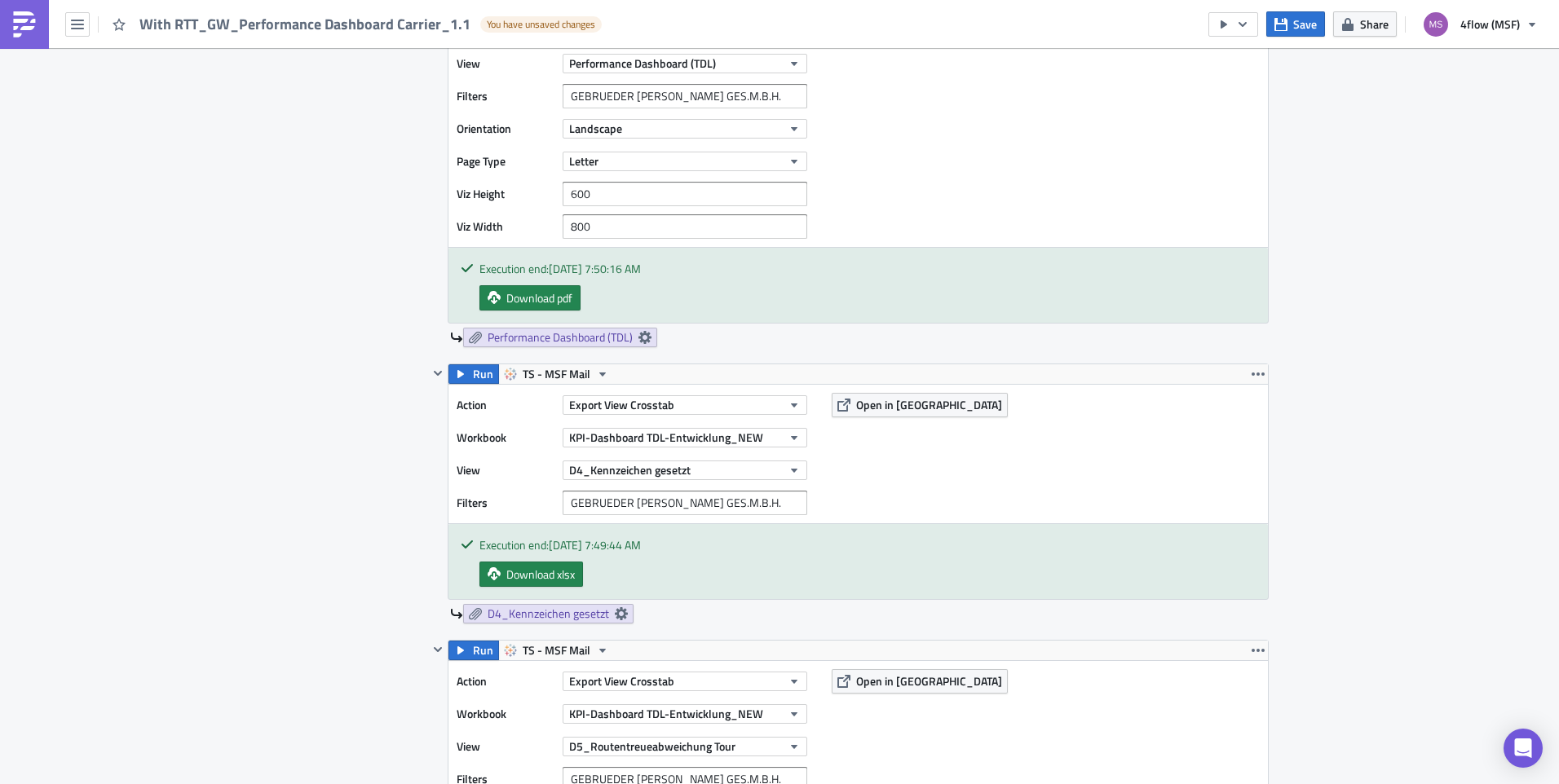
scroll to position [652, 0]
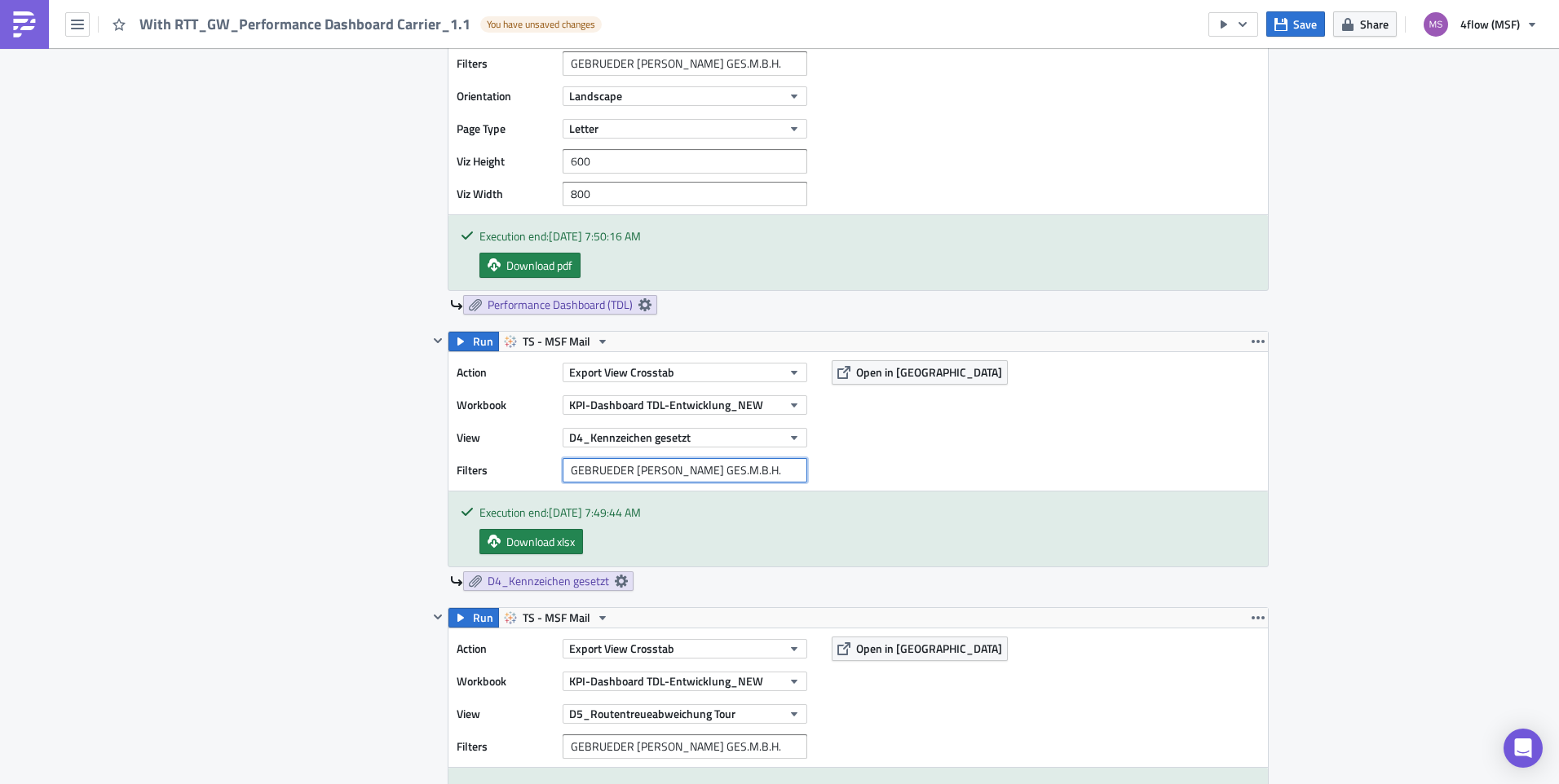
click at [564, 471] on input "GEBRUEDER WEISS GES.M.B.H." at bounding box center [685, 471] width 245 height 25
paste input "CarrierName="
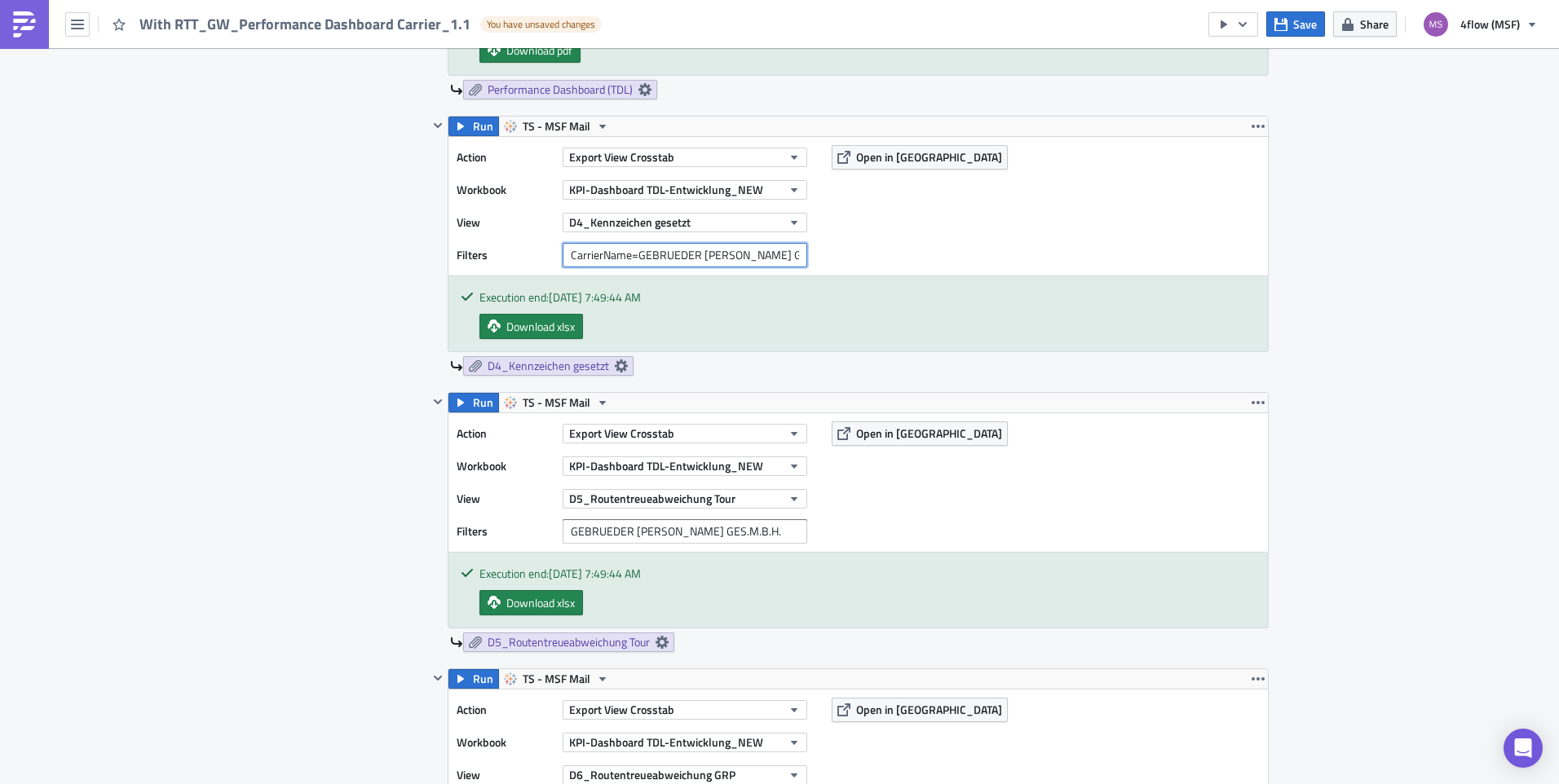
scroll to position [896, 0]
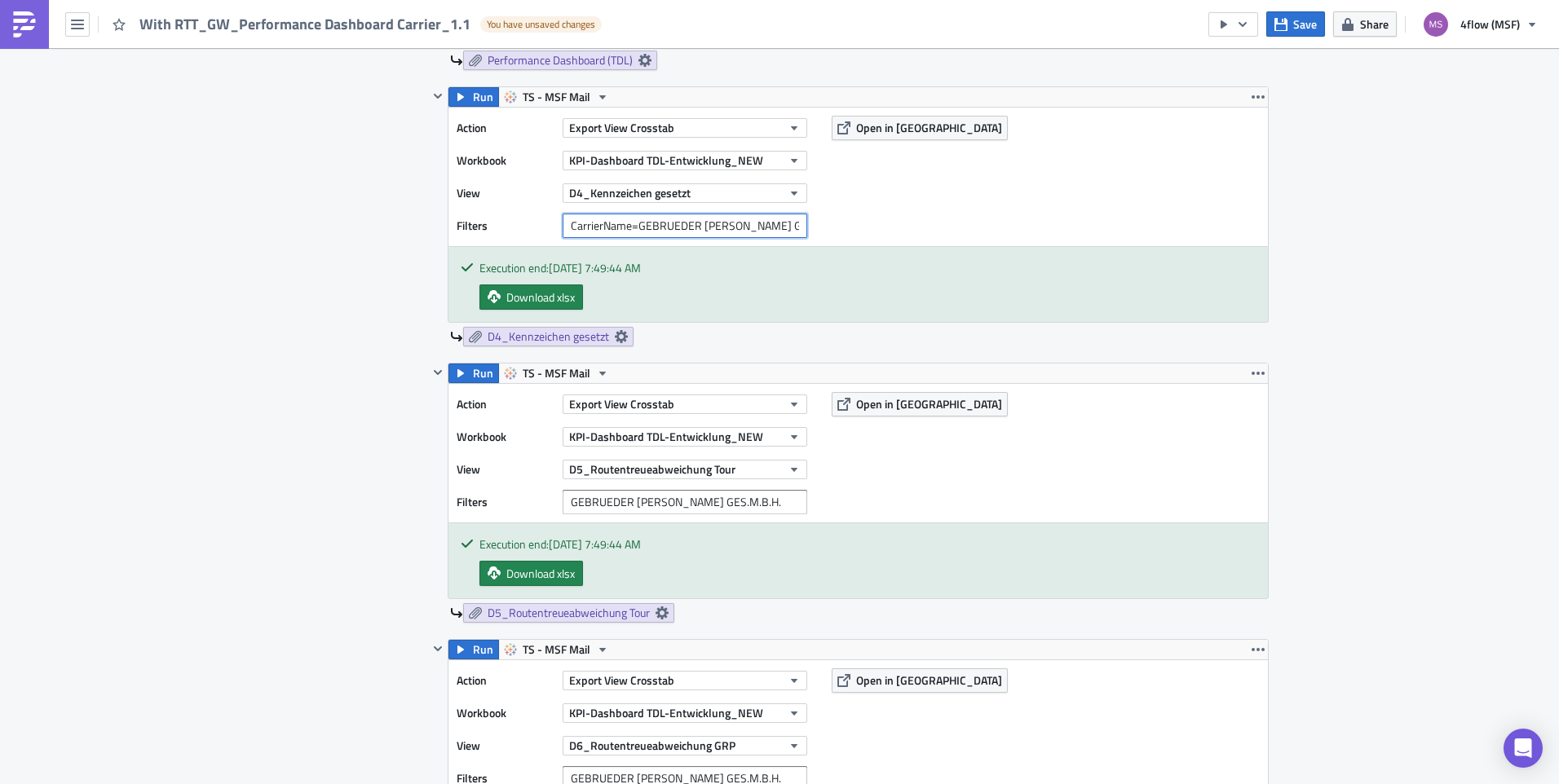
type input "CarrierName=GEBRUEDER WEISS GES.M.B.H."
click at [555, 502] on div "Filters GEBRUEDER WEISS GES.M.B.H." at bounding box center [636, 502] width 359 height 25
click at [565, 501] on input "GEBRUEDER WEISS GES.M.B.H." at bounding box center [685, 502] width 245 height 25
paste input "CarrierName="
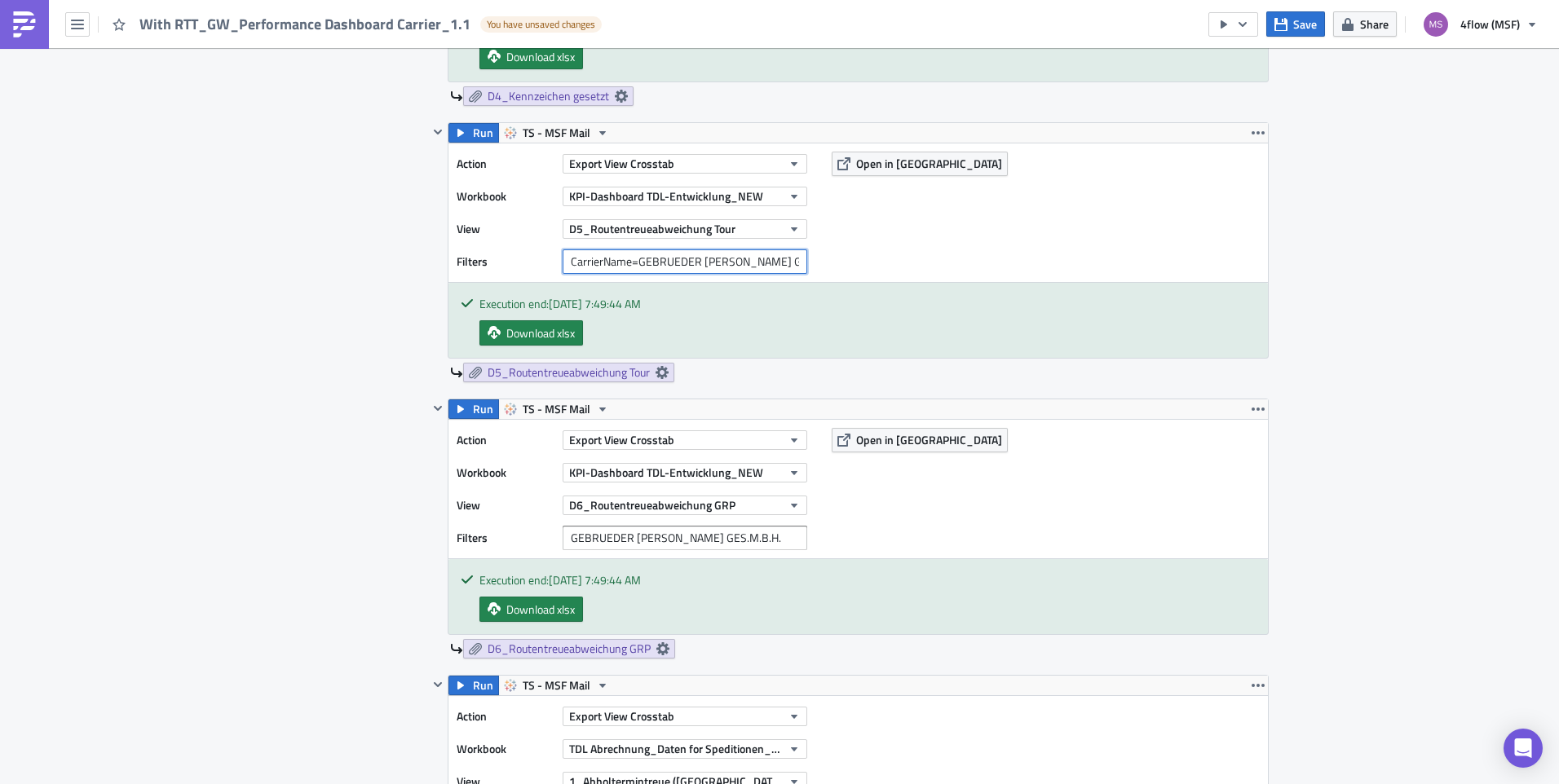
scroll to position [1141, 0]
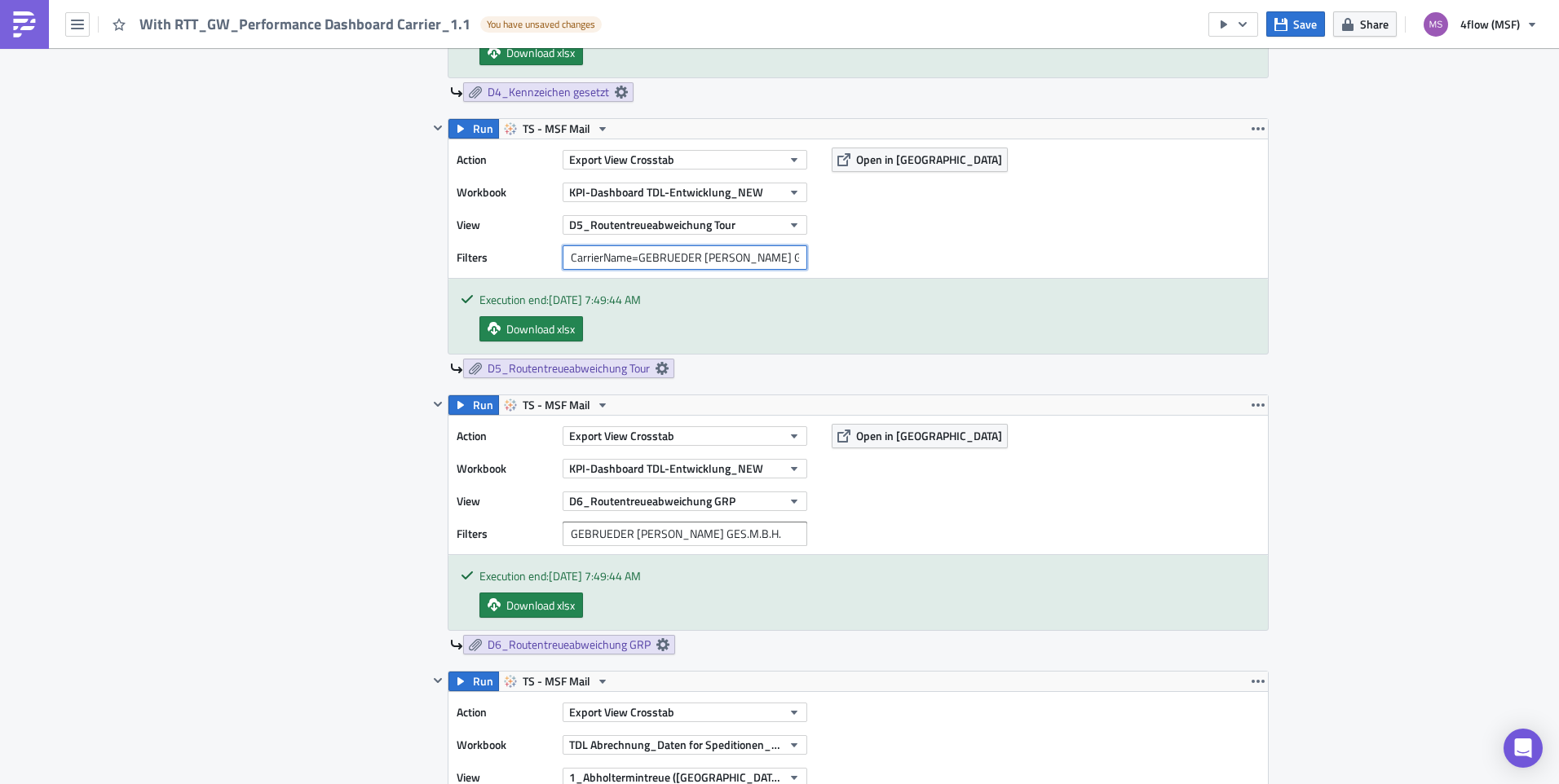
type input "CarrierName=GEBRUEDER WEISS GES.M.B.H."
click at [563, 538] on input "GEBRUEDER WEISS GES.M.B.H." at bounding box center [685, 534] width 245 height 25
paste input "CarrierName="
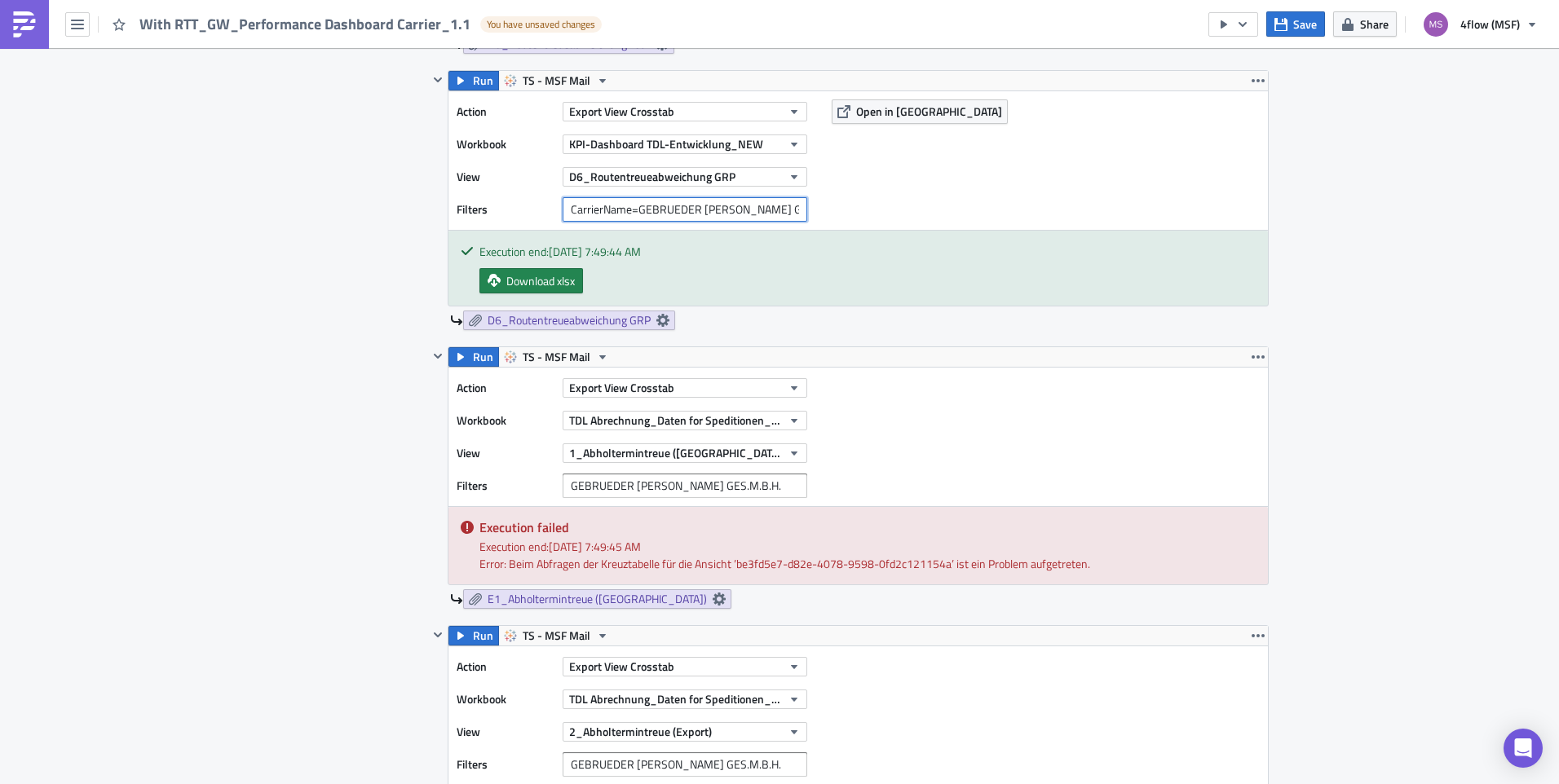
scroll to position [1467, 0]
type input "CarrierName=GEBRUEDER WEISS GES.M.B.H."
click at [563, 485] on input "GEBRUEDER WEISS GES.M.B.H." at bounding box center [685, 484] width 245 height 25
paste input "CarrierName="
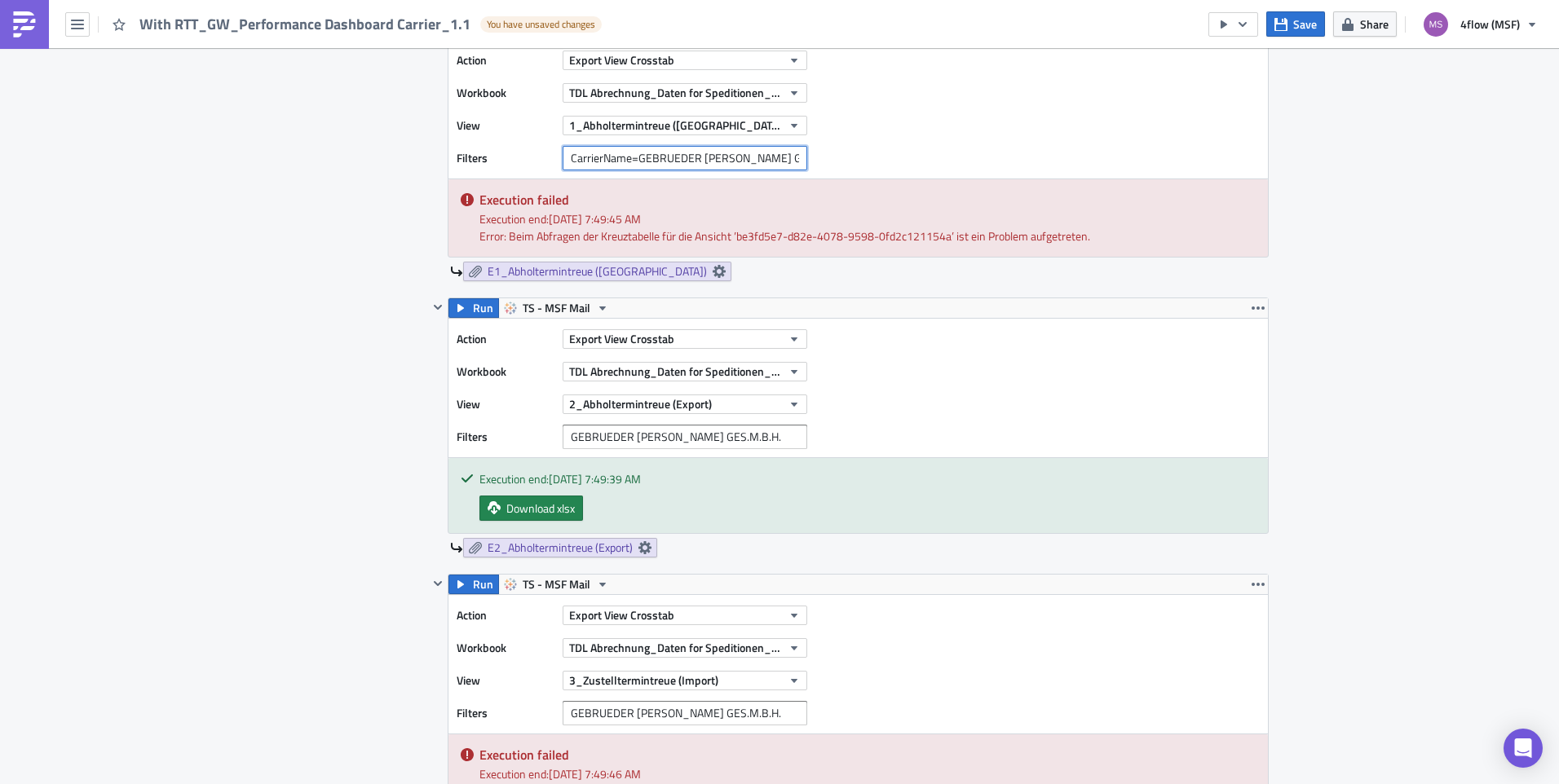
type input "CarrierName=GEBRUEDER WEISS GES.M.B.H."
click at [563, 435] on input "GEBRUEDER WEISS GES.M.B.H." at bounding box center [685, 437] width 245 height 25
paste input "CarrierName="
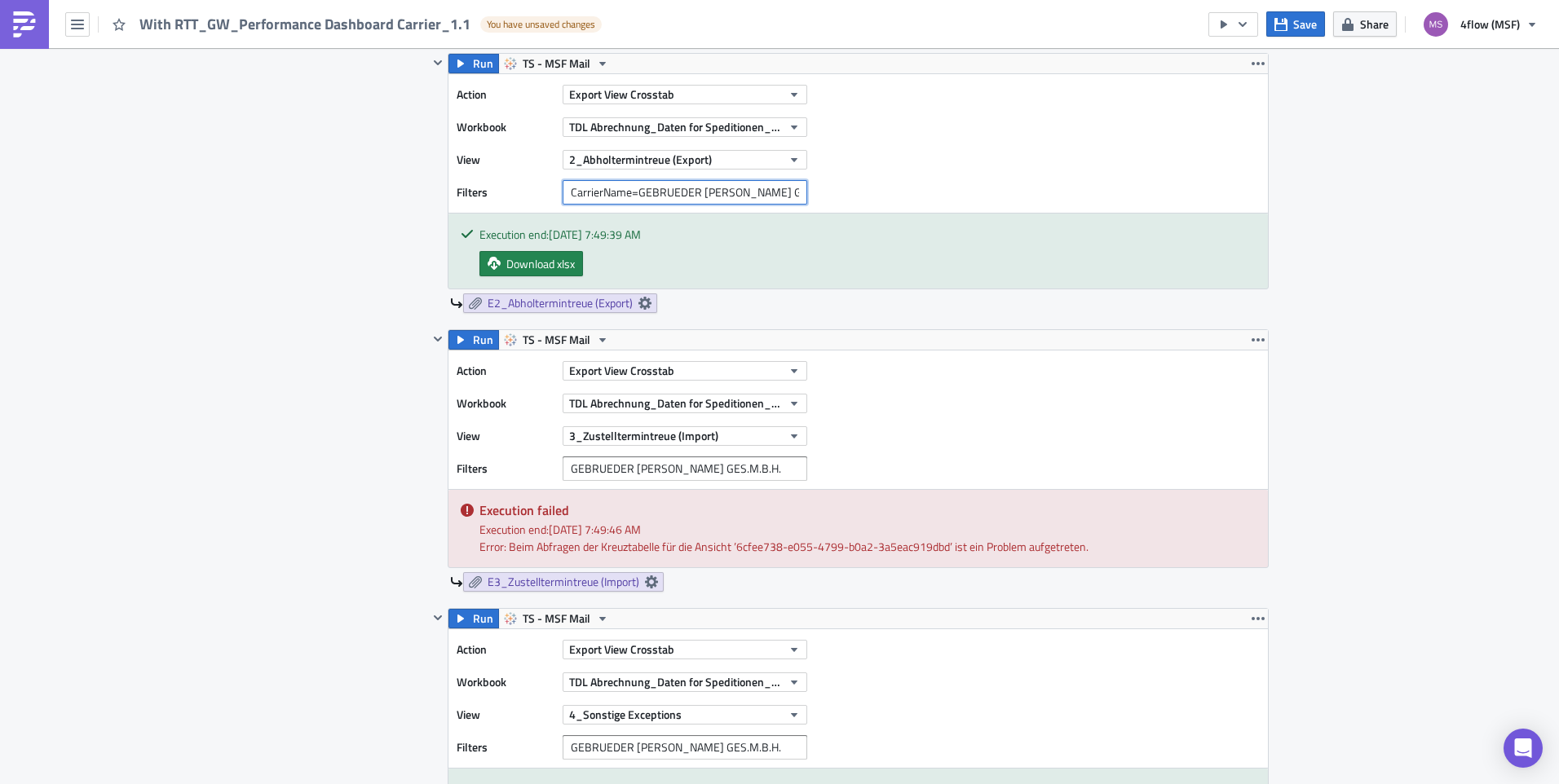
type input "CarrierName=GEBRUEDER WEISS GES.M.B.H."
click at [563, 466] on input "GEBRUEDER WEISS GES.M.B.H." at bounding box center [685, 469] width 245 height 25
paste input "CarrierName="
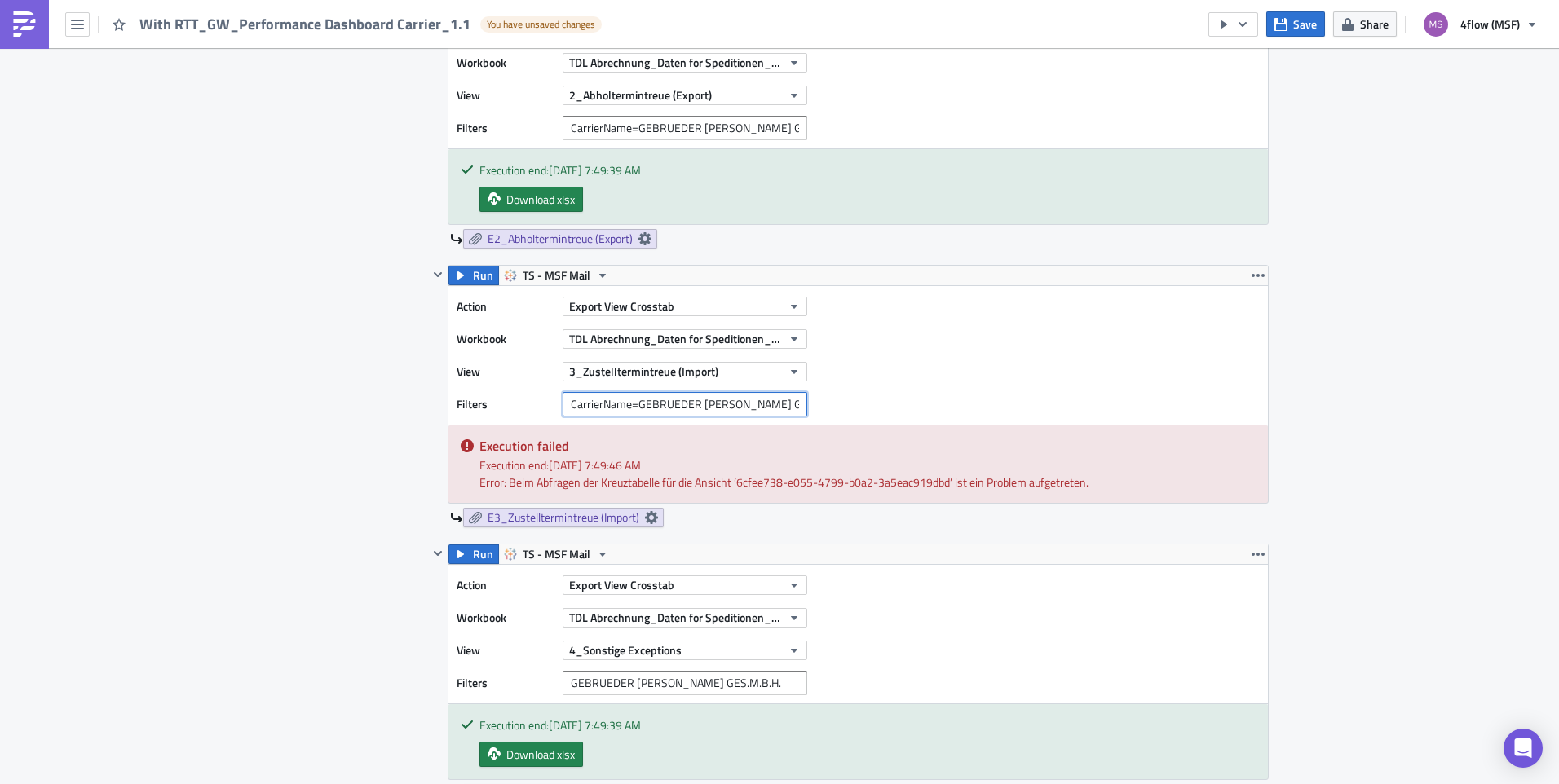
scroll to position [2282, 0]
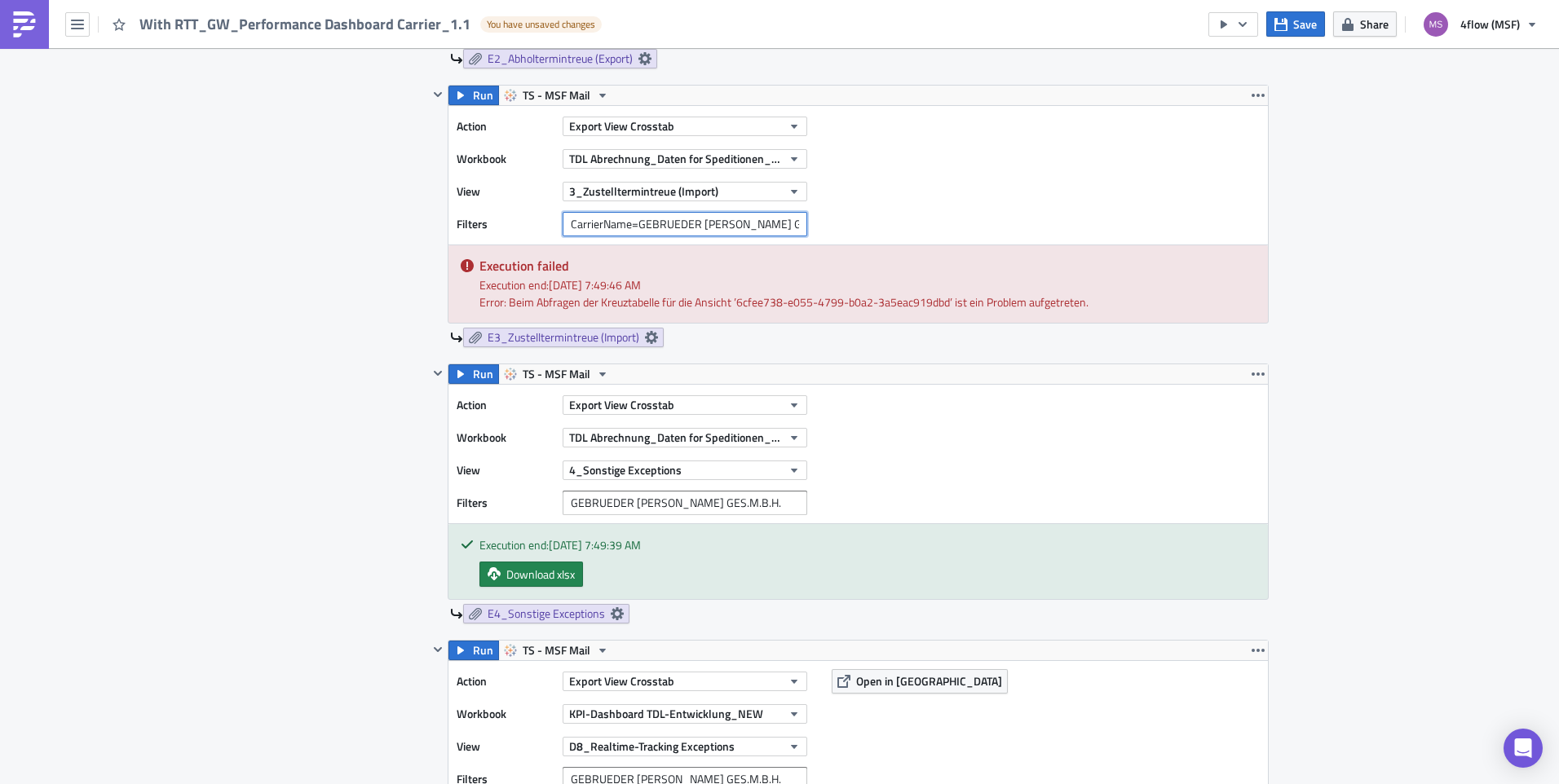
type input "CarrierName=GEBRUEDER WEISS GES.M.B.H."
click at [563, 502] on input "GEBRUEDER WEISS GES.M.B.H." at bounding box center [685, 502] width 245 height 25
paste input "CarrierName="
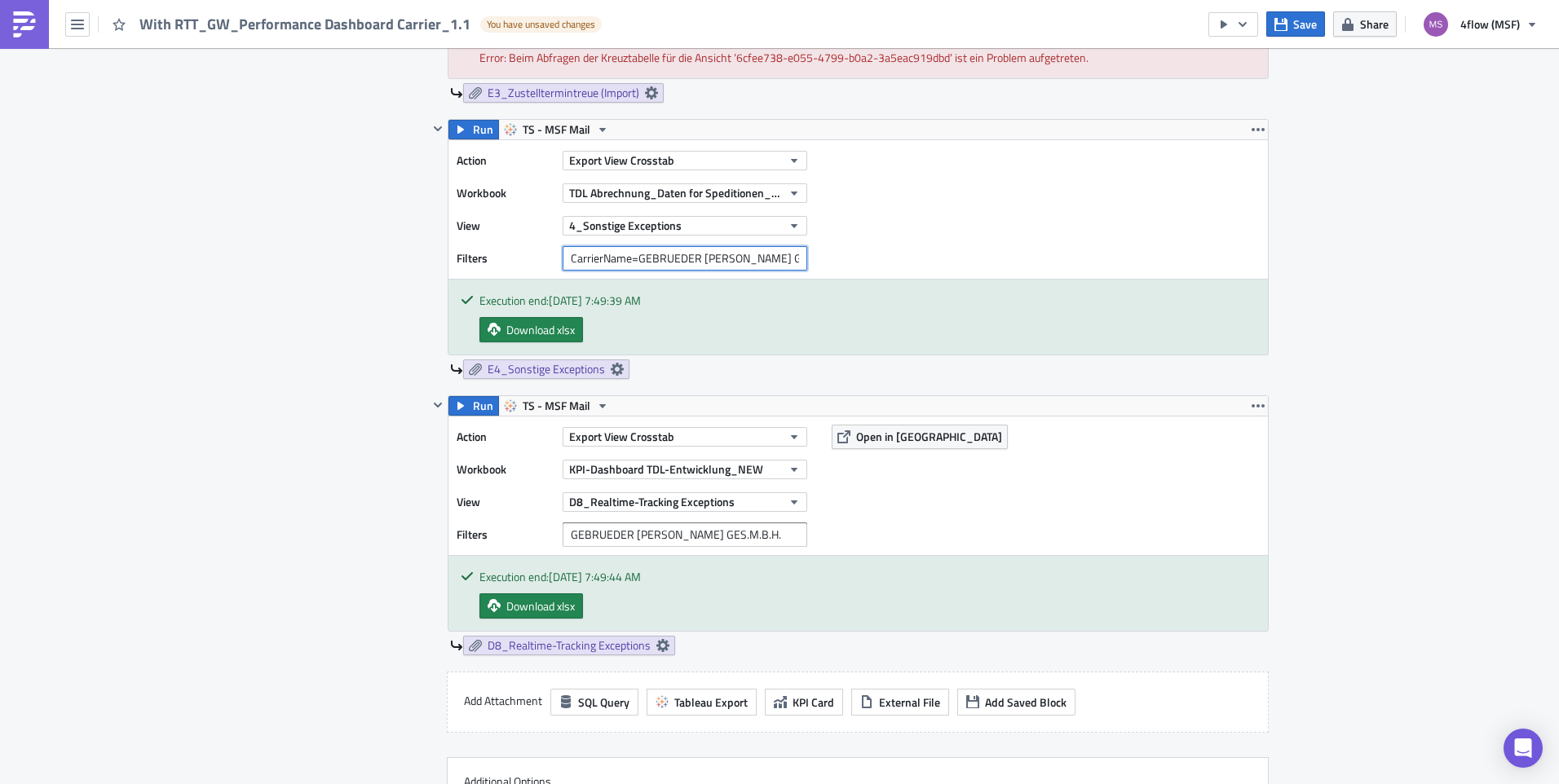
type input "CarrierName=GEBRUEDER WEISS GES.M.B.H."
click at [565, 526] on input "GEBRUEDER WEISS GES.M.B.H." at bounding box center [685, 534] width 245 height 25
paste input "CarrierName="
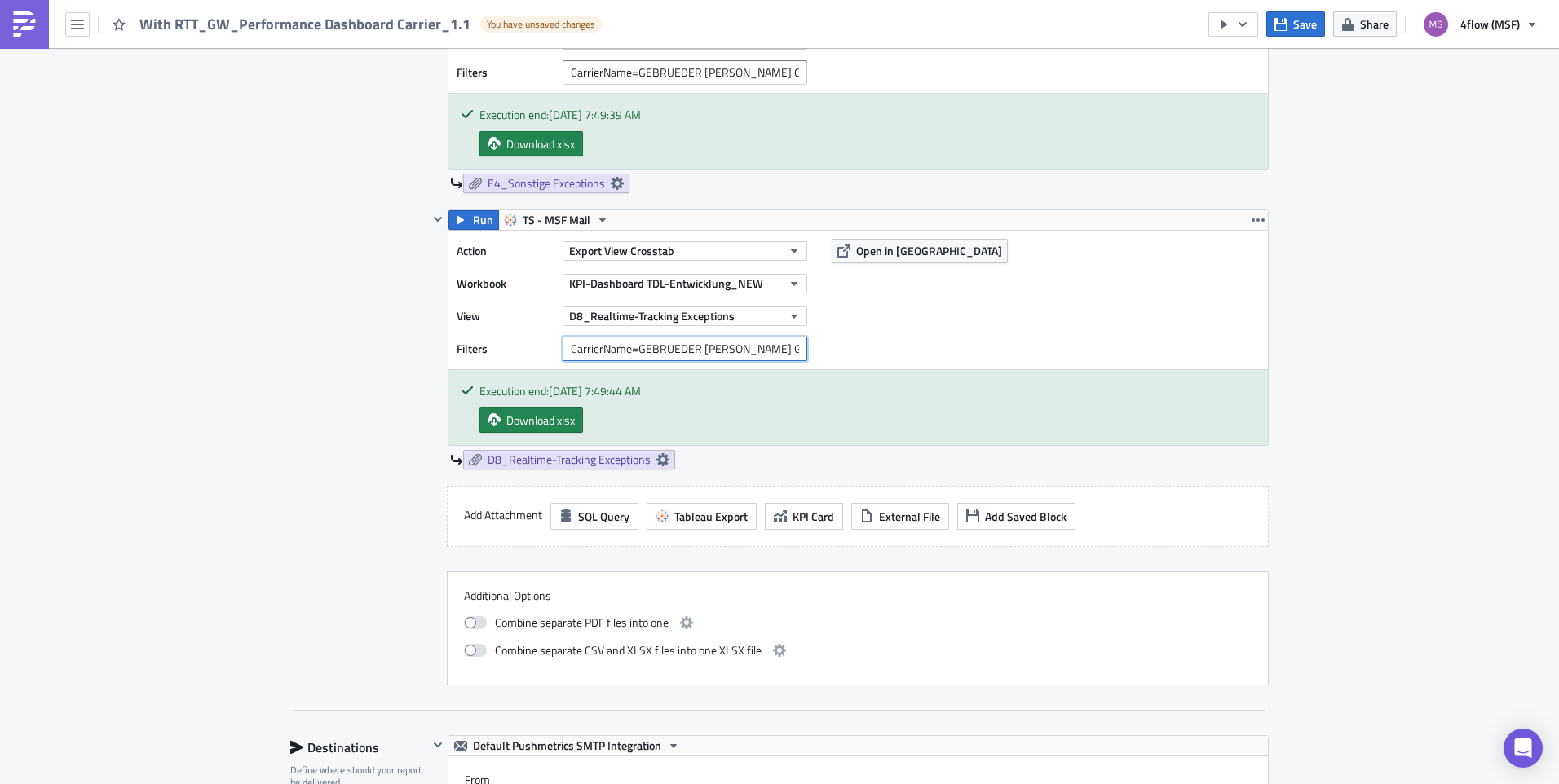
scroll to position [2770, 0]
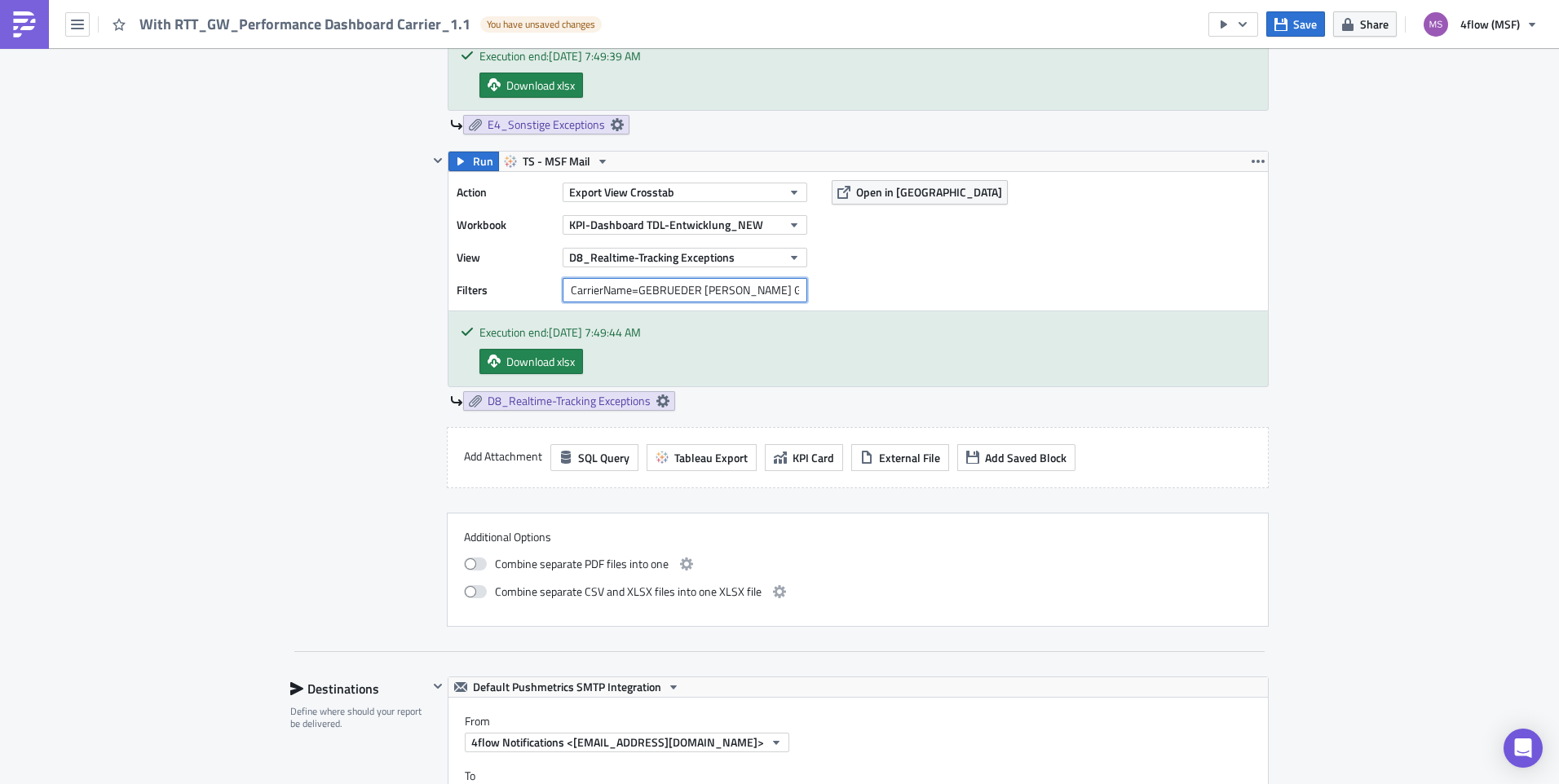
type input "CarrierName=GEBRUEDER WEISS GES.M.B.H."
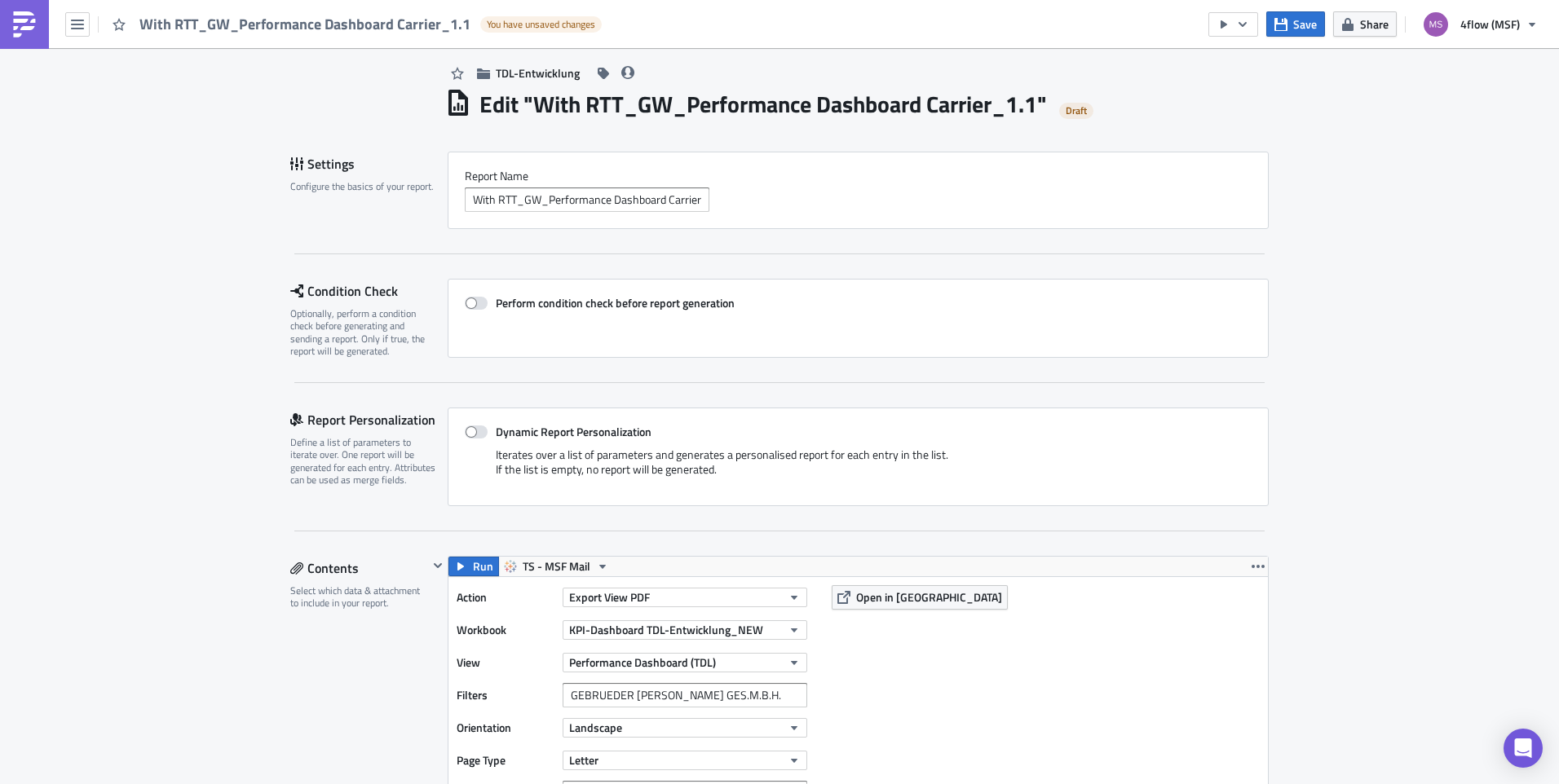
scroll to position [0, 0]
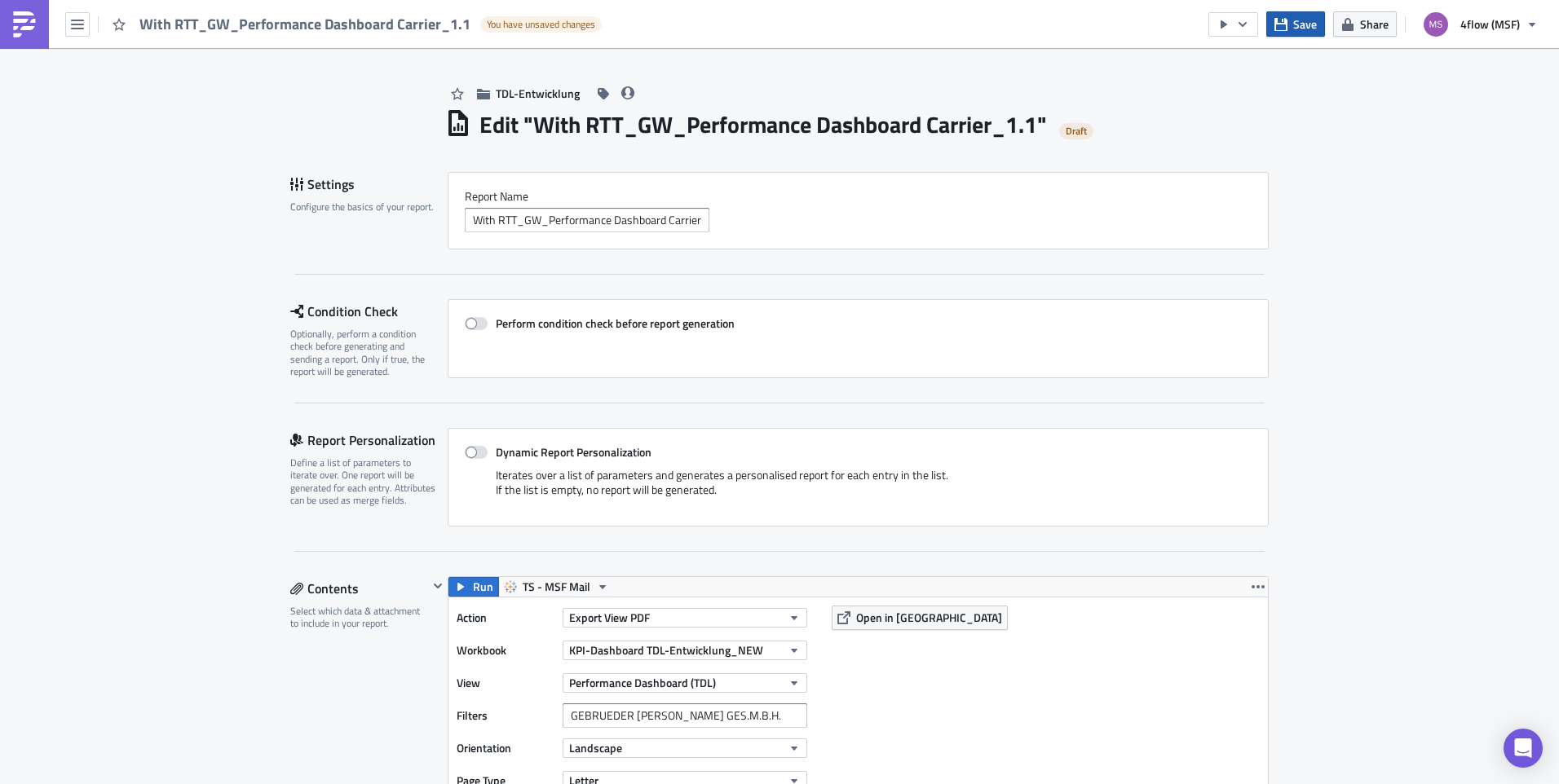
click at [1294, 32] on span "Save" at bounding box center [1304, 24] width 24 height 17
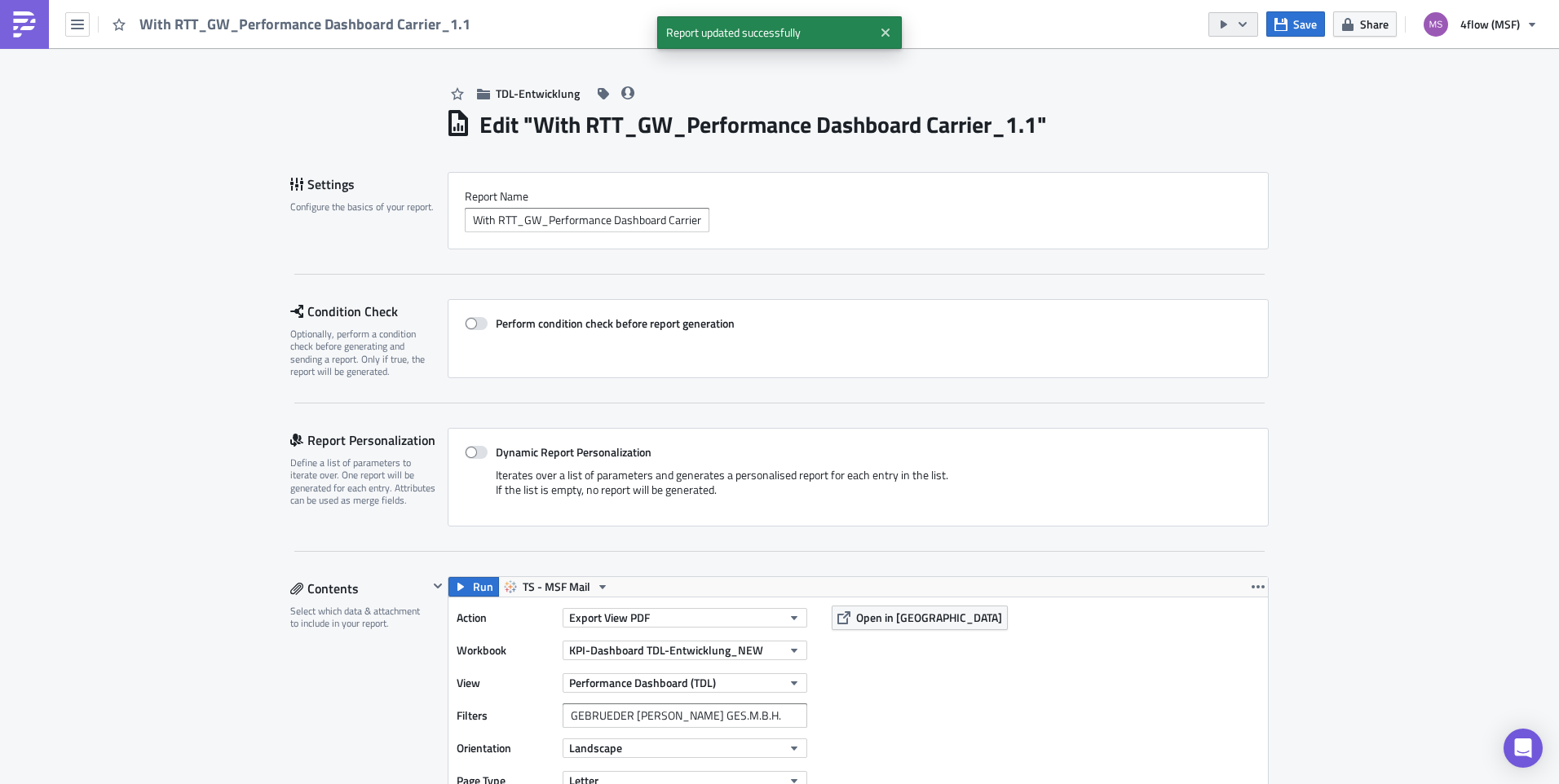
click at [1240, 29] on icon "button" at bounding box center [1242, 25] width 13 height 13
click at [1260, 65] on div "Send Just to Me" at bounding box center [1282, 65] width 127 height 16
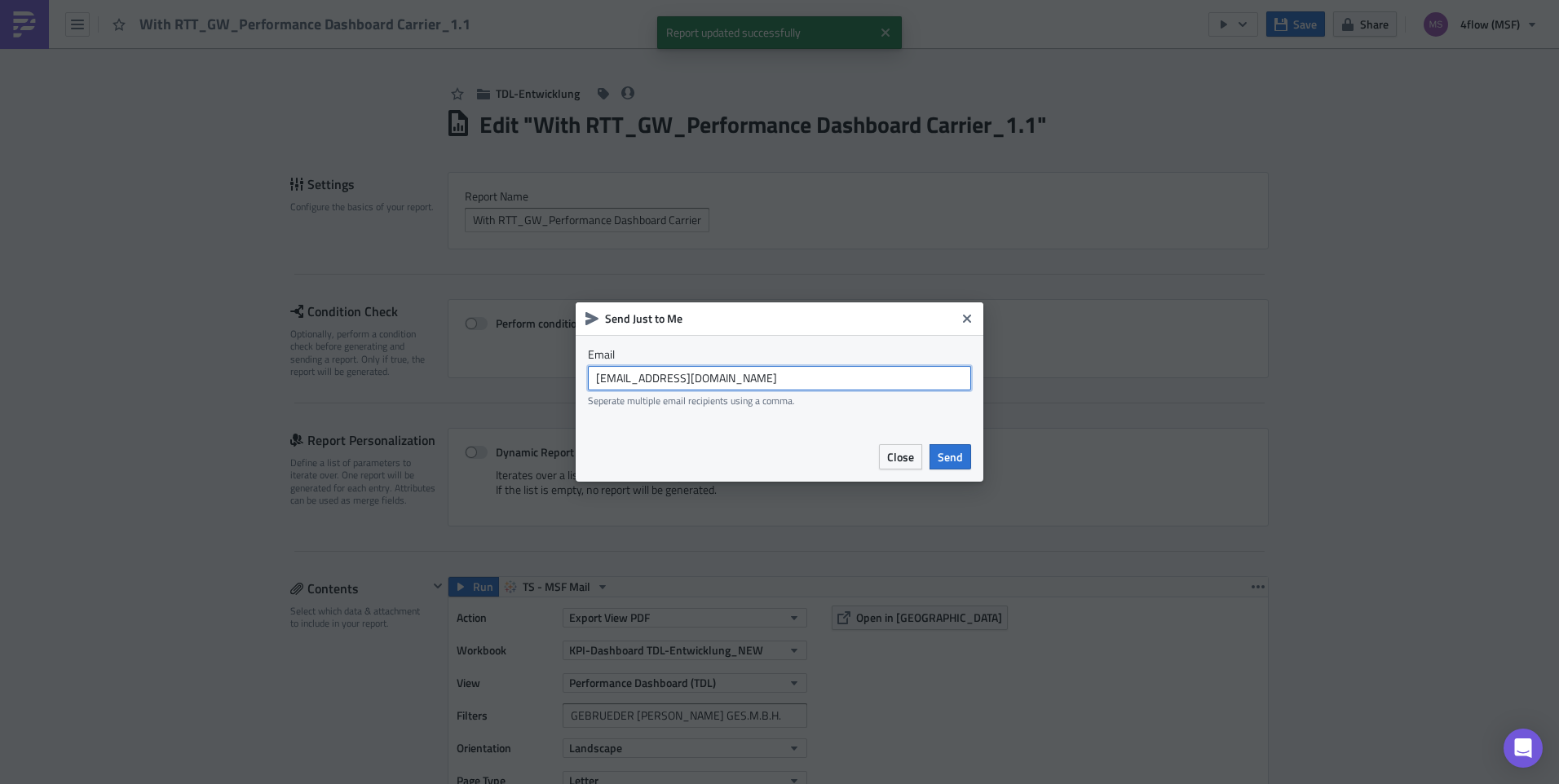
drag, startPoint x: 740, startPoint y: 376, endPoint x: 476, endPoint y: 387, distance: 264.2
click at [476, 387] on div "Send Just to Me Email [EMAIL_ADDRESS][DOMAIN_NAME] Seperate multiple email reci…" at bounding box center [780, 392] width 1559 height 784
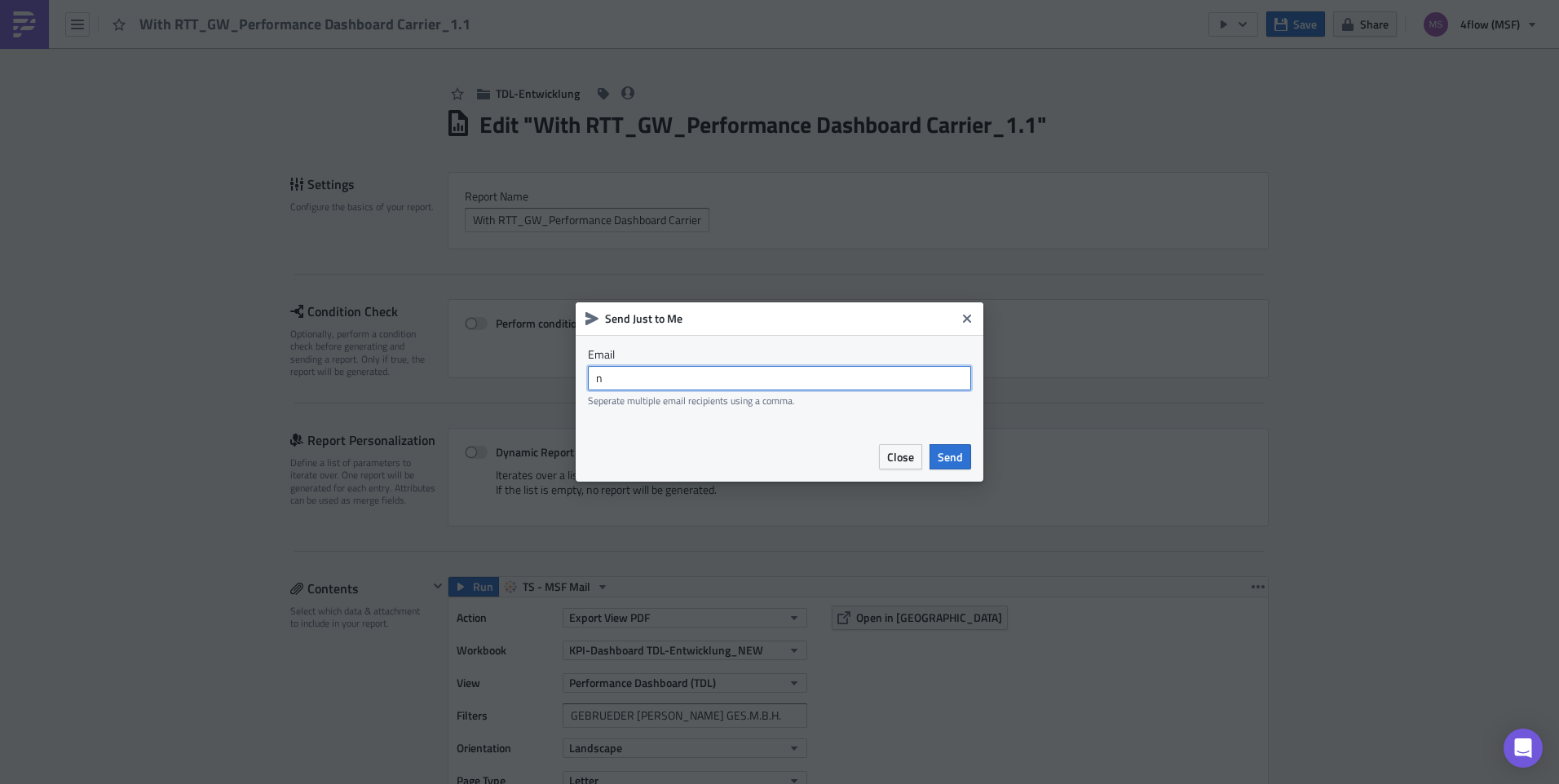
type input "[EMAIL_ADDRESS][DOMAIN_NAME]"
click at [951, 454] on span "Send" at bounding box center [950, 457] width 25 height 17
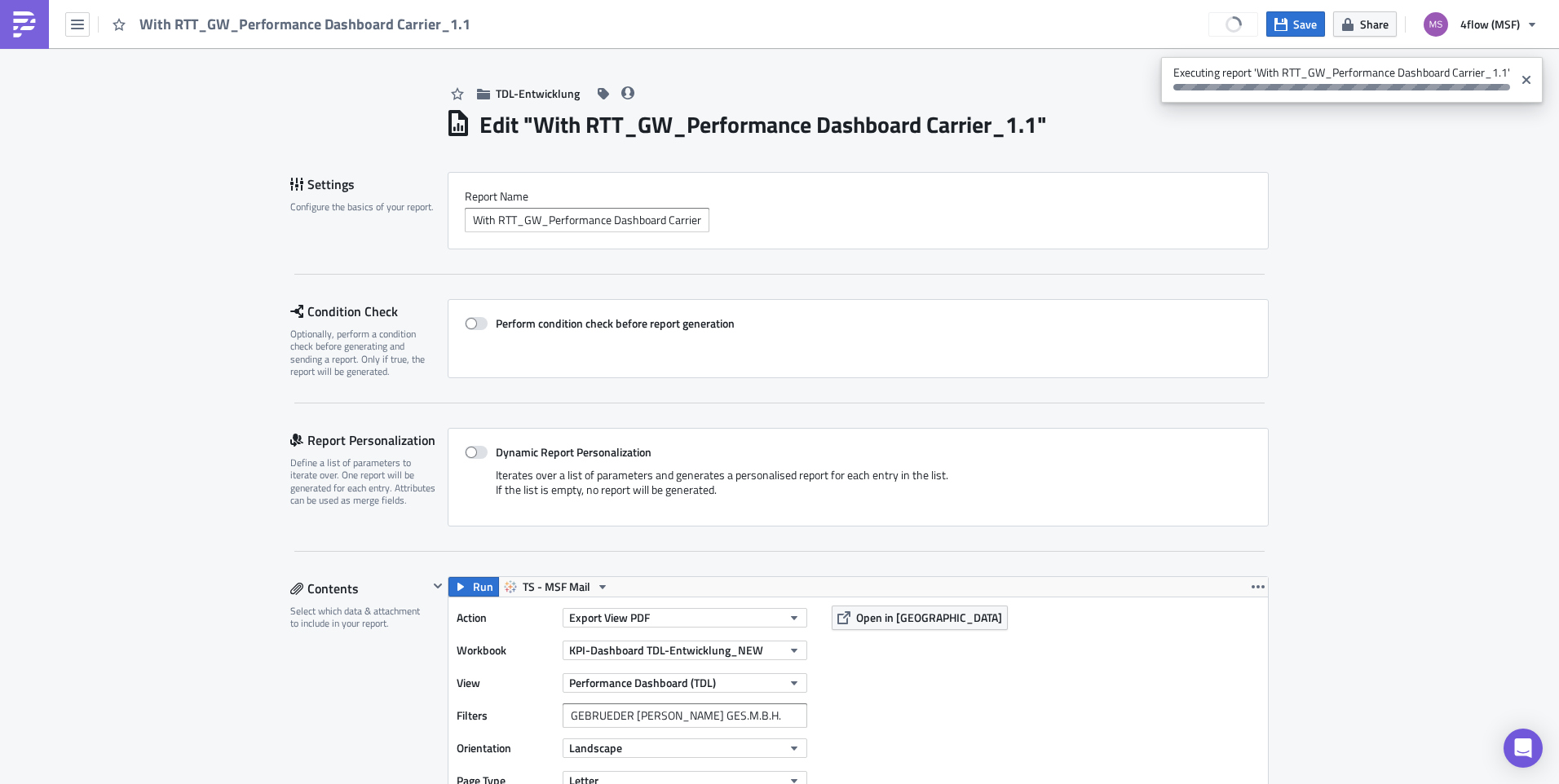
type input "[EMAIL_ADDRESS][DOMAIN_NAME]"
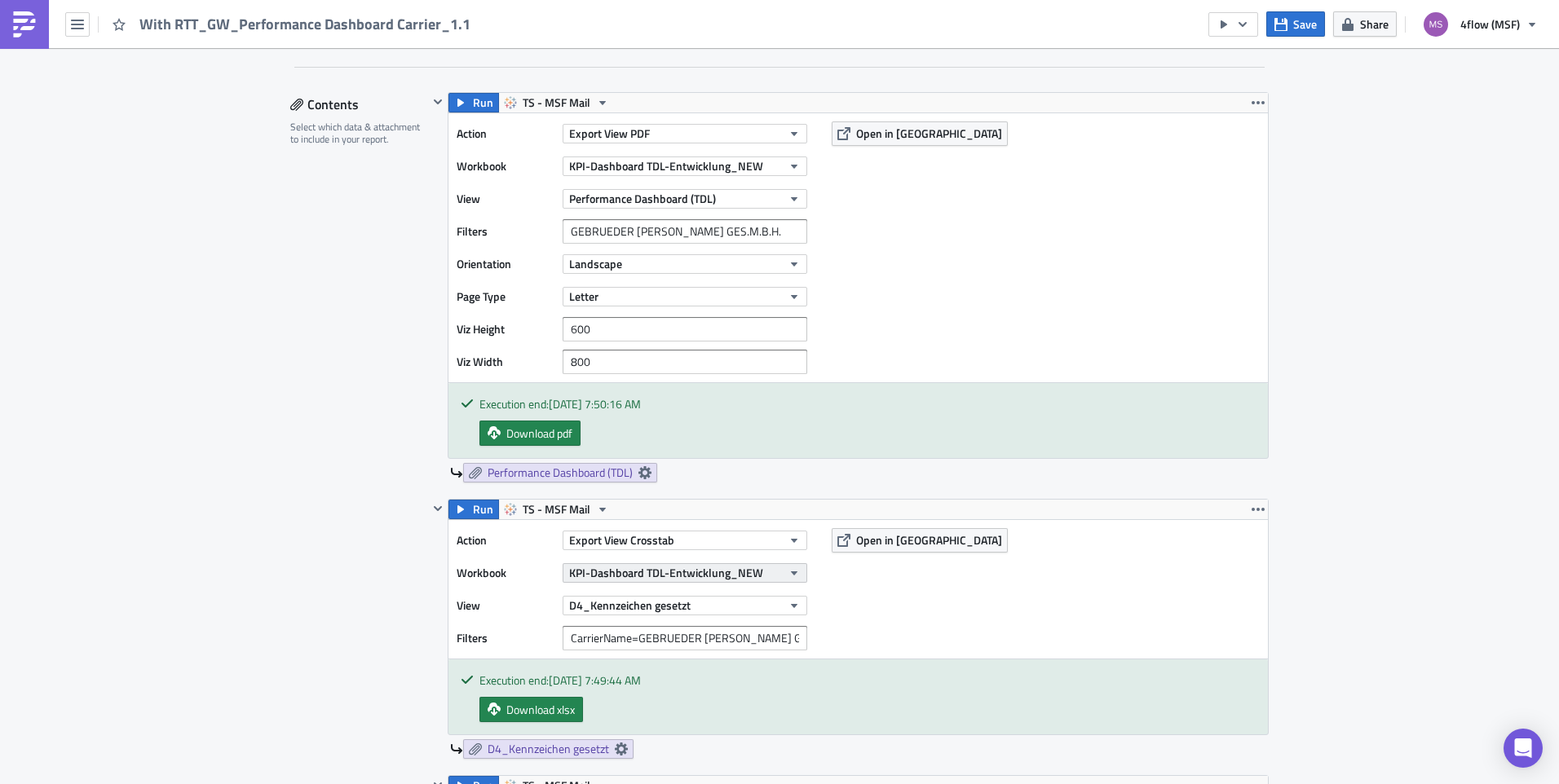
scroll to position [570, 0]
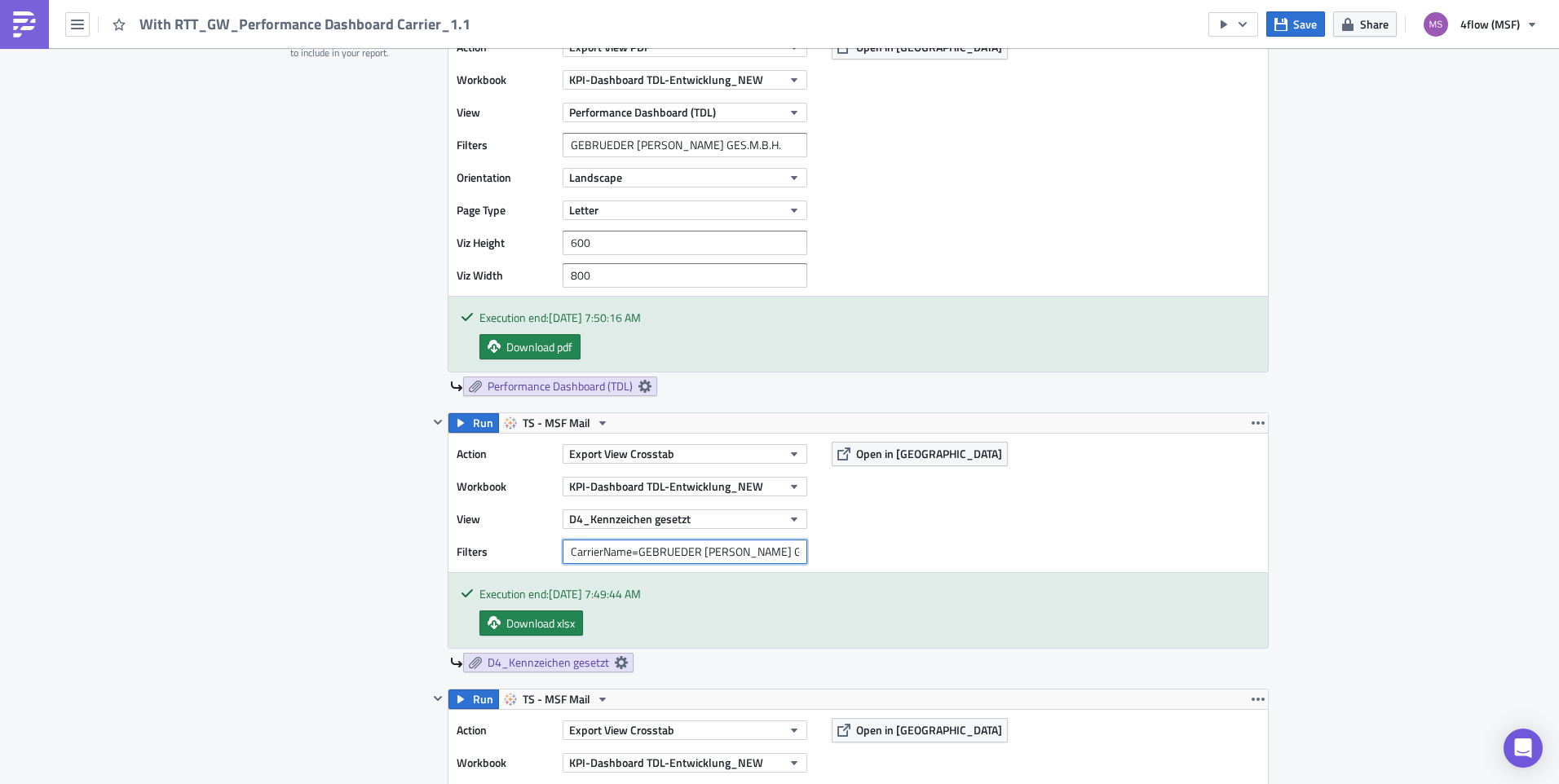
drag, startPoint x: 633, startPoint y: 553, endPoint x: 549, endPoint y: 561, distance: 84.4
click at [549, 561] on div "Filters CarrierName=GEBRUEDER WEISS GES.M.B.H." at bounding box center [636, 552] width 359 height 25
click at [563, 141] on input "GEBRUEDER WEISS GES.M.B.H." at bounding box center [685, 145] width 245 height 25
paste input "CarrierName="
type input "CarrierName=GEBRUEDER WEISS GES.M.B.H."
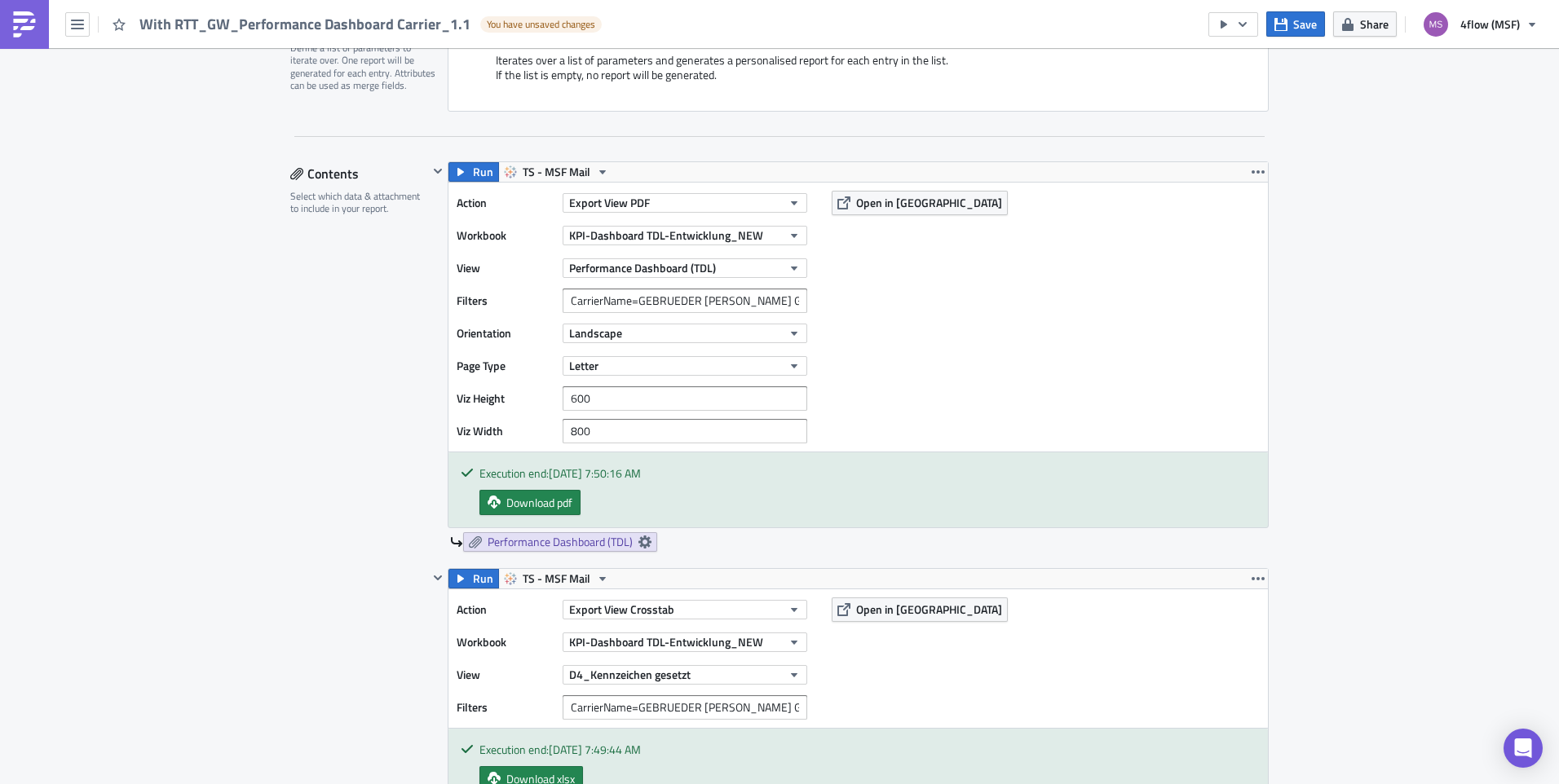
scroll to position [0, 0]
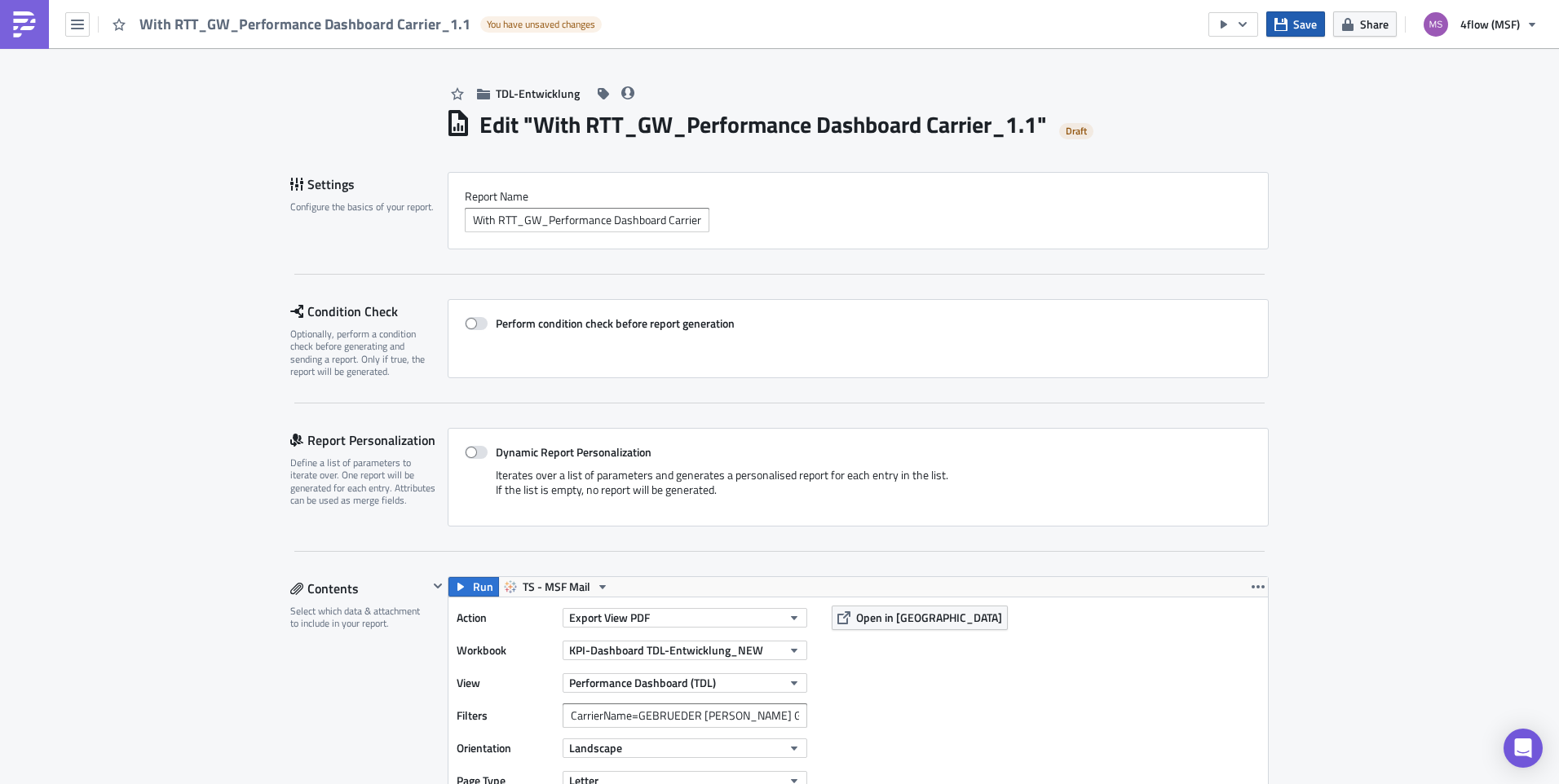
click at [1308, 23] on span "Save" at bounding box center [1304, 24] width 24 height 17
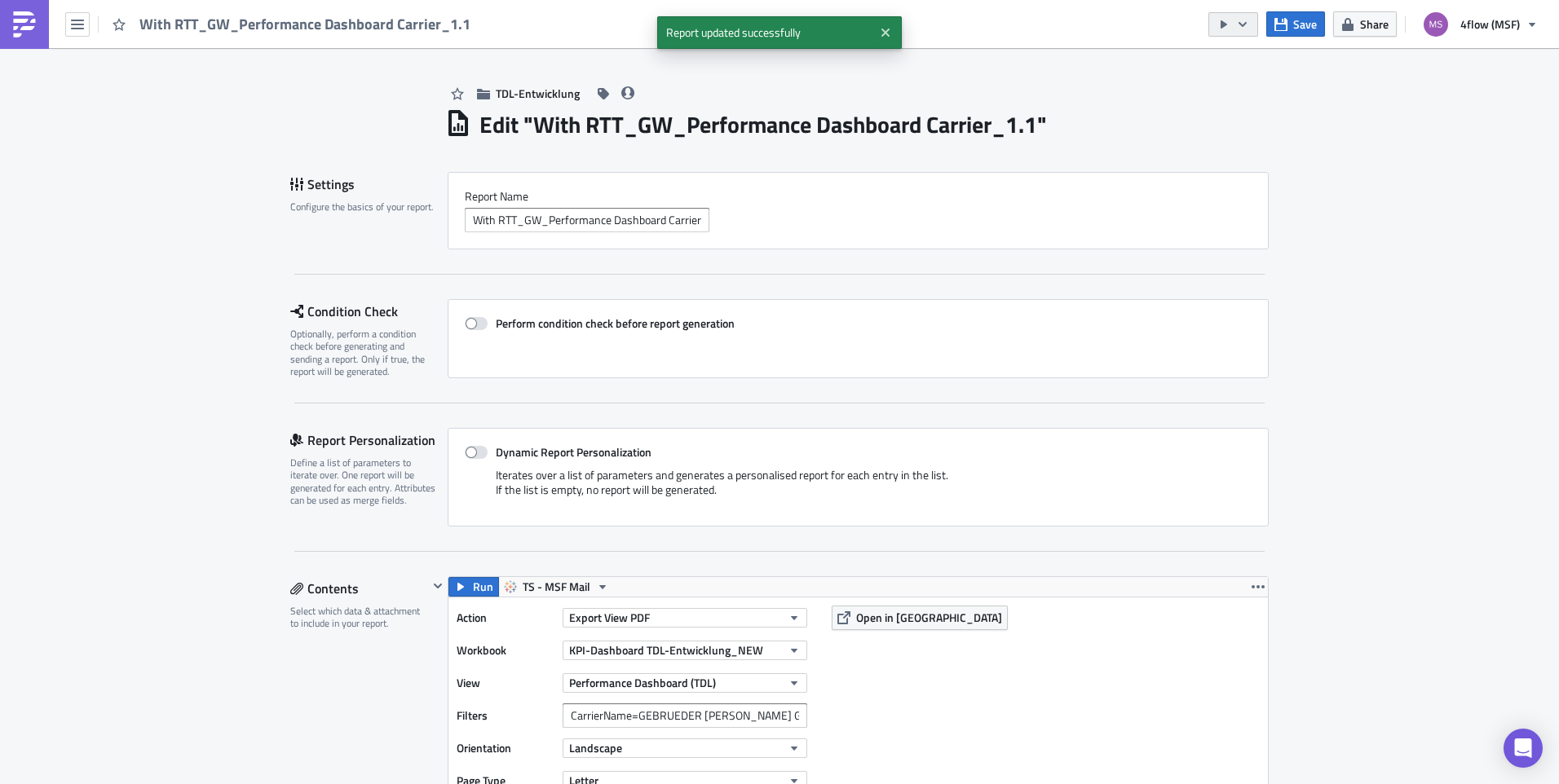
click at [1245, 29] on icon "button" at bounding box center [1242, 25] width 13 height 13
click at [1272, 58] on div "Send Just to Me" at bounding box center [1282, 65] width 127 height 16
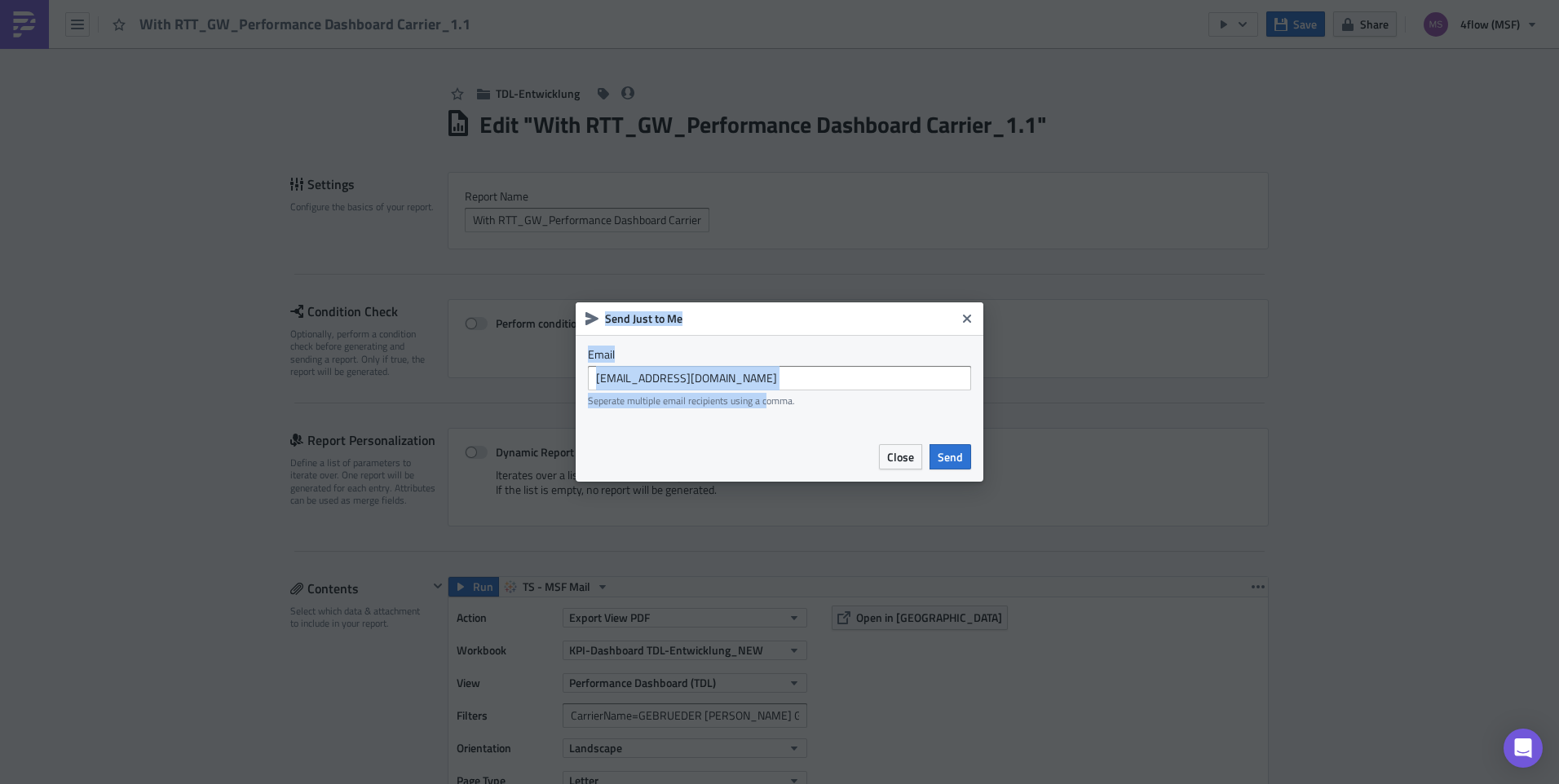
drag, startPoint x: 764, startPoint y: 391, endPoint x: 382, endPoint y: 397, distance: 382.0
click at [382, 397] on div "Send Just to Me Email [EMAIL_ADDRESS][DOMAIN_NAME] Seperate multiple email reci…" at bounding box center [780, 392] width 1559 height 784
click at [802, 376] on input "[EMAIL_ADDRESS][DOMAIN_NAME]" at bounding box center [780, 378] width 383 height 25
drag, startPoint x: 773, startPoint y: 381, endPoint x: 749, endPoint y: 379, distance: 24.1
click at [749, 379] on input "[EMAIL_ADDRESS][DOMAIN_NAME]" at bounding box center [780, 378] width 383 height 25
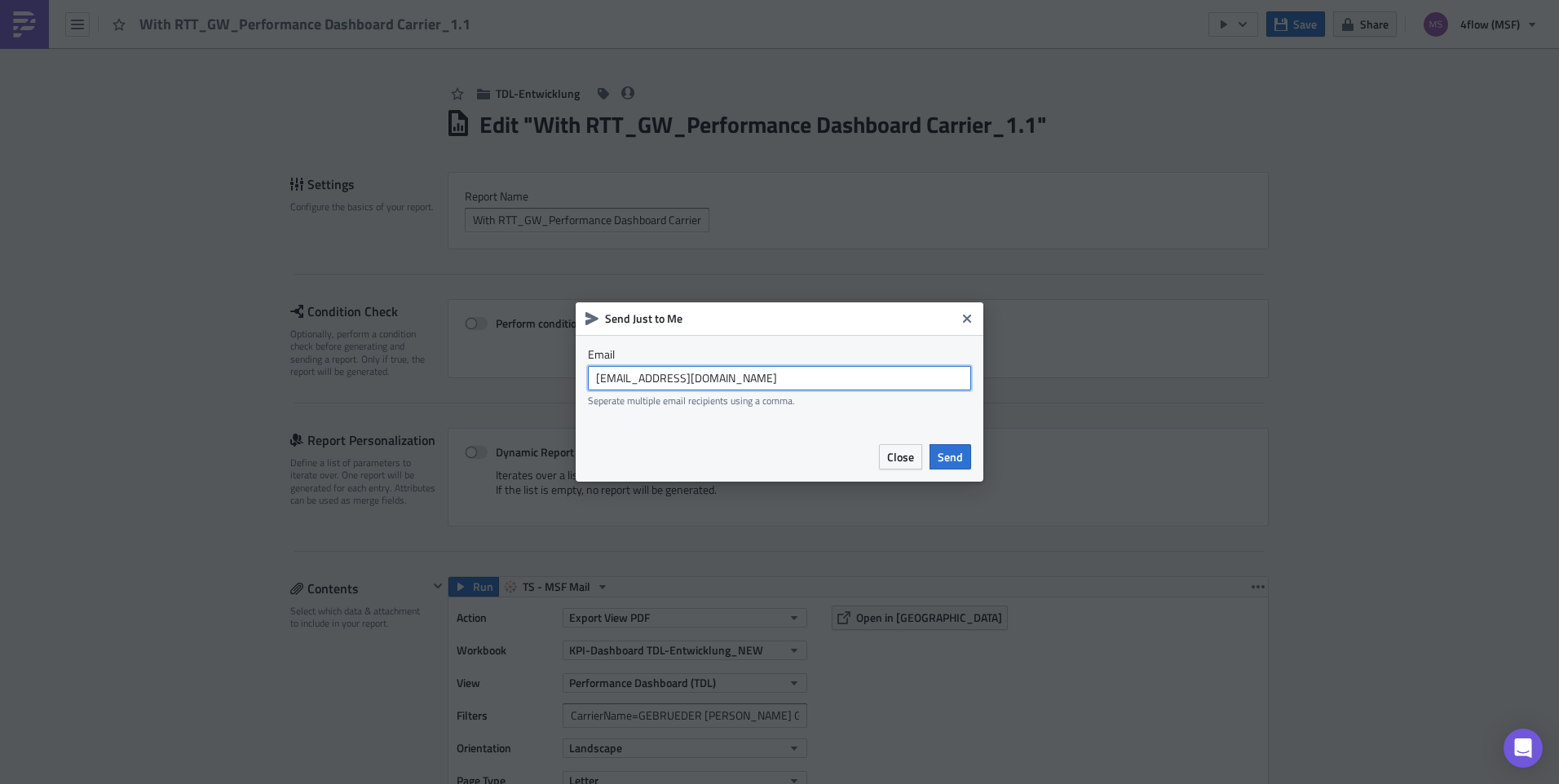
drag, startPoint x: 749, startPoint y: 379, endPoint x: 519, endPoint y: 385, distance: 230.1
click at [519, 385] on div "Send Just to Me Email [EMAIL_ADDRESS][DOMAIN_NAME] Seperate multiple email reci…" at bounding box center [780, 392] width 1559 height 784
type input "[EMAIL_ADDRESS][DOMAIN_NAME]"
click at [955, 446] on button "Send" at bounding box center [950, 457] width 42 height 25
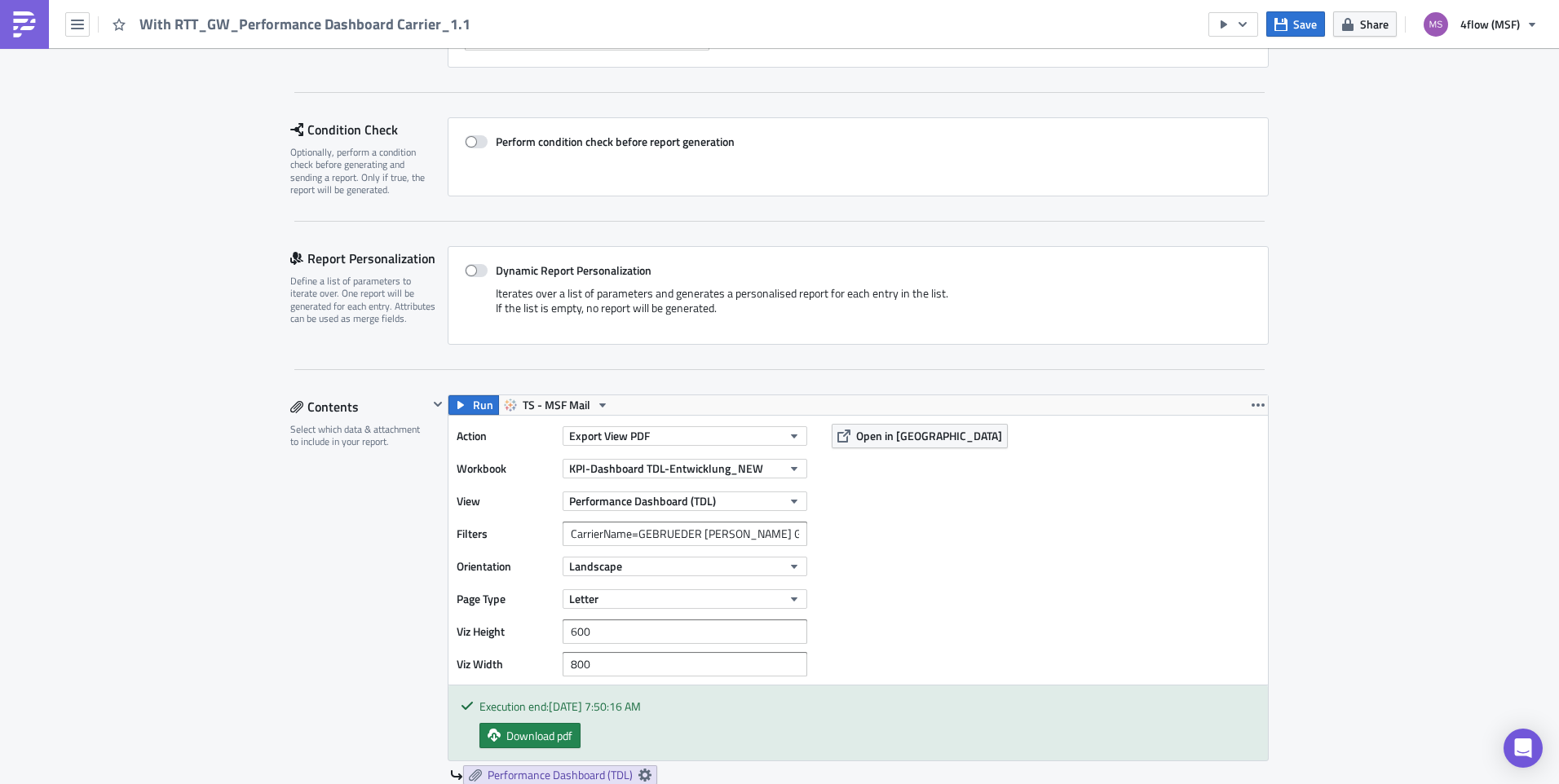
scroll to position [245, 0]
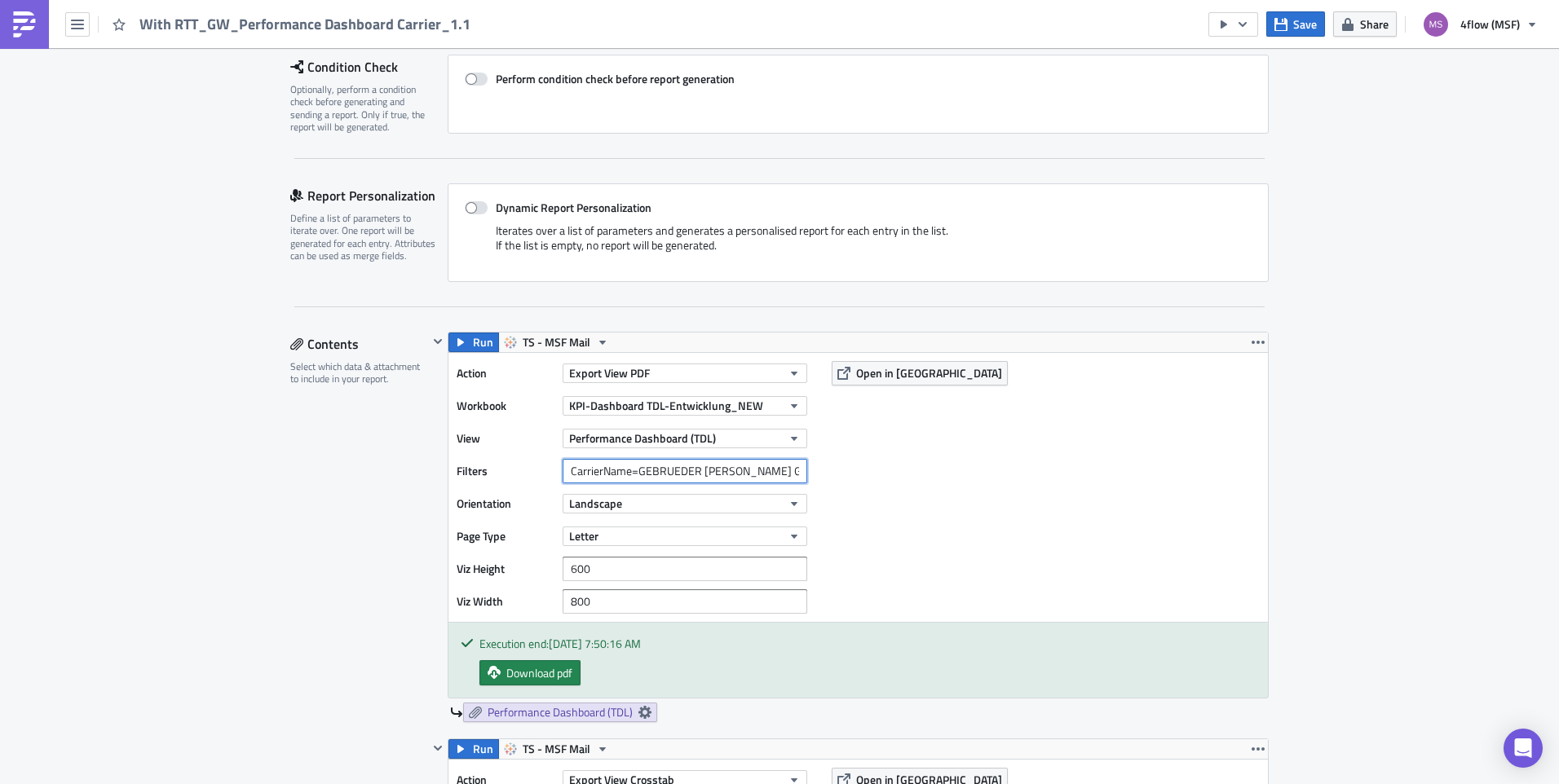
click at [564, 470] on input "CarrierName=GEBRUEDER WEISS GES.M.B.H." at bounding box center [685, 471] width 245 height 25
click at [789, 479] on input "CarrierName=GEBRUEDER WEISS GES.M.B.H." at bounding box center [685, 471] width 245 height 25
click at [1227, 468] on div "Action Export View PDF Workbook KPI-Dashboard TDL-Entwicklung_NEW View Performa…" at bounding box center [858, 487] width 820 height 269
click at [1286, 38] on div "Save Share 4flow (MSF)" at bounding box center [1377, 24] width 338 height 48
click at [1286, 35] on button "Save" at bounding box center [1295, 24] width 59 height 25
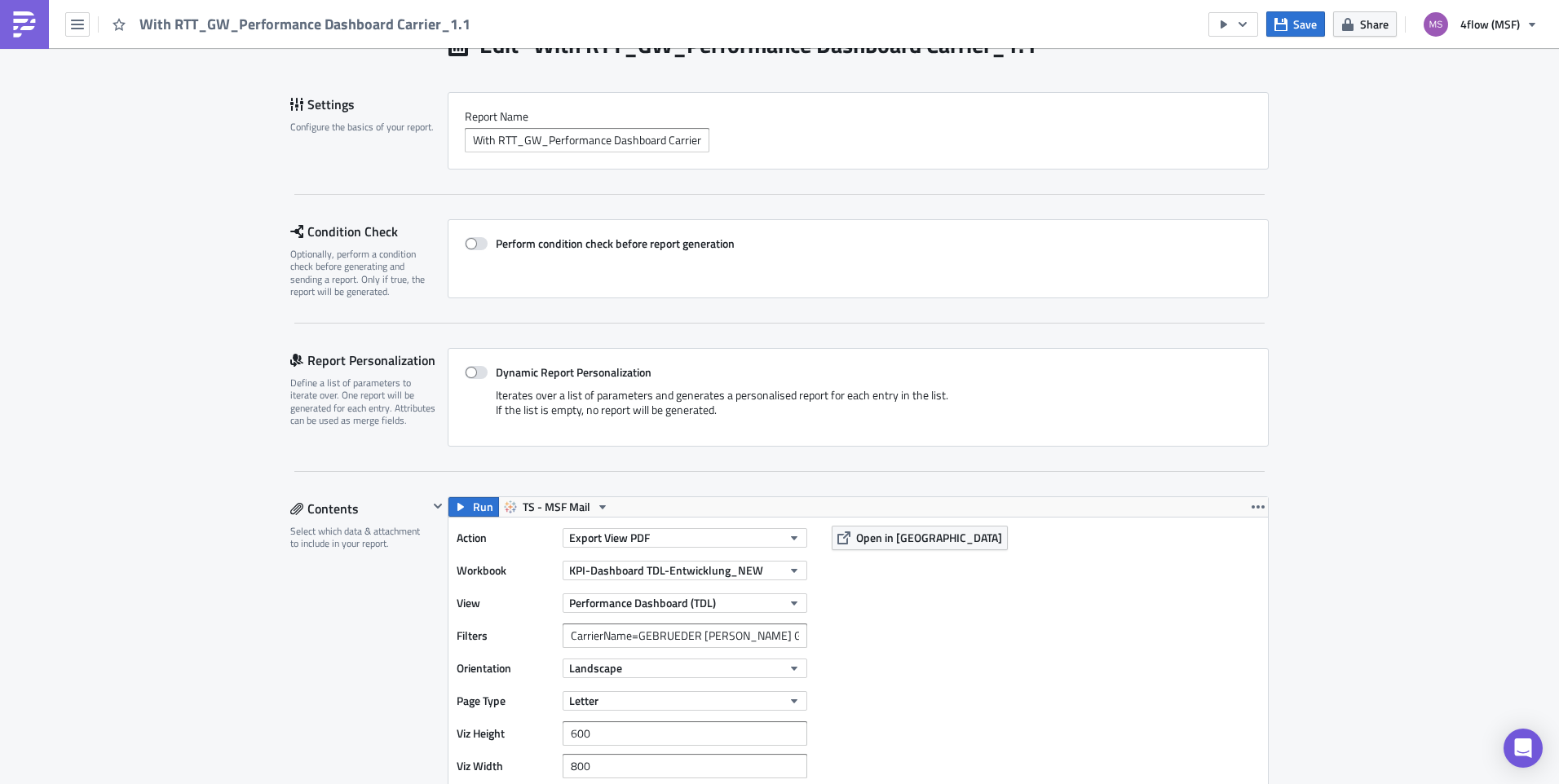
scroll to position [0, 0]
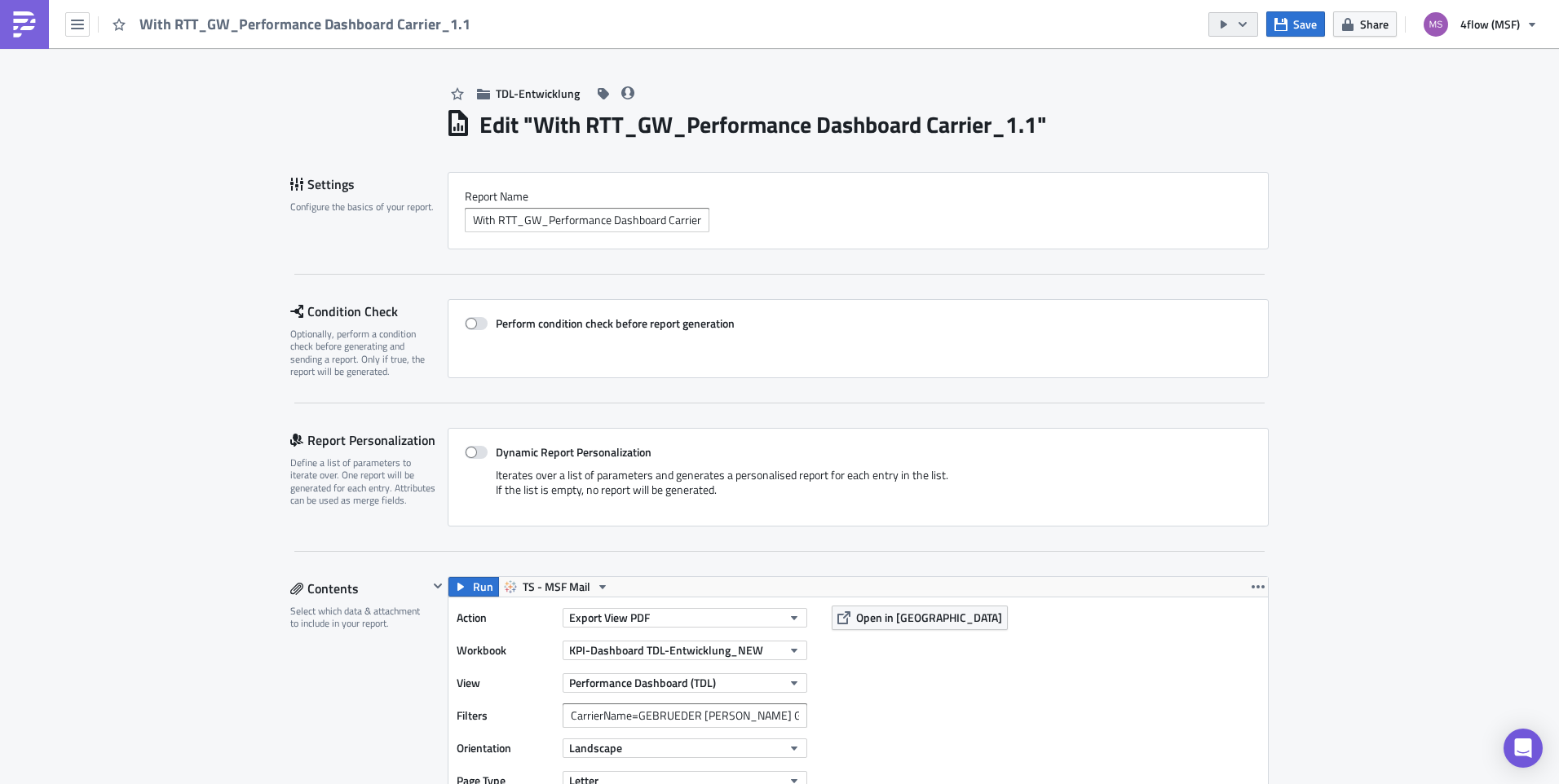
click at [1241, 27] on icon "button" at bounding box center [1242, 25] width 13 height 13
click at [1294, 64] on div "Send Just to Me" at bounding box center [1282, 65] width 127 height 16
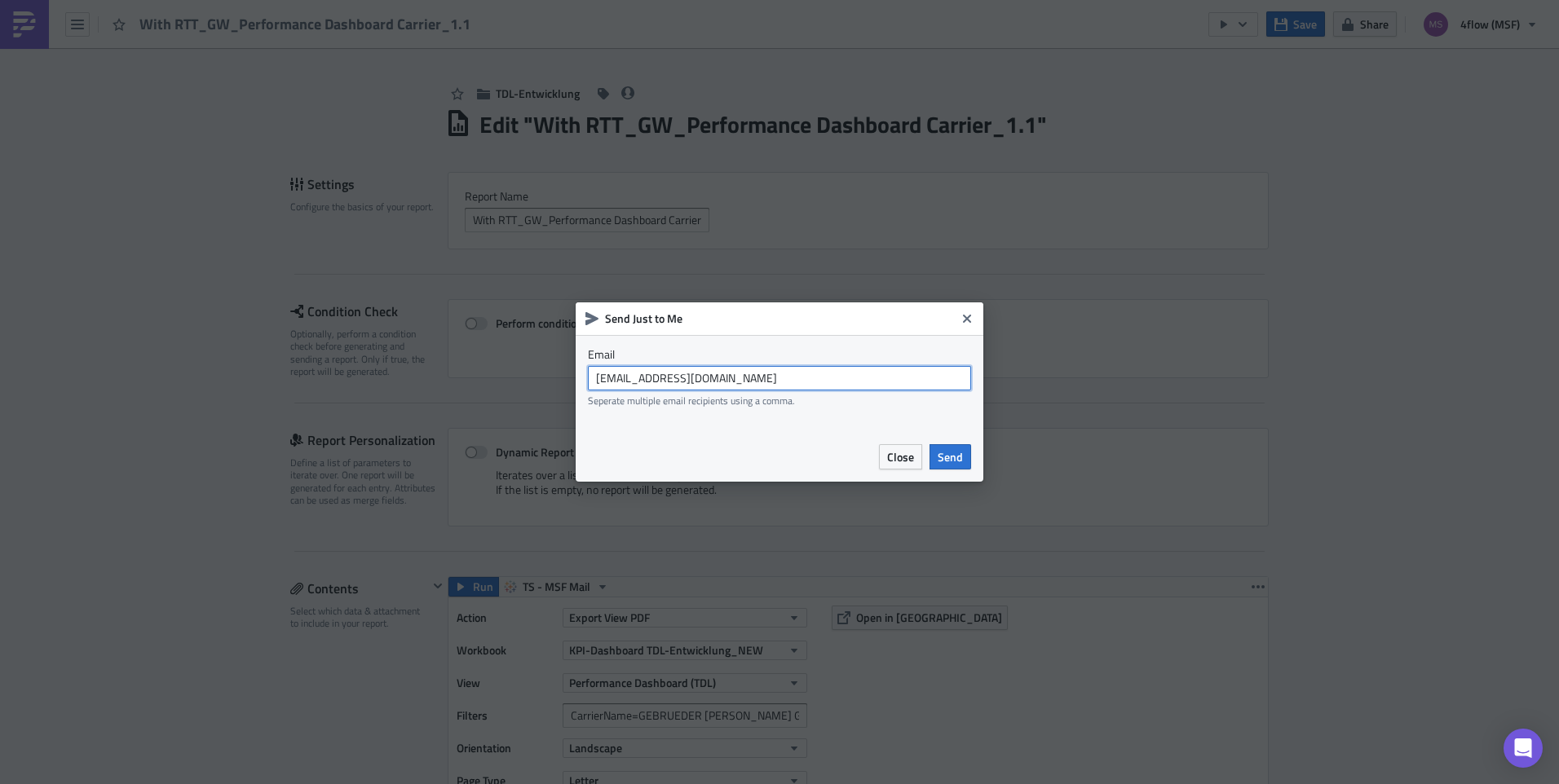
drag, startPoint x: 690, startPoint y: 381, endPoint x: 478, endPoint y: 389, distance: 212.2
click at [478, 389] on div "Send Just to Me Email [EMAIL_ADDRESS][DOMAIN_NAME] Seperate multiple email reci…" at bounding box center [780, 392] width 1559 height 784
type input "[EMAIL_ADDRESS][DOMAIN_NAME]"
click at [956, 457] on span "Send" at bounding box center [950, 457] width 25 height 17
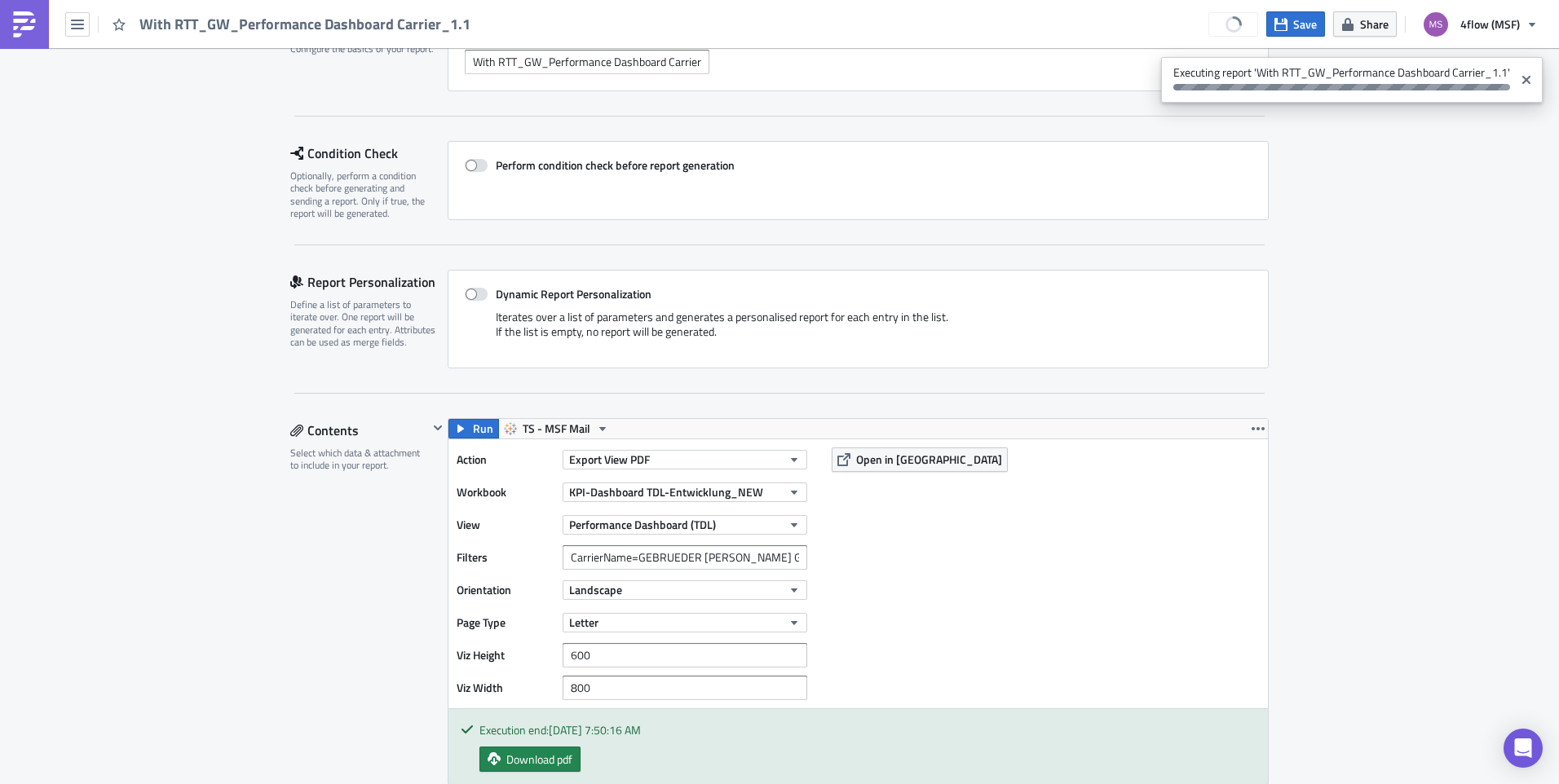
scroll to position [163, 0]
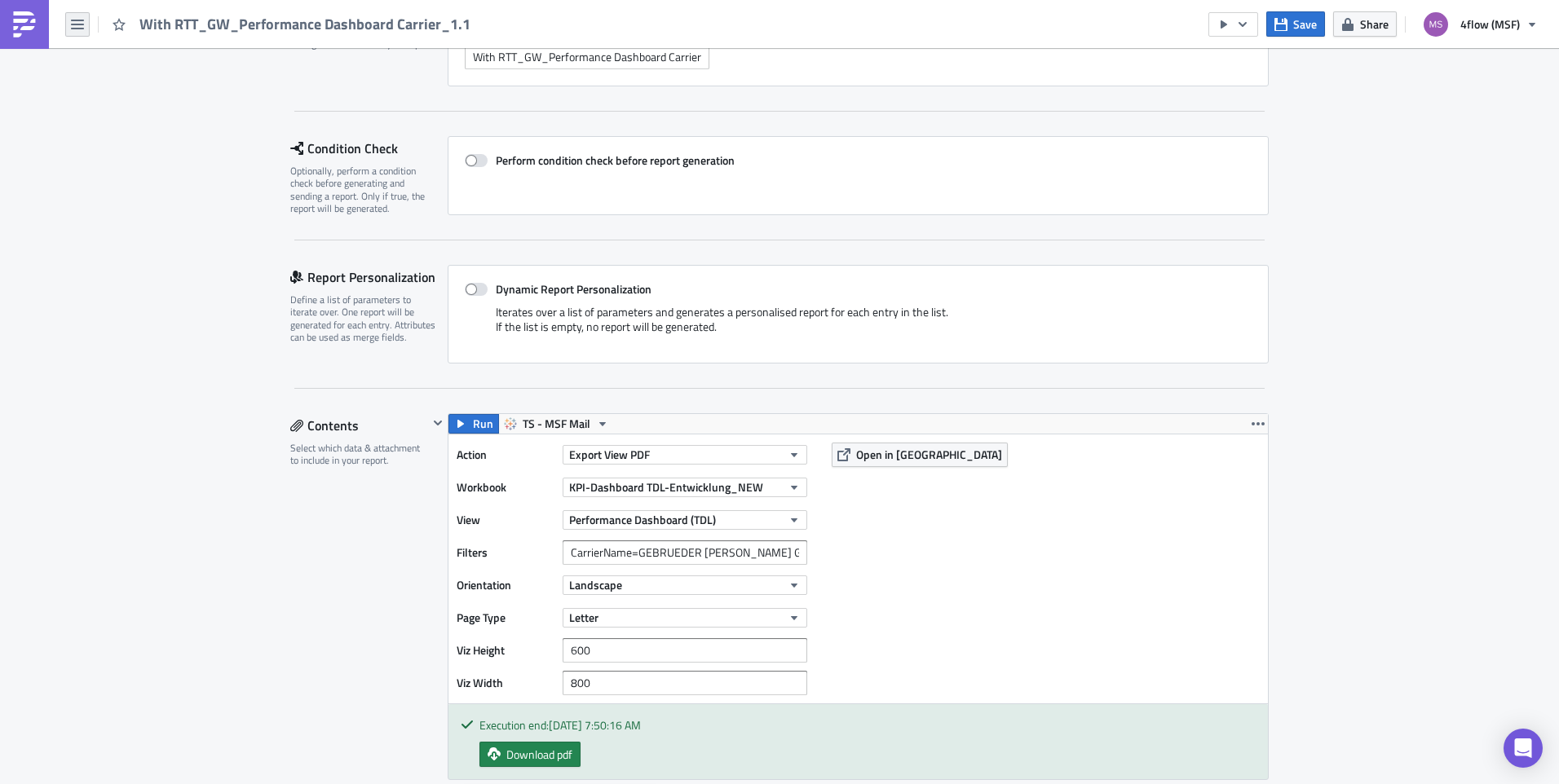
click at [72, 22] on icon "button" at bounding box center [78, 25] width 13 height 13
drag, startPoint x: 288, startPoint y: 80, endPoint x: 269, endPoint y: 73, distance: 20.2
click at [290, 80] on div "Settings Configure the basics of your report." at bounding box center [368, 47] width 157 height 78
drag, startPoint x: 79, startPoint y: 24, endPoint x: 449, endPoint y: 79, distance: 374.1
click at [454, 83] on div "Report Nam﻿e With RTT_GW_Performance Dashboard Carrier_1.1" at bounding box center [858, 47] width 821 height 78
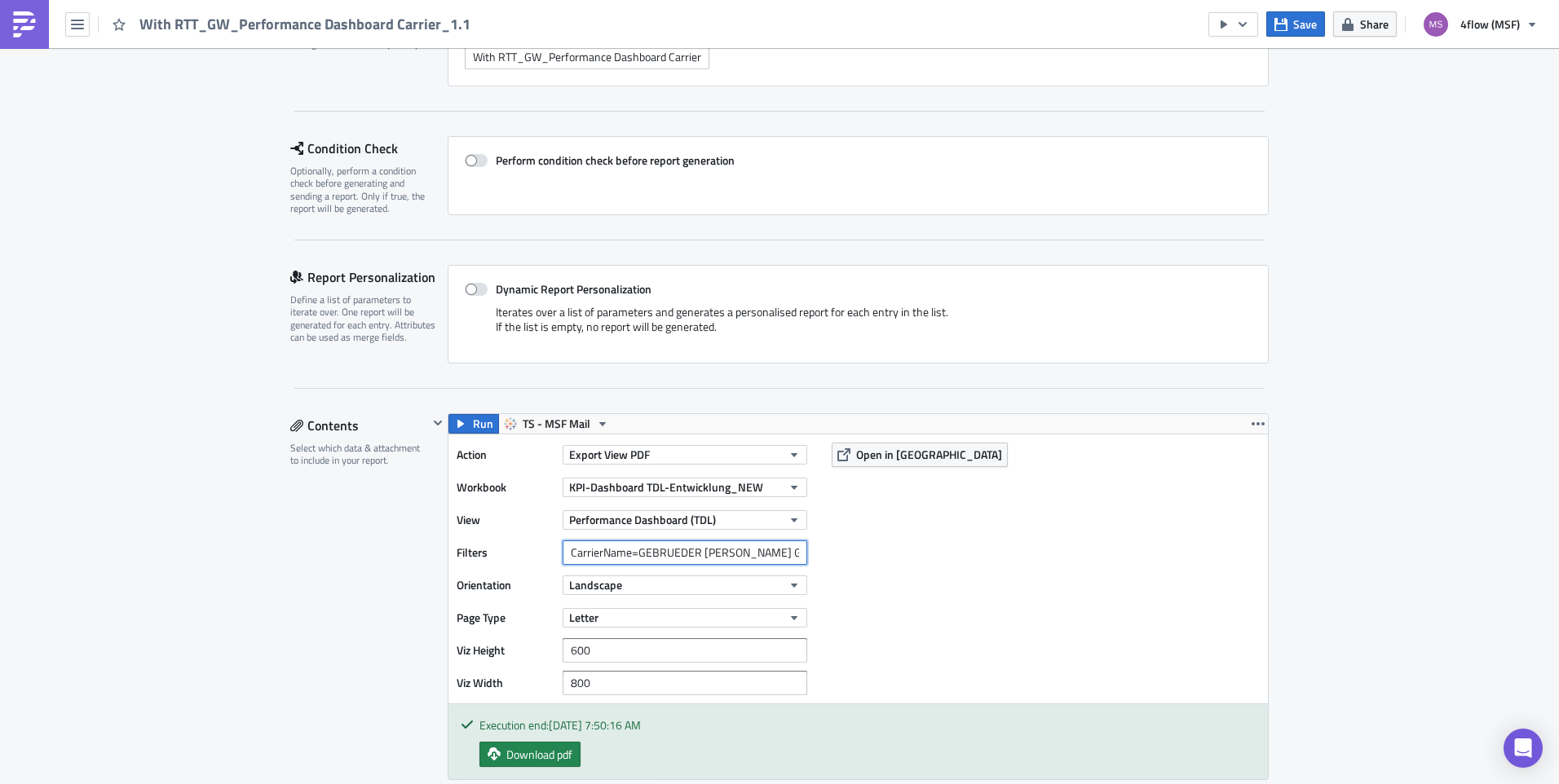
drag, startPoint x: 794, startPoint y: 545, endPoint x: 409, endPoint y: 547, distance: 385.0
paste input "CarrierName=GEBRUEDER WEISS GES.M.B.H."
type input "CarrierName=GEBRUEDER WEISS GES.M.B.H."
click at [1176, 529] on div "Action Export View PDF Workbook KPI-Dashboard TDL-Entwicklung_NEW View Performa…" at bounding box center [858, 569] width 820 height 269
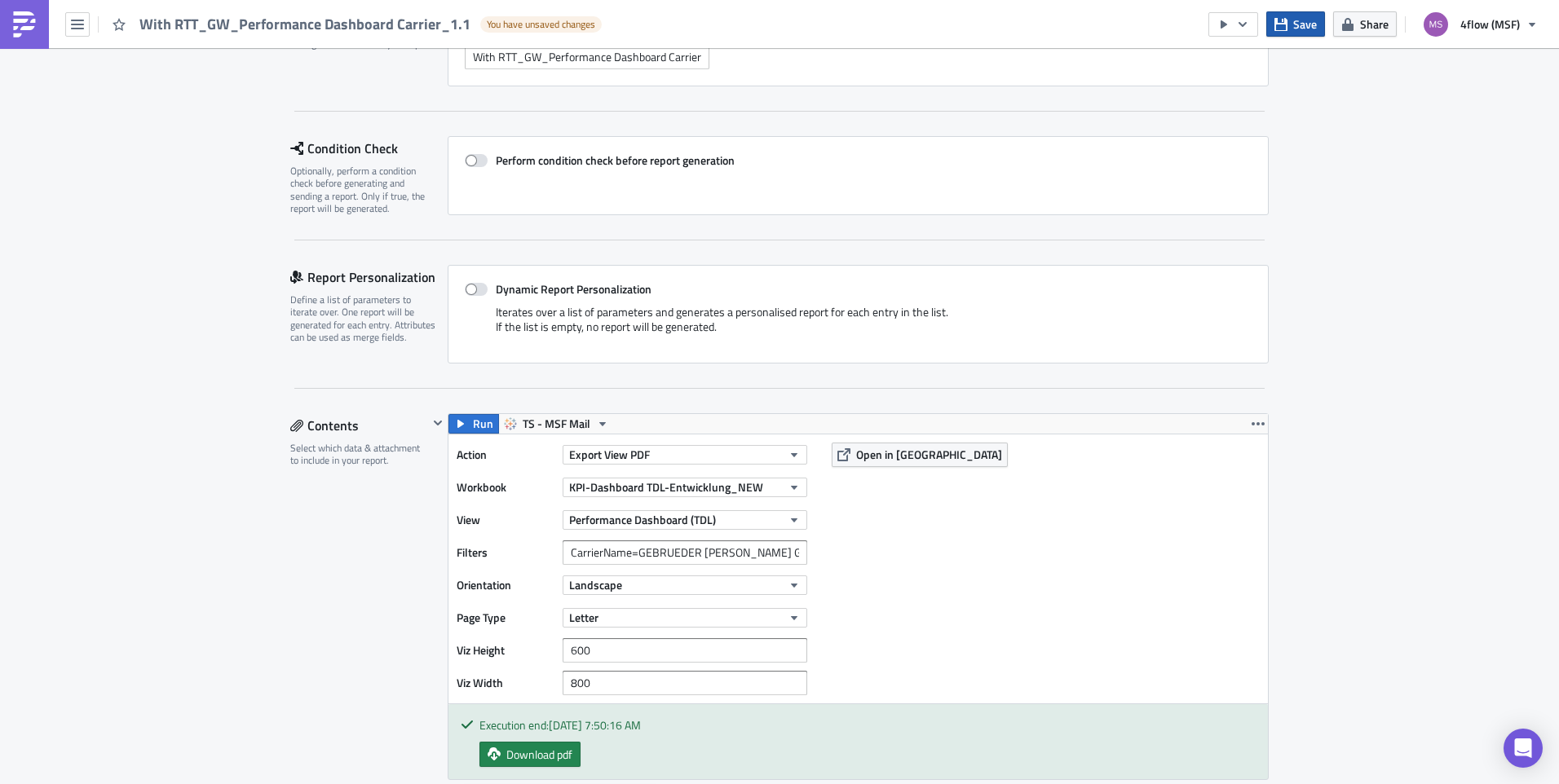
click at [1293, 29] on button "Save" at bounding box center [1295, 24] width 59 height 25
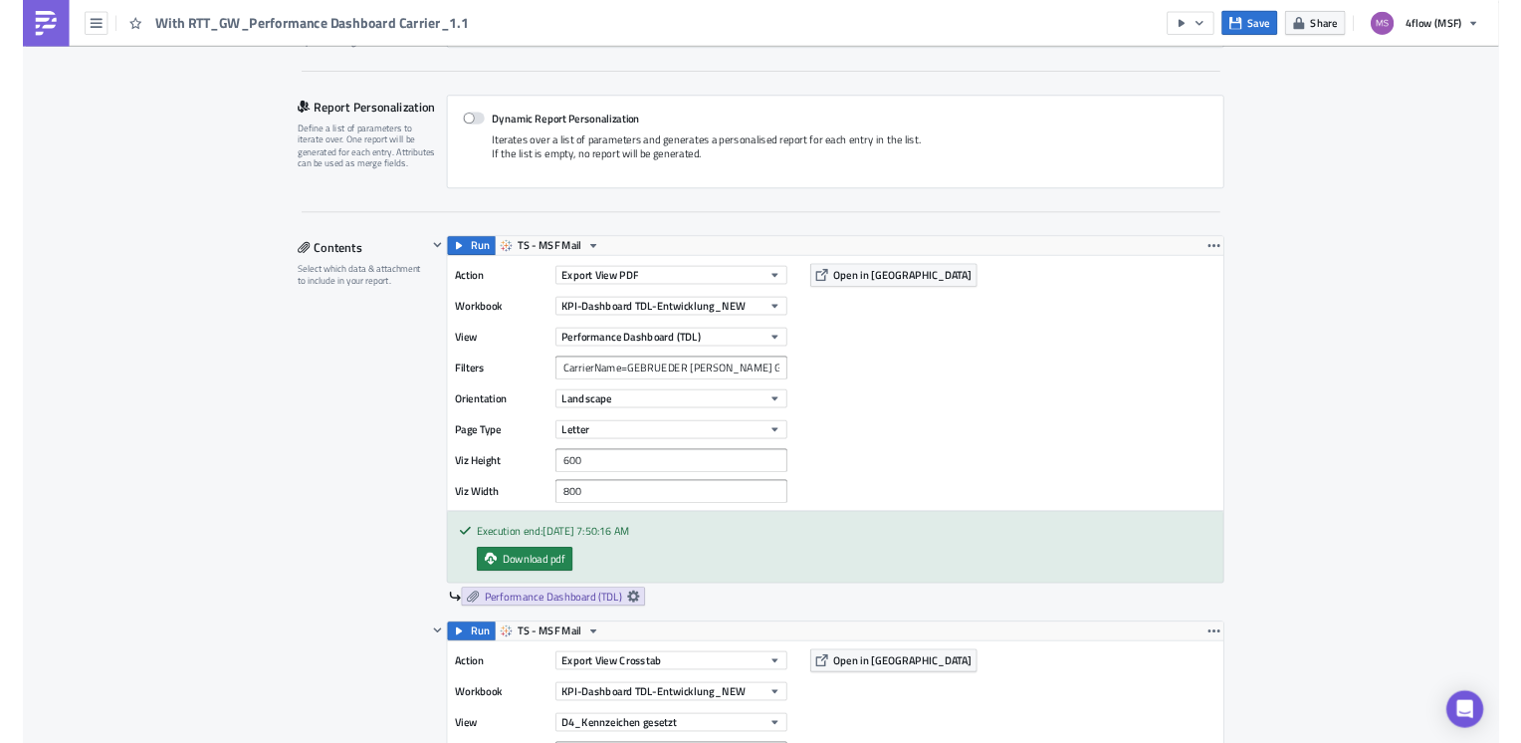
scroll to position [0, 0]
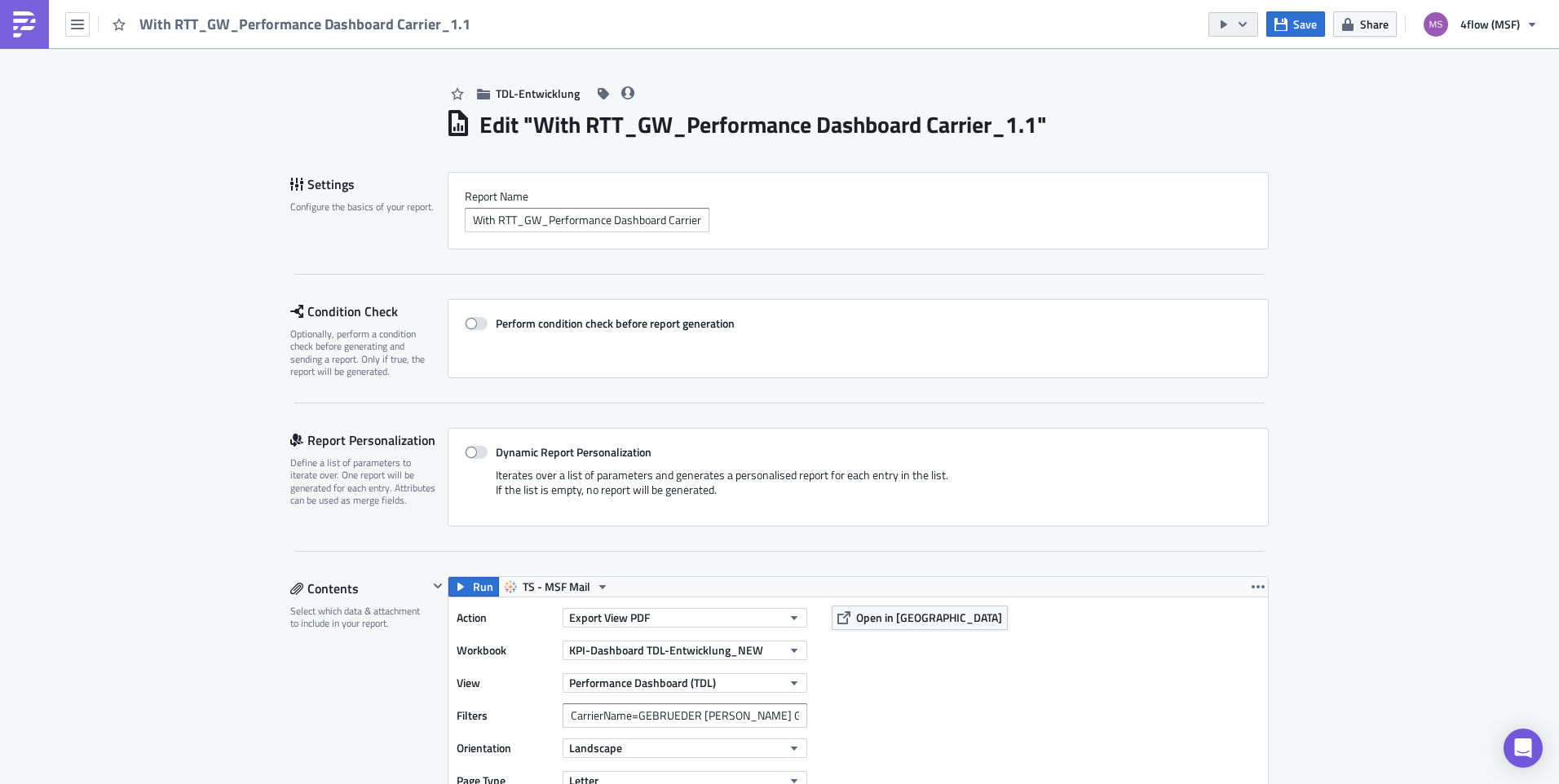
drag, startPoint x: 1250, startPoint y: 23, endPoint x: 1254, endPoint y: 31, distance: 8.9
click at [1250, 23] on button "button" at bounding box center [1233, 25] width 50 height 25
click at [1274, 67] on div "Send Just to Me" at bounding box center [1282, 65] width 127 height 16
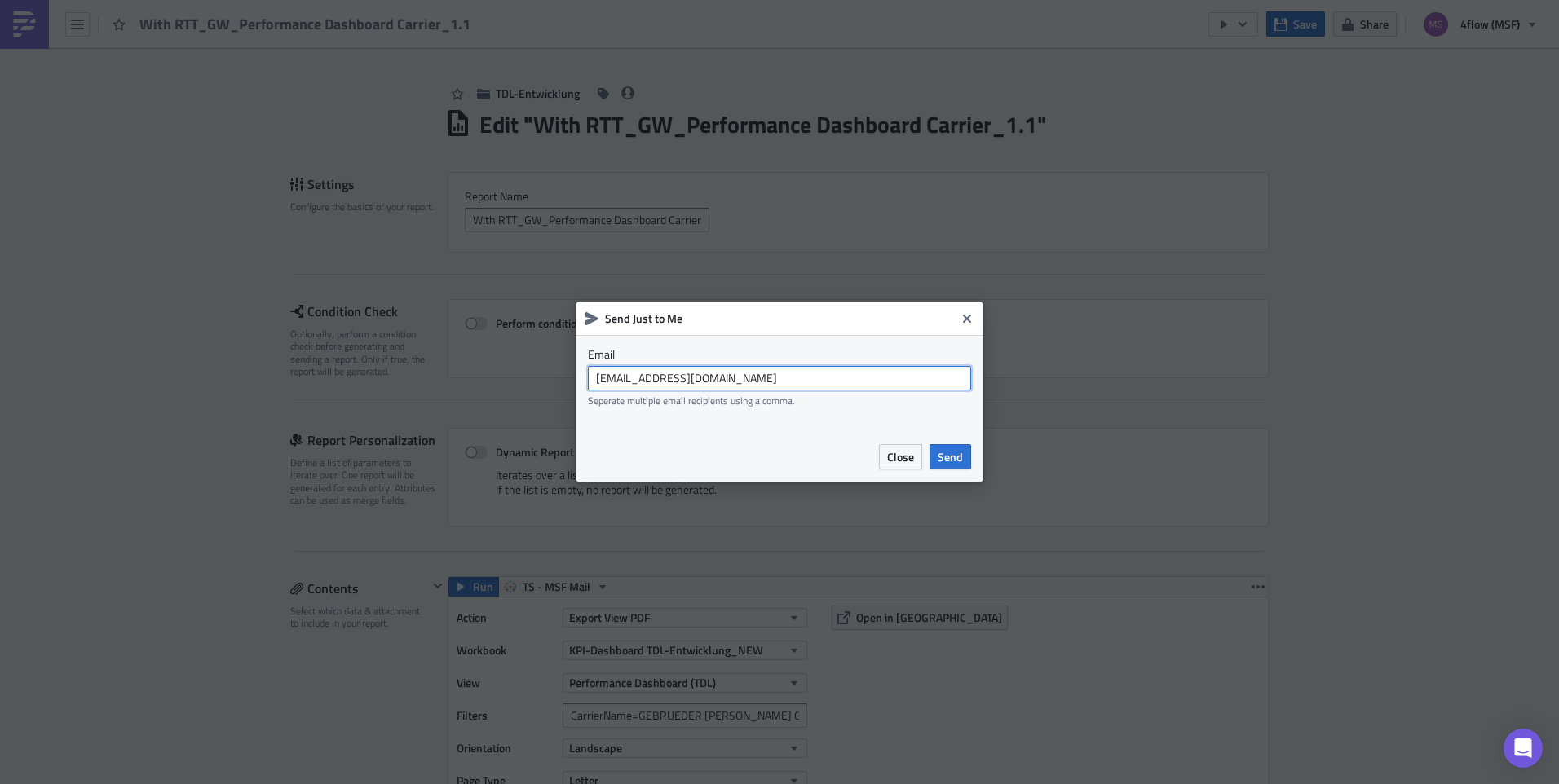
drag, startPoint x: 787, startPoint y: 375, endPoint x: 466, endPoint y: 417, distance: 323.7
click at [468, 417] on div "Send Just to Me Email [EMAIL_ADDRESS][DOMAIN_NAME] Seperate multiple email reci…" at bounding box center [780, 392] width 1559 height 784
type input "[EMAIL_ADDRESS][DOMAIN_NAME]"
click at [959, 460] on span "Send" at bounding box center [950, 457] width 25 height 17
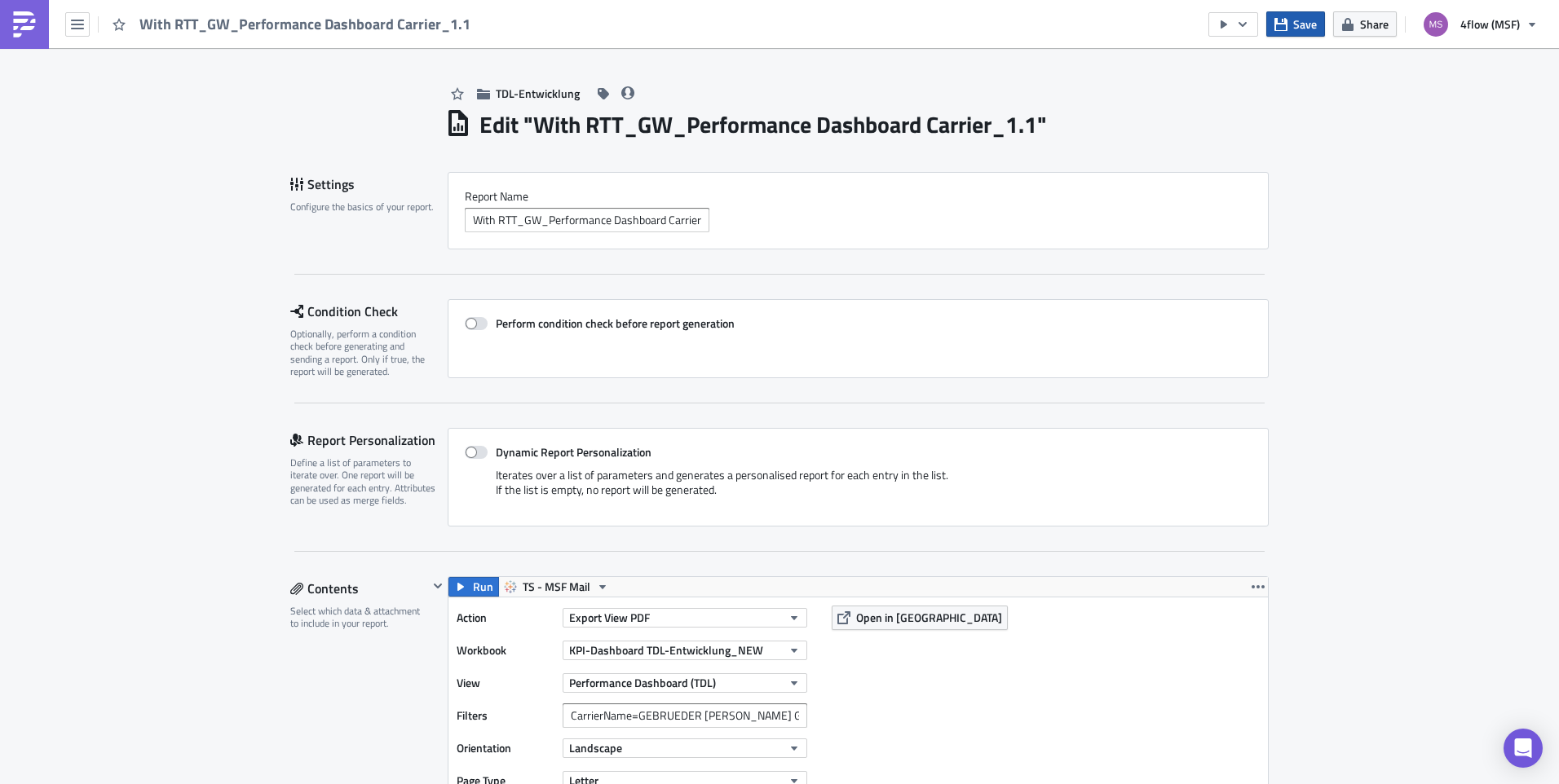
click at [1301, 26] on span "Save" at bounding box center [1304, 24] width 24 height 17
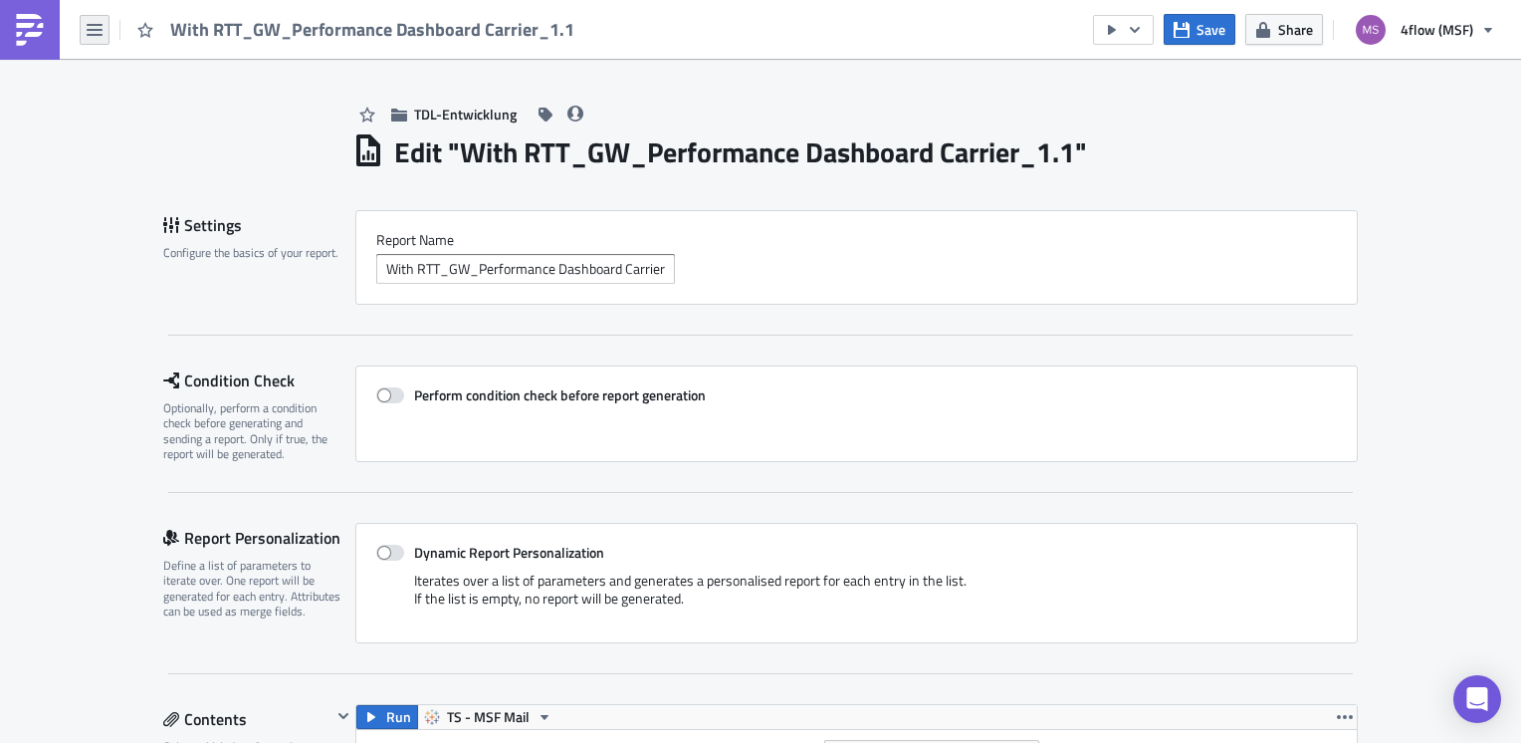
click at [103, 41] on button "button" at bounding box center [95, 30] width 30 height 30
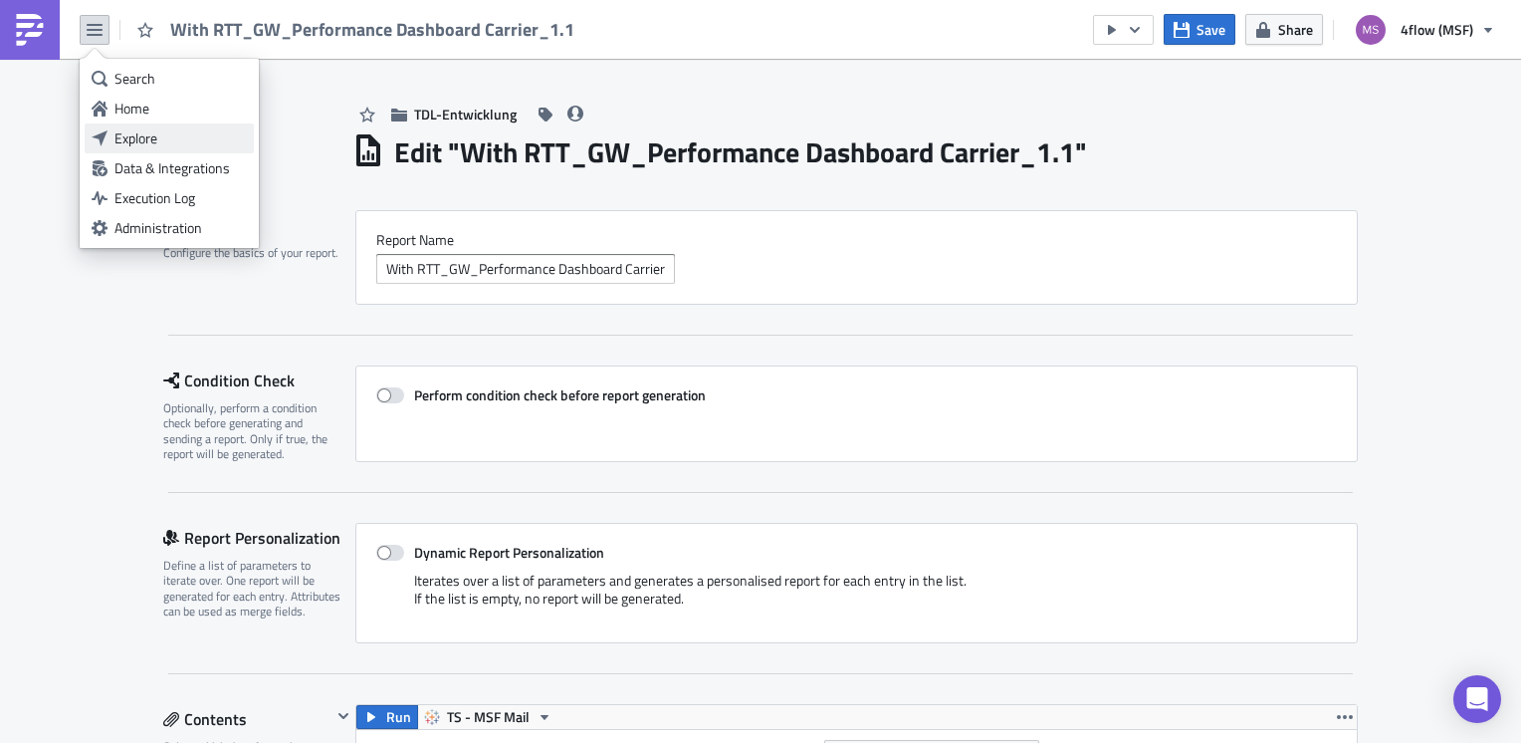
click at [143, 137] on div "Explore" at bounding box center [180, 138] width 132 height 20
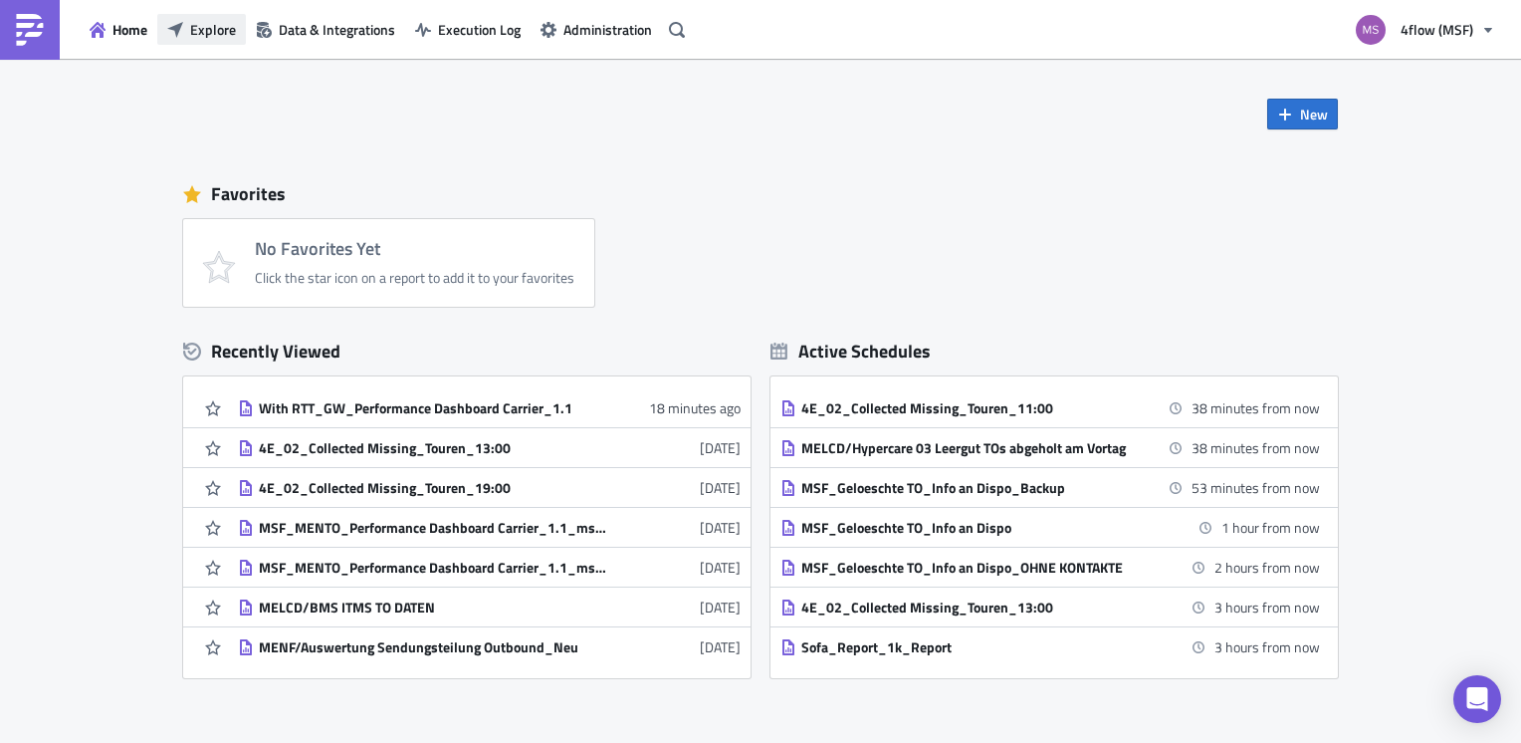
click at [211, 34] on span "Explore" at bounding box center [213, 29] width 46 height 21
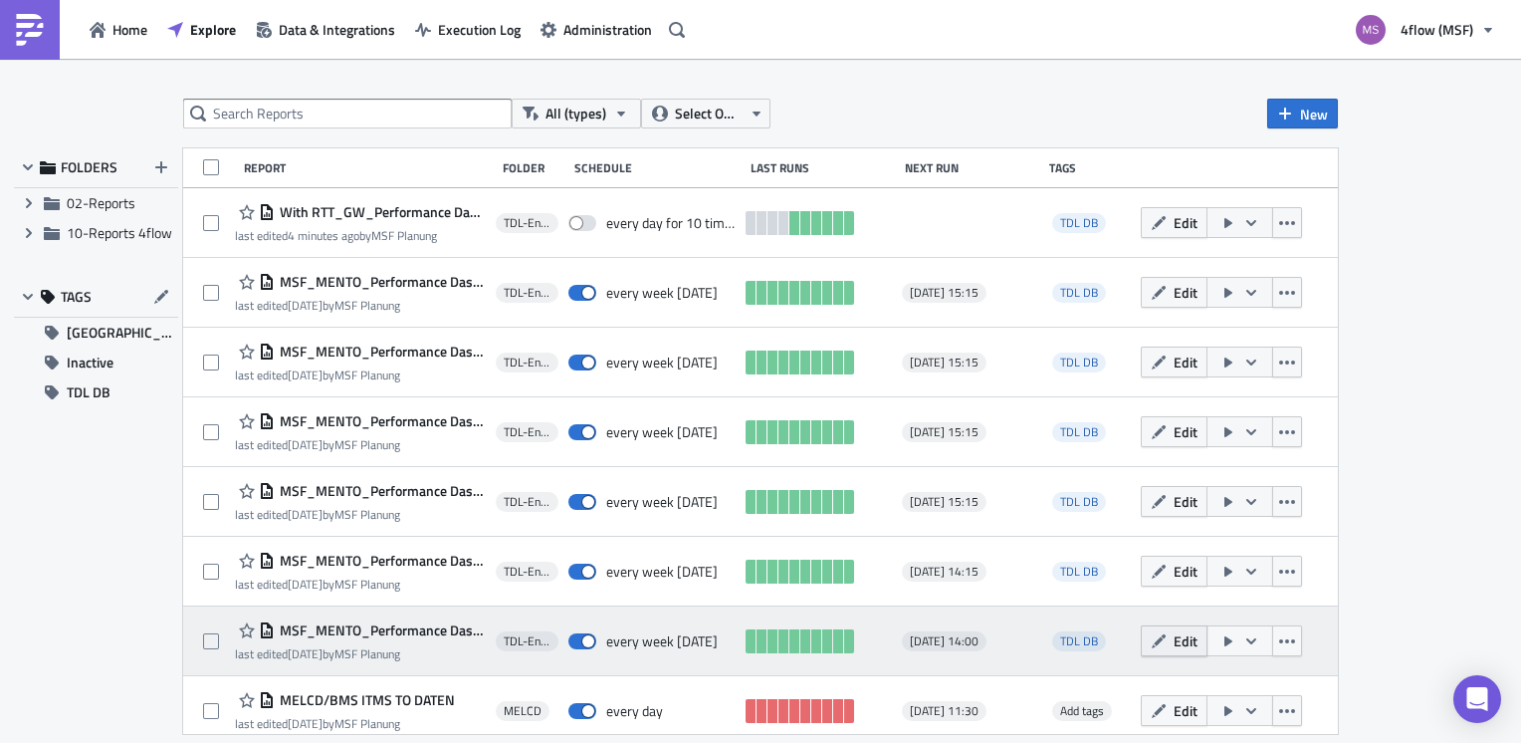
click at [1180, 639] on span "Edit" at bounding box center [1186, 640] width 24 height 21
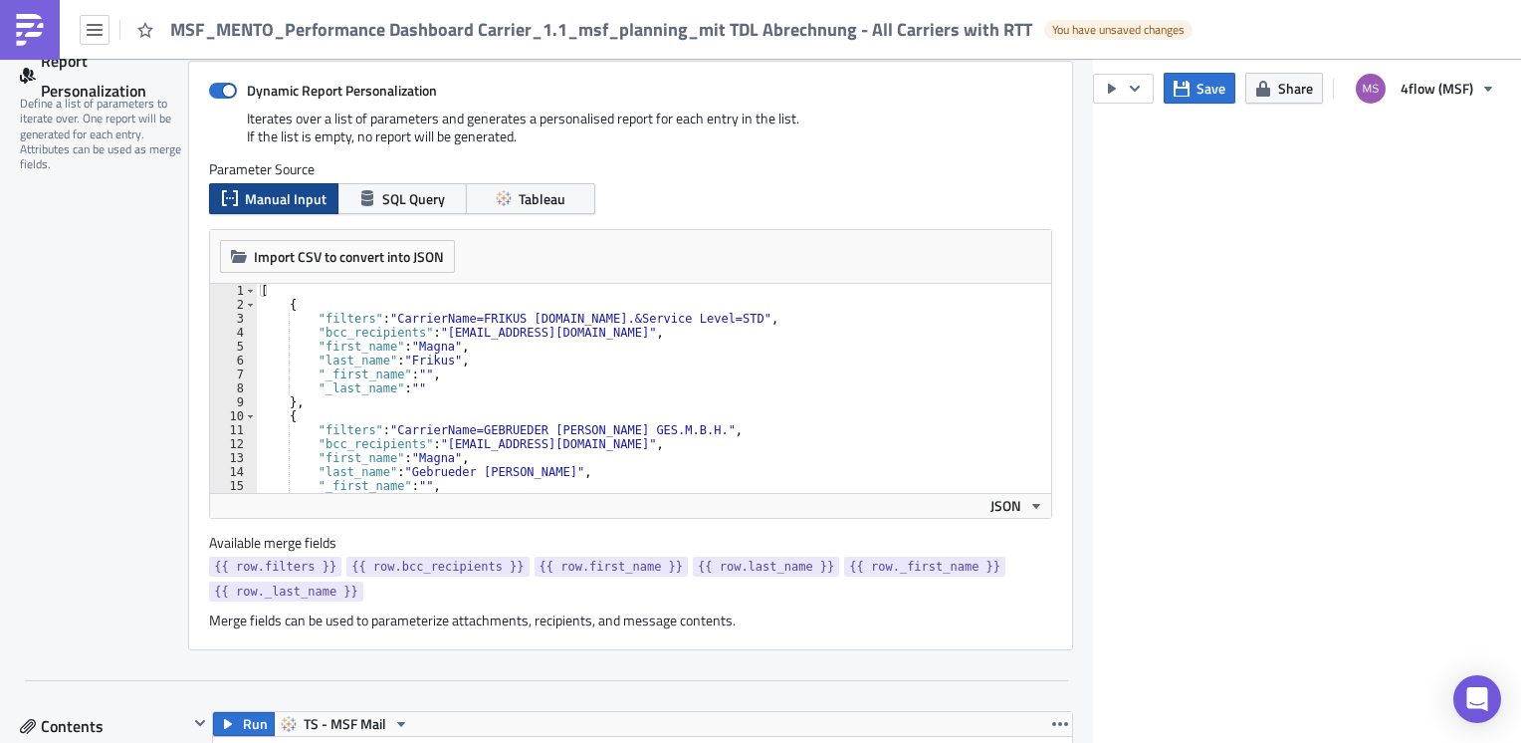
type textarea ""filters": "CarrierName=GEBRUEDER [PERSON_NAME] GES.M.B.H.","
drag, startPoint x: 390, startPoint y: 425, endPoint x: 641, endPoint y: 431, distance: 251.0
click at [641, 431] on div "[ { "filters" : "CarrierName=FRIKUS [DOMAIN_NAME].&Service Level=STD" , "bcc_re…" at bounding box center [706, 402] width 899 height 237
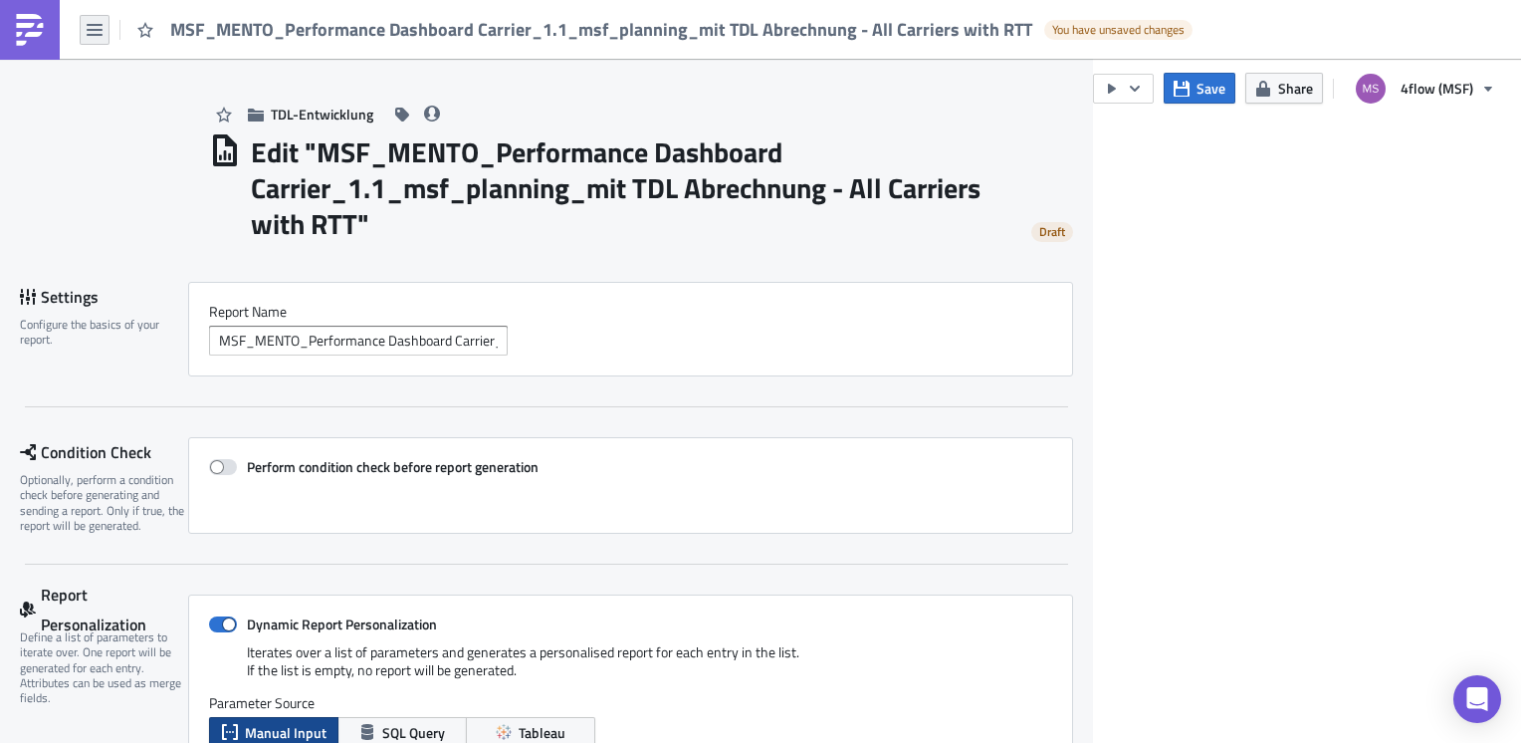
click at [93, 35] on icon "button" at bounding box center [95, 30] width 16 height 16
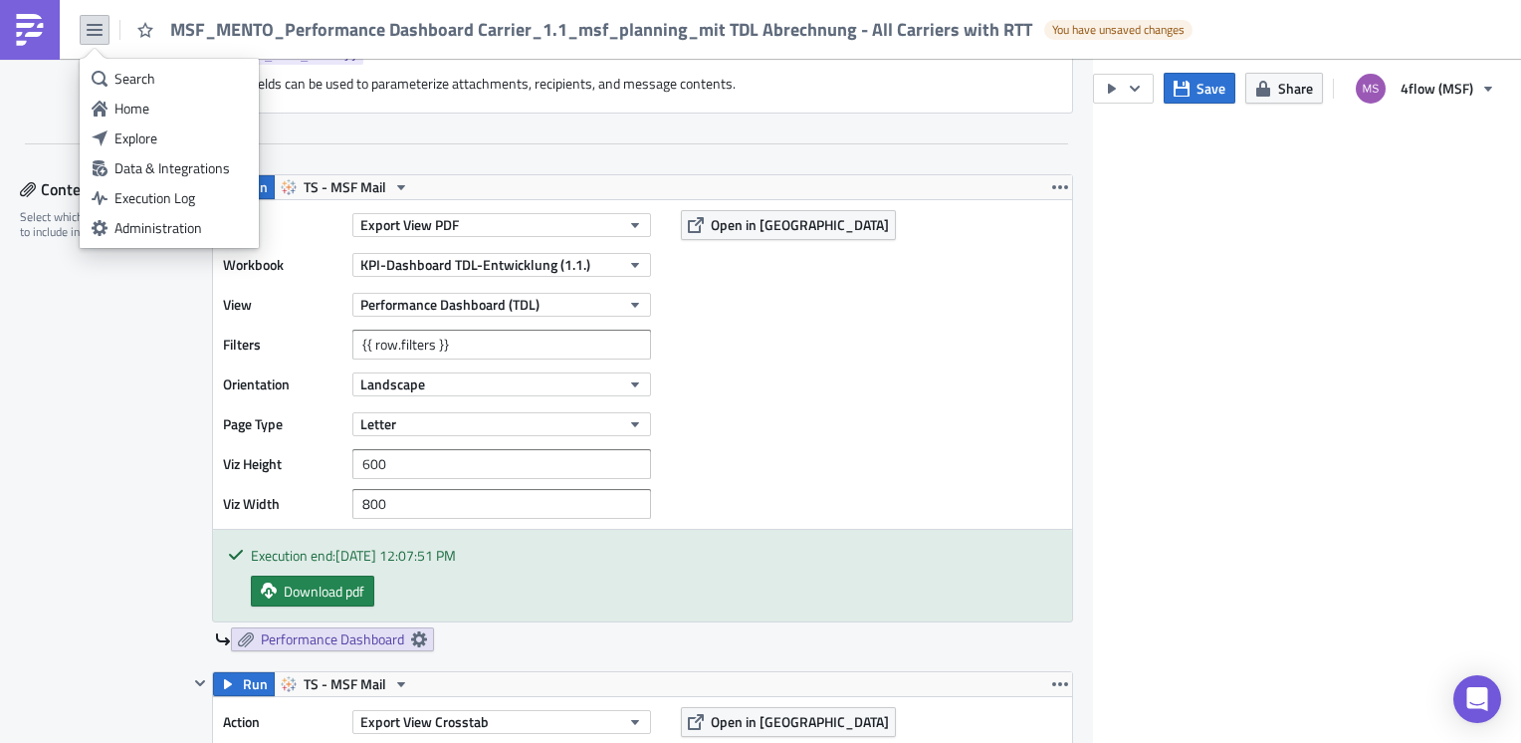
scroll to position [1095, 0]
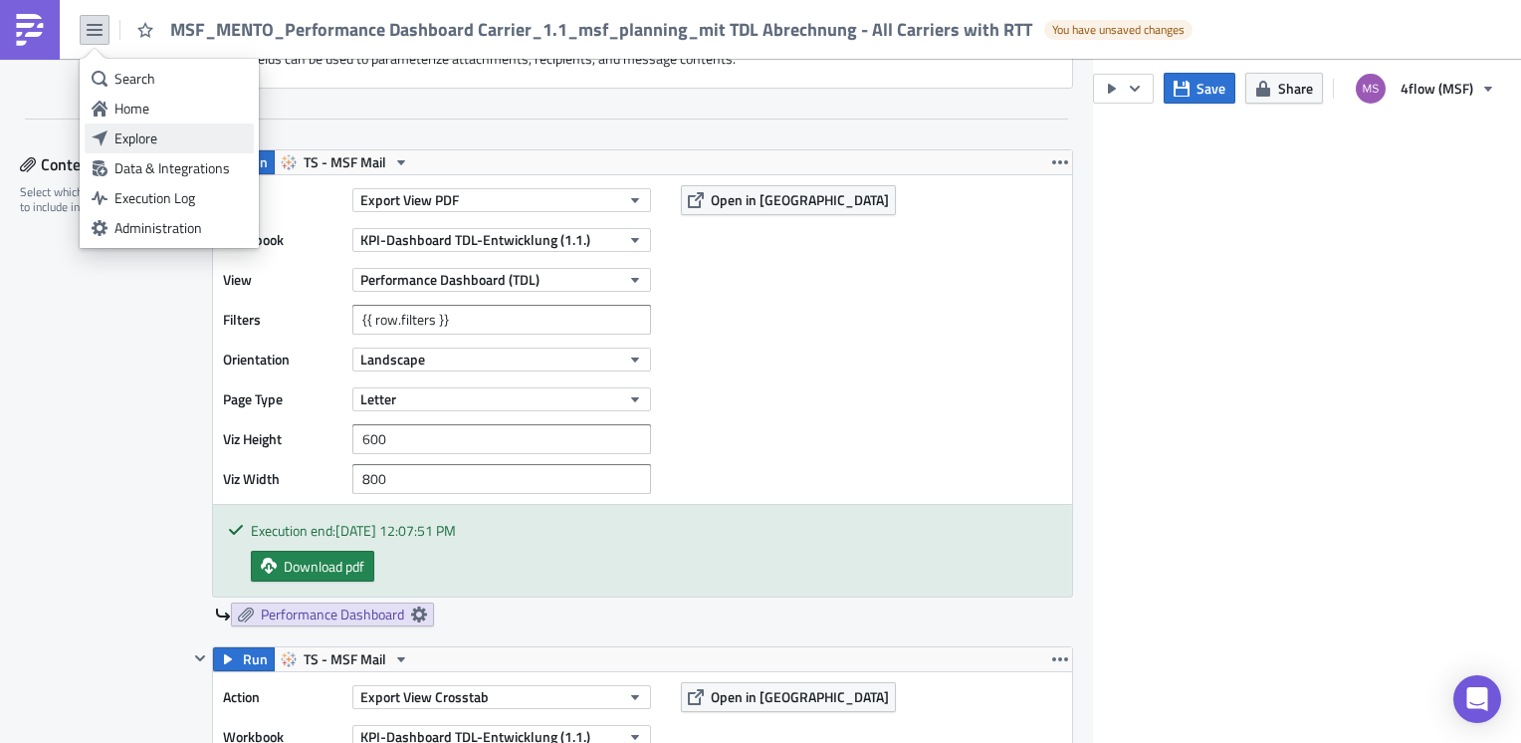
click at [179, 144] on div "Explore" at bounding box center [180, 138] width 132 height 20
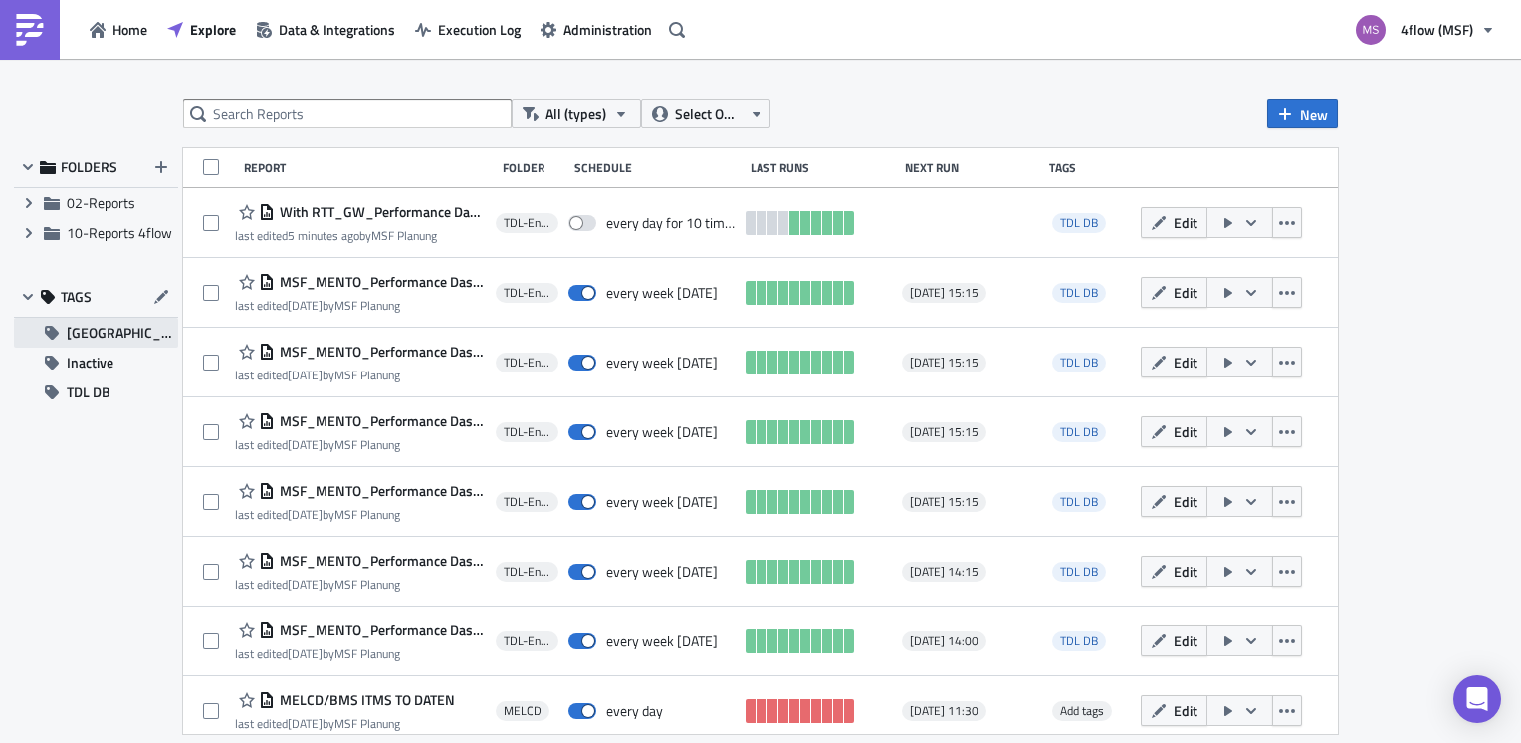
click at [119, 339] on span "[GEOGRAPHIC_DATA]" at bounding box center [123, 333] width 112 height 30
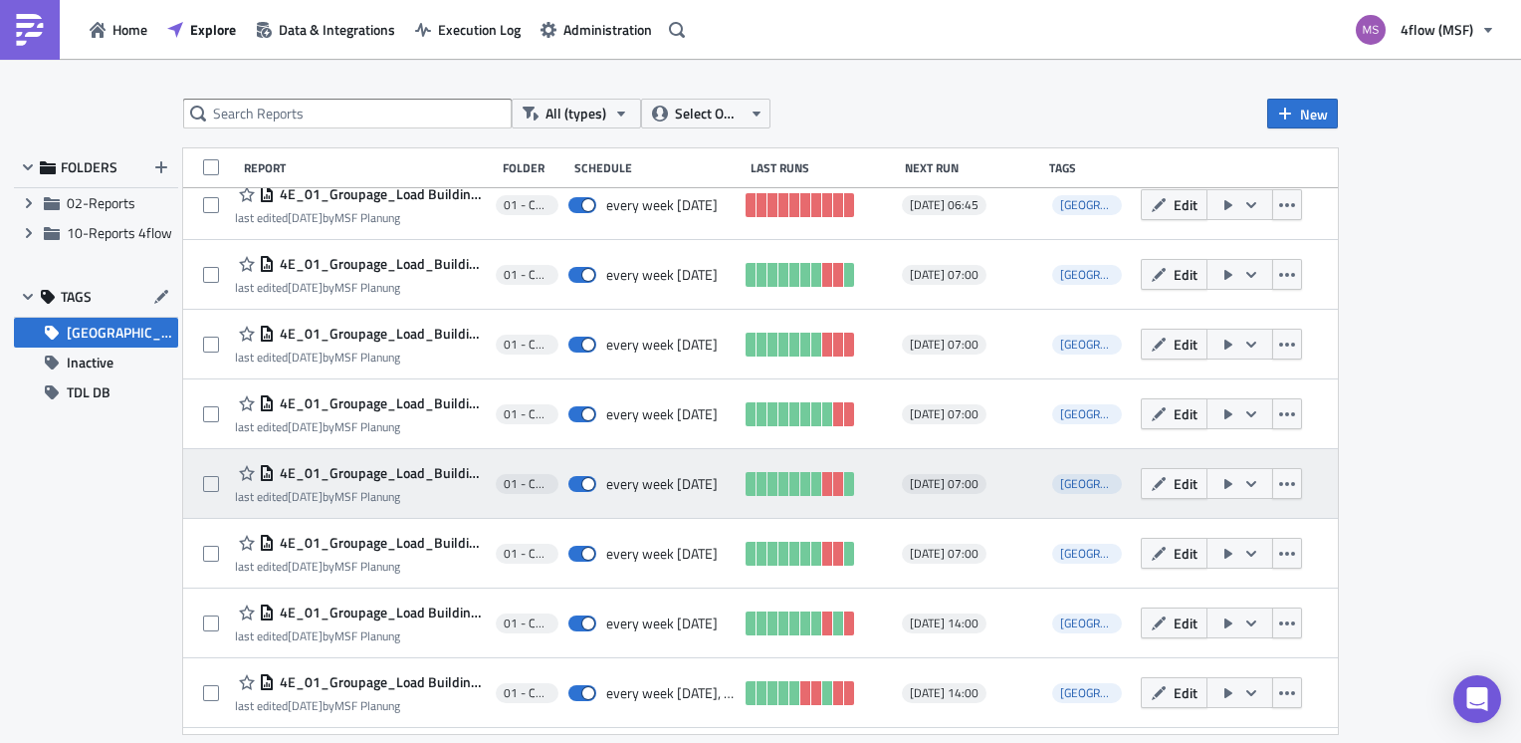
scroll to position [299, 0]
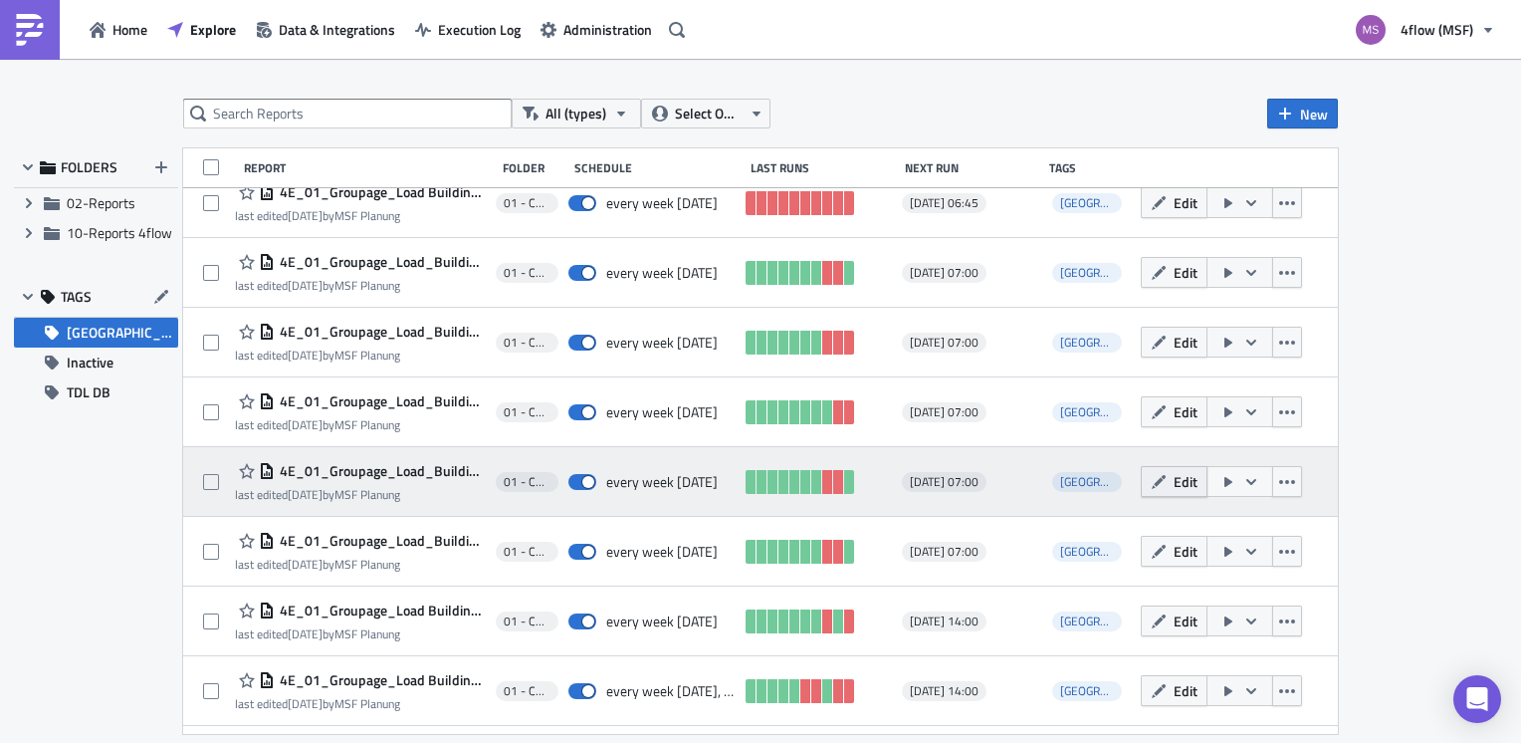
click at [1184, 484] on span "Edit" at bounding box center [1186, 481] width 24 height 21
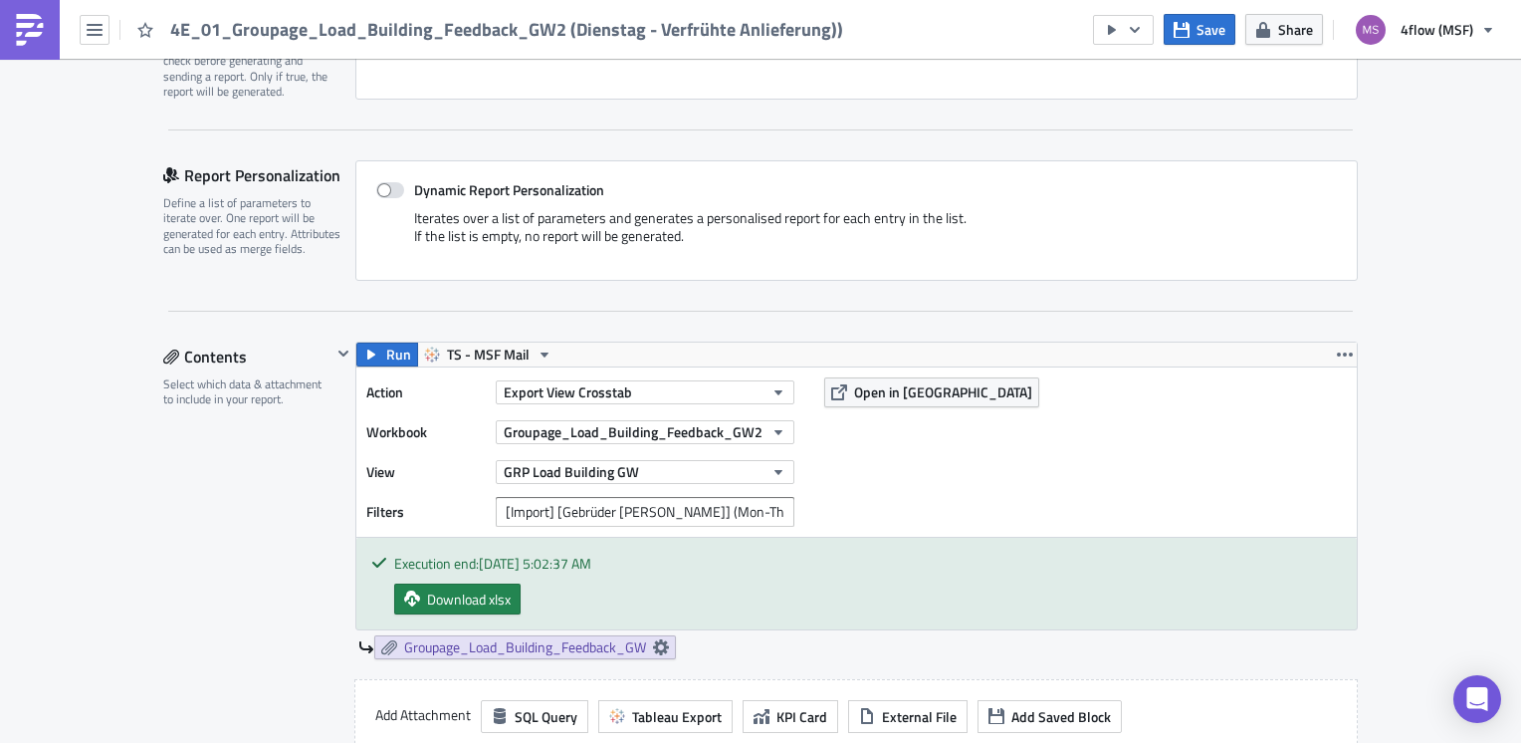
scroll to position [597, 0]
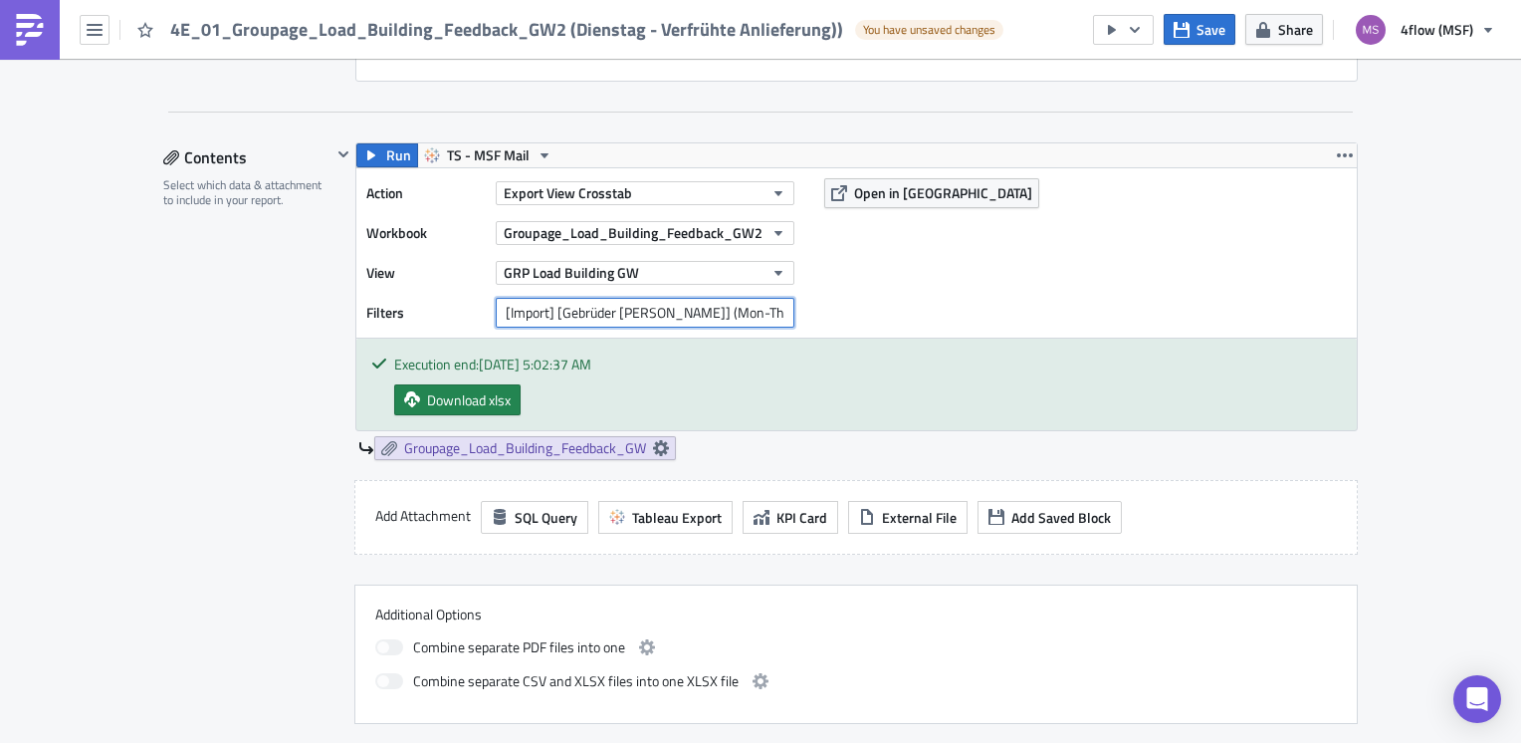
click at [665, 317] on input "[Import] [Gebrüder [PERSON_NAME]] (Mon-Thu) (Verfrühte Anlieferungen)=include" at bounding box center [645, 313] width 299 height 30
click at [1173, 262] on div "Action Export View Crosstab Workbook Groupage_Load_Building_Feedback_GW2 View G…" at bounding box center [856, 252] width 1001 height 169
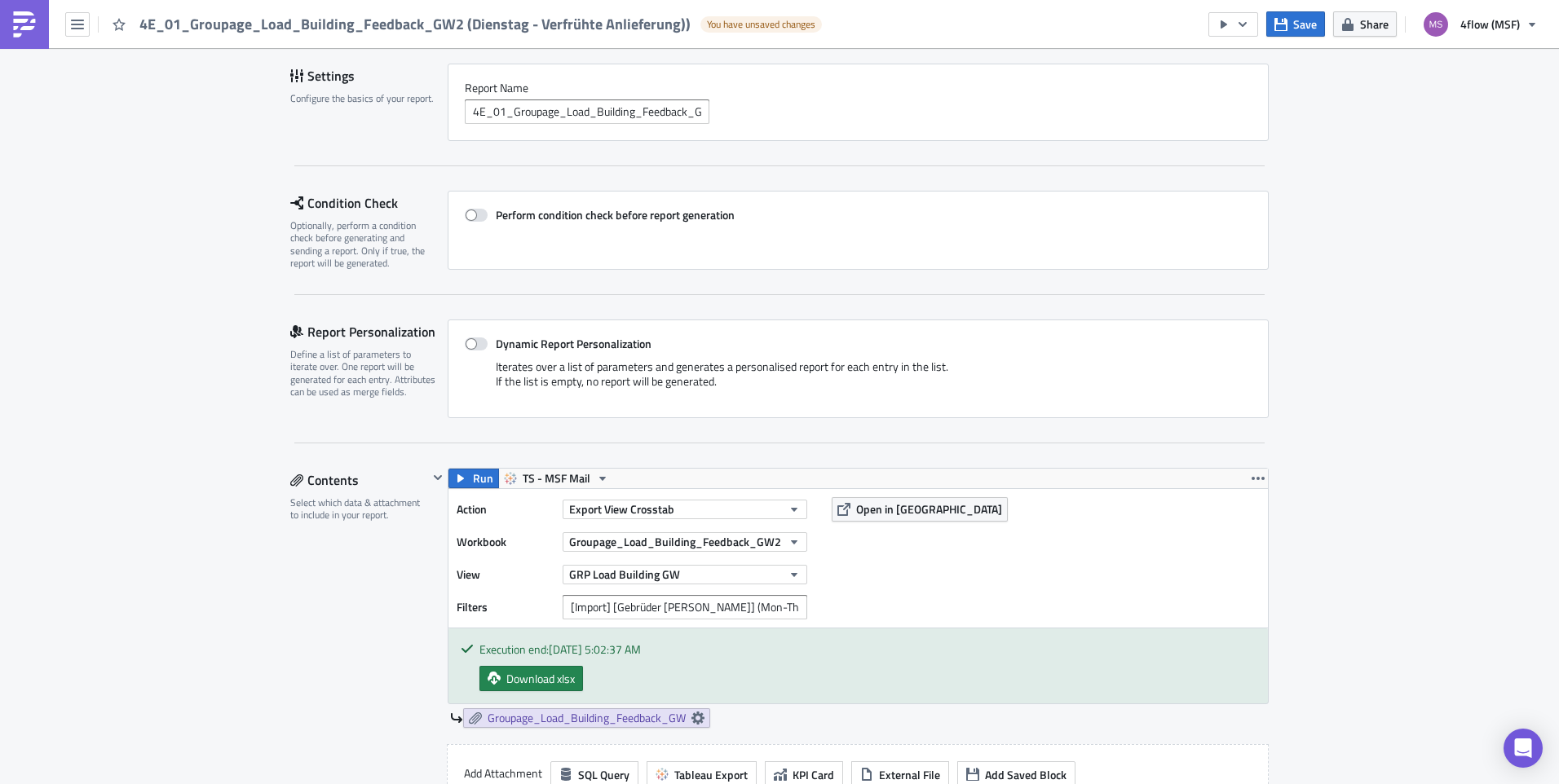
scroll to position [0, 0]
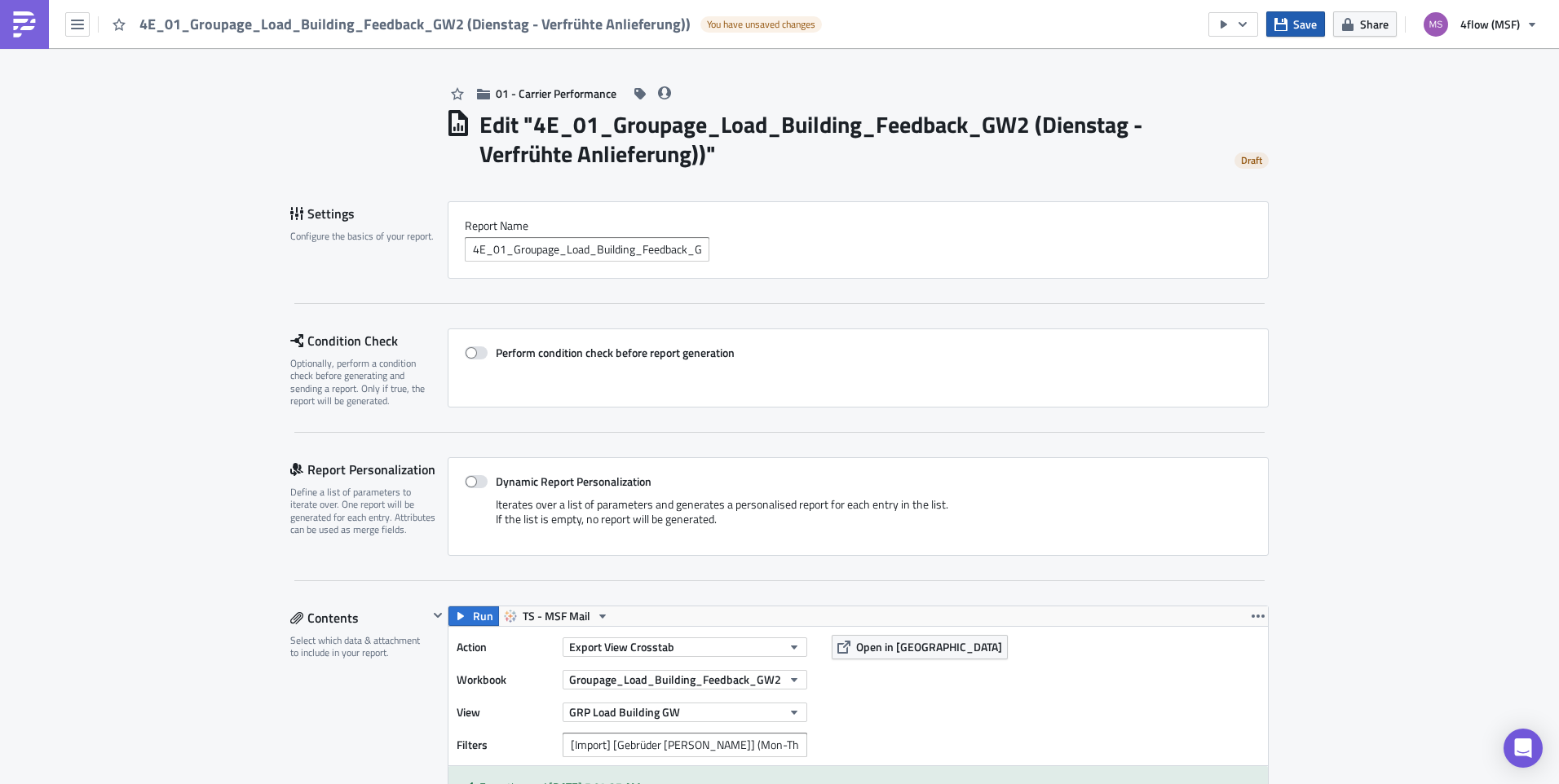
click at [1245, 20] on span "Save" at bounding box center [1304, 24] width 24 height 17
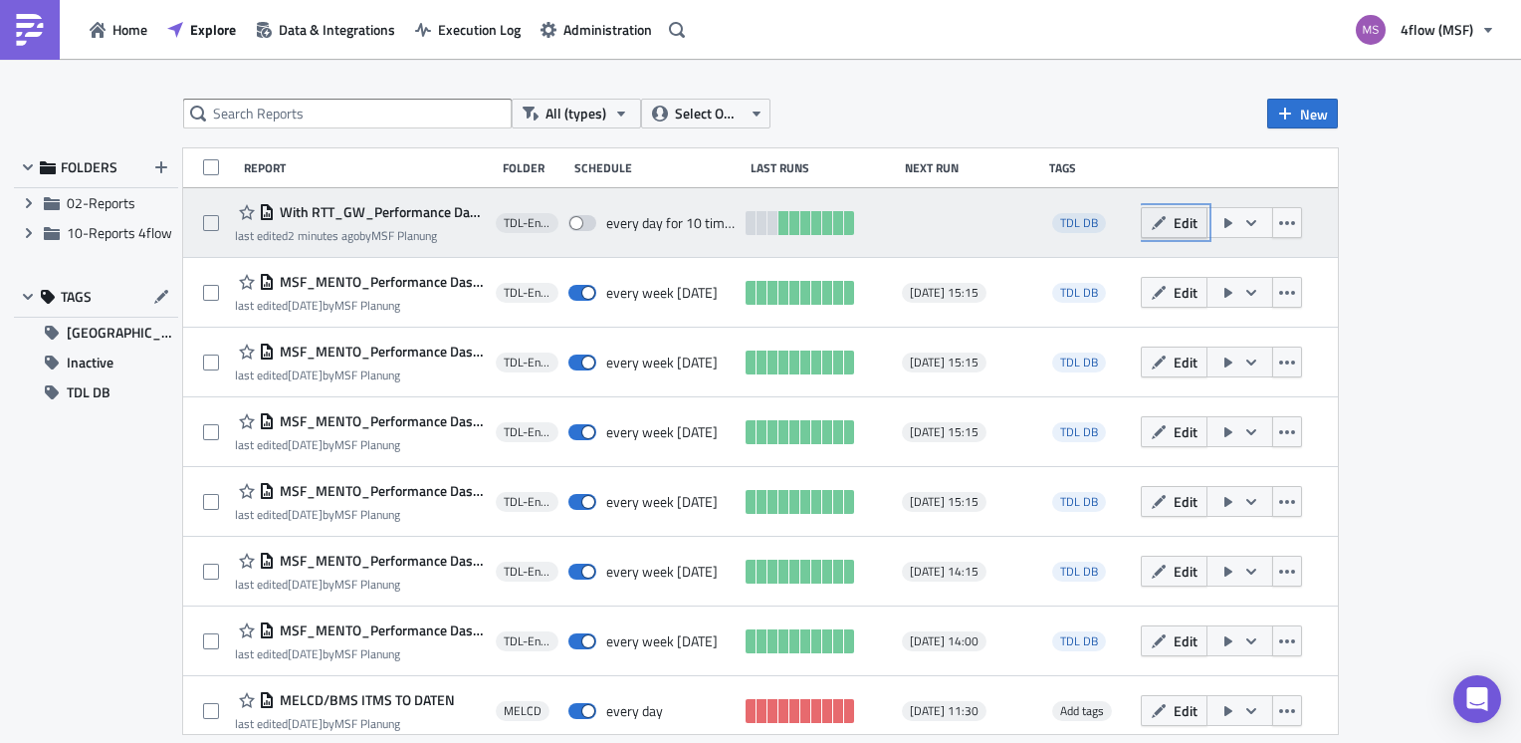
click at [1175, 221] on span "Edit" at bounding box center [1186, 222] width 24 height 21
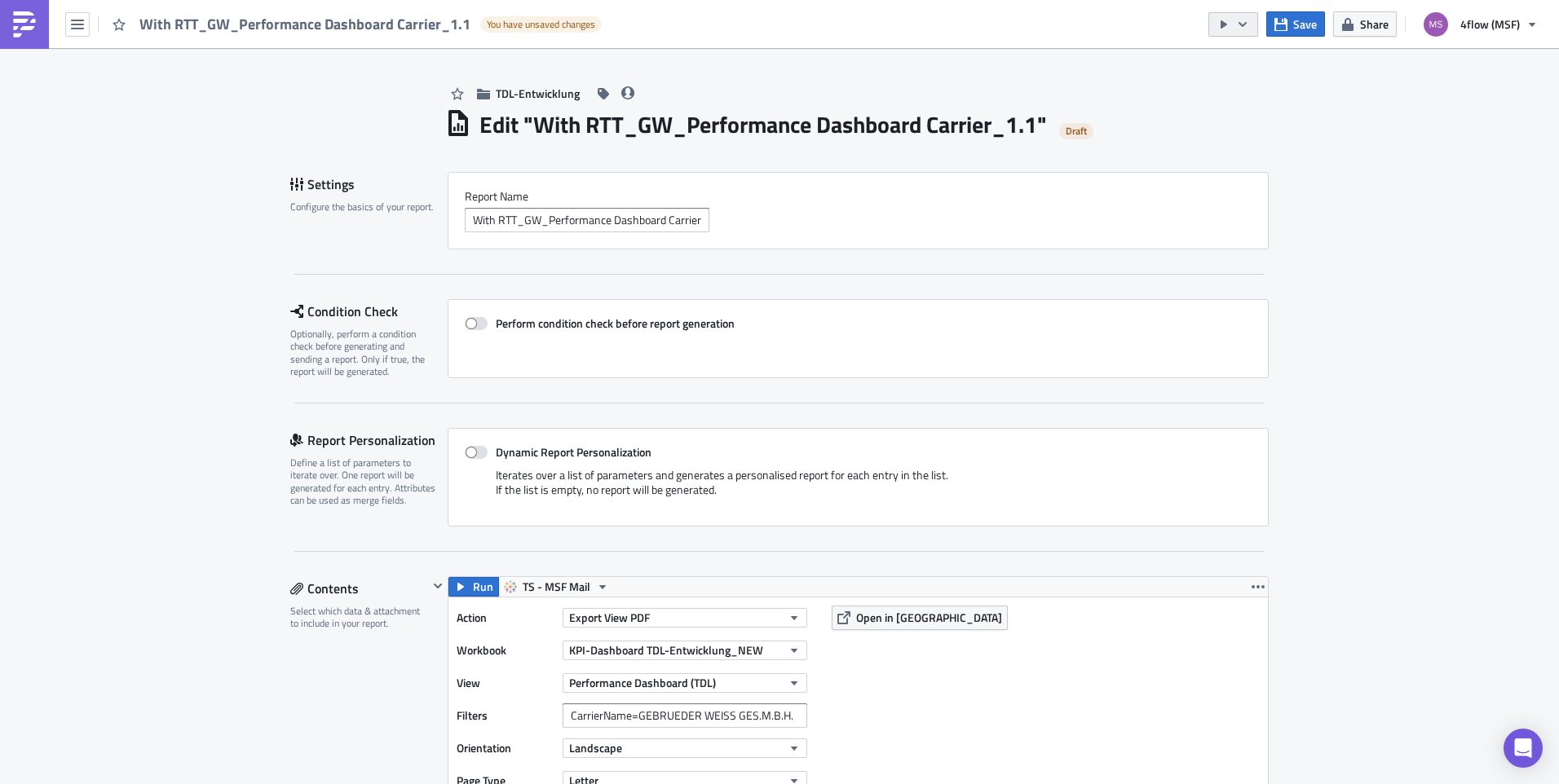
click at [1242, 32] on button "button" at bounding box center [1233, 25] width 50 height 25
click at [1245, 58] on div "Send Just to Me" at bounding box center [1282, 65] width 127 height 16
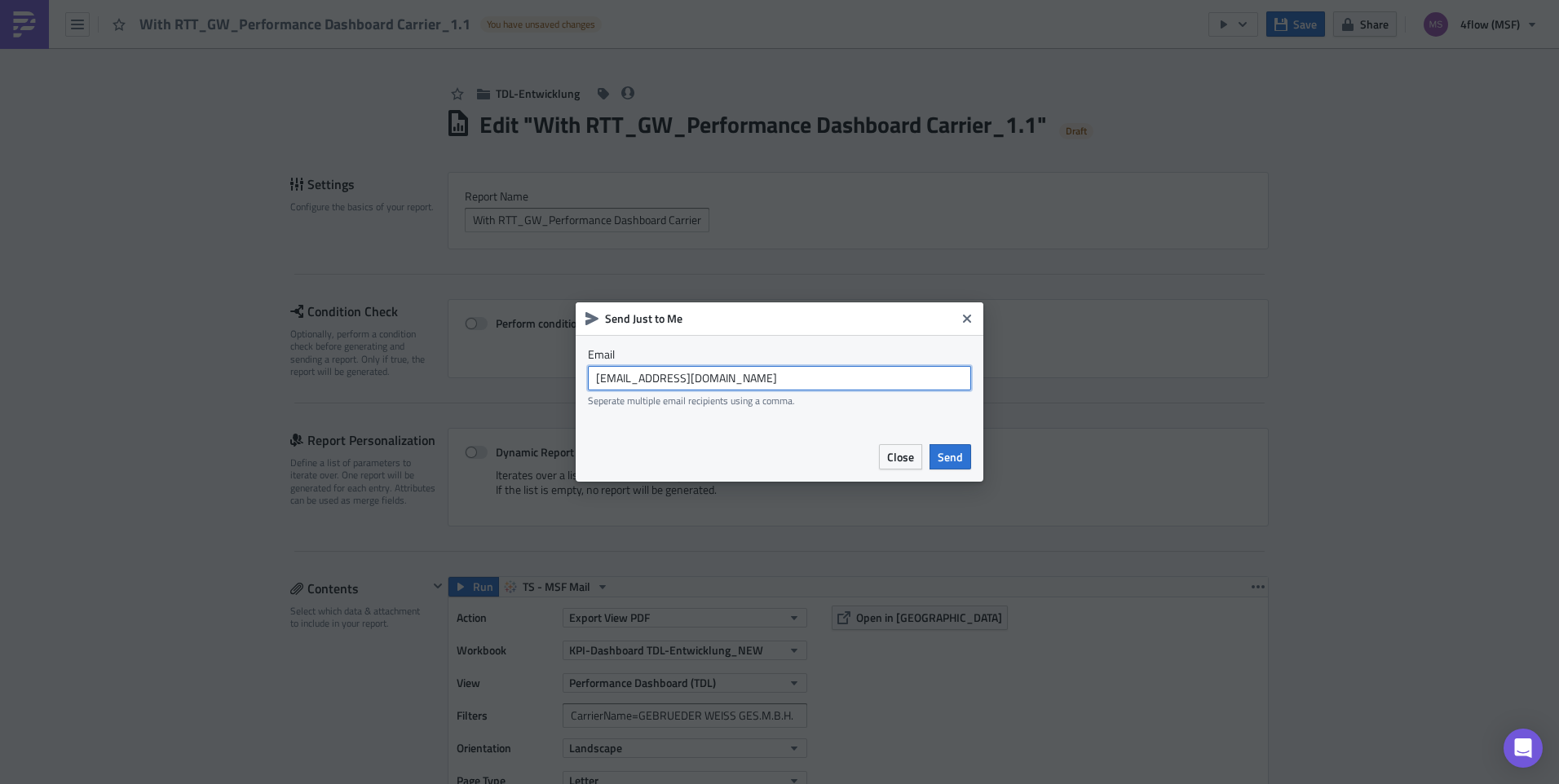
drag, startPoint x: 780, startPoint y: 371, endPoint x: 513, endPoint y: 371, distance: 267.0
click at [513, 371] on div "Send Just to Me Email [EMAIL_ADDRESS][DOMAIN_NAME] Seperate multiple email reci…" at bounding box center [780, 392] width 1559 height 784
type input "[EMAIL_ADDRESS][PERSON_NAME][DOMAIN_NAME]"
click at [943, 462] on span "Send" at bounding box center [950, 457] width 25 height 17
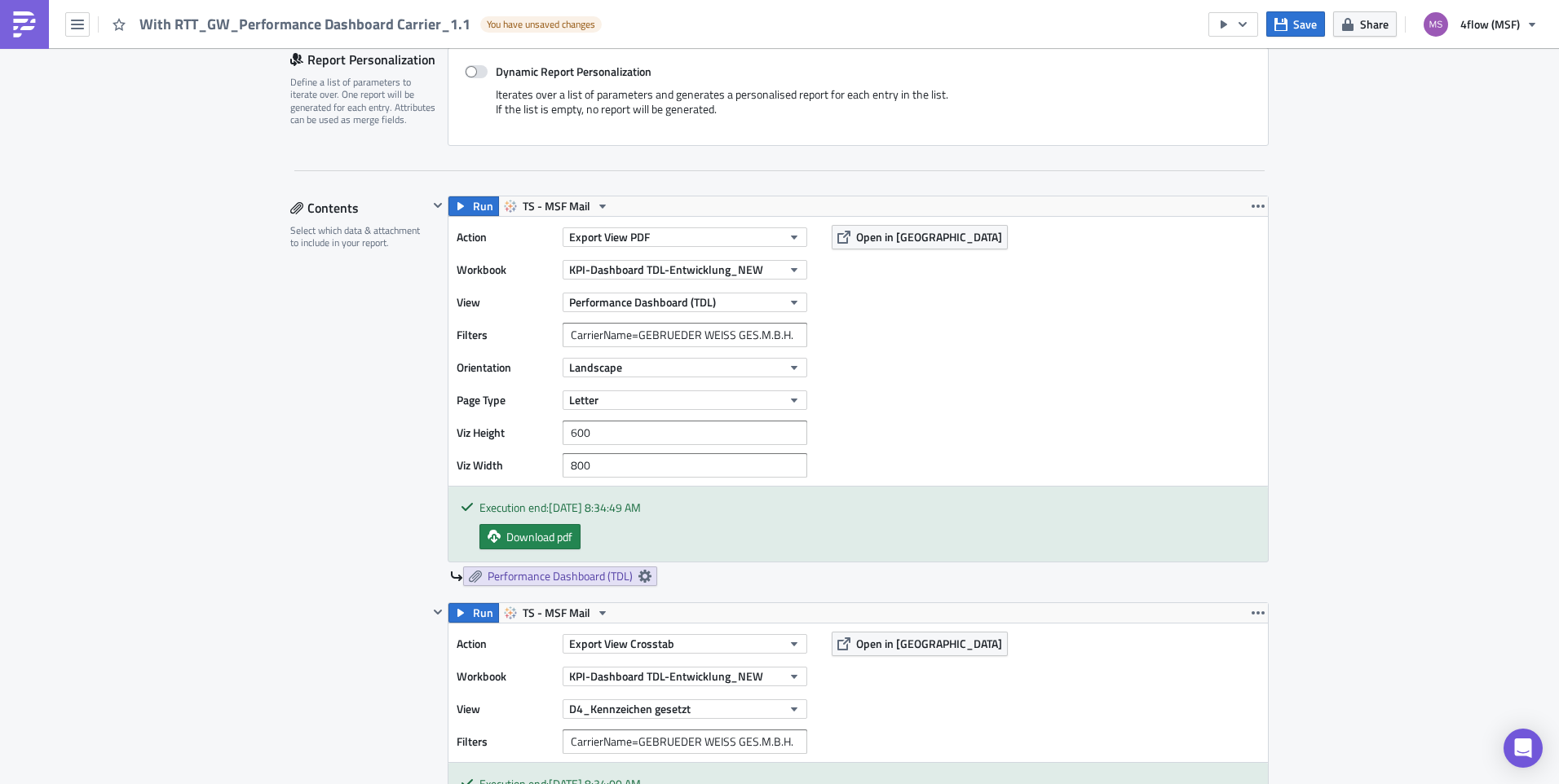
scroll to position [408, 0]
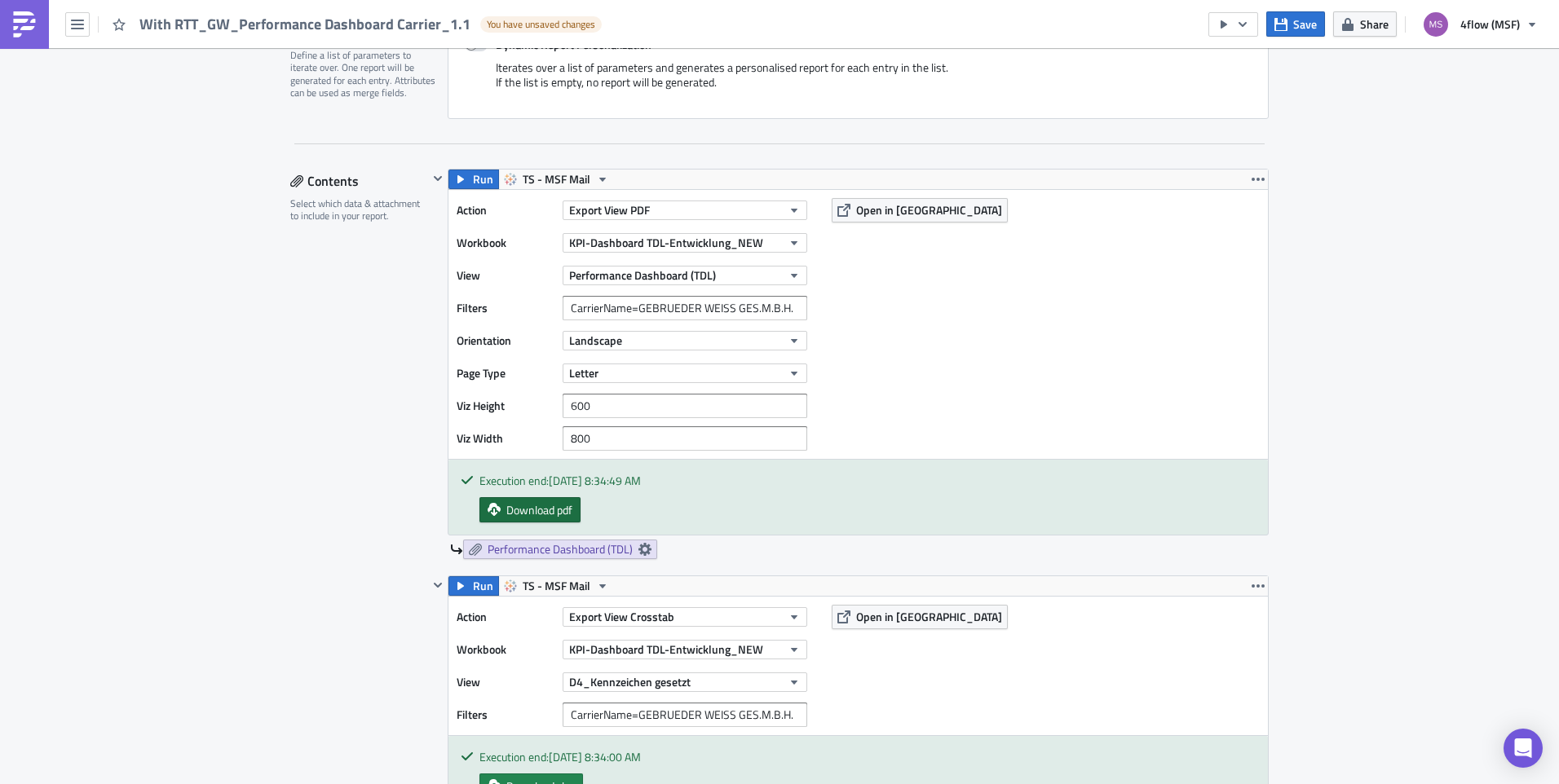
click at [562, 511] on span "Download pdf" at bounding box center [539, 509] width 66 height 17
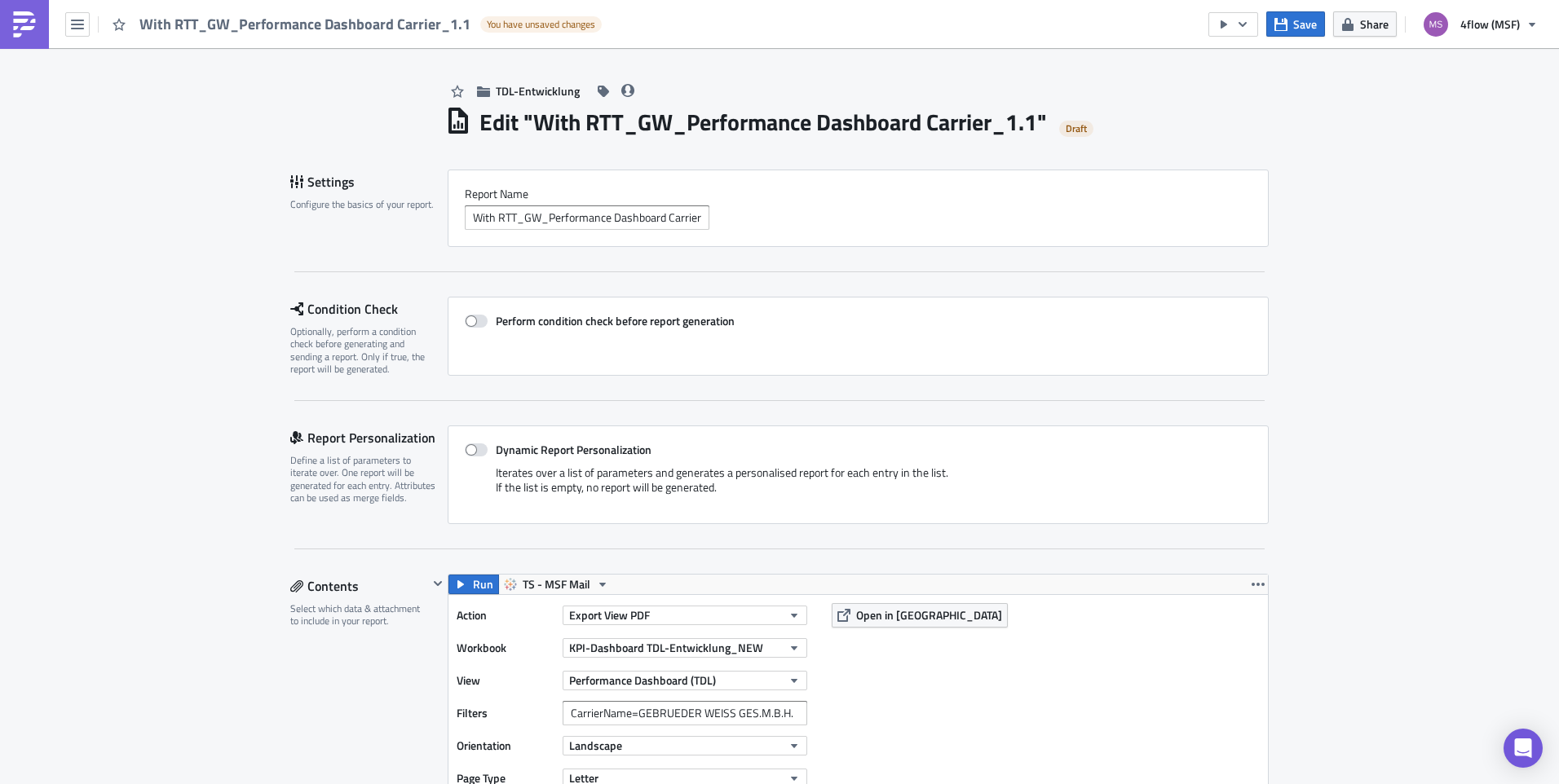
scroll to position [0, 0]
click at [1245, 23] on button "Save" at bounding box center [1295, 24] width 59 height 25
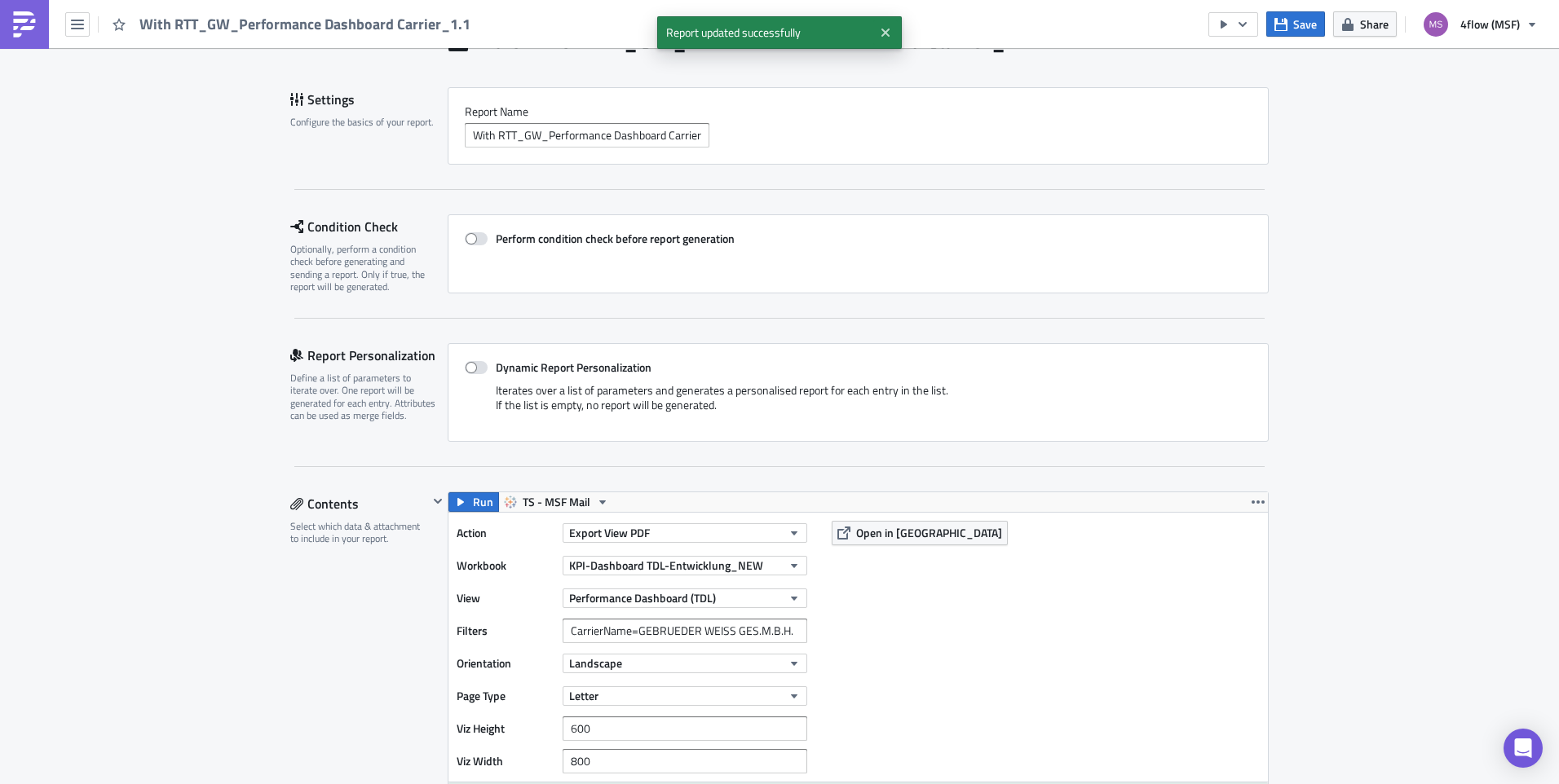
scroll to position [245, 0]
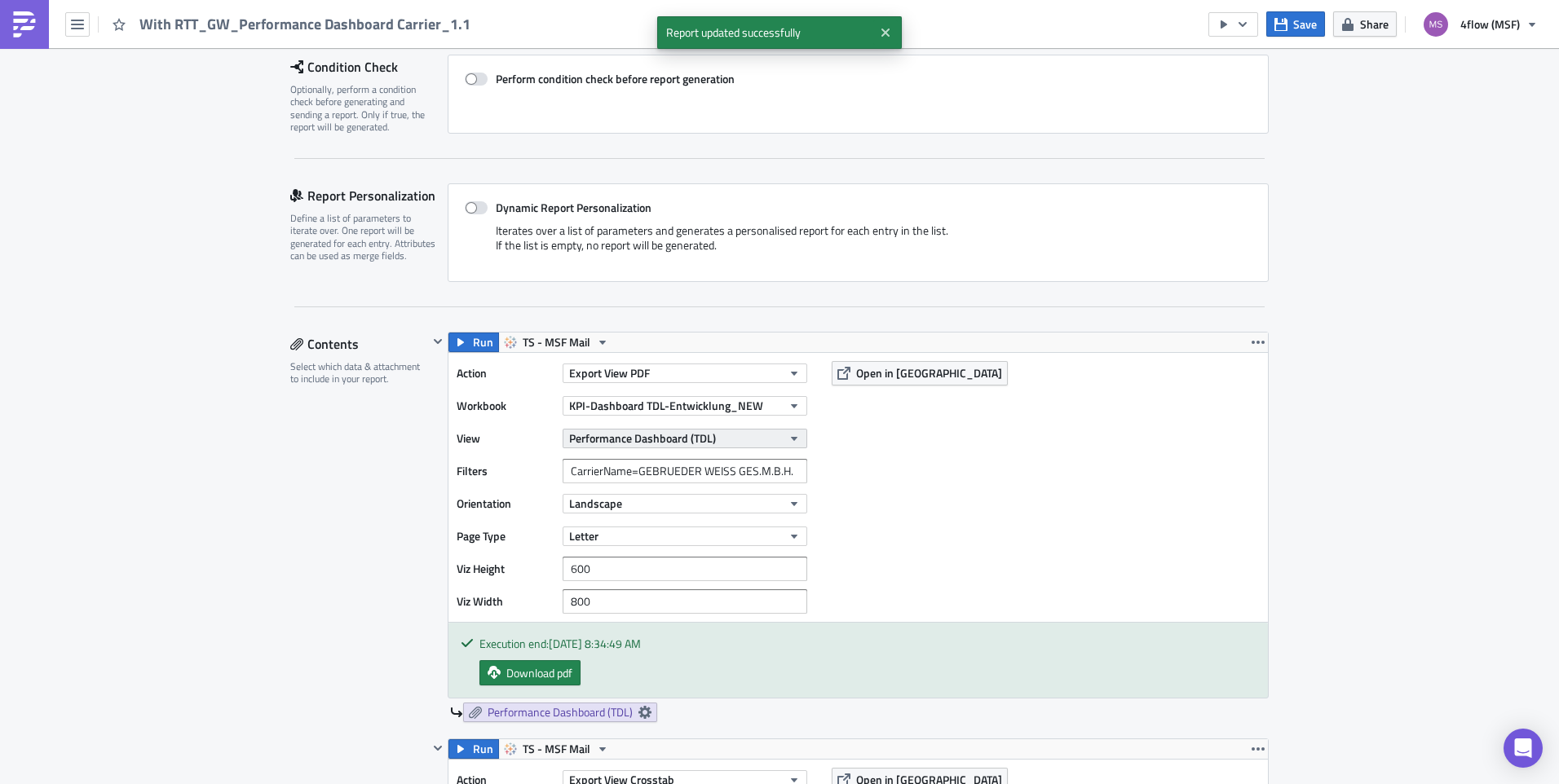
click at [790, 448] on button "Performance Dashboard (TDL)" at bounding box center [685, 439] width 245 height 20
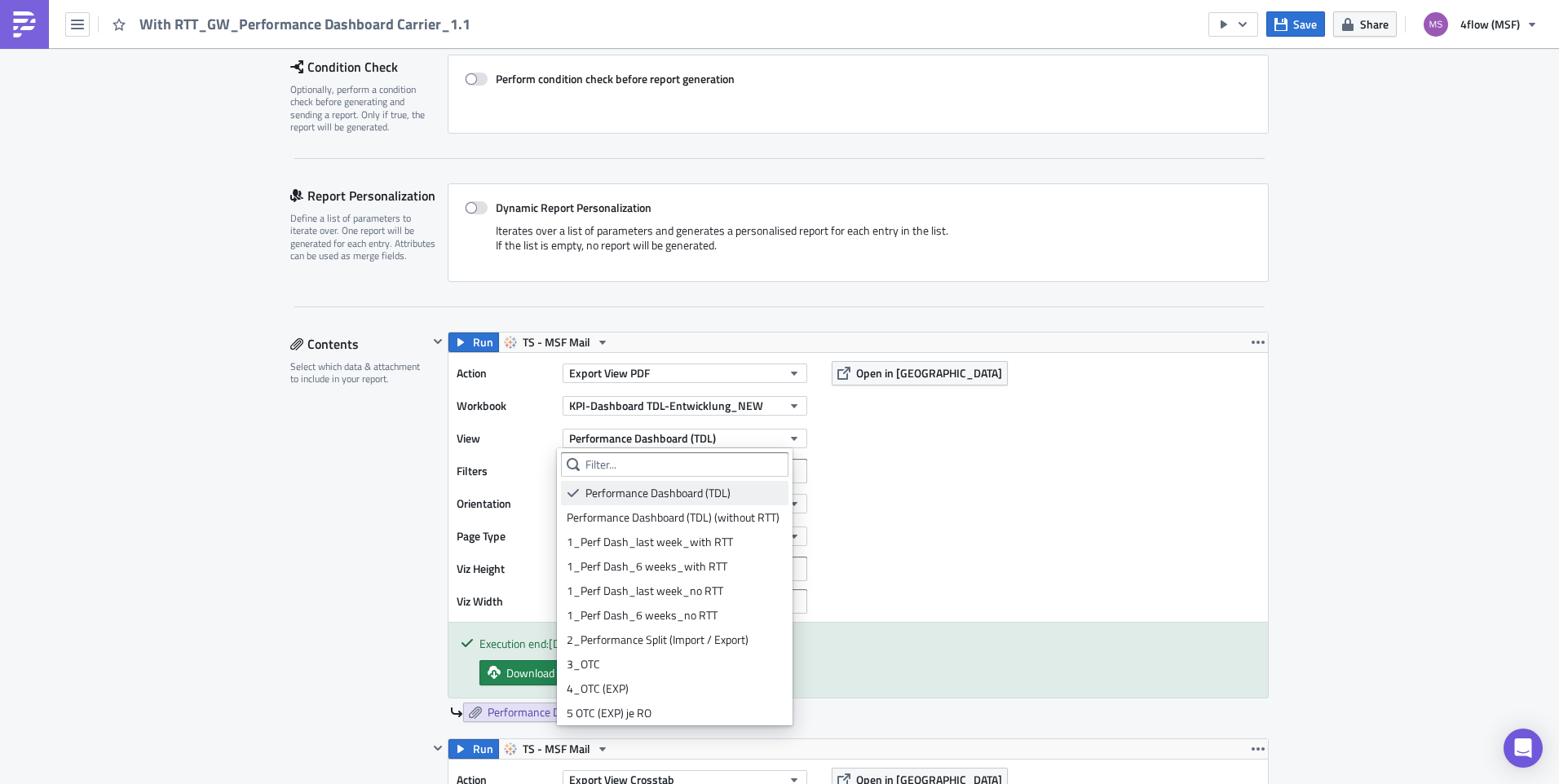
click at [692, 498] on div "Performance Dashboard (TDL)" at bounding box center [684, 493] width 197 height 16
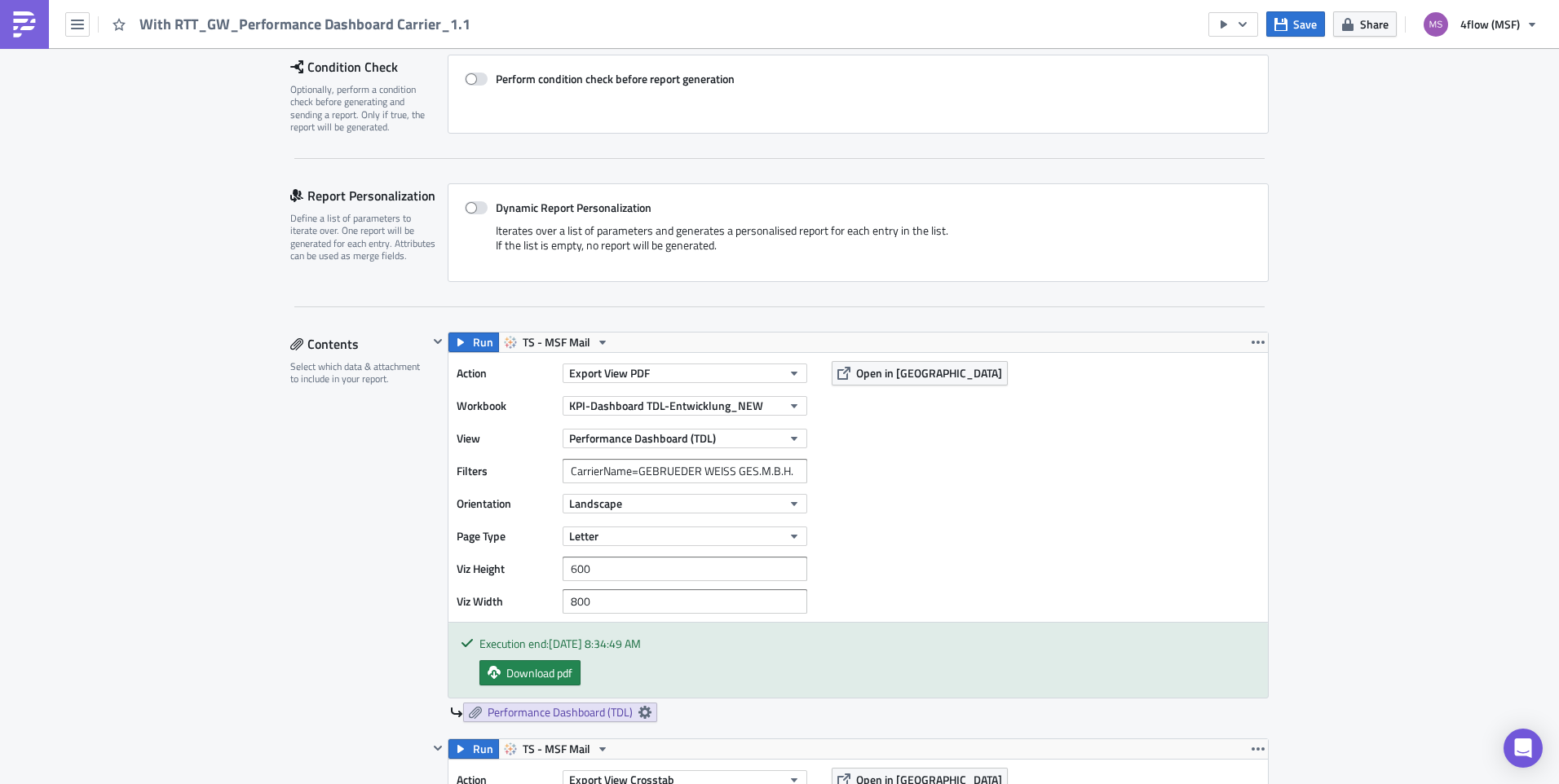
click at [906, 370] on span "Open in [GEOGRAPHIC_DATA]" at bounding box center [929, 372] width 146 height 17
click at [859, 367] on span "Open in [GEOGRAPHIC_DATA]" at bounding box center [929, 372] width 146 height 17
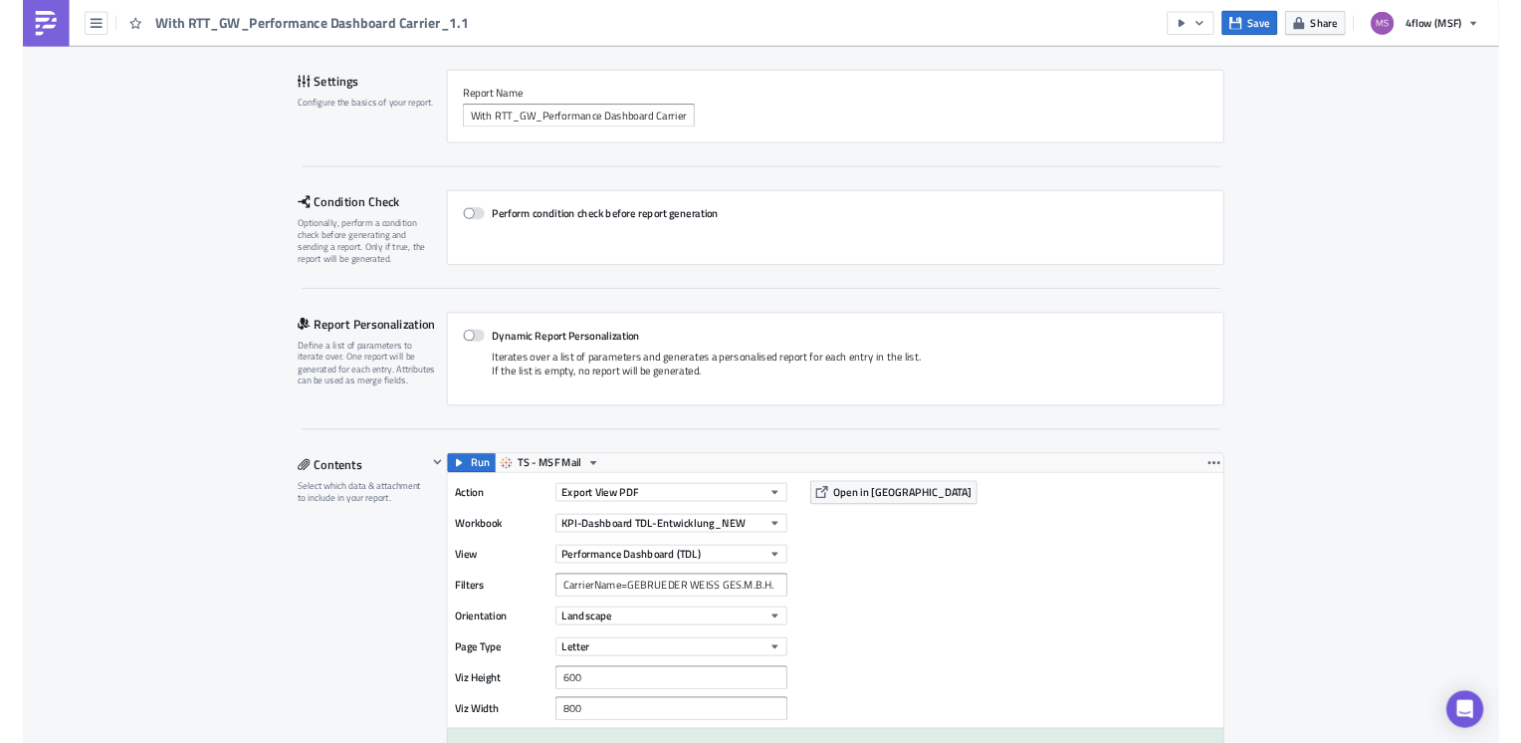
scroll to position [0, 0]
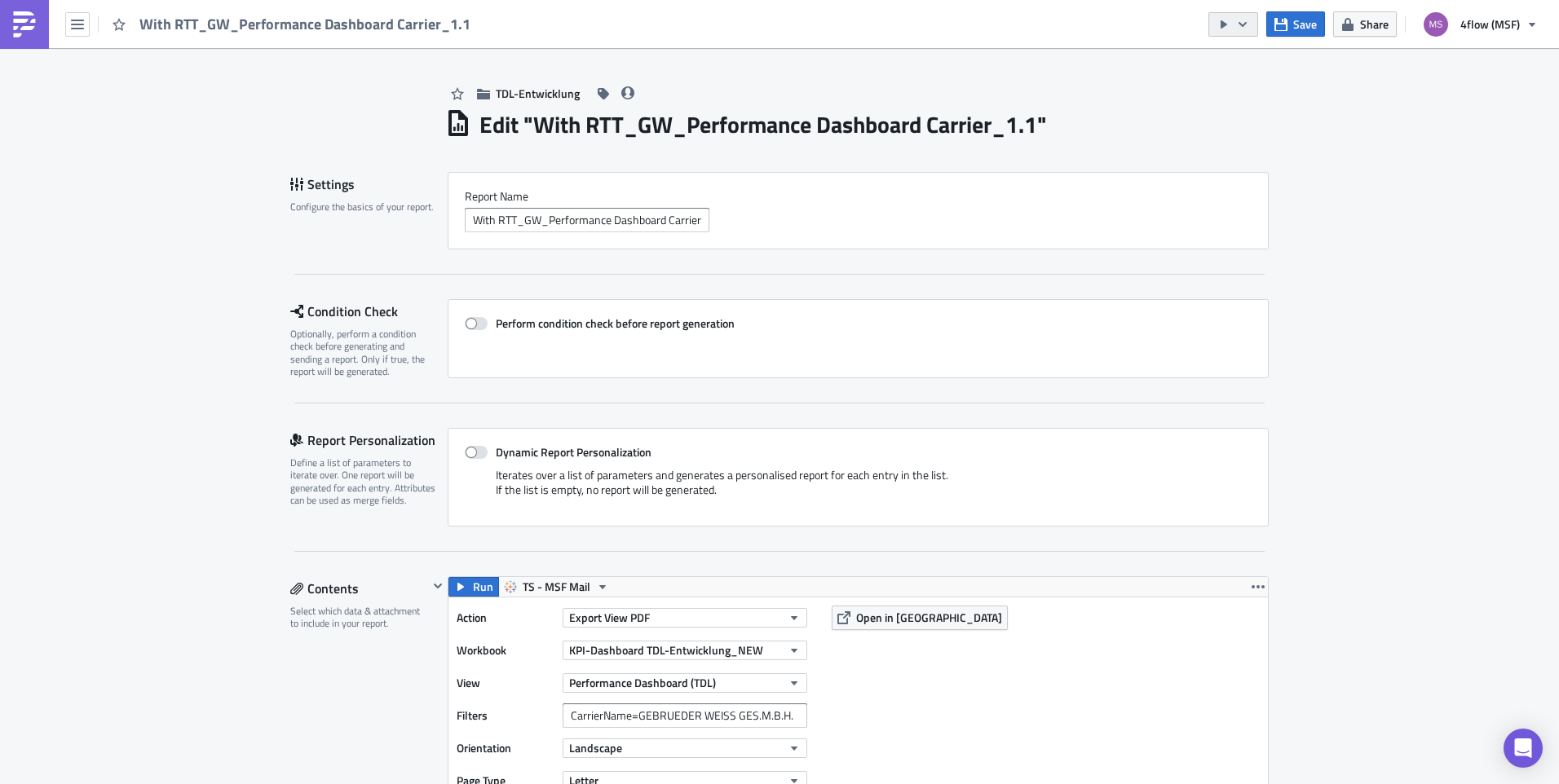
click at [1244, 32] on button "button" at bounding box center [1233, 25] width 50 height 25
click at [1245, 59] on div "Send Just to Me" at bounding box center [1282, 65] width 127 height 16
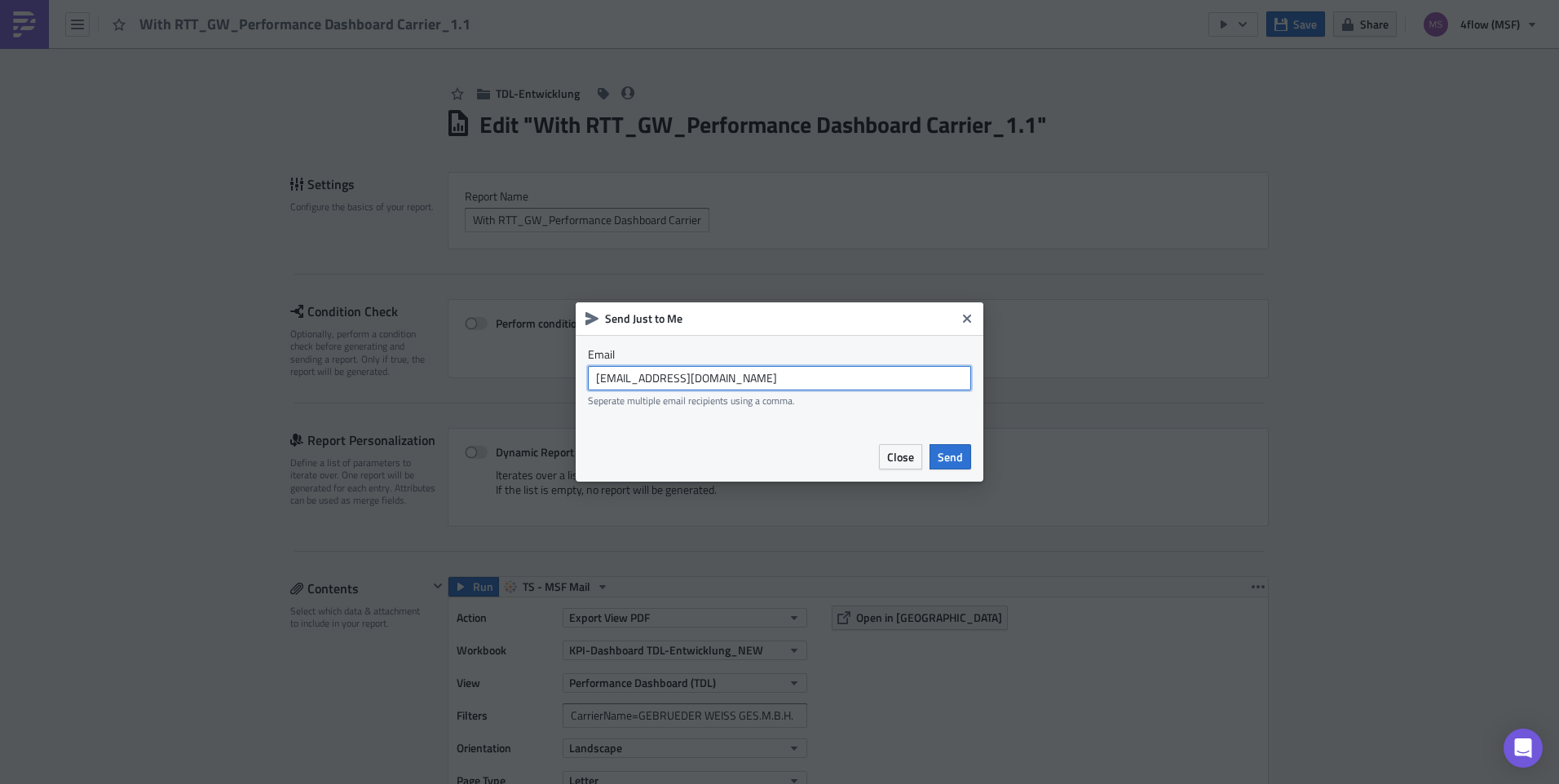
drag, startPoint x: 816, startPoint y: 381, endPoint x: 507, endPoint y: 393, distance: 309.2
click at [507, 393] on div "Send Just to Me Email [EMAIL_ADDRESS][DOMAIN_NAME] Seperate multiple email reci…" at bounding box center [780, 392] width 1559 height 784
type input "[EMAIL_ADDRESS][PERSON_NAME][DOMAIN_NAME]"
click at [947, 453] on span "Send" at bounding box center [950, 457] width 25 height 17
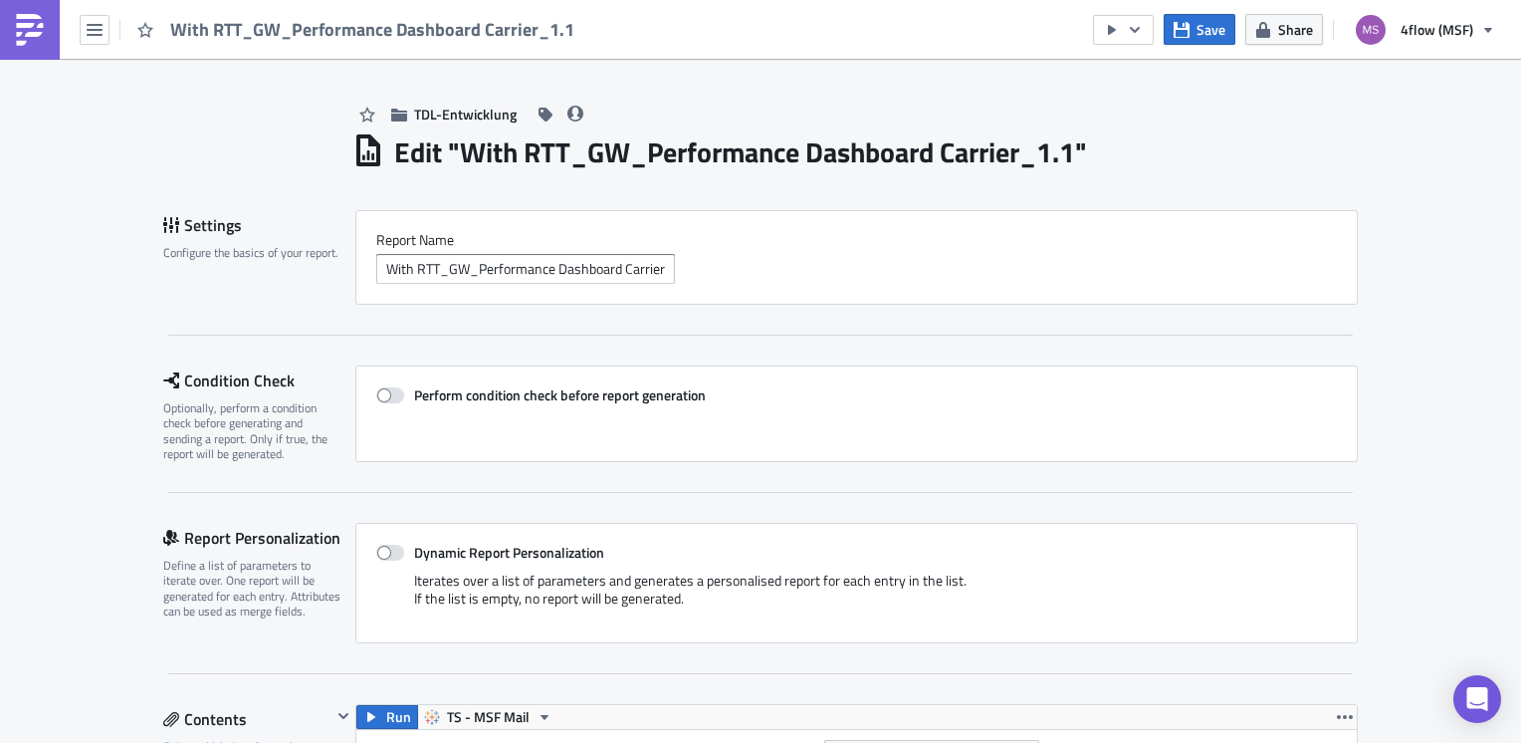
click at [110, 33] on div "With RTT_GW_Performance Dashboard Carrier_1.1" at bounding box center [293, 29] width 586 height 59
click at [88, 33] on icon "button" at bounding box center [95, 30] width 16 height 16
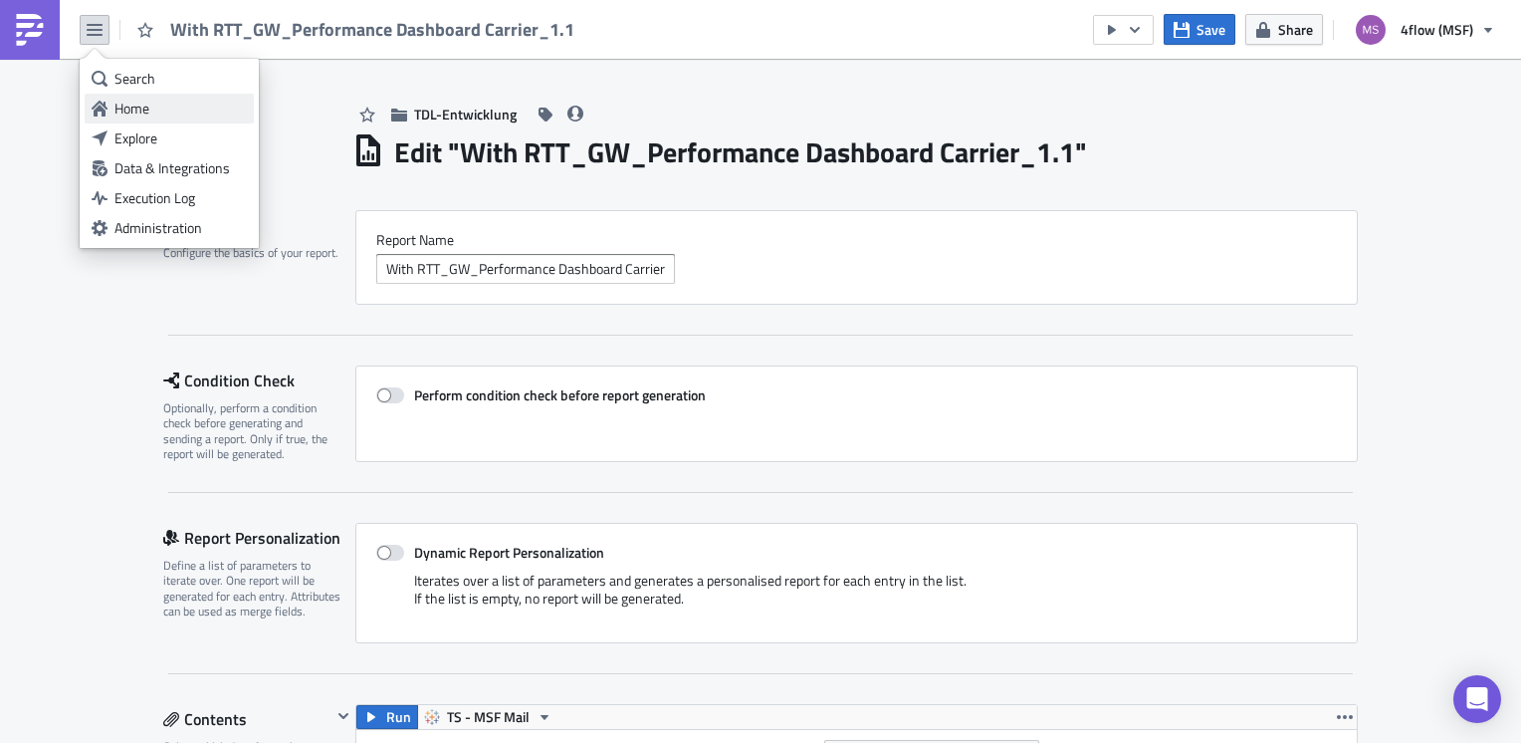
click at [142, 110] on div "Home" at bounding box center [180, 109] width 132 height 20
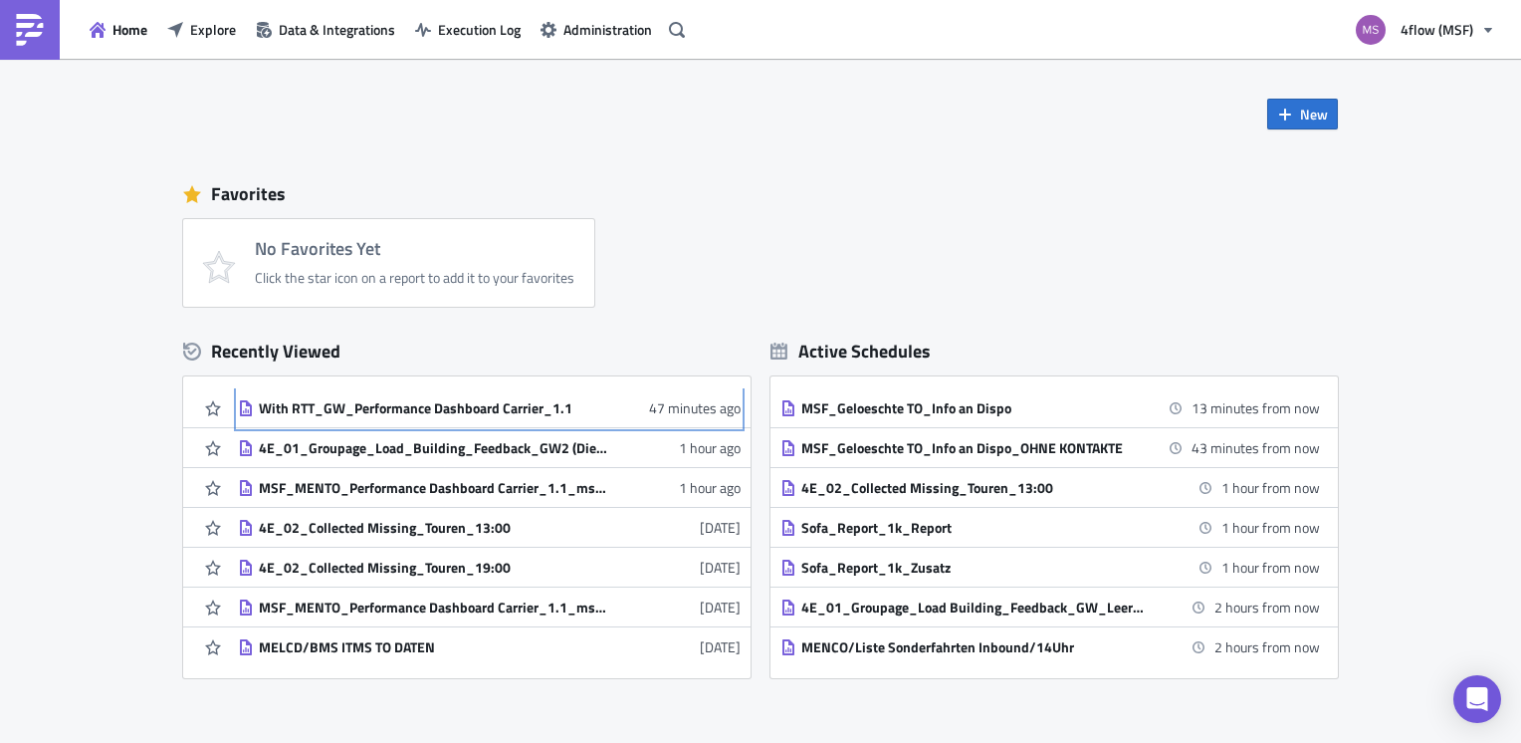
click at [434, 415] on div "With RTT_GW_Performance Dashboard Carrier_1.1" at bounding box center [433, 408] width 348 height 18
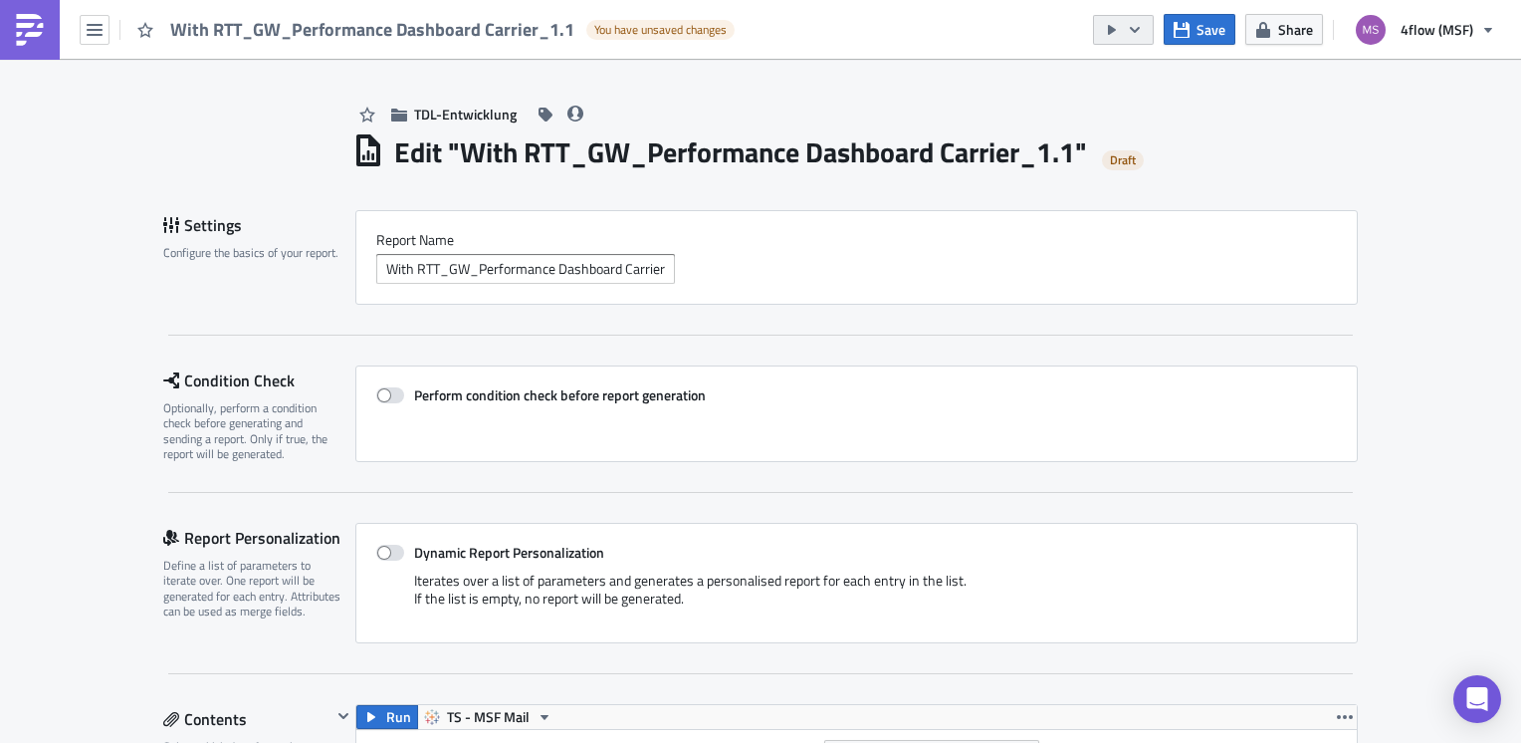
click at [1147, 21] on button "button" at bounding box center [1123, 30] width 61 height 30
click at [1144, 73] on div "Send Just to Me" at bounding box center [1184, 79] width 155 height 20
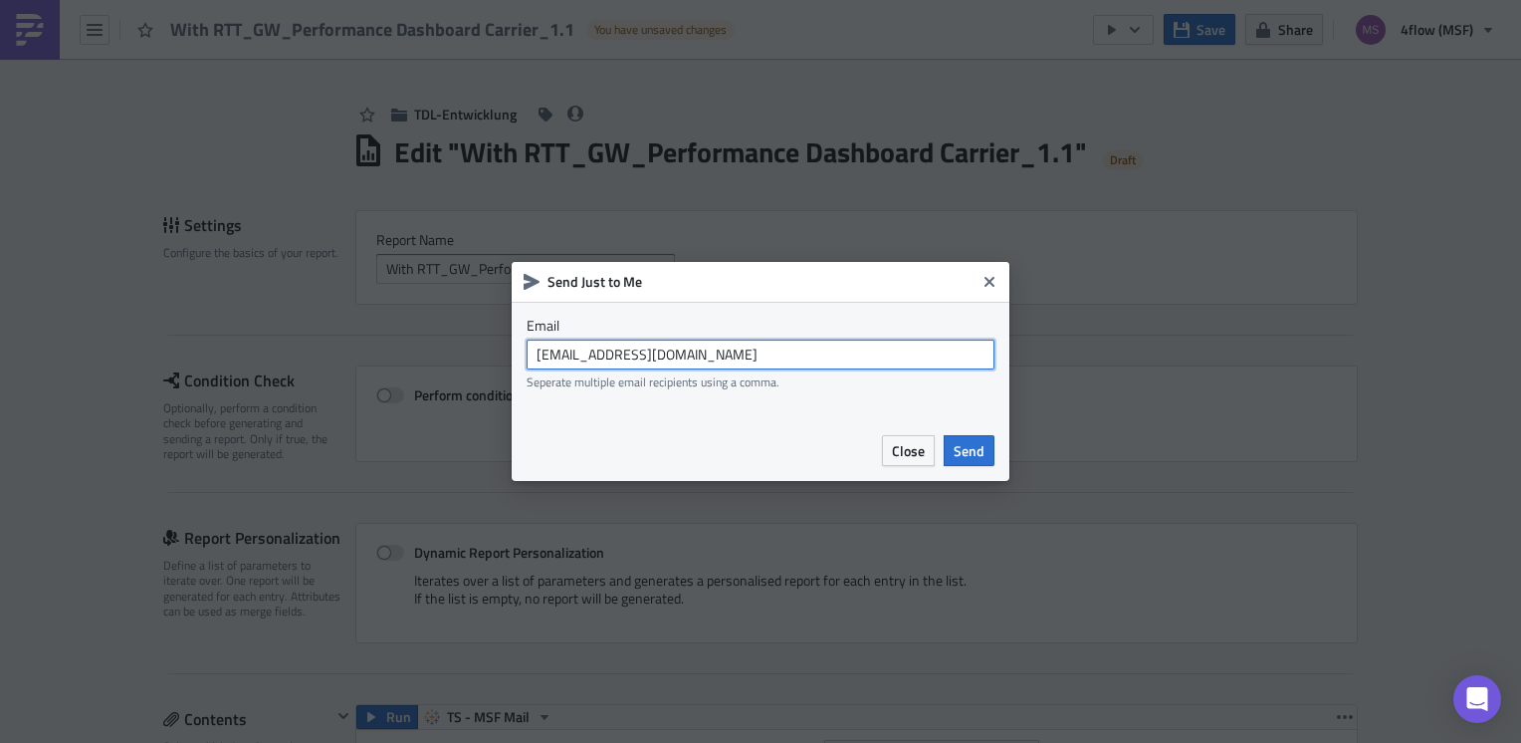
drag, startPoint x: 800, startPoint y: 352, endPoint x: 239, endPoint y: 381, distance: 562.3
click at [239, 381] on div "Send Just to Me Email [EMAIL_ADDRESS][DOMAIN_NAME] Seperate multiple email reci…" at bounding box center [760, 371] width 1521 height 743
type input "[EMAIL_ADDRESS][PERSON_NAME][DOMAIN_NAME]"
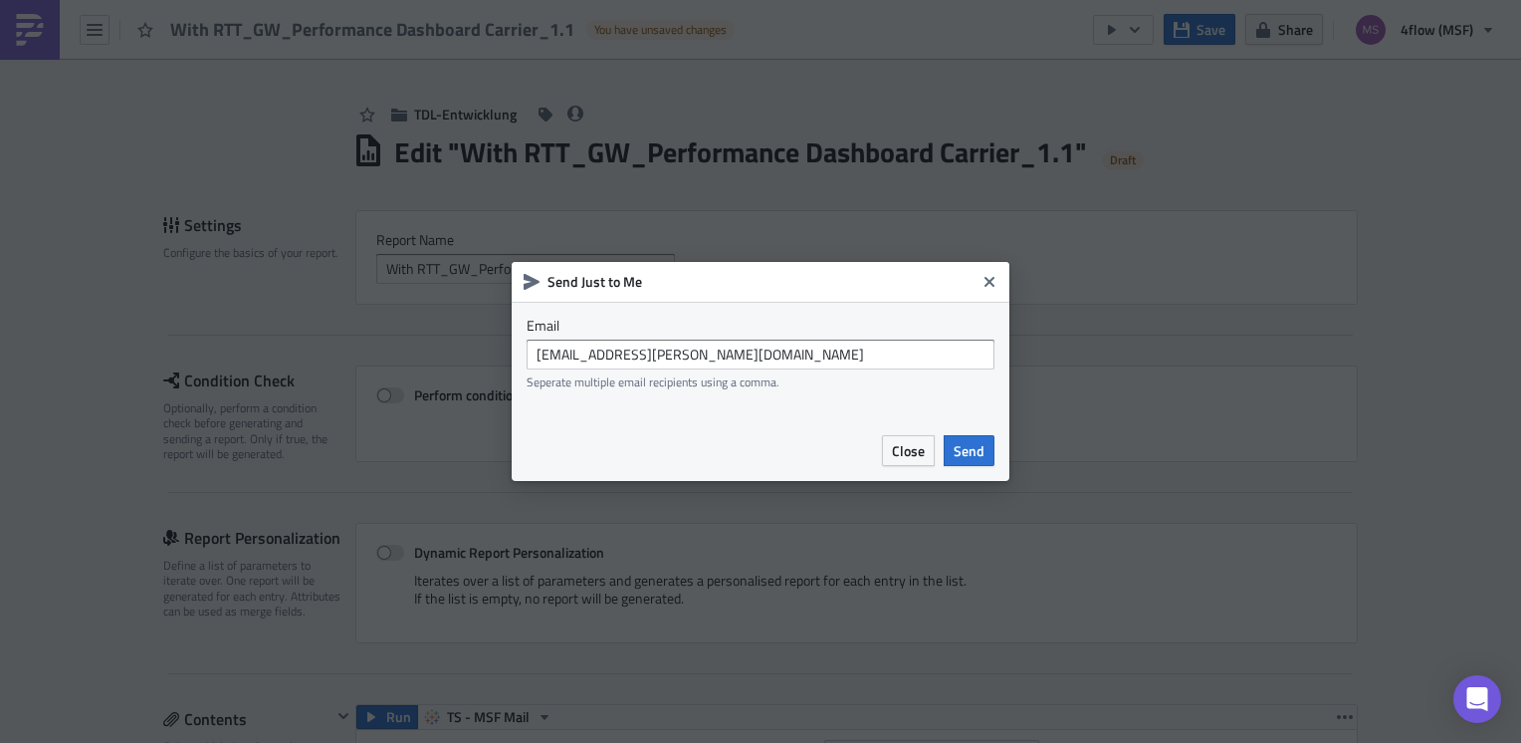
type input "[EMAIL_ADDRESS][PERSON_NAME][DOMAIN_NAME]"
click at [977, 447] on span "Send" at bounding box center [969, 450] width 31 height 21
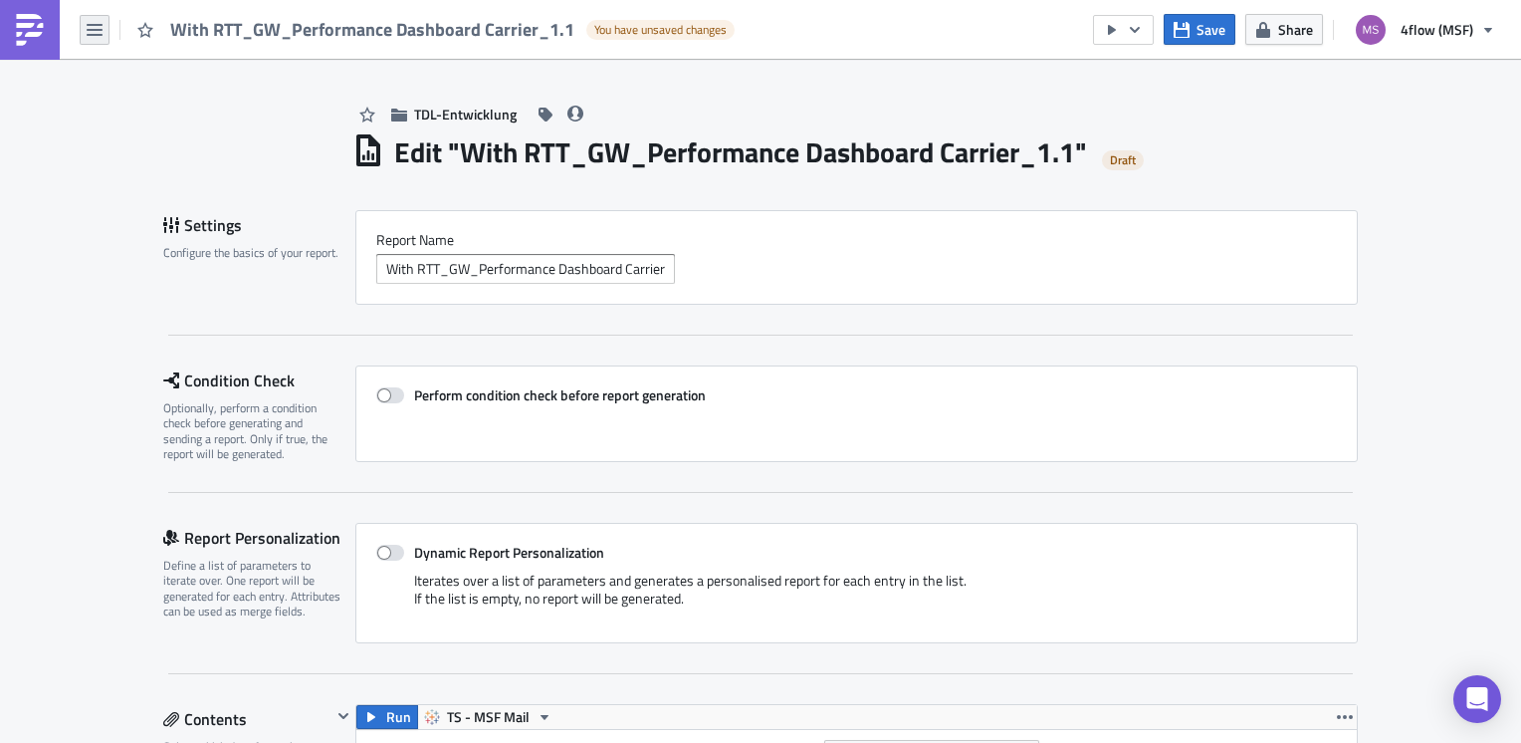
click at [99, 25] on icon "button" at bounding box center [95, 30] width 16 height 12
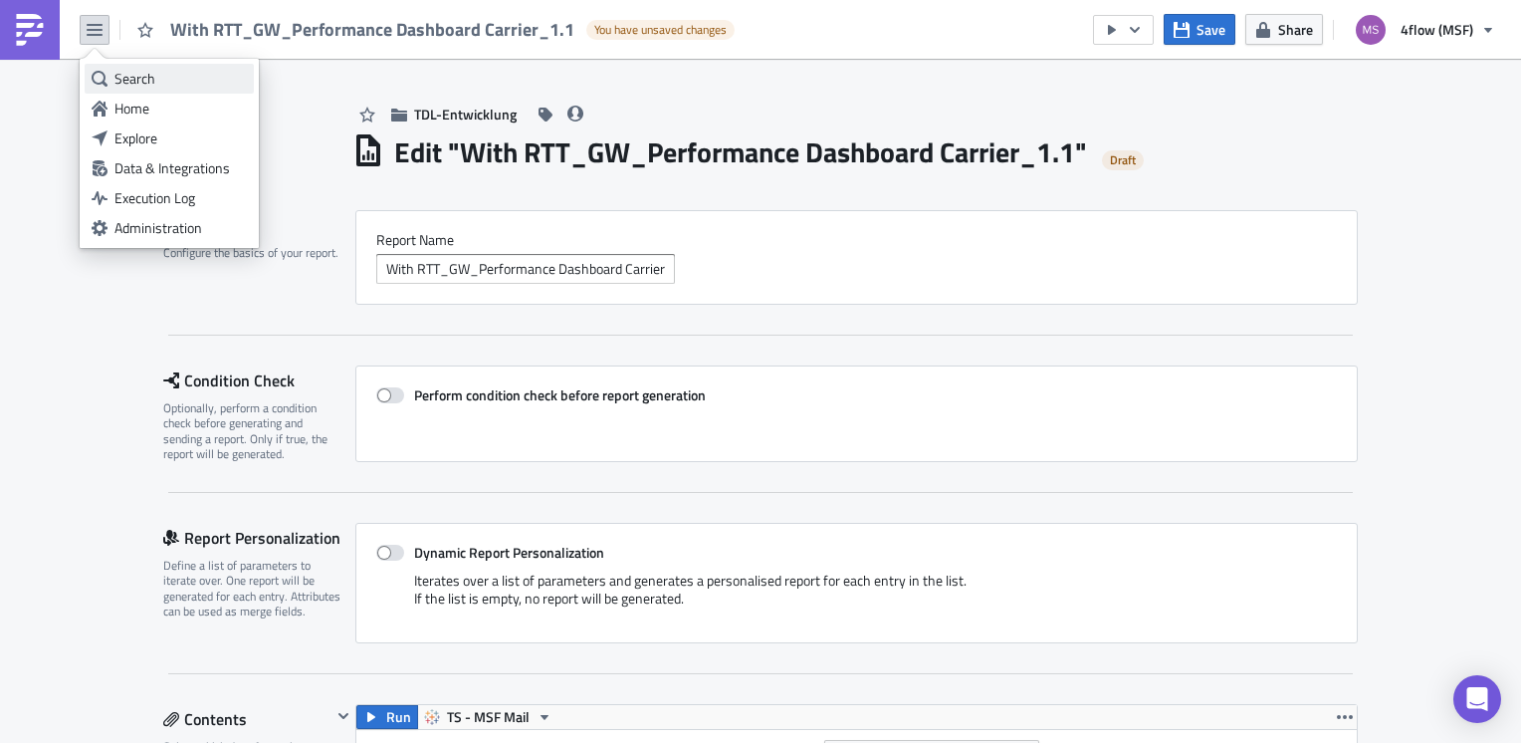
click at [131, 79] on div "Search" at bounding box center [180, 79] width 132 height 20
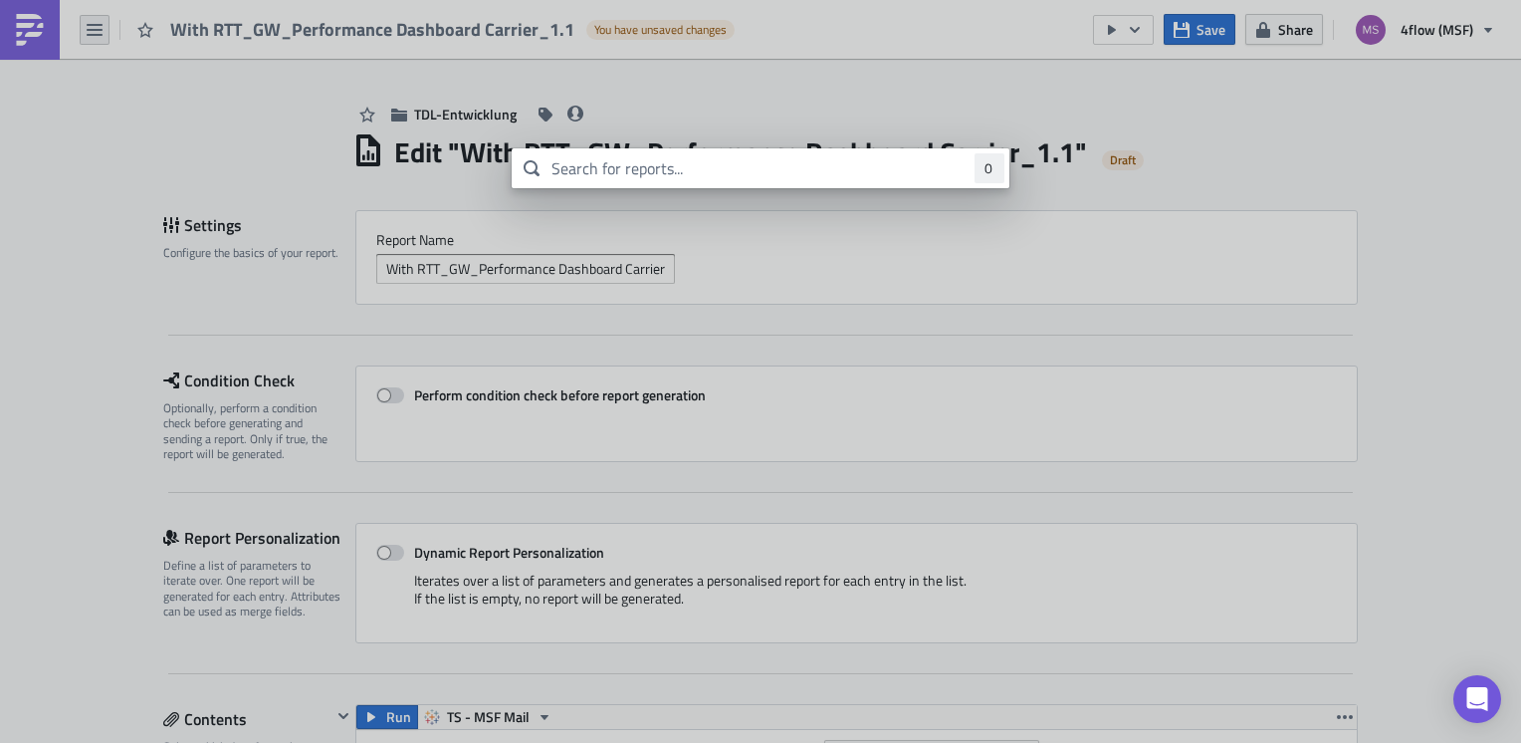
click at [86, 18] on body "With RTT_GW_Performance Dashboard Carrier_1.1 You have unsaved changes Save Sha…" at bounding box center [760, 373] width 1521 height 746
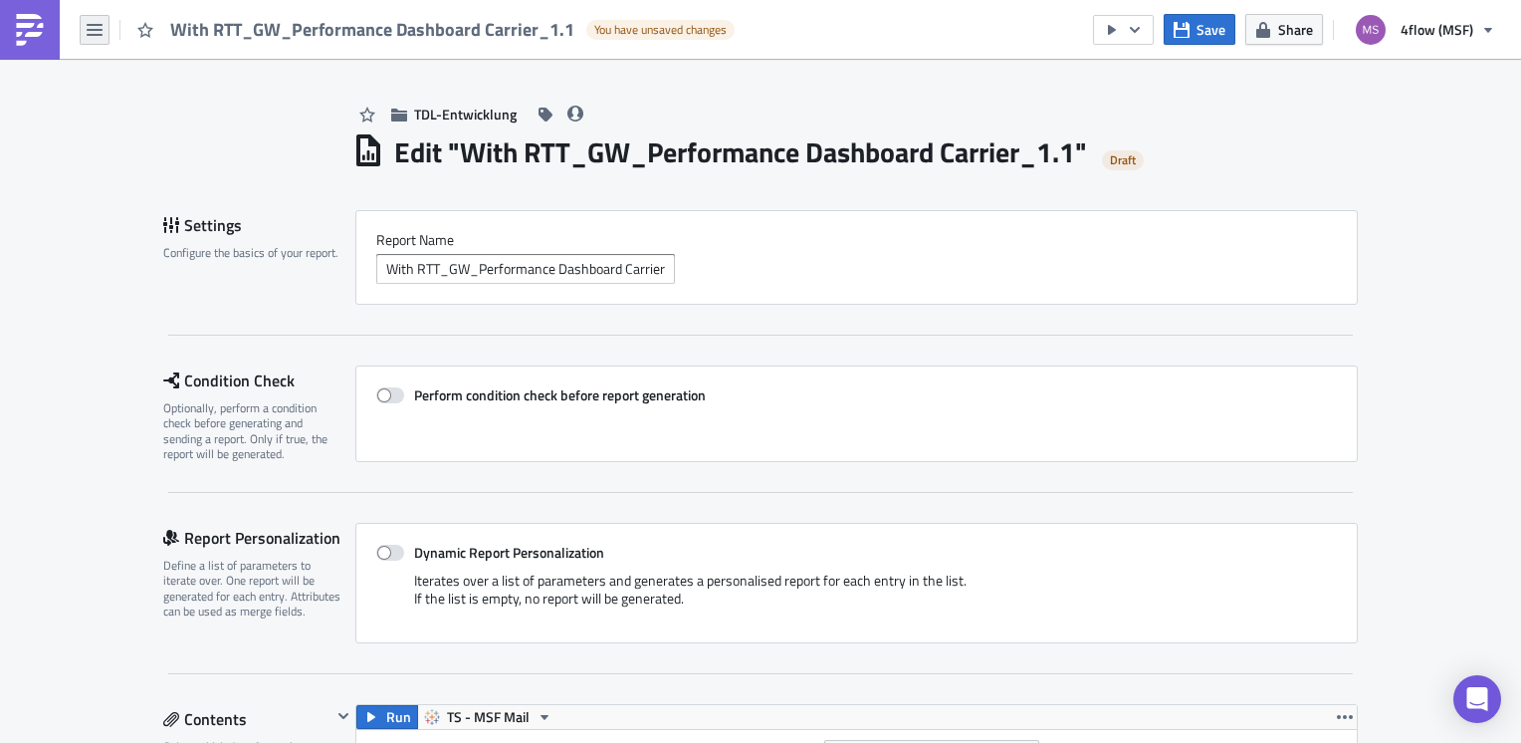
click at [94, 27] on icon "button" at bounding box center [95, 30] width 16 height 16
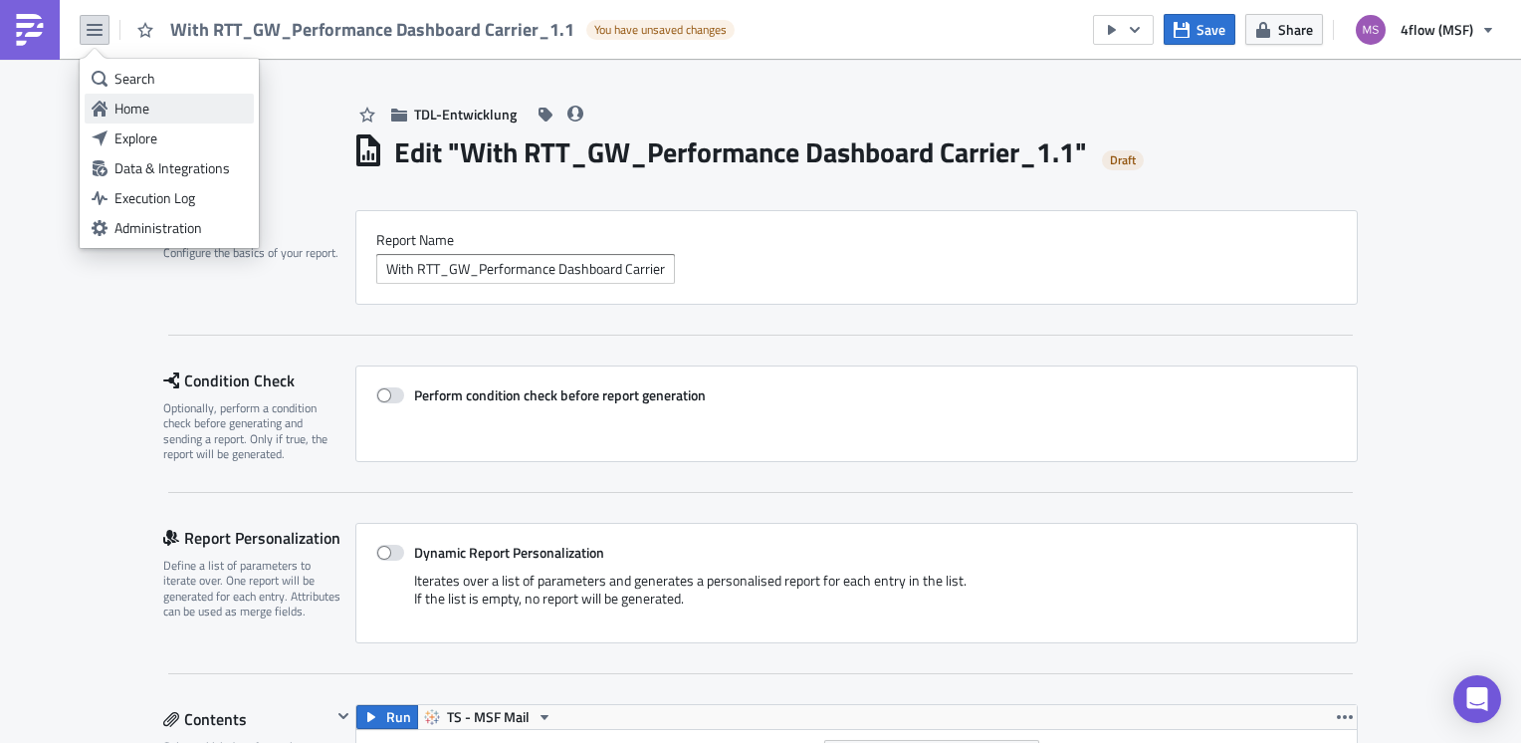
click at [148, 111] on div "Home" at bounding box center [180, 109] width 132 height 20
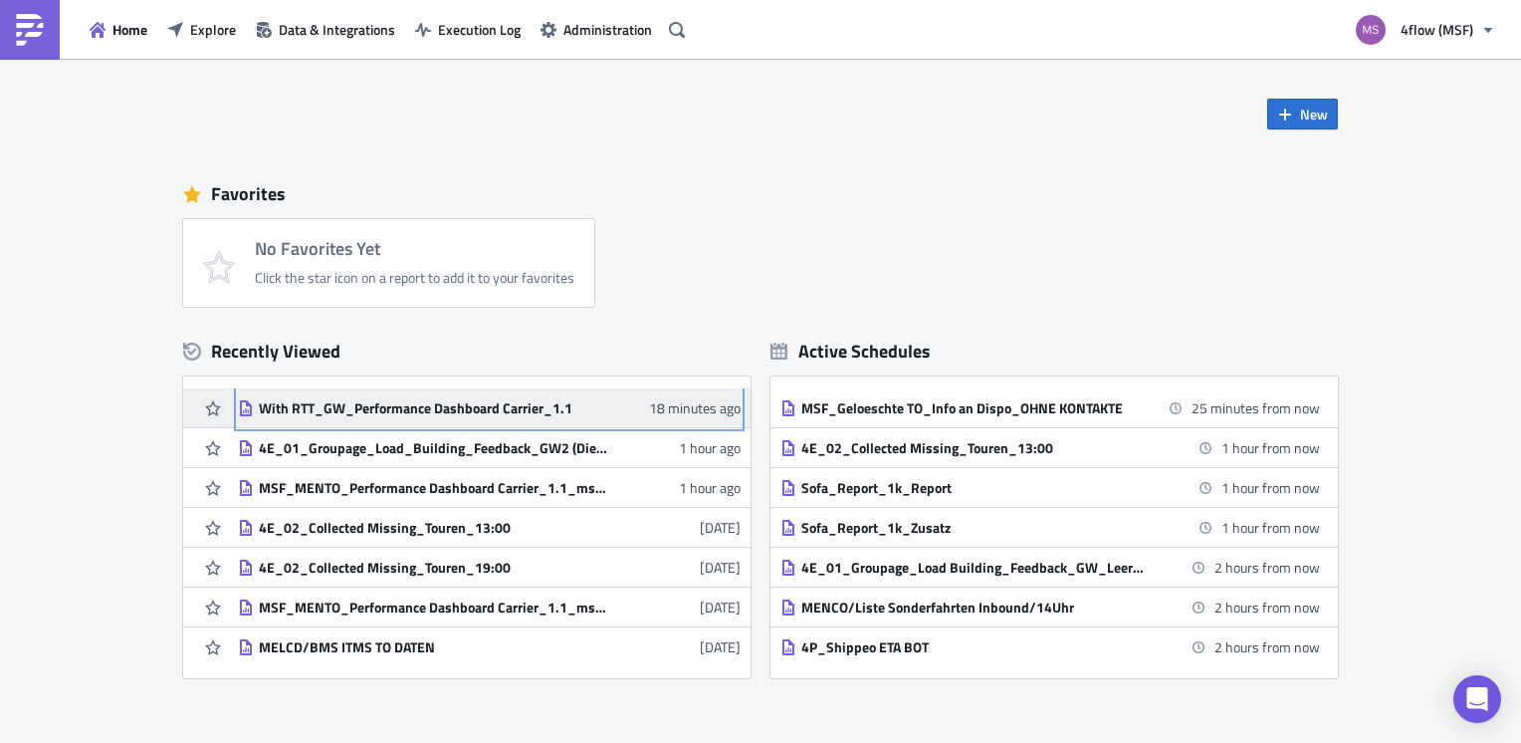
click at [518, 408] on div "With RTT_GW_Performance Dashboard Carrier_1.1" at bounding box center [433, 408] width 348 height 18
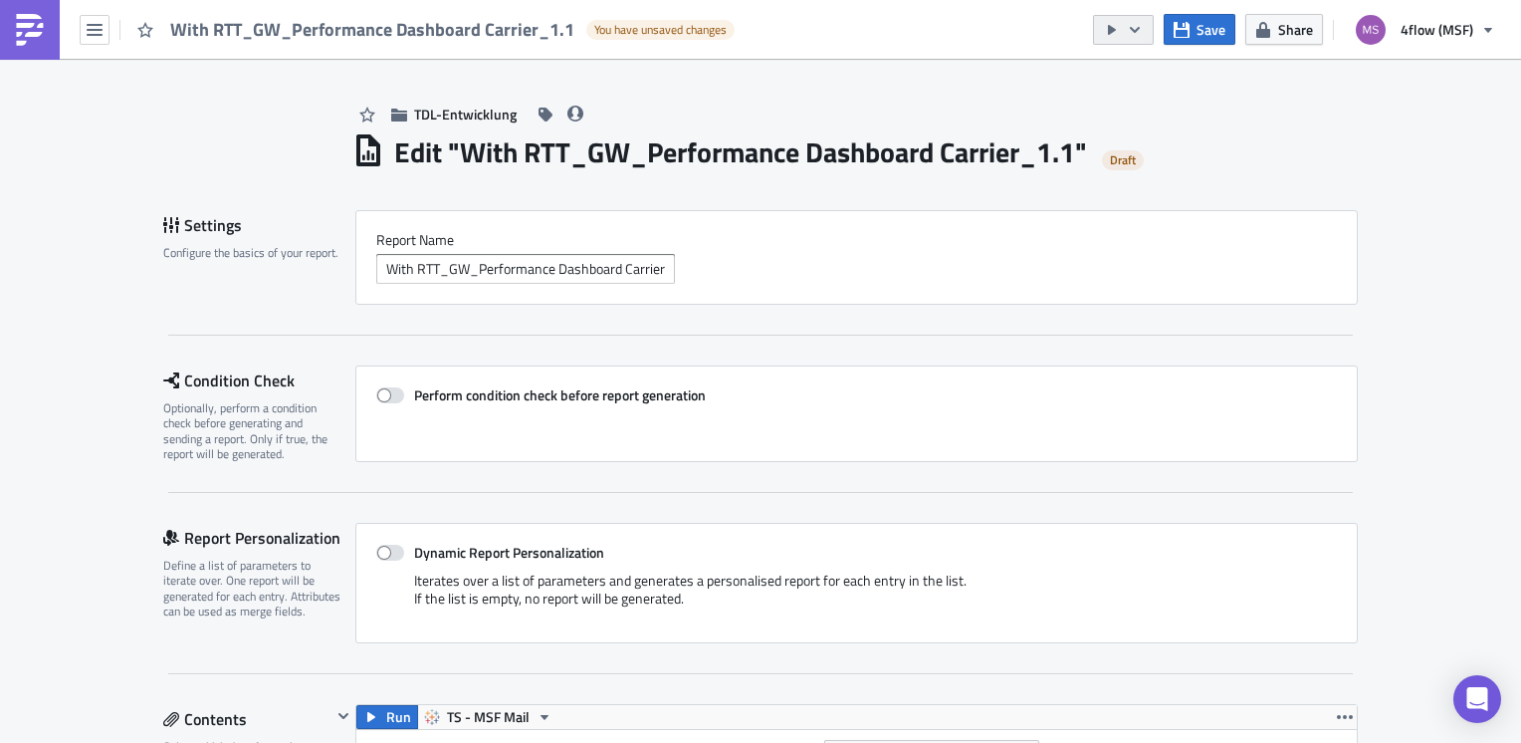
click at [1151, 35] on button "button" at bounding box center [1123, 30] width 61 height 30
click at [1161, 67] on link "Send Just to Me" at bounding box center [1184, 79] width 169 height 30
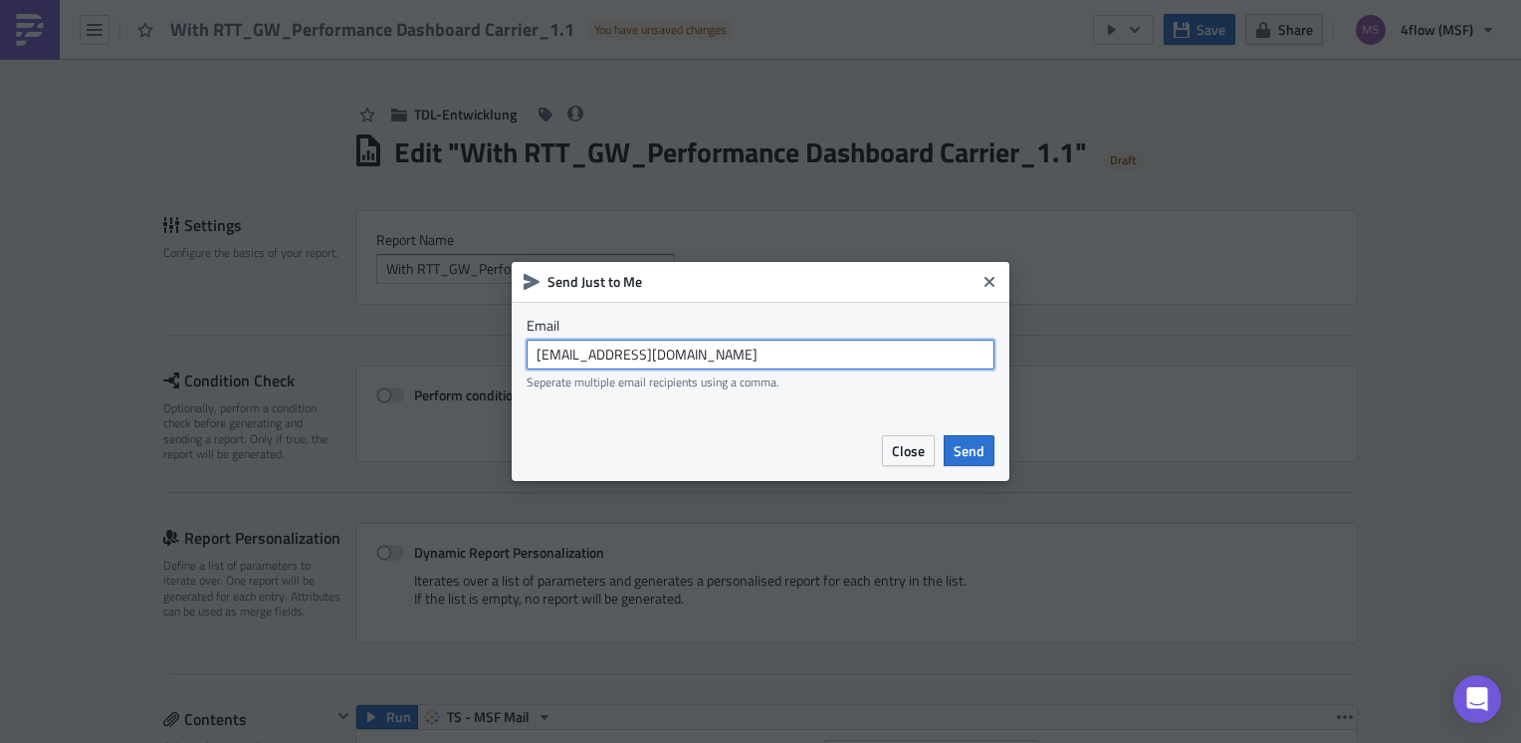
drag, startPoint x: 753, startPoint y: 352, endPoint x: 391, endPoint y: 370, distance: 361.9
click at [391, 370] on div "Send Just to Me Email [EMAIL_ADDRESS][DOMAIN_NAME] Seperate multiple email reci…" at bounding box center [760, 371] width 1521 height 743
type input "[EMAIL_ADDRESS][DOMAIN_NAME]"
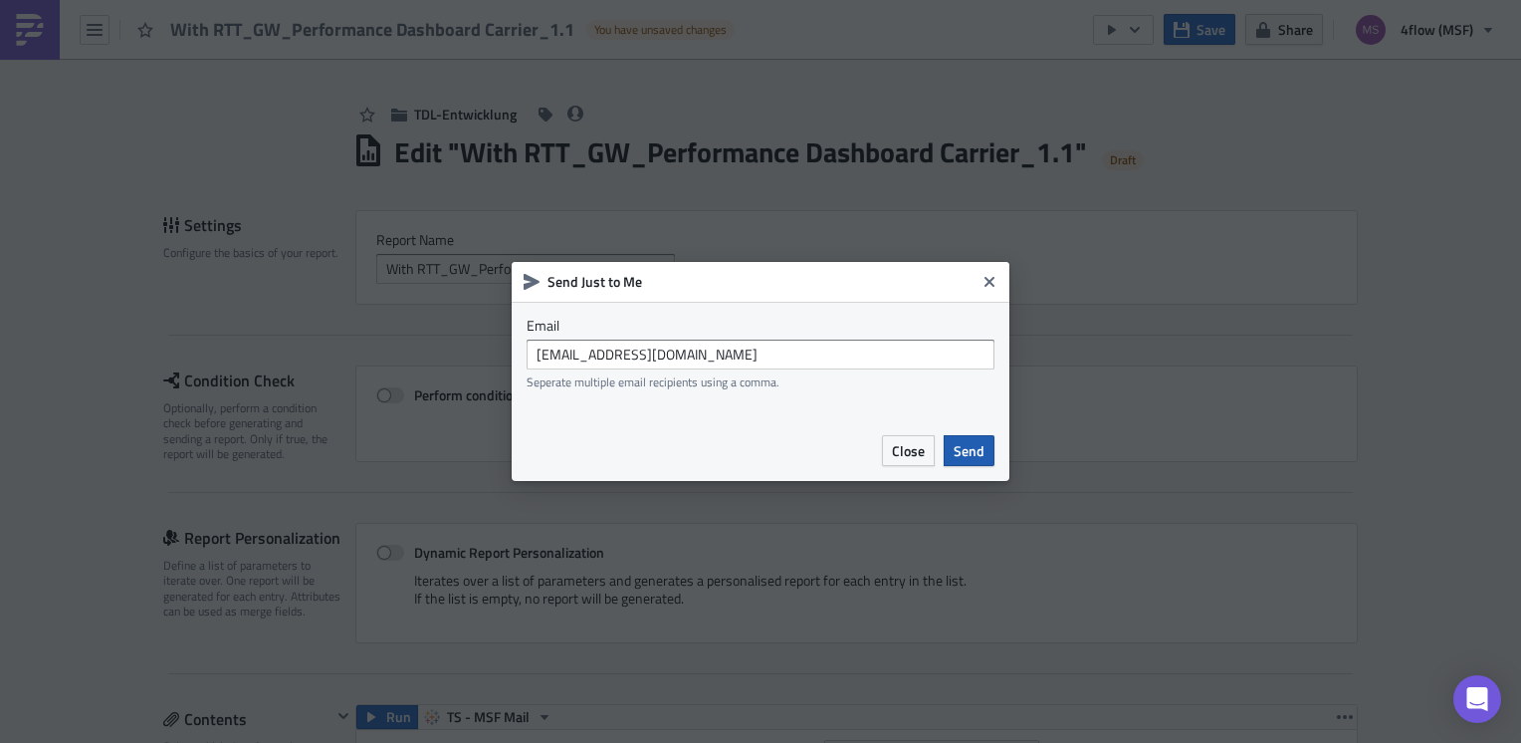
click at [983, 445] on span "Send" at bounding box center [969, 450] width 31 height 21
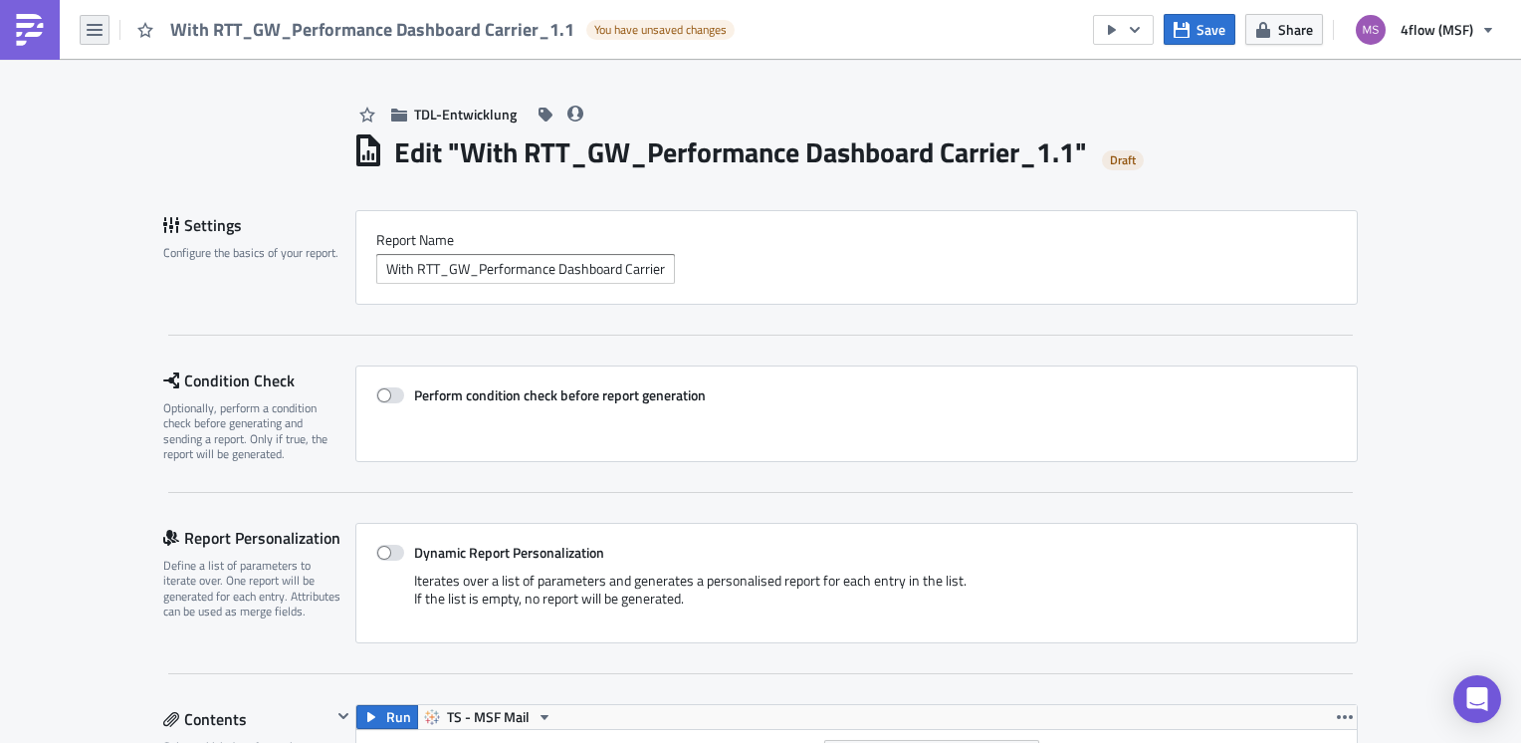
click at [96, 38] on button "button" at bounding box center [95, 30] width 30 height 30
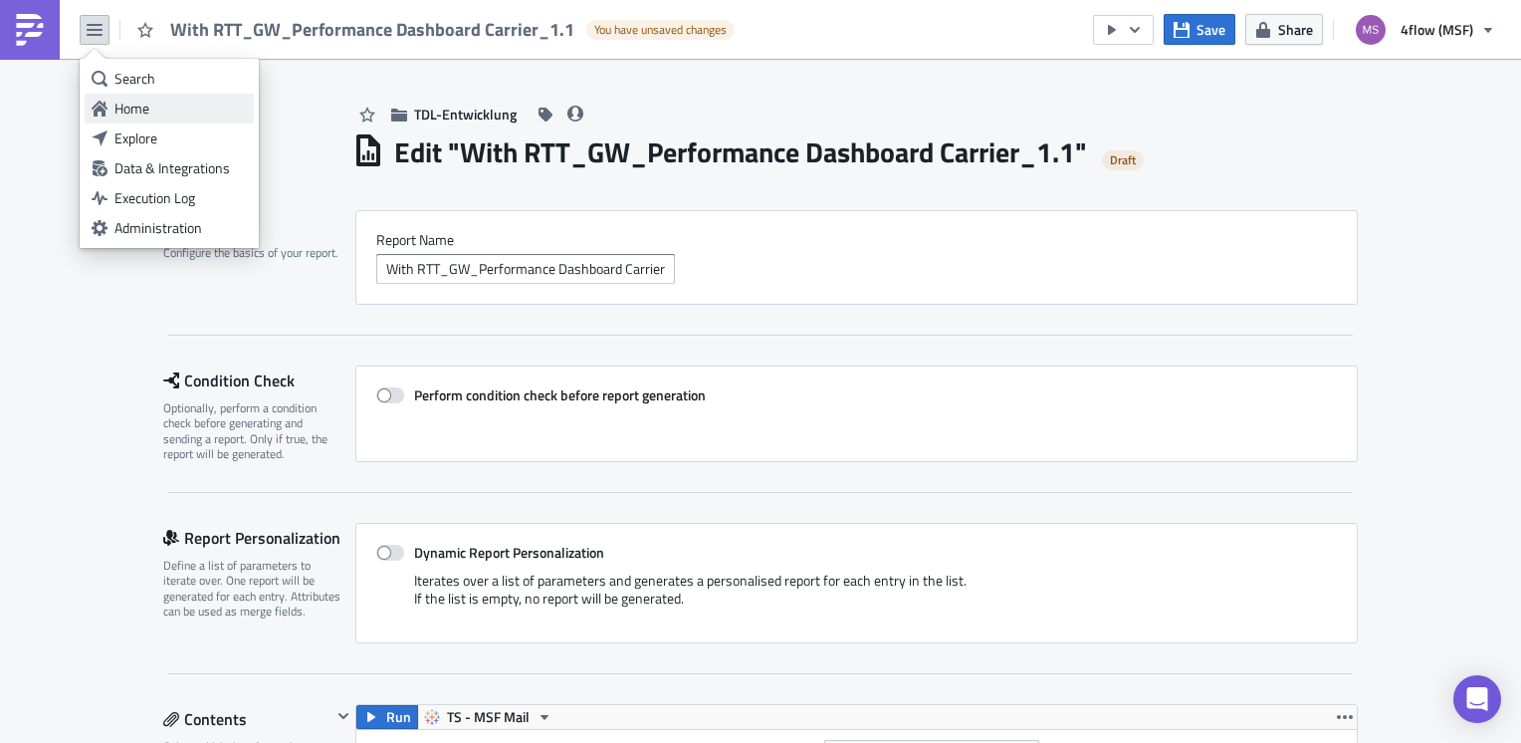
click at [127, 99] on div "Home" at bounding box center [180, 109] width 132 height 20
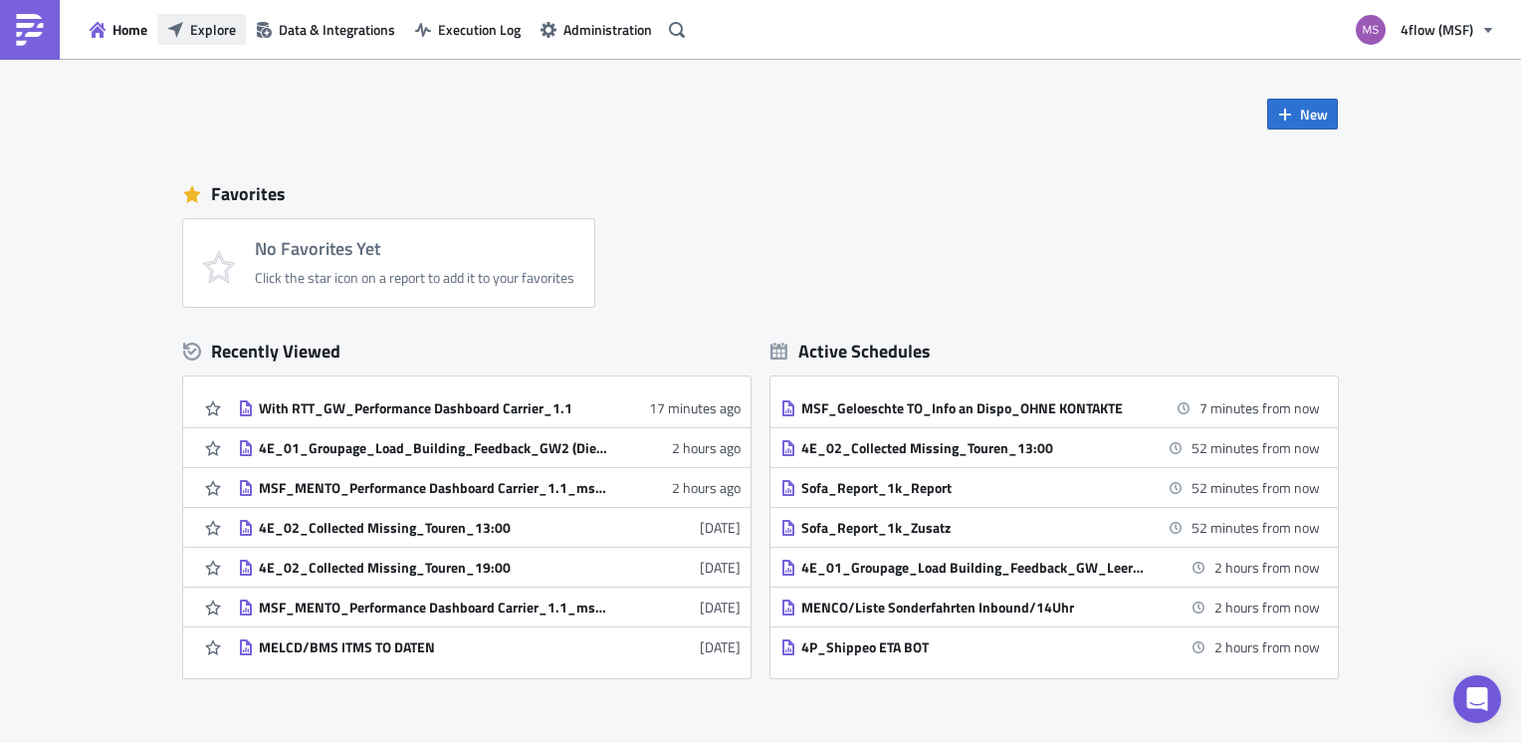
click at [214, 29] on span "Explore" at bounding box center [213, 29] width 46 height 21
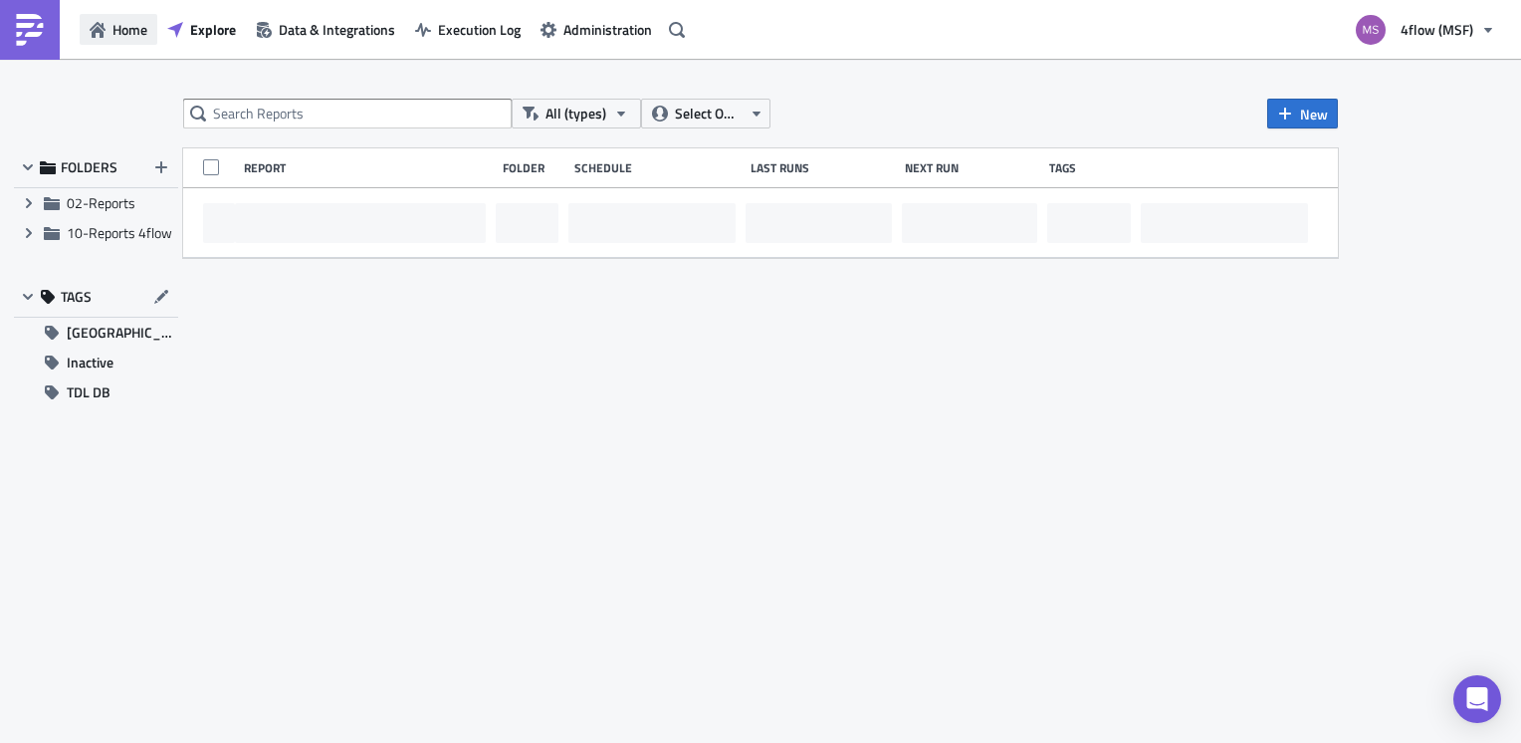
click at [140, 25] on span "Home" at bounding box center [130, 29] width 35 height 21
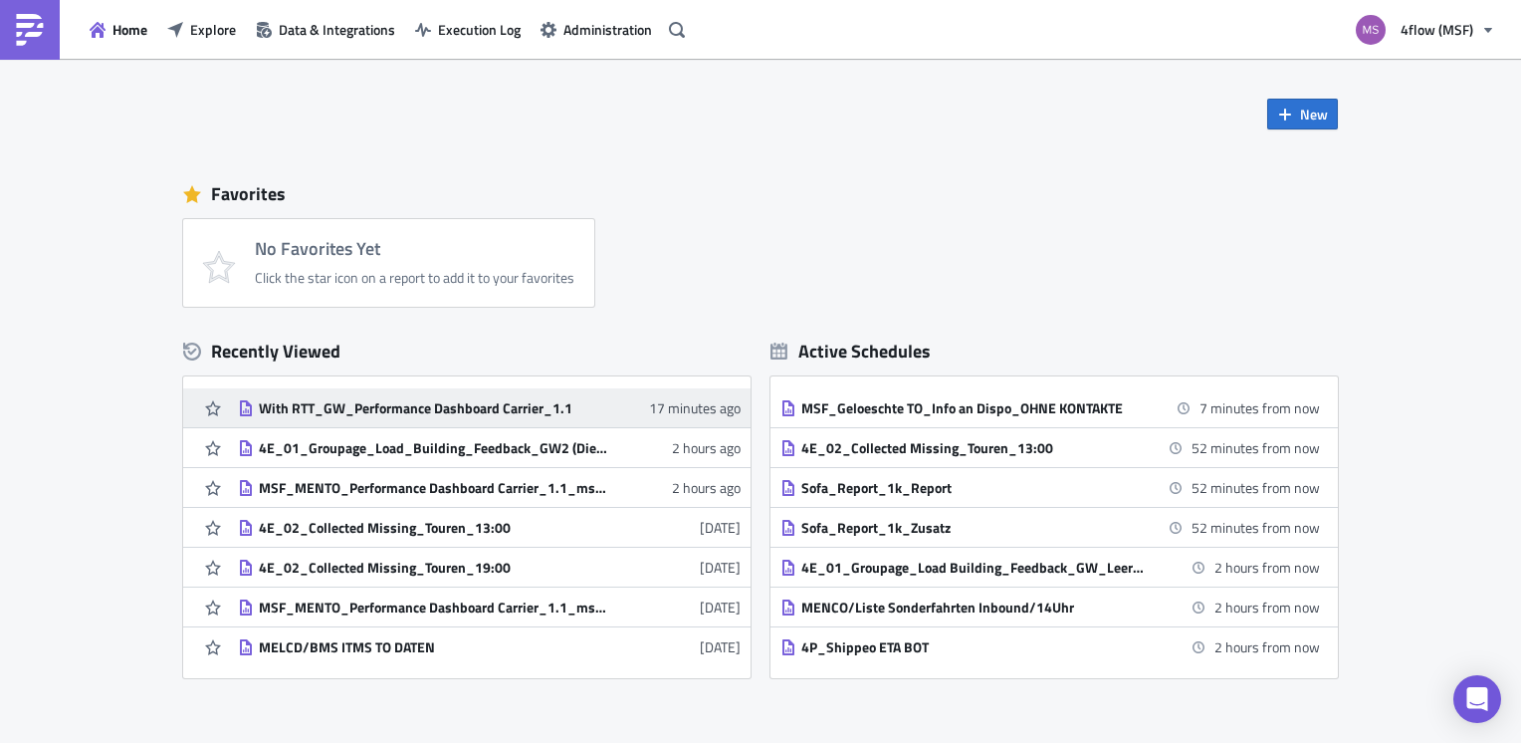
click at [385, 400] on div "With RTT_GW_Performance Dashboard Carrier_1.1" at bounding box center [433, 408] width 348 height 18
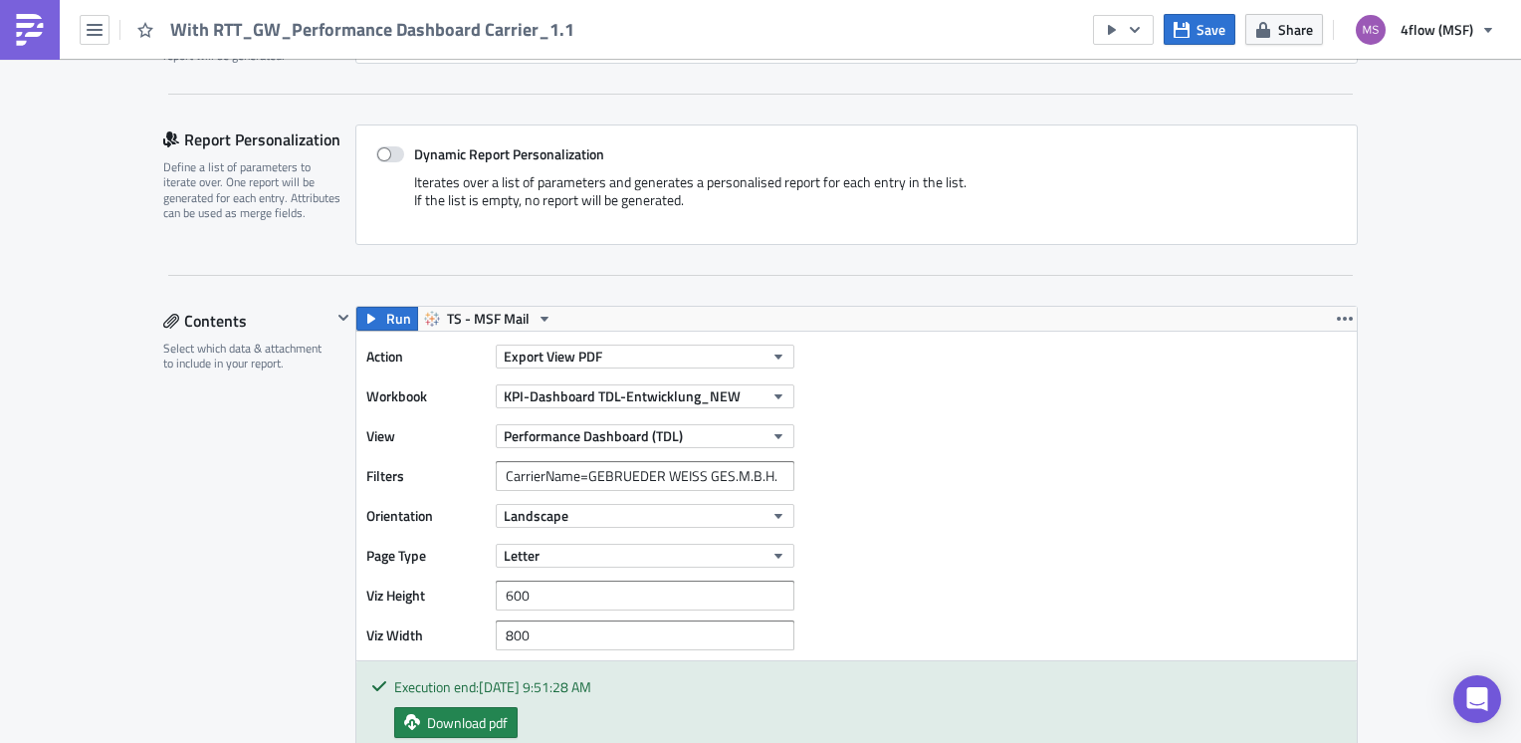
scroll to position [498, 0]
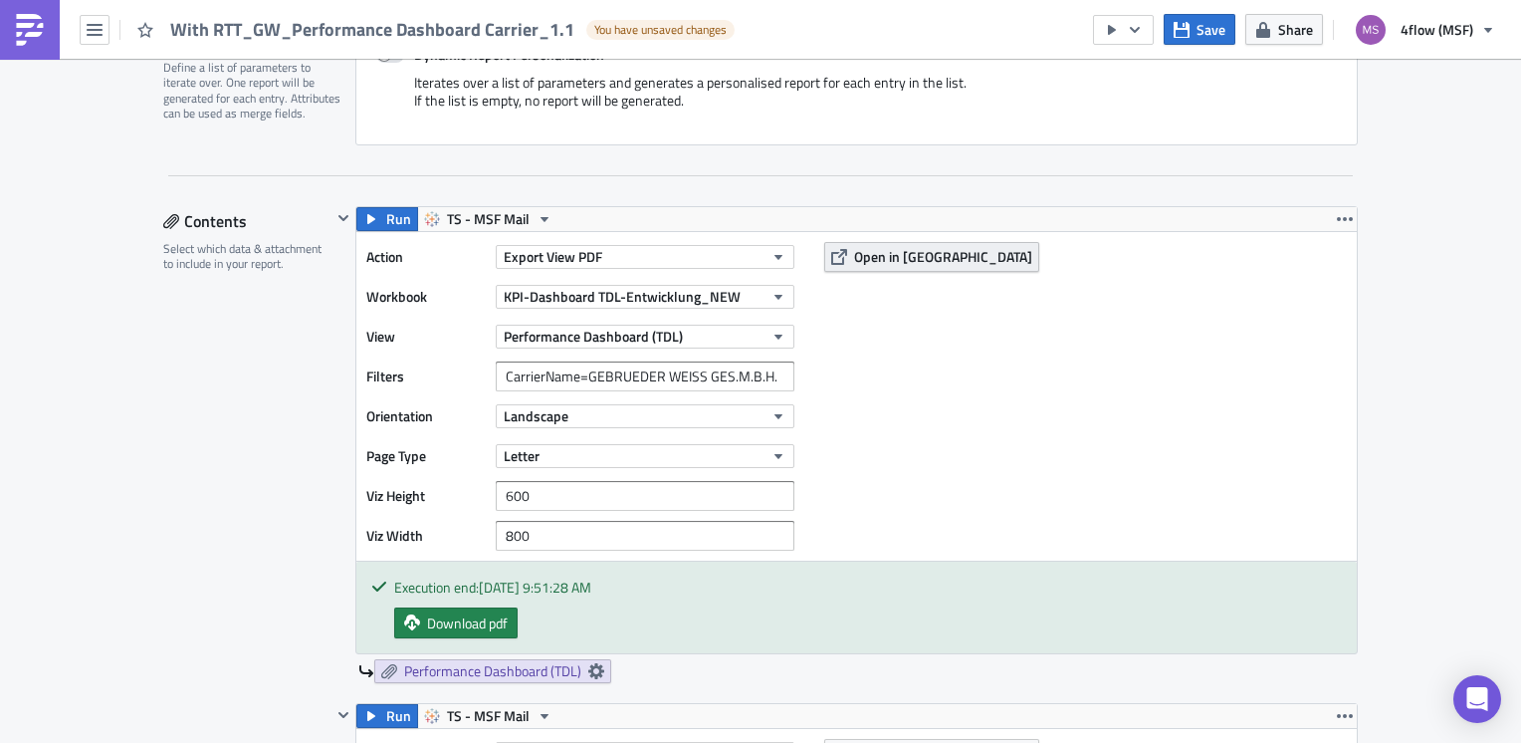
click at [865, 257] on span "Open in [GEOGRAPHIC_DATA]" at bounding box center [943, 256] width 178 height 21
click at [783, 329] on button "Performance Dashboard (TDL)" at bounding box center [645, 337] width 299 height 24
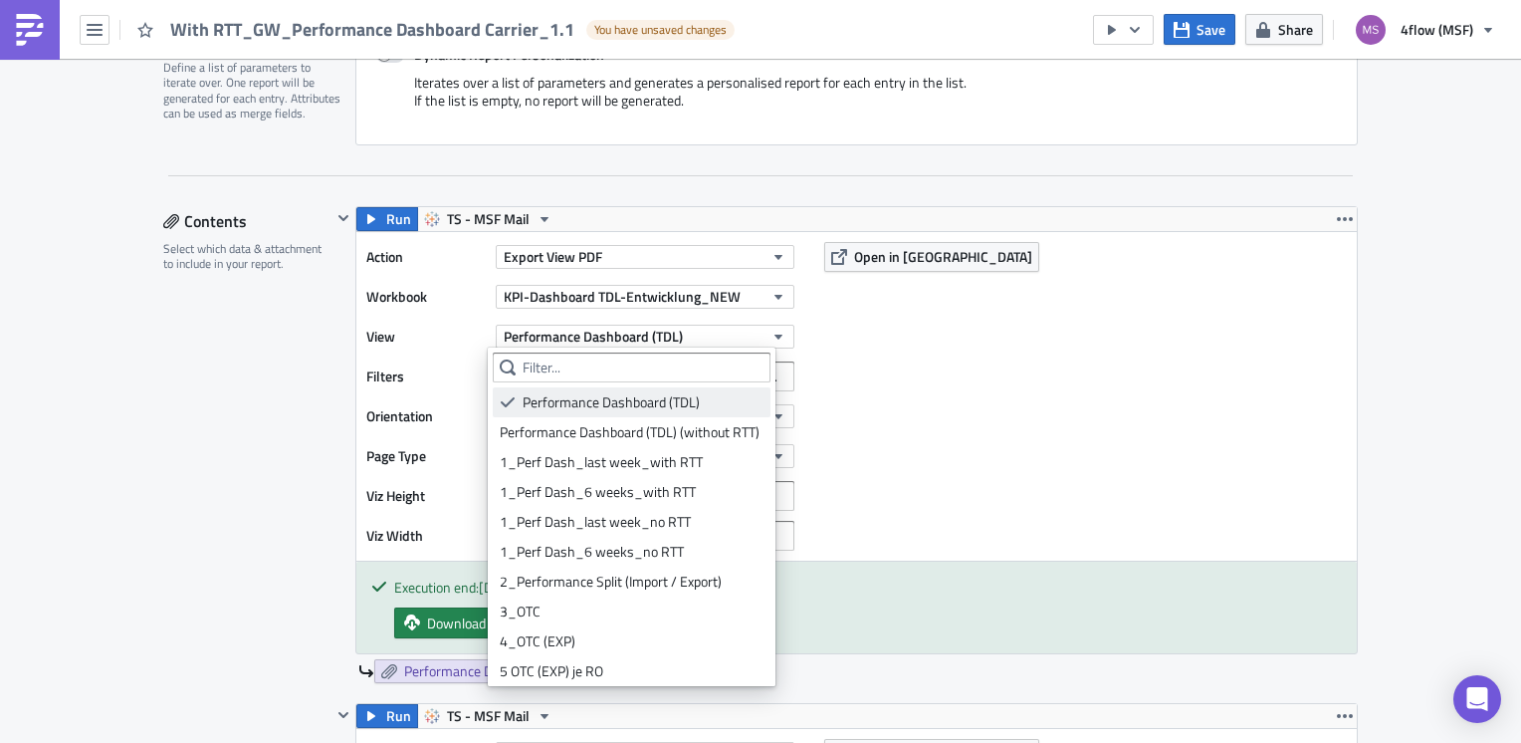
click at [656, 399] on div "Performance Dashboard (TDL)" at bounding box center [643, 402] width 241 height 20
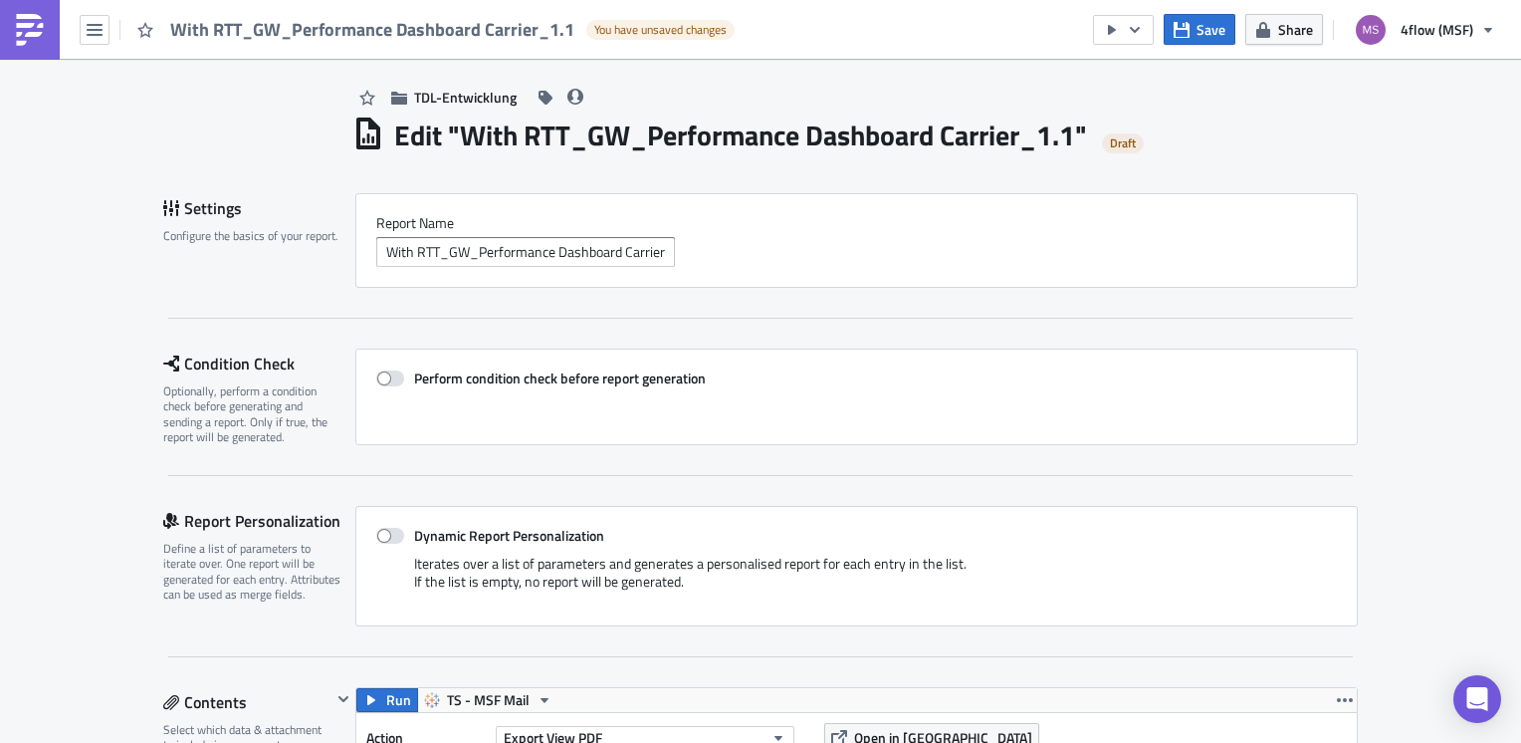
scroll to position [0, 0]
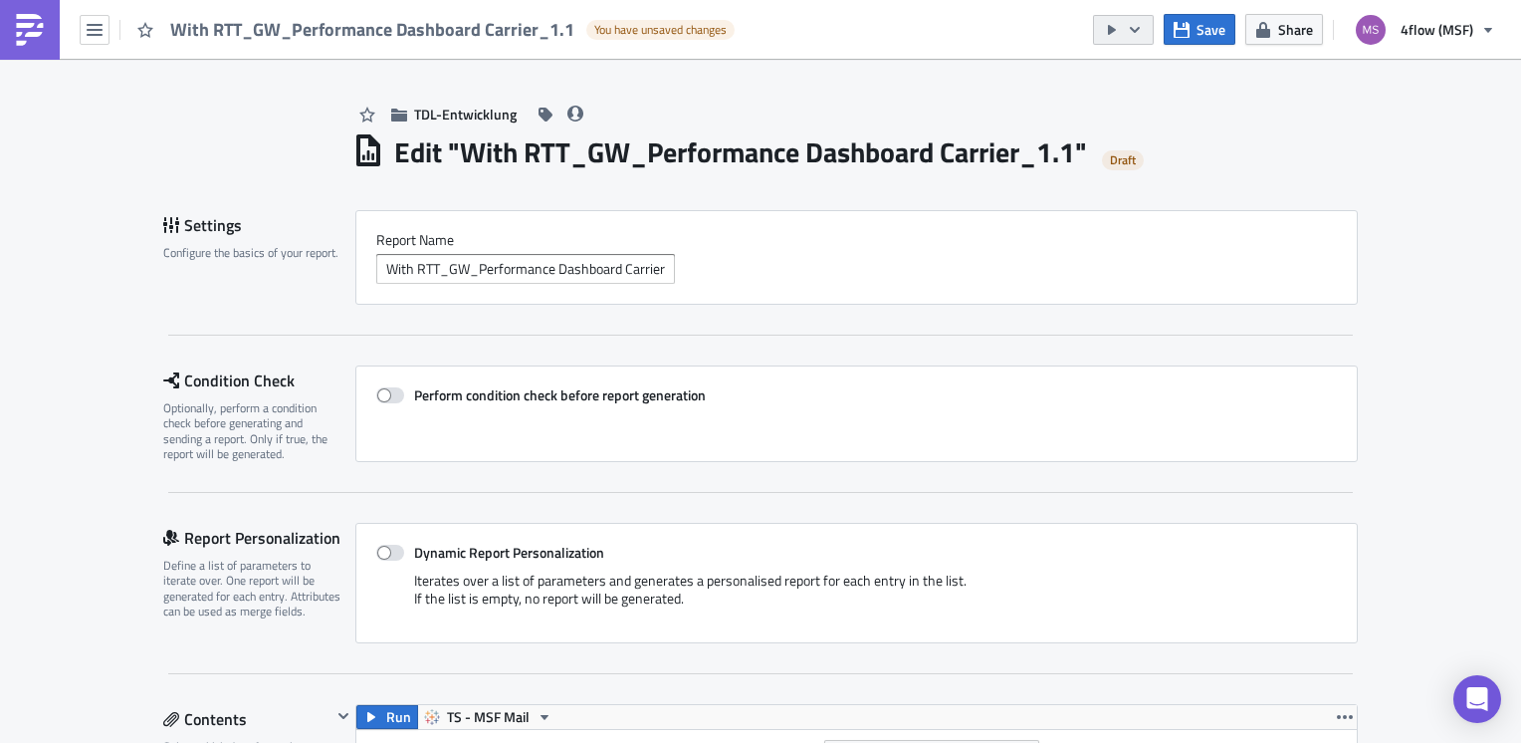
click at [1132, 36] on icon "button" at bounding box center [1135, 30] width 16 height 16
click at [1171, 74] on div "Send Just to Me" at bounding box center [1184, 79] width 155 height 20
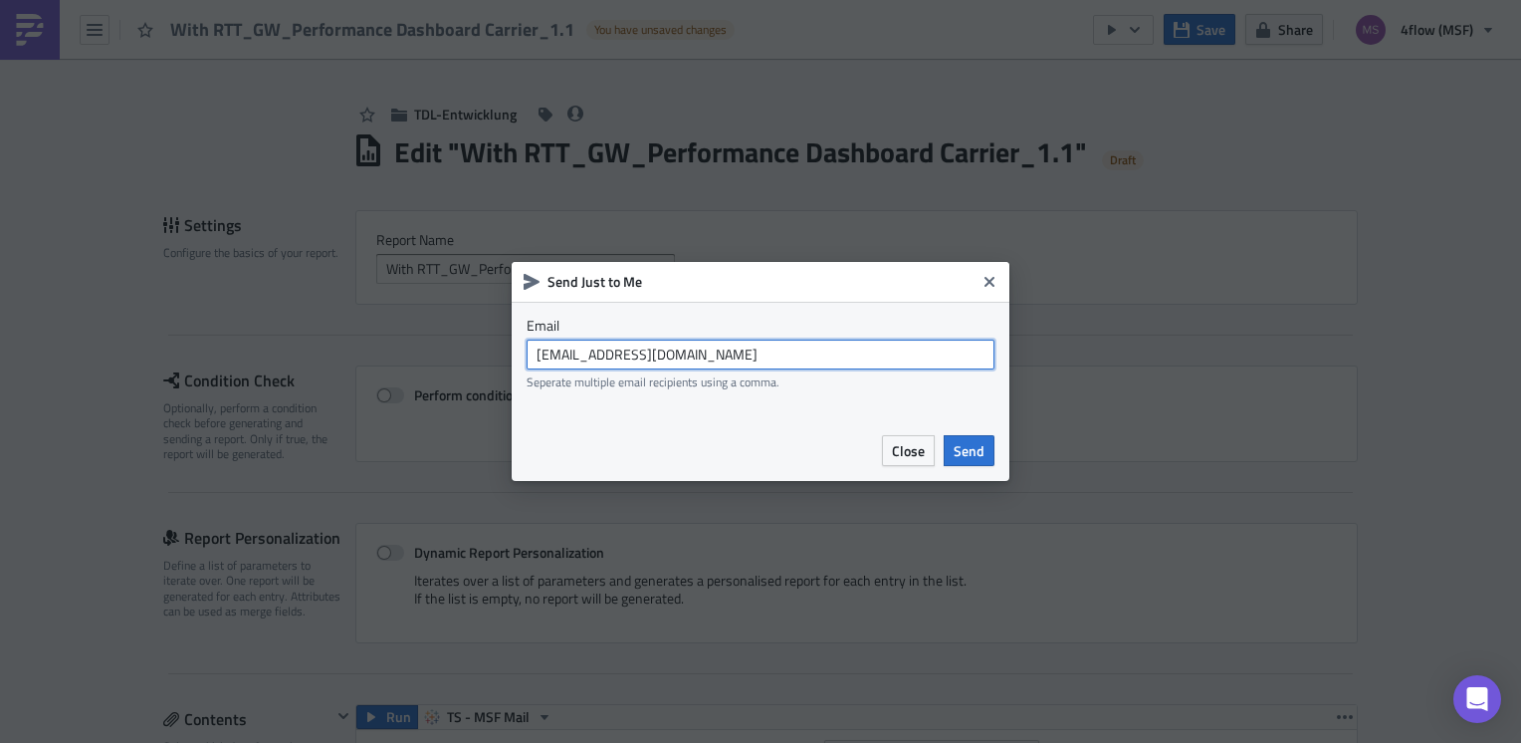
drag, startPoint x: 731, startPoint y: 359, endPoint x: 497, endPoint y: 364, distance: 234.0
click at [497, 364] on div "Send Just to Me Email [EMAIL_ADDRESS][DOMAIN_NAME] Seperate multiple email reci…" at bounding box center [760, 371] width 1521 height 743
type input "[EMAIL_ADDRESS][DOMAIN_NAME]"
click at [961, 454] on span "Send" at bounding box center [969, 450] width 31 height 21
